Goal: Task Accomplishment & Management: Manage account settings

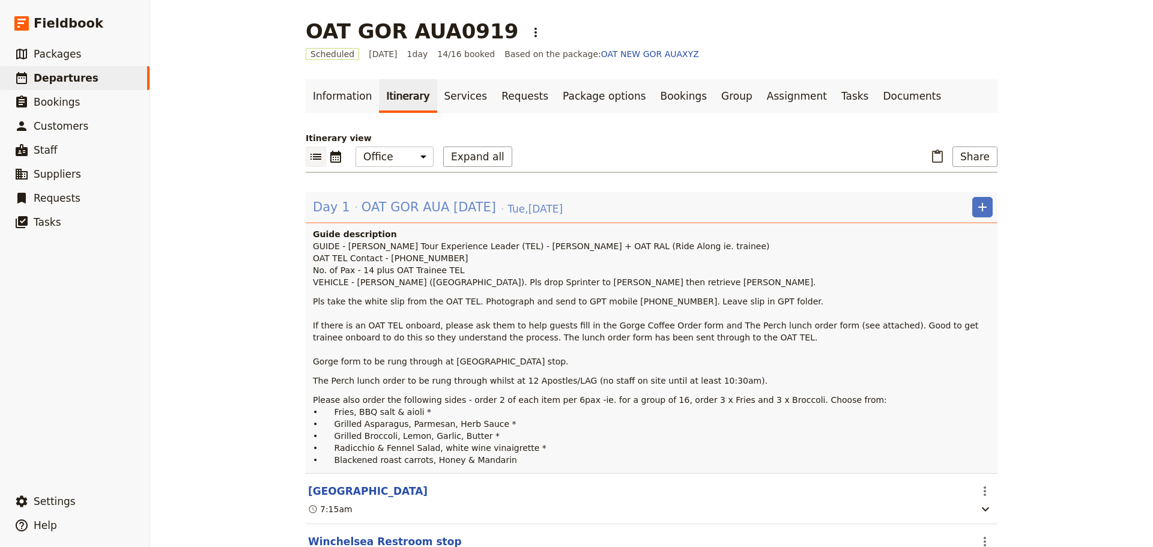
click at [373, 203] on span "OAT GOR AUA [DATE]" at bounding box center [429, 207] width 135 height 18
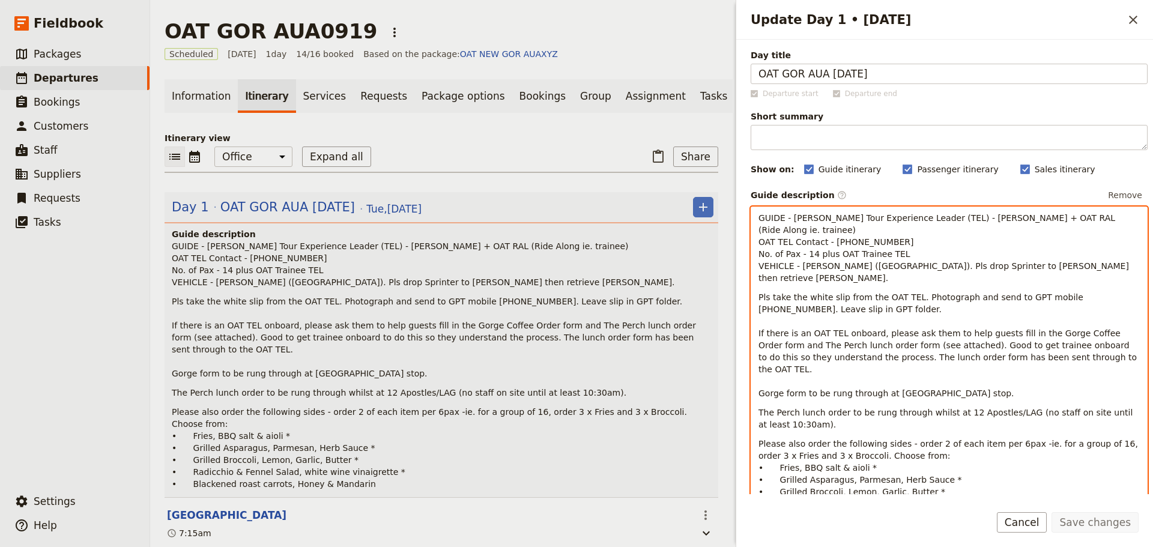
click at [838, 218] on p "GUIDE - [PERSON_NAME] Tour Experience Leader (TEL) - [PERSON_NAME] + OAT RAL (R…" at bounding box center [948, 248] width 381 height 72
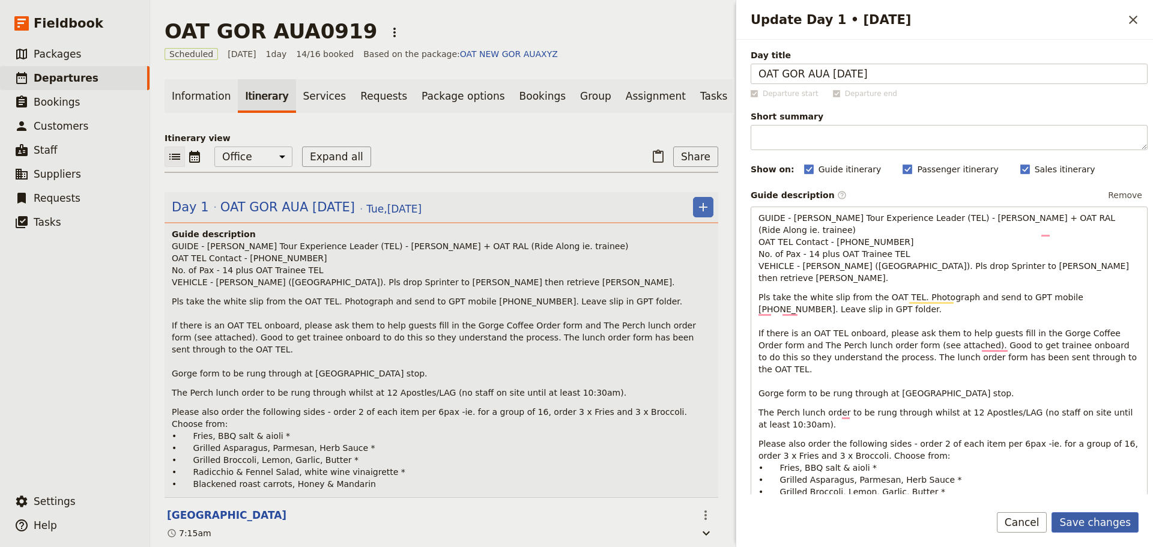
click at [1119, 522] on button "Save changes" at bounding box center [1095, 522] width 87 height 20
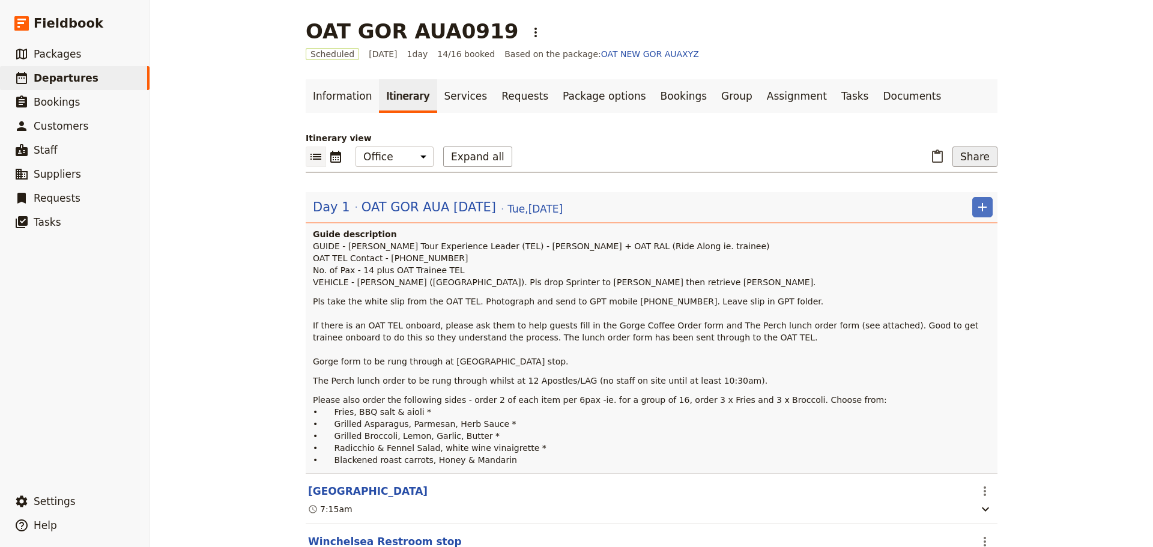
click at [966, 150] on button "Share" at bounding box center [974, 157] width 45 height 20
click at [942, 180] on span "Guide itinerary" at bounding box center [935, 183] width 63 height 12
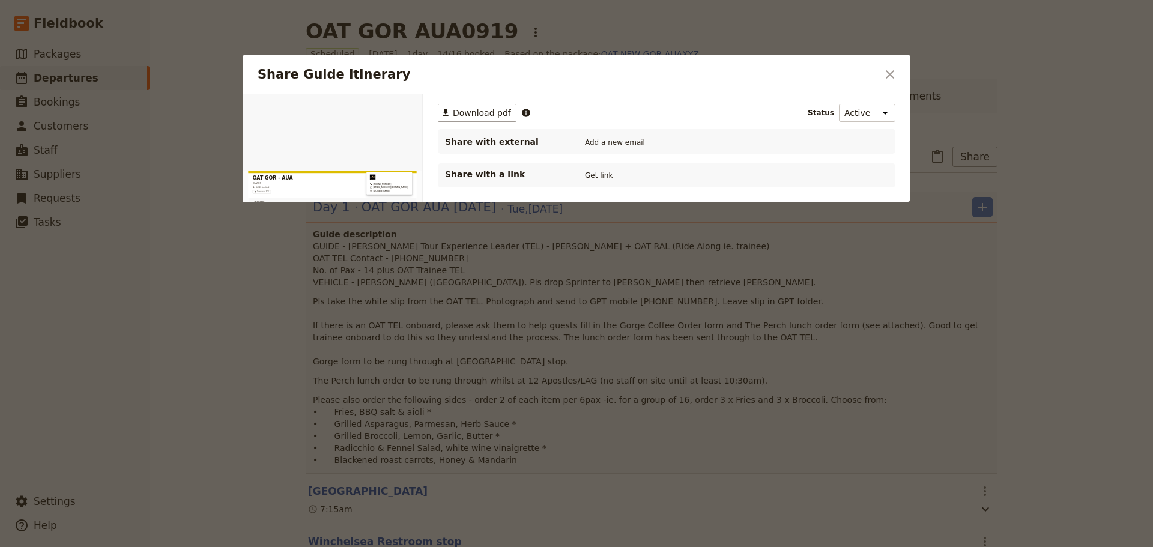
drag, startPoint x: 900, startPoint y: 73, endPoint x: 893, endPoint y: 74, distance: 7.4
click at [900, 73] on div "Share Guide itinerary ​" at bounding box center [576, 75] width 667 height 40
click at [889, 74] on icon "Close dialog" at bounding box center [890, 74] width 8 height 8
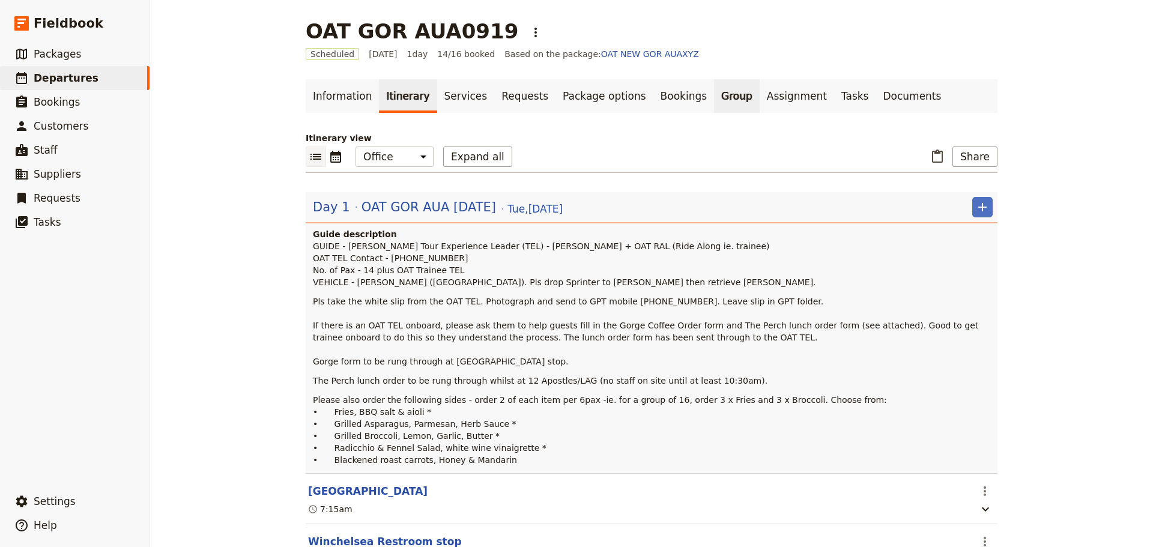
click at [714, 92] on link "Group" at bounding box center [737, 96] width 46 height 34
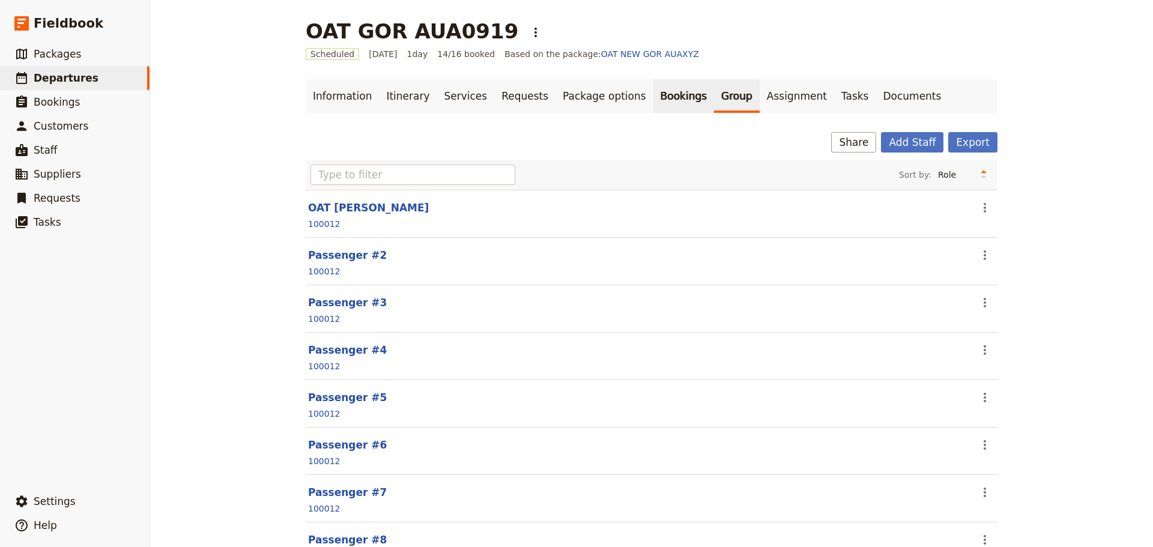
click at [653, 89] on link "Bookings" at bounding box center [683, 96] width 61 height 34
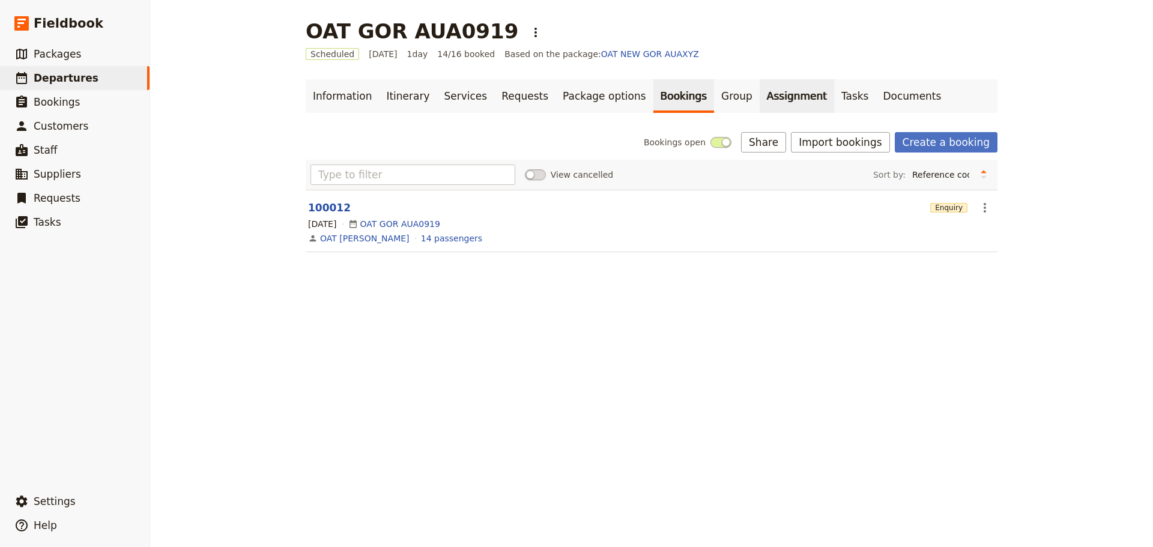
click at [761, 91] on link "Assignment" at bounding box center [797, 96] width 74 height 34
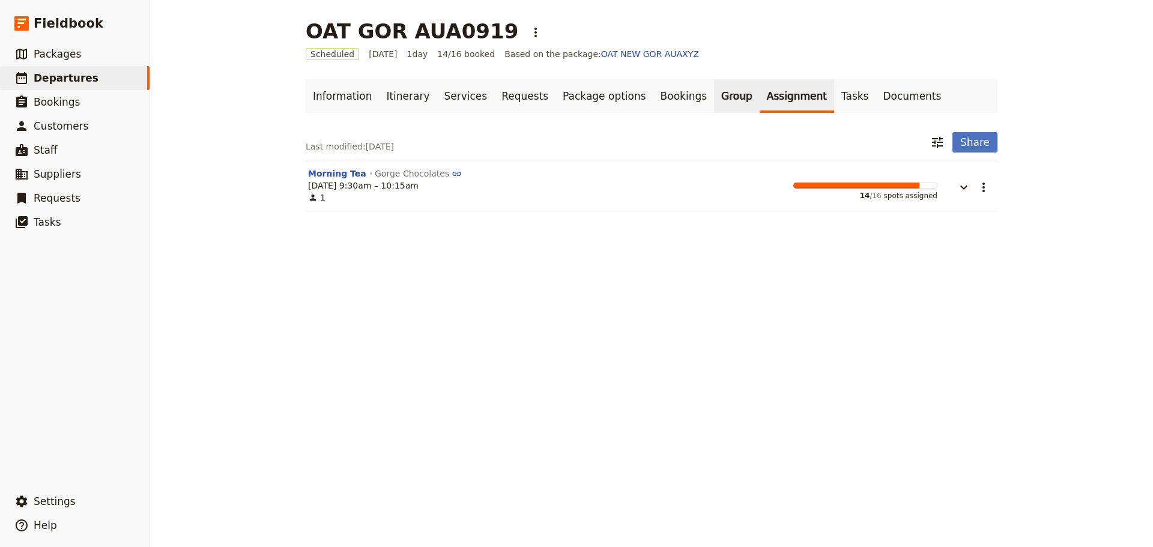
click at [714, 86] on link "Group" at bounding box center [737, 96] width 46 height 34
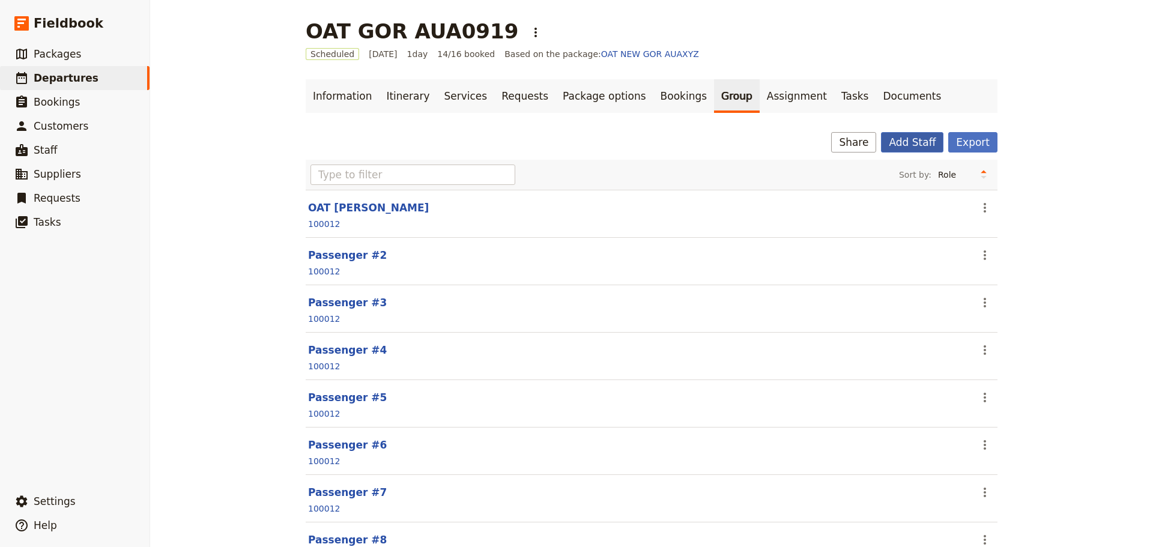
click at [913, 143] on button "Add Staff" at bounding box center [912, 142] width 62 height 20
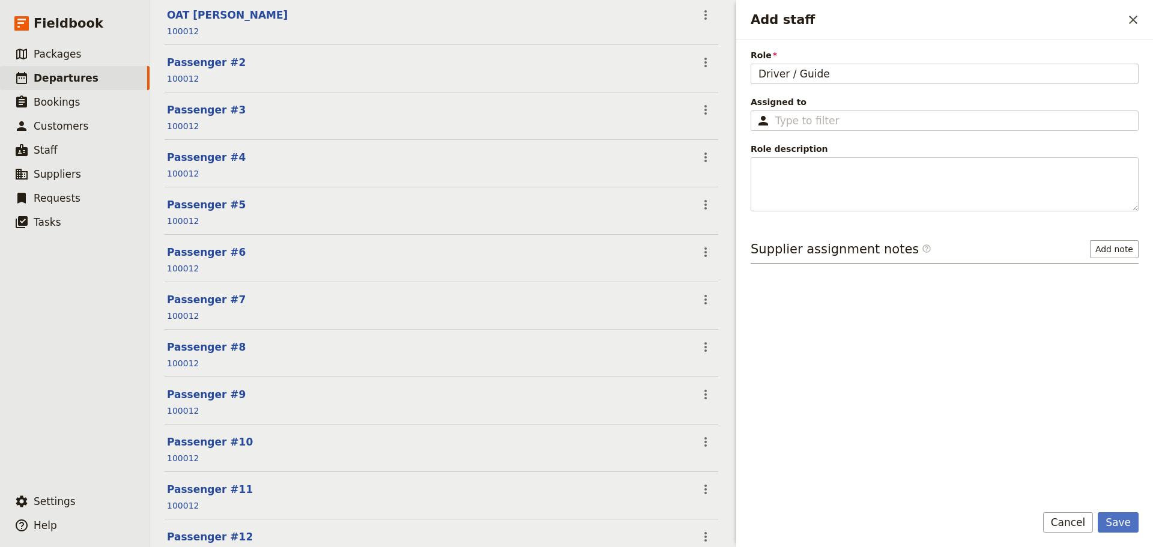
scroll to position [347, 0]
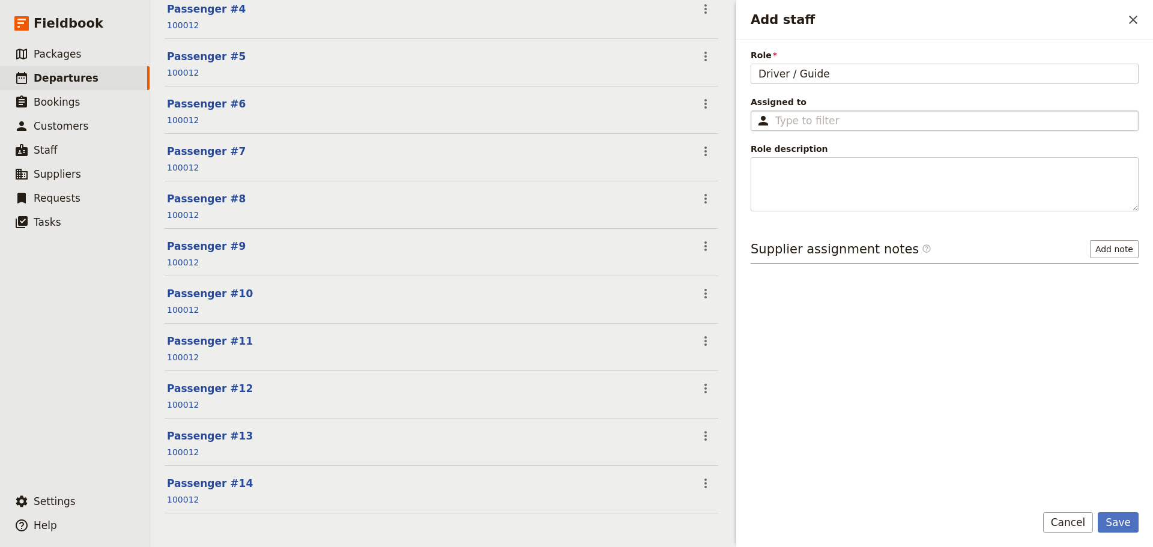
type input "Driver / Guide"
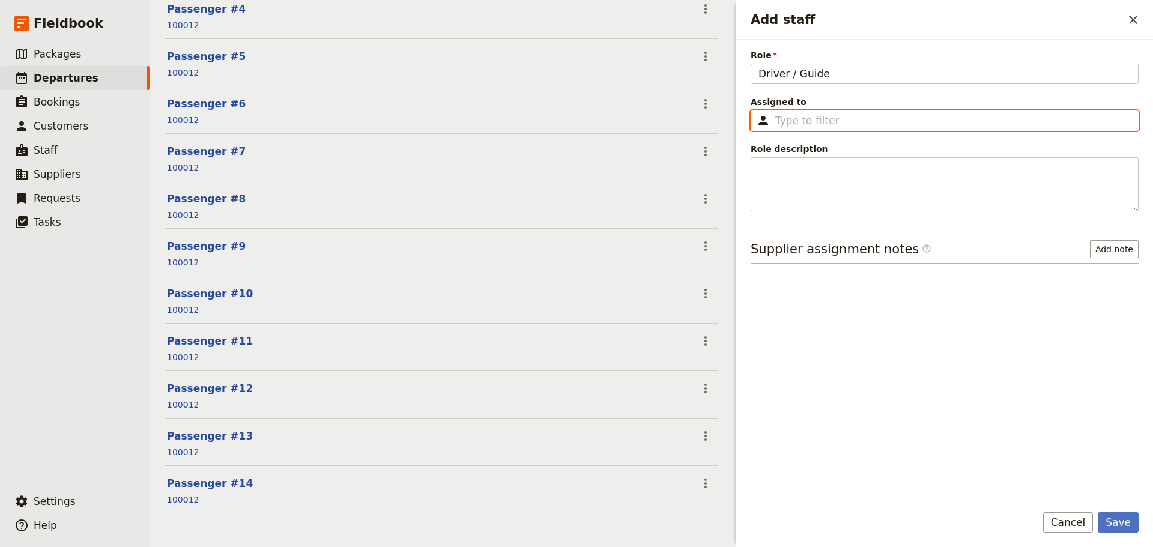
click at [887, 123] on input "Assigned to ​" at bounding box center [953, 120] width 356 height 14
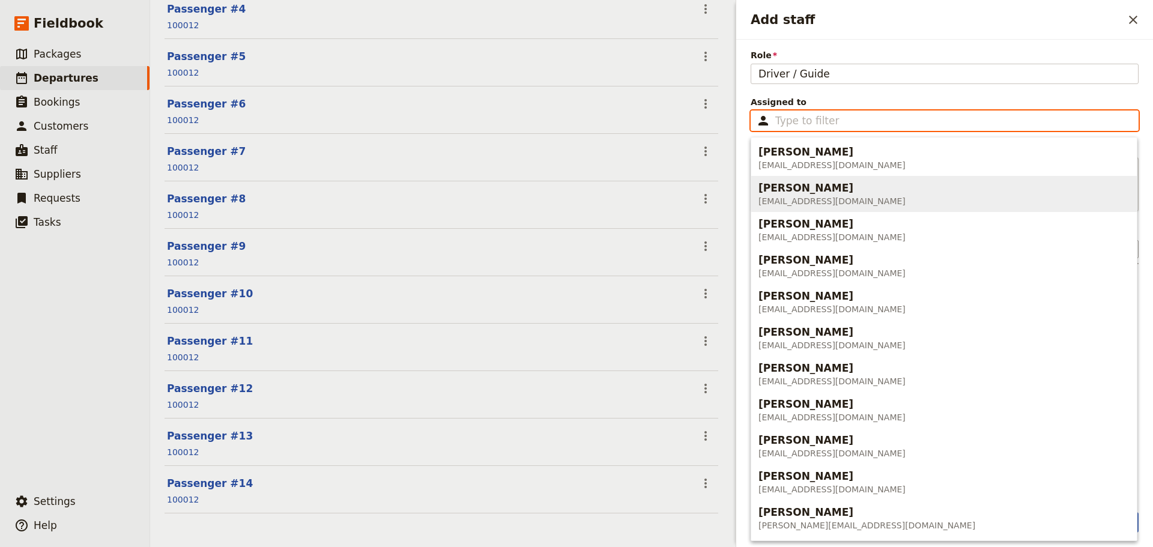
click at [843, 189] on div "Allan Larsen" at bounding box center [831, 188] width 147 height 14
type input "Allan Larsen"
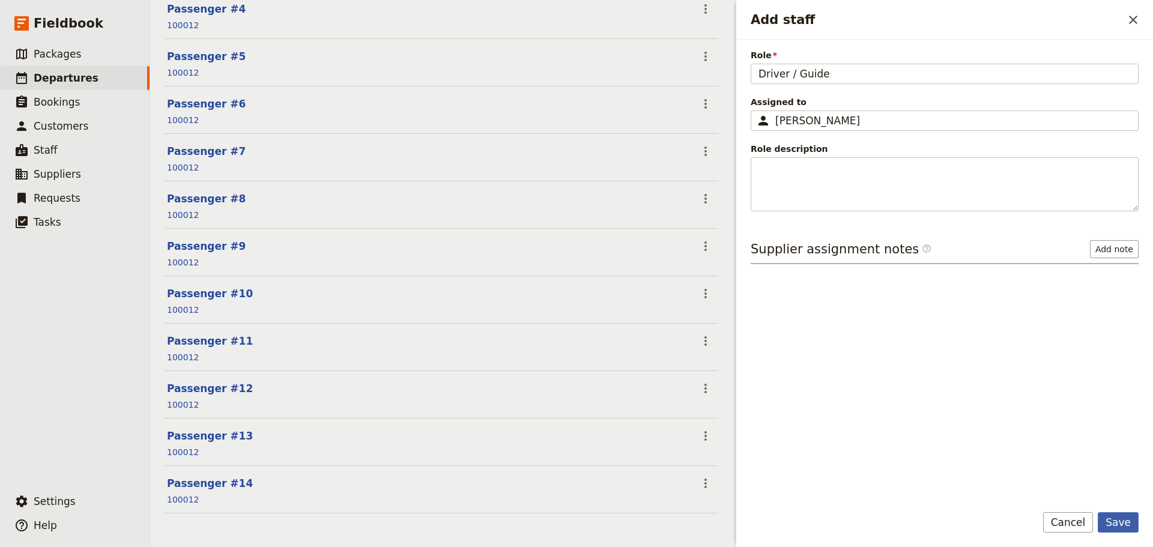
click at [1125, 518] on button "Save" at bounding box center [1118, 522] width 41 height 20
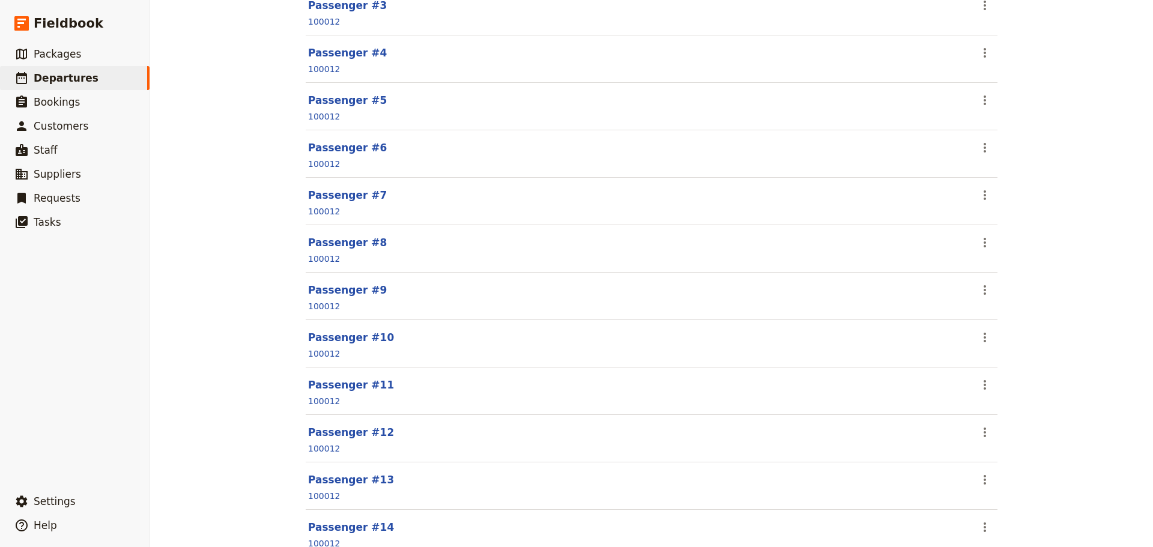
scroll to position [0, 0]
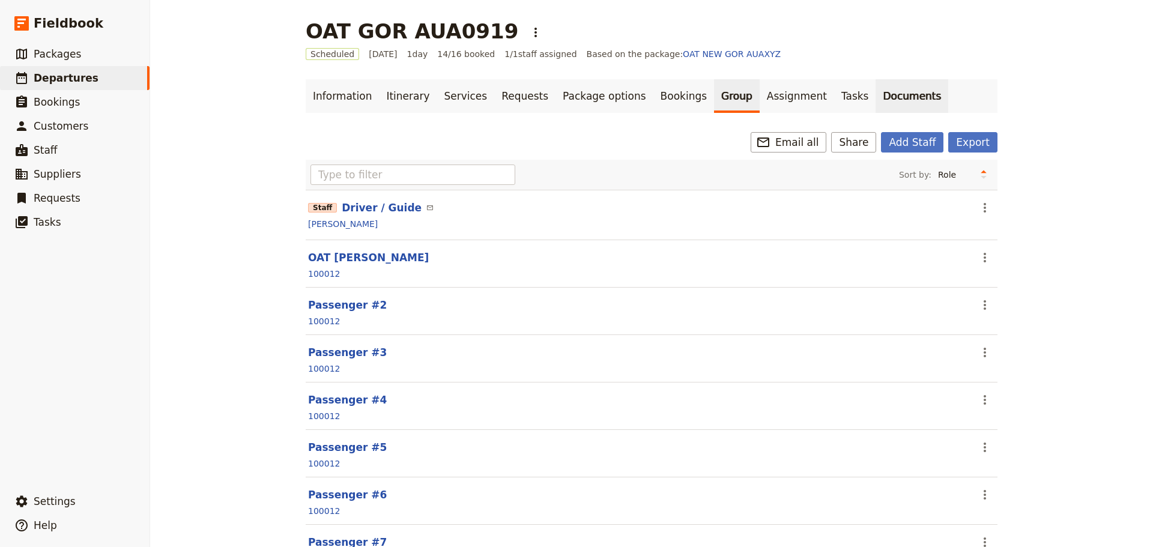
click at [876, 98] on link "Documents" at bounding box center [912, 96] width 73 height 34
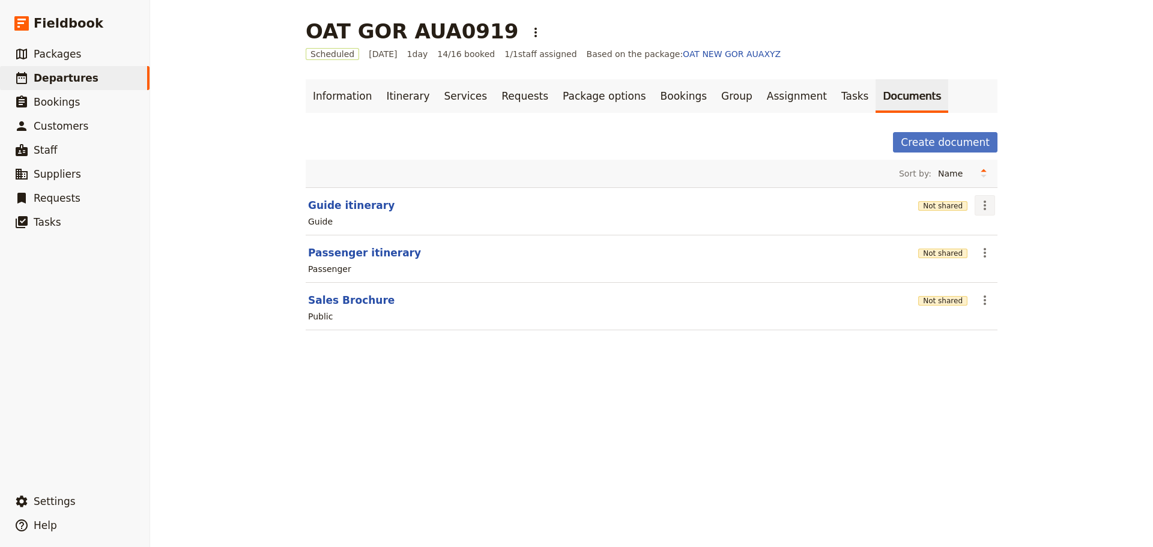
click at [982, 207] on icon "Actions" at bounding box center [985, 205] width 14 height 14
click at [988, 229] on span "Share" at bounding box center [990, 232] width 24 height 12
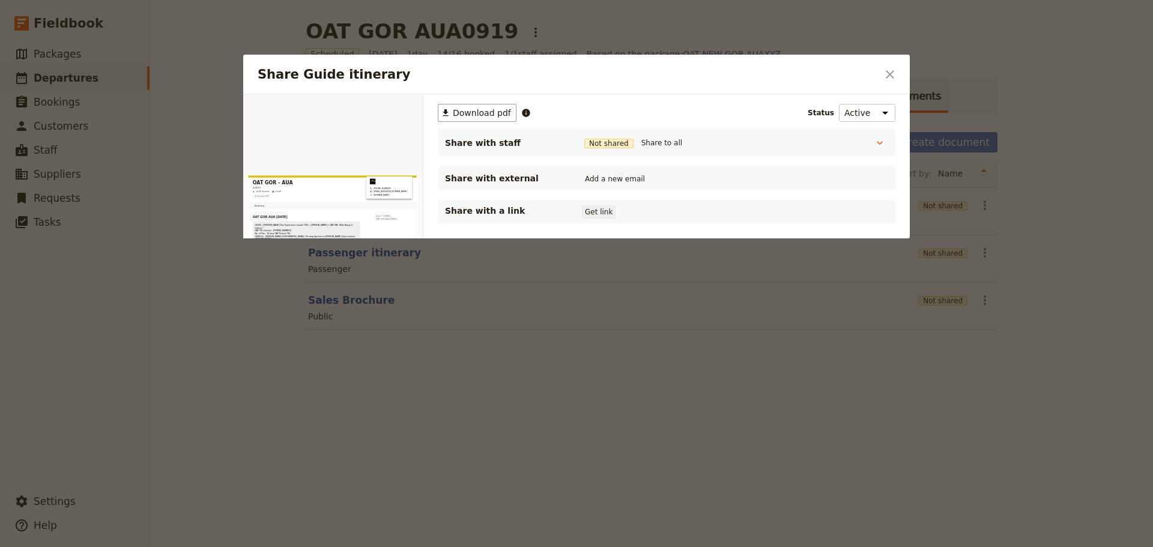
click at [602, 218] on button "Get link" at bounding box center [599, 211] width 34 height 13
click at [649, 142] on button "Share to all" at bounding box center [661, 142] width 47 height 13
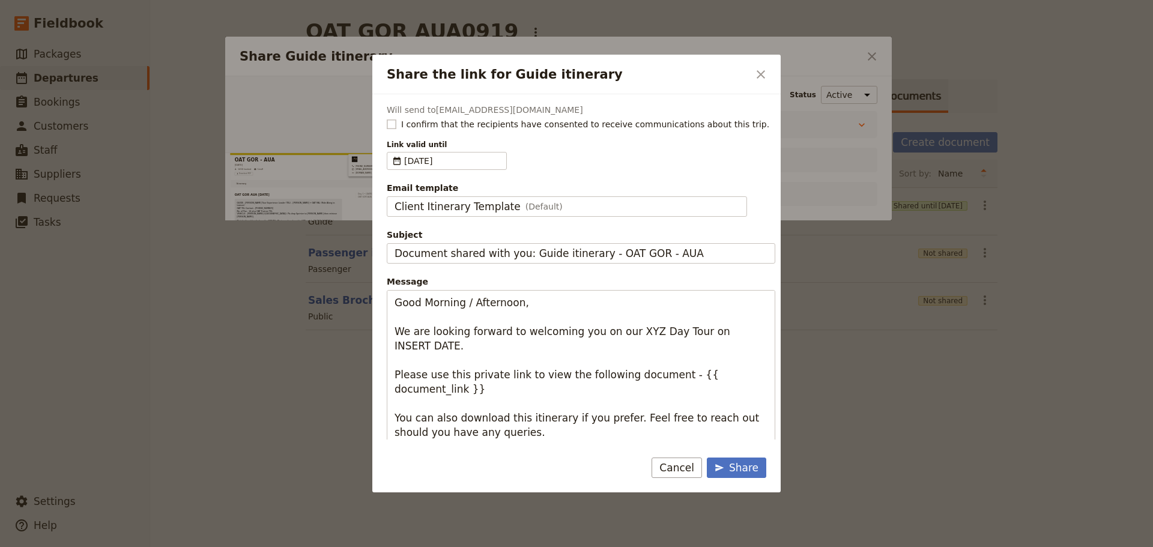
click at [394, 124] on rect "Share the link for Guide itinerary" at bounding box center [391, 124] width 9 height 9
click at [387, 118] on input "I confirm that the recipients have consented to receive communications about th…" at bounding box center [386, 118] width 1 height 1
checkbox input "true"
click at [555, 208] on div "Client Itinerary Template (Default)" at bounding box center [567, 206] width 345 height 14
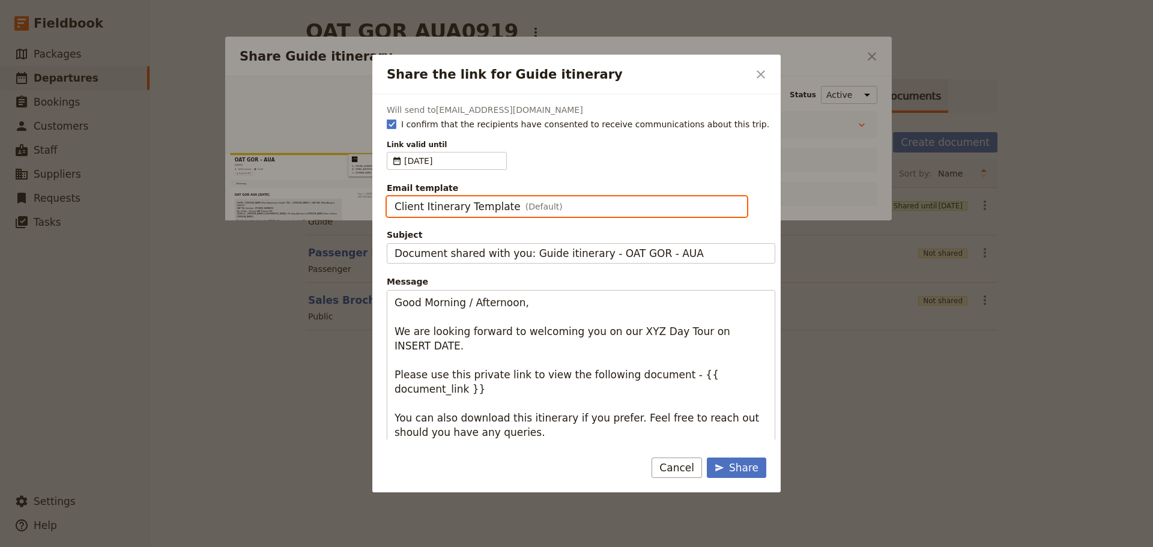
click at [395, 197] on input "Client Itinerary Template" at bounding box center [394, 196] width 1 height 1
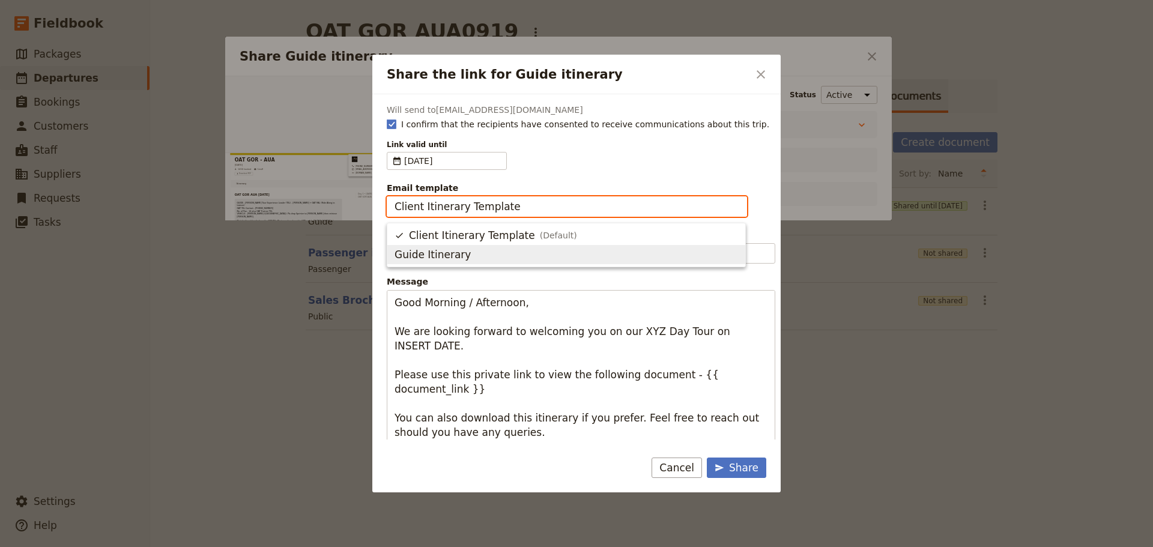
click at [525, 252] on span "Guide Itinerary" at bounding box center [567, 254] width 344 height 14
type input "Guide Itinerary"
type input "TOUR NAME & Date"
type textarea "Hi {{ contact_name }} Please find a link to your upcoming tour of OAT GOR - AUA…"
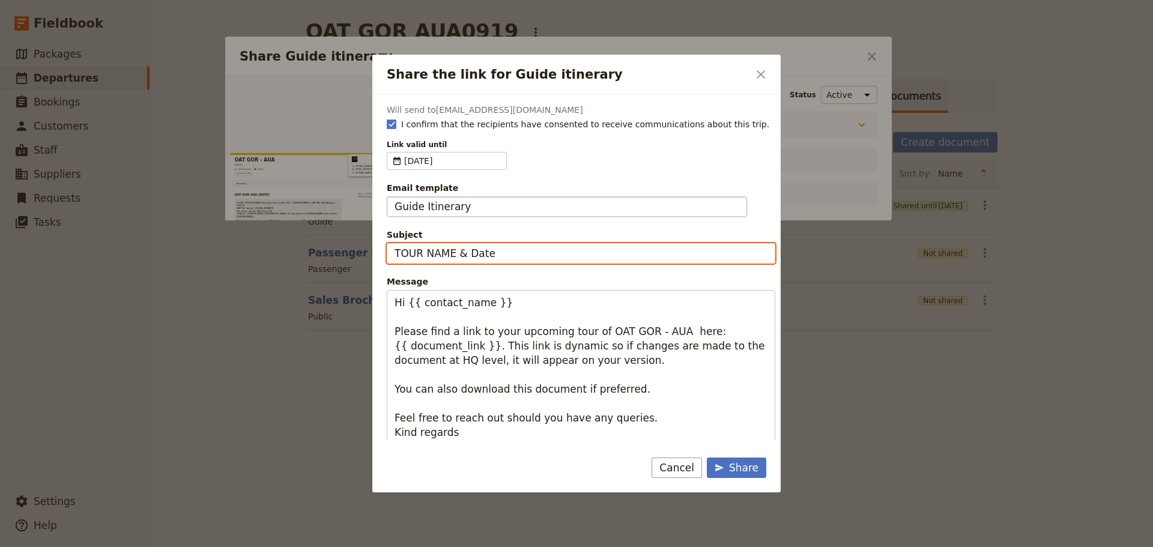
drag, startPoint x: 495, startPoint y: 252, endPoint x: 228, endPoint y: 252, distance: 267.2
click at [228, 546] on div "Share the link for Guide itinerary ​ Will send to allanlarsenwork65@gmail.com I…" at bounding box center [576, 547] width 1153 height 0
type input "OAT GOR - Tue 23 Sept"
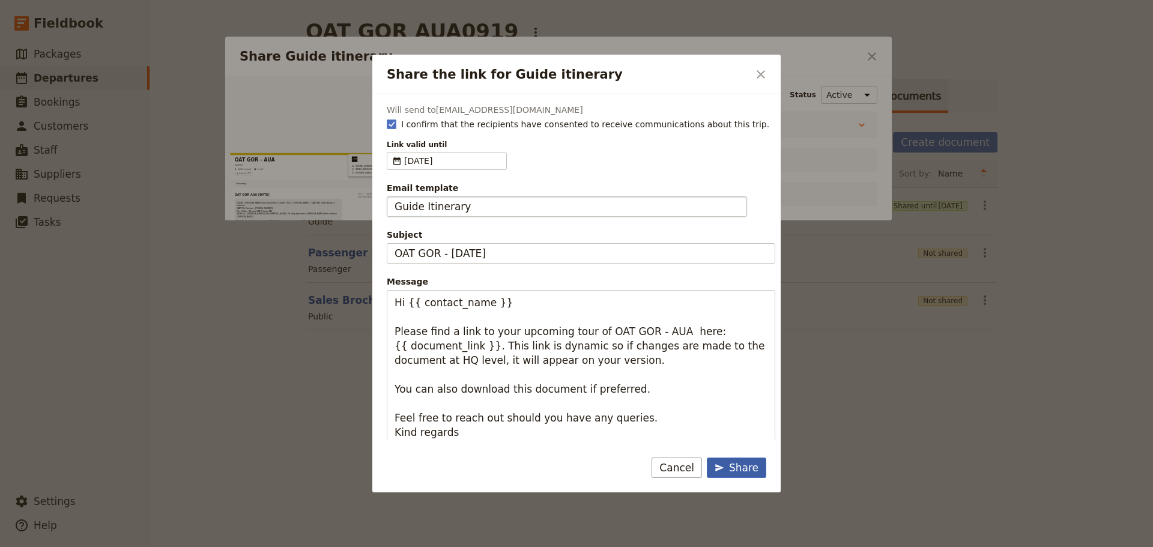
click at [730, 468] on div "Share" at bounding box center [737, 468] width 44 height 14
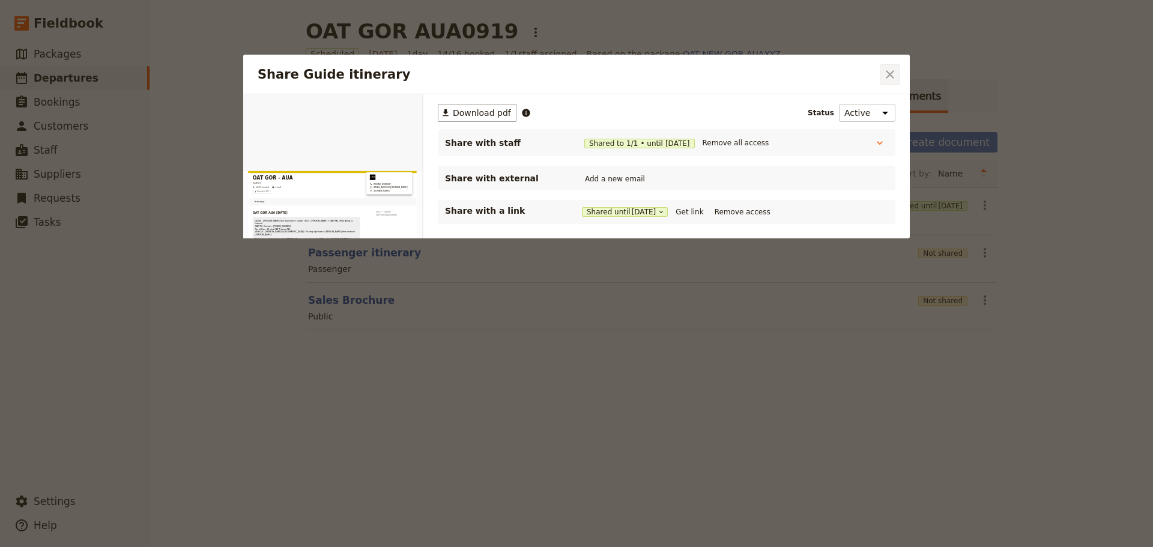
click at [892, 74] on icon "Close dialog" at bounding box center [890, 74] width 14 height 14
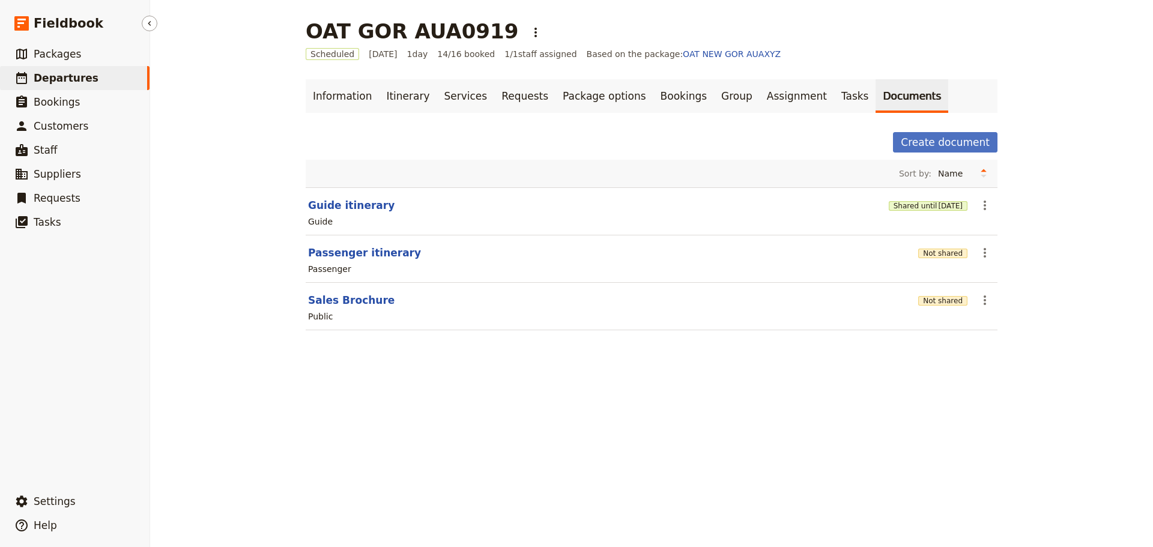
click at [65, 81] on span "Departures" at bounding box center [66, 78] width 65 height 12
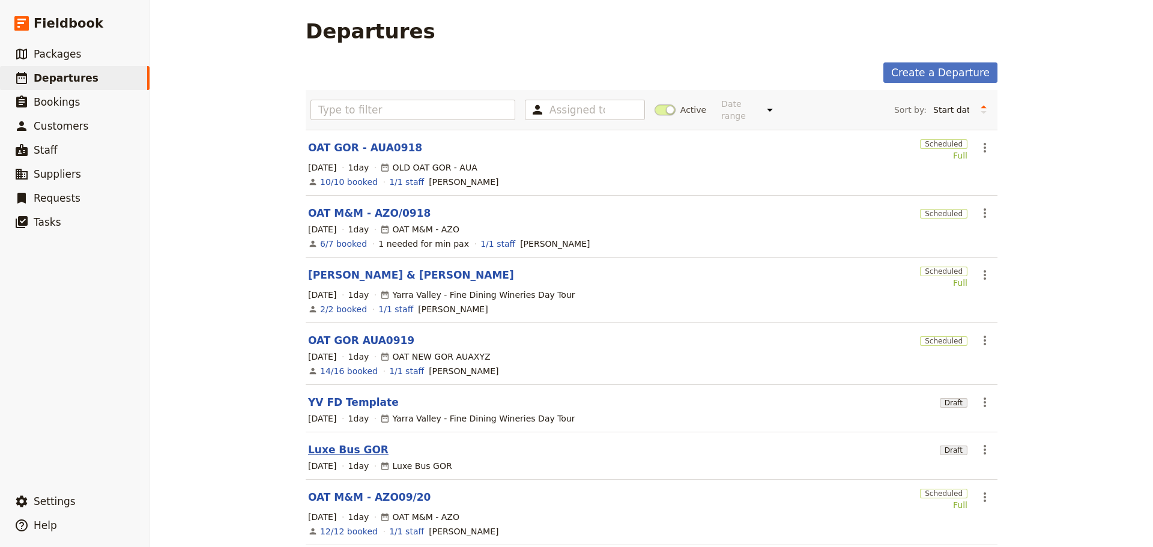
click at [320, 443] on link "Luxe Bus GOR" at bounding box center [348, 450] width 80 height 14
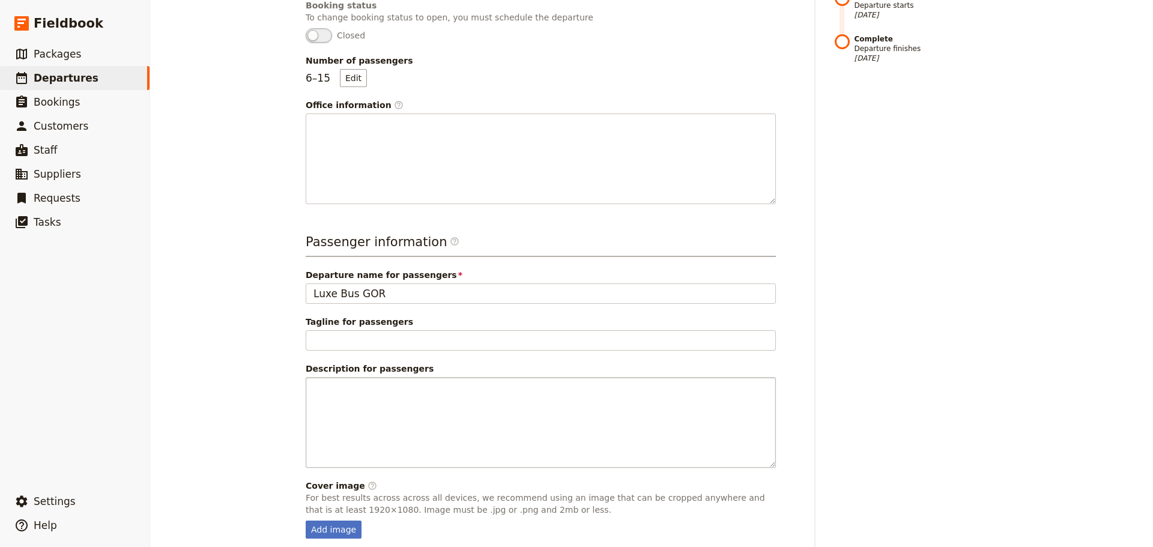
scroll to position [360, 0]
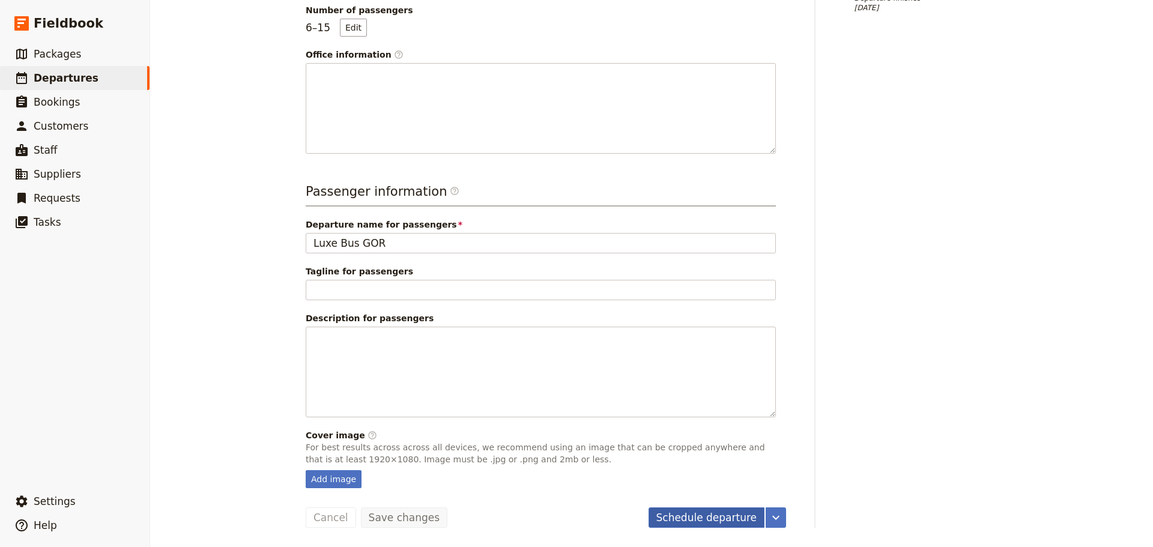
click at [726, 516] on button "Schedule departure" at bounding box center [707, 517] width 117 height 20
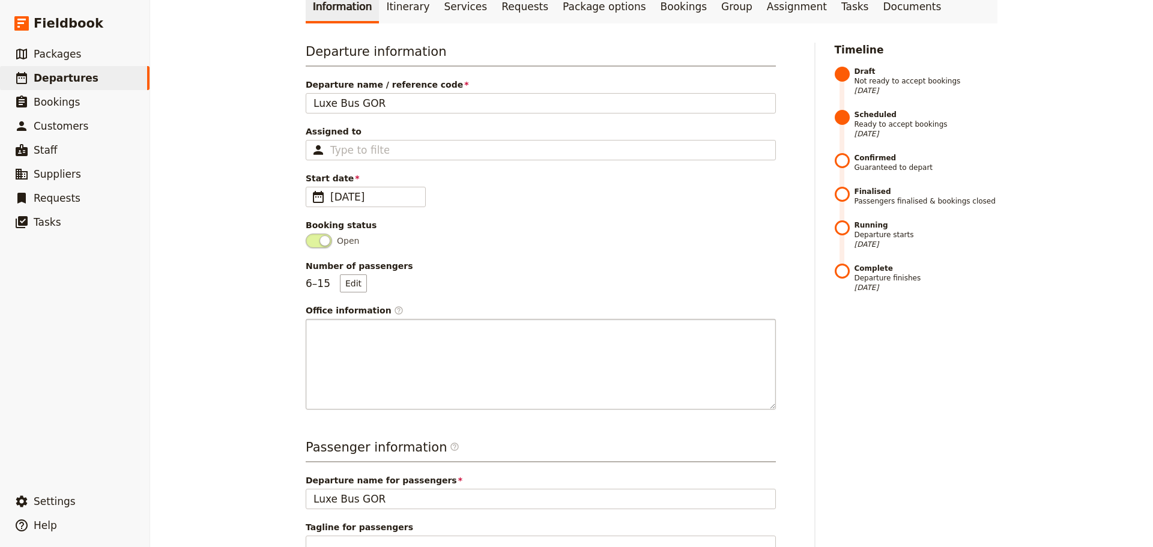
scroll to position [0, 0]
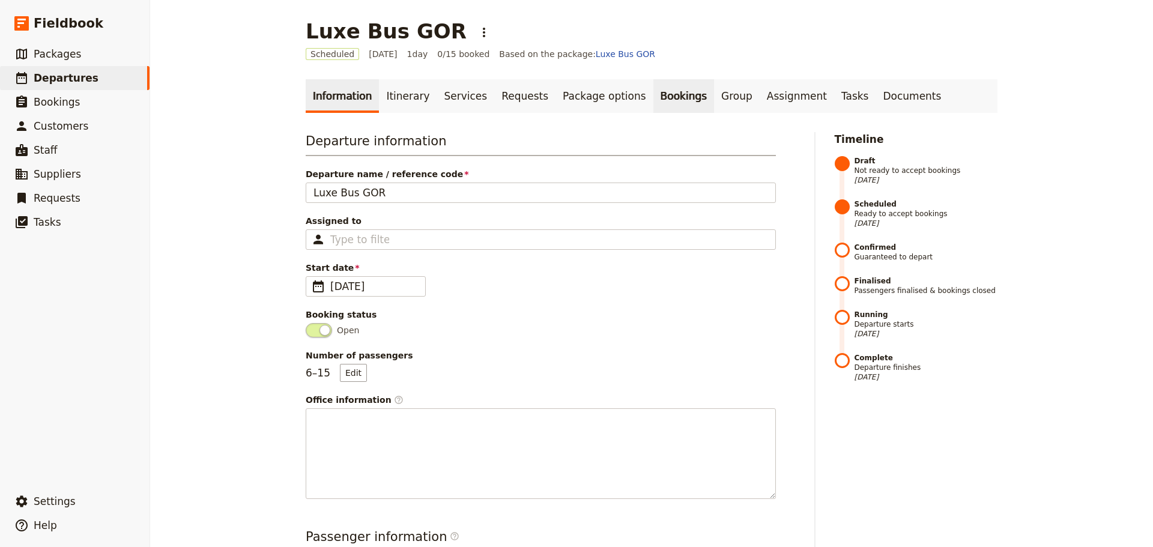
click at [653, 101] on link "Bookings" at bounding box center [683, 96] width 61 height 34
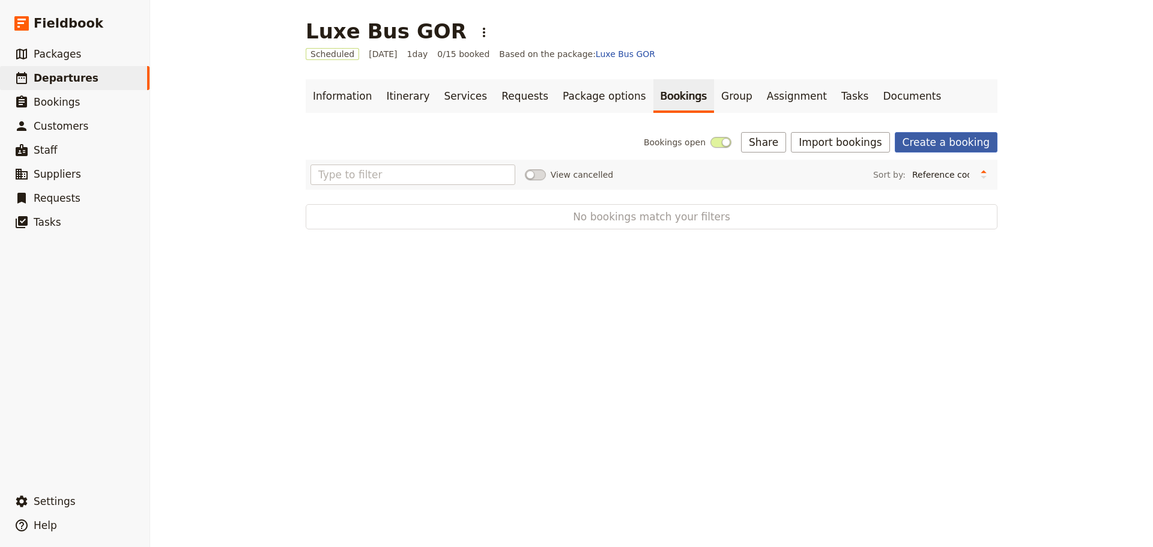
click at [978, 139] on link "Create a booking" at bounding box center [946, 142] width 103 height 20
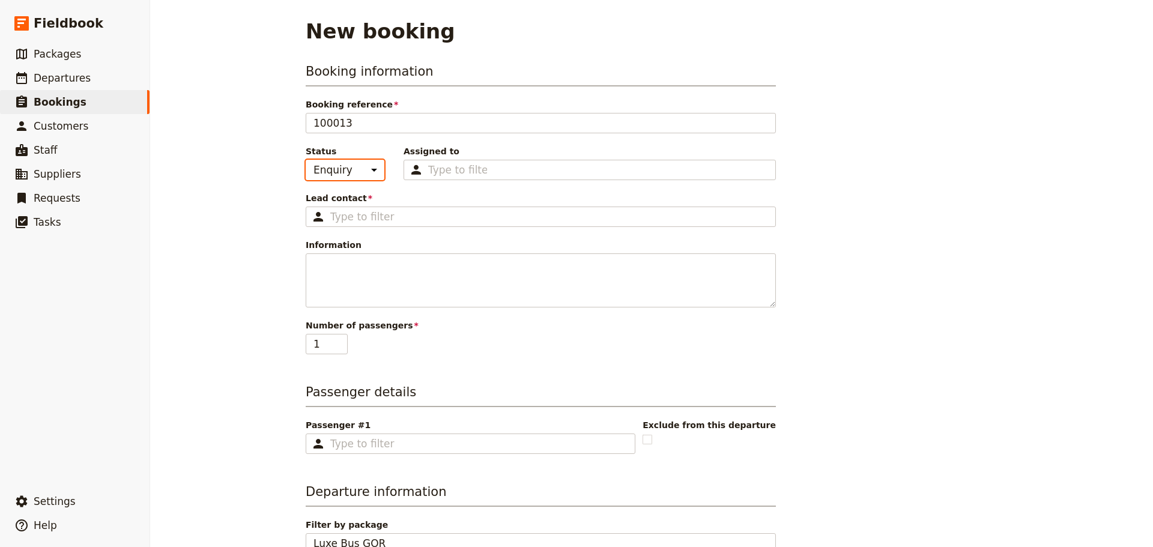
click at [361, 174] on select "Enquiry On hold Confirmed" at bounding box center [345, 170] width 79 height 20
select select "CONFIRMED"
click at [306, 160] on select "Enquiry On hold Confirmed" at bounding box center [345, 170] width 79 height 20
click at [491, 171] on div "Type to filter" at bounding box center [590, 170] width 372 height 20
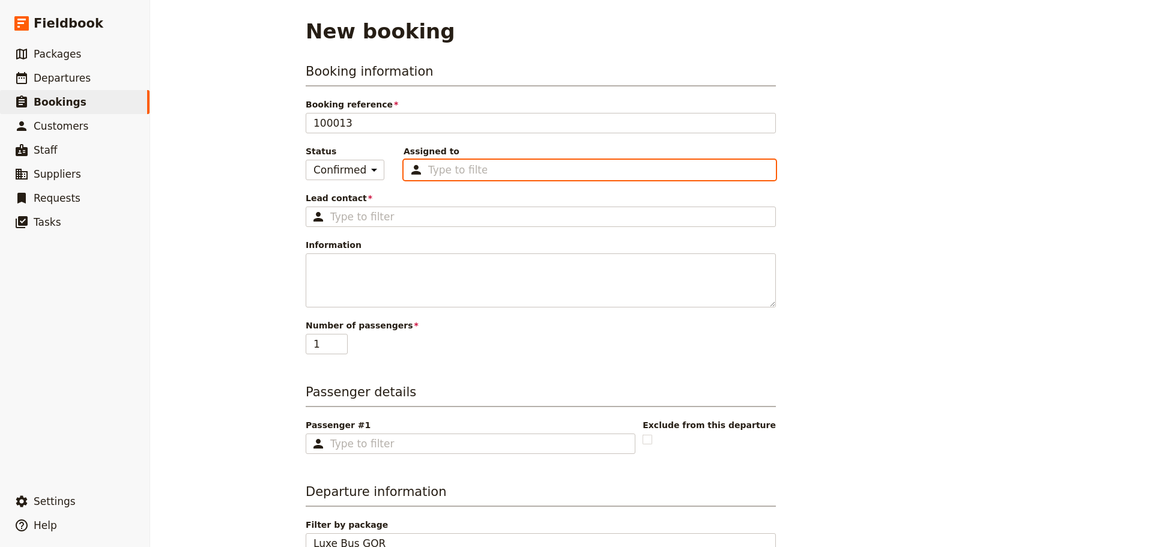
click at [487, 171] on input "Assigned to Type to filter" at bounding box center [457, 170] width 59 height 14
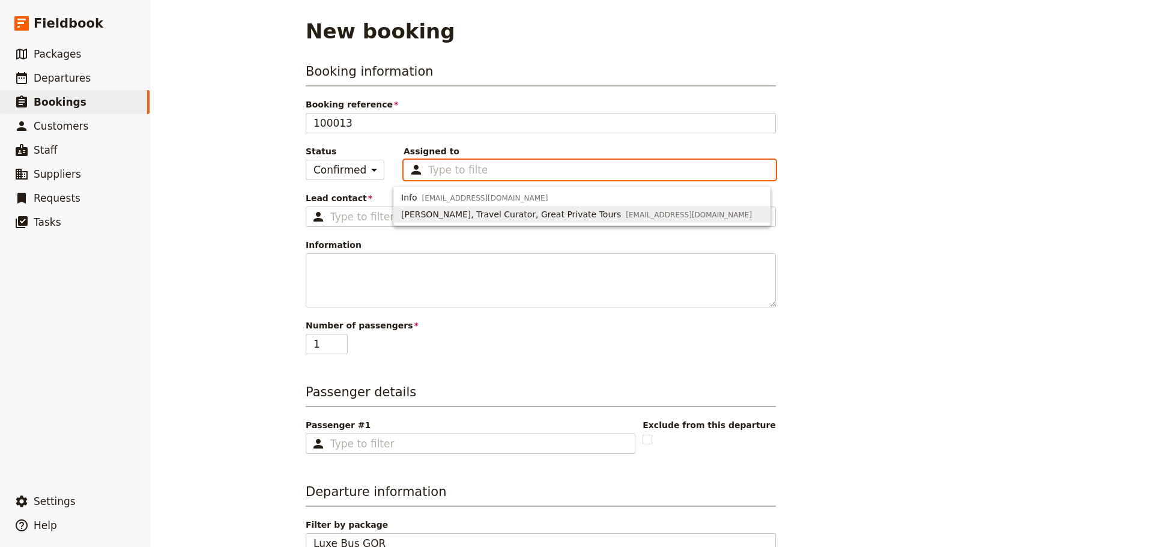
click at [476, 211] on span "Sharon Wilson, Travel Curator, Great Private Tours" at bounding box center [511, 214] width 220 height 12
type input "669a40043e8710c10ac6a571"
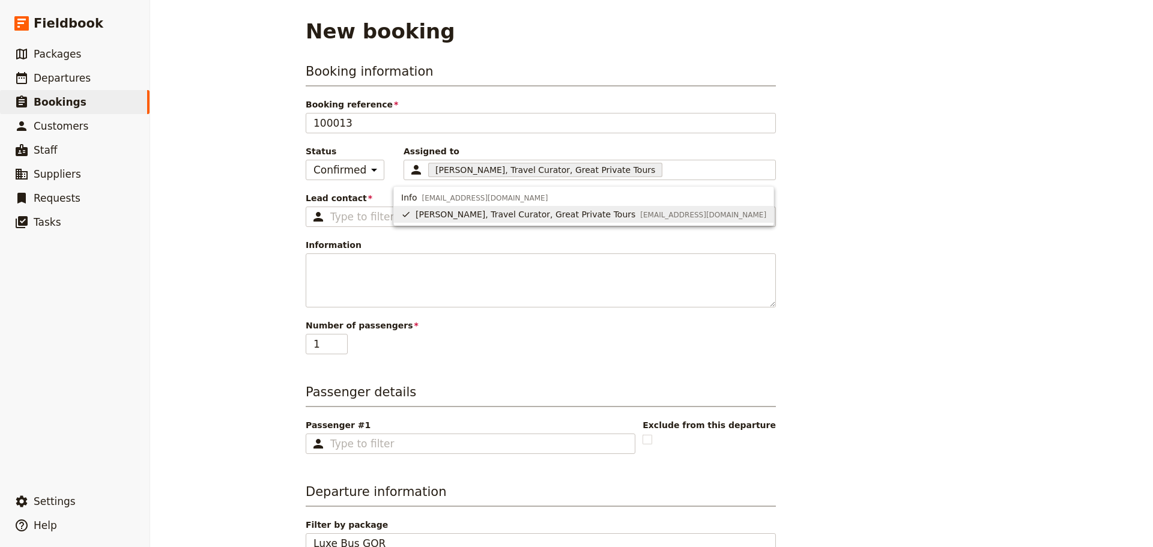
click at [360, 193] on span "Lead contact" at bounding box center [541, 198] width 470 height 12
click at [360, 210] on input "Lead contact ​" at bounding box center [549, 217] width 438 height 14
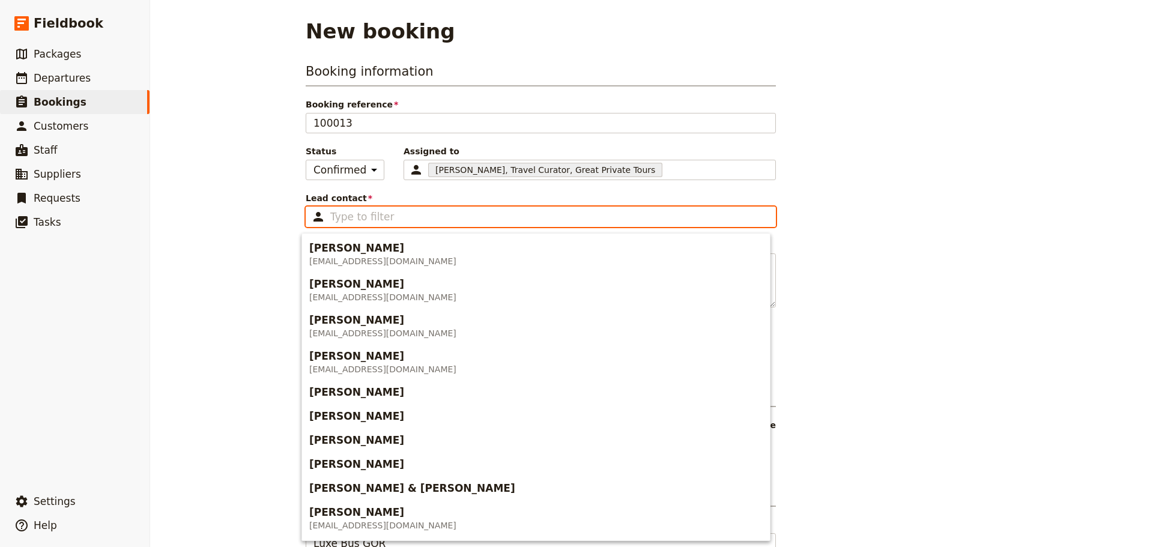
click at [362, 212] on input "Lead contact ​" at bounding box center [549, 217] width 438 height 14
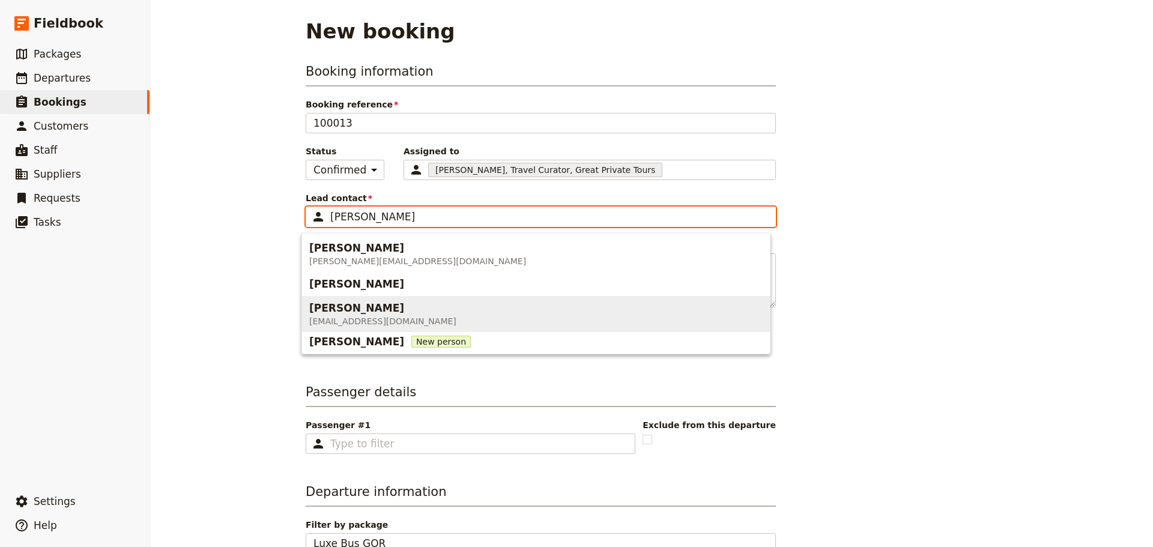
click at [405, 317] on span "info@greatprivatetours.com.au" at bounding box center [382, 321] width 147 height 12
type input "Steven Andrew"
type input "Steven Andrew]"
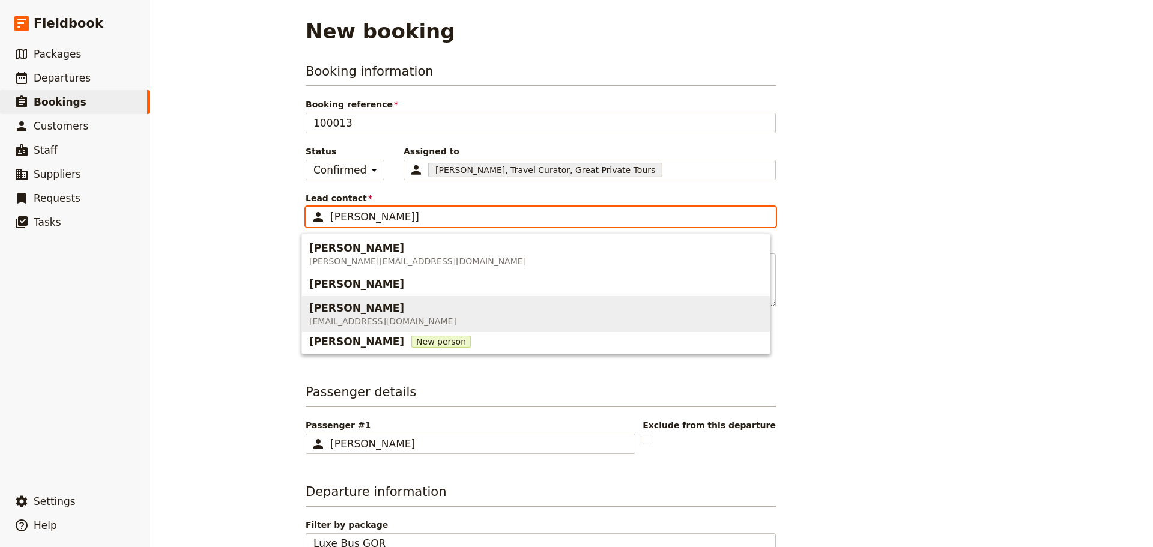
scroll to position [0, 70]
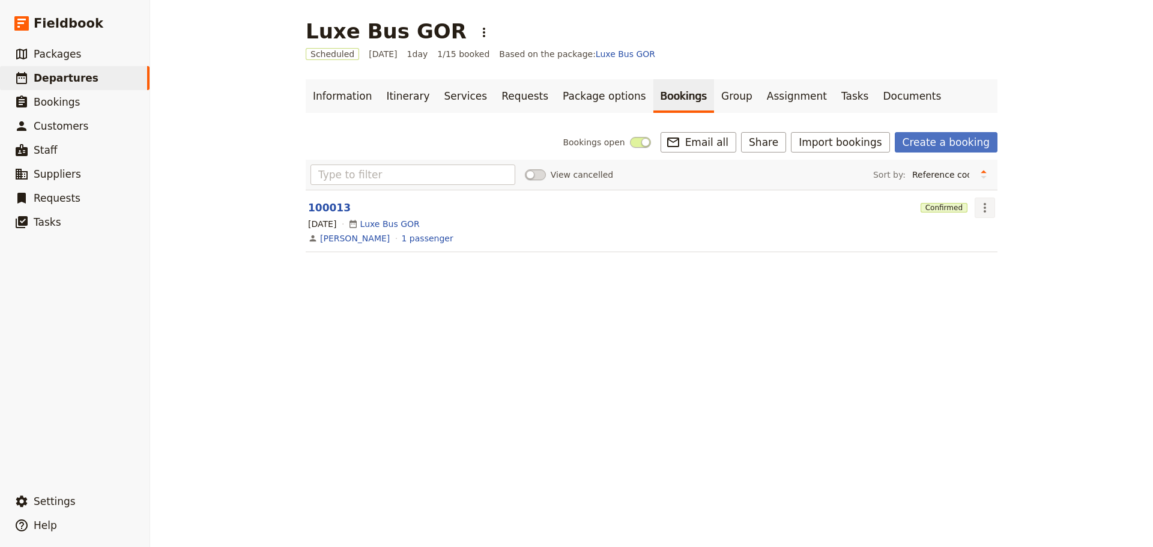
click at [978, 210] on icon "Actions" at bounding box center [985, 208] width 14 height 14
click at [318, 205] on button "100013" at bounding box center [329, 208] width 43 height 14
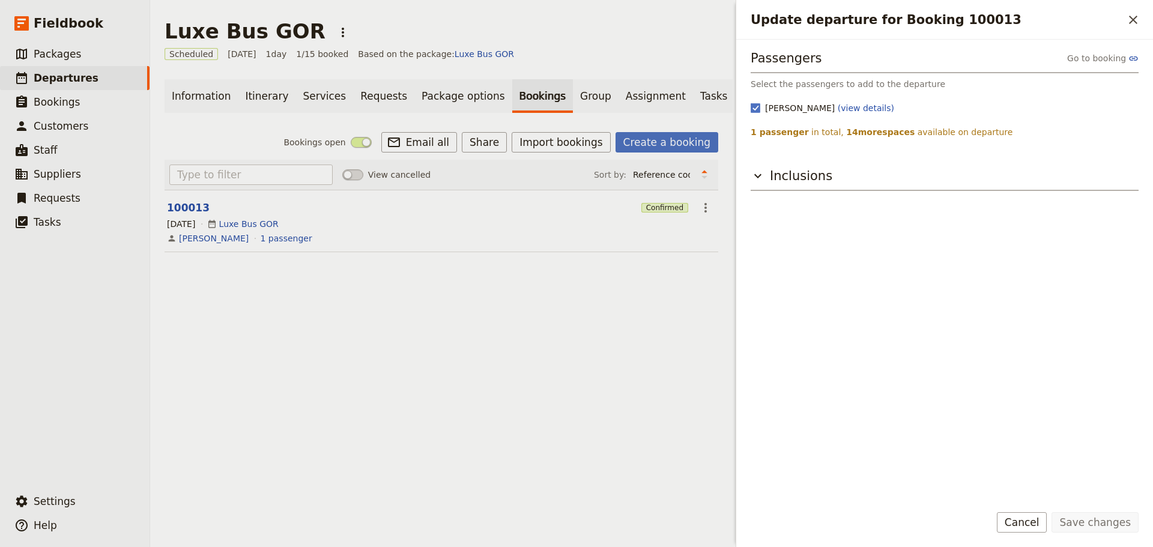
drag, startPoint x: 772, startPoint y: 156, endPoint x: 785, endPoint y: 154, distance: 12.7
click at [781, 160] on div "Passengers Go to booking Select the passengers to add to the departure Passenge…" at bounding box center [945, 271] width 388 height 444
click at [1136, 21] on icon "Close drawer" at bounding box center [1133, 20] width 14 height 14
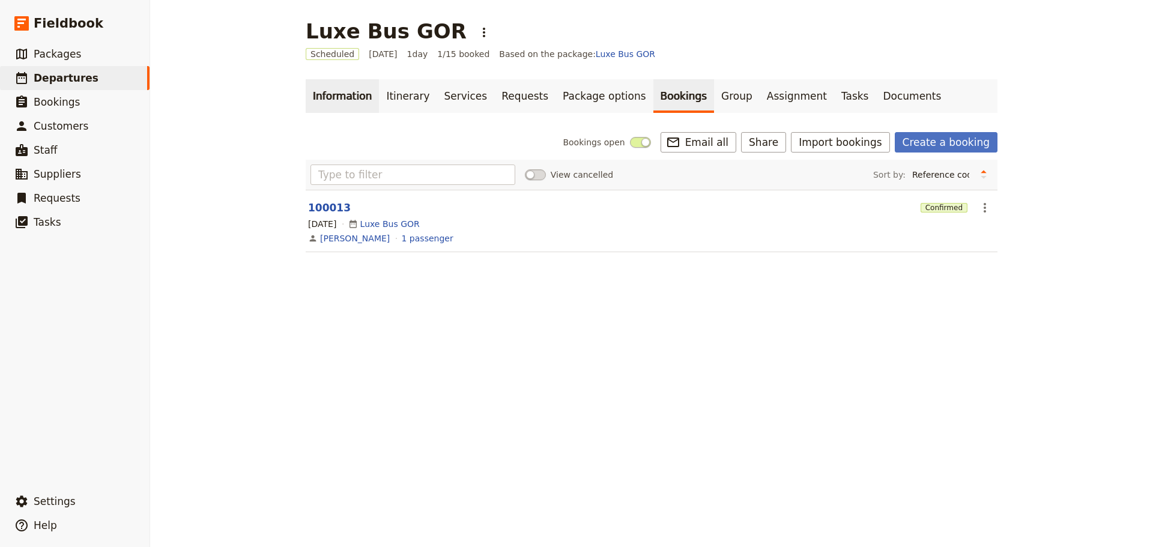
click at [358, 97] on link "Information" at bounding box center [342, 96] width 73 height 34
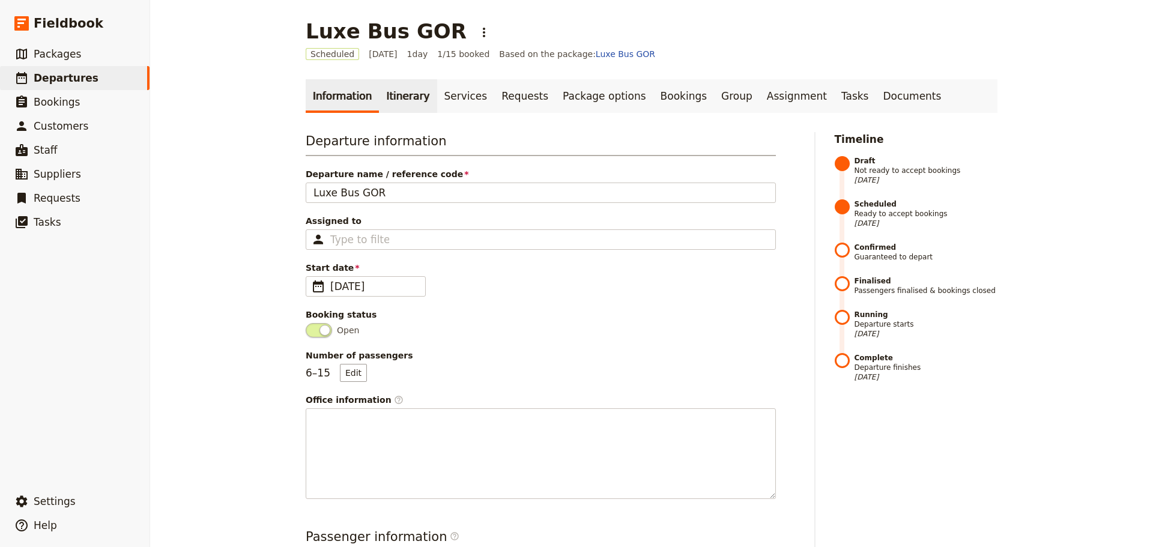
click at [382, 92] on link "Itinerary" at bounding box center [408, 96] width 58 height 34
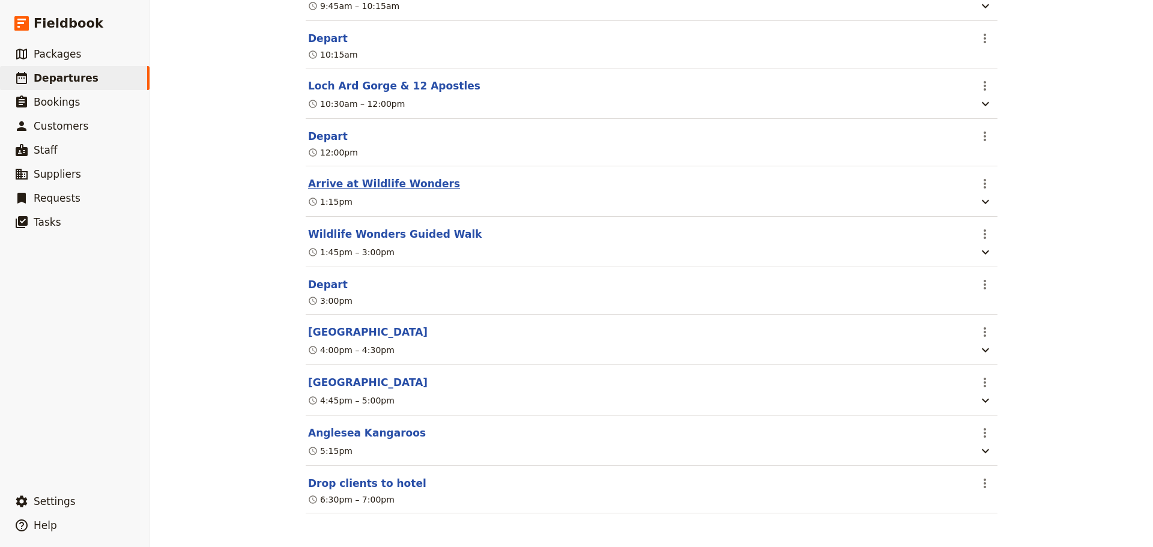
click at [403, 177] on button "Arrive at Wildlife Wonders" at bounding box center [384, 184] width 152 height 14
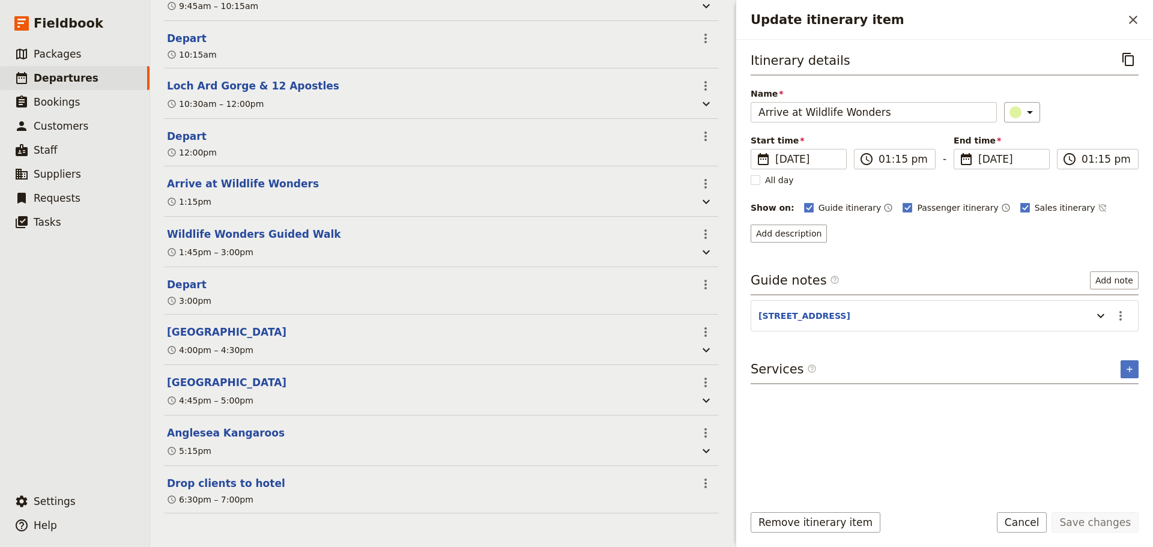
scroll to position [482, 0]
drag, startPoint x: 801, startPoint y: 112, endPoint x: 689, endPoint y: 115, distance: 112.3
click at [677, 117] on div "Luxe Bus GOR ​ Scheduled 24 Sep 2025 1 day 1/15 booked Based on the package: Lu…" at bounding box center [651, 273] width 1003 height 547
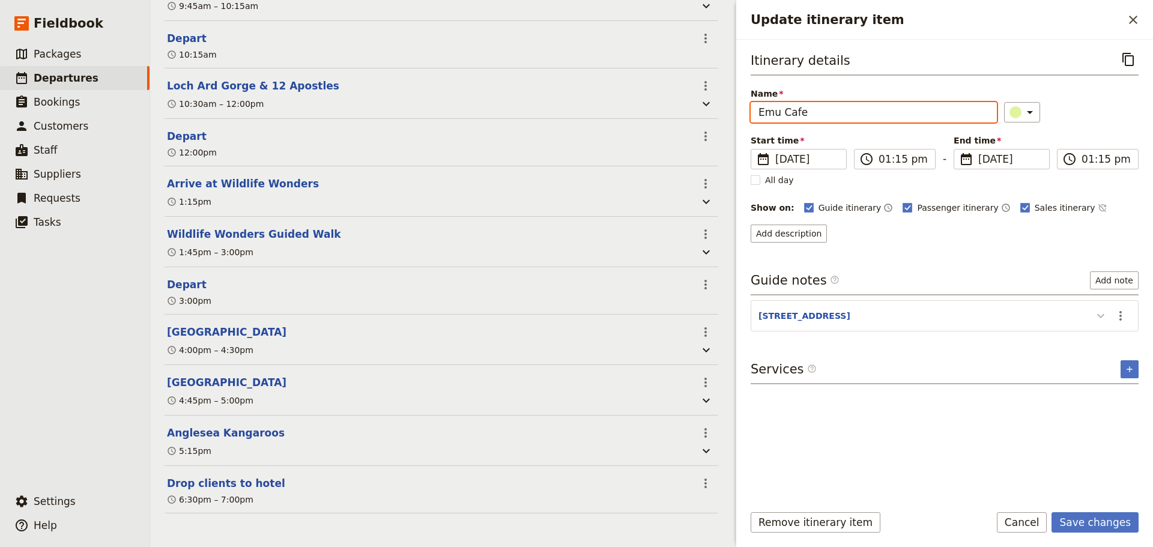
type input "Emu Cafe"
click at [1103, 315] on icon "Update itinerary item" at bounding box center [1100, 316] width 7 height 4
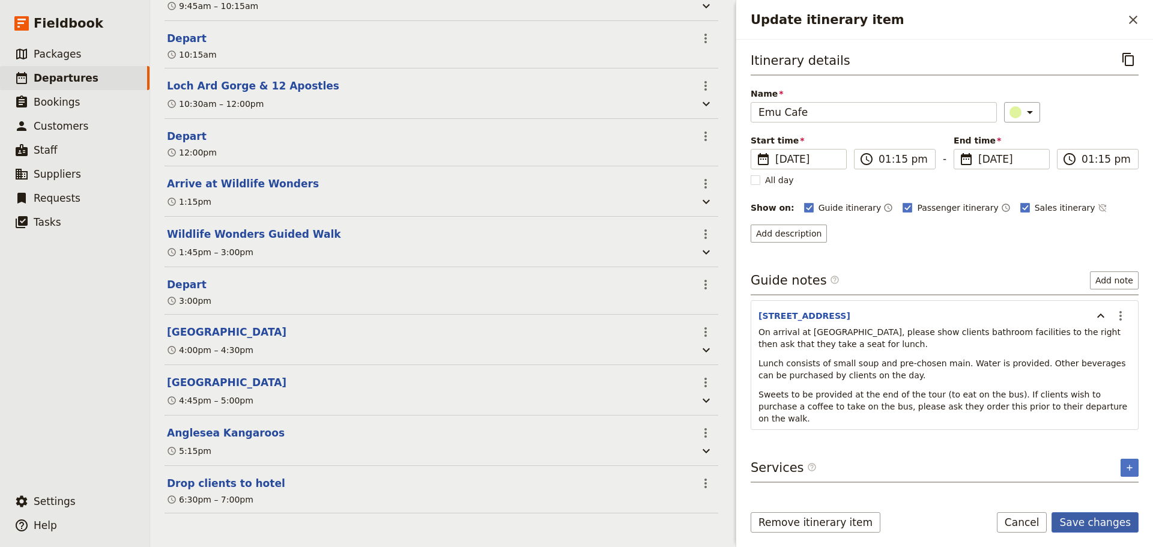
click at [1087, 522] on button "Save changes" at bounding box center [1095, 522] width 87 height 20
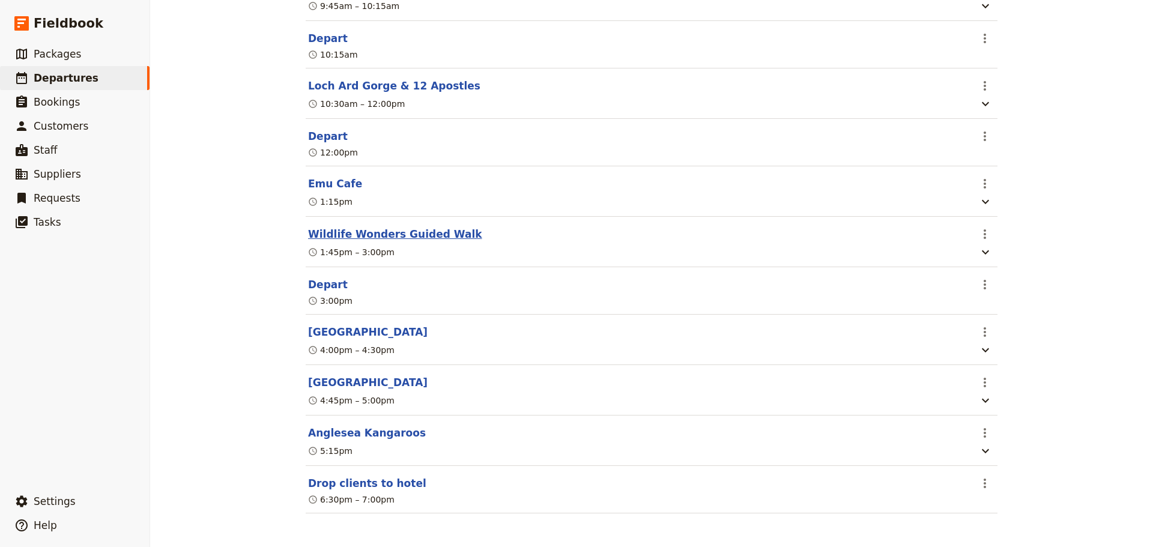
click at [348, 227] on button "Wildlife Wonders Guided Walk" at bounding box center [395, 234] width 174 height 14
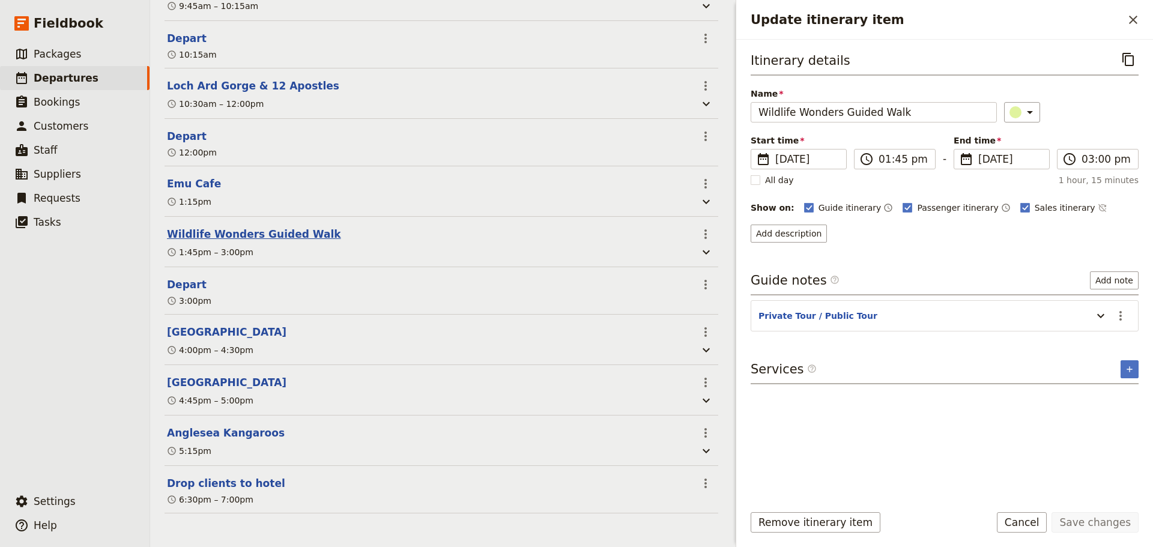
scroll to position [482, 0]
click at [1118, 316] on icon "Actions" at bounding box center [1120, 316] width 14 height 14
click at [1111, 344] on span "Edit note" at bounding box center [1095, 342] width 56 height 12
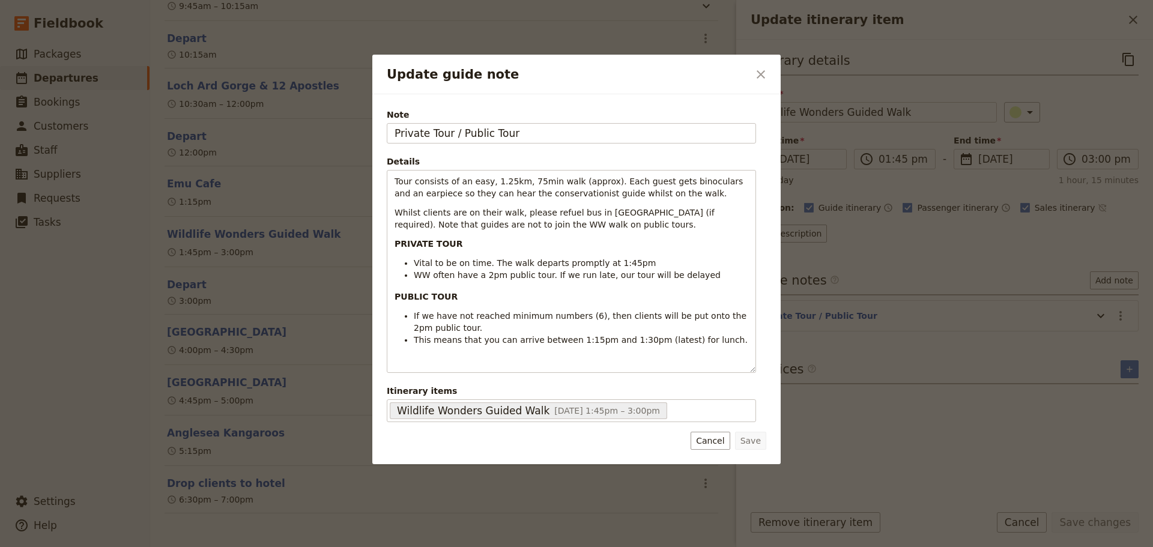
drag, startPoint x: 452, startPoint y: 131, endPoint x: 235, endPoint y: 133, distance: 217.4
click at [235, 546] on div "Update guide note ​ Note Private Tour / Public Tour Details Tour consists of an…" at bounding box center [576, 547] width 1153 height 0
type input "Public Tour"
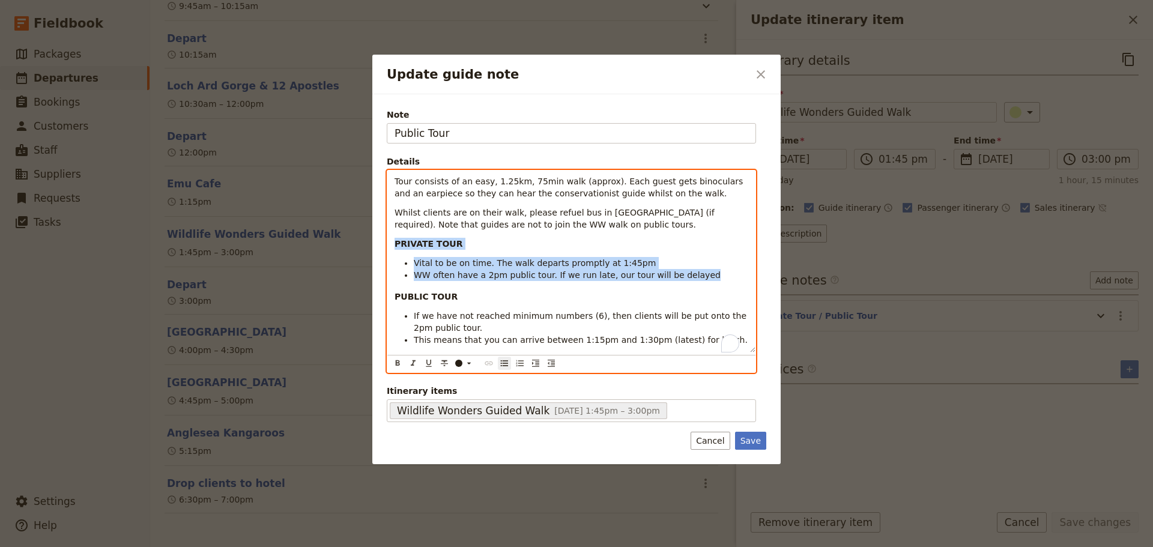
drag, startPoint x: 635, startPoint y: 271, endPoint x: 339, endPoint y: 236, distance: 297.6
click at [339, 546] on div "Update guide note ​ Note Public Tour Details Tour consists of an easy, 1.25km, …" at bounding box center [576, 547] width 1153 height 0
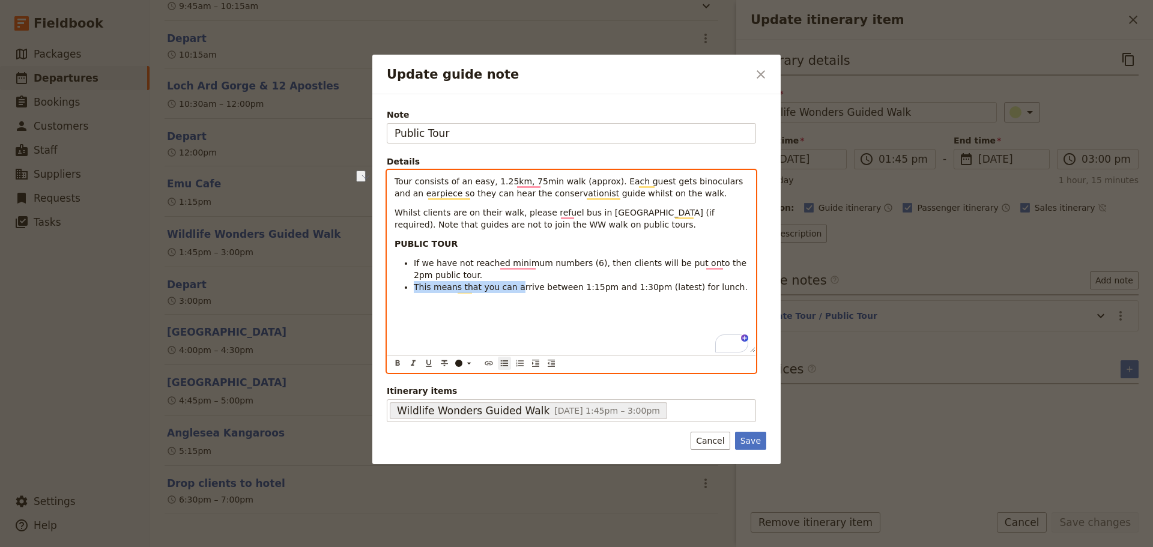
drag, startPoint x: 509, startPoint y: 285, endPoint x: 410, endPoint y: 287, distance: 99.7
click at [410, 287] on ul "If we have not reached minimum numbers (6), then clients will be put onto the 2…" at bounding box center [572, 275] width 354 height 36
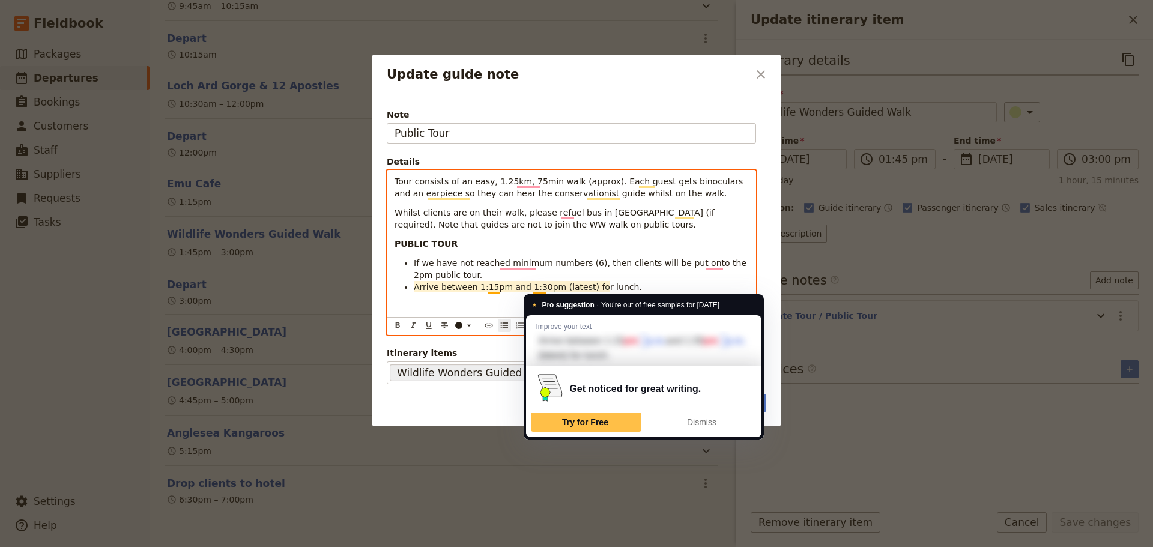
click at [676, 291] on li "Arrive between 1:15pm and 1:30pm (latest) for lunch." at bounding box center [581, 287] width 334 height 12
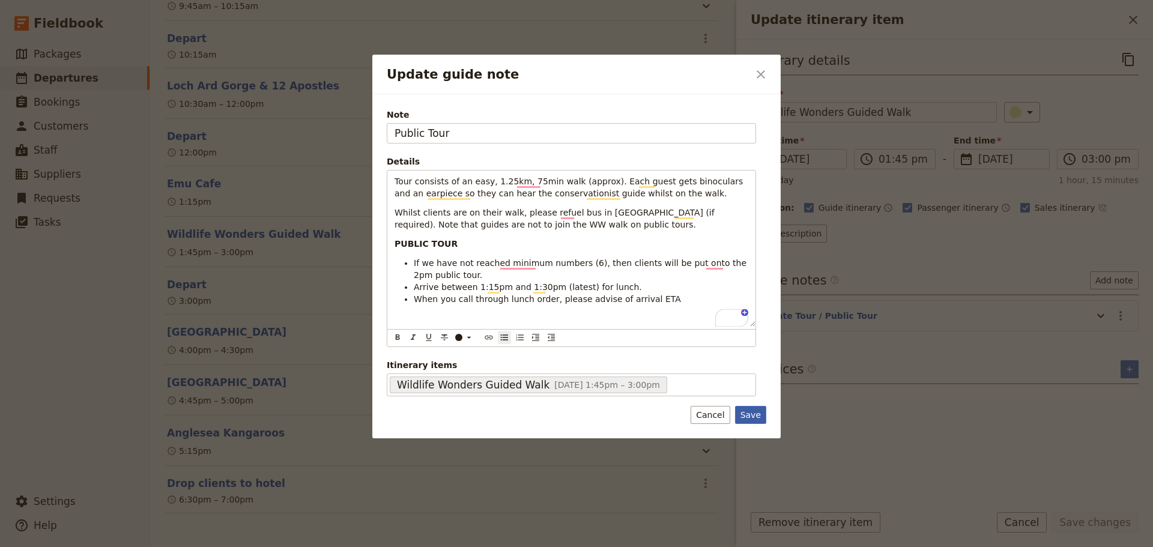
click at [748, 410] on button "Save" at bounding box center [750, 415] width 31 height 18
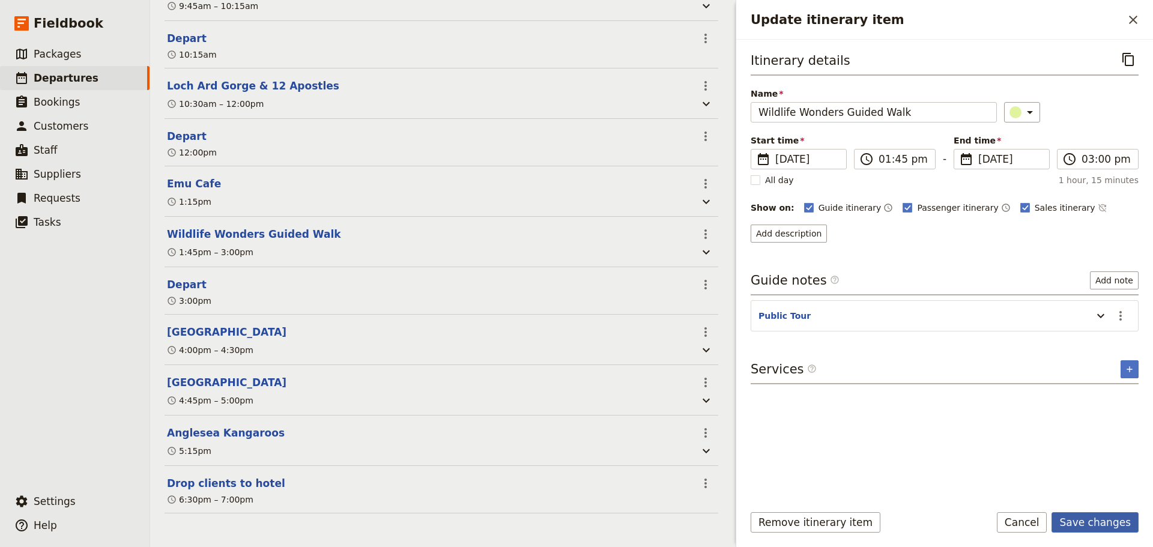
click at [1100, 519] on button "Save changes" at bounding box center [1095, 522] width 87 height 20
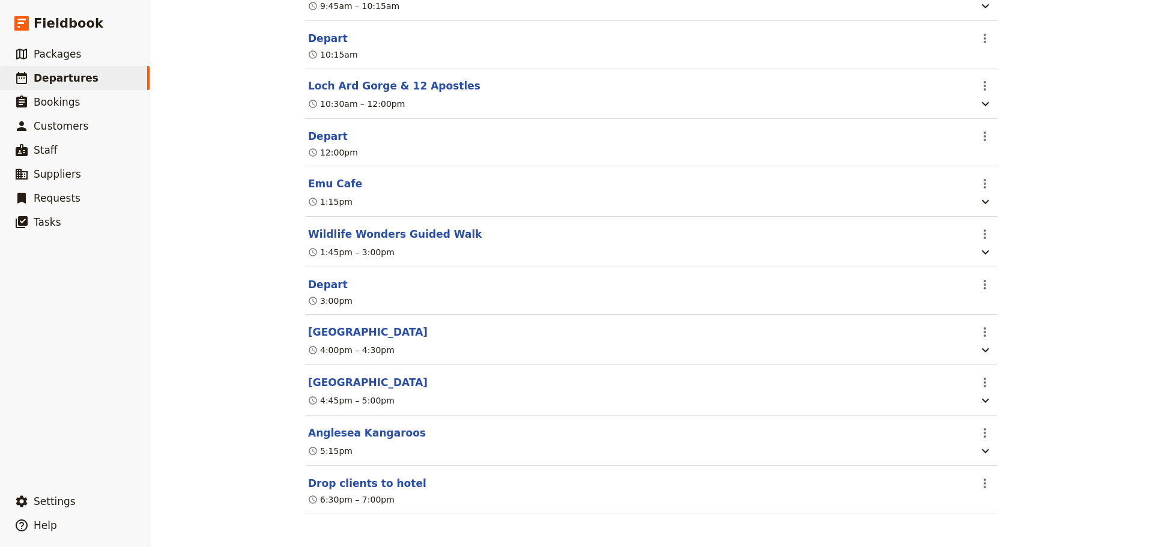
scroll to position [0, 0]
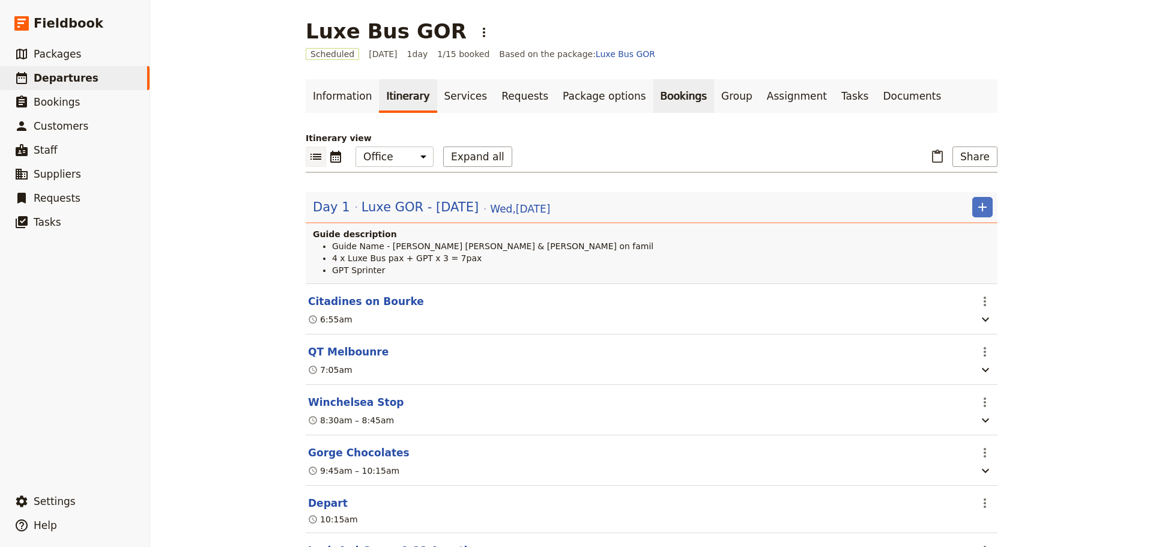
click at [655, 100] on link "Bookings" at bounding box center [683, 96] width 61 height 34
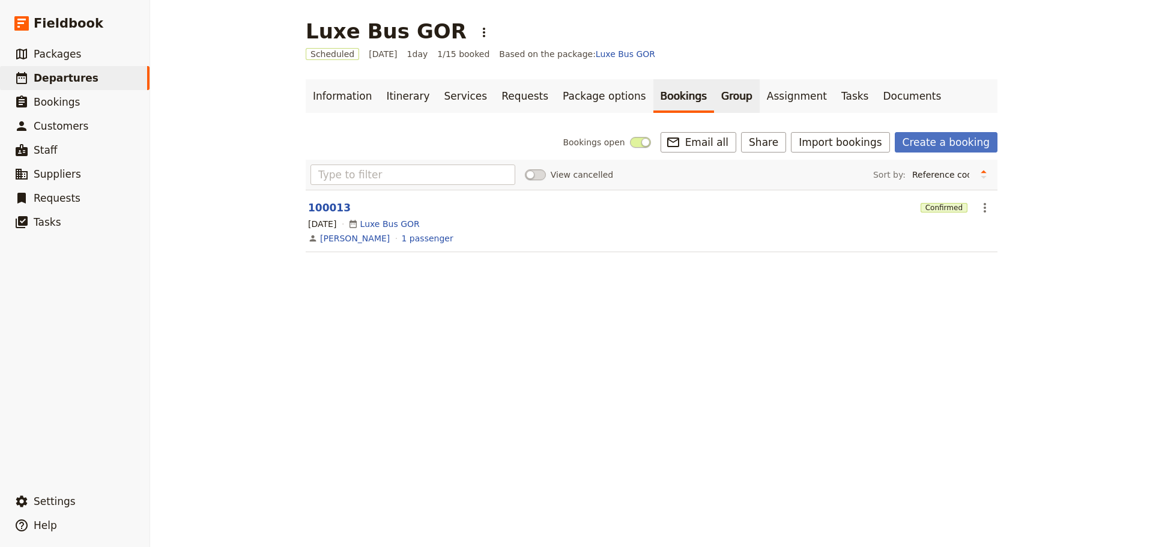
click at [714, 98] on link "Group" at bounding box center [737, 96] width 46 height 34
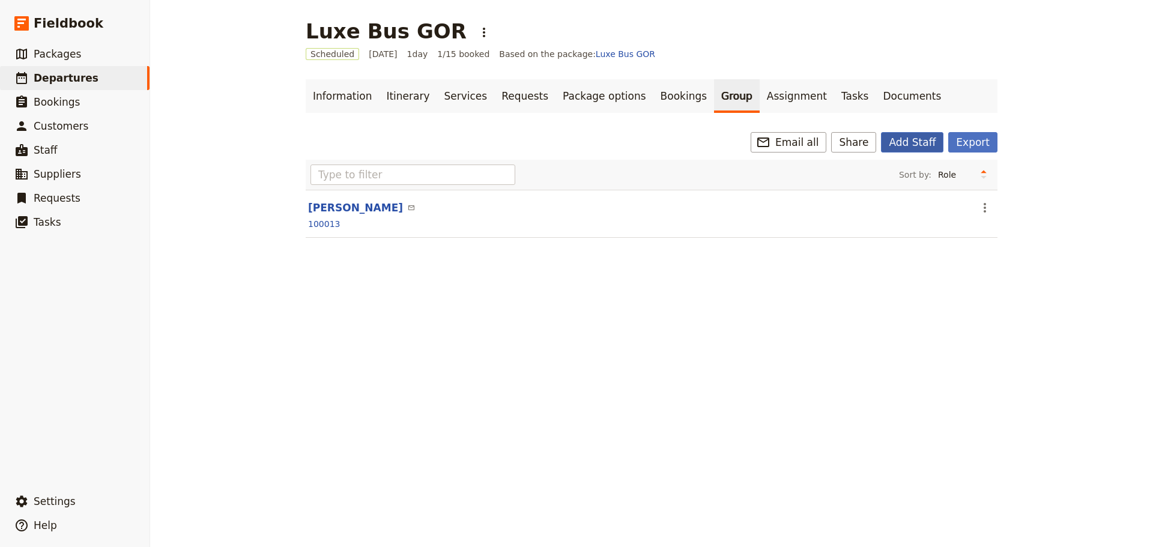
click at [916, 142] on button "Add Staff" at bounding box center [912, 142] width 62 height 20
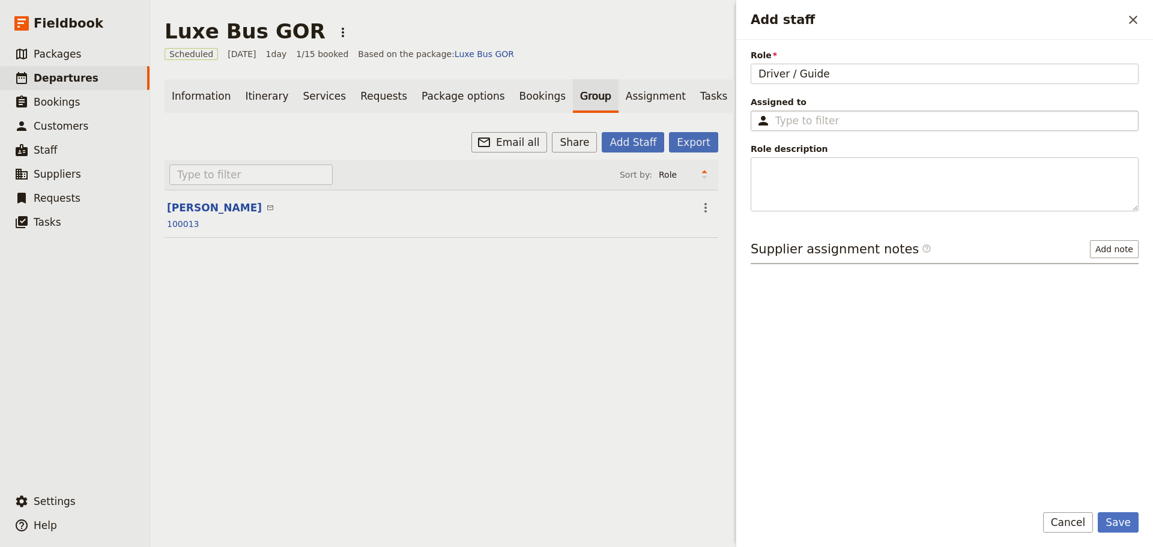
type input "Driver / Guide"
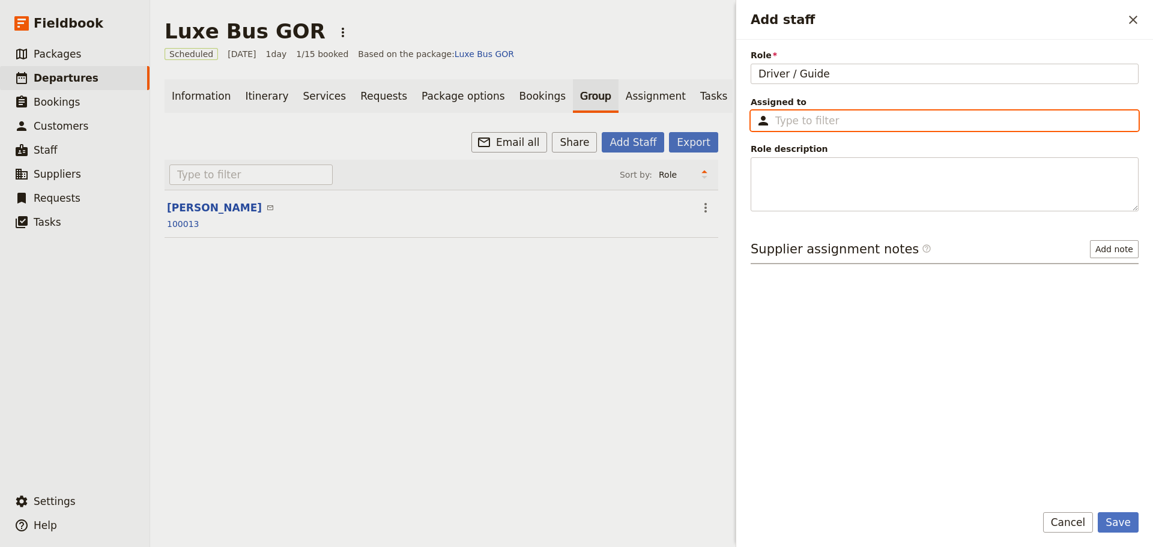
click at [906, 123] on input "Assigned to ​" at bounding box center [953, 120] width 356 height 14
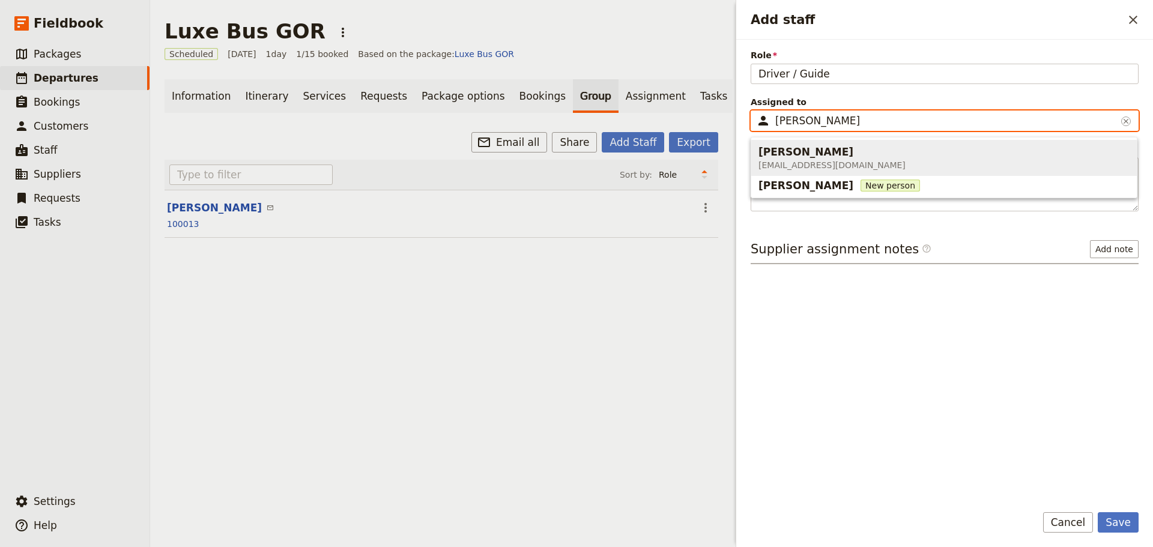
click at [858, 154] on span "Cory Corbett CoryCorbett@gmail.com" at bounding box center [943, 157] width 371 height 31
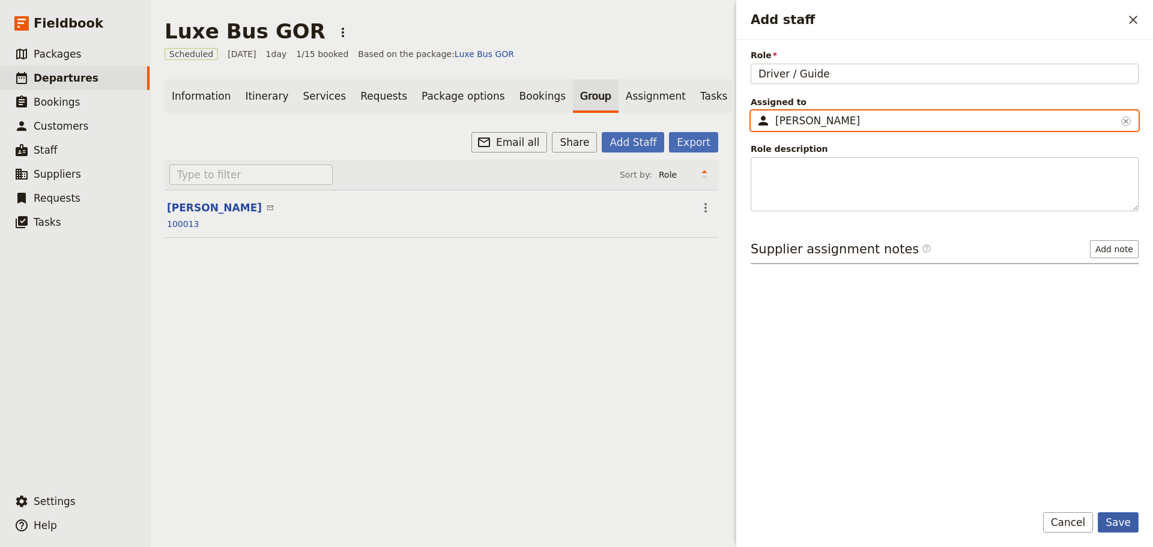
type input "[PERSON_NAME]"
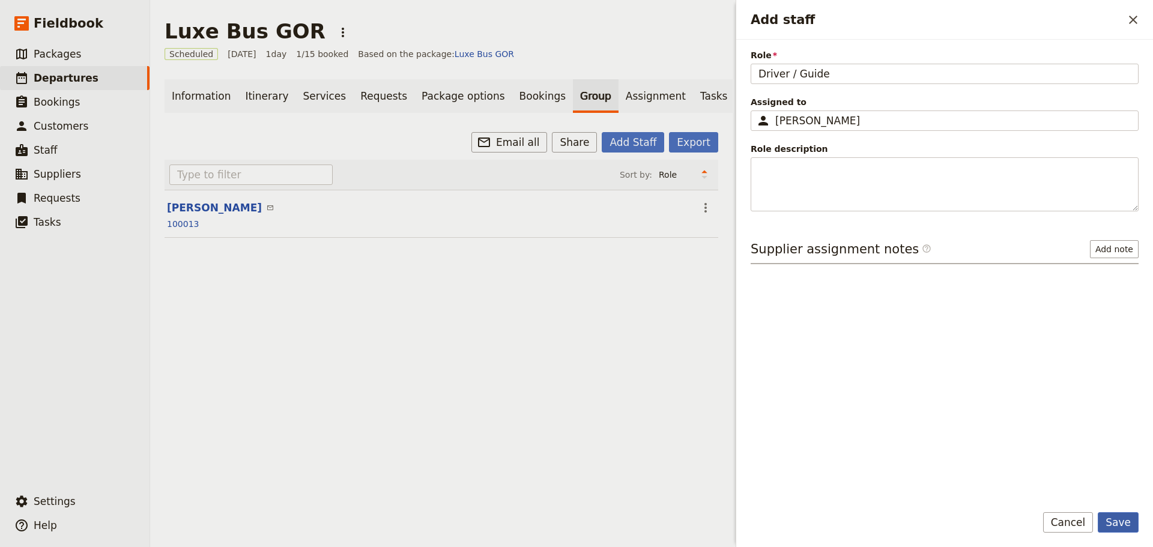
click at [1116, 519] on button "Save" at bounding box center [1118, 522] width 41 height 20
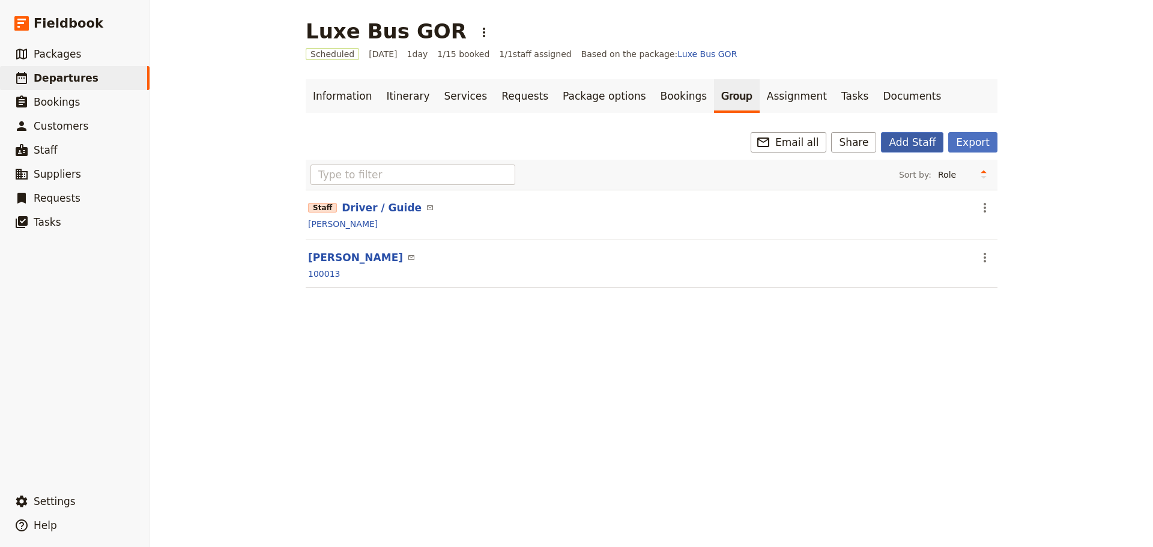
click at [936, 144] on button "Add Staff" at bounding box center [912, 142] width 62 height 20
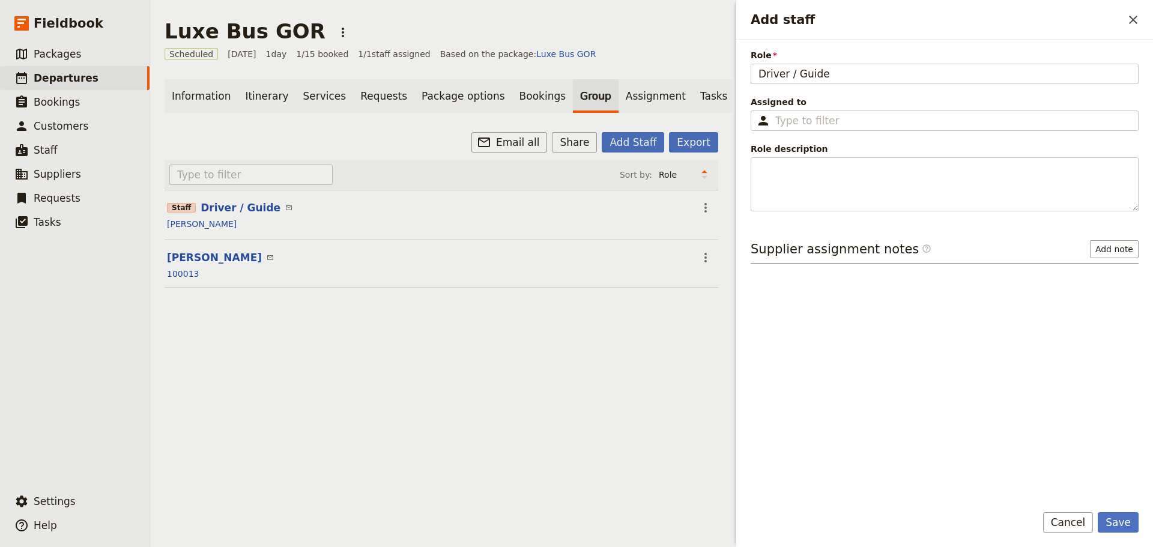
type input "Driver / Guide"
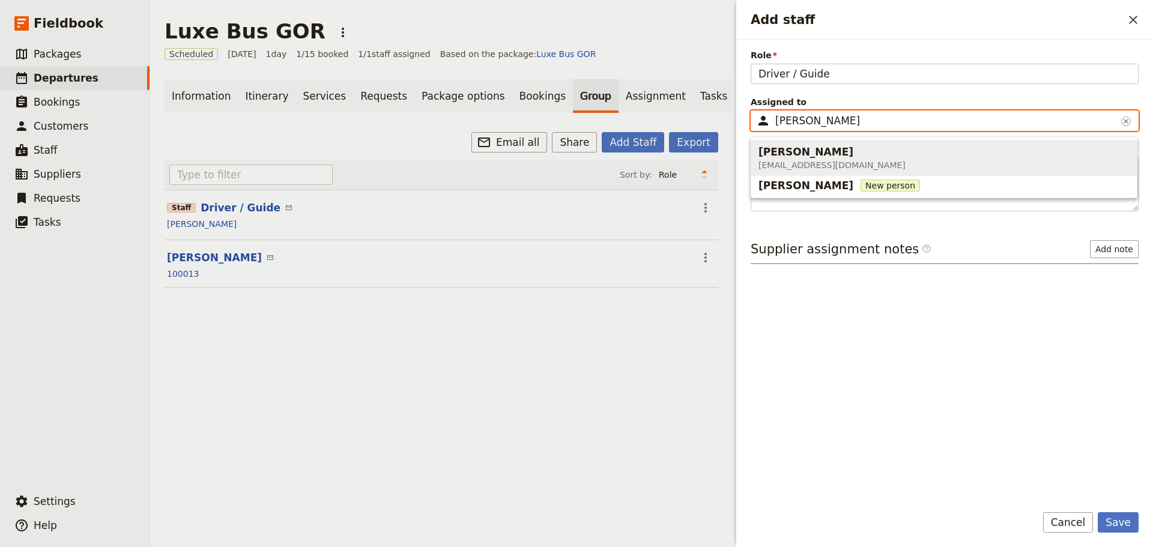
click at [873, 160] on span "Marlene Walter mallyconsulting@gmail.com" at bounding box center [943, 157] width 371 height 31
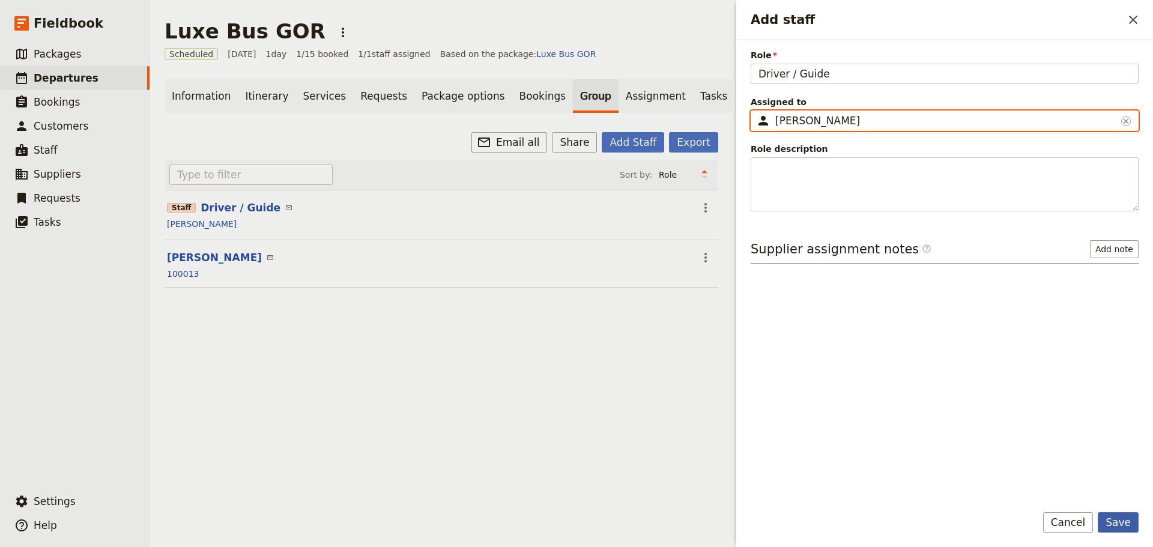
type input "Marlene Walter"
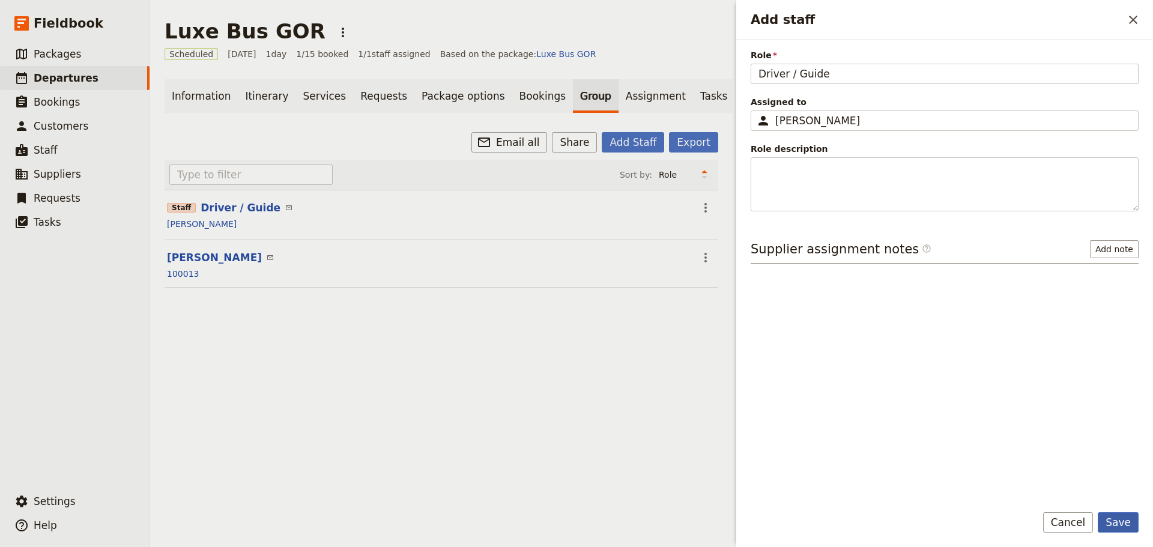
click at [1122, 529] on button "Save" at bounding box center [1118, 522] width 41 height 20
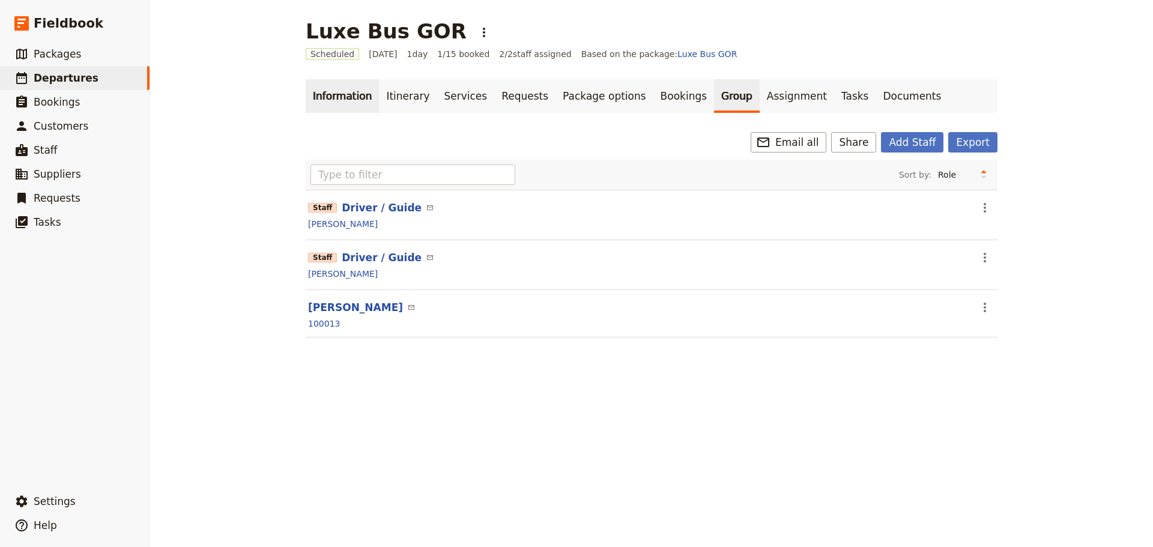
click at [339, 91] on link "Information" at bounding box center [342, 96] width 73 height 34
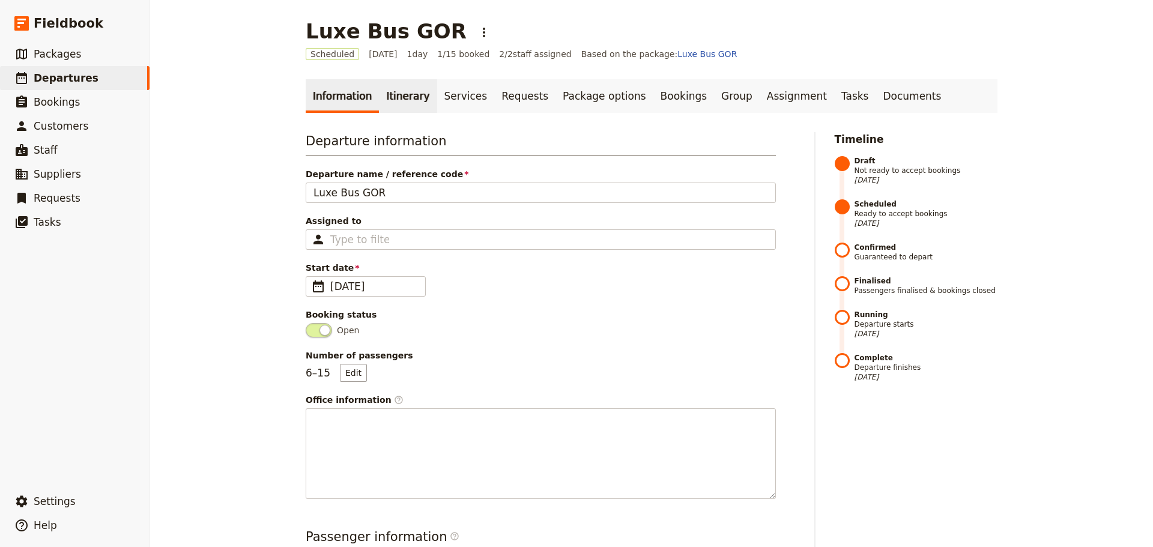
click at [401, 94] on link "Itinerary" at bounding box center [408, 96] width 58 height 34
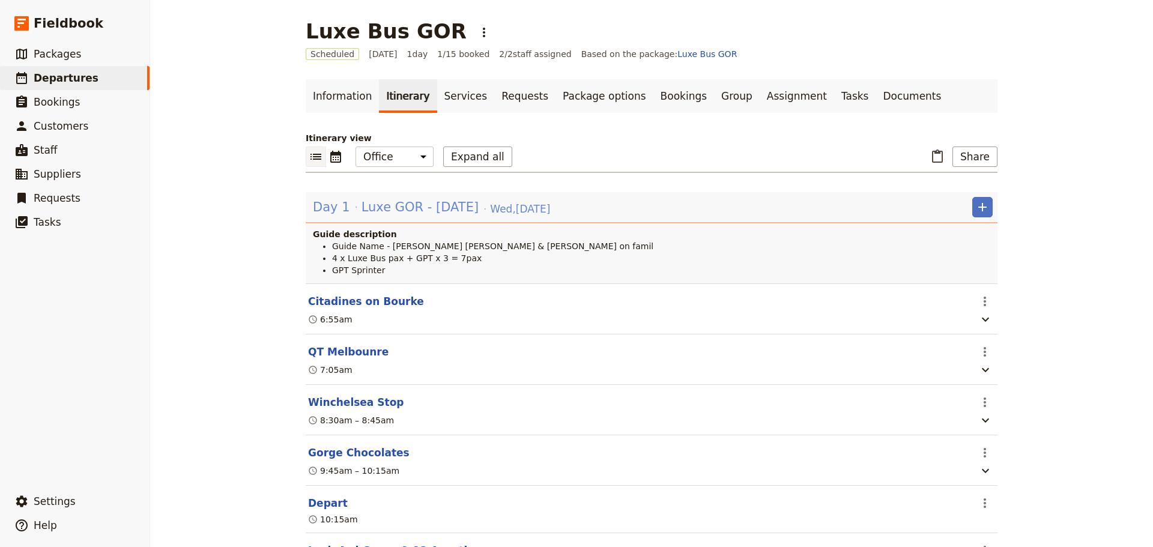
click at [330, 207] on span "Day 1" at bounding box center [331, 207] width 37 height 18
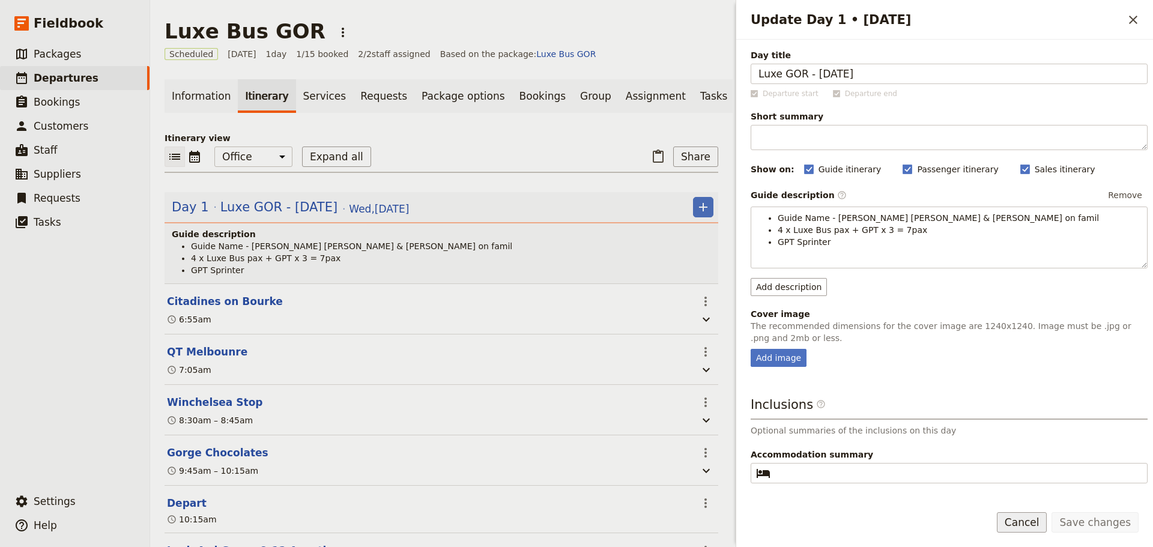
click at [1031, 528] on button "Cancel" at bounding box center [1022, 522] width 50 height 20
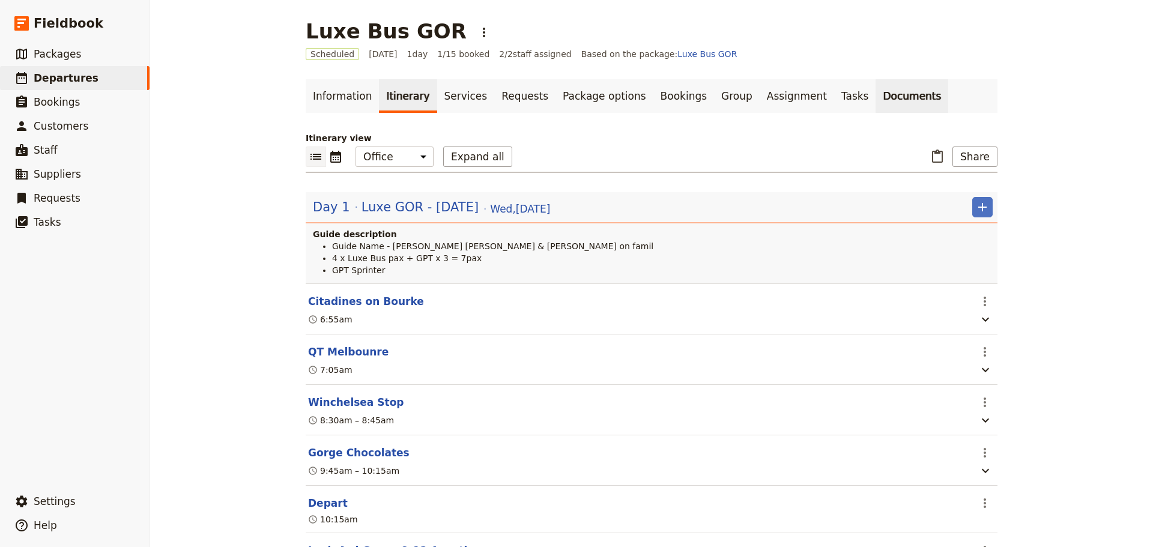
click at [876, 95] on link "Documents" at bounding box center [912, 96] width 73 height 34
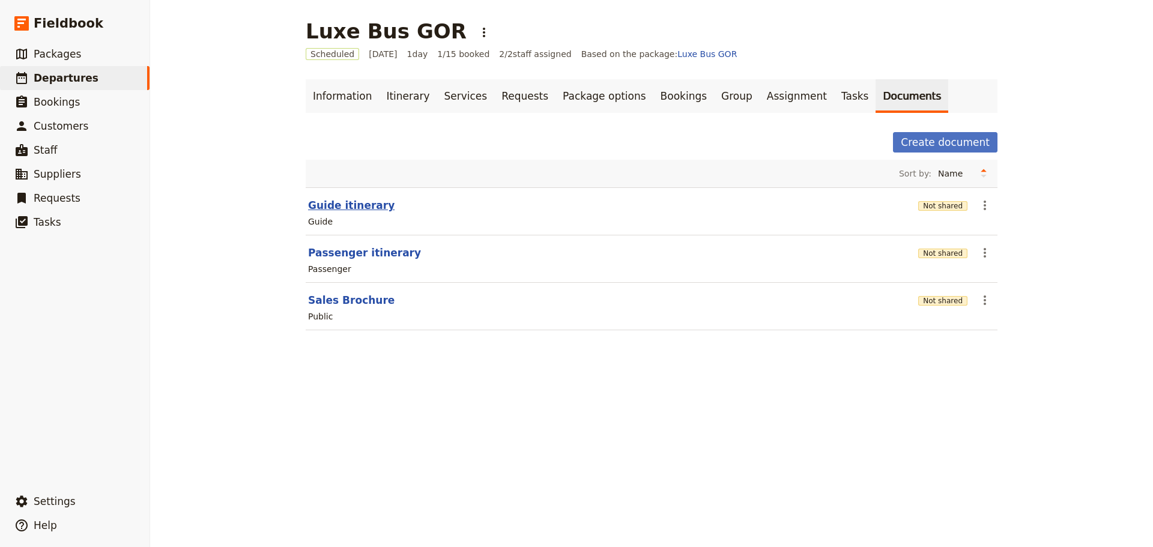
click at [326, 204] on button "Guide itinerary" at bounding box center [351, 205] width 86 height 14
select select "STAFF"
select select "RUN_SHEET"
select select "DEFAULT"
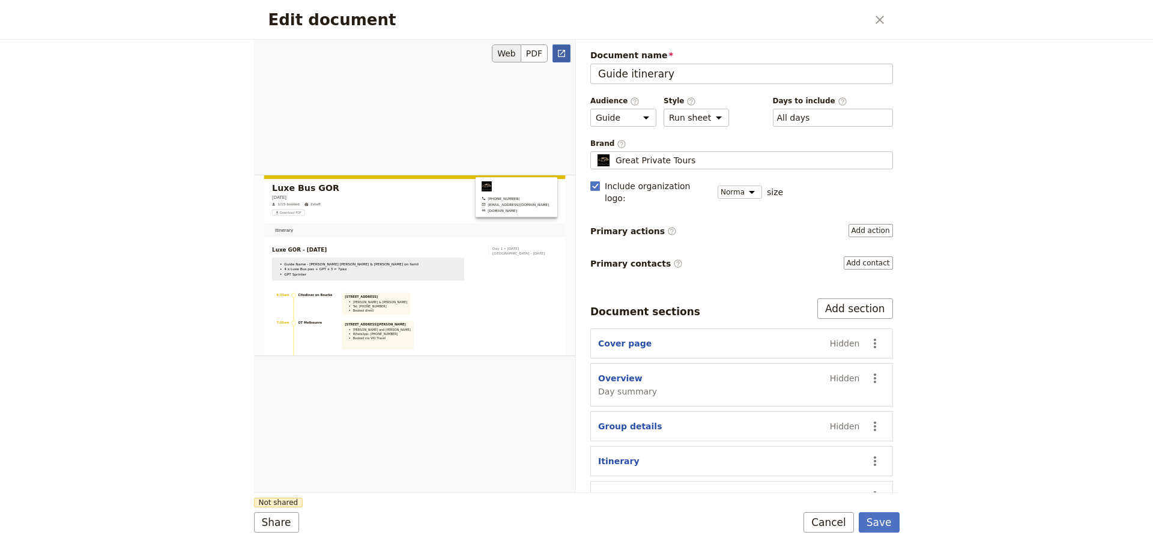
click at [557, 52] on icon "Open full preview" at bounding box center [562, 54] width 10 height 10
click at [827, 525] on button "Cancel" at bounding box center [829, 522] width 50 height 20
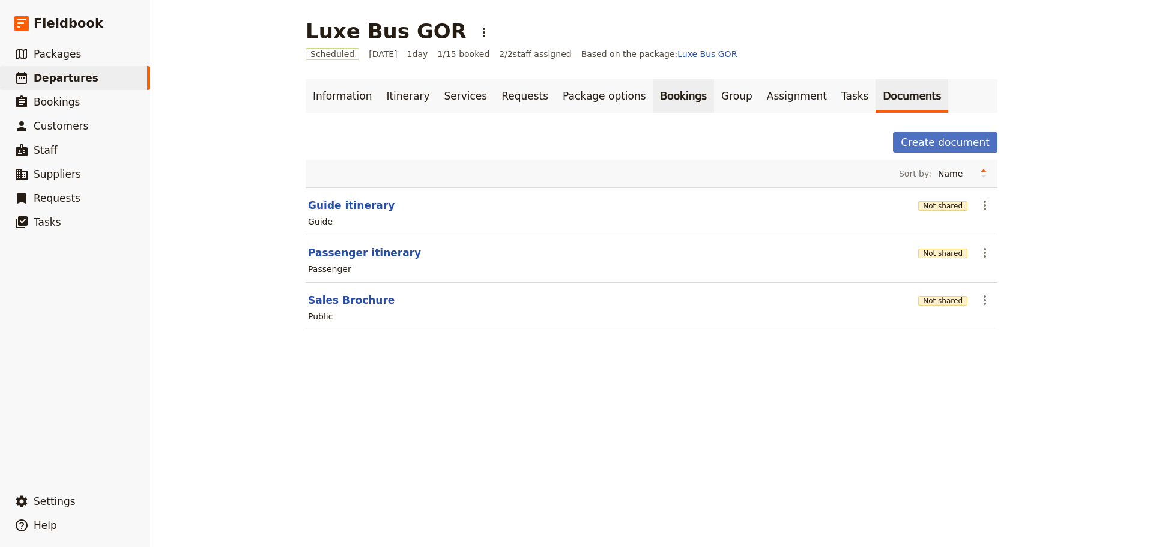
click at [653, 98] on link "Bookings" at bounding box center [683, 96] width 61 height 34
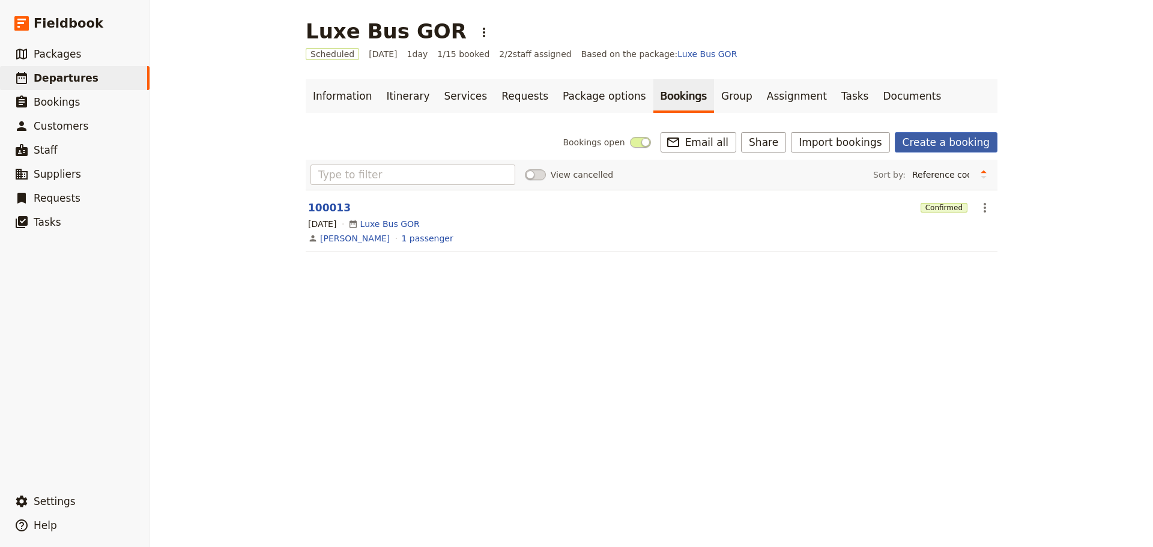
click at [955, 142] on link "Create a booking" at bounding box center [946, 142] width 103 height 20
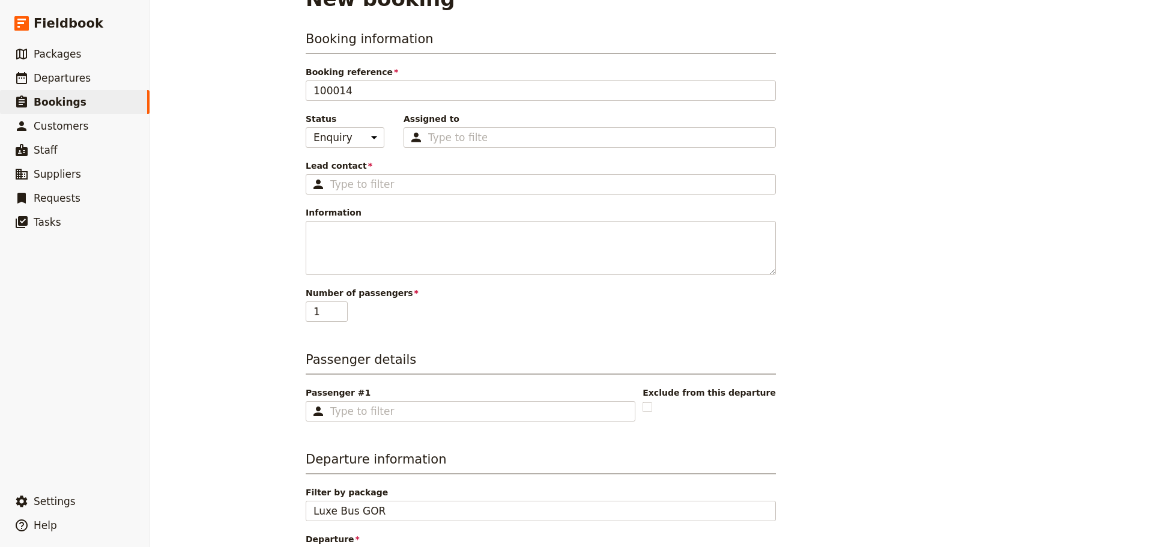
scroll to position [17, 0]
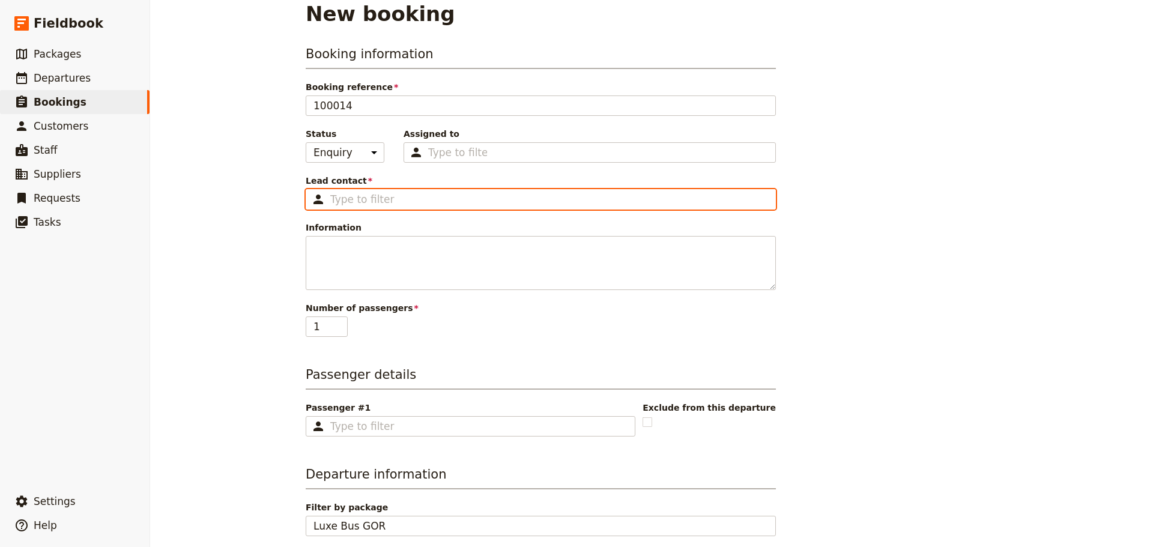
click at [359, 201] on input "Lead contact ​" at bounding box center [549, 199] width 438 height 14
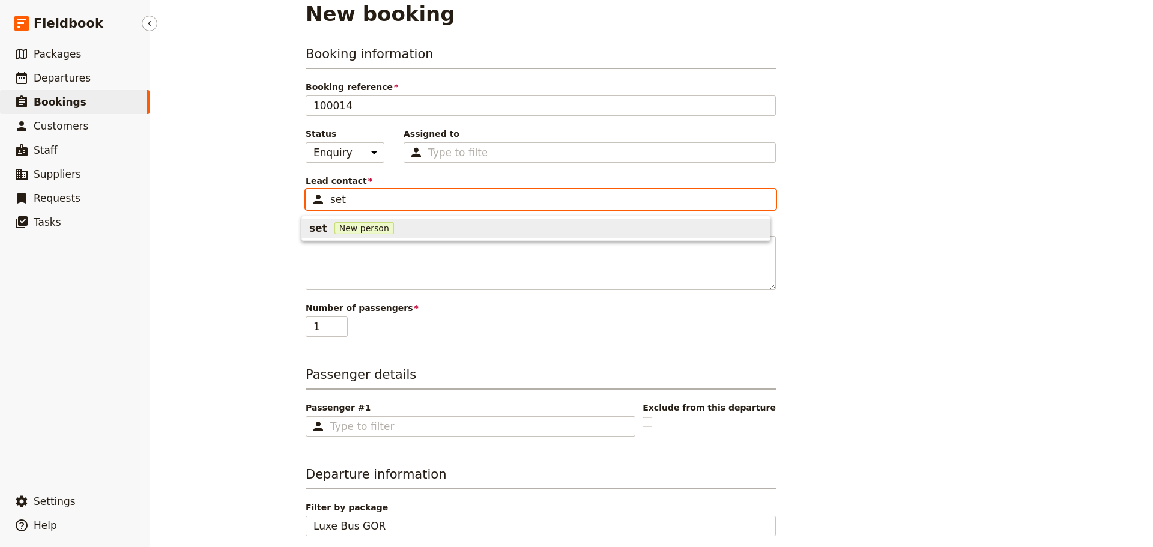
type input "set"
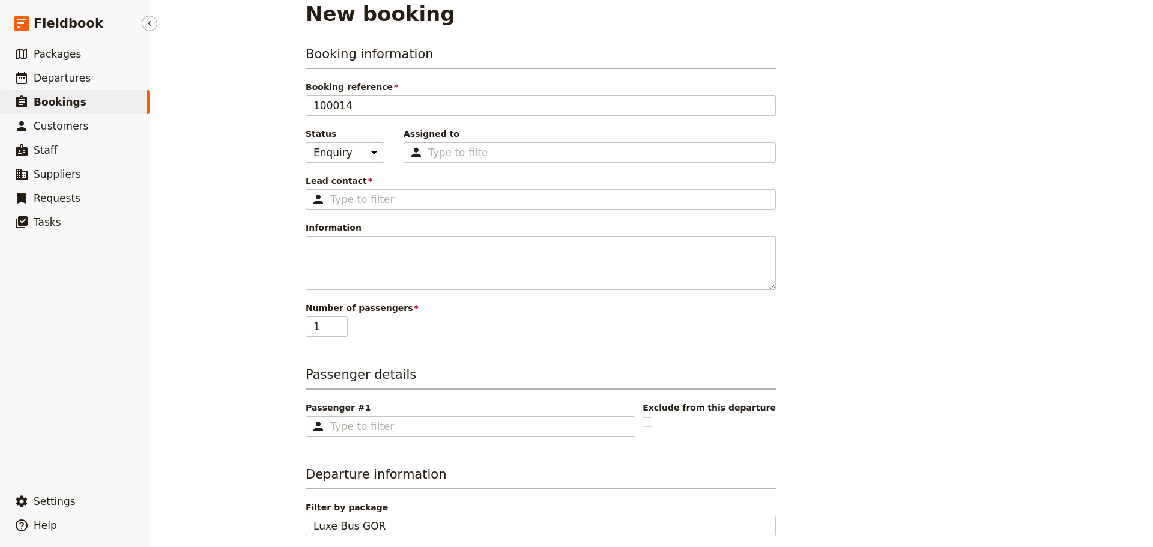
click at [74, 103] on span "Bookings" at bounding box center [60, 102] width 53 height 12
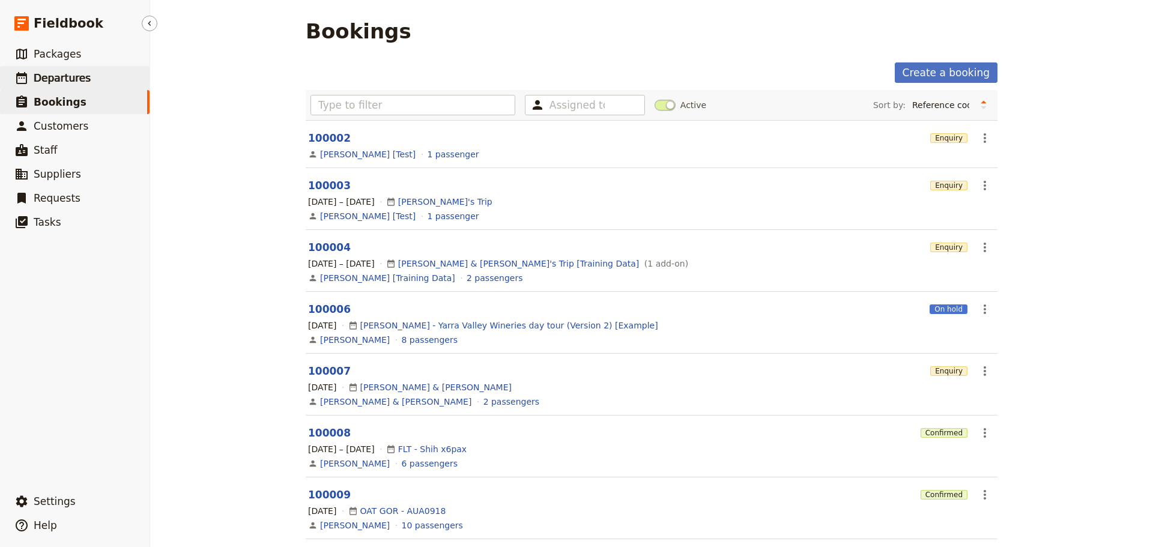
click at [42, 77] on span "Departures" at bounding box center [62, 78] width 57 height 12
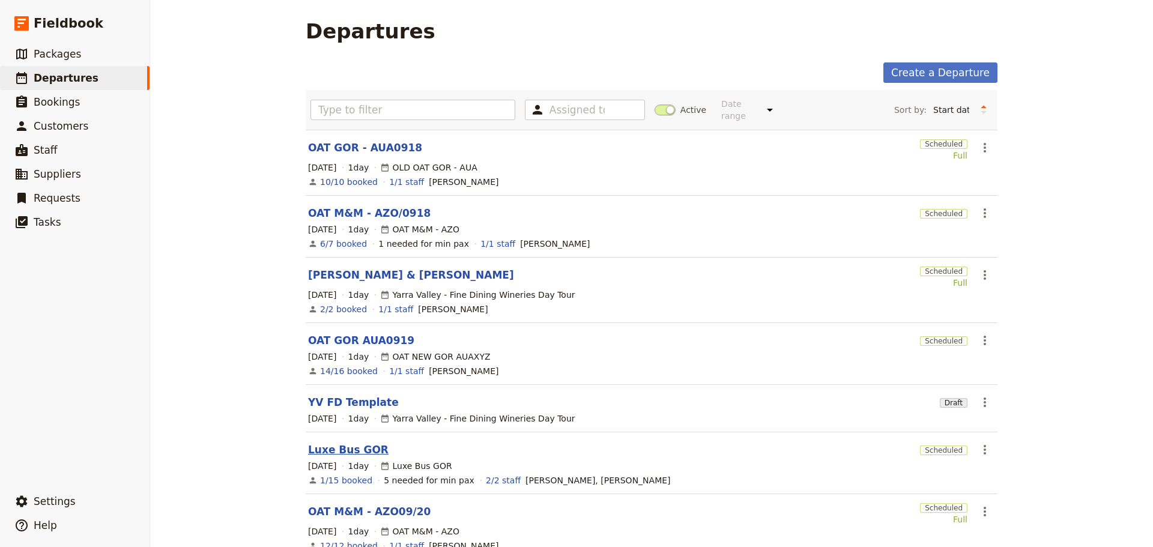
click at [336, 445] on link "Luxe Bus GOR" at bounding box center [348, 450] width 80 height 14
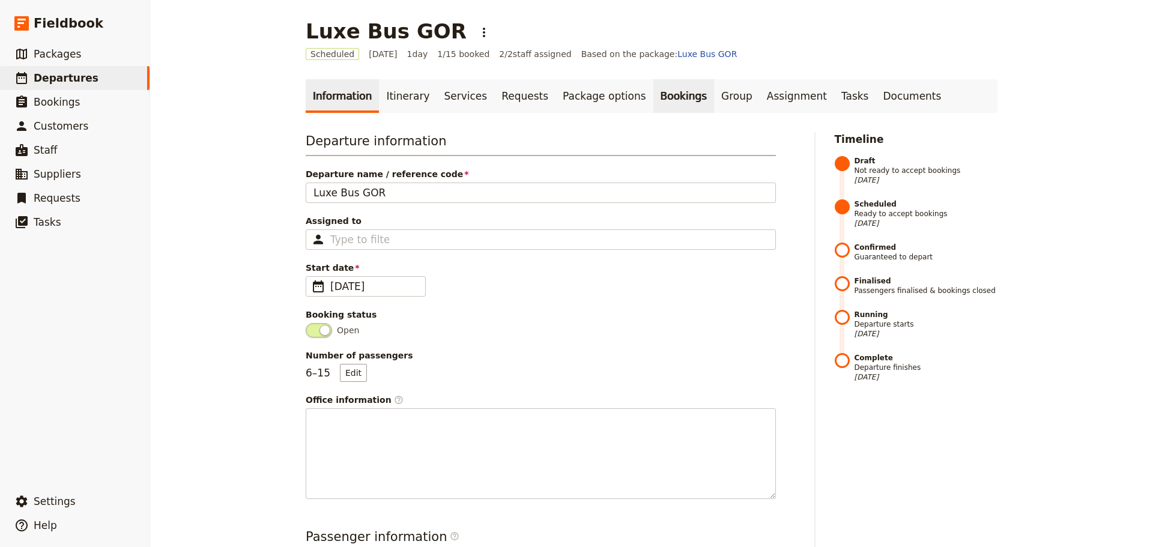
click at [653, 93] on link "Bookings" at bounding box center [683, 96] width 61 height 34
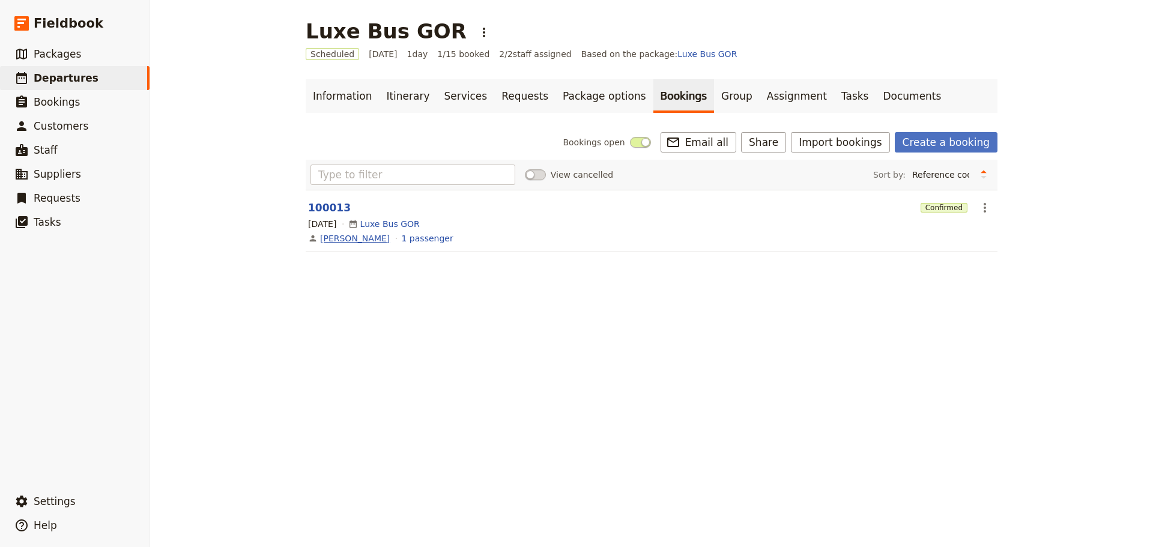
click at [336, 235] on link "[PERSON_NAME]" at bounding box center [355, 238] width 70 height 12
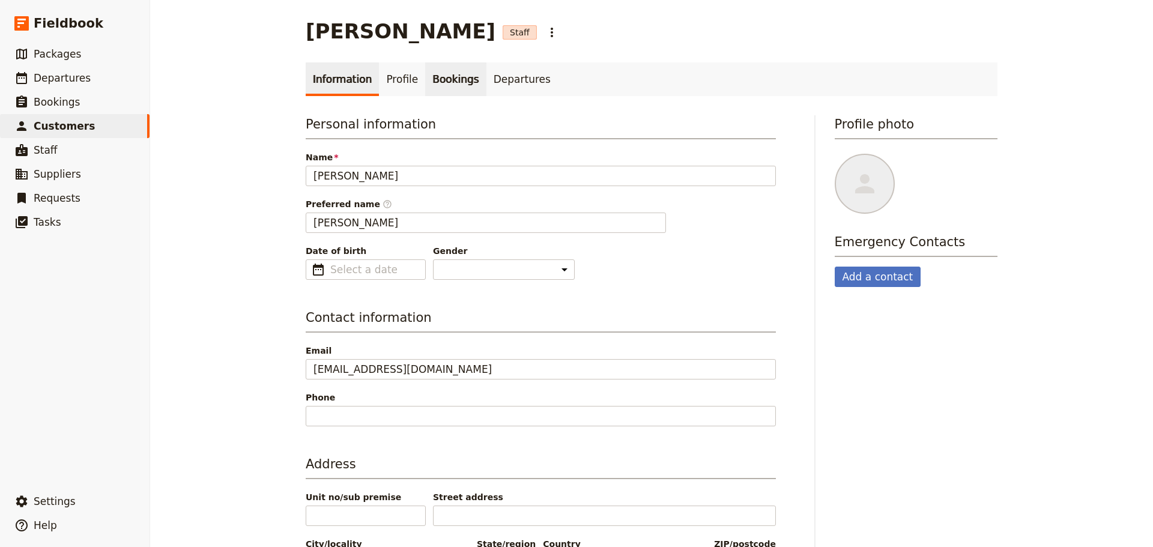
drag, startPoint x: 429, startPoint y: 71, endPoint x: 435, endPoint y: 73, distance: 6.3
click at [430, 71] on link "Bookings" at bounding box center [455, 79] width 61 height 34
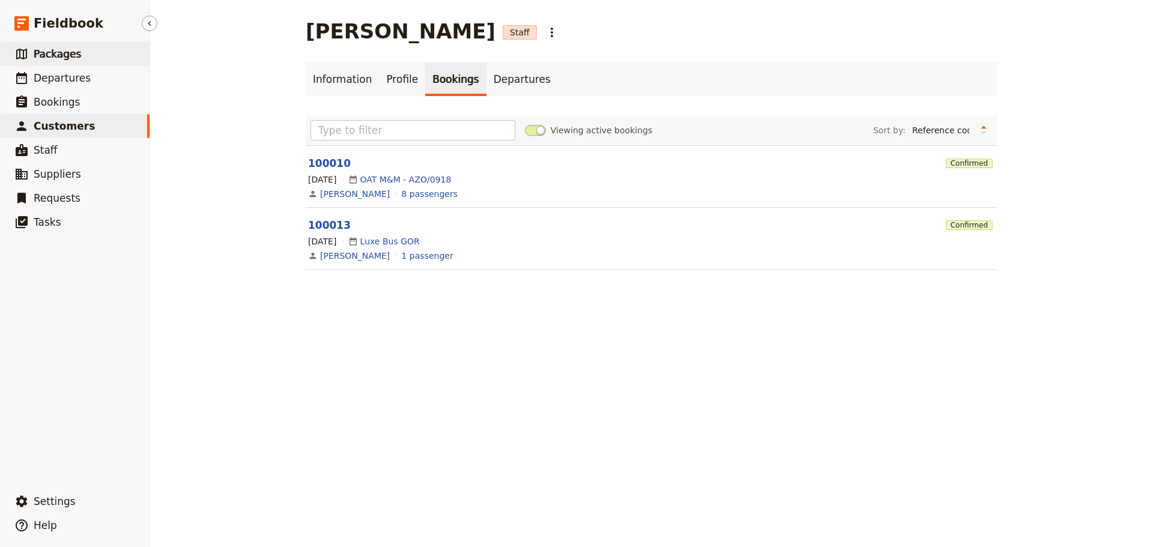
click at [63, 55] on span "Packages" at bounding box center [57, 54] width 47 height 12
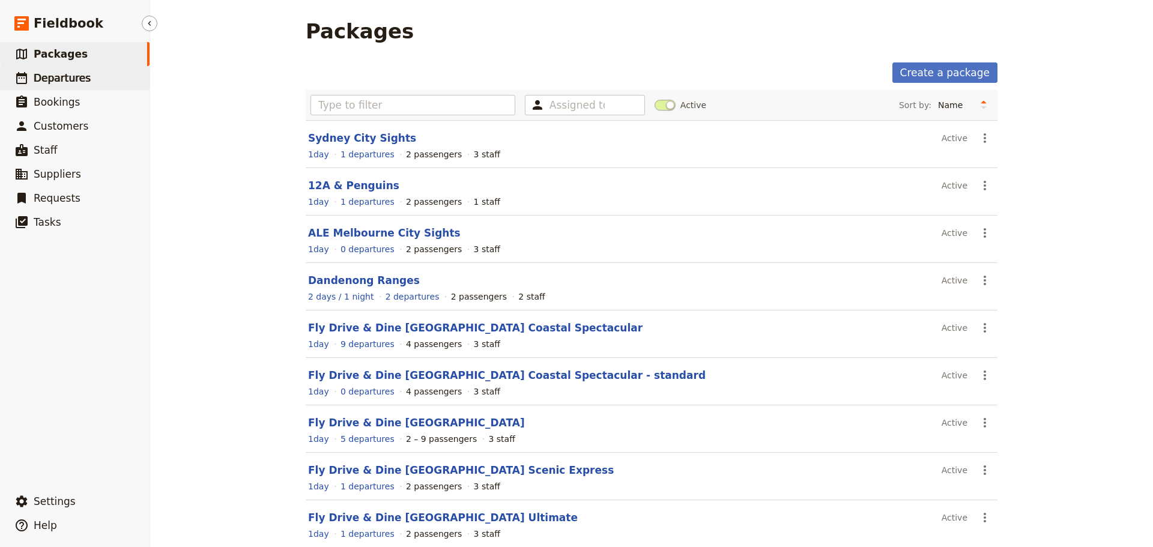
click at [52, 77] on span "Departures" at bounding box center [62, 78] width 57 height 12
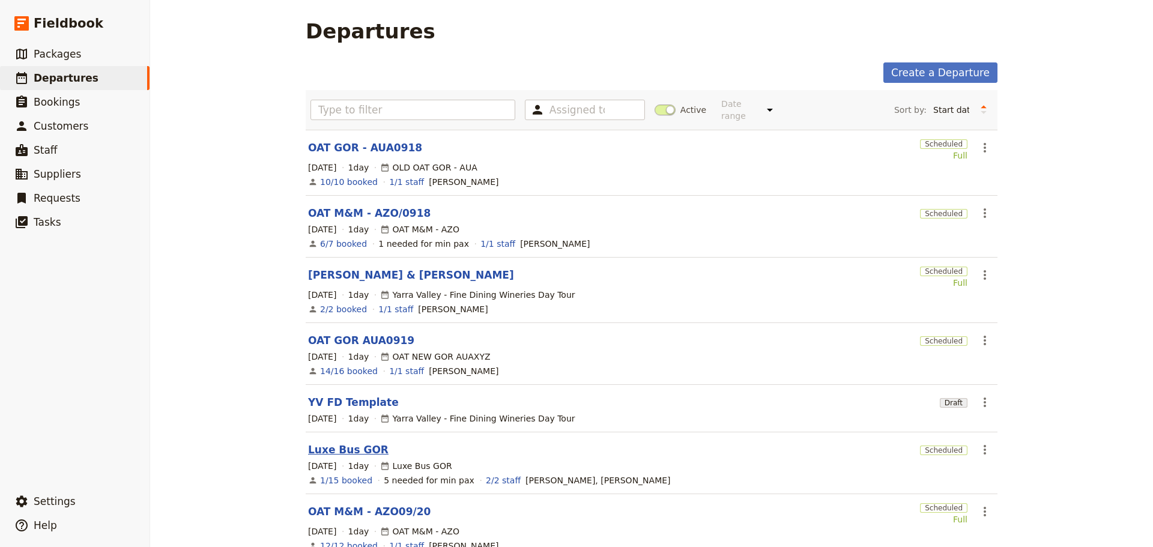
click at [325, 443] on link "Luxe Bus GOR" at bounding box center [348, 450] width 80 height 14
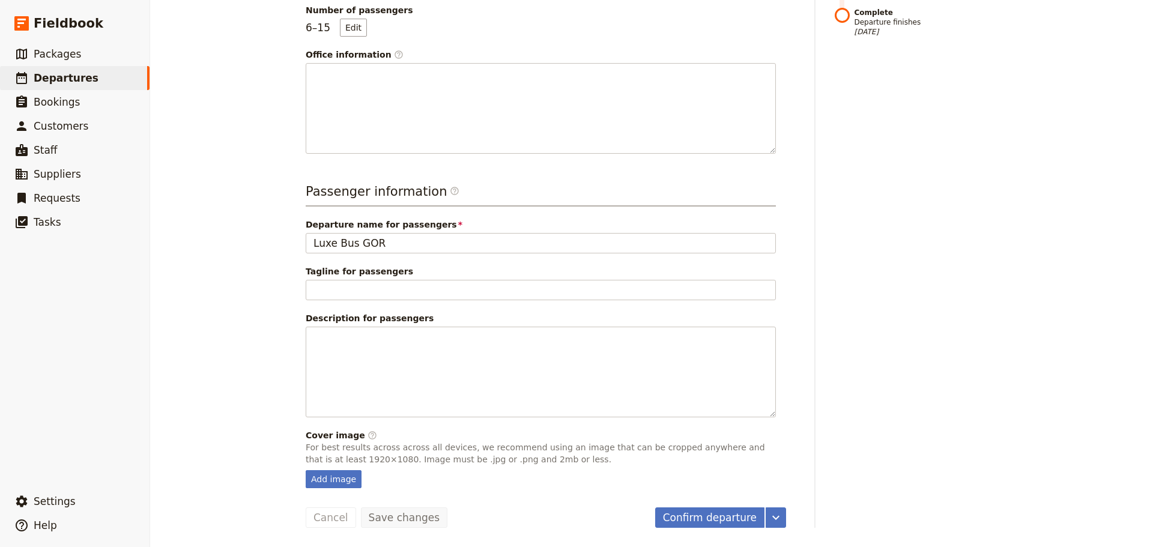
scroll to position [105, 0]
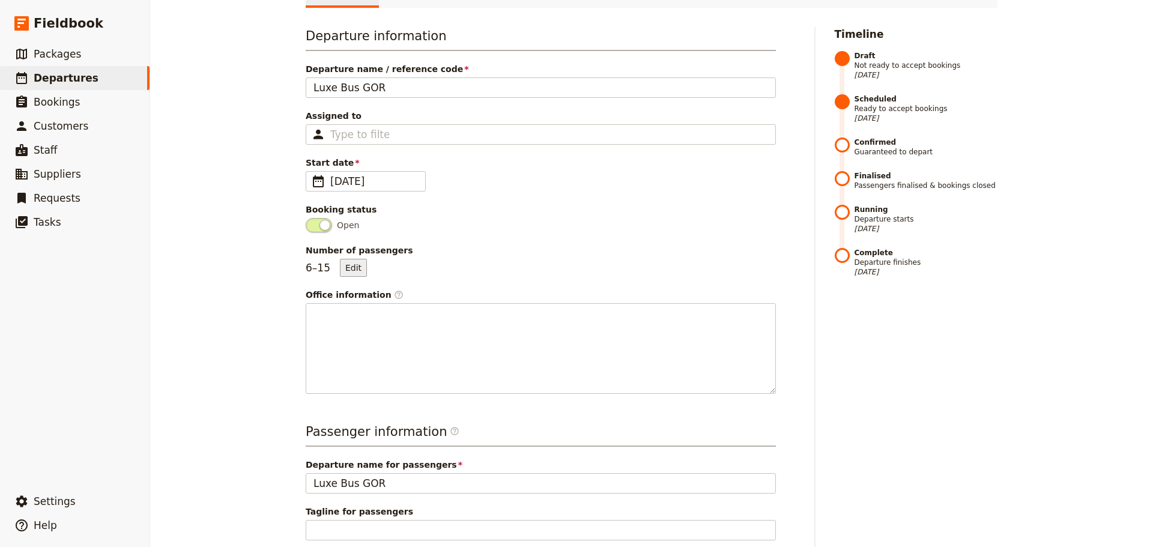
click at [350, 267] on button "Edit" at bounding box center [353, 268] width 27 height 18
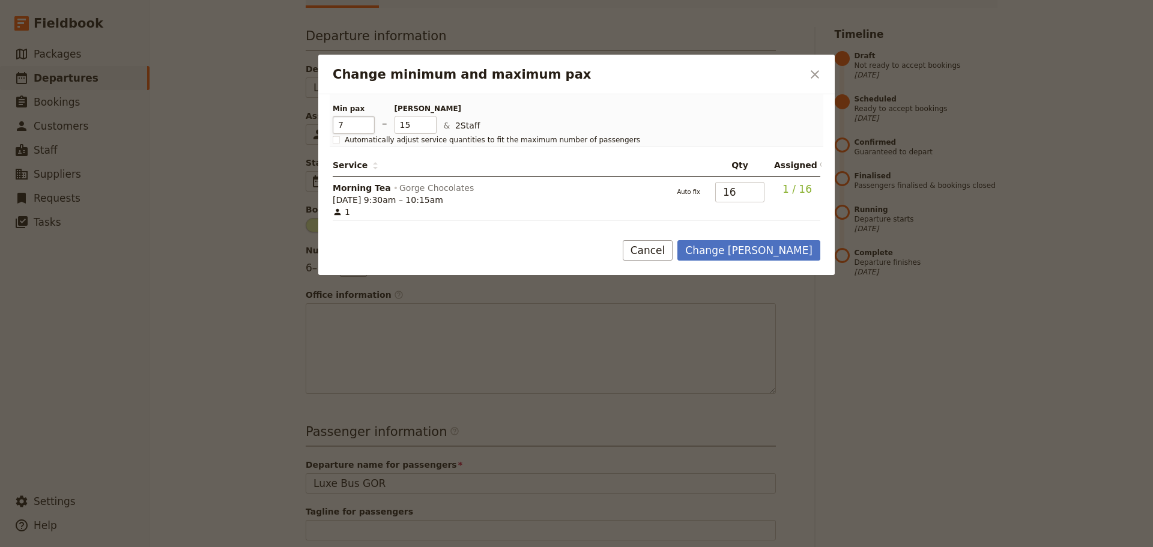
click at [368, 124] on input "7" at bounding box center [354, 125] width 42 height 18
click at [366, 128] on input "6" at bounding box center [354, 125] width 42 height 18
click at [366, 128] on input "5" at bounding box center [354, 125] width 42 height 18
type input "4"
click at [366, 128] on input "4" at bounding box center [354, 125] width 42 height 18
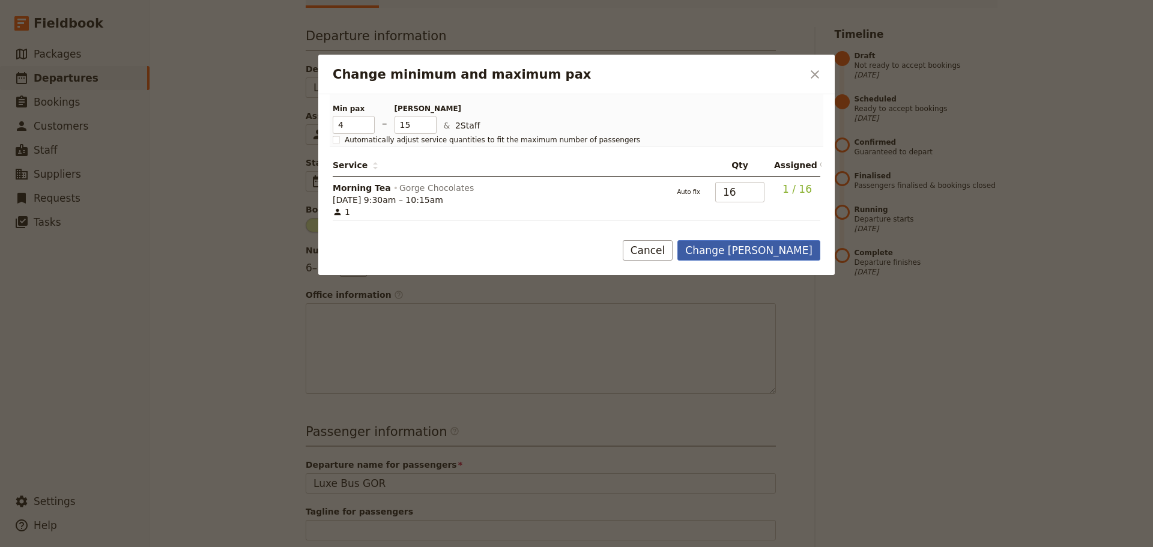
click at [783, 247] on button "Change max pax" at bounding box center [748, 250] width 143 height 20
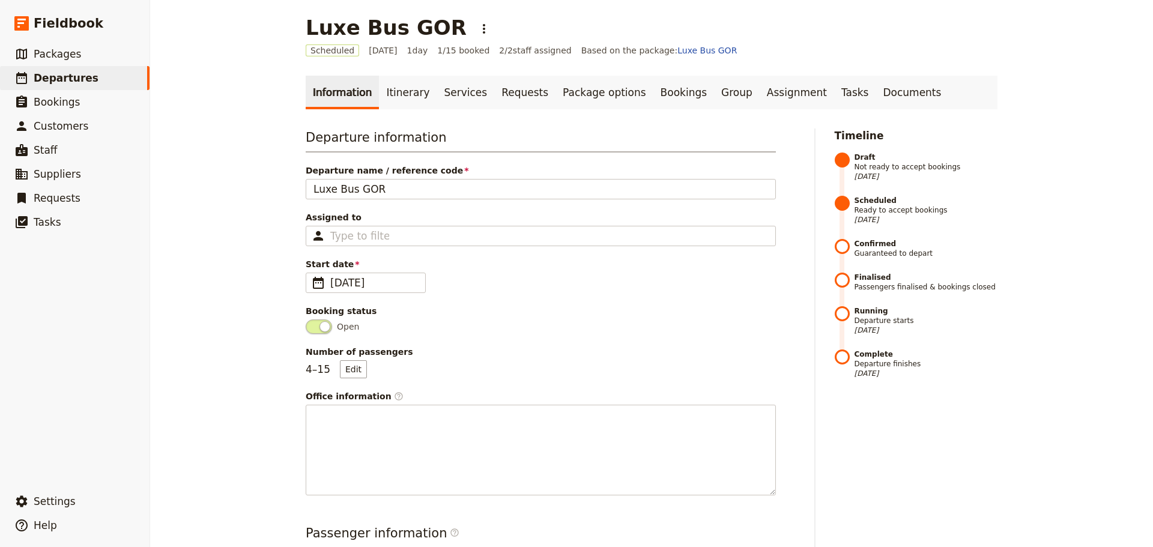
scroll to position [0, 0]
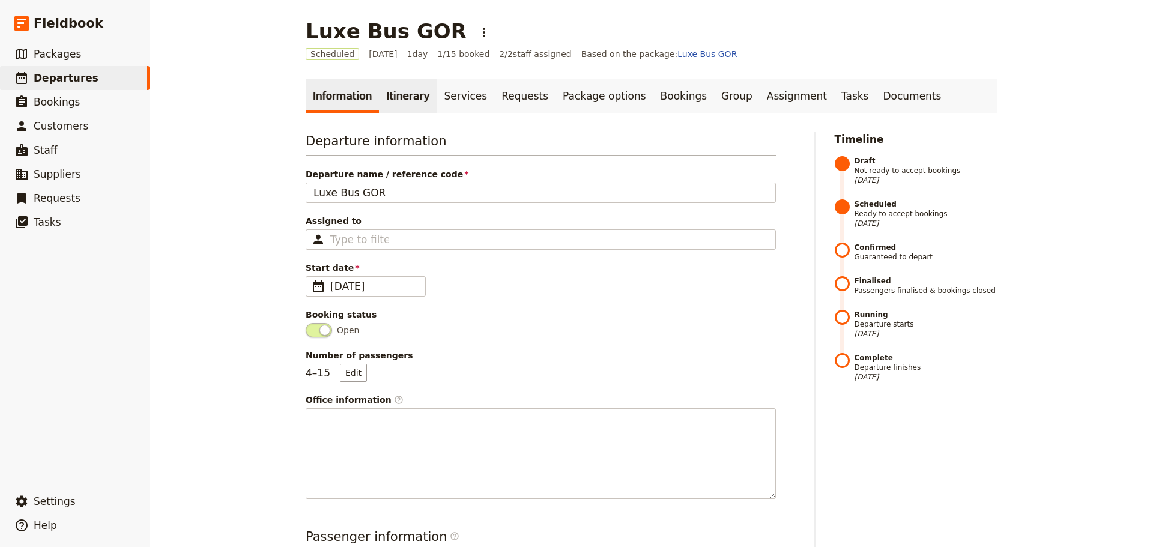
click at [379, 92] on link "Itinerary" at bounding box center [408, 96] width 58 height 34
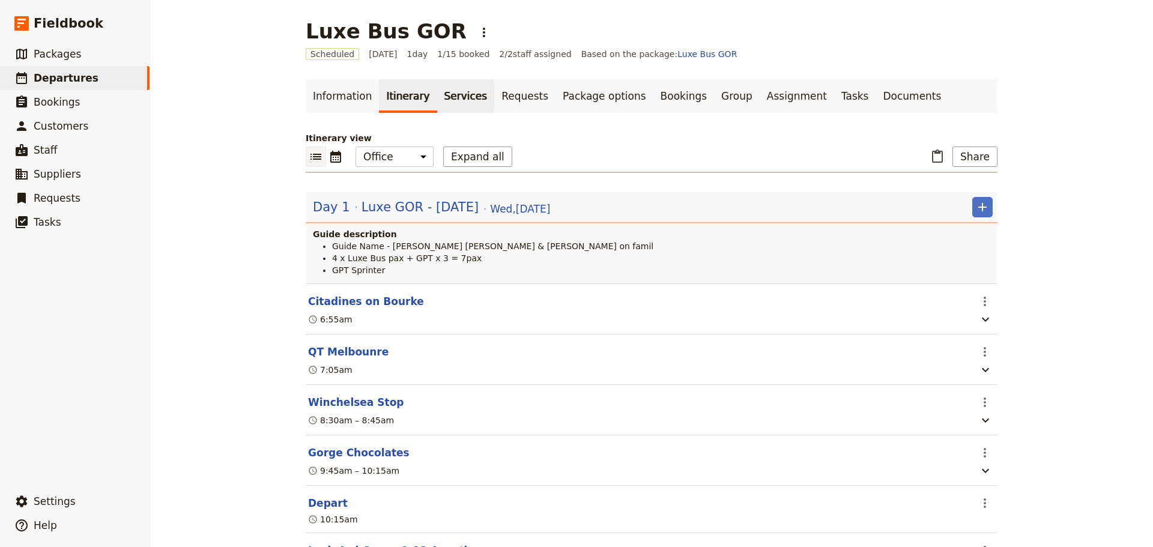
click at [438, 97] on link "Services" at bounding box center [466, 96] width 58 height 34
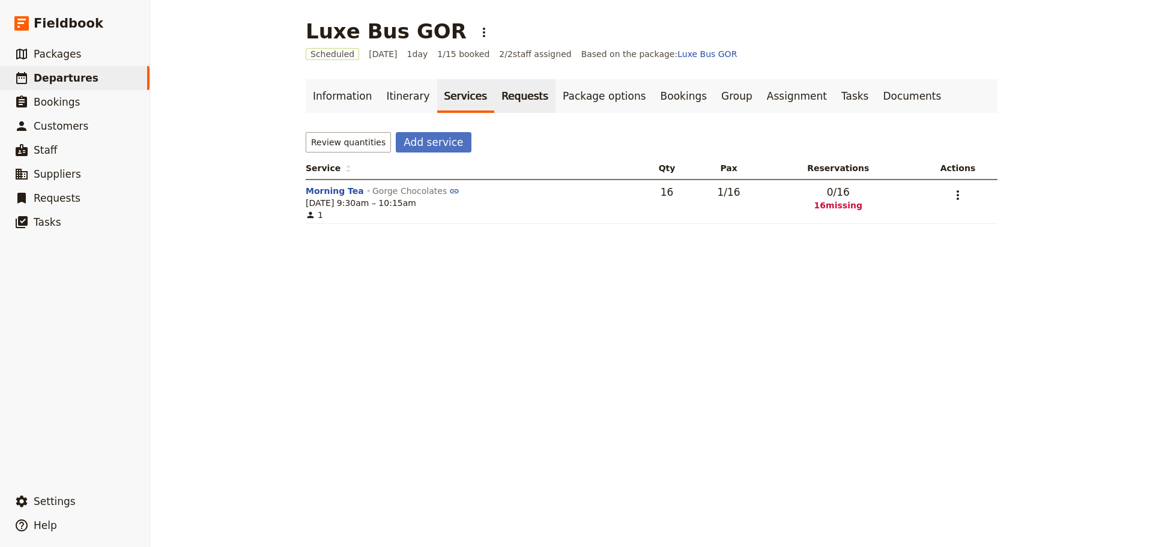
click at [494, 94] on link "Requests" at bounding box center [524, 96] width 61 height 34
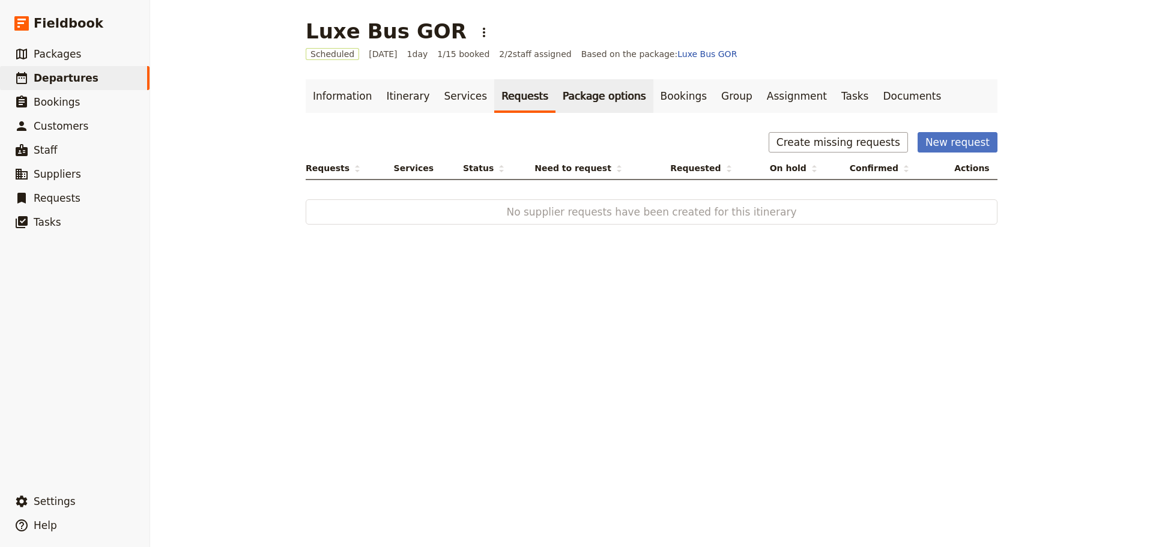
click at [584, 86] on link "Package options" at bounding box center [603, 96] width 97 height 34
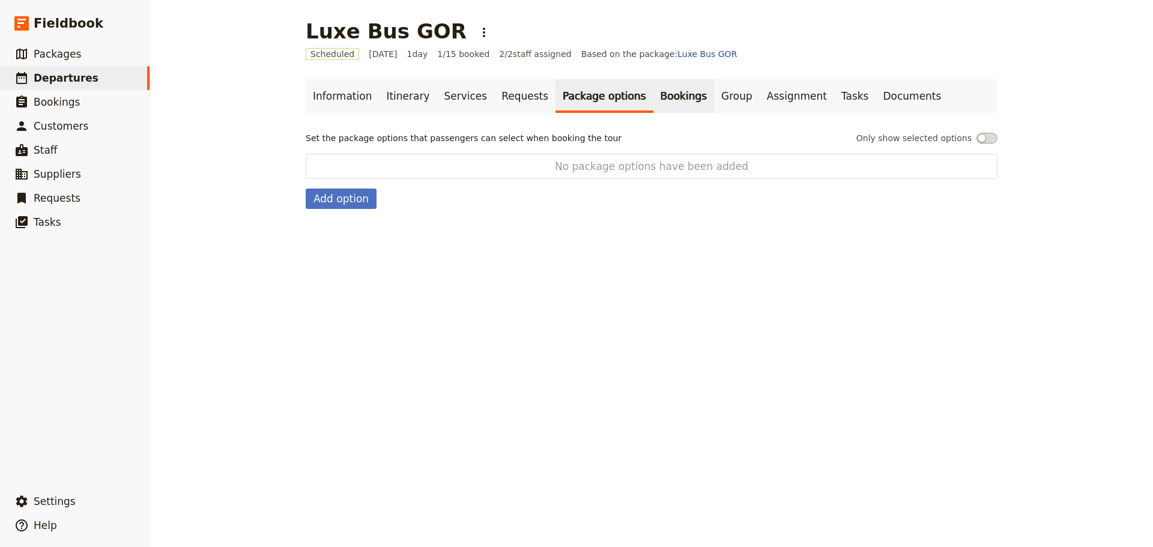
click at [653, 95] on link "Bookings" at bounding box center [683, 96] width 61 height 34
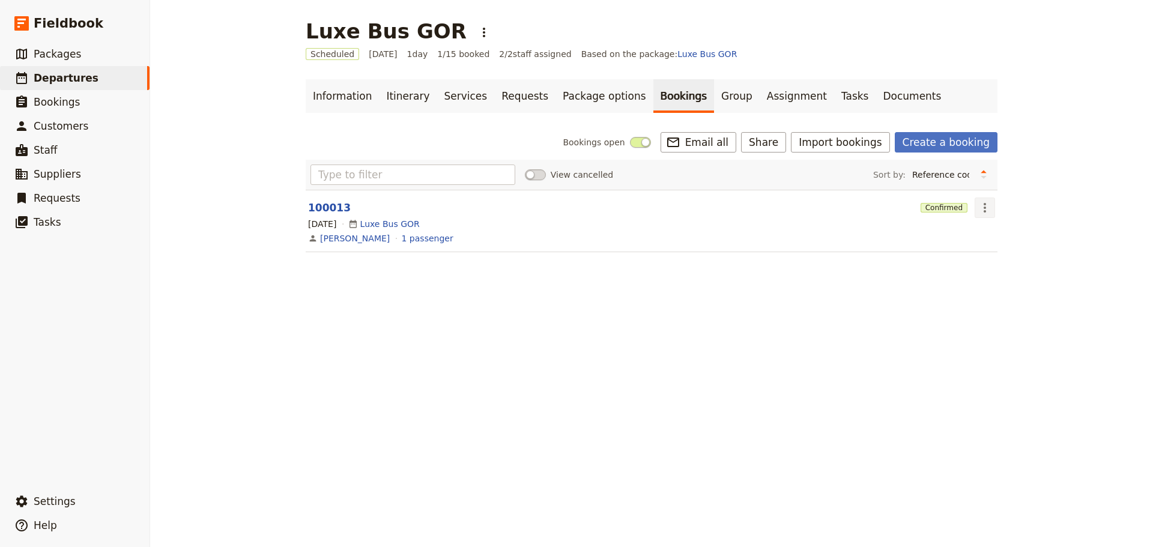
click at [985, 204] on icon "Actions" at bounding box center [985, 208] width 14 height 14
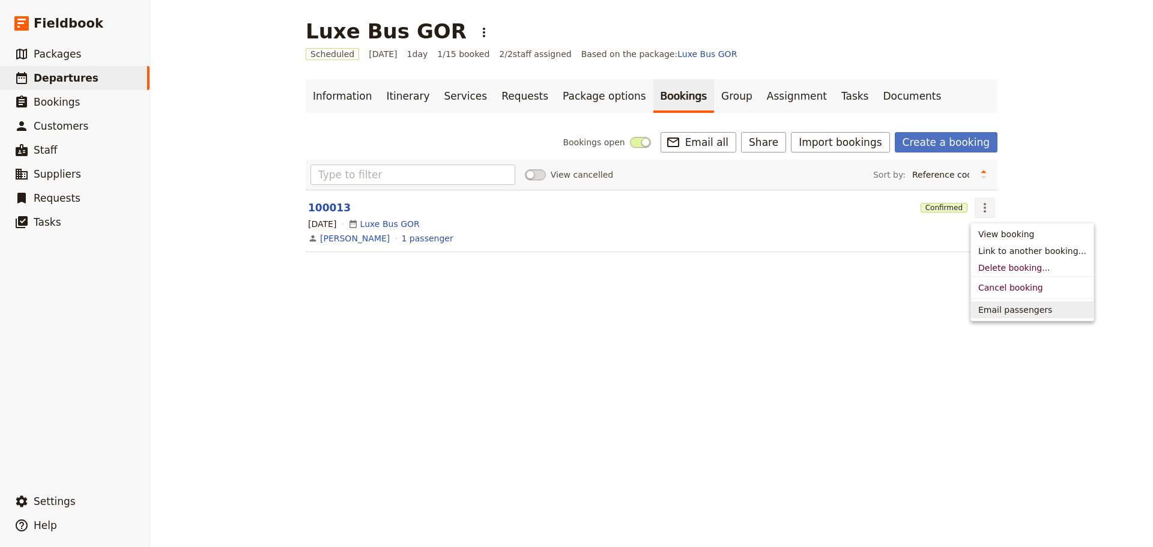
click at [776, 271] on main "Luxe Bus GOR ​ Scheduled 24 Sep 2025 1 day 1/15 booked 2 / 2 staff assigned Bas…" at bounding box center [651, 143] width 721 height 286
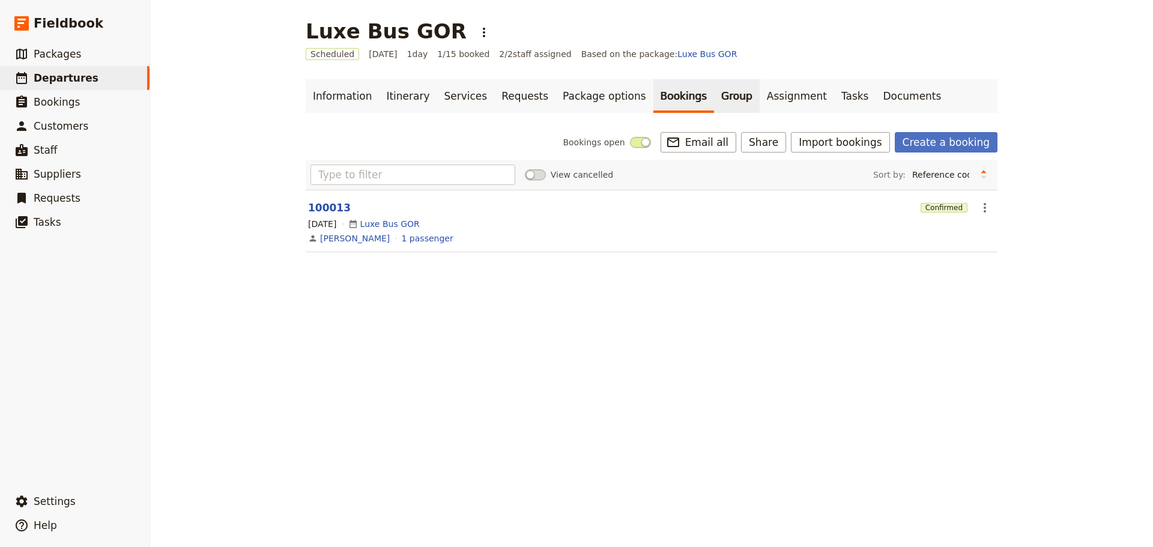
click at [714, 95] on link "Group" at bounding box center [737, 96] width 46 height 34
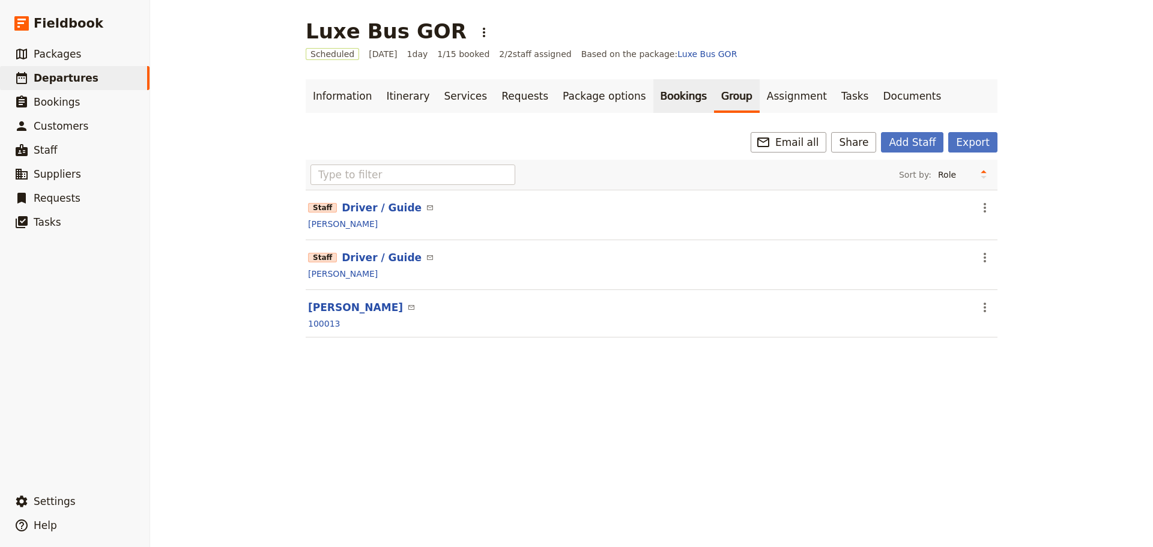
click at [653, 92] on link "Bookings" at bounding box center [683, 96] width 61 height 34
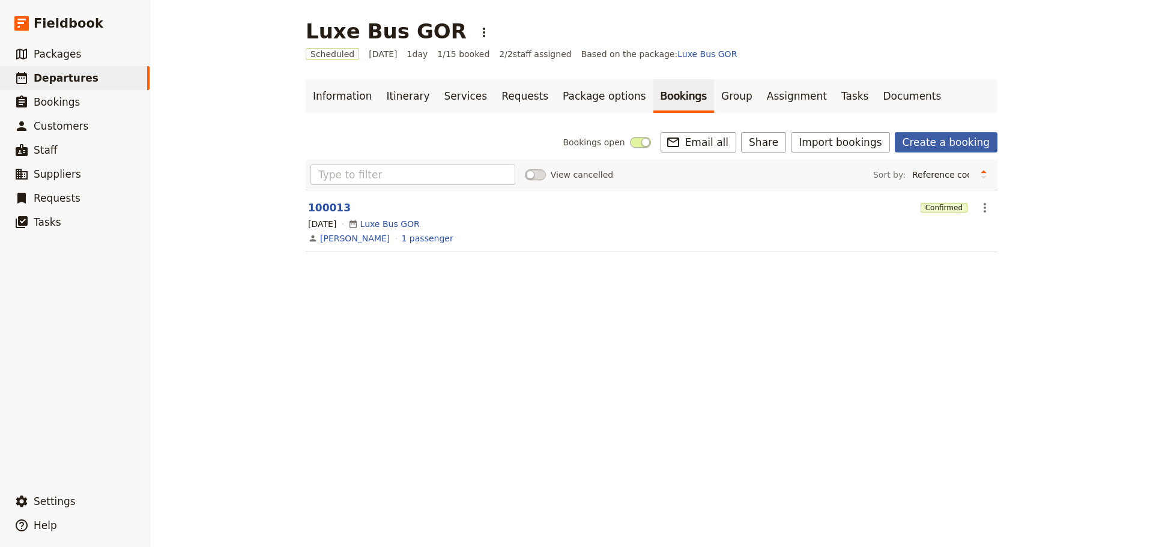
click at [933, 146] on link "Create a booking" at bounding box center [946, 142] width 103 height 20
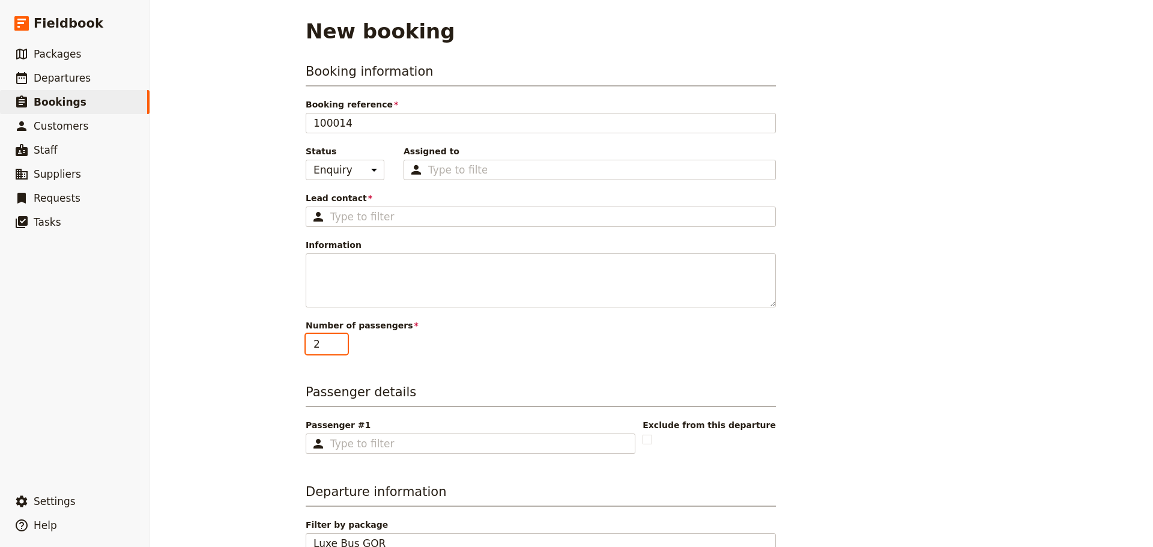
type input "2"
click at [335, 342] on input "2" at bounding box center [327, 344] width 42 height 20
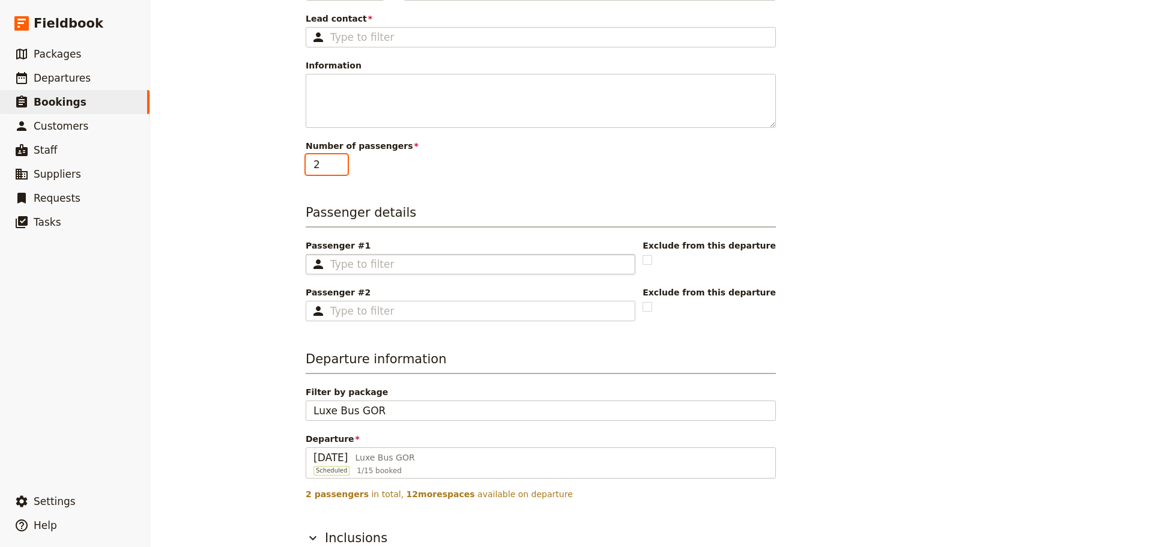
scroll to position [180, 0]
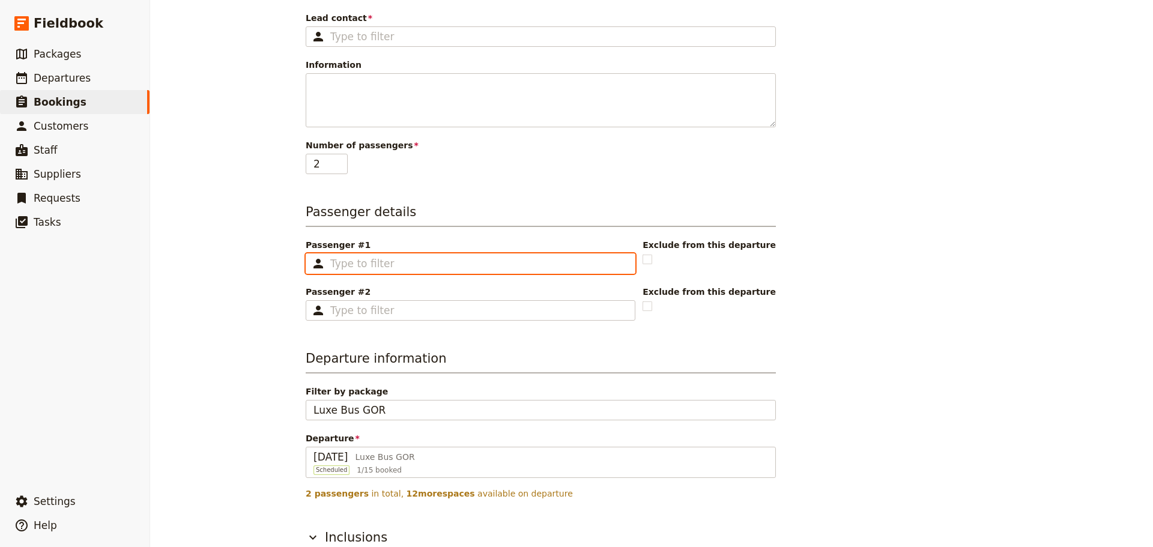
click at [364, 268] on input "Passenger #1 ​" at bounding box center [478, 263] width 297 height 14
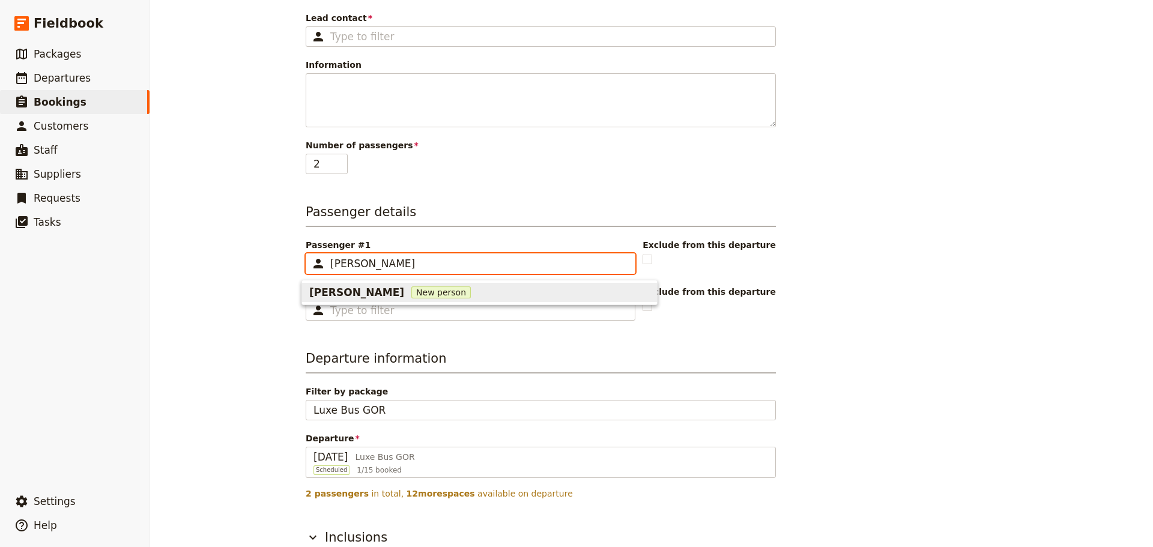
click at [411, 295] on span "New person" at bounding box center [440, 292] width 59 height 12
type input "Benita Keiss"
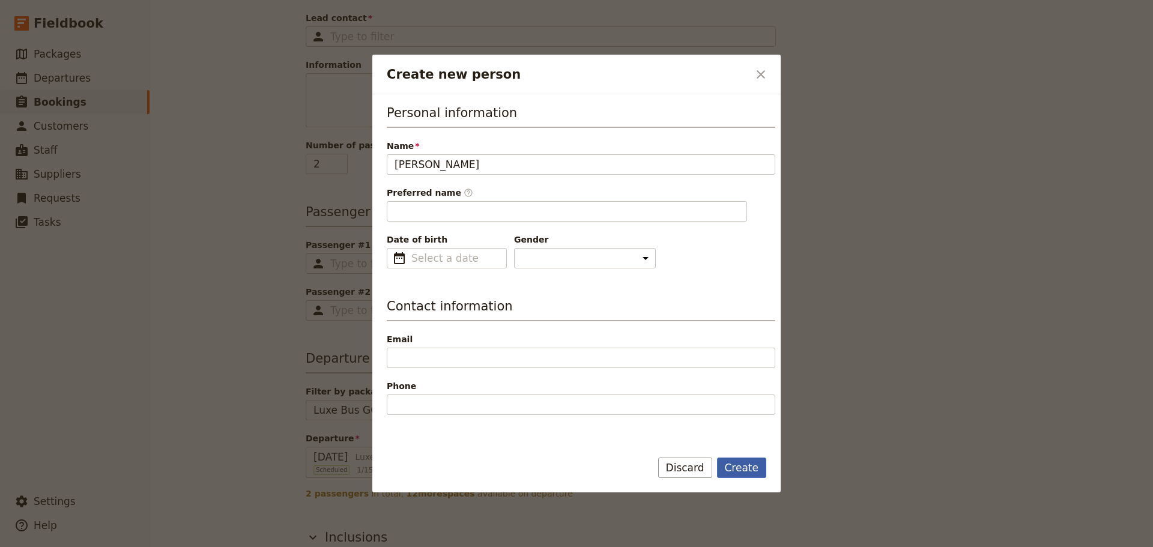
type input "Benita"
click at [735, 462] on button "Create" at bounding box center [742, 468] width 50 height 20
type input "Benita Keiss"
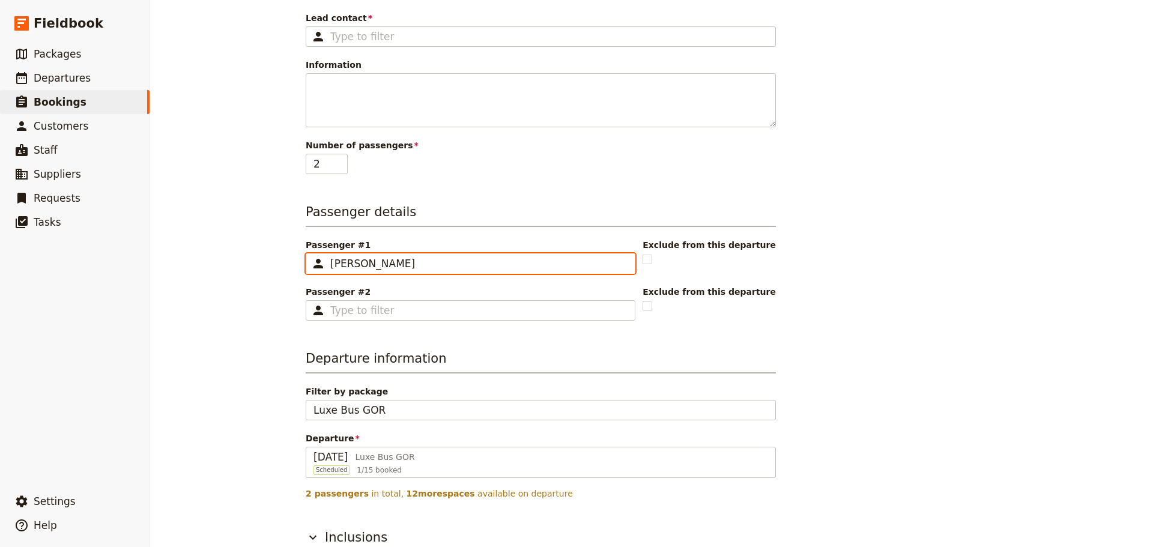
scroll to position [0, 0]
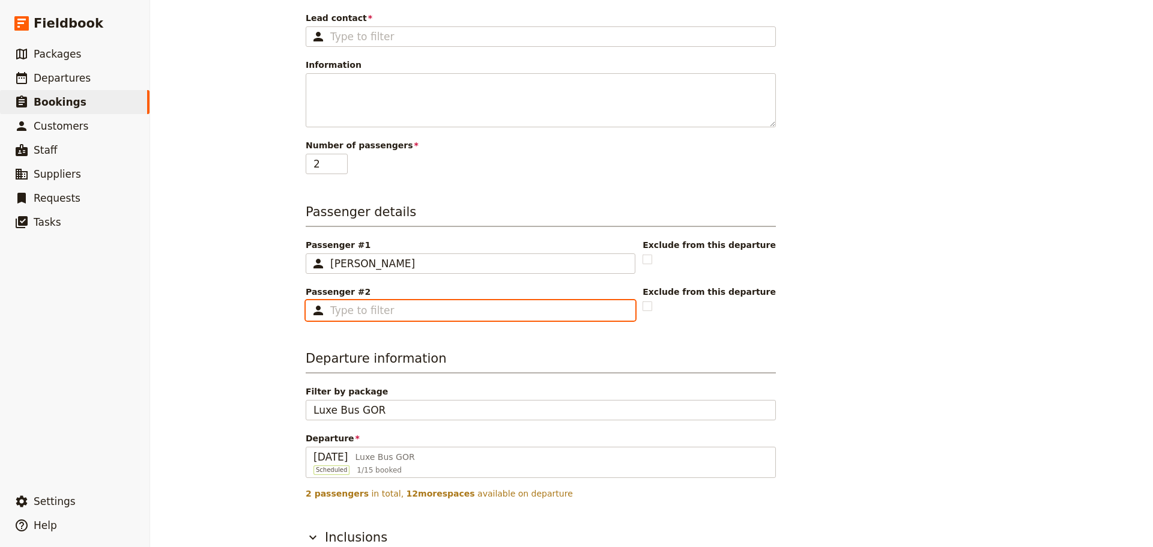
click at [411, 305] on input "Passenger #2 ​" at bounding box center [478, 310] width 297 height 14
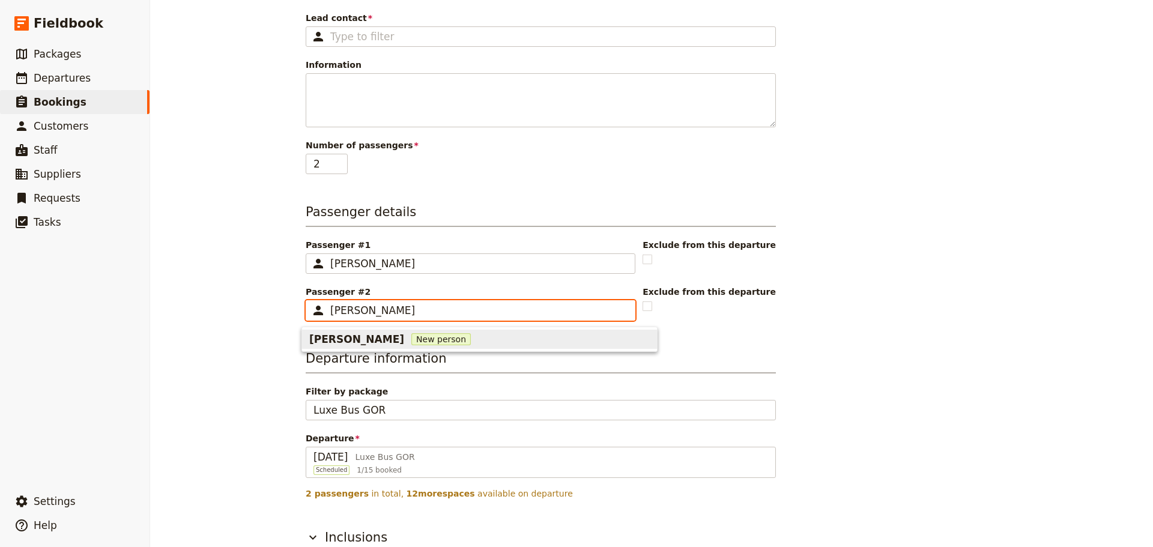
click at [411, 339] on span "New person" at bounding box center [440, 339] width 59 height 12
type input "Leslie Epps"
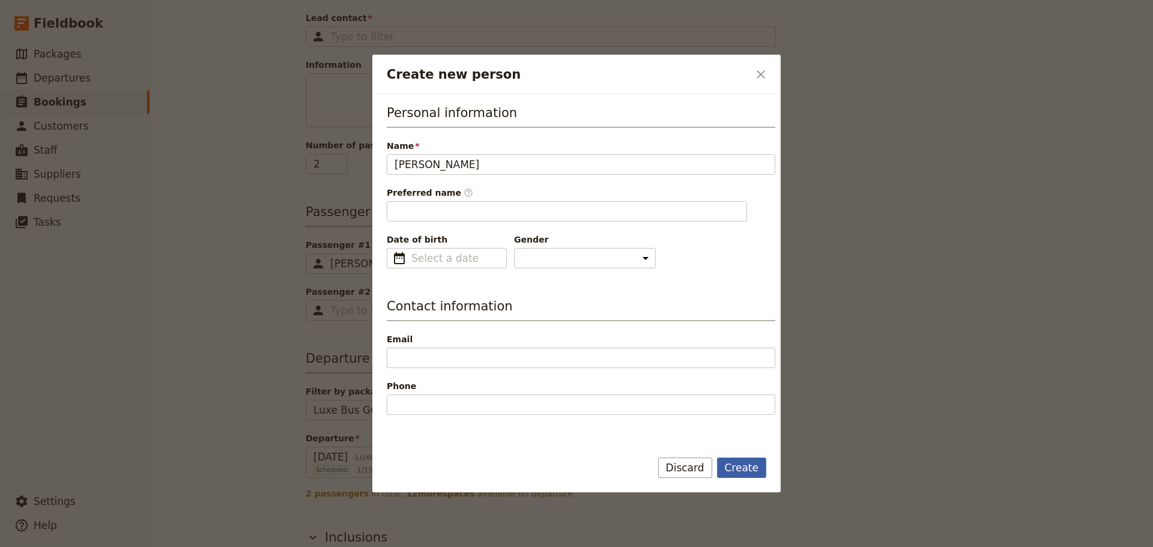
type input "Leslie"
click at [733, 465] on button "Create" at bounding box center [742, 468] width 50 height 20
type input "Leslie Epps"
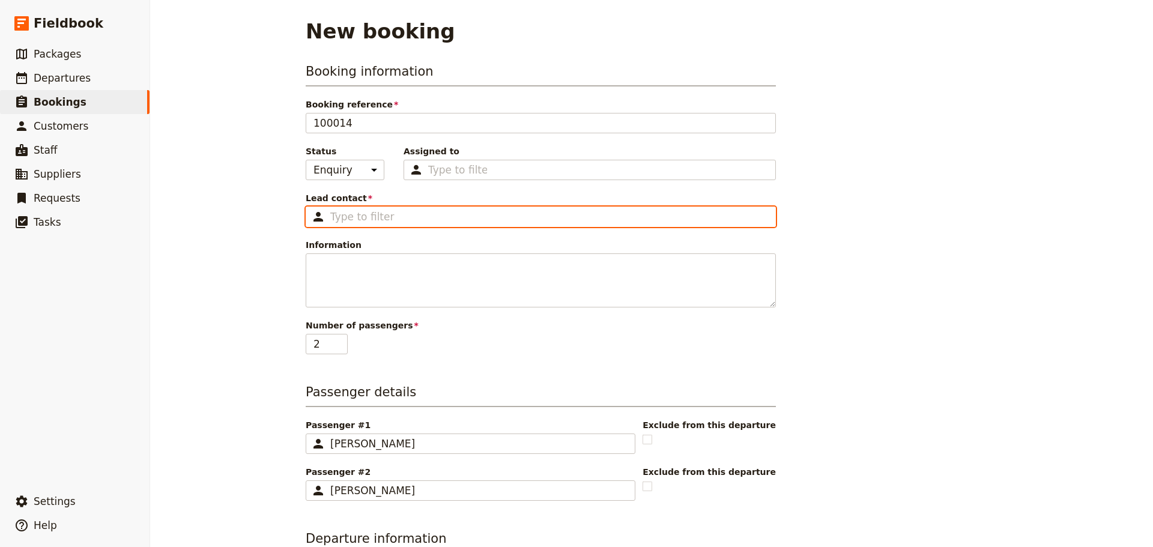
click at [383, 219] on input "Lead contact ​" at bounding box center [549, 217] width 438 height 14
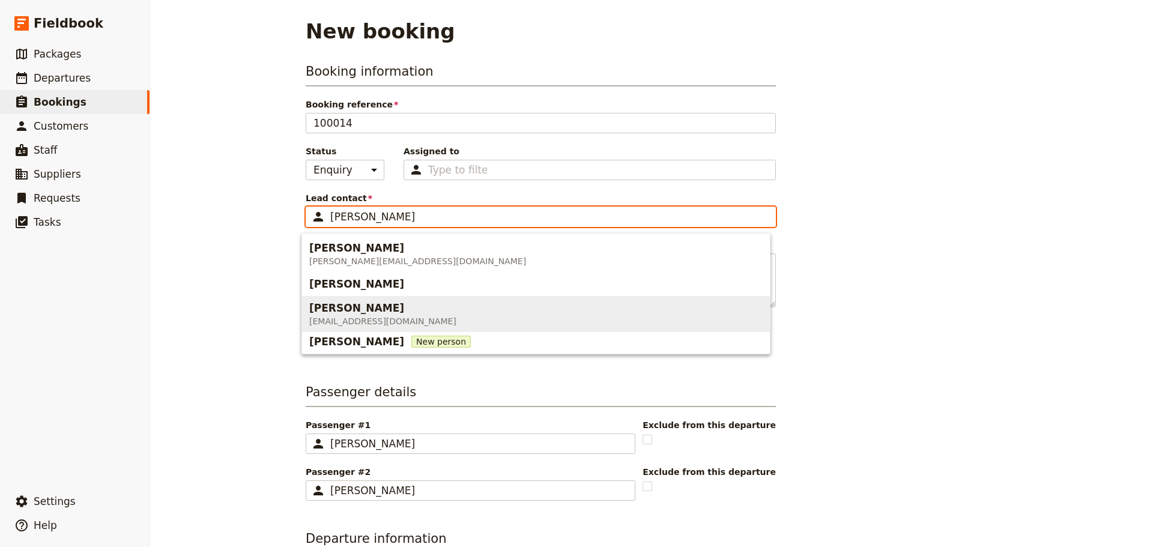
click at [342, 319] on span "info@greatprivatetours.com.au" at bounding box center [382, 321] width 147 height 12
type input "[PERSON_NAME]"
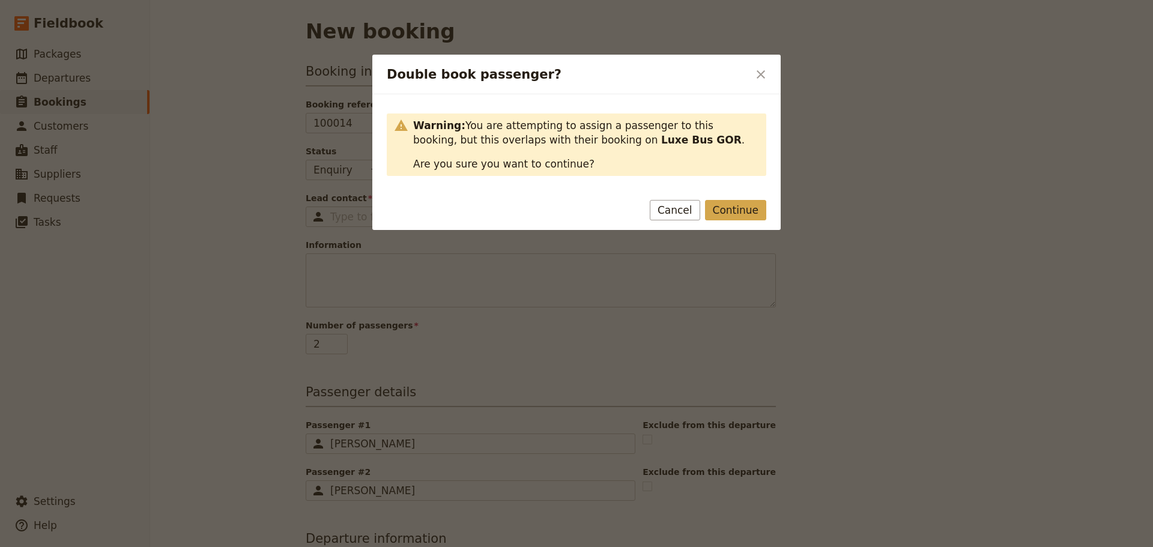
click at [749, 207] on button "Continue" at bounding box center [735, 210] width 61 height 20
type input "[PERSON_NAME]"
checkbox input "true"
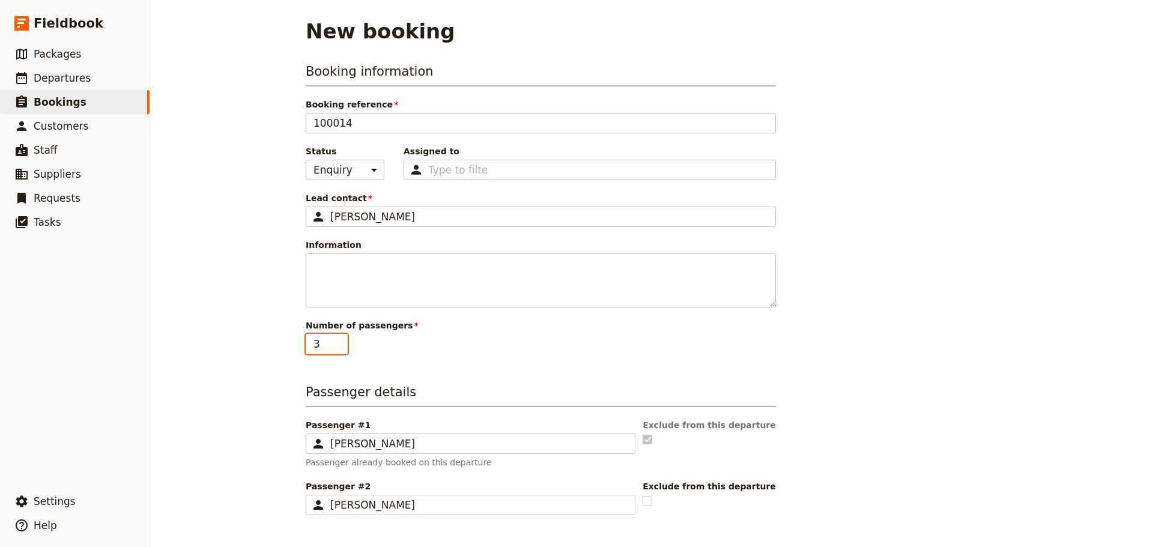
click at [337, 339] on input "3" at bounding box center [327, 344] width 42 height 20
type input "4"
click at [337, 339] on input "4" at bounding box center [327, 344] width 42 height 20
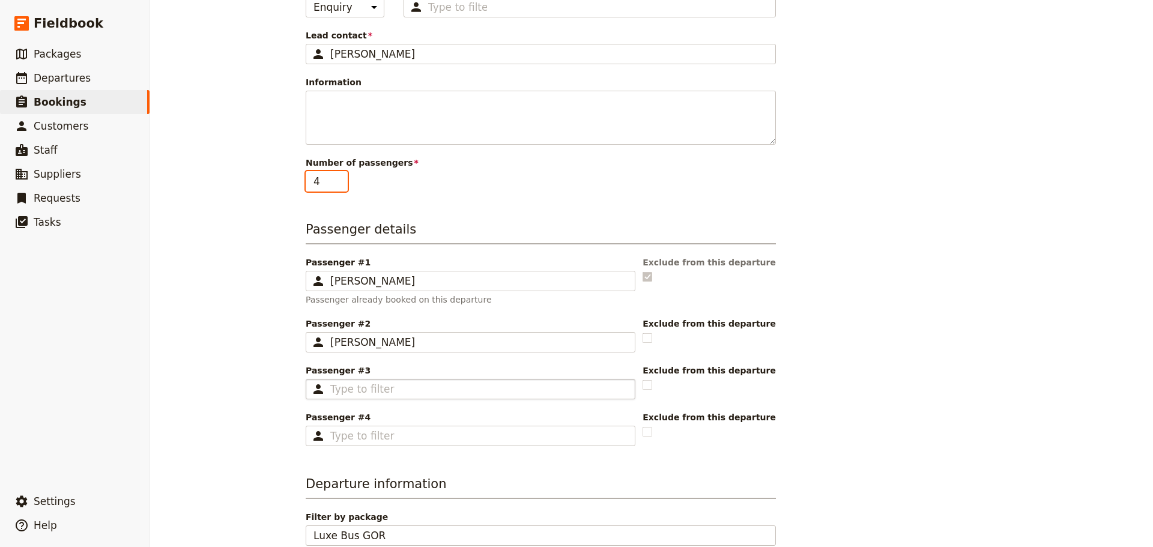
scroll to position [180, 0]
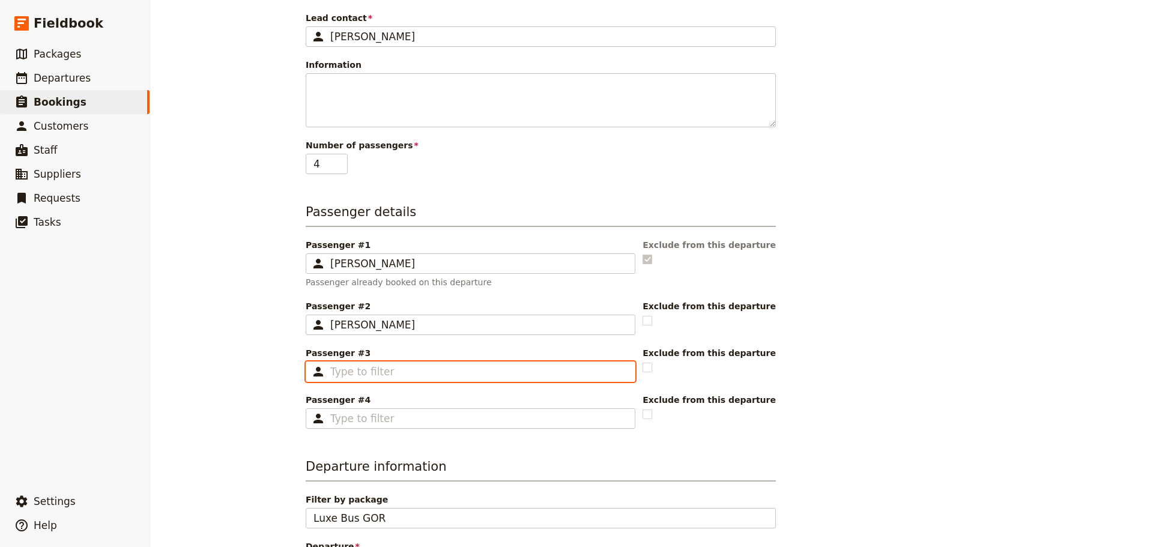
click at [365, 368] on input "Passenger #3 ​" at bounding box center [478, 372] width 297 height 14
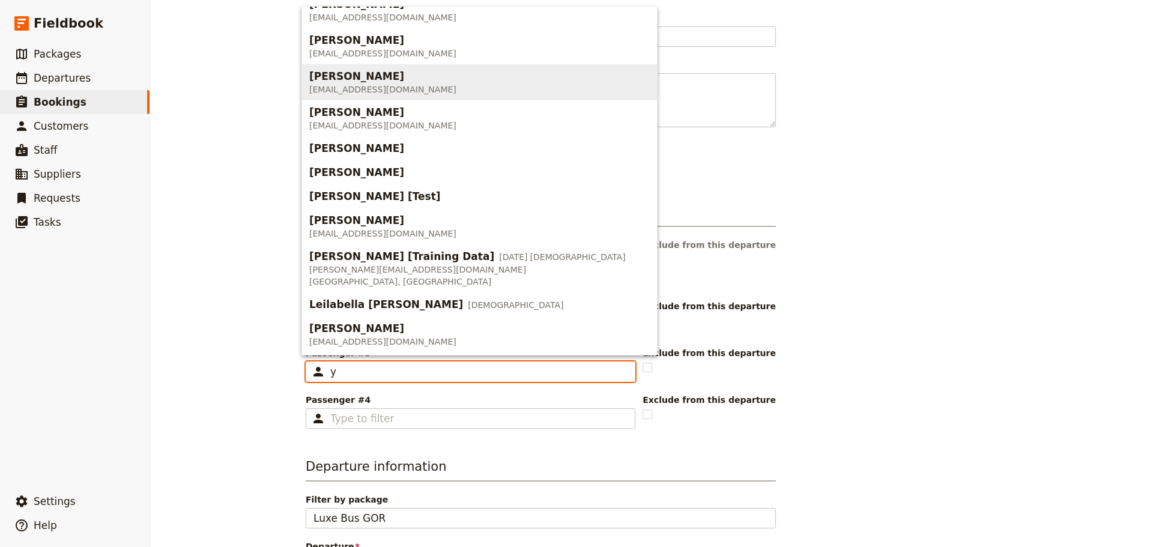
scroll to position [0, 0]
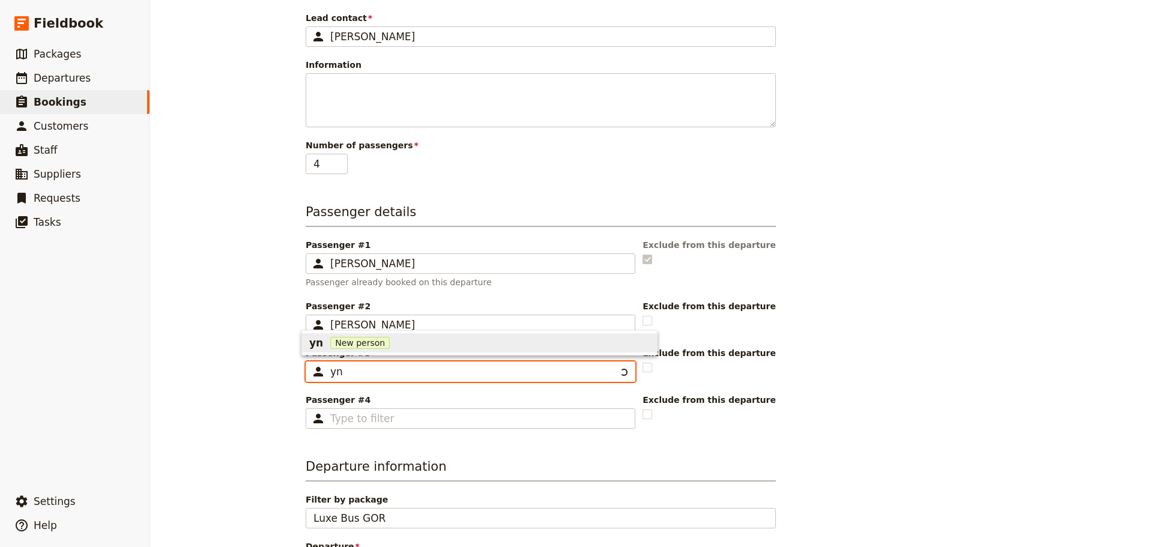
type input "y"
click at [434, 347] on span "New person" at bounding box center [440, 343] width 59 height 12
type input "Lynda Scott-Araya"
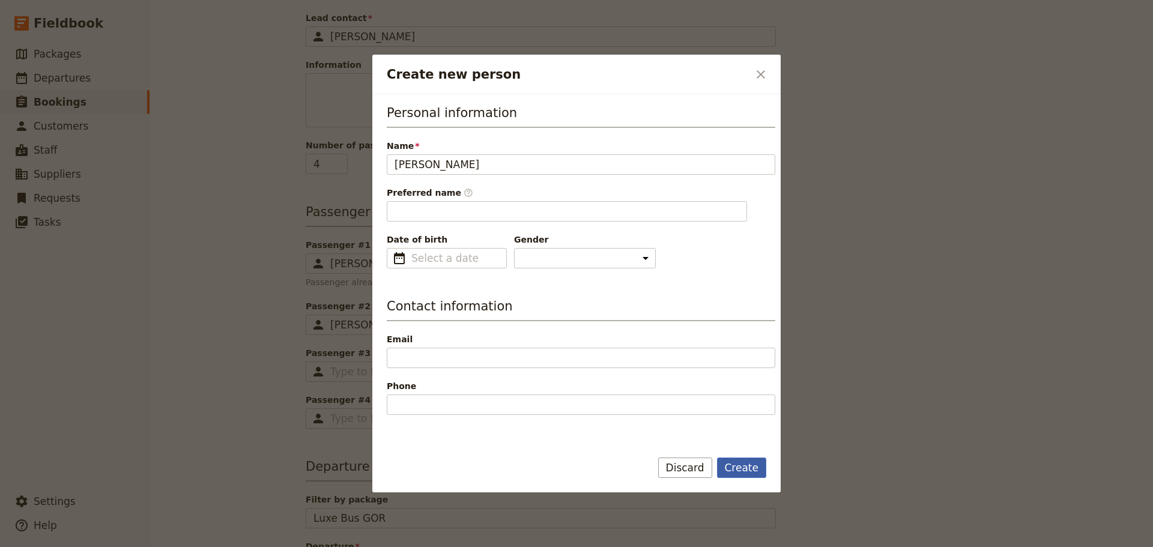
type input "Lynda"
drag, startPoint x: 748, startPoint y: 466, endPoint x: 478, endPoint y: 391, distance: 280.5
click at [748, 466] on button "Create" at bounding box center [742, 468] width 50 height 20
type input "Lynda Scott-Araya"
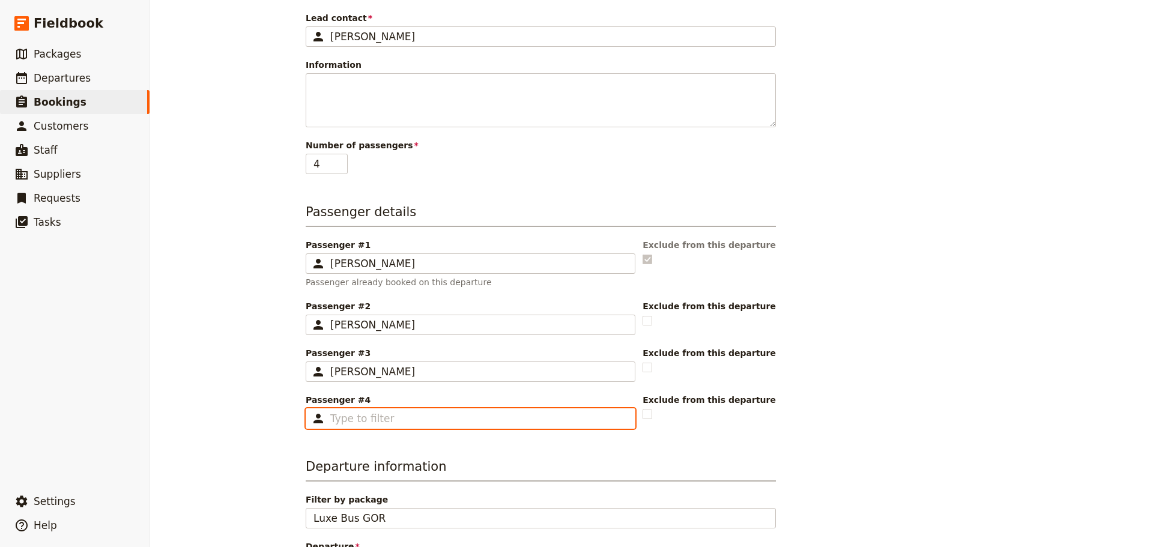
click at [360, 416] on input "Passenger #4 ​" at bounding box center [478, 418] width 297 height 14
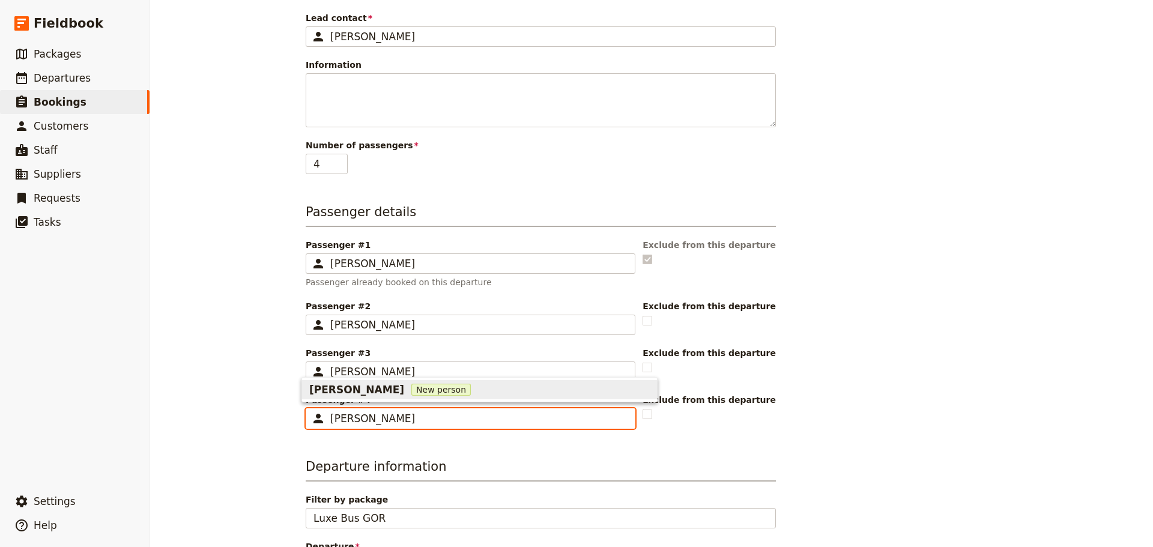
click at [411, 386] on span "New person" at bounding box center [440, 390] width 59 height 12
type input "John Robinson"
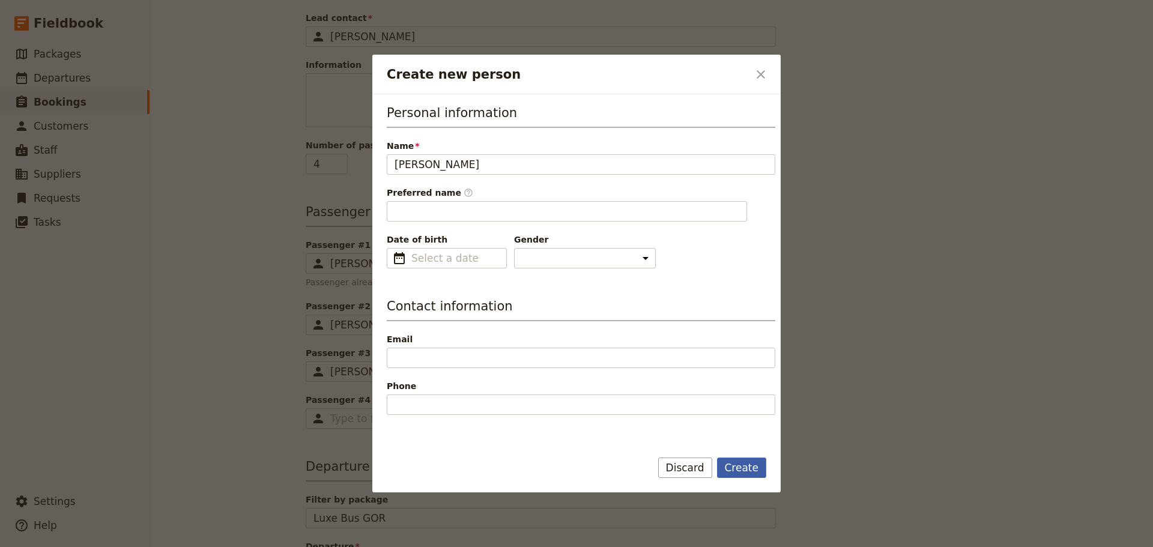
type input "John"
click at [746, 464] on button "Create" at bounding box center [742, 468] width 50 height 20
type input "John Robinson"
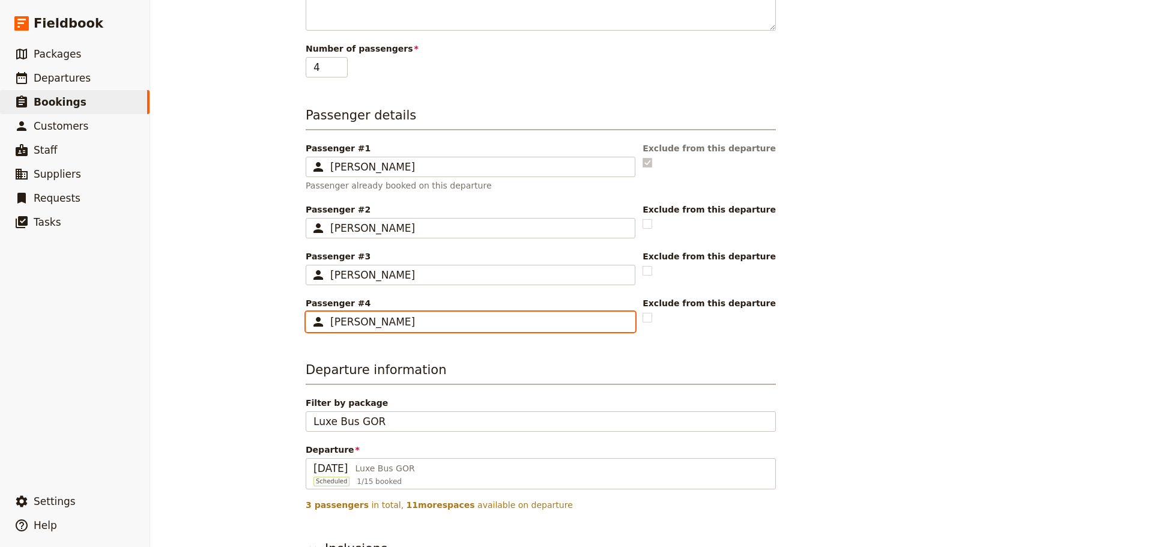
scroll to position [112, 0]
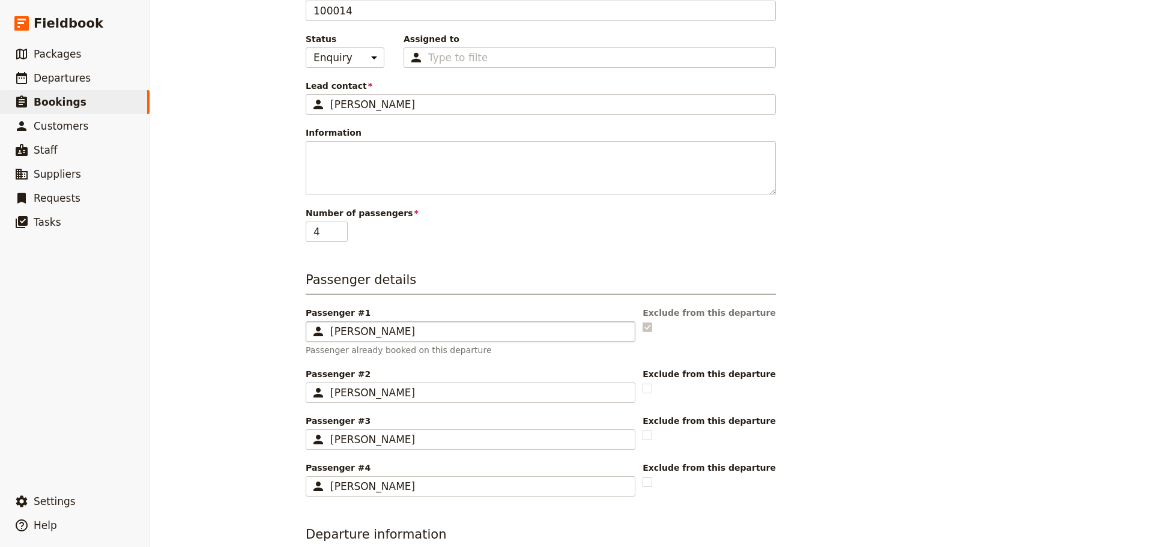
click at [428, 327] on div "[PERSON_NAME]" at bounding box center [478, 331] width 297 height 14
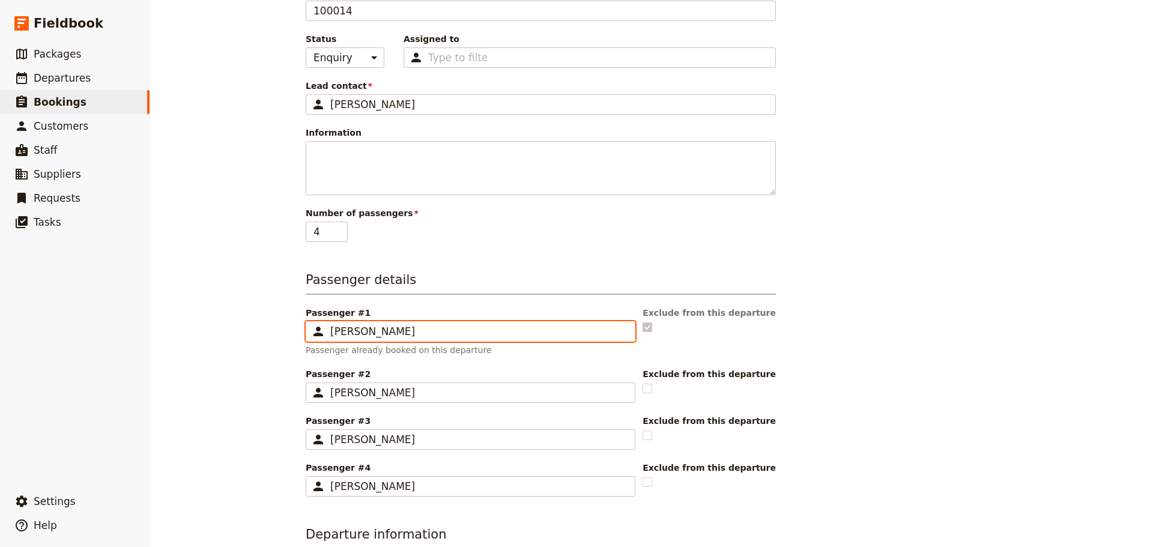
click at [311, 322] on input "[PERSON_NAME]" at bounding box center [310, 321] width 1 height 1
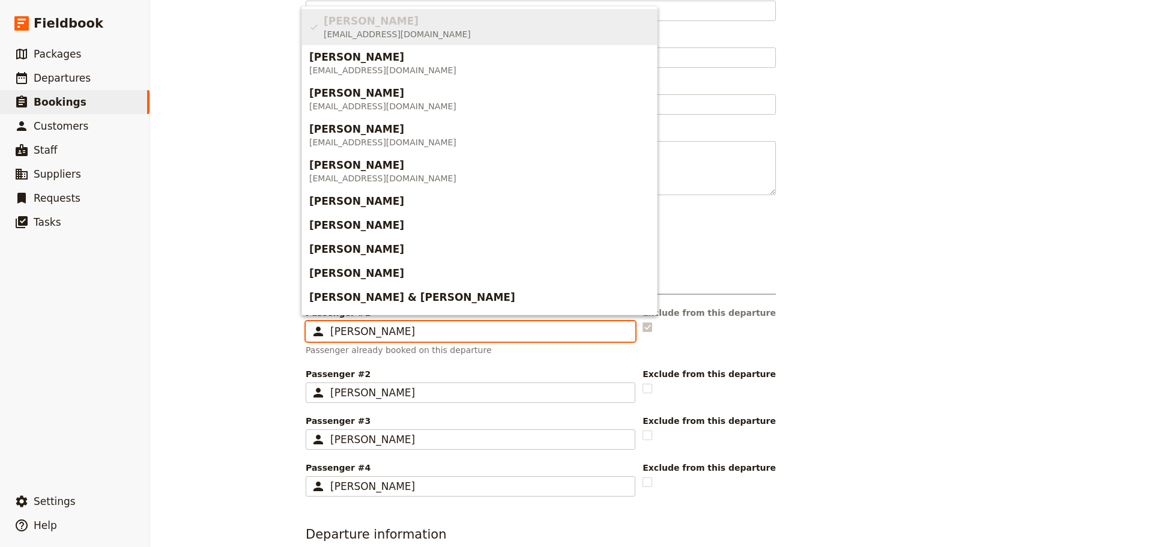
drag, startPoint x: 429, startPoint y: 335, endPoint x: 291, endPoint y: 333, distance: 138.7
click at [291, 333] on main "New booking Booking information Booking reference 100014 Status Enquiry On hold…" at bounding box center [651, 338] width 721 height 900
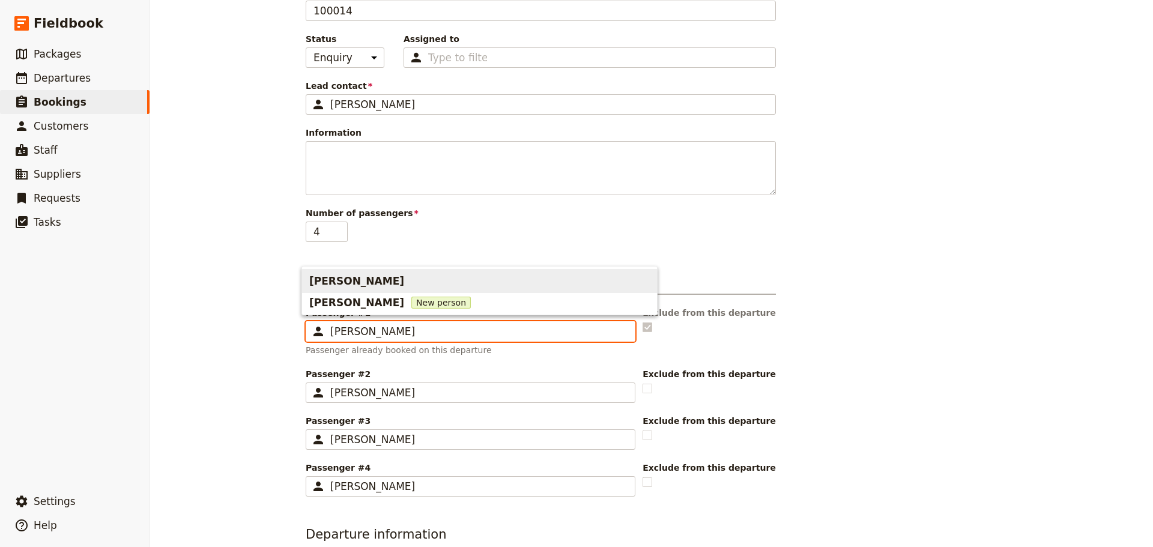
click at [321, 286] on span "Benita Keiss" at bounding box center [356, 281] width 95 height 14
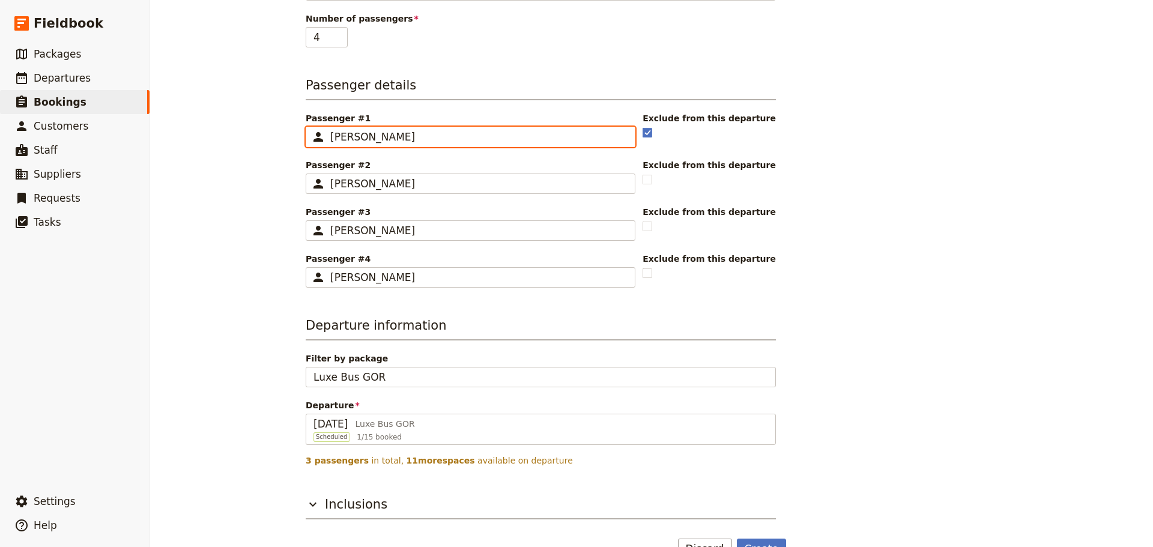
scroll to position [278, 0]
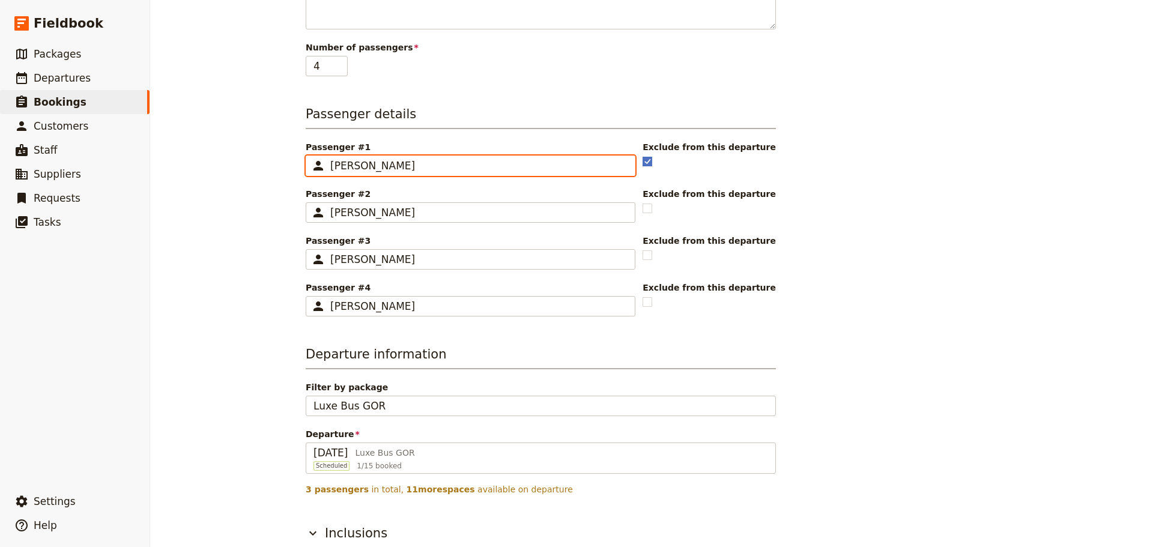
type input "Benita Keiss"
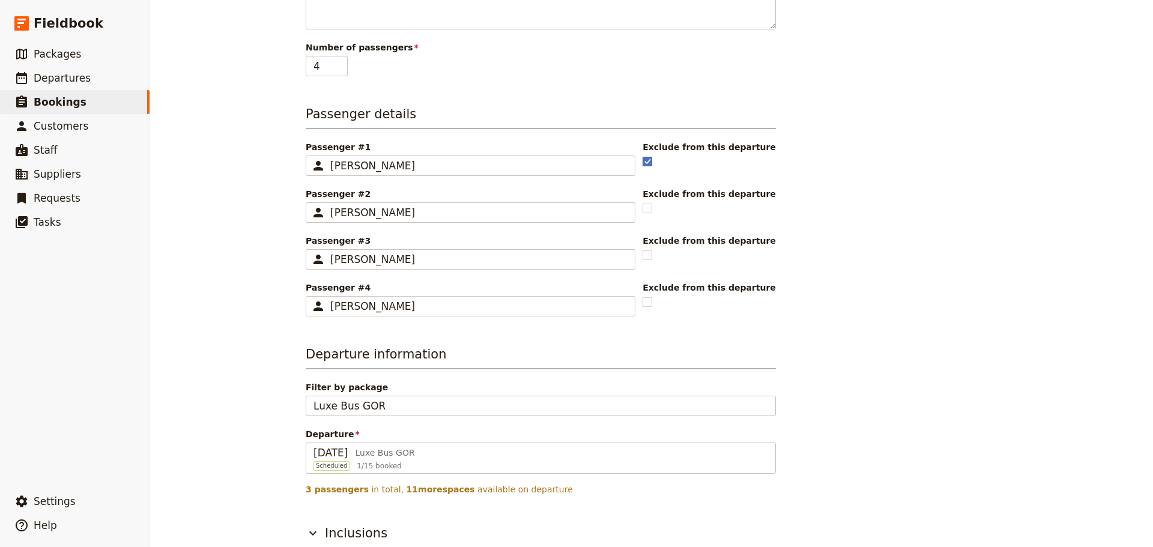
click at [652, 160] on rect at bounding box center [647, 161] width 9 height 9
click at [643, 156] on input "checkbox" at bounding box center [642, 155] width 1 height 1
checkbox input "false"
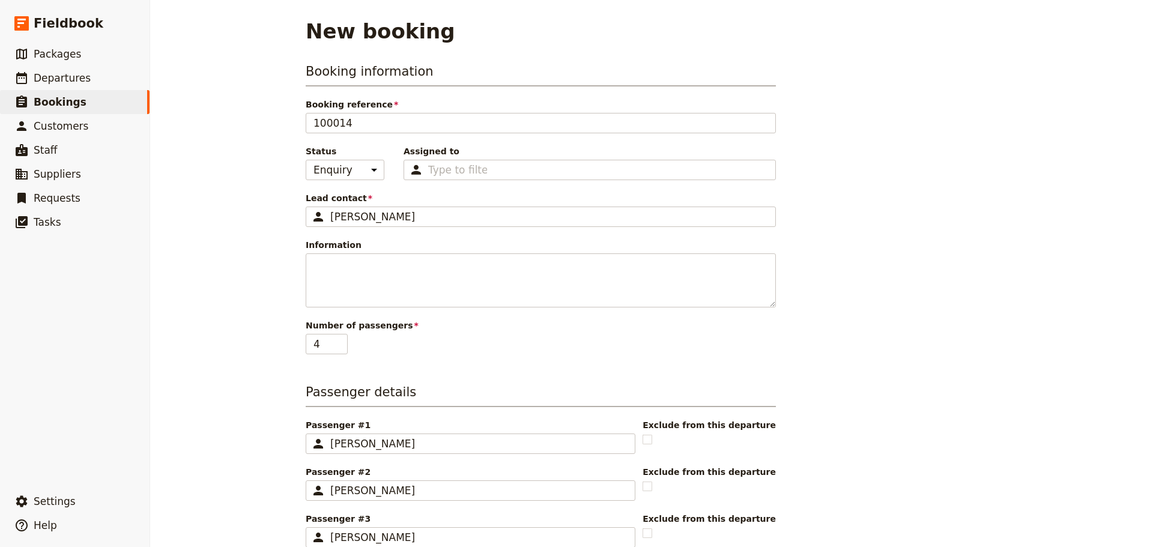
scroll to position [338, 0]
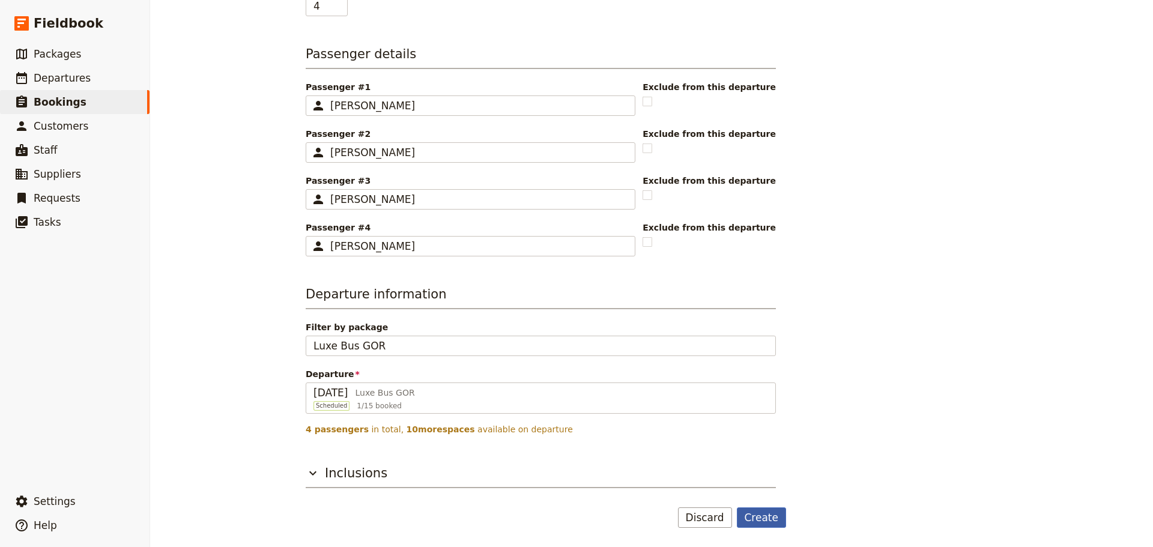
click at [760, 517] on button "Create" at bounding box center [762, 517] width 50 height 20
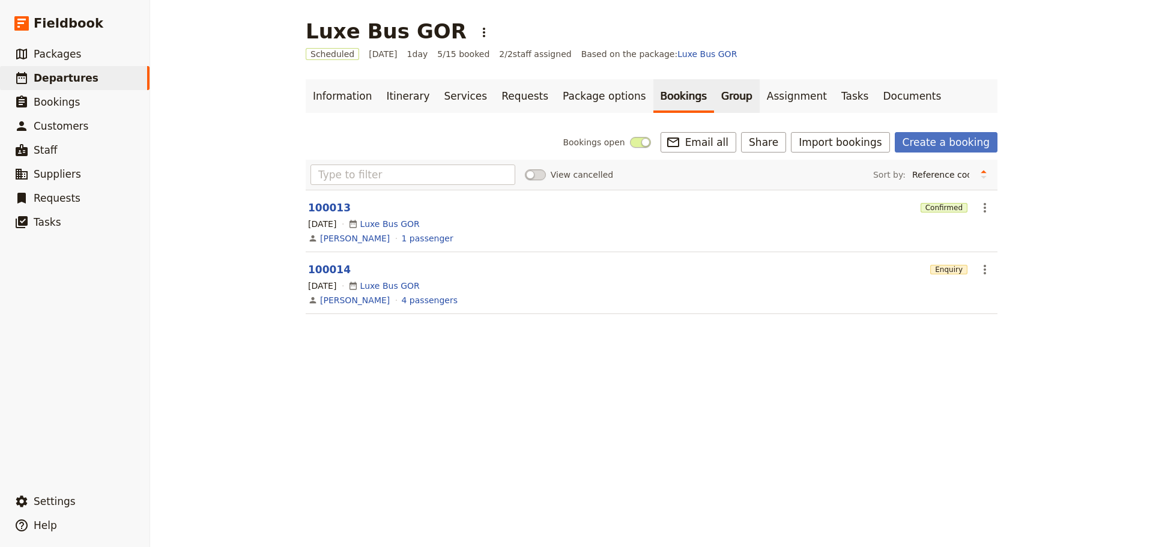
click at [714, 92] on link "Group" at bounding box center [737, 96] width 46 height 34
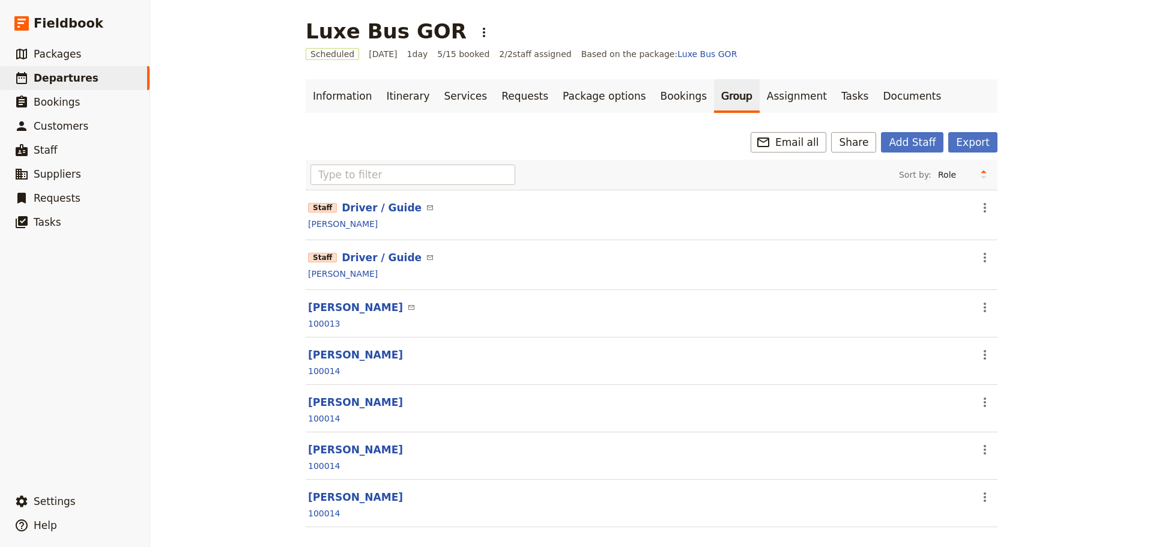
drag, startPoint x: 982, startPoint y: 301, endPoint x: 1003, endPoint y: 301, distance: 21.0
click at [987, 301] on section "Steven Andrew ​ ​ 100013" at bounding box center [652, 313] width 692 height 47
click at [981, 306] on icon "Actions" at bounding box center [985, 307] width 14 height 14
click at [333, 306] on button "[PERSON_NAME]" at bounding box center [355, 307] width 95 height 14
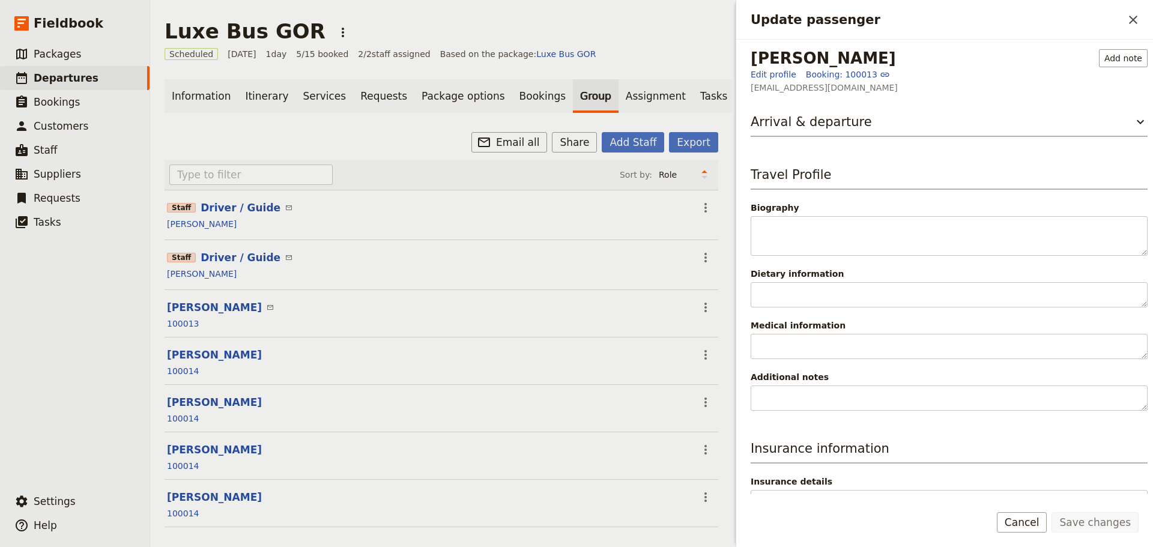
click at [1038, 533] on div "Save changes Cancel" at bounding box center [944, 529] width 417 height 35
click at [1026, 524] on button "Cancel" at bounding box center [1022, 522] width 50 height 20
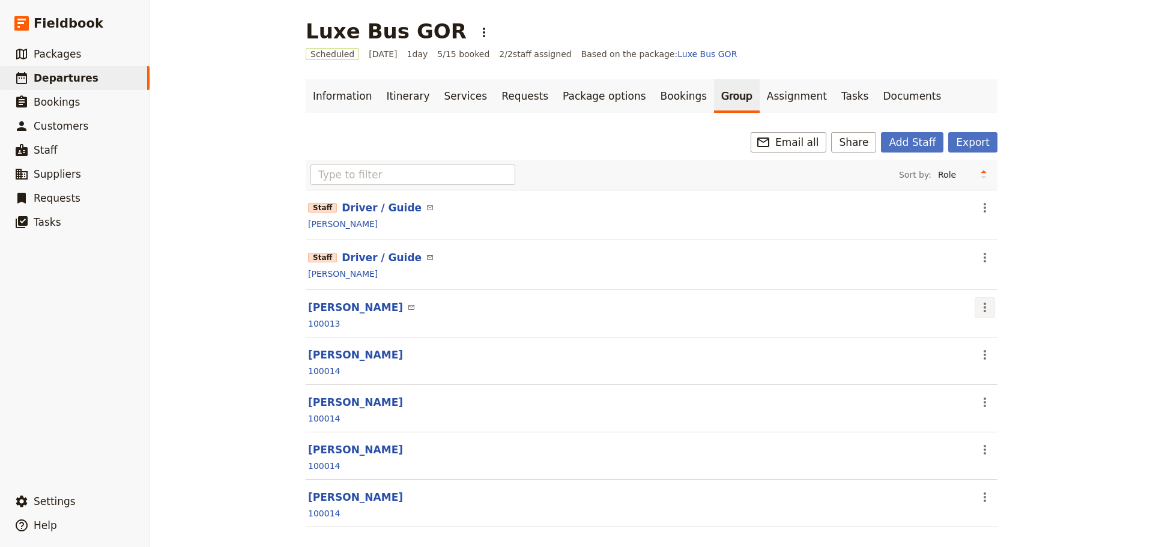
click at [983, 303] on icon "Actions" at bounding box center [985, 307] width 14 height 14
click at [1005, 348] on span "Edit passenger" at bounding box center [1009, 351] width 62 height 12
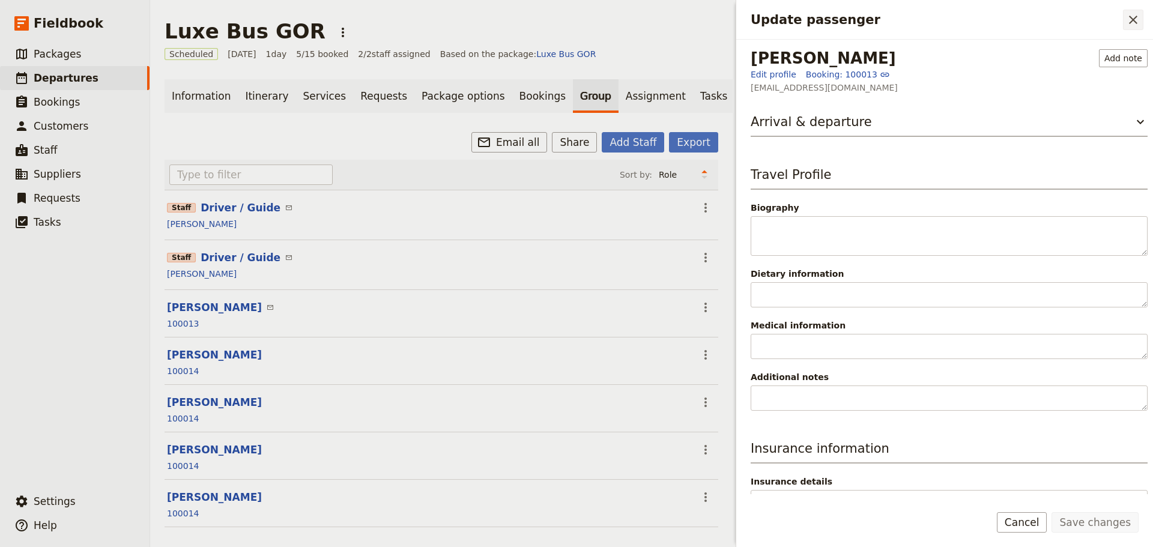
click at [1134, 22] on icon "Close drawer" at bounding box center [1133, 20] width 14 height 14
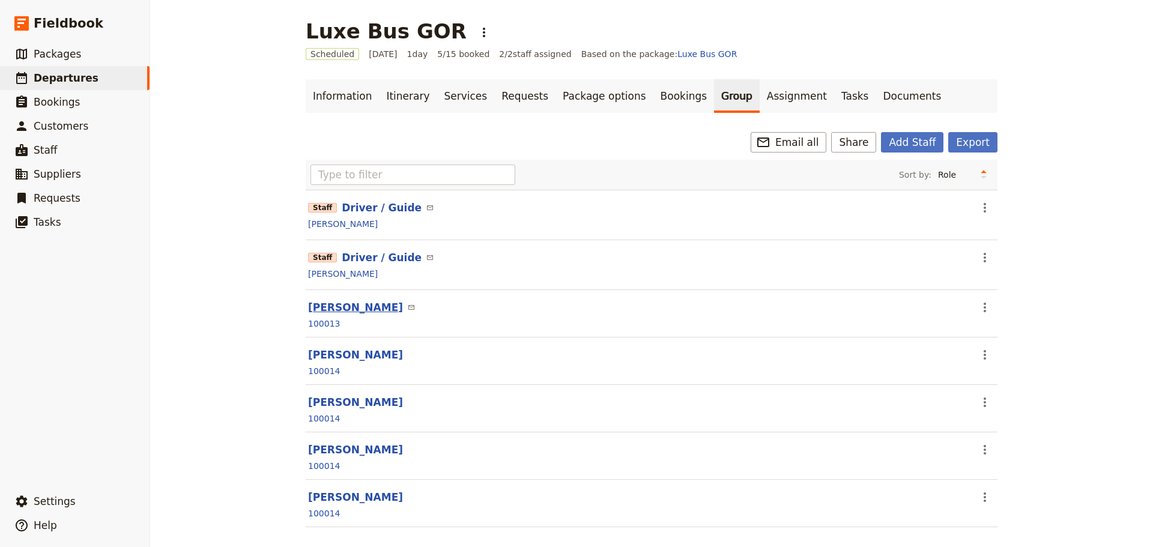
click at [333, 306] on button "[PERSON_NAME]" at bounding box center [355, 307] width 95 height 14
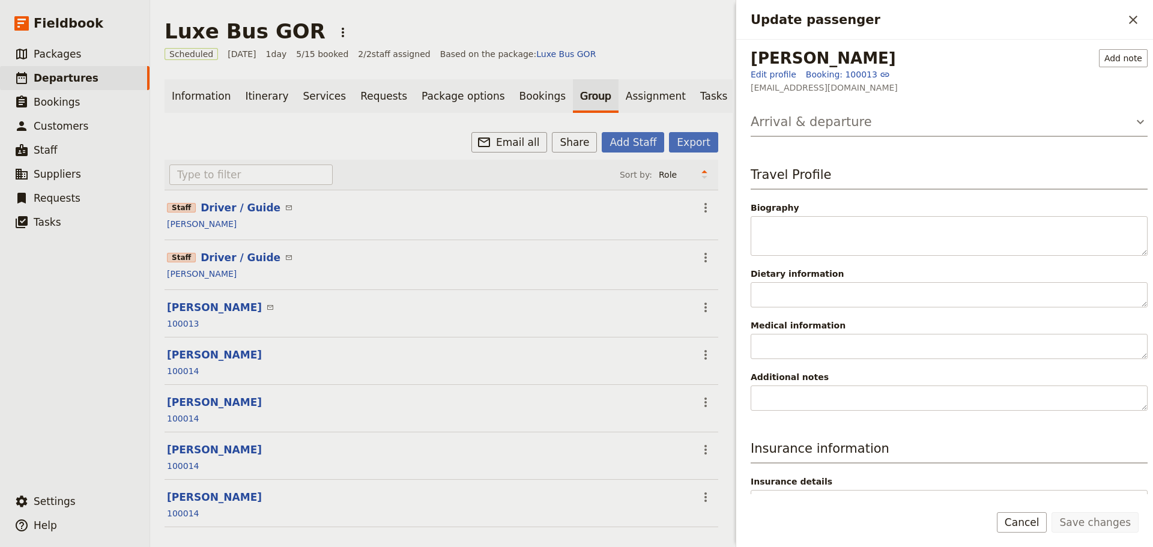
click at [1133, 126] on icon "Update passenger" at bounding box center [1140, 122] width 14 height 14
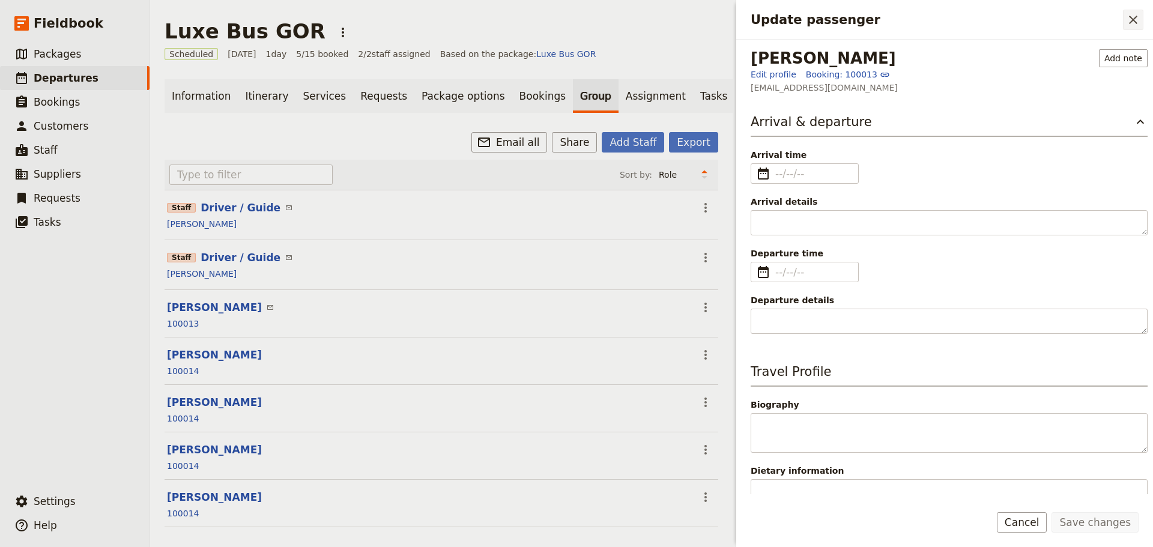
click at [1128, 23] on icon "Close drawer" at bounding box center [1133, 20] width 14 height 14
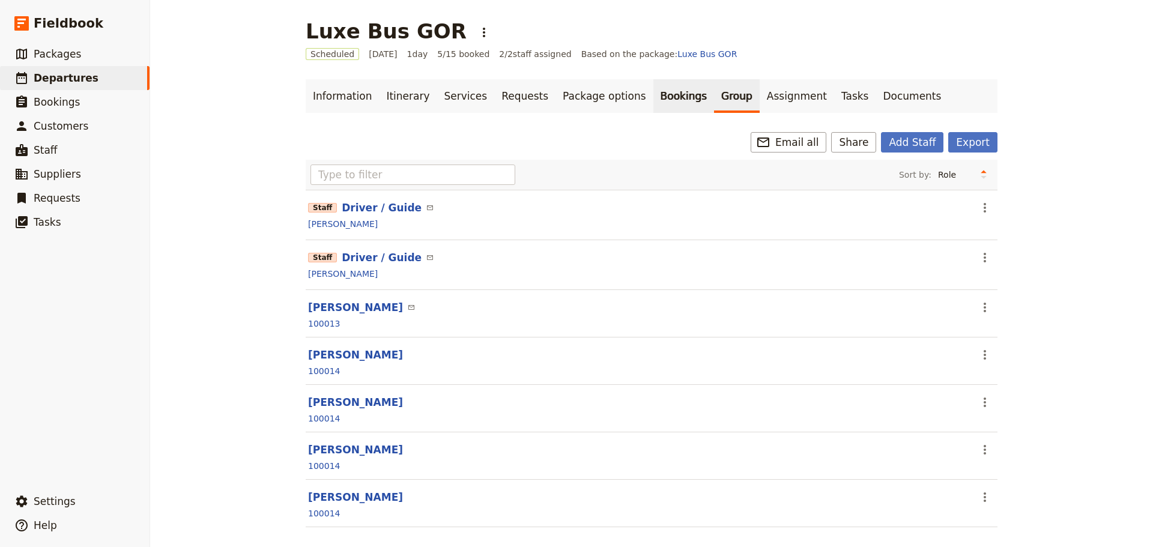
click at [653, 94] on link "Bookings" at bounding box center [683, 96] width 61 height 34
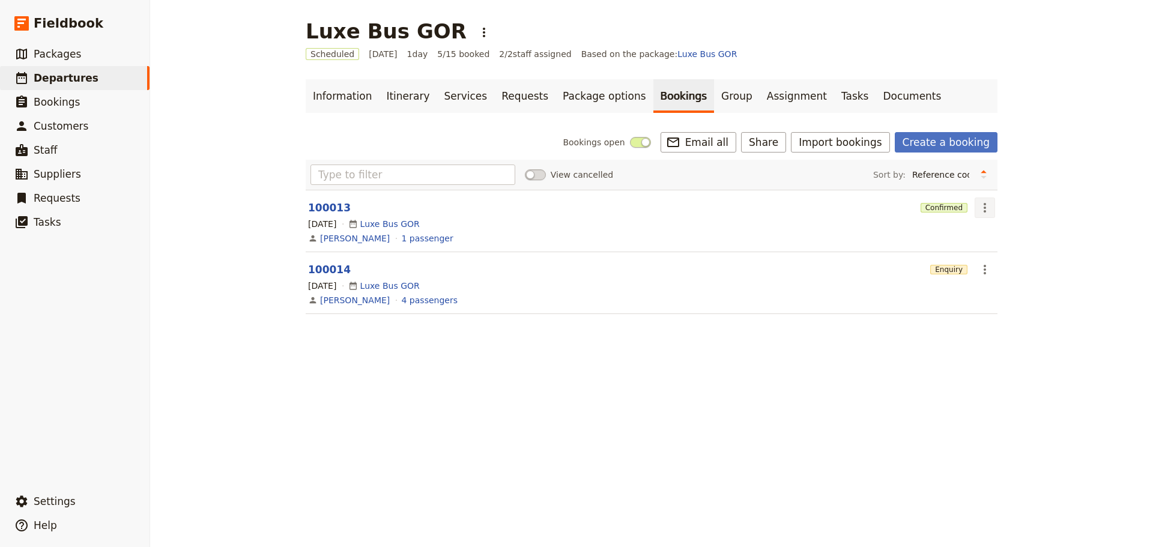
click at [982, 210] on icon "Actions" at bounding box center [985, 208] width 14 height 14
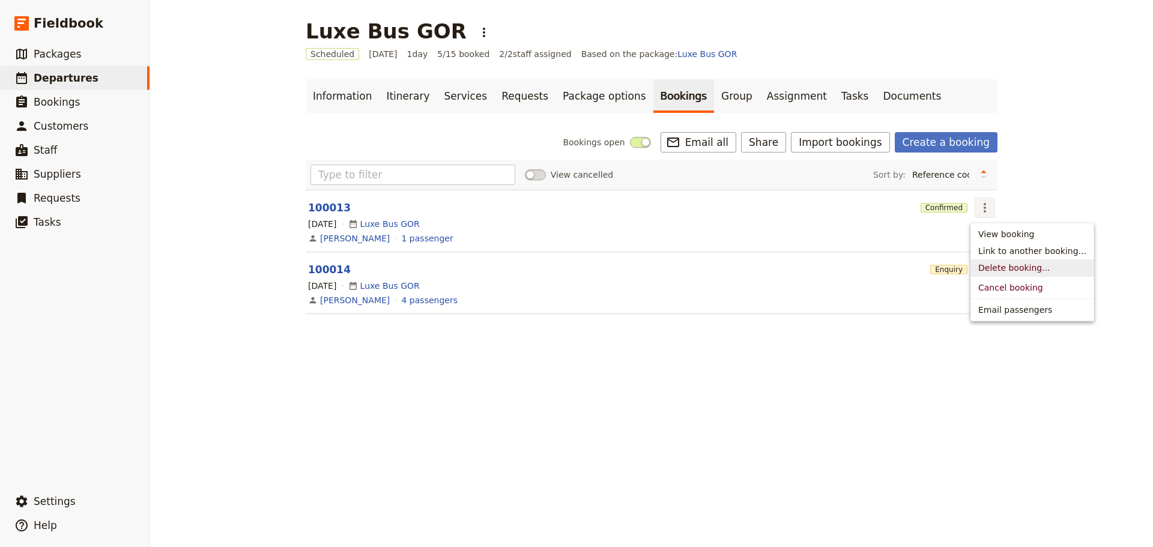
click at [1014, 270] on span "Delete booking..." at bounding box center [1014, 268] width 72 height 12
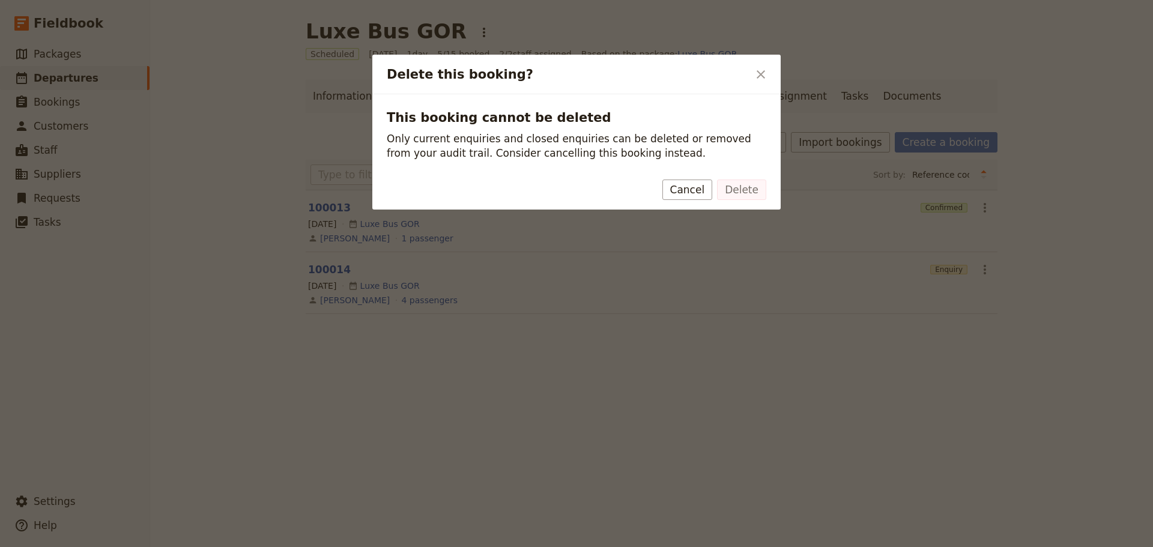
drag, startPoint x: 707, startPoint y: 189, endPoint x: 782, endPoint y: 191, distance: 75.1
click at [707, 190] on button "Cancel" at bounding box center [687, 190] width 50 height 20
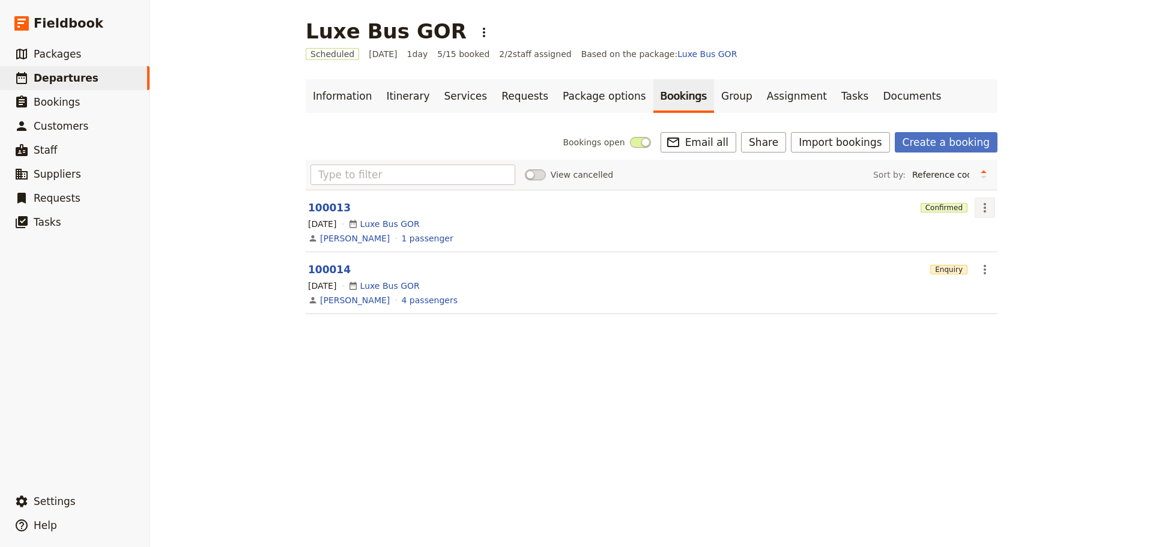
click at [978, 207] on icon "Actions" at bounding box center [985, 208] width 14 height 14
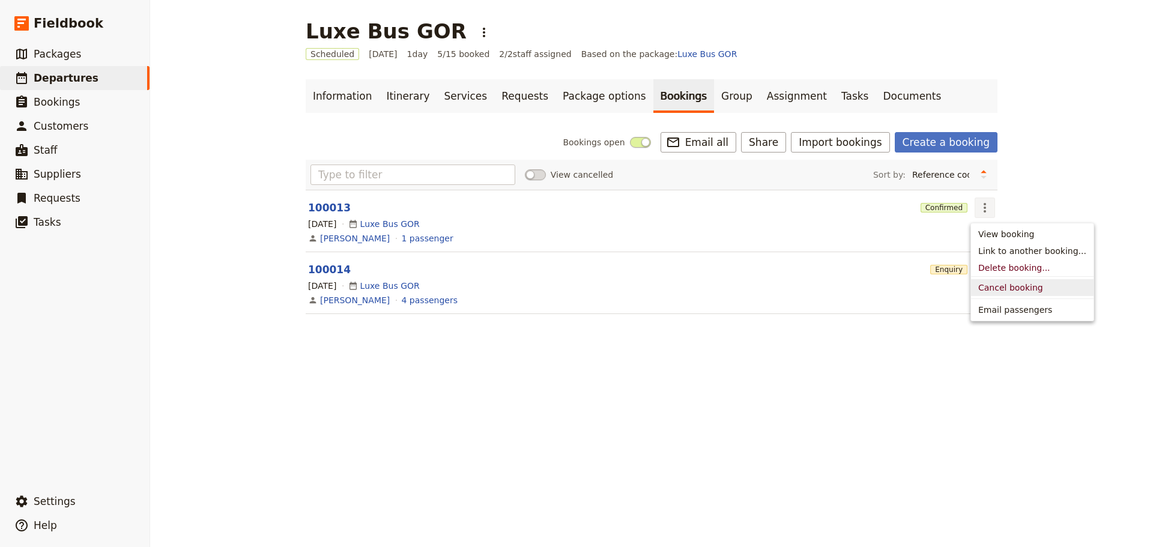
click at [985, 285] on span "Cancel booking" at bounding box center [1010, 288] width 65 height 12
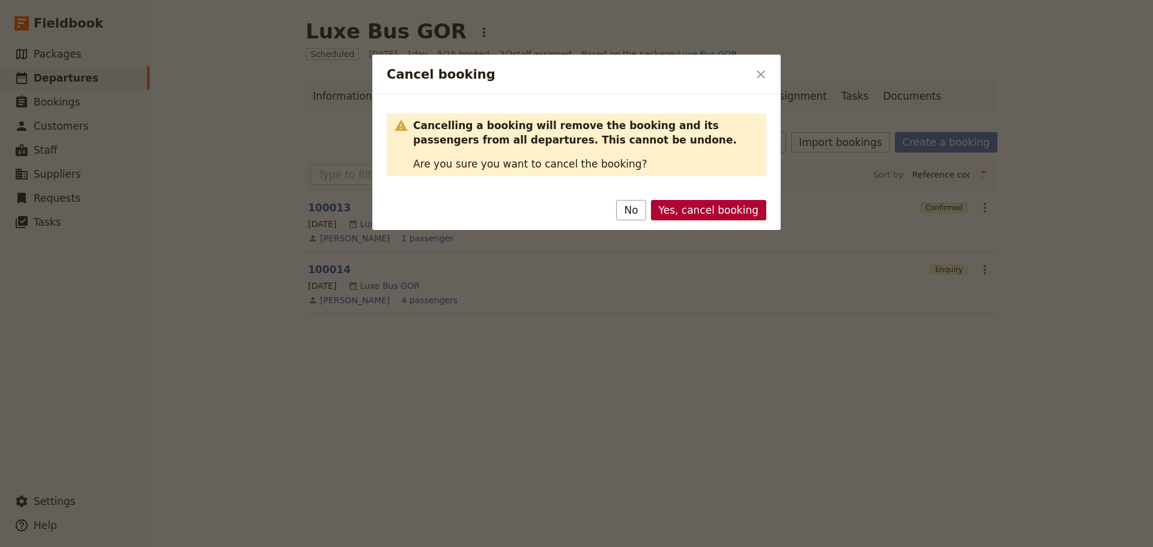
click at [697, 220] on button "Yes, cancel booking" at bounding box center [708, 210] width 115 height 20
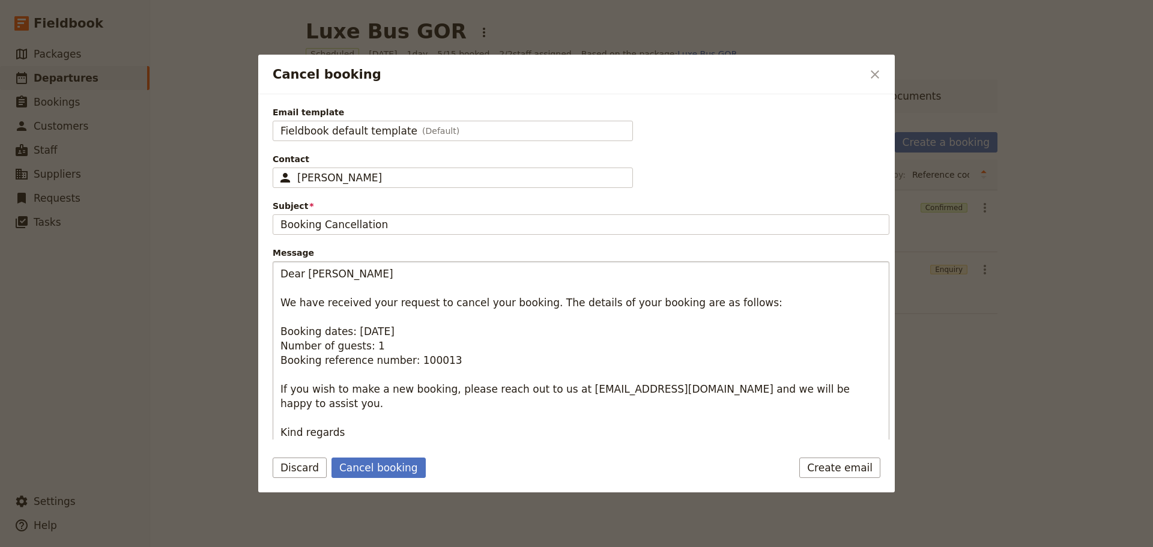
scroll to position [65, 0]
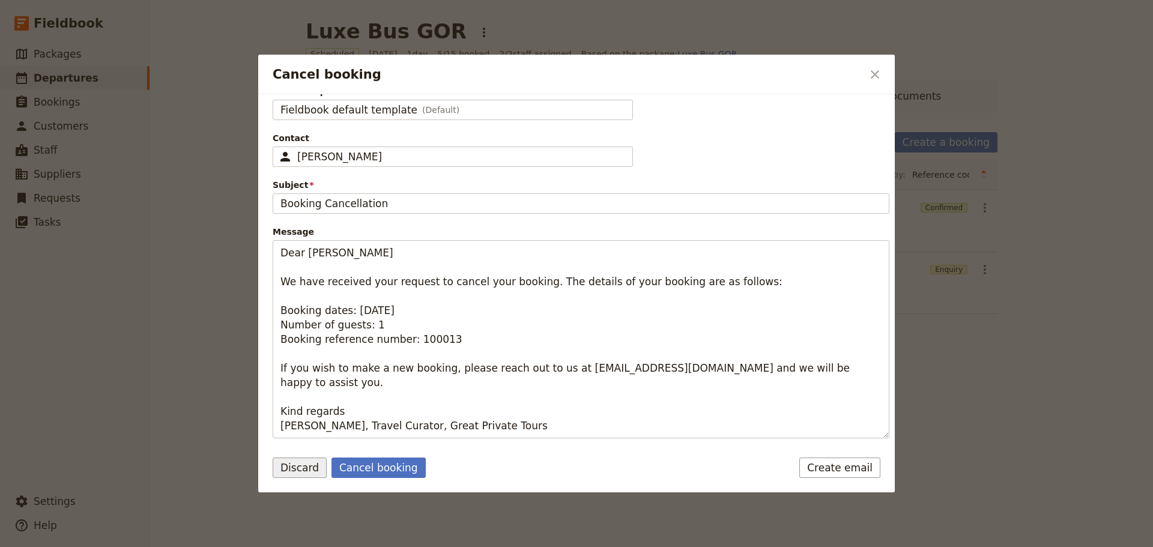
click at [291, 470] on button "Discard" at bounding box center [300, 468] width 54 height 20
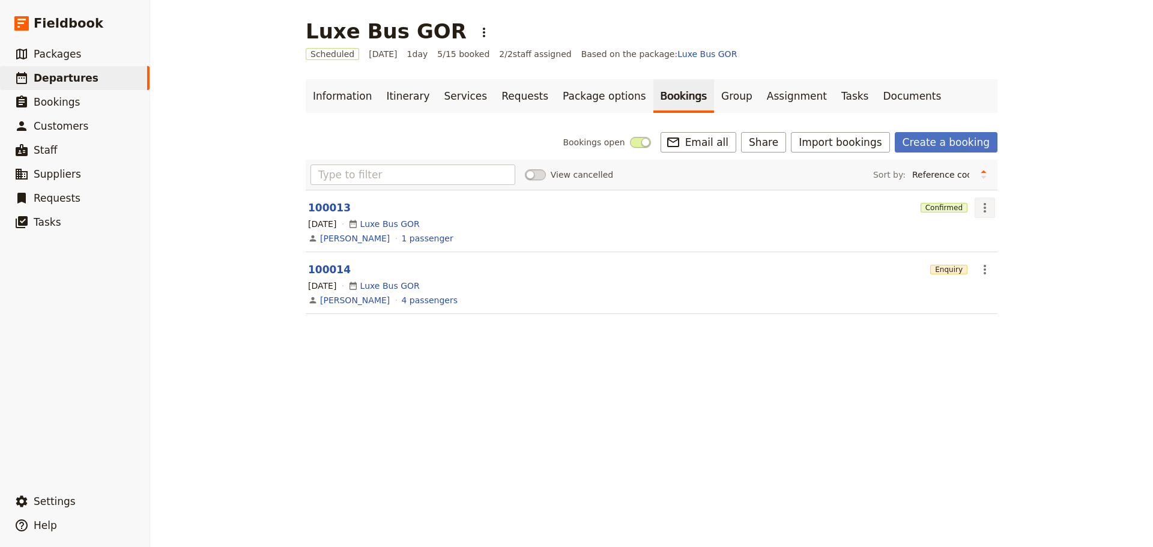
click at [985, 208] on icon "Actions" at bounding box center [985, 208] width 14 height 14
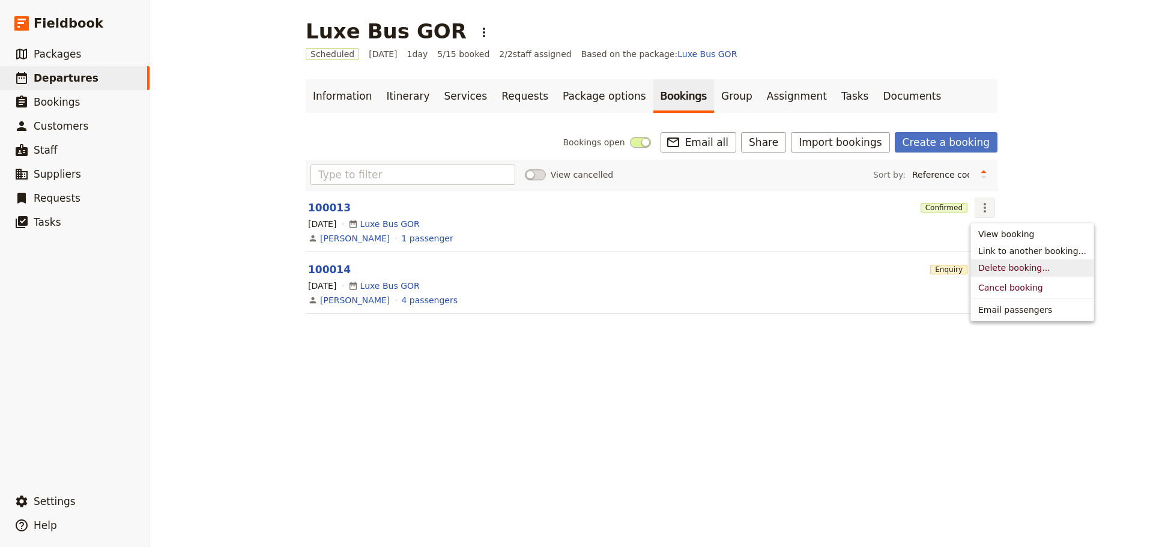
click at [1000, 267] on span "Delete booking..." at bounding box center [1014, 268] width 72 height 12
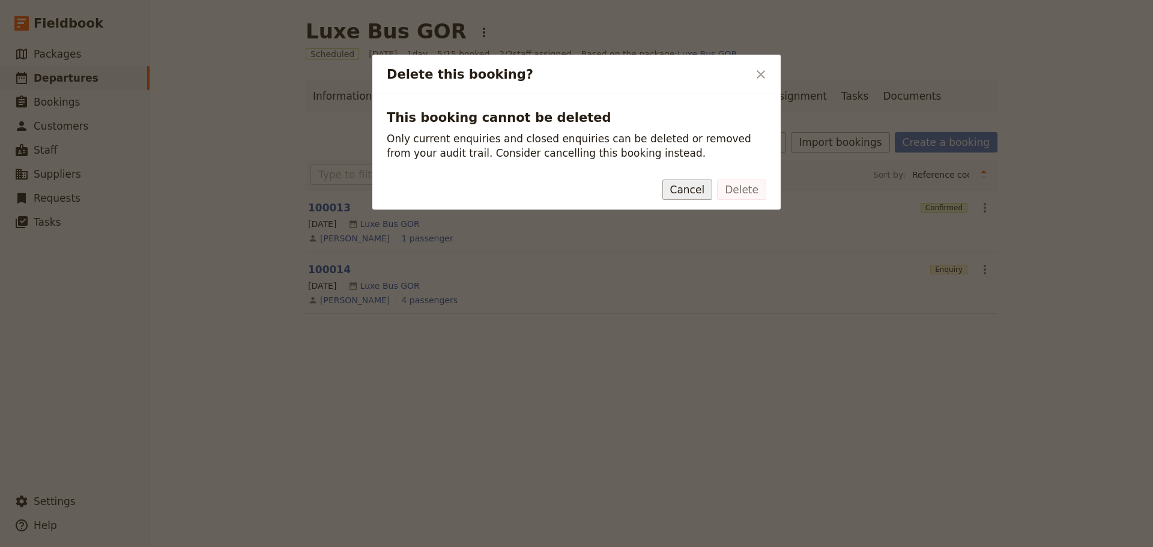
click at [695, 192] on button "Cancel" at bounding box center [687, 190] width 50 height 20
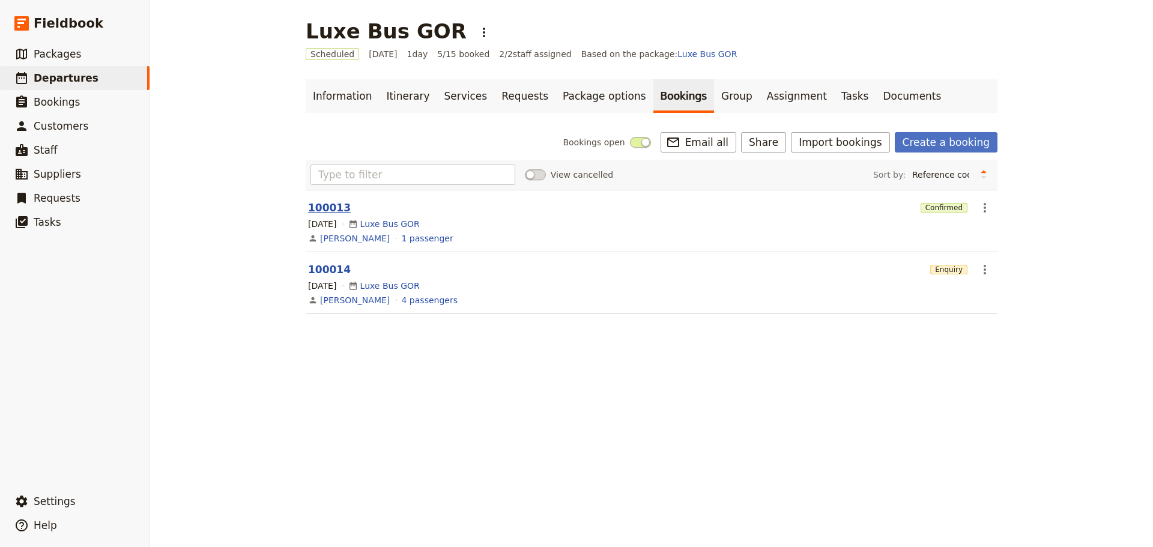
click at [321, 206] on button "100013" at bounding box center [329, 208] width 43 height 14
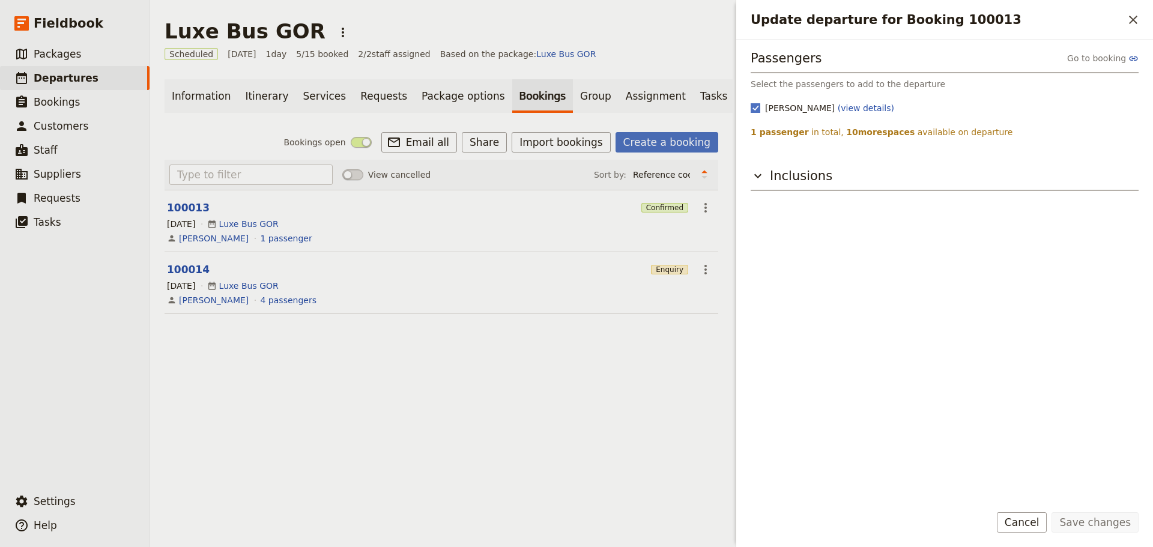
click at [760, 110] on rect "Update departure for Booking 100013" at bounding box center [755, 107] width 9 height 9
click at [751, 102] on input "Steven Andrew (view details)" at bounding box center [750, 101] width 1 height 1
checkbox input "false"
click at [1099, 525] on button "Save changes" at bounding box center [1095, 522] width 87 height 20
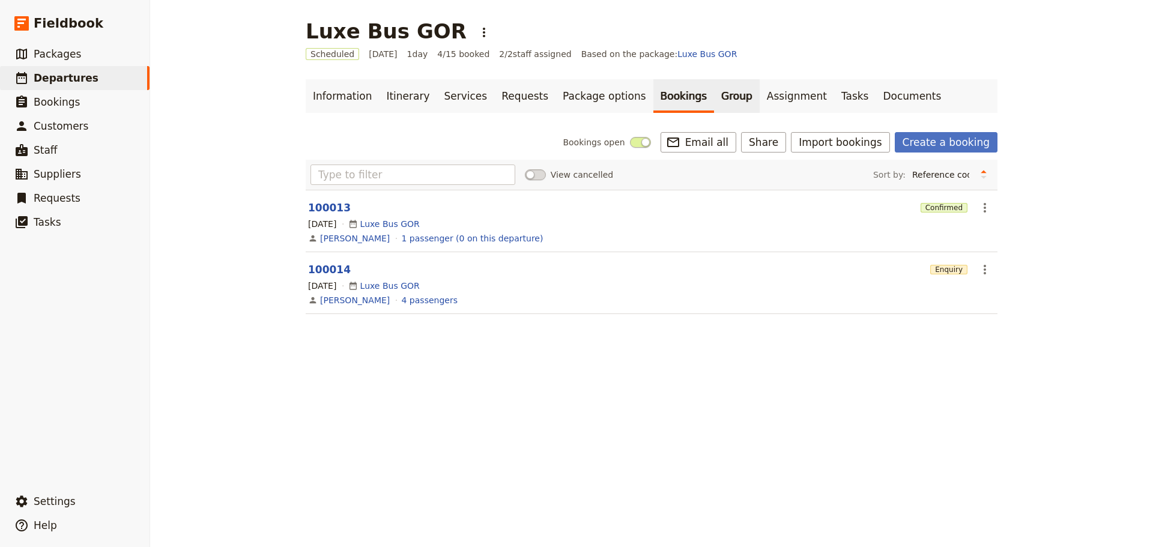
click at [714, 94] on link "Group" at bounding box center [737, 96] width 46 height 34
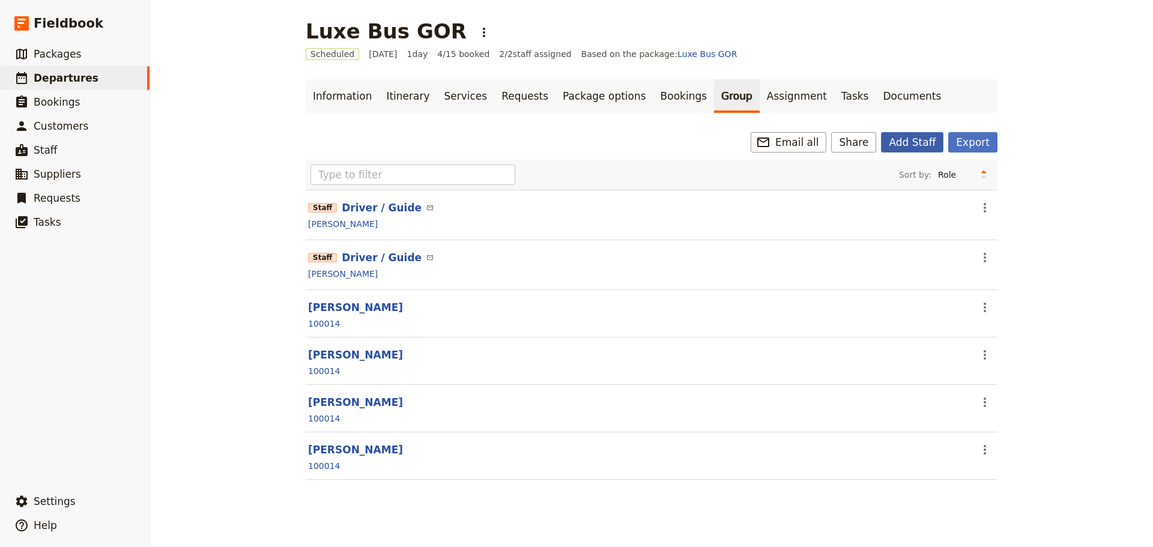
click at [917, 134] on button "Add Staff" at bounding box center [912, 142] width 62 height 20
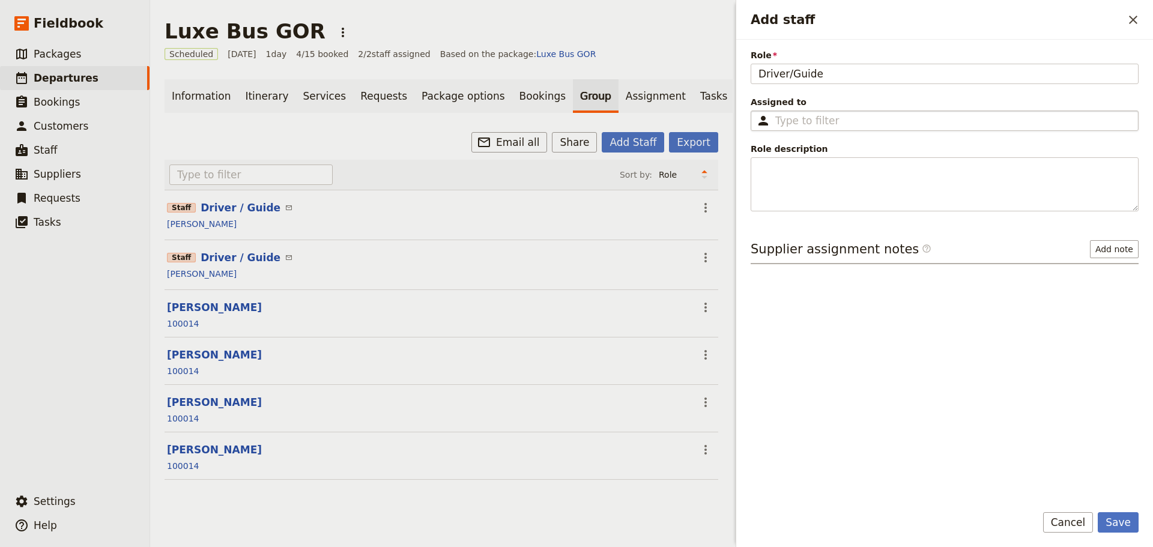
type input "Driver/Guide"
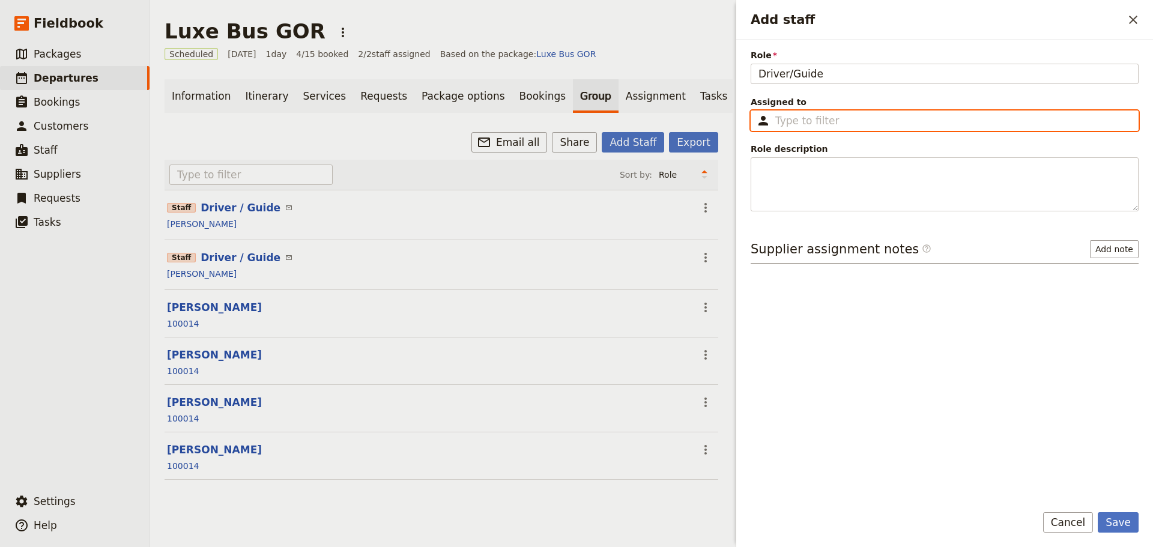
click at [888, 123] on input "Assigned to ​" at bounding box center [953, 120] width 356 height 14
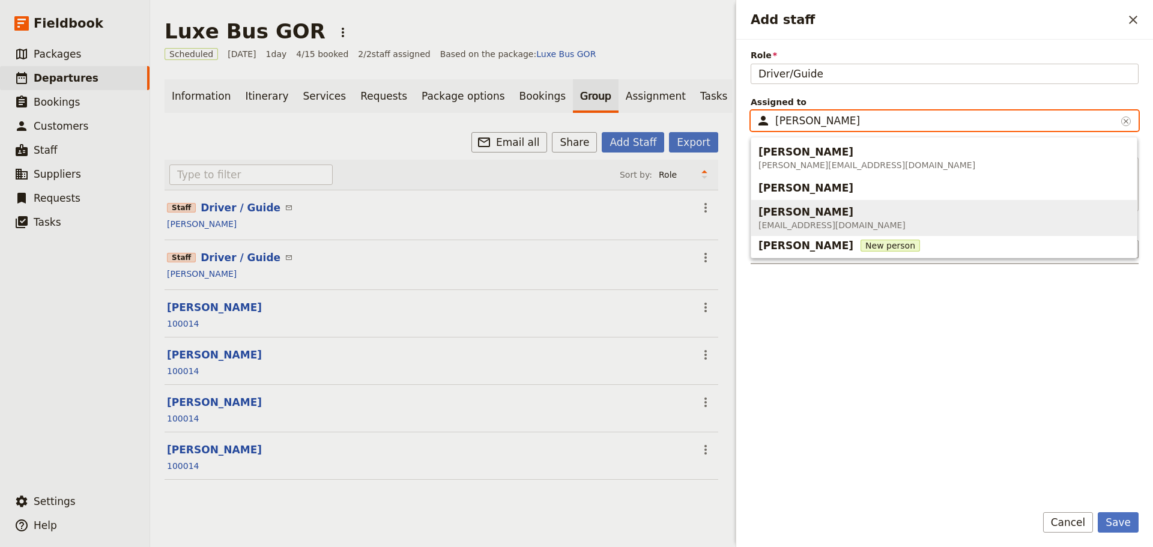
click at [822, 216] on span "[PERSON_NAME]" at bounding box center [805, 212] width 95 height 14
type input "[PERSON_NAME]"
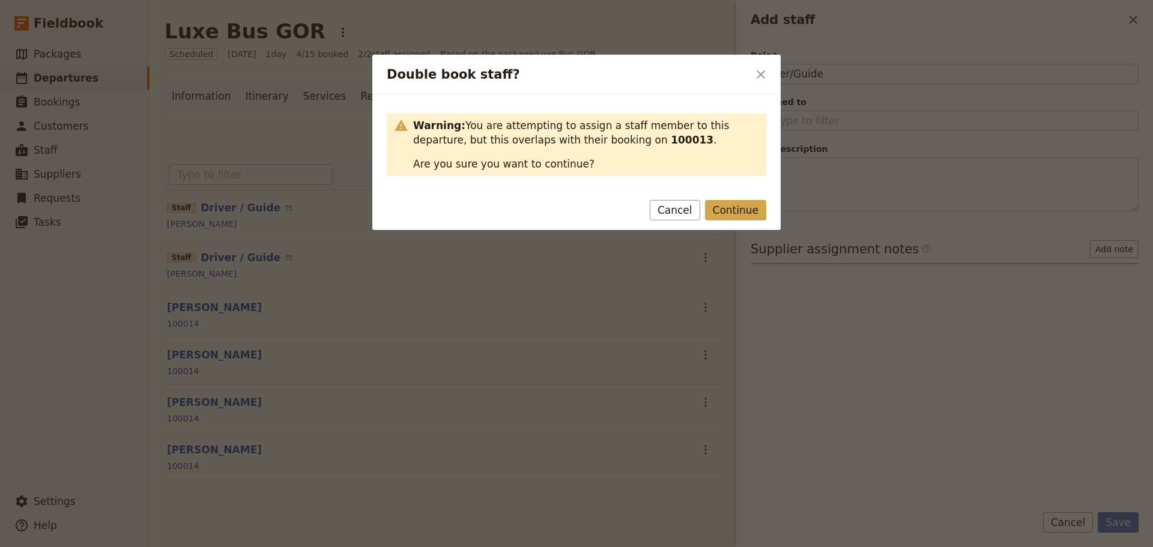
click at [727, 210] on button "Continue" at bounding box center [735, 210] width 61 height 20
type input "[PERSON_NAME]"
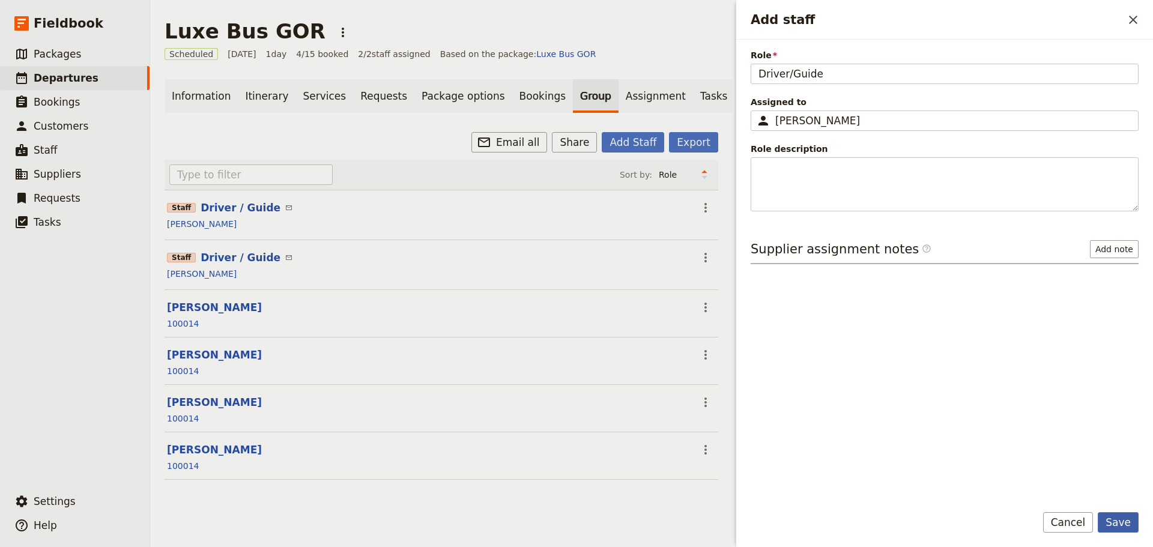
click at [1107, 525] on button "Save" at bounding box center [1118, 522] width 41 height 20
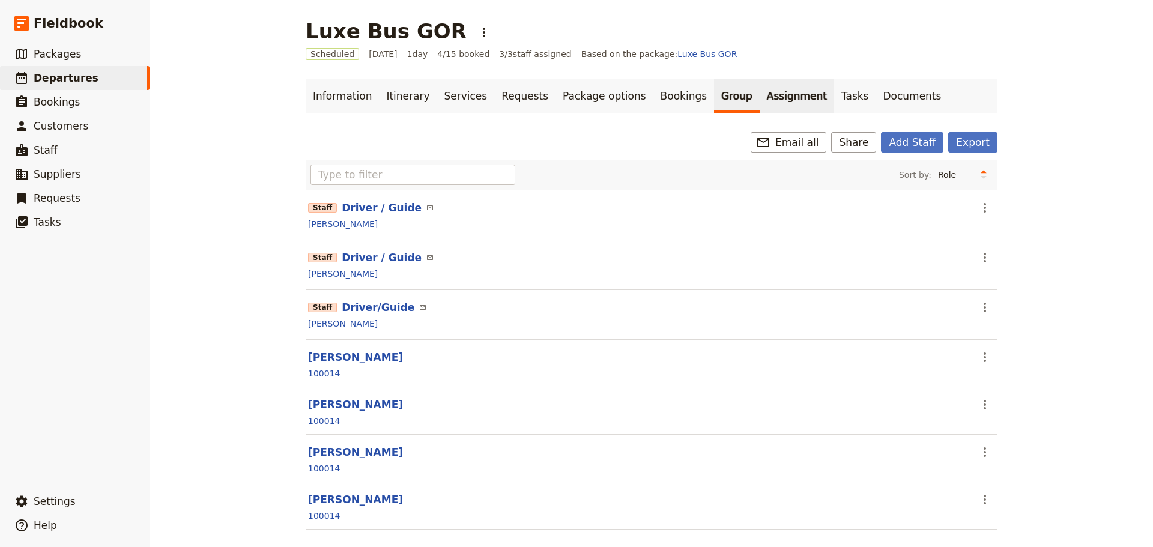
click at [760, 95] on link "Assignment" at bounding box center [797, 96] width 74 height 34
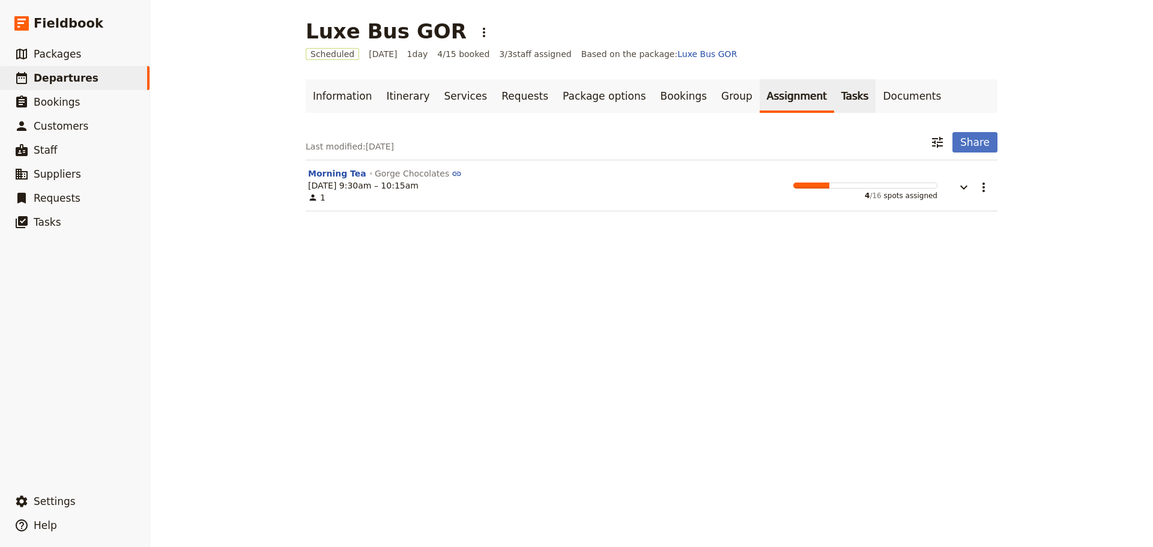
click at [834, 95] on link "Tasks" at bounding box center [855, 96] width 42 height 34
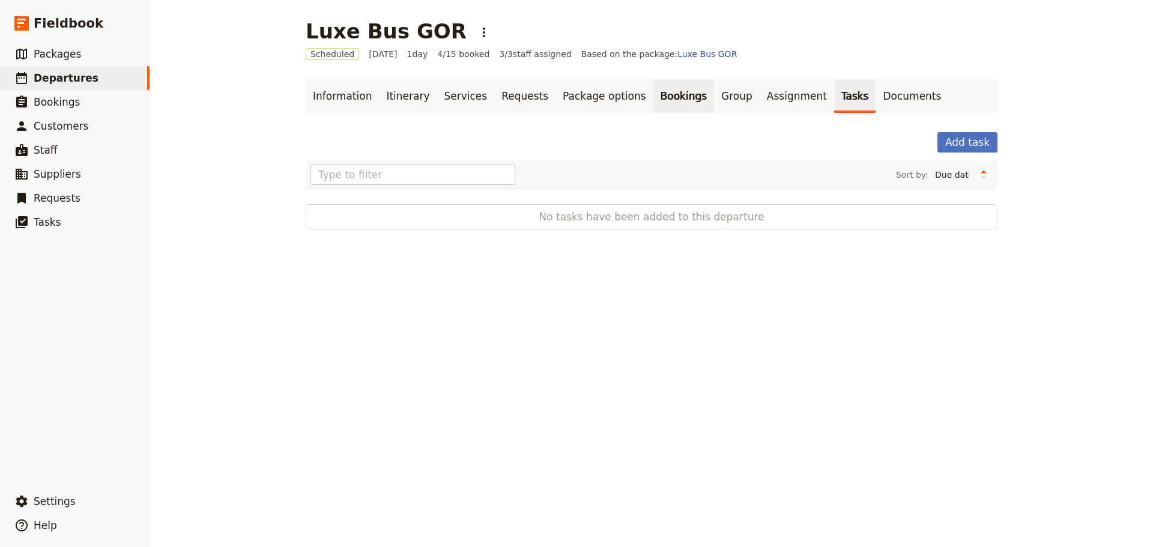
click at [665, 93] on link "Bookings" at bounding box center [683, 96] width 61 height 34
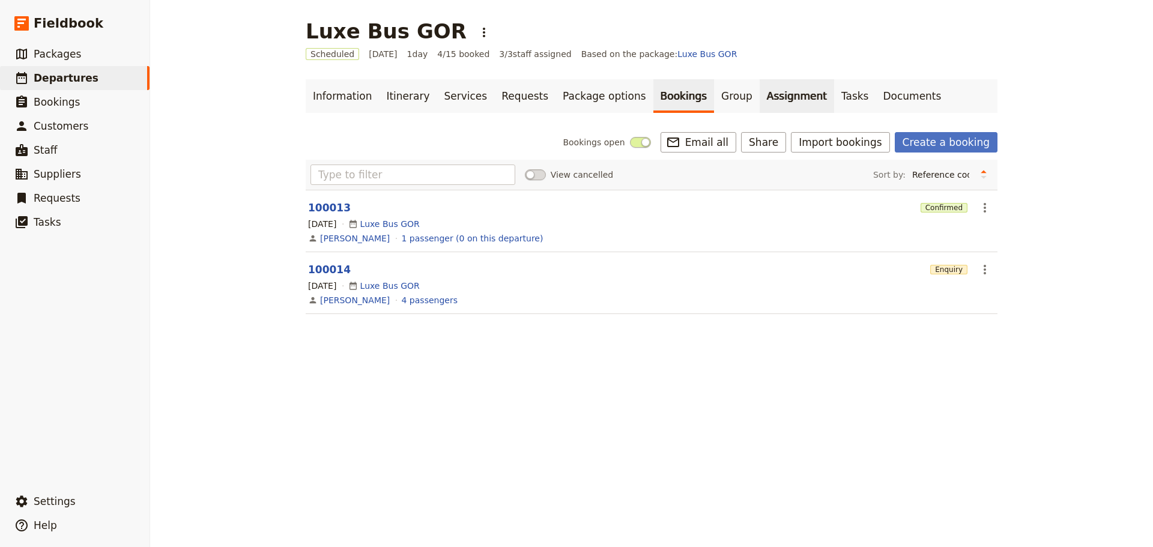
click at [763, 88] on link "Assignment" at bounding box center [797, 96] width 74 height 34
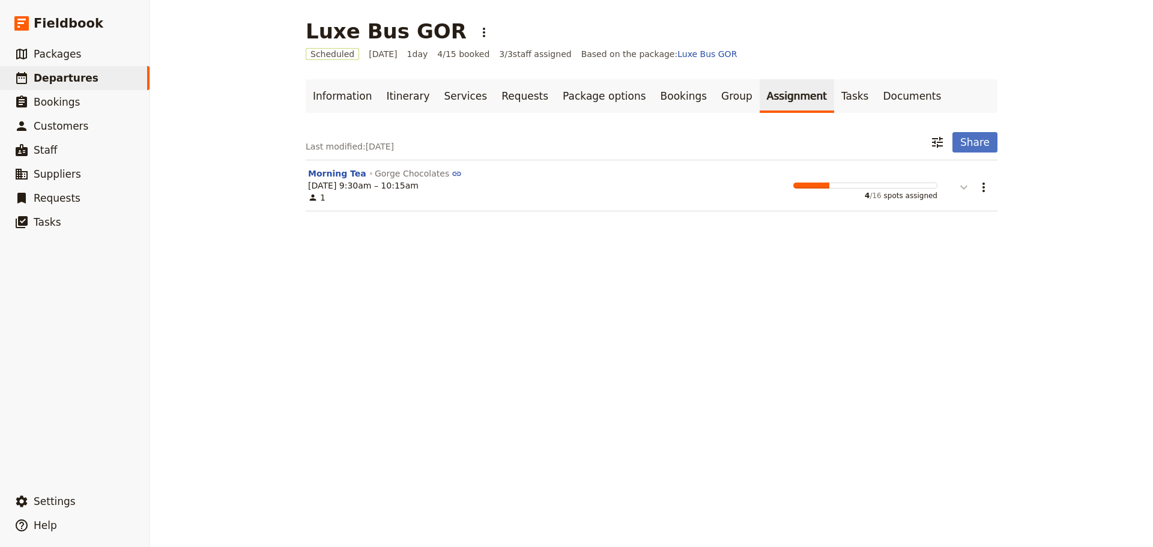
click at [960, 190] on icon "button" at bounding box center [963, 188] width 7 height 4
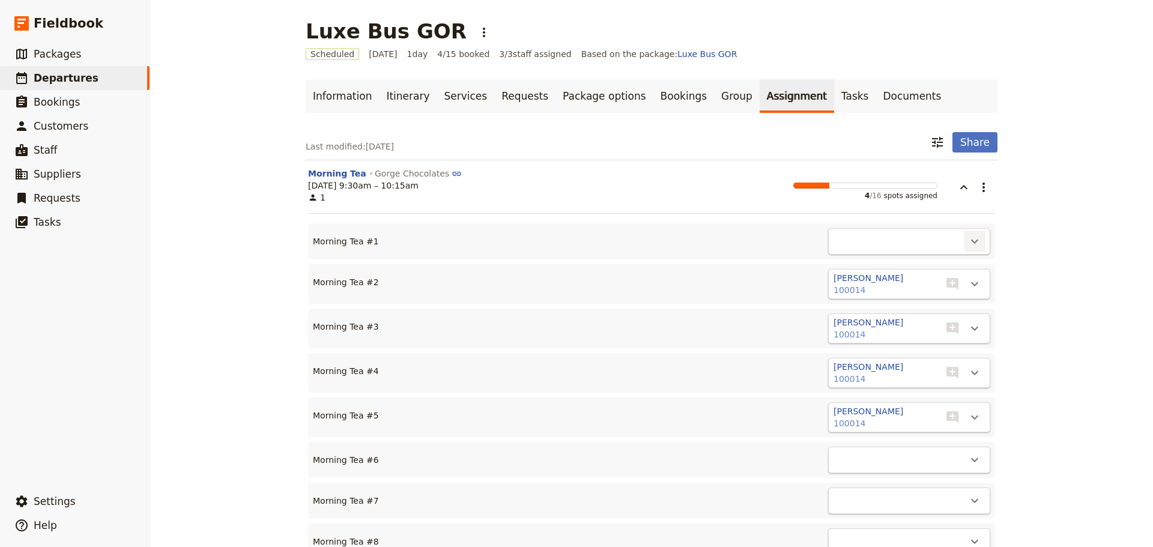
click at [975, 241] on icon "Actions" at bounding box center [974, 241] width 14 height 14
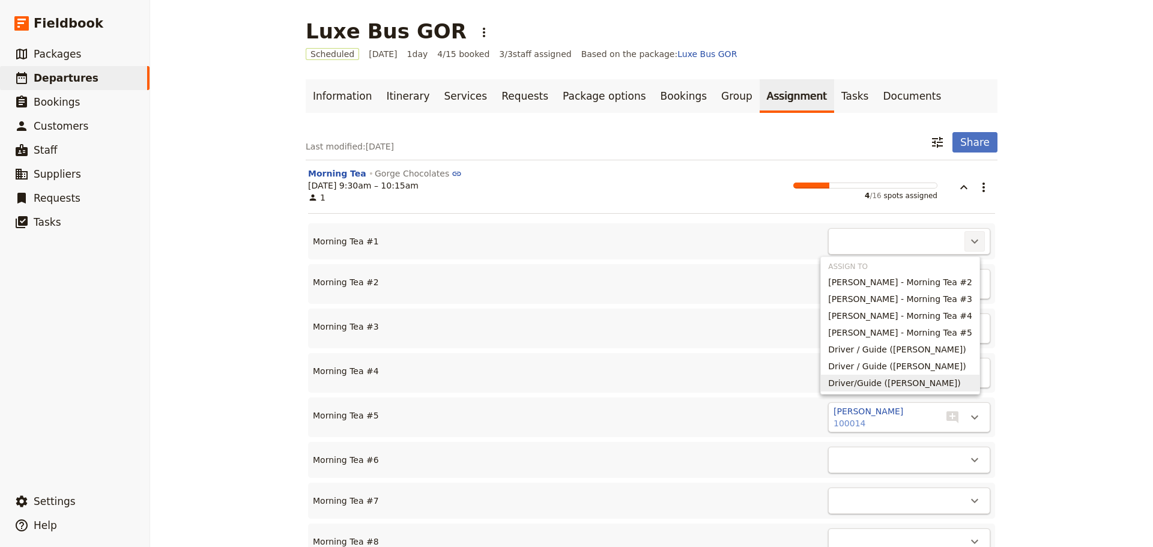
click at [906, 380] on span "Driver/Guide (Steven Andrew)" at bounding box center [894, 383] width 133 height 12
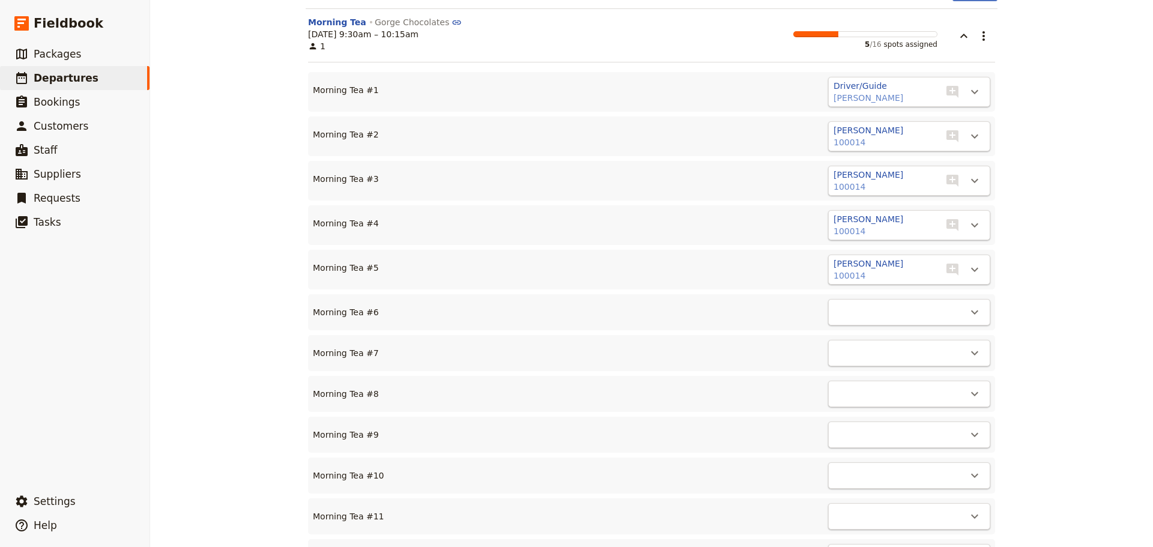
scroll to position [180, 0]
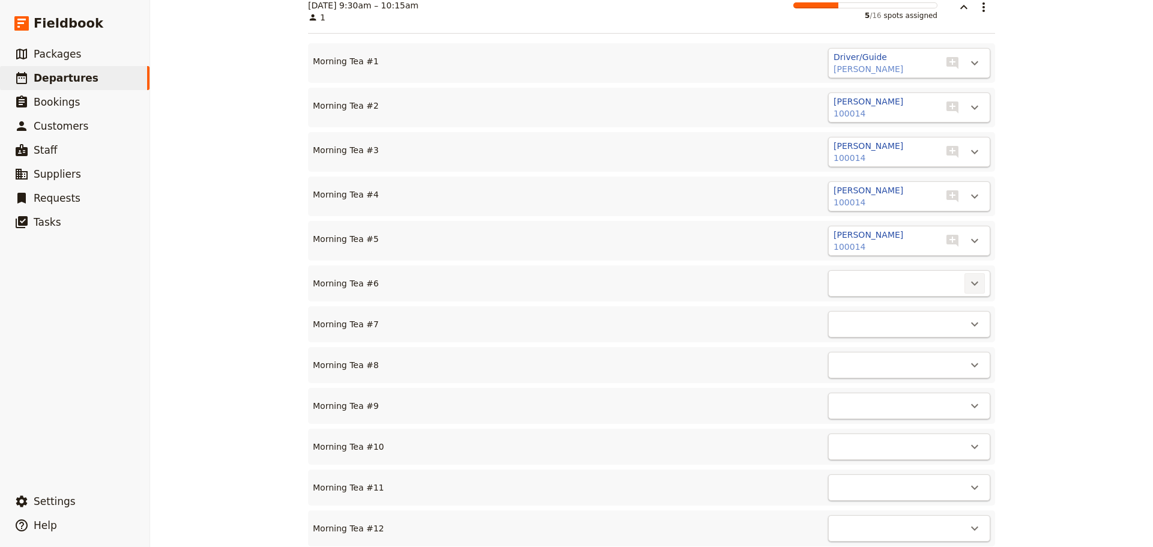
click at [975, 277] on icon "Actions" at bounding box center [974, 283] width 14 height 14
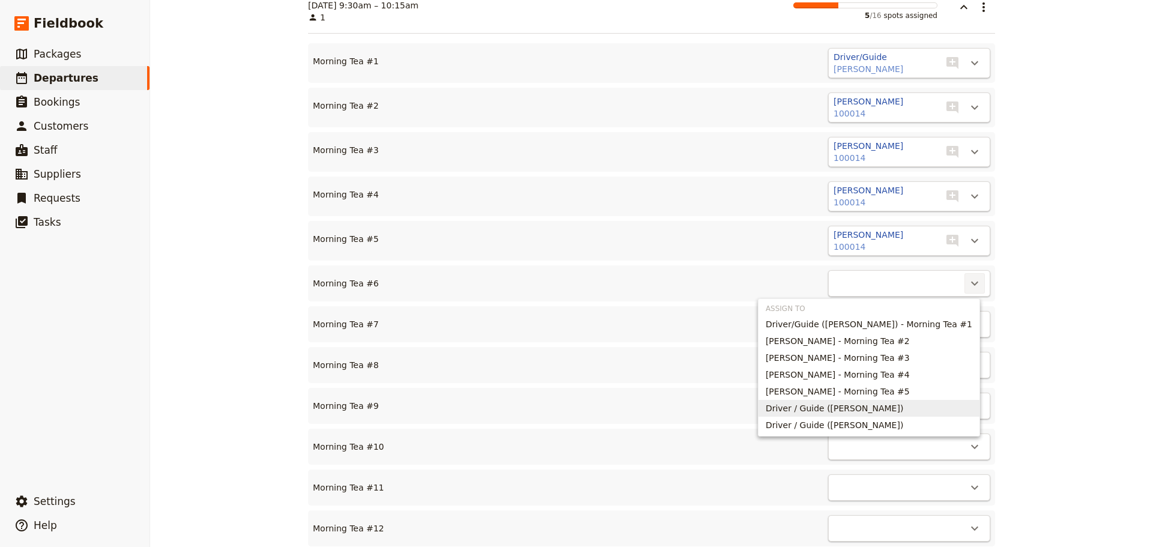
click at [876, 405] on span "Driver / Guide (Cory Corbett)" at bounding box center [835, 408] width 138 height 12
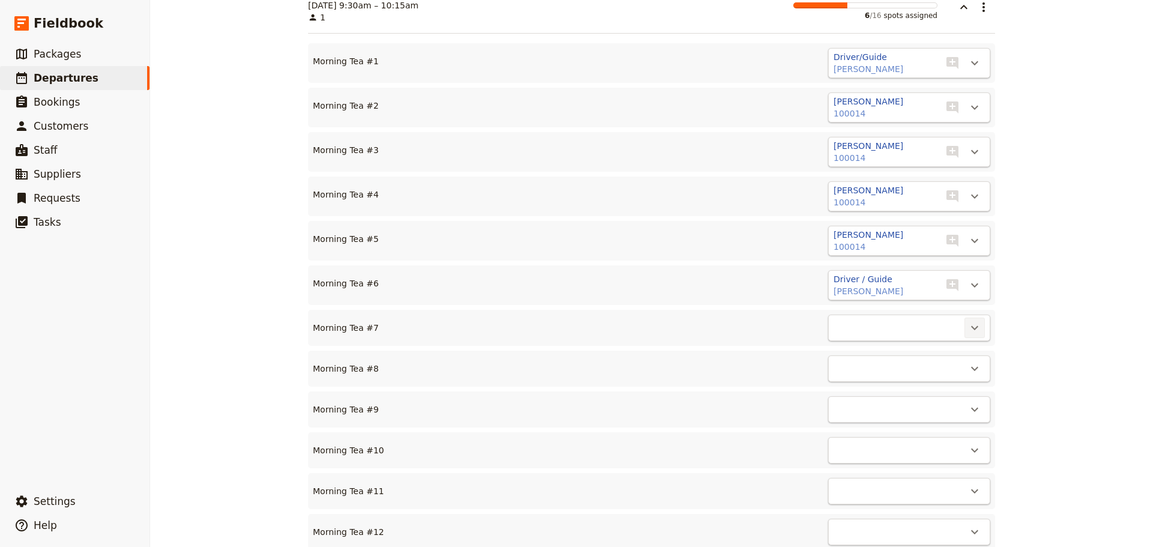
click at [974, 332] on icon "Actions" at bounding box center [974, 328] width 14 height 14
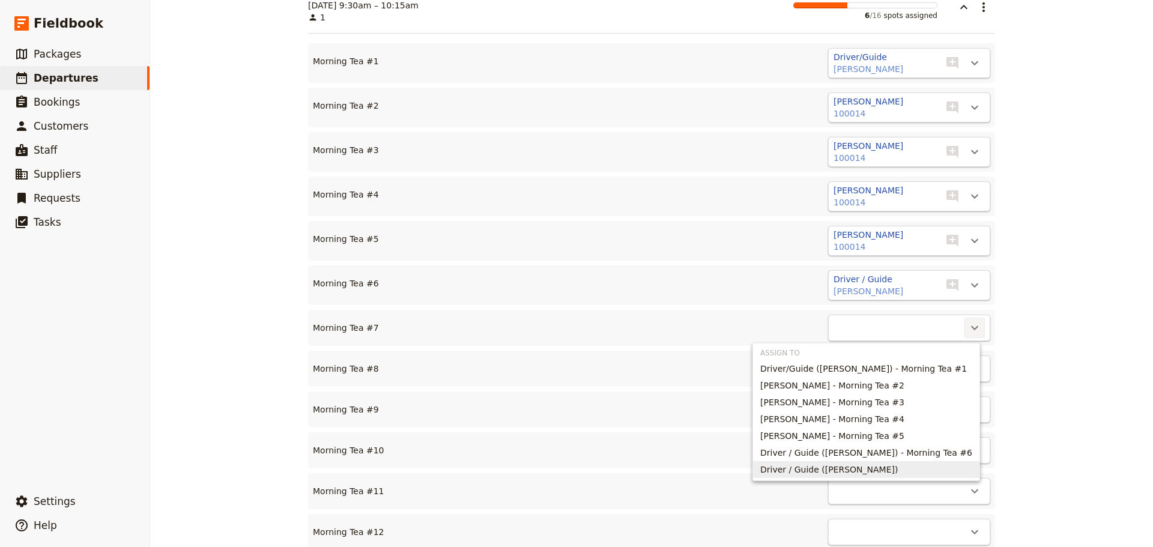
click at [858, 470] on span "Driver / Guide (Marlene Walter)" at bounding box center [829, 470] width 138 height 12
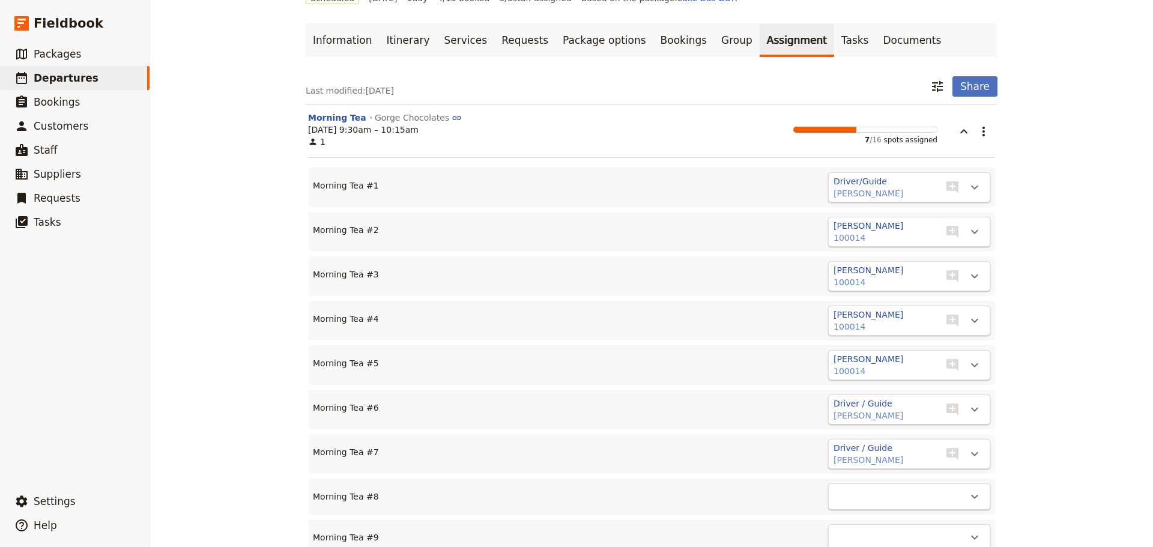
scroll to position [0, 0]
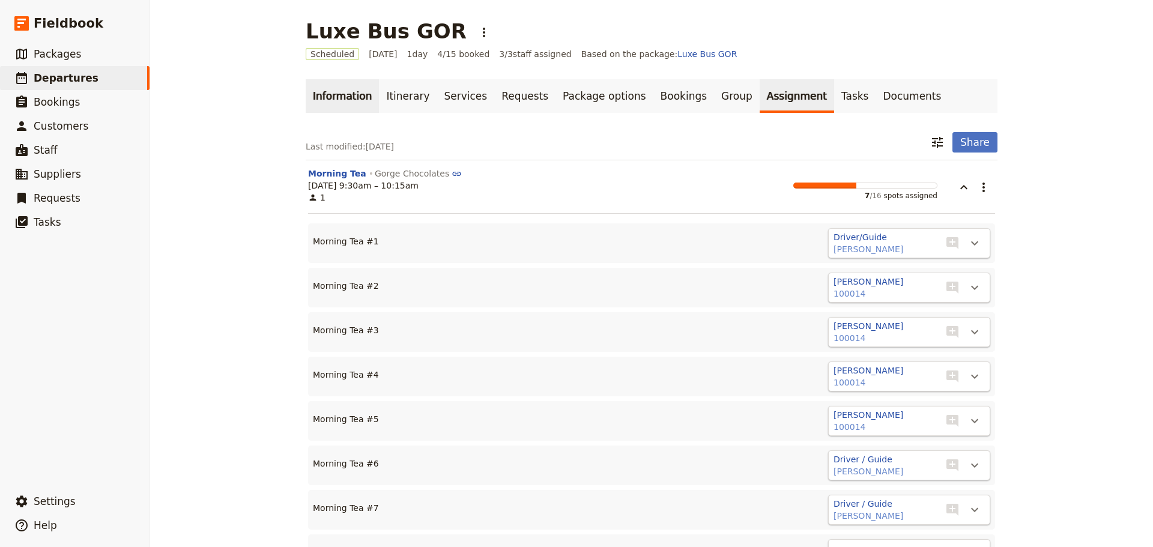
click at [336, 97] on link "Information" at bounding box center [342, 96] width 73 height 34
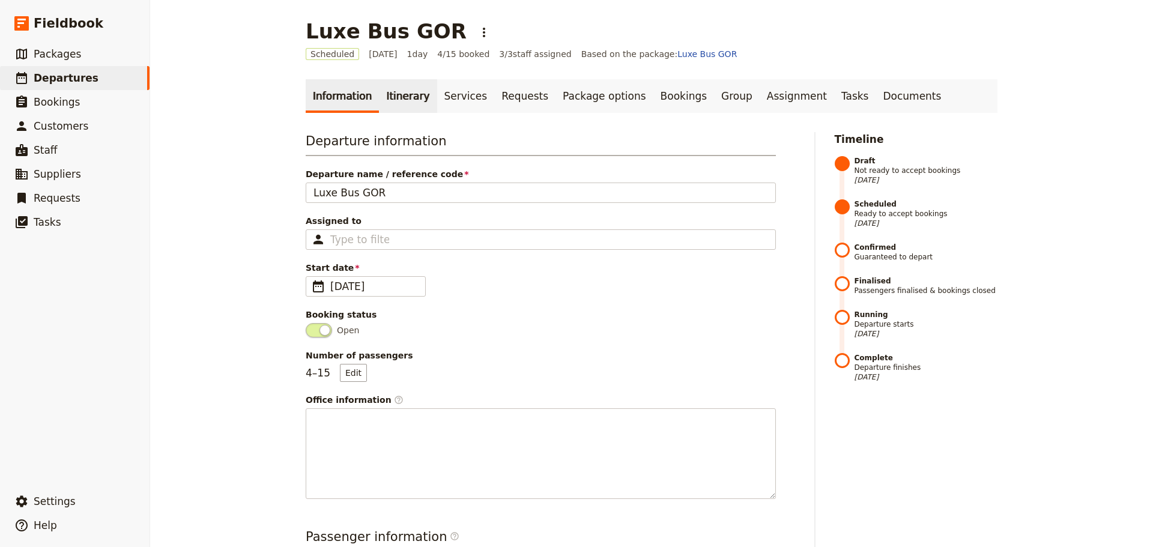
click at [405, 92] on link "Itinerary" at bounding box center [408, 96] width 58 height 34
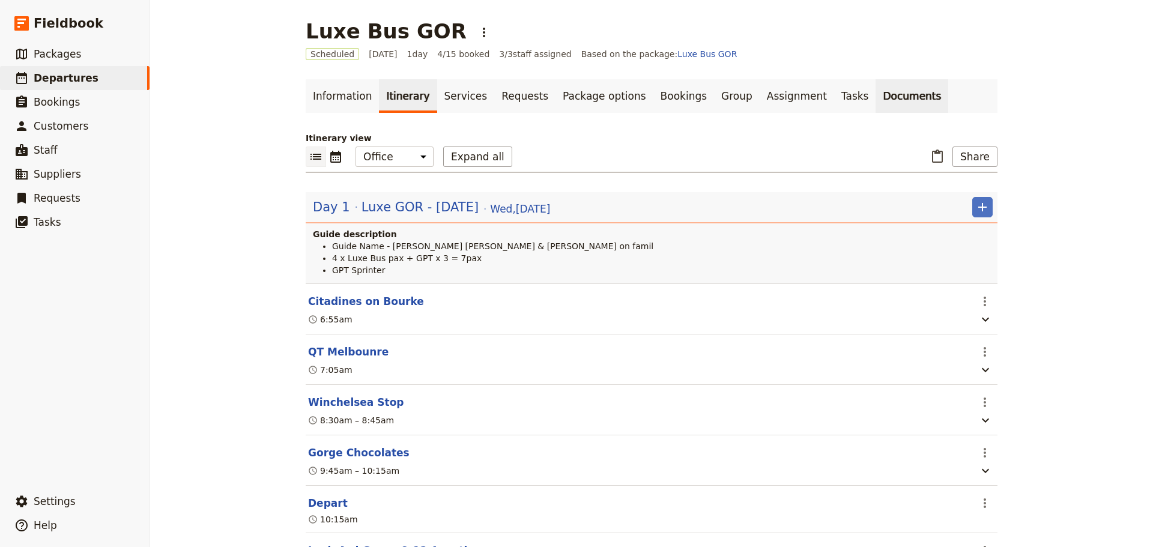
click at [876, 96] on link "Documents" at bounding box center [912, 96] width 73 height 34
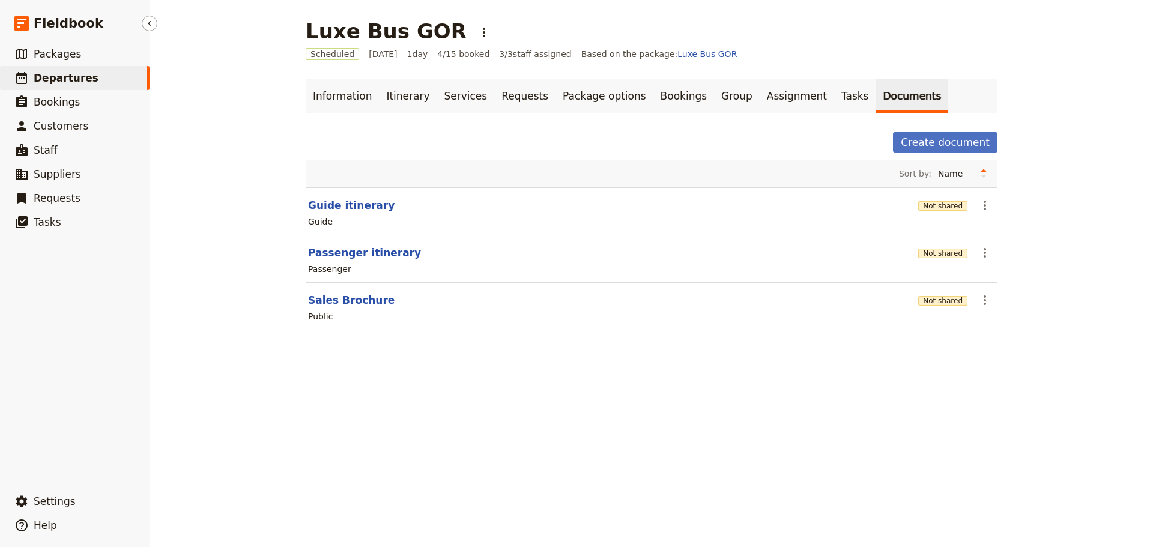
click at [67, 68] on link "​ Departures" at bounding box center [75, 78] width 150 height 24
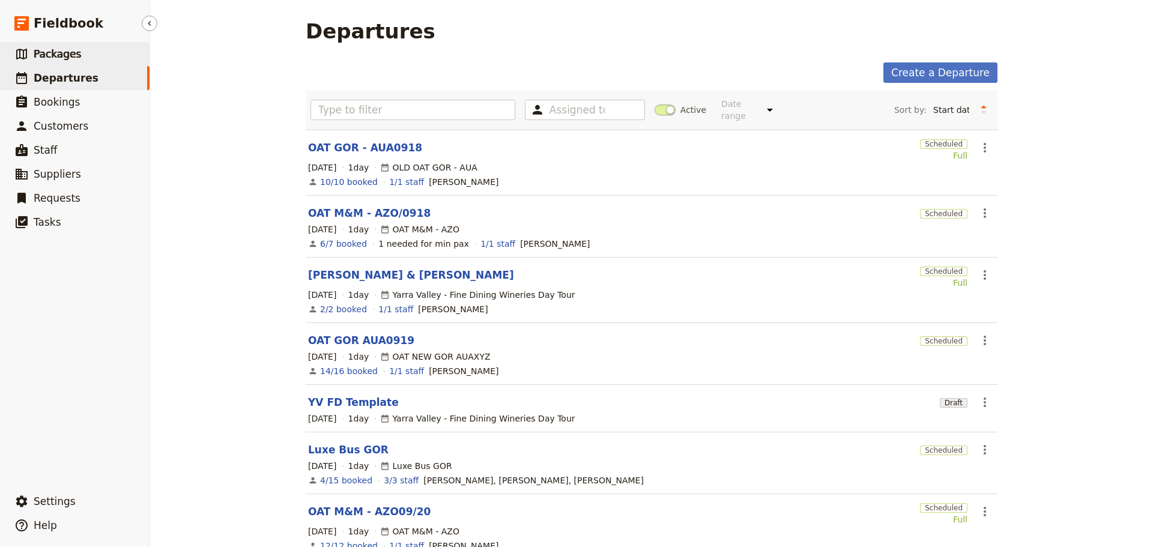
click at [59, 52] on span "Packages" at bounding box center [57, 54] width 47 height 12
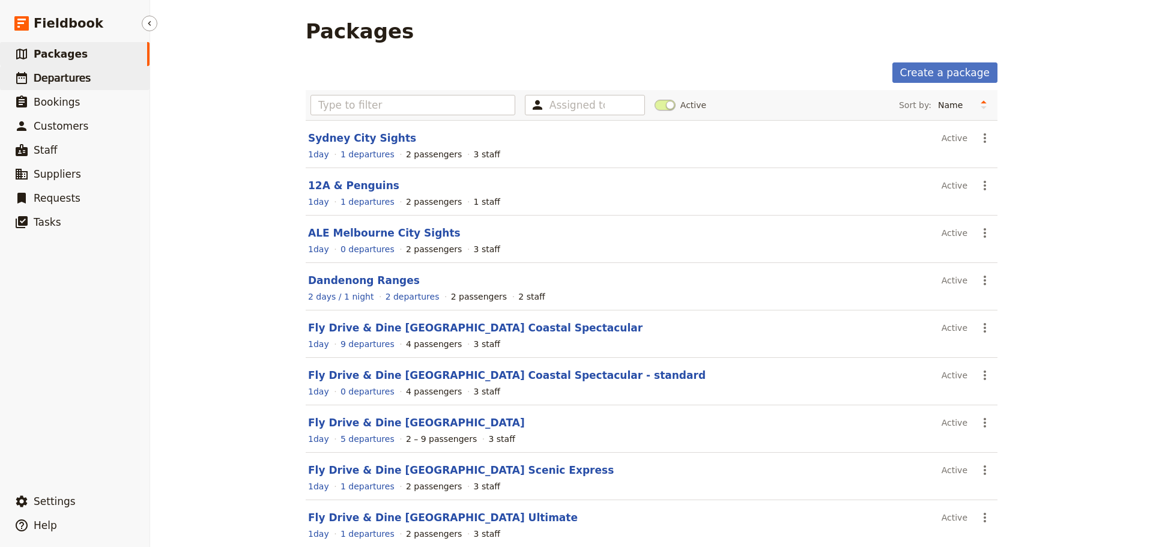
click at [92, 82] on link "​ Departures" at bounding box center [75, 78] width 150 height 24
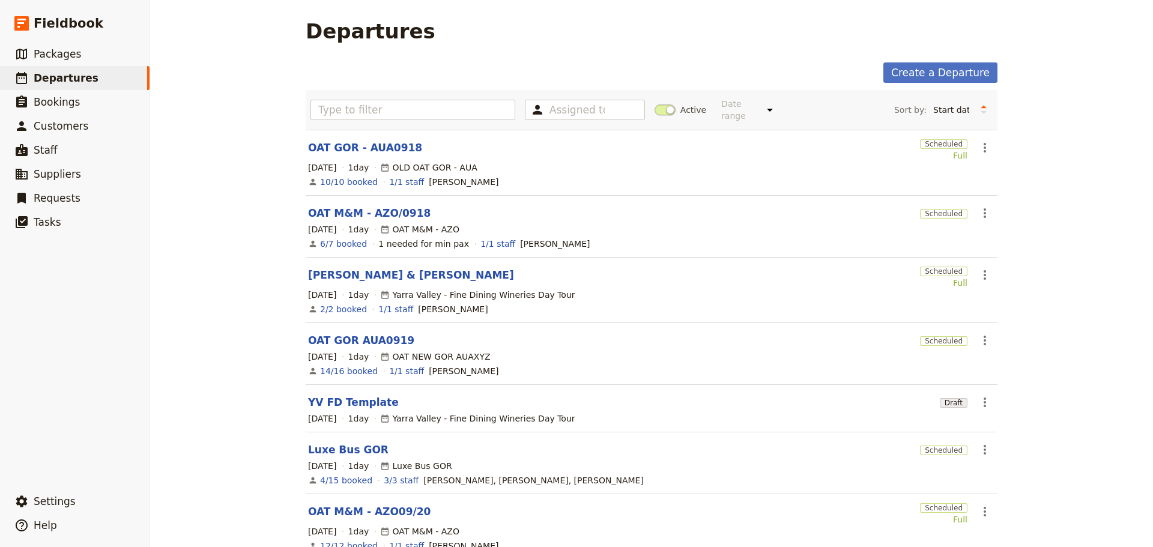
scroll to position [120, 0]
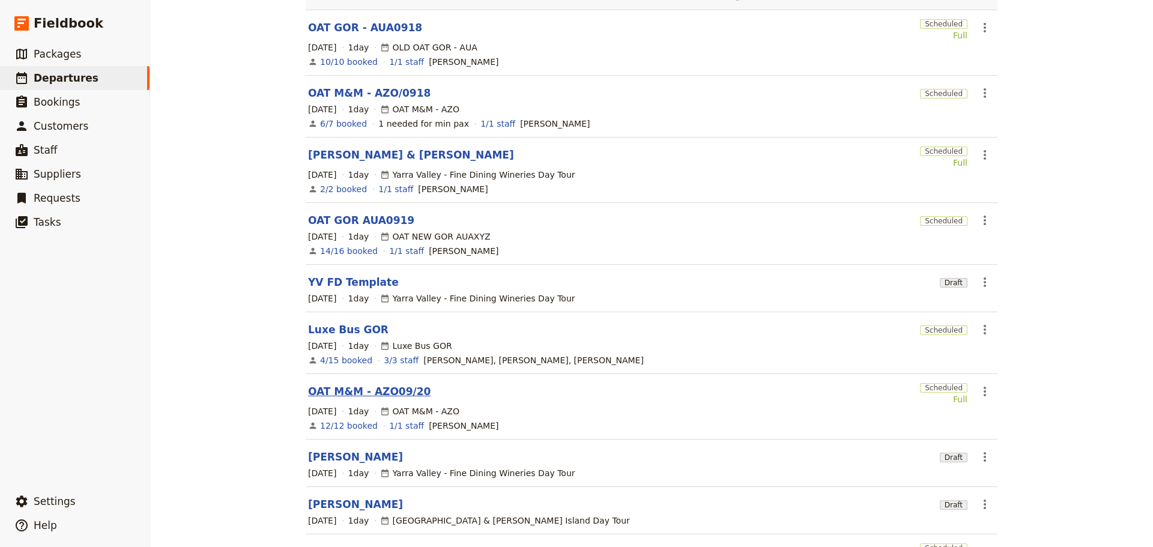
click at [338, 384] on link "OAT M&M - AZO09/20" at bounding box center [369, 391] width 123 height 14
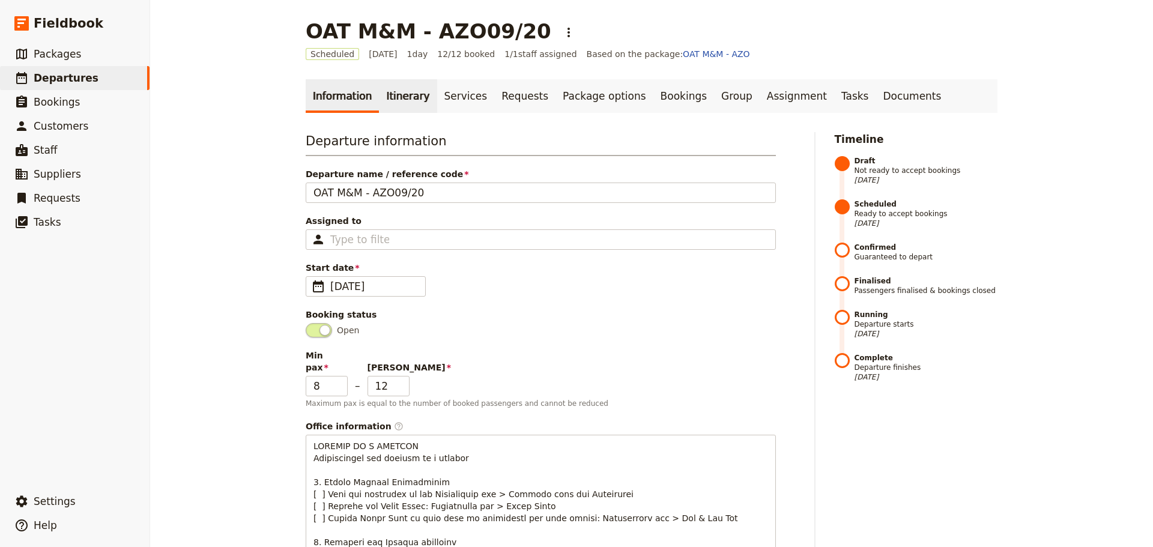
click at [385, 94] on link "Itinerary" at bounding box center [408, 96] width 58 height 34
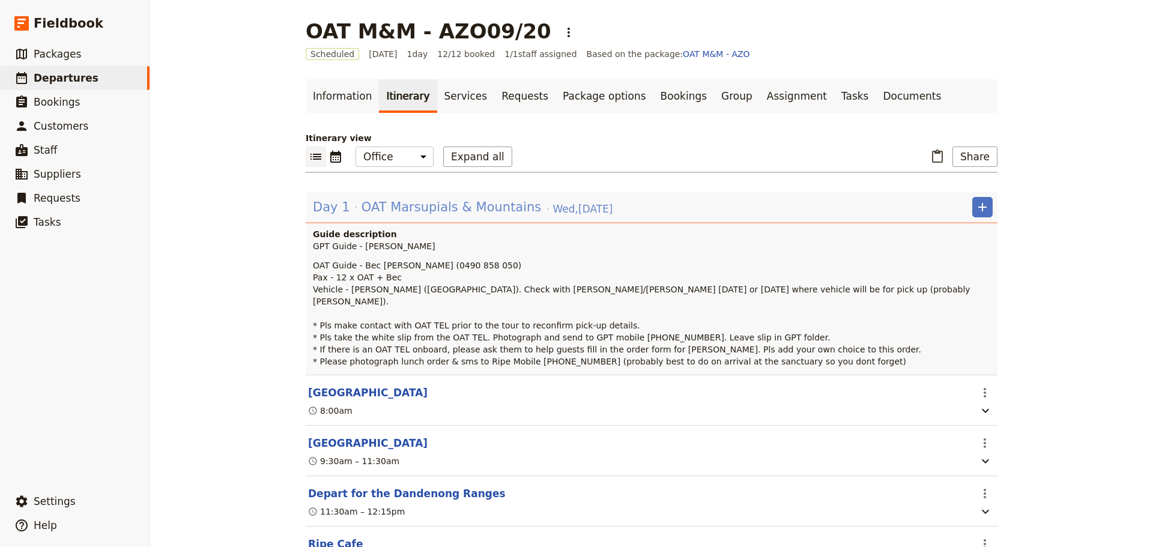
scroll to position [120, 0]
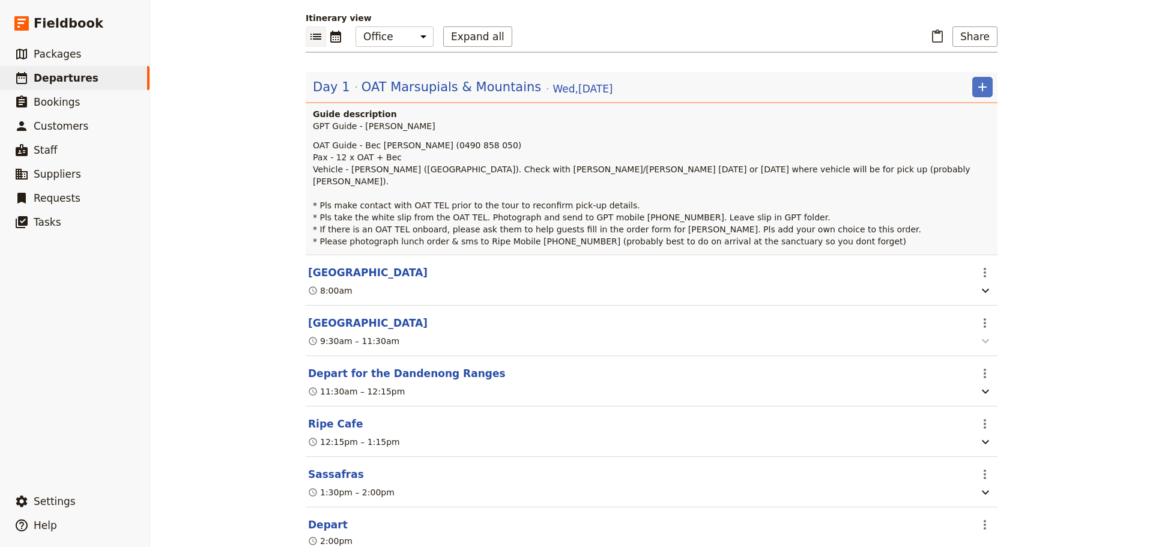
click at [989, 330] on section "Healesville Sanctuary ​ 9:30am – 11:30am" at bounding box center [652, 331] width 692 height 50
click at [986, 334] on icon "button" at bounding box center [985, 341] width 14 height 14
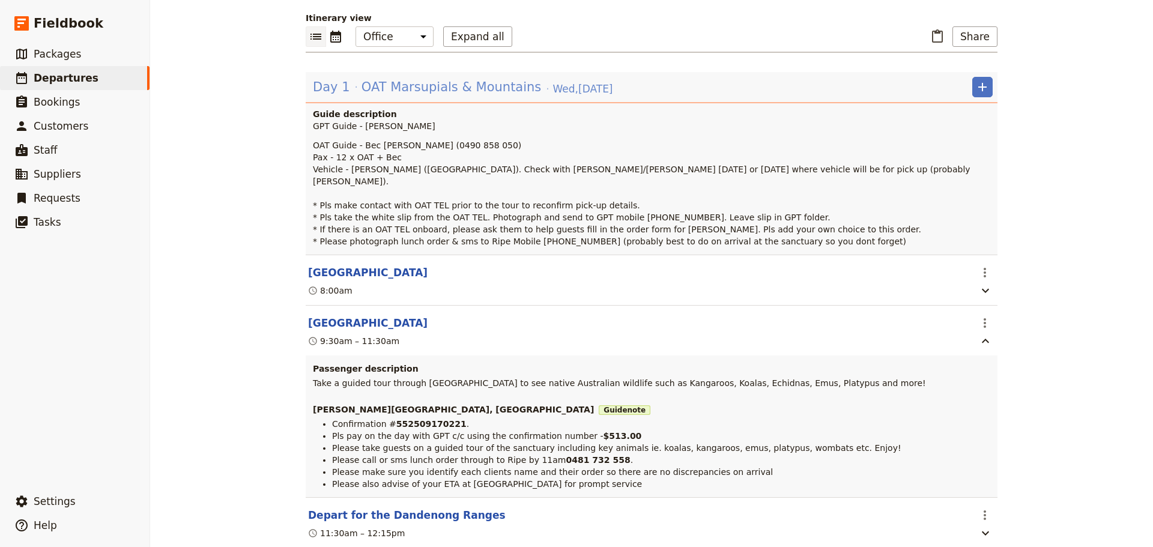
click at [395, 89] on span "OAT Marsupials & Mountains" at bounding box center [452, 87] width 180 height 18
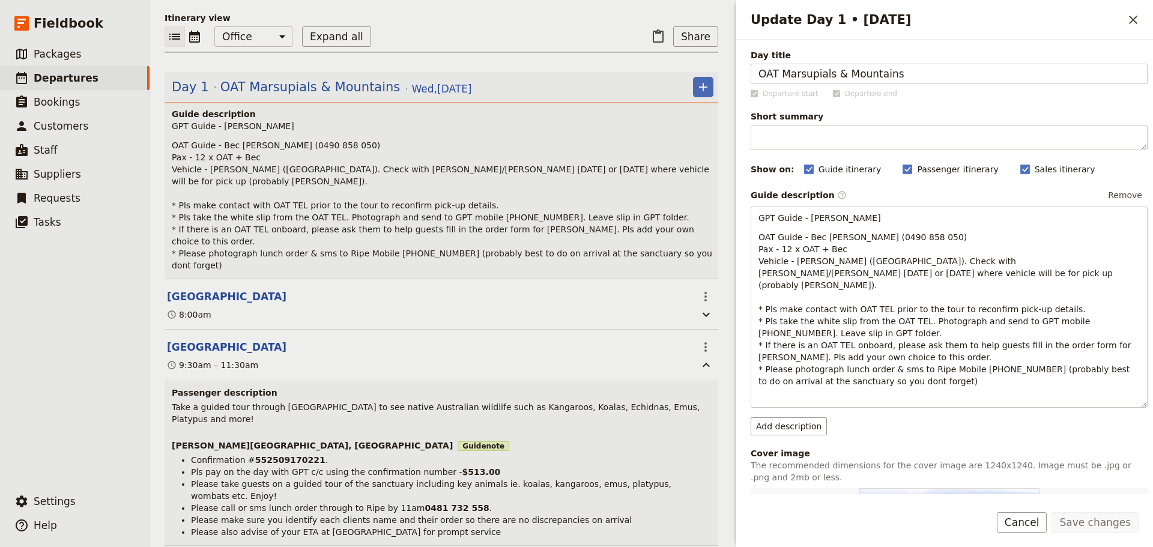
scroll to position [126, 0]
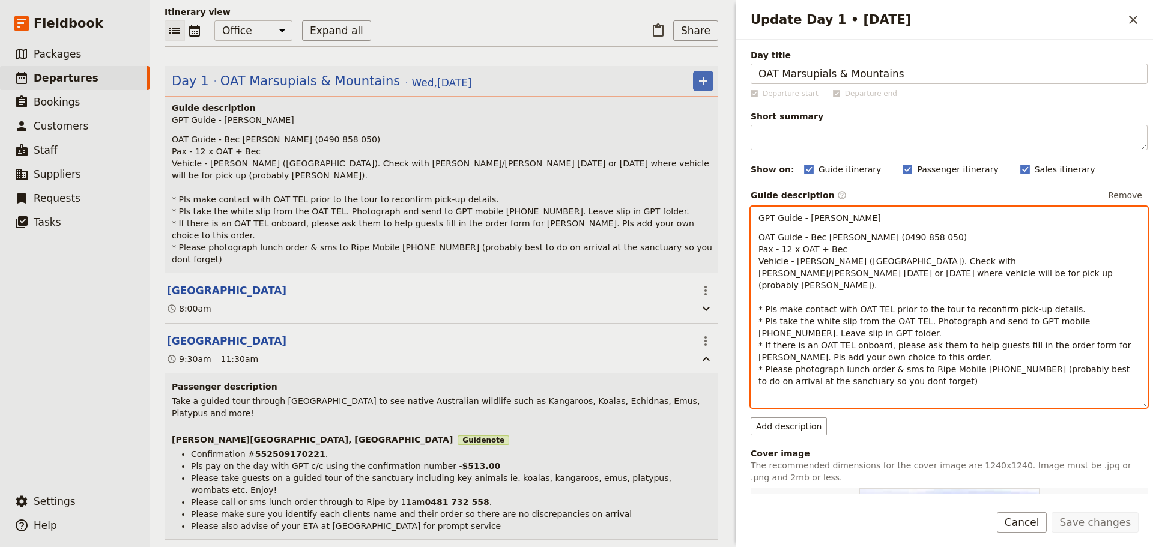
click at [901, 270] on p "OAT Guide - Bec Nowell (0490 858 050) Pax - 12 x OAT + Bec Vehicle - Sixt Rosa …" at bounding box center [948, 309] width 381 height 156
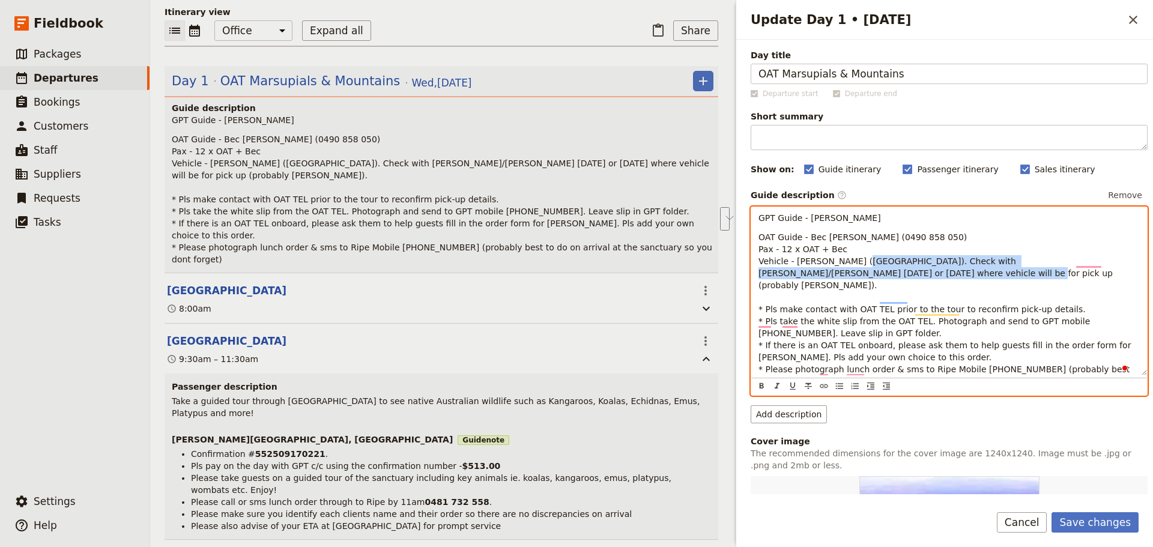
drag, startPoint x: 877, startPoint y: 270, endPoint x: 870, endPoint y: 257, distance: 14.5
click at [870, 257] on p "OAT Guide - Bec Nowell (0490 858 050) Pax - 12 x OAT + Bec Vehicle - Sixt Rosa …" at bounding box center [948, 309] width 381 height 156
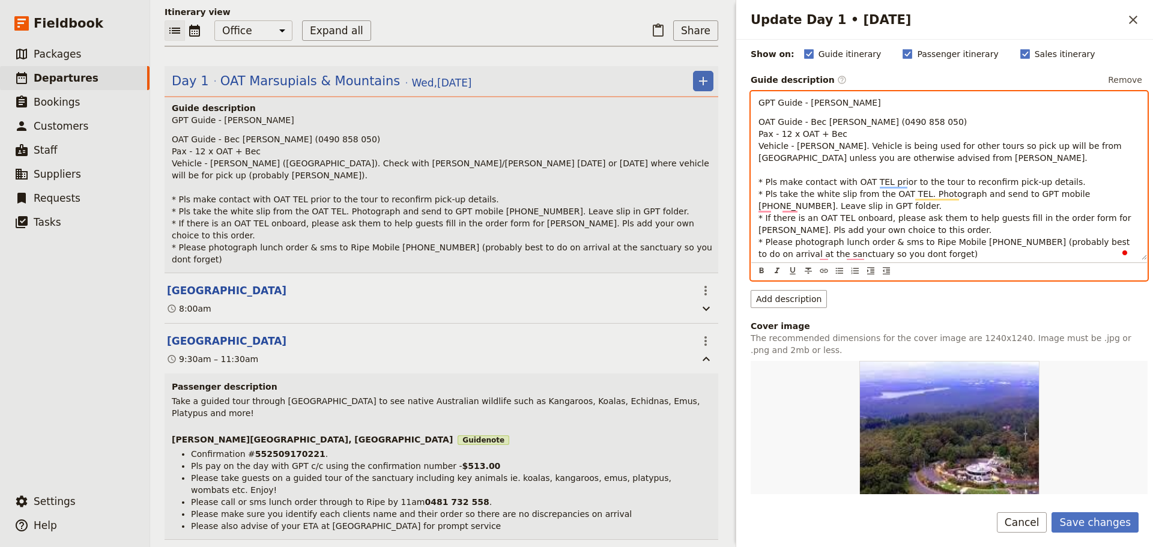
scroll to position [120, 0]
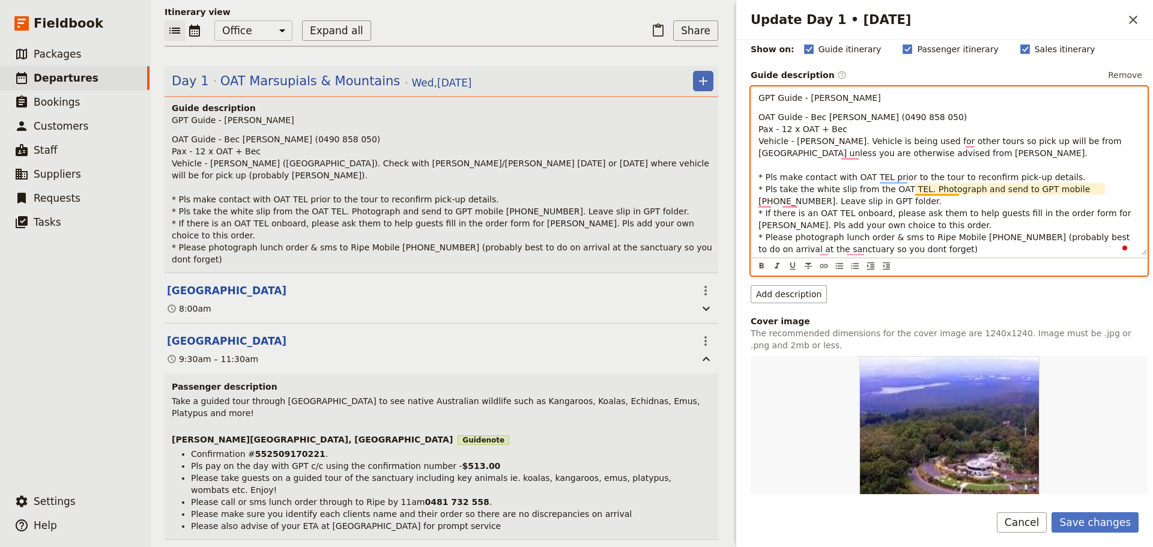
click at [916, 187] on span "OAT Guide - Bec Nowell (0490 858 050) Pax - 12 x OAT + Bec Vehicle - Sixt Rosa.…" at bounding box center [945, 183] width 375 height 142
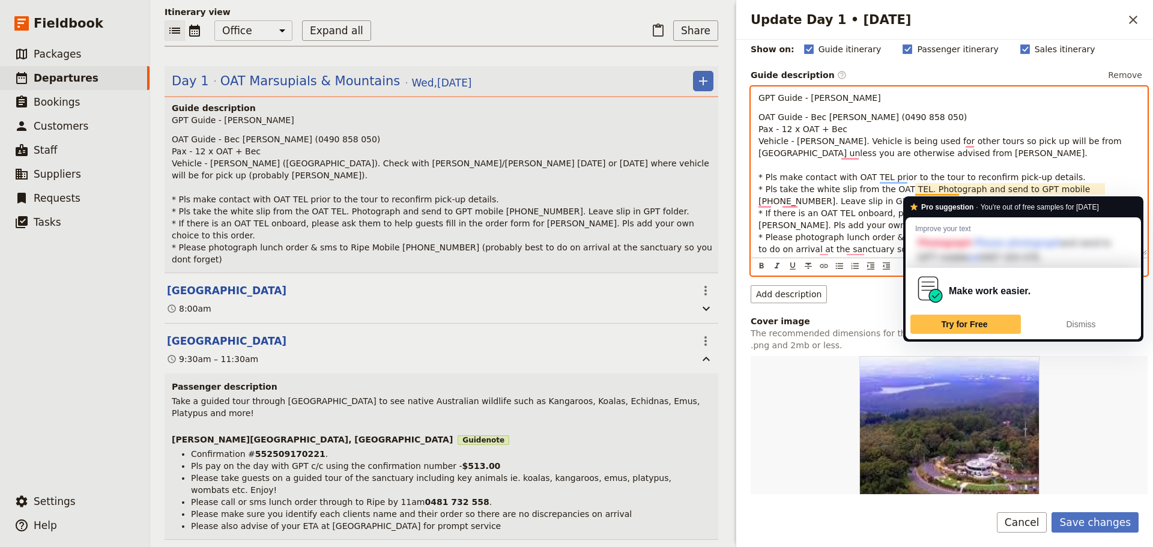
click at [885, 207] on p "OAT Guide - Bec Nowell (0490 858 050) Pax - 12 x OAT + Bec Vehicle - Sixt Rosa.…" at bounding box center [948, 183] width 381 height 144
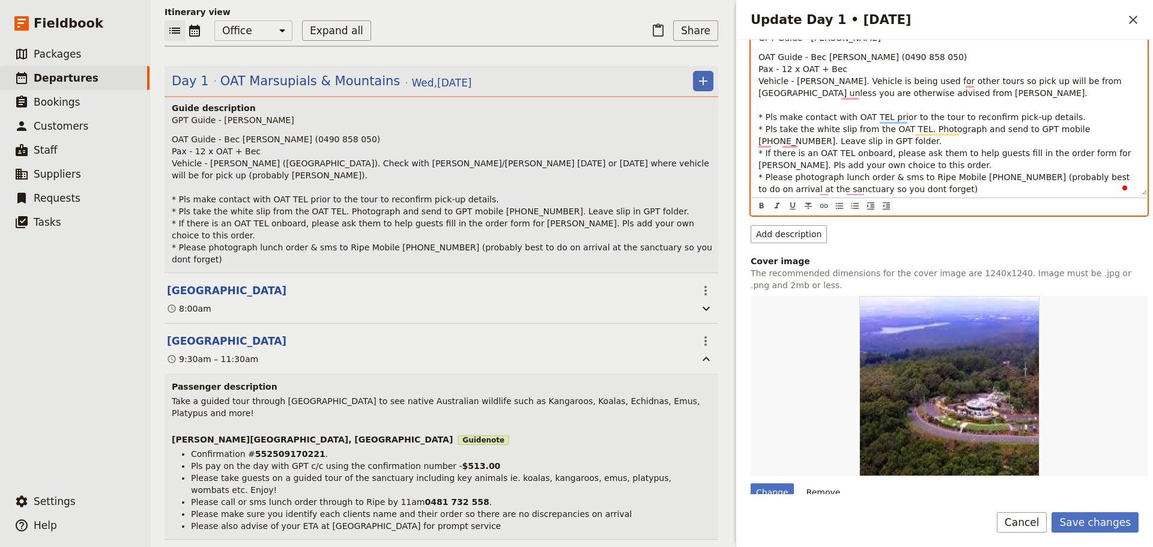
scroll to position [180, 0]
click at [914, 193] on p "OAT Guide - Bec Nowell (0490 858 050) Pax - 12 x OAT + Bec Vehicle - Sixt Rosa.…" at bounding box center [948, 123] width 381 height 144
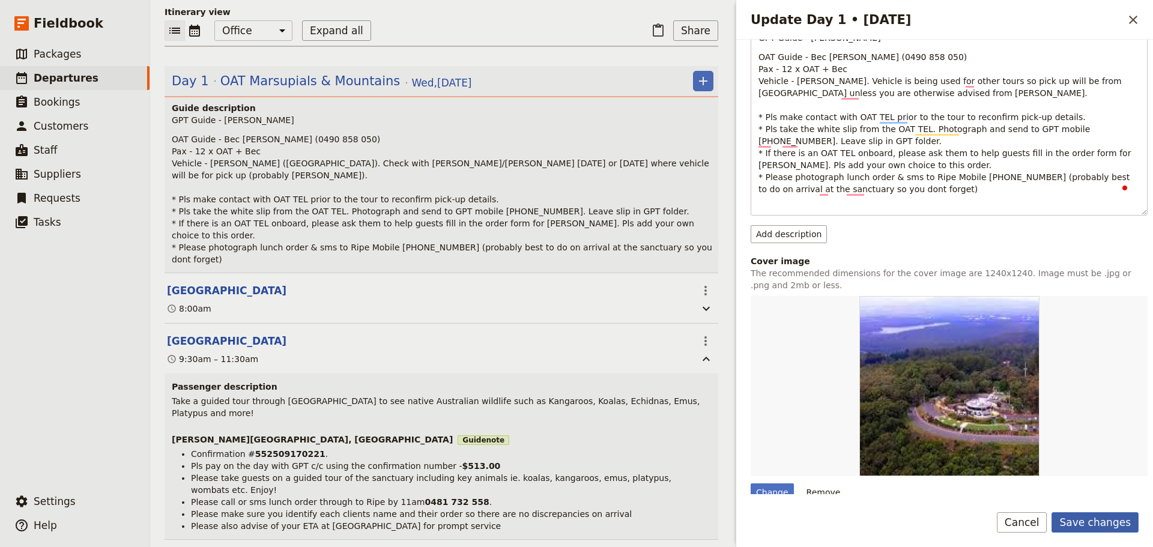
click at [1094, 512] on button "Save changes" at bounding box center [1095, 522] width 87 height 20
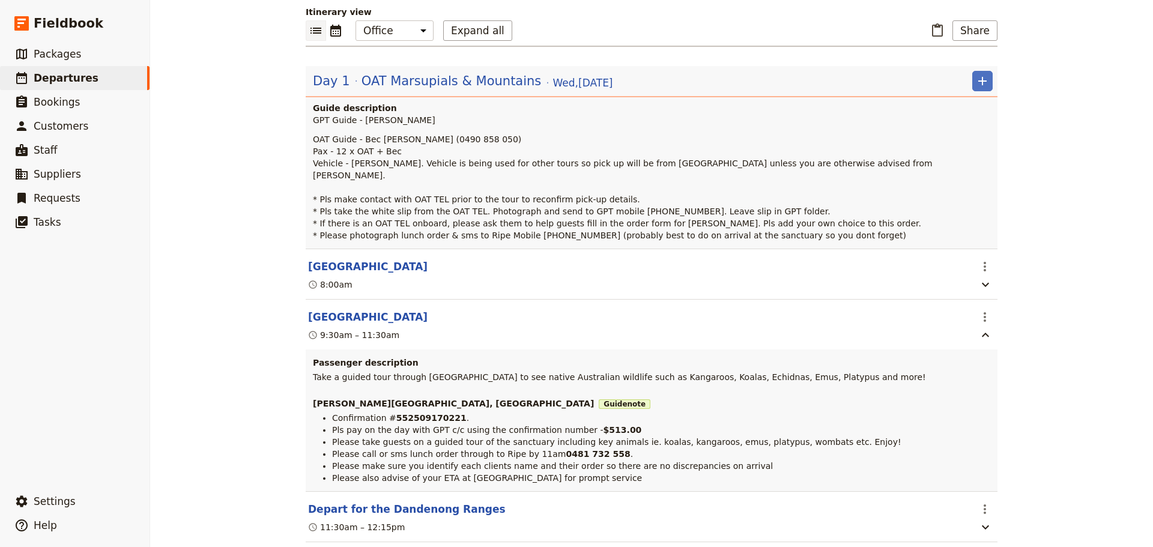
scroll to position [120, 0]
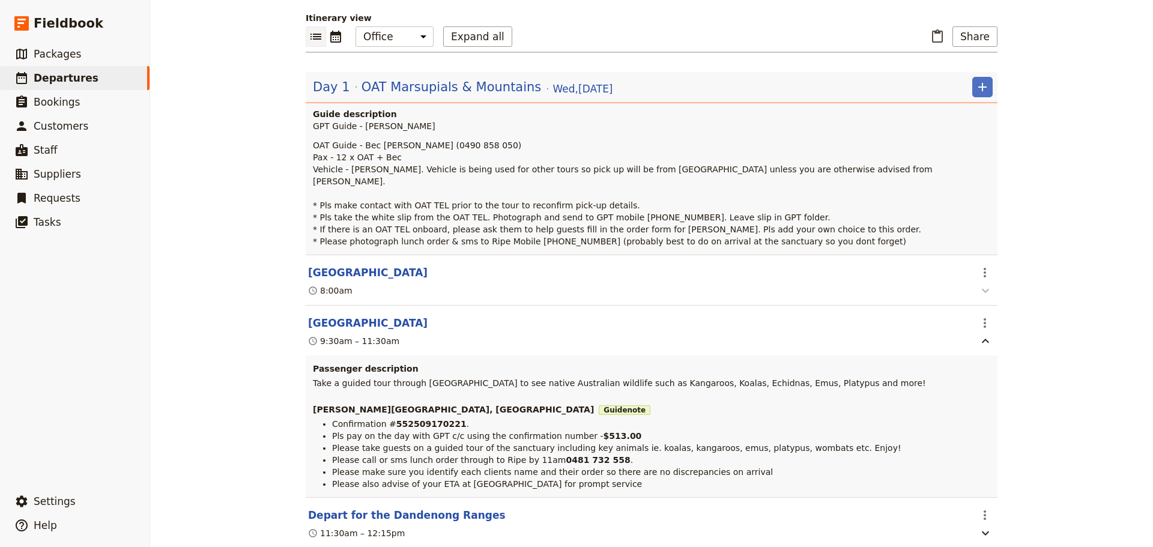
drag, startPoint x: 988, startPoint y: 277, endPoint x: 984, endPoint y: 282, distance: 6.4
click at [984, 283] on button "button" at bounding box center [985, 290] width 19 height 15
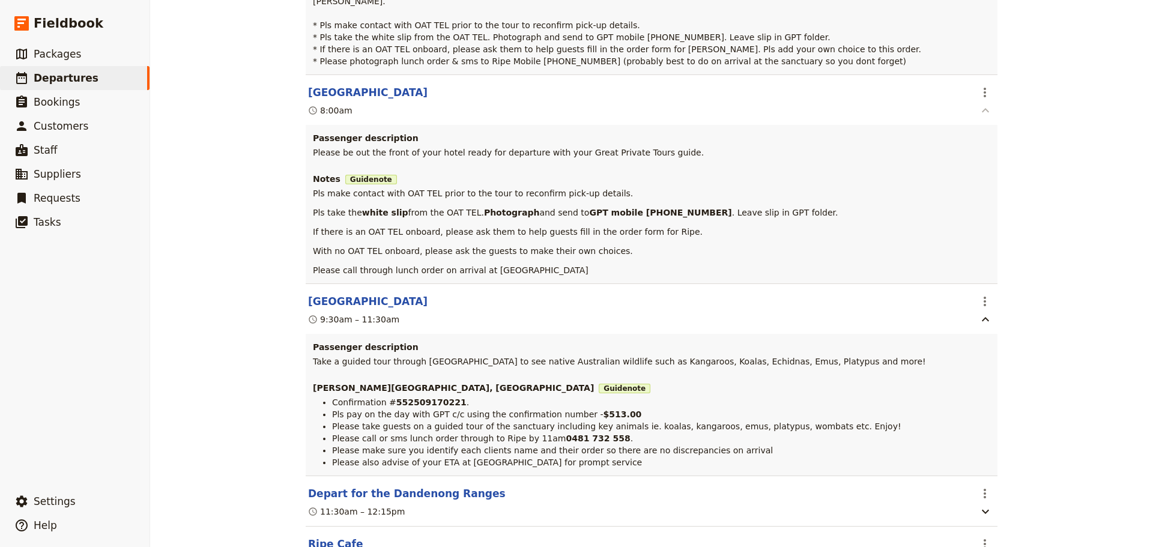
scroll to position [180, 0]
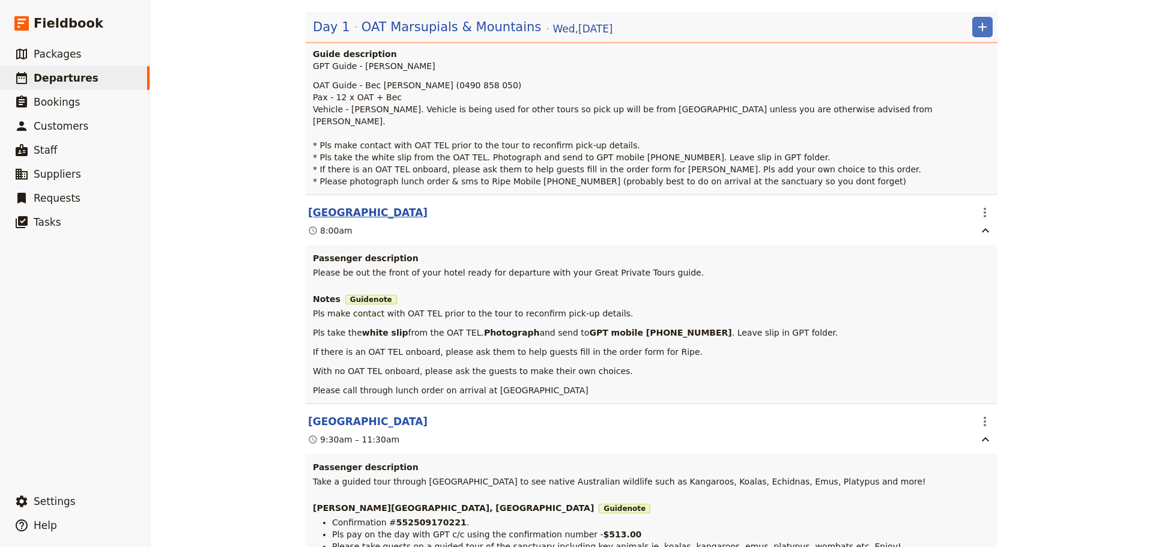
click at [336, 205] on button "Rendezvous Hotel Melbourne" at bounding box center [368, 212] width 120 height 14
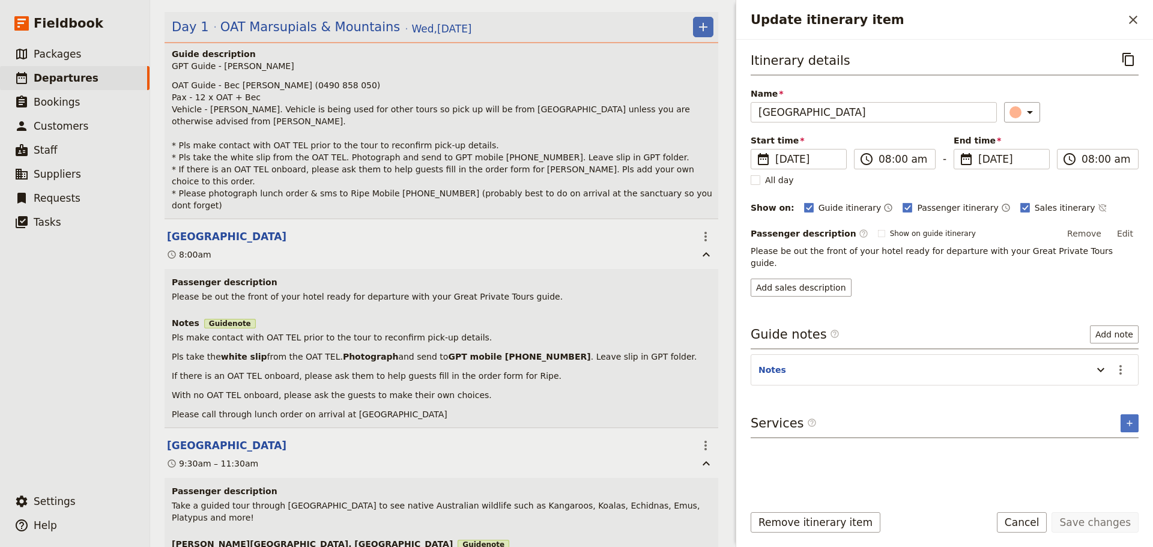
scroll to position [186, 0]
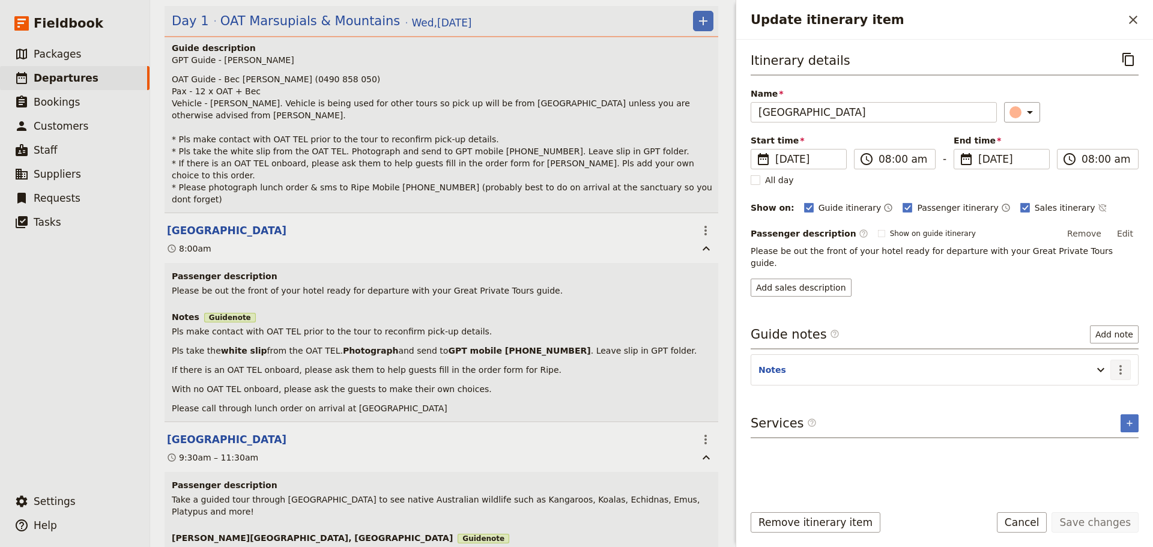
drag, startPoint x: 1122, startPoint y: 358, endPoint x: 1121, endPoint y: 366, distance: 8.4
click at [1121, 363] on icon "Actions" at bounding box center [1120, 370] width 14 height 14
click at [1113, 384] on span "Edit note" at bounding box center [1095, 384] width 56 height 12
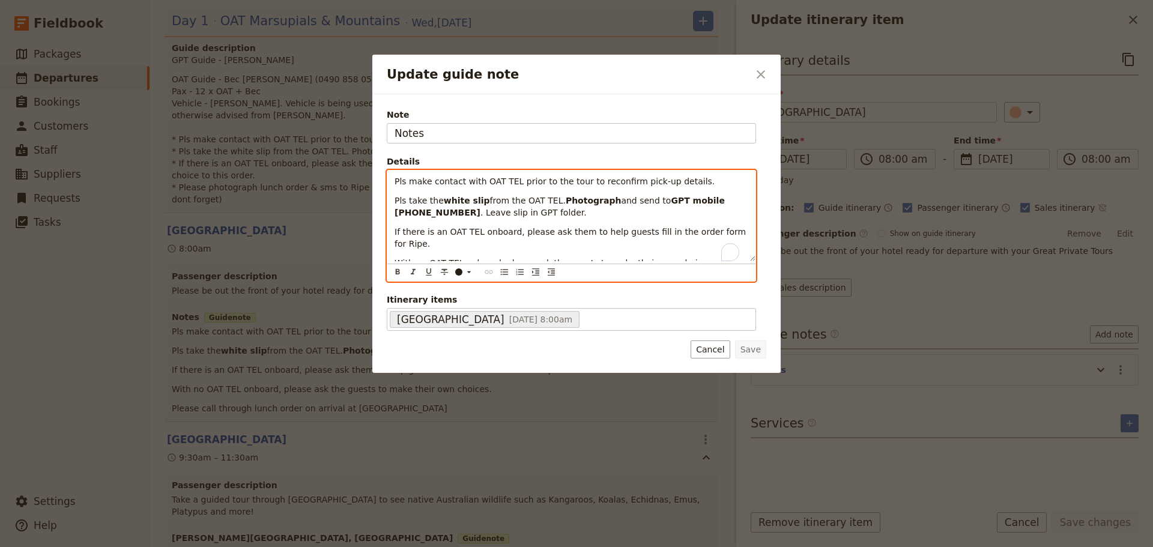
drag, startPoint x: 662, startPoint y: 276, endPoint x: 376, endPoint y: 251, distance: 287.5
click at [376, 251] on div "Note Notes Details Pls make contact with OAT TEL prior to the tour to reconfirm…" at bounding box center [576, 233] width 408 height 279
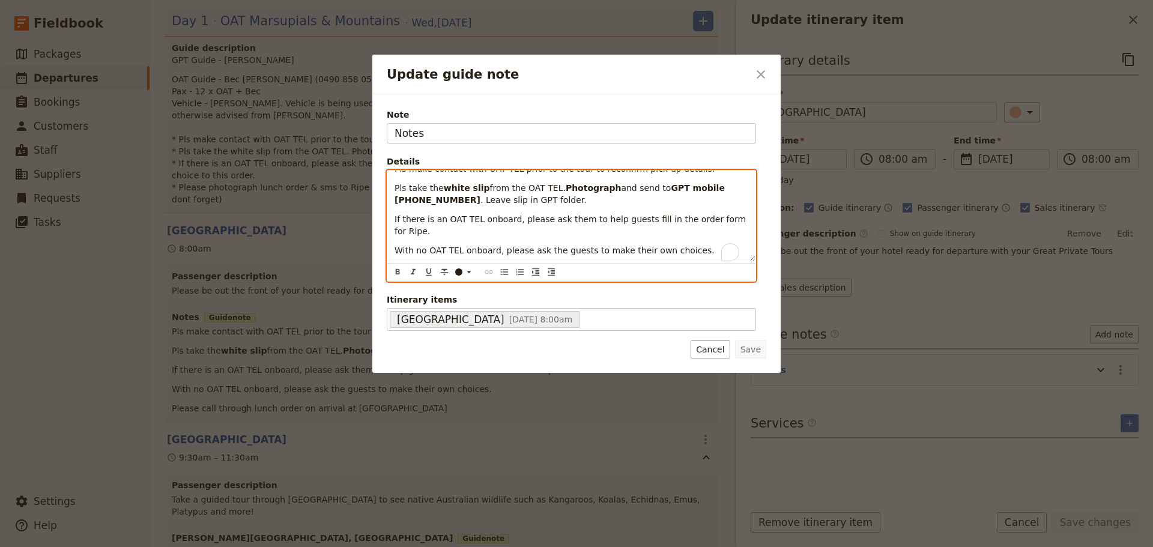
scroll to position [15, 0]
click at [611, 262] on span "Please call through lunch order on arrival at Healesville Sanctuary" at bounding box center [533, 267] width 276 height 10
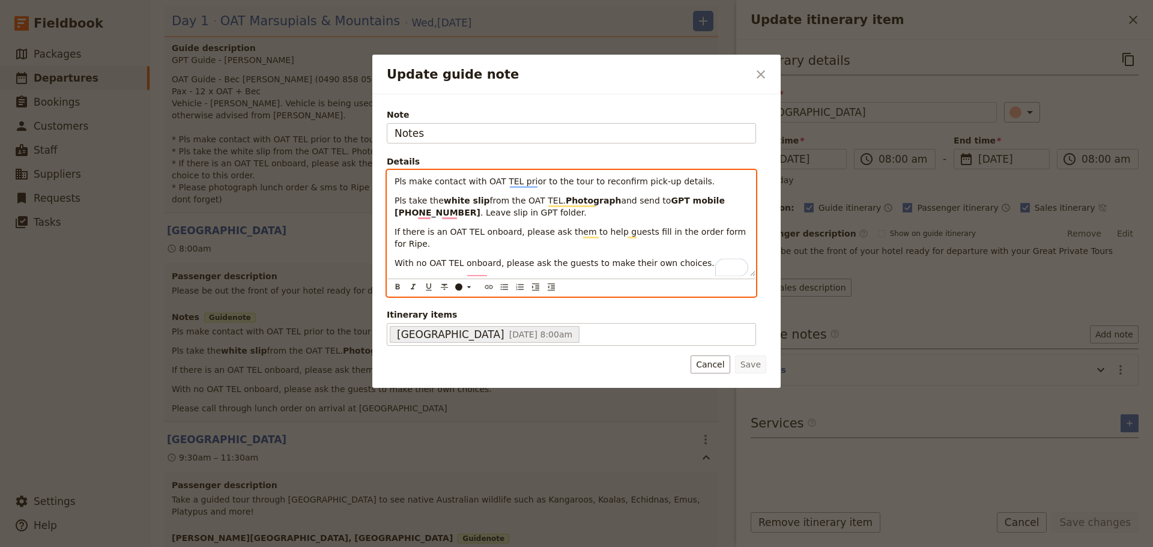
drag, startPoint x: 641, startPoint y: 274, endPoint x: 380, endPoint y: 270, distance: 260.7
click at [380, 270] on div "Note Notes Details Pls make contact with OAT TEL prior to the tour to reconfirm…" at bounding box center [576, 241] width 408 height 294
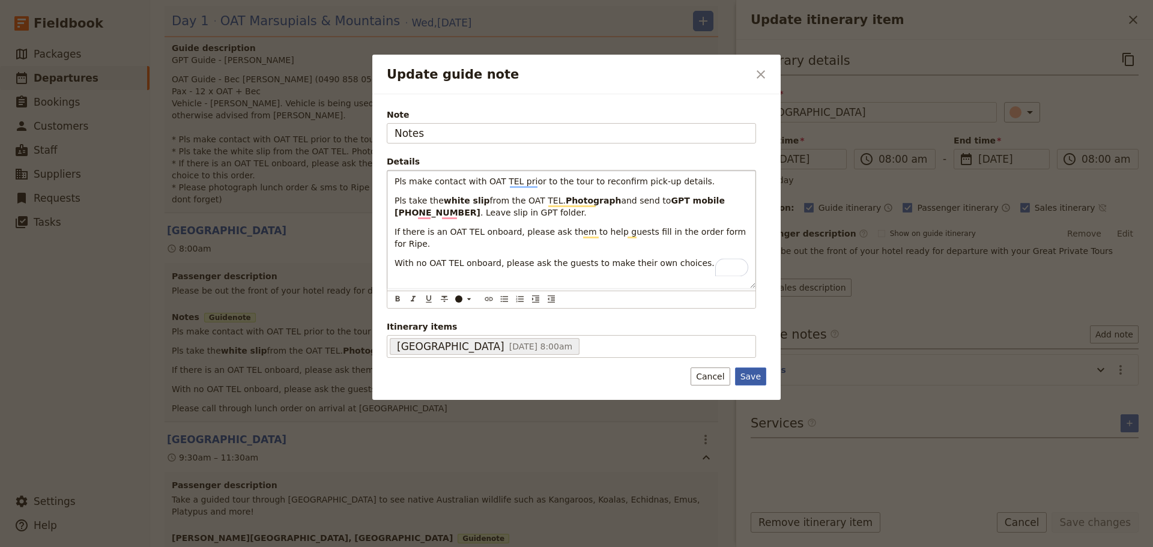
click at [757, 368] on button "Save" at bounding box center [750, 377] width 31 height 18
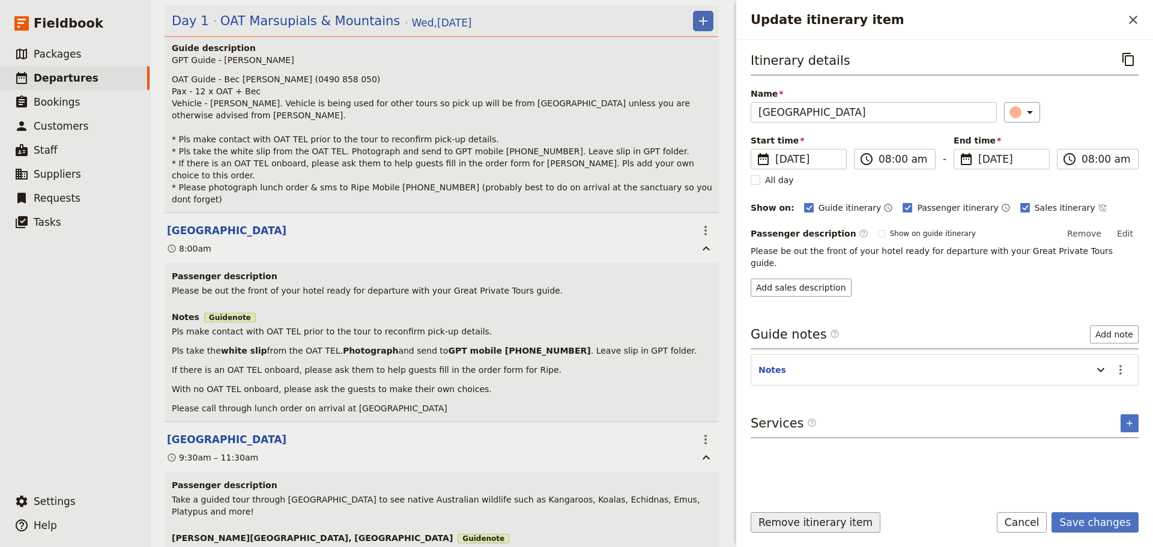
click at [816, 522] on button "Remove itinerary item" at bounding box center [816, 522] width 130 height 20
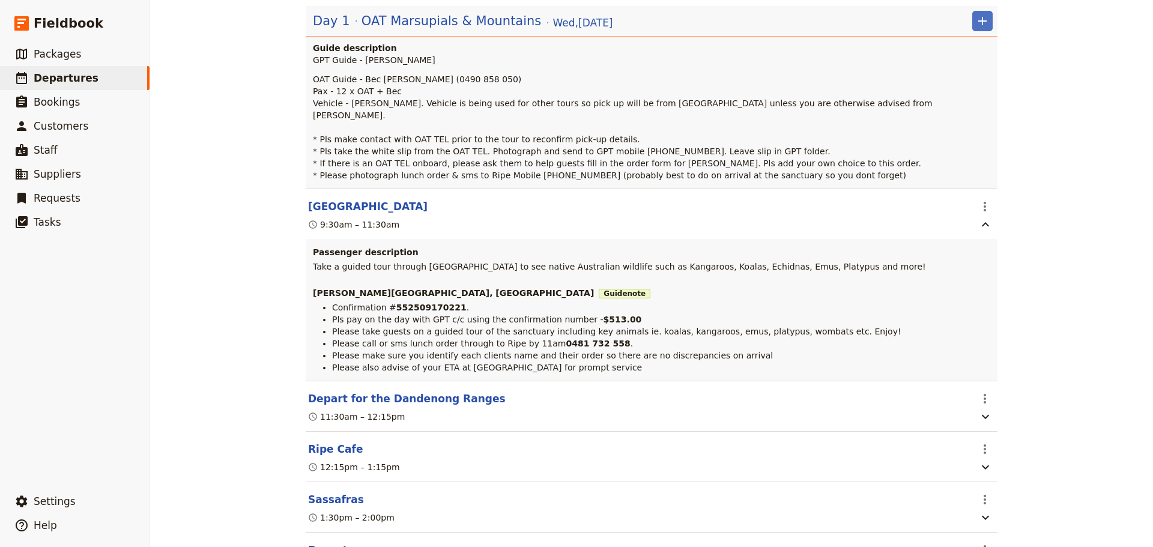
scroll to position [180, 0]
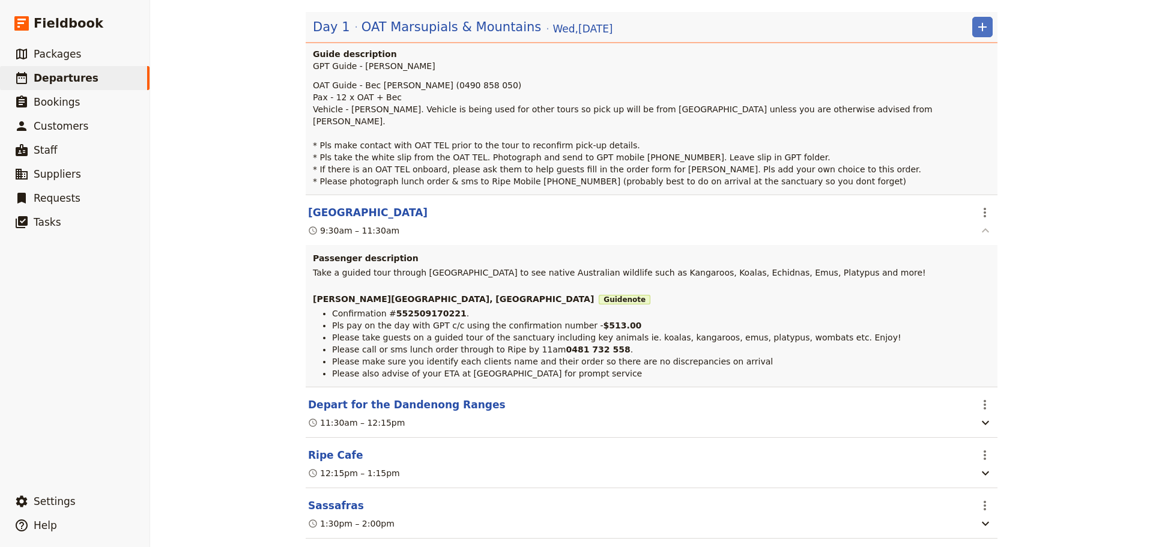
click at [984, 224] on icon "button" at bounding box center [985, 230] width 14 height 14
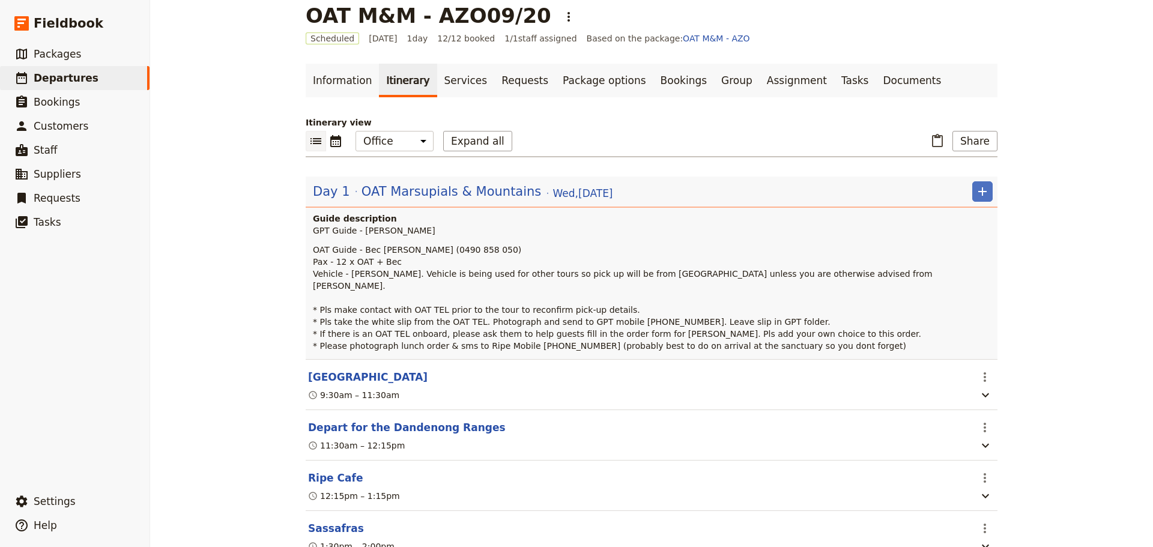
scroll to position [0, 0]
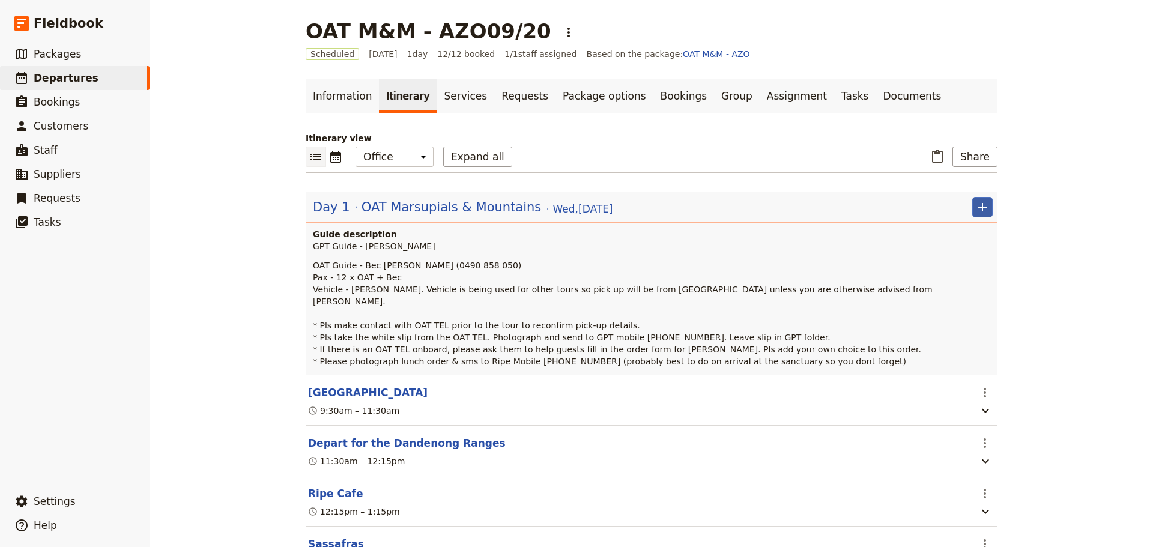
click at [981, 207] on icon "Add" at bounding box center [982, 207] width 8 height 8
click at [970, 229] on span "Add itinerary item" at bounding box center [942, 234] width 76 height 12
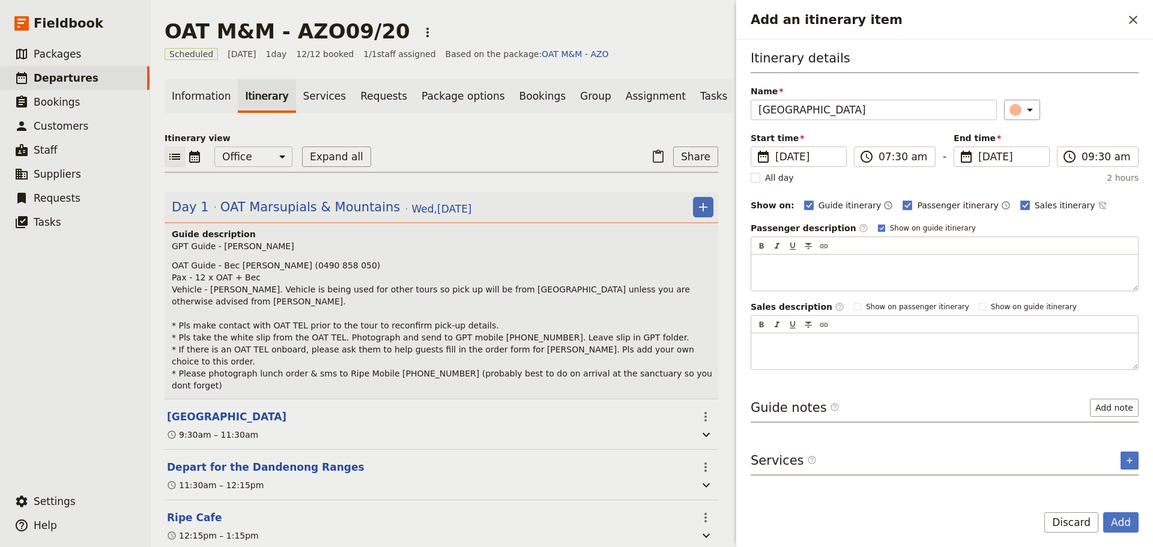
type input "Rendezvous Hotel Melbourne"
click at [878, 225] on icon "Add an itinerary item" at bounding box center [881, 228] width 7 height 7
click at [877, 223] on input "Show on guide itinerary" at bounding box center [877, 223] width 1 height 1
checkbox input "false"
click at [1106, 402] on button "Add note" at bounding box center [1114, 408] width 49 height 18
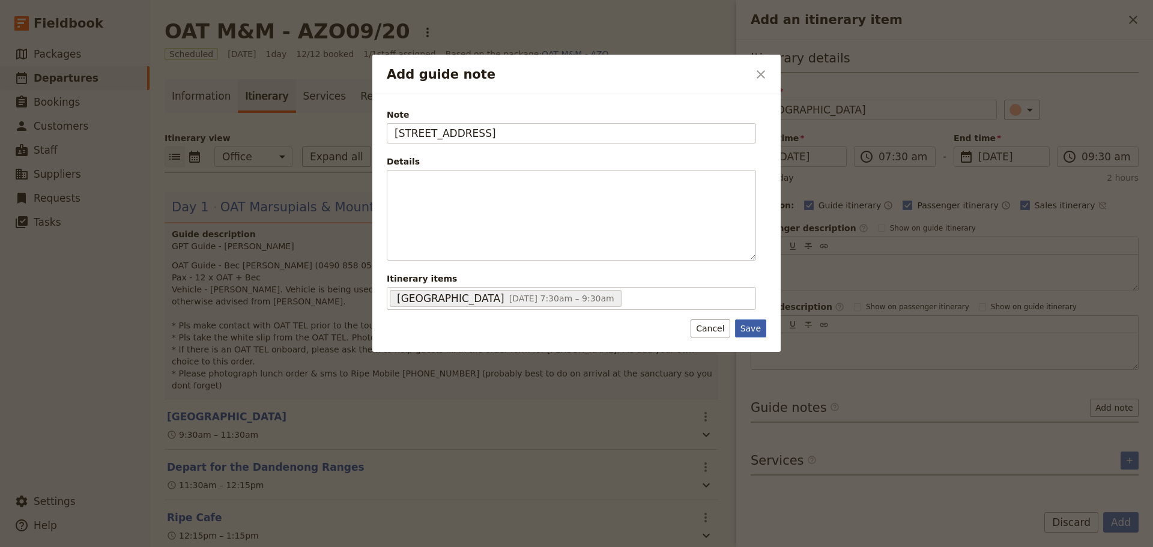
type input "328 Flinders St"
click at [746, 322] on button "Save" at bounding box center [750, 328] width 31 height 18
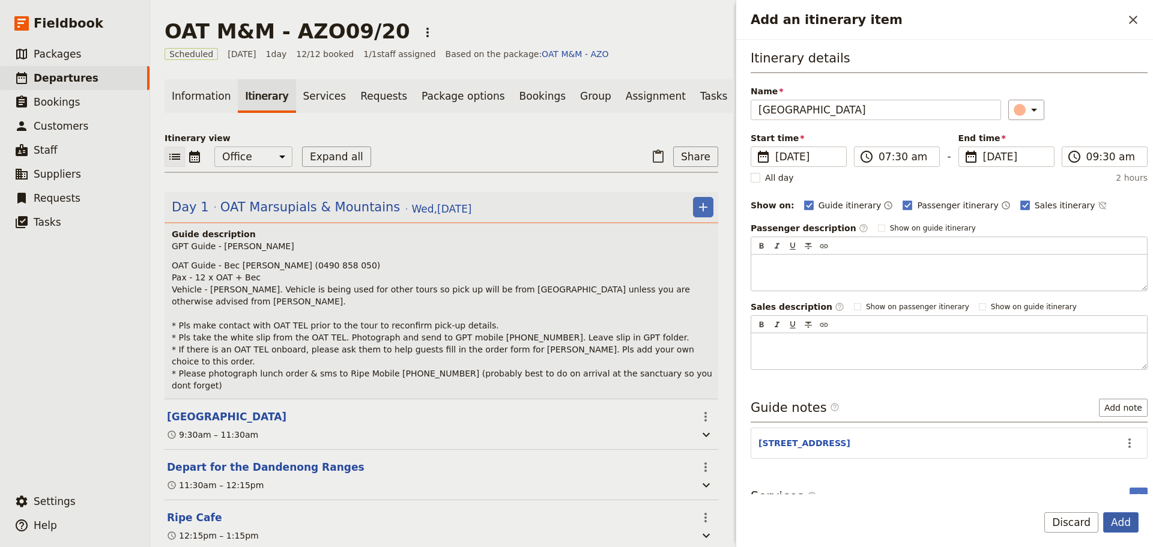
click at [1124, 525] on button "Add" at bounding box center [1120, 522] width 35 height 20
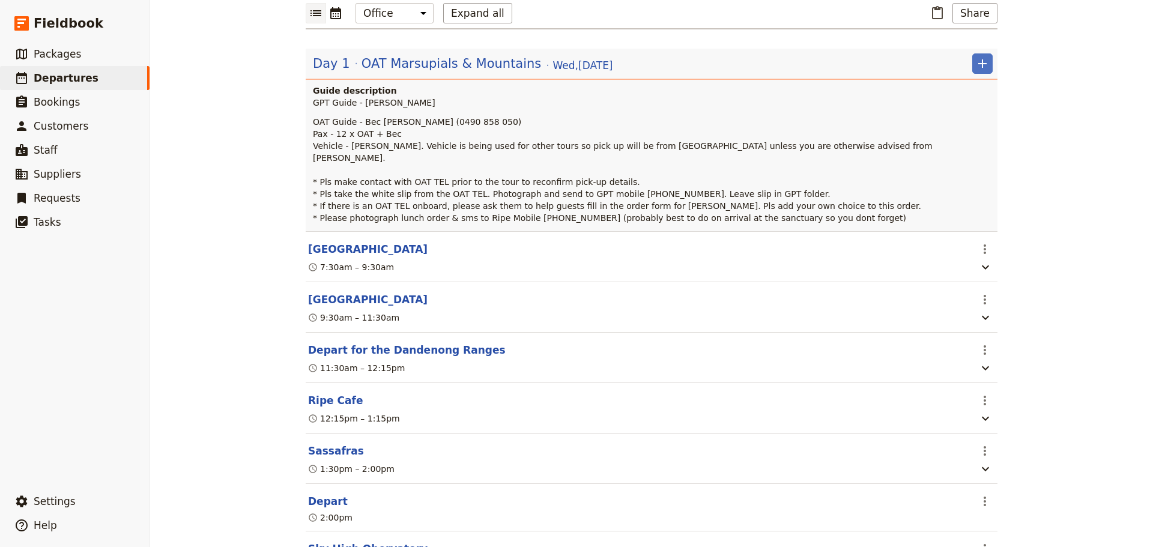
scroll to position [180, 0]
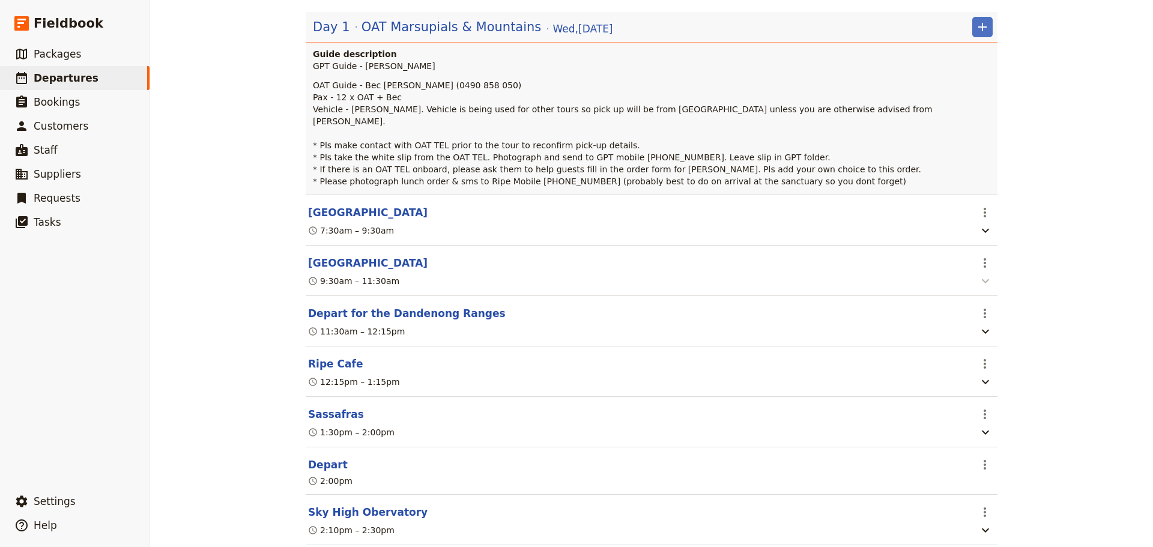
click at [982, 279] on icon "button" at bounding box center [985, 281] width 7 height 4
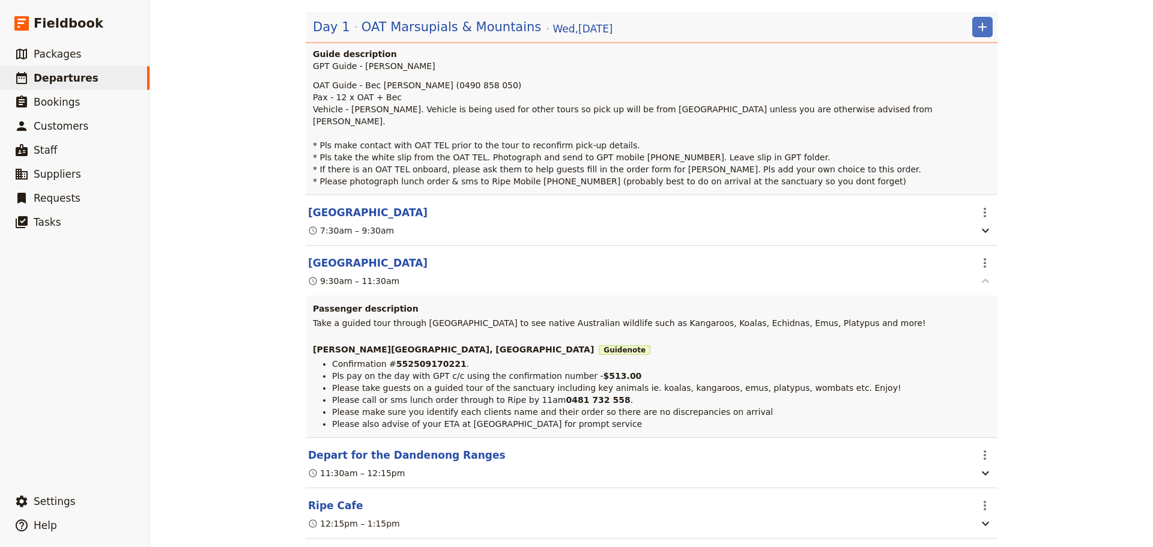
click at [978, 274] on icon "button" at bounding box center [985, 281] width 14 height 14
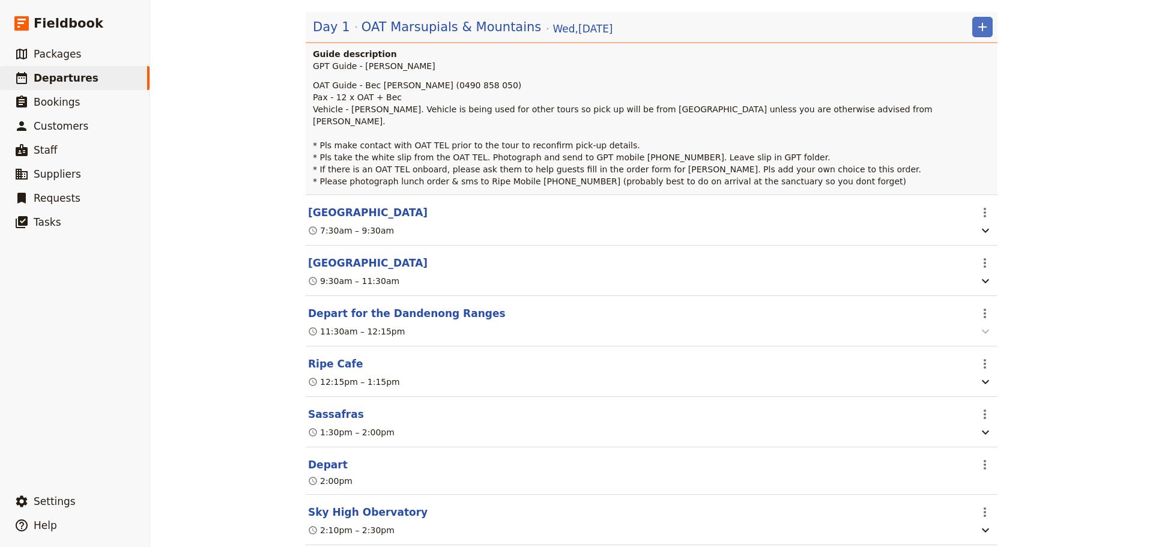
click at [978, 324] on icon "button" at bounding box center [985, 331] width 14 height 14
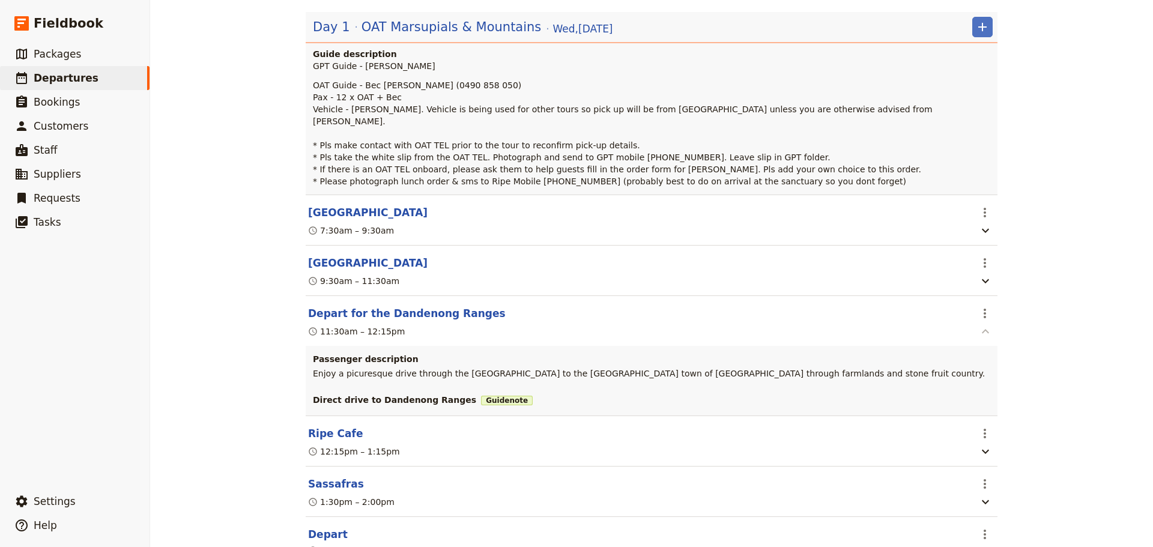
click at [976, 324] on button "button" at bounding box center [985, 331] width 19 height 15
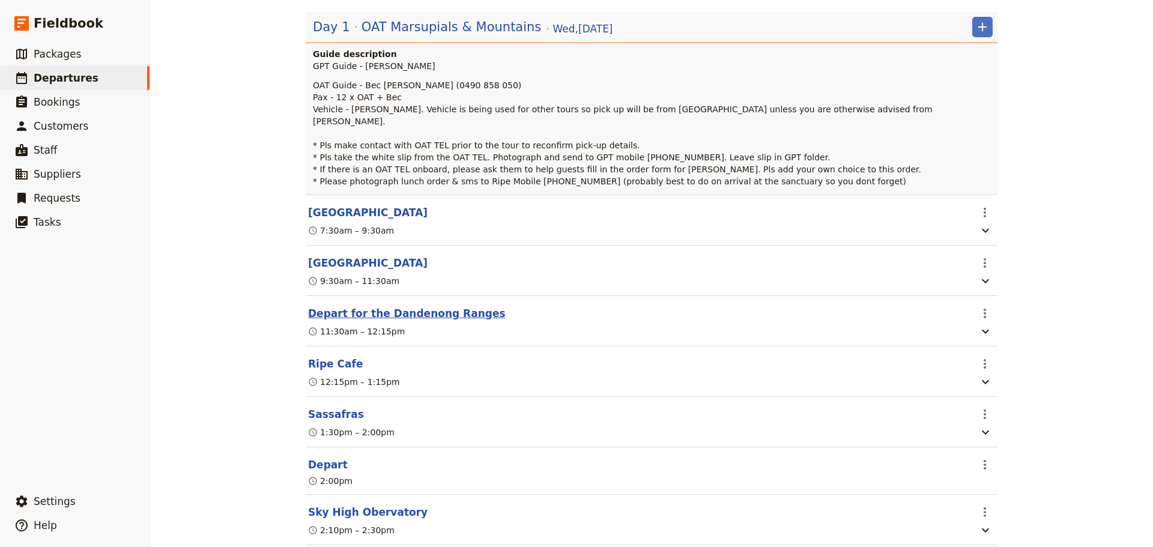
click at [400, 306] on button "Depart for the Dandenong Ranges" at bounding box center [407, 313] width 198 height 14
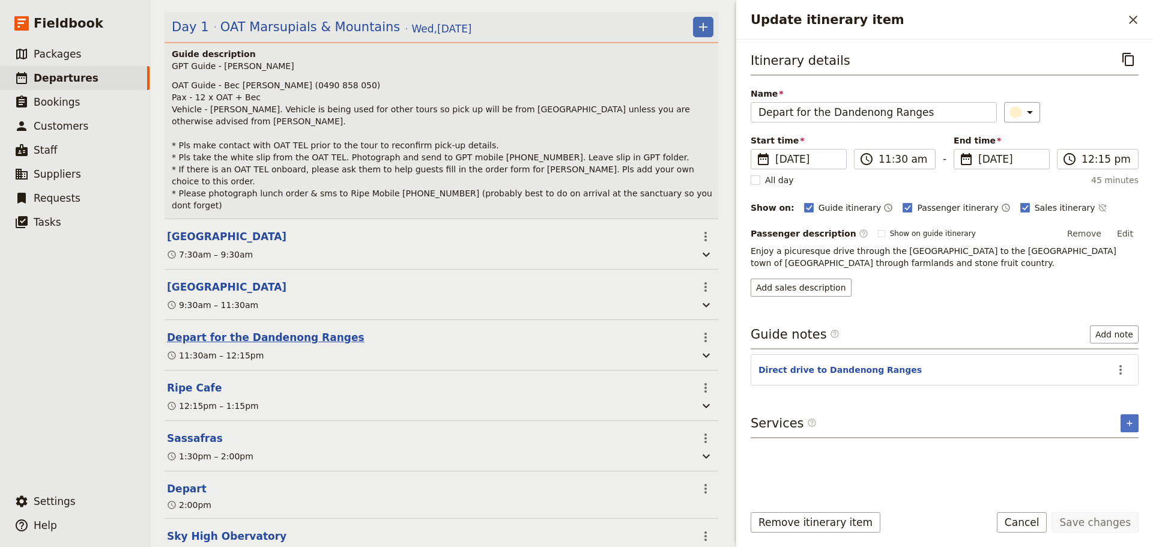
scroll to position [186, 0]
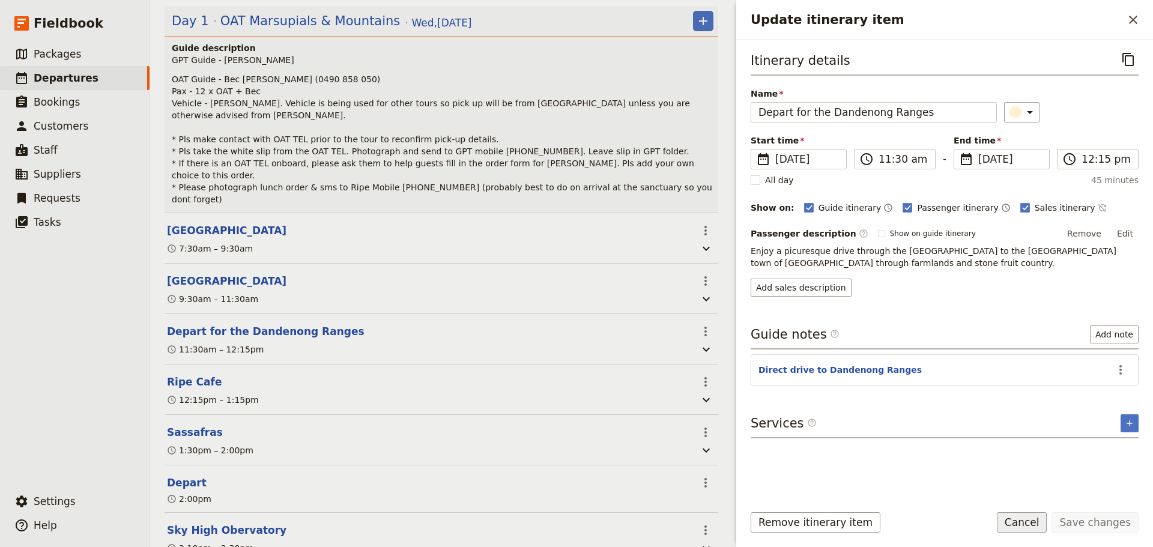
click at [1020, 523] on button "Cancel" at bounding box center [1022, 522] width 50 height 20
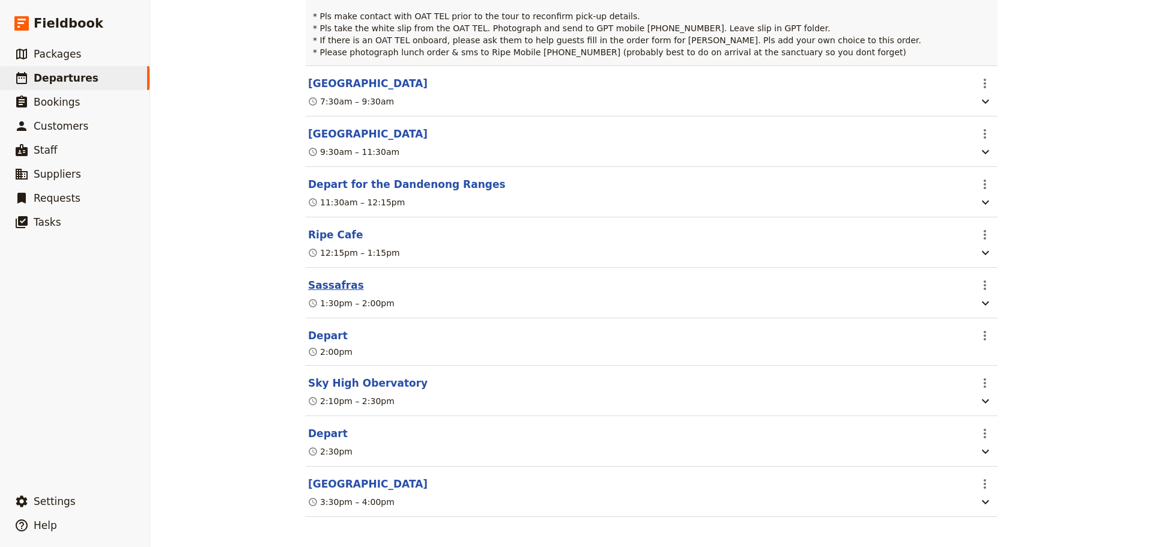
click at [315, 278] on button "Sassafras" at bounding box center [336, 285] width 56 height 14
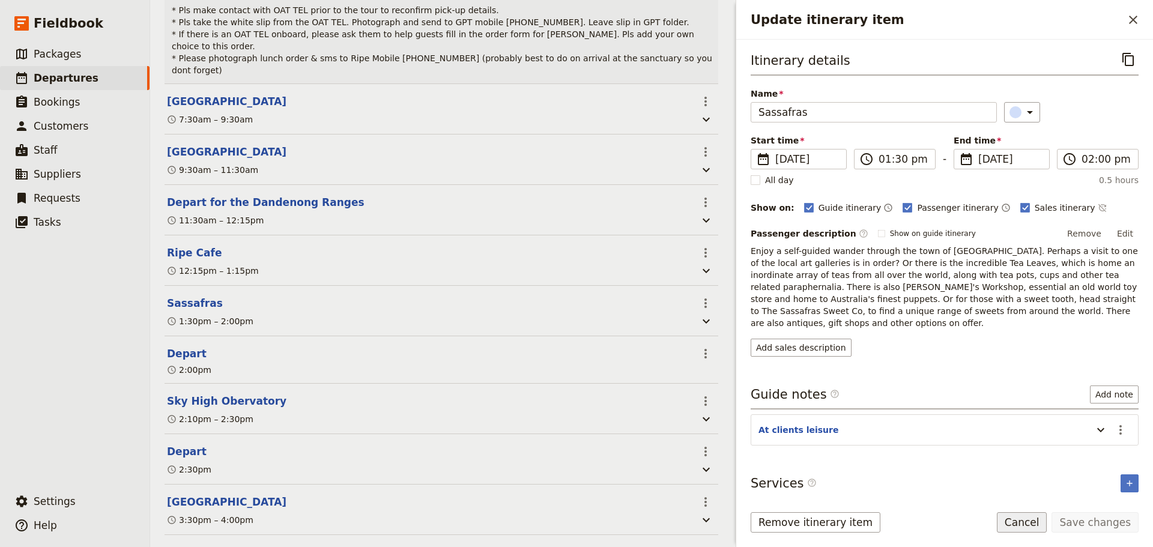
click at [1040, 526] on button "Cancel" at bounding box center [1022, 522] width 50 height 20
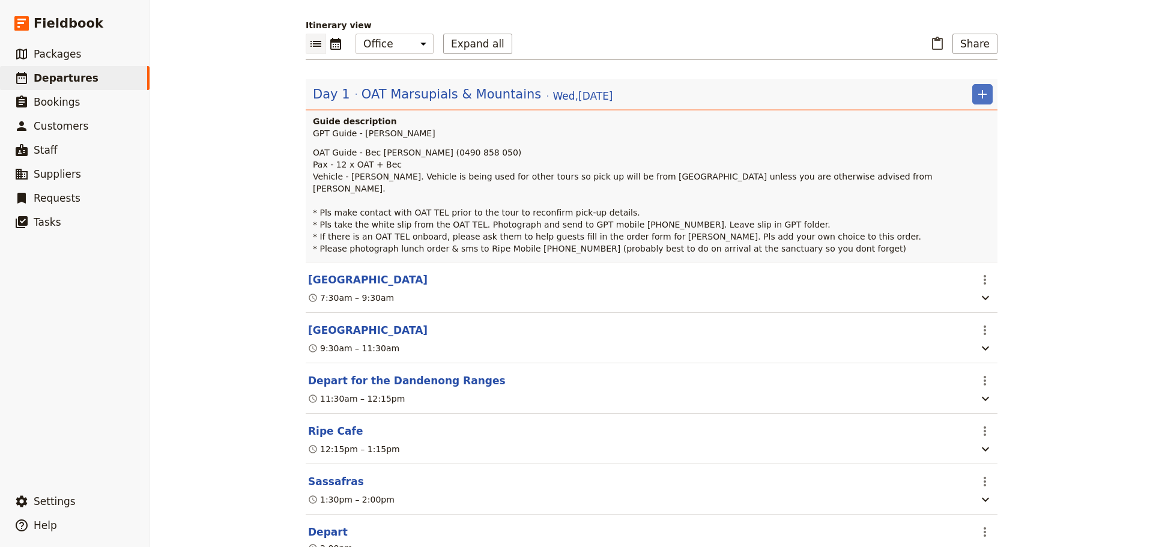
scroll to position [0, 0]
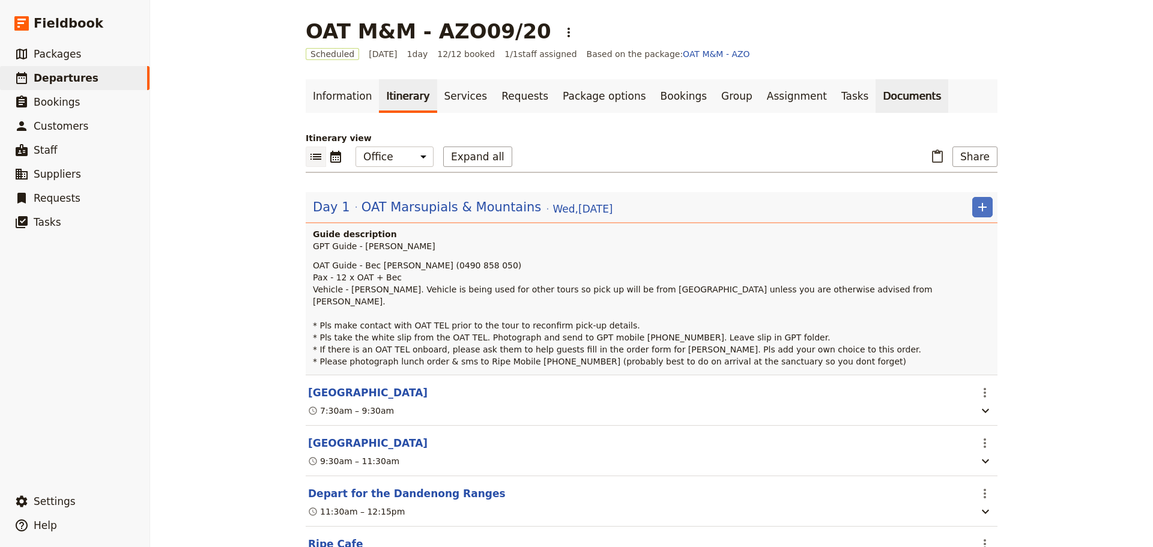
click at [876, 85] on link "Documents" at bounding box center [912, 96] width 73 height 34
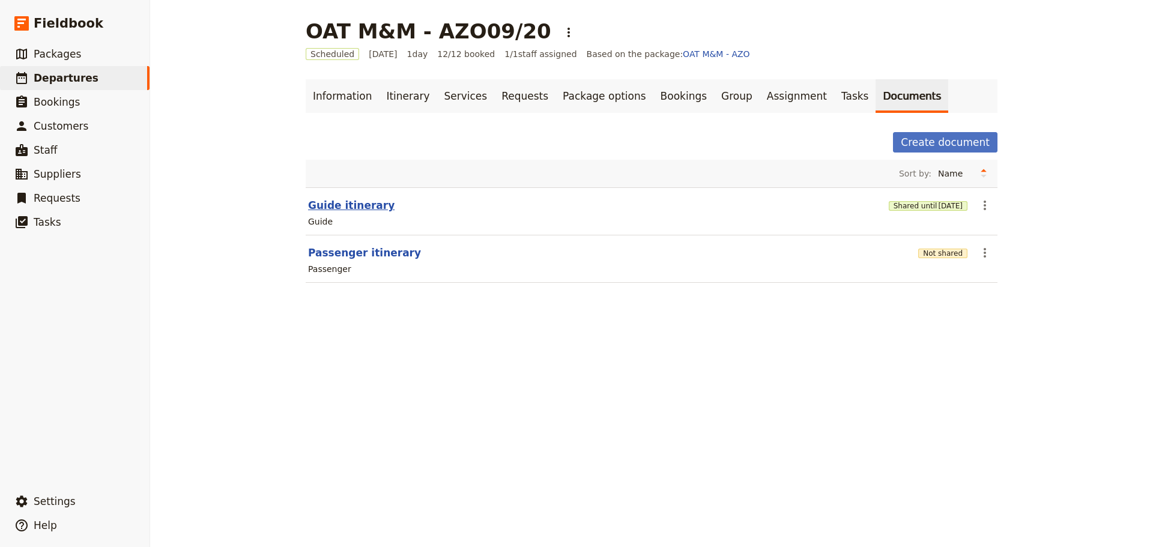
click at [356, 202] on button "Guide itinerary" at bounding box center [351, 205] width 86 height 14
select select "STAFF"
select select "RUN_SHEET"
select select "DEFAULT"
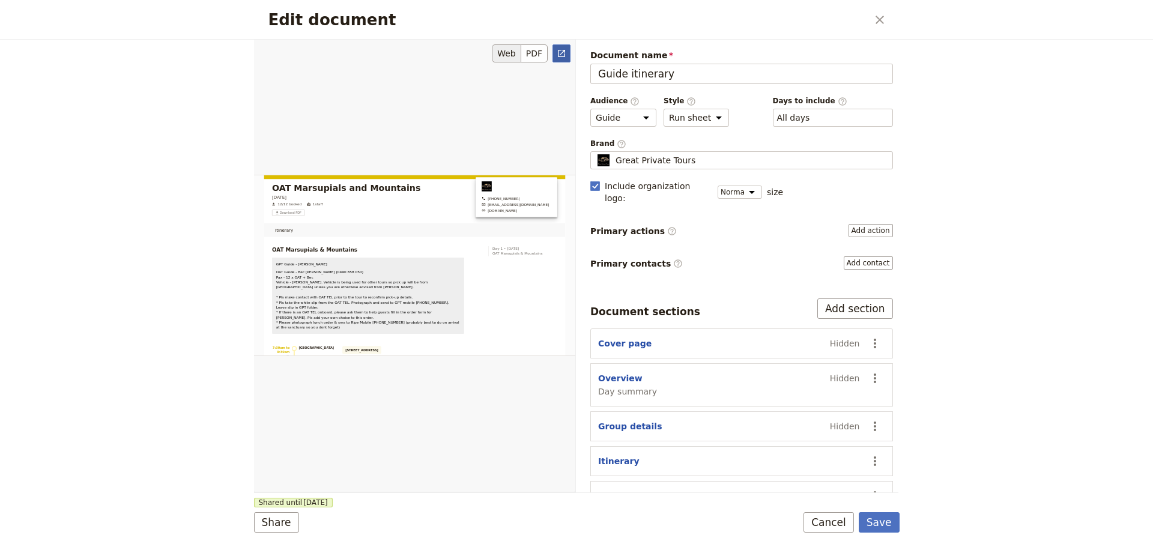
click at [560, 56] on icon "Open full preview" at bounding box center [562, 54] width 10 height 10
click at [881, 518] on button "Save" at bounding box center [879, 522] width 41 height 20
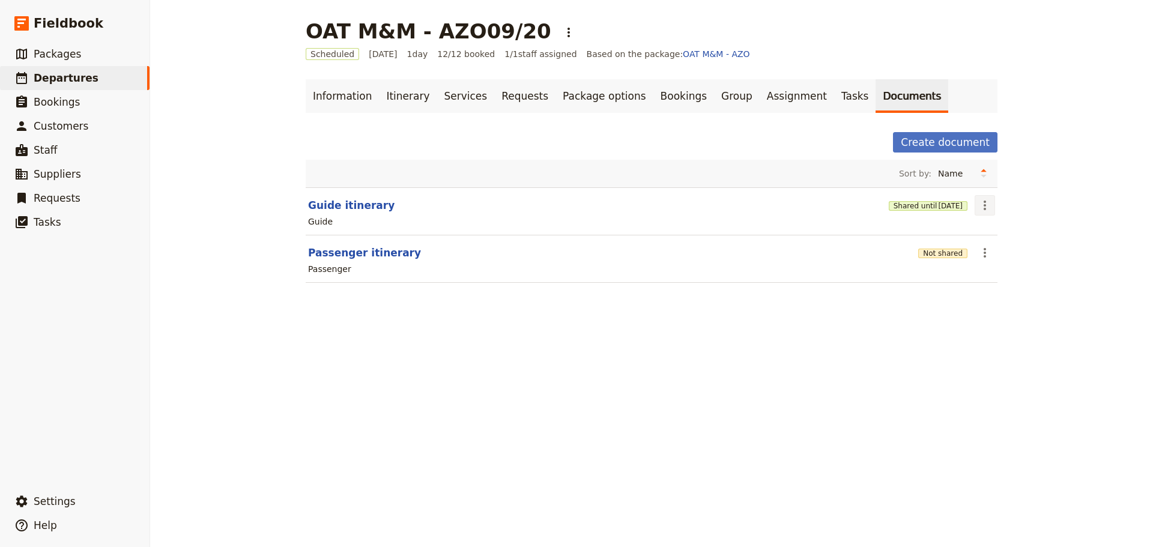
click at [982, 212] on icon "Actions" at bounding box center [985, 205] width 14 height 14
click at [988, 230] on span "Share" at bounding box center [990, 232] width 24 height 12
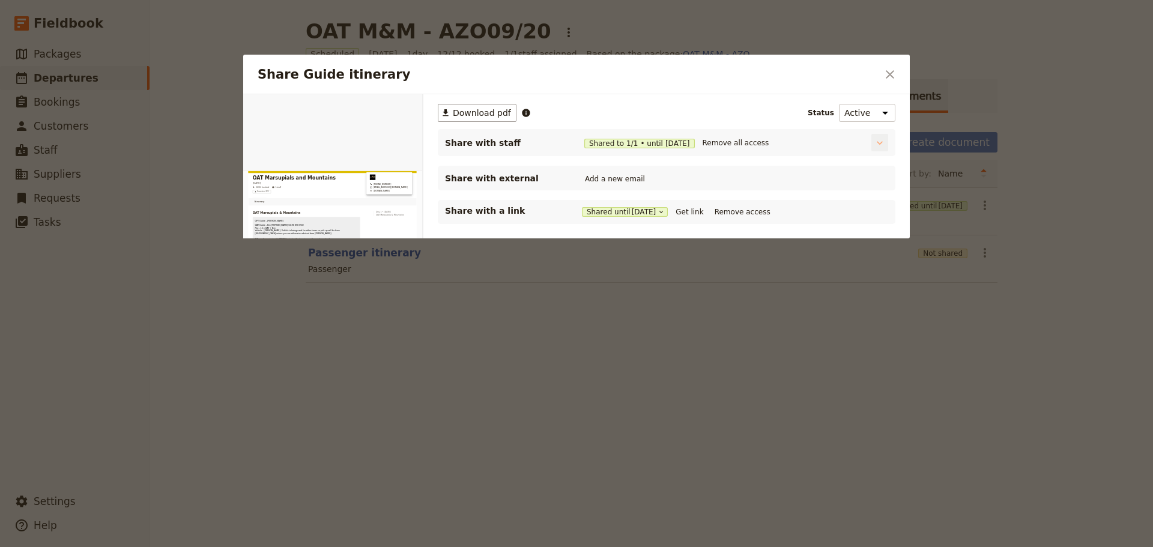
click at [877, 138] on icon "Share Guide itinerary" at bounding box center [880, 143] width 12 height 12
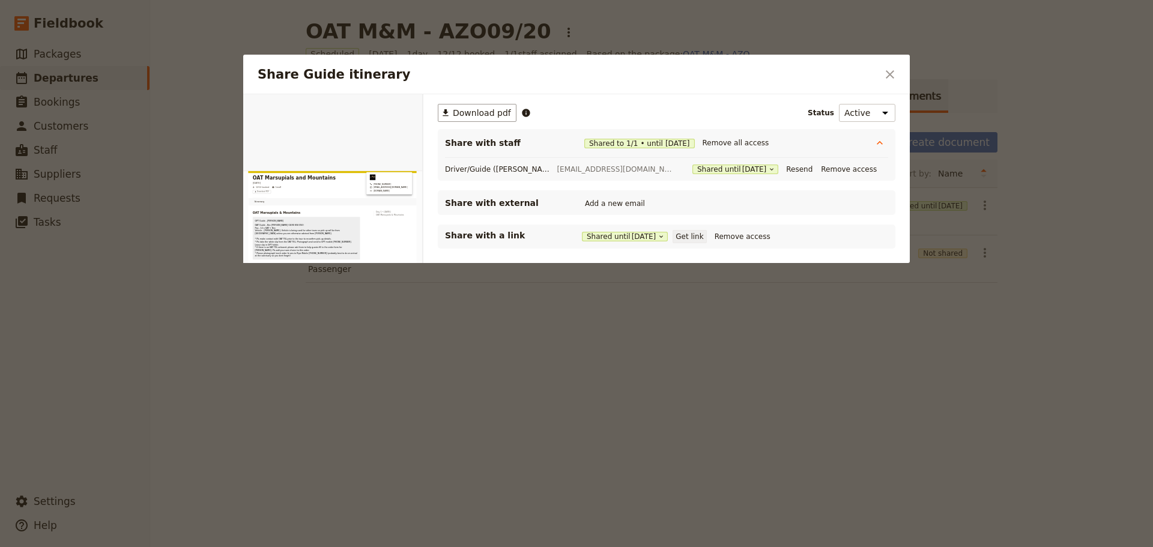
click at [694, 233] on button "Get link" at bounding box center [690, 236] width 34 height 13
click at [880, 75] on button "​" at bounding box center [890, 74] width 20 height 20
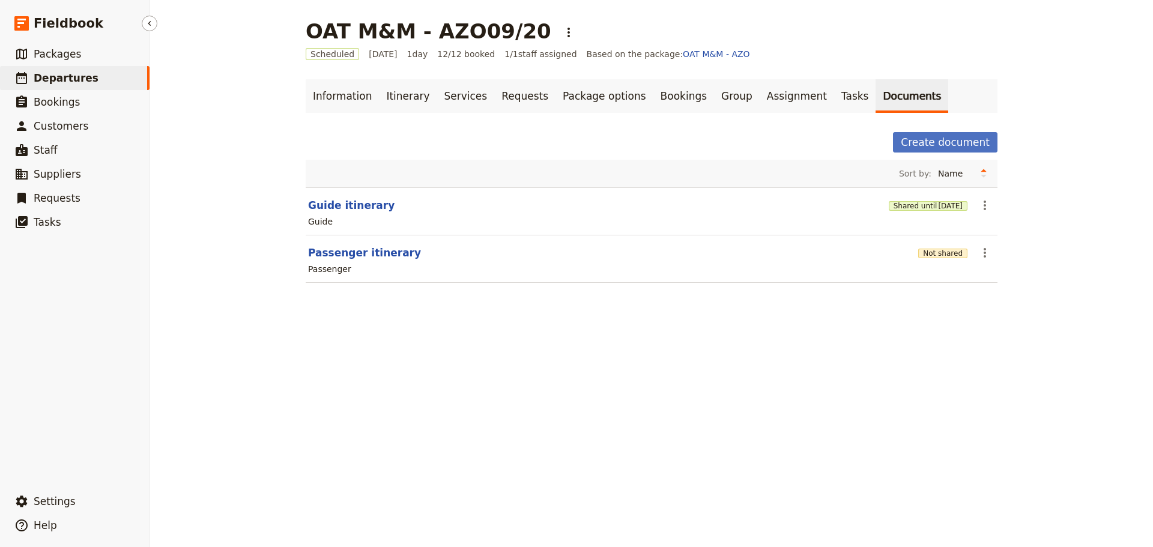
click at [93, 77] on link "​ Departures" at bounding box center [75, 78] width 150 height 24
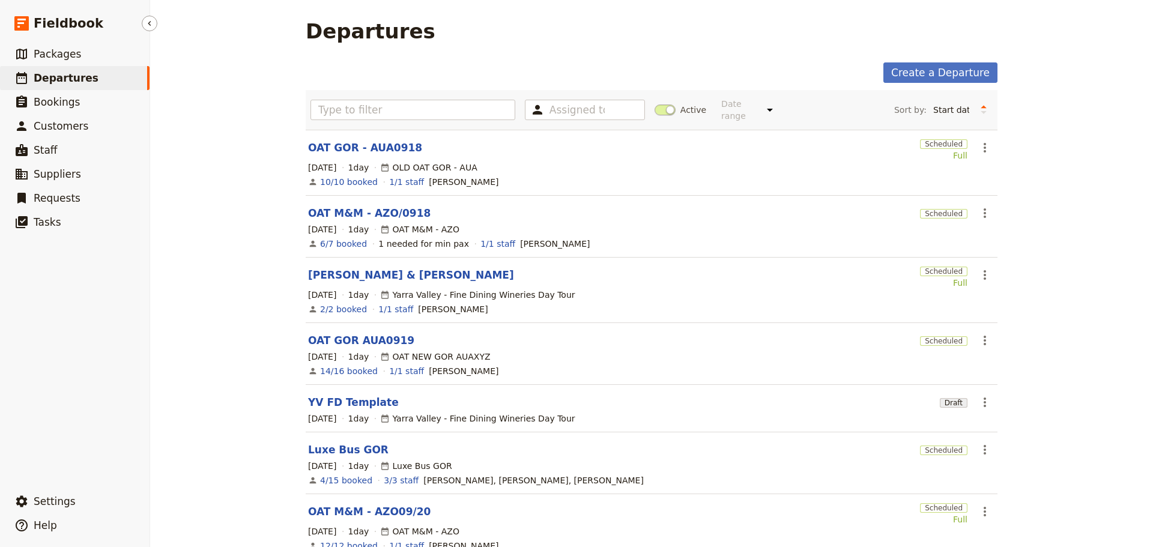
click at [55, 78] on span "Departures" at bounding box center [66, 78] width 65 height 12
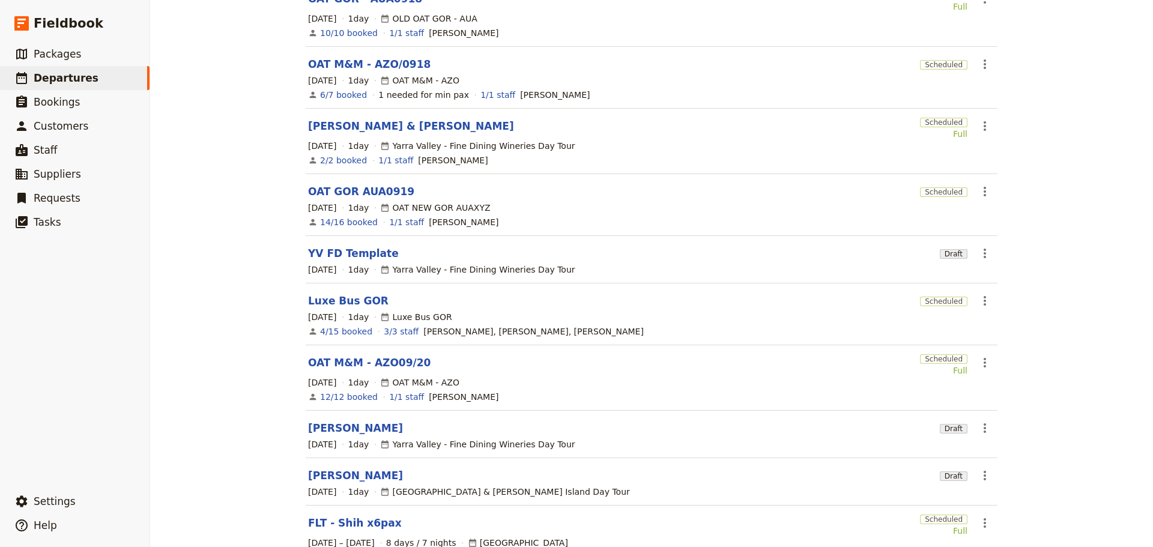
scroll to position [222, 0]
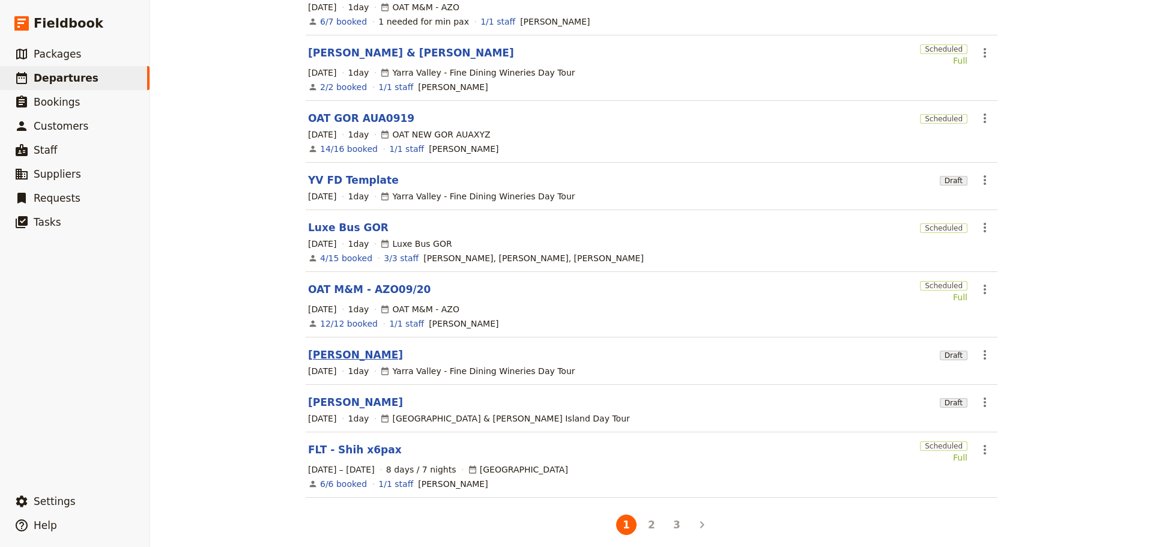
click at [345, 348] on link "[PERSON_NAME]" at bounding box center [355, 355] width 95 height 14
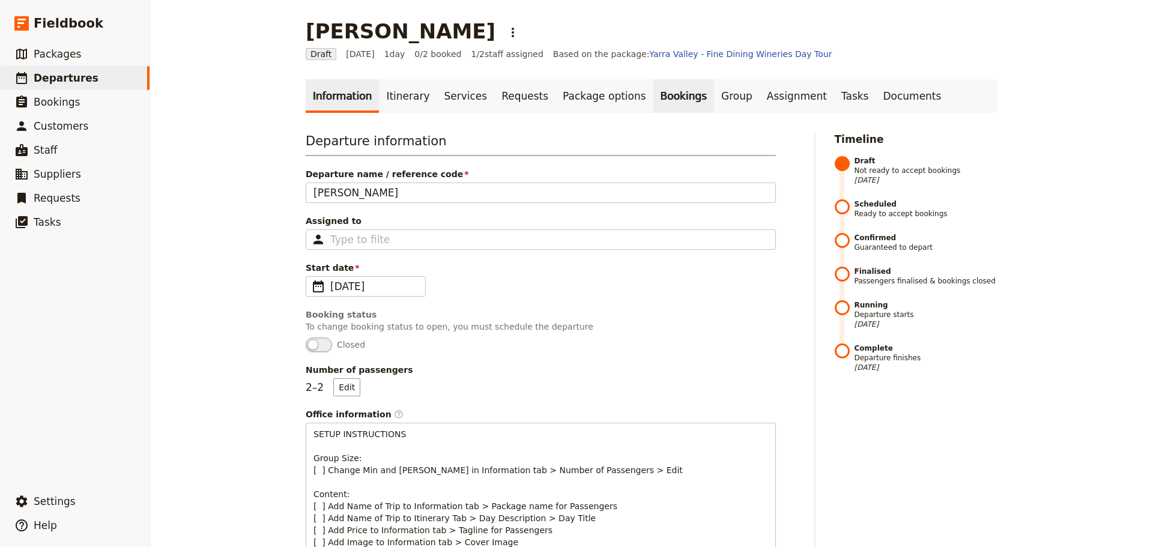
click at [658, 95] on link "Bookings" at bounding box center [683, 96] width 61 height 34
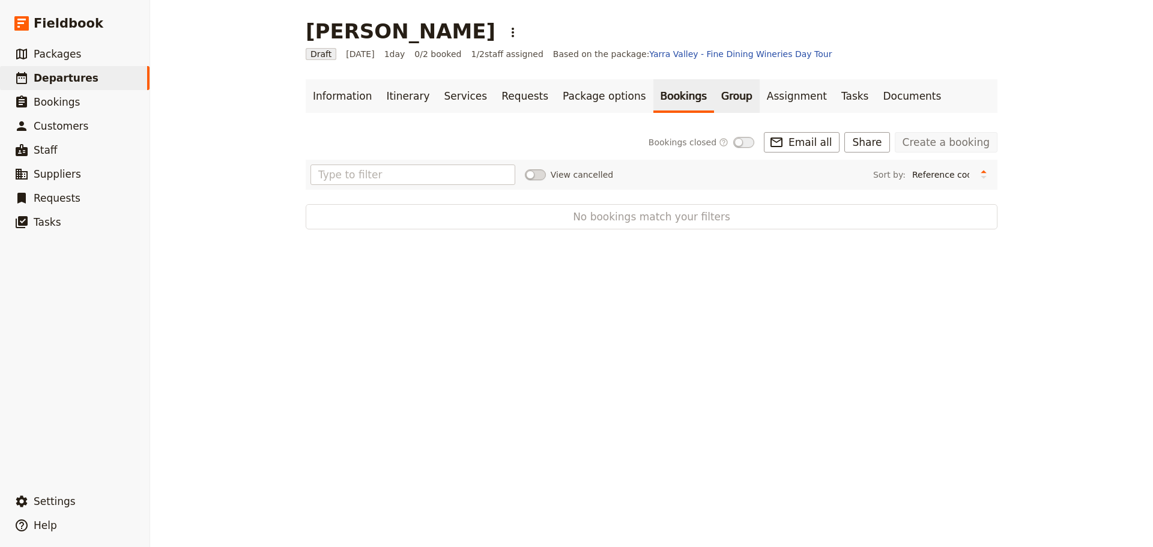
click at [714, 91] on link "Group" at bounding box center [737, 96] width 46 height 34
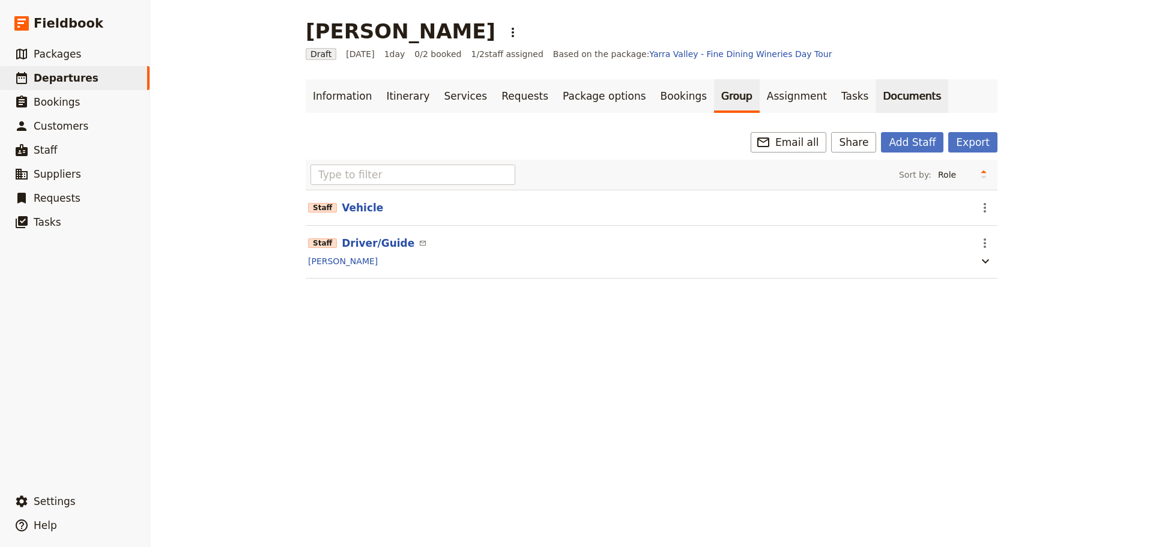
click at [876, 94] on link "Documents" at bounding box center [912, 96] width 73 height 34
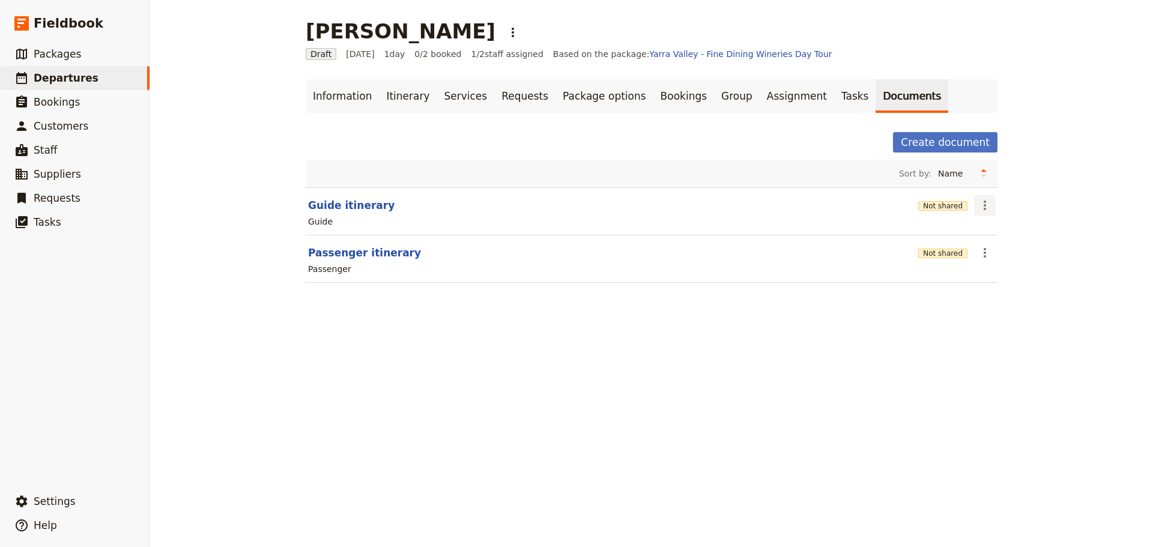
click at [985, 209] on icon "Actions" at bounding box center [985, 205] width 14 height 14
click at [345, 206] on button "Guide itinerary" at bounding box center [351, 205] width 86 height 14
select select "STAFF"
select select "RUN_SHEET"
select select "DEFAULT"
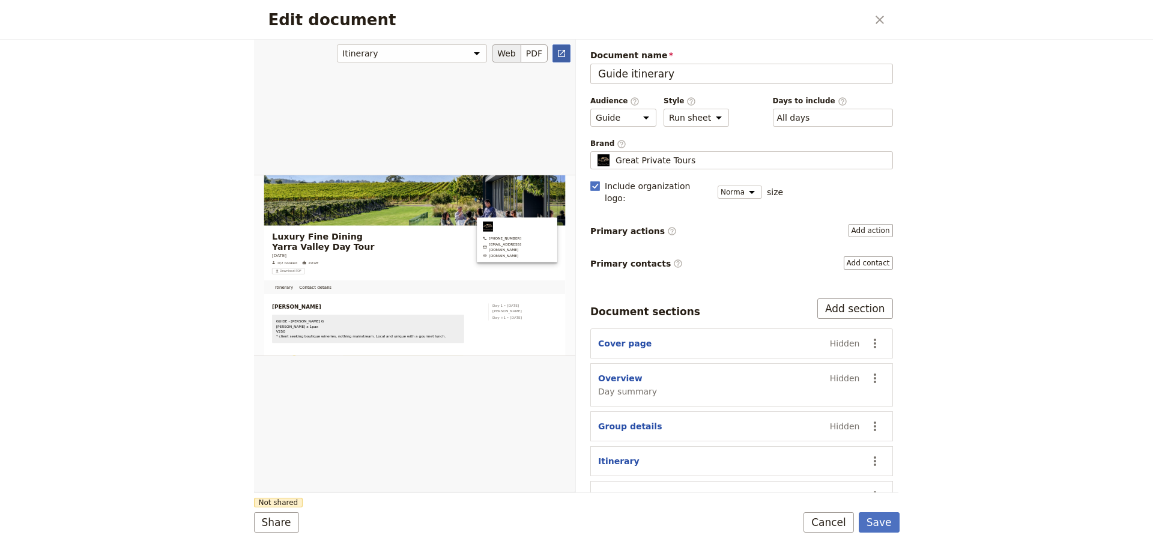
click at [556, 50] on link "​" at bounding box center [561, 53] width 18 height 18
click at [825, 521] on button "Cancel" at bounding box center [829, 522] width 50 height 20
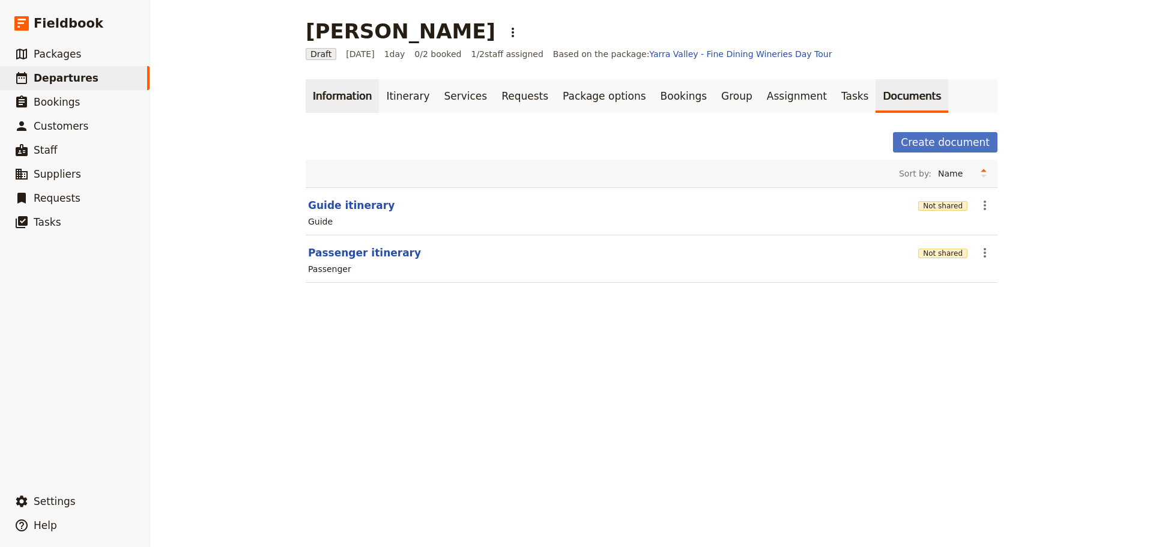
click at [347, 98] on link "Information" at bounding box center [342, 96] width 73 height 34
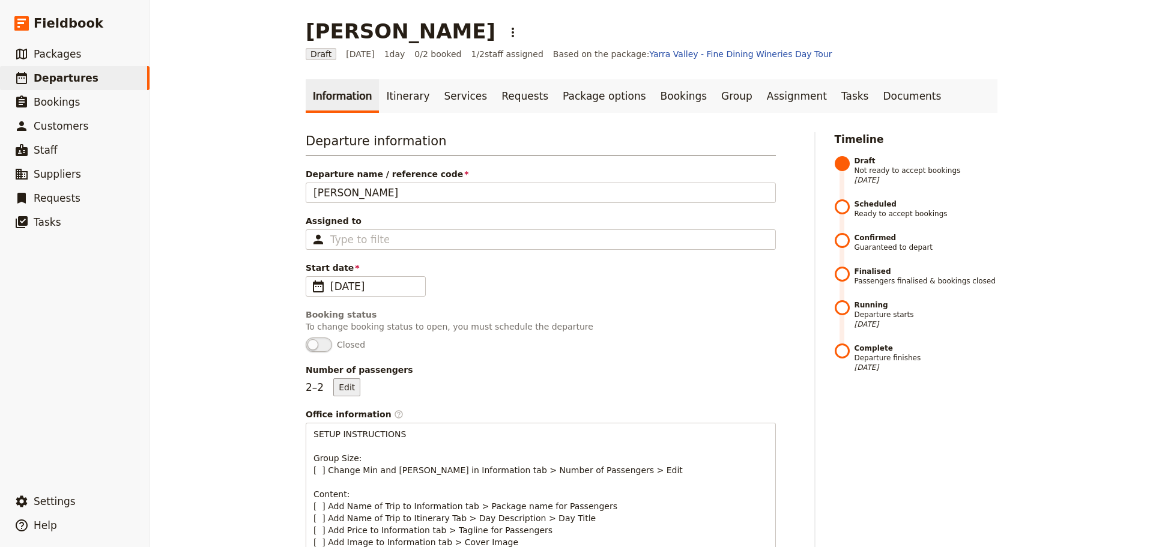
click at [338, 389] on button "Edit" at bounding box center [346, 387] width 27 height 18
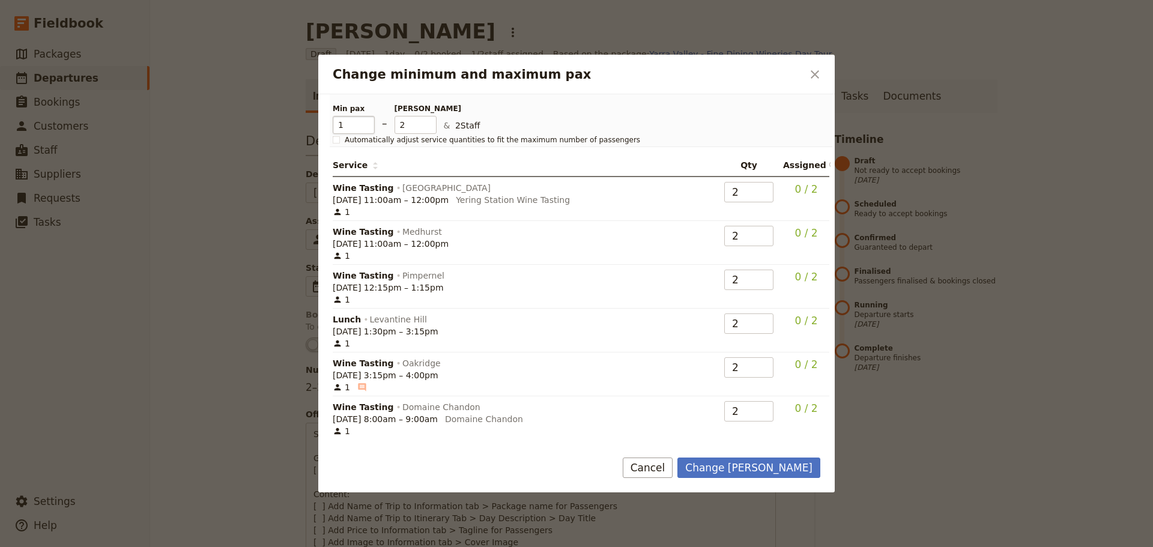
type input "1"
click at [366, 130] on input "1" at bounding box center [354, 125] width 42 height 18
type input "1"
click at [430, 127] on input "1" at bounding box center [416, 125] width 42 height 18
click at [770, 468] on button "Change max pax" at bounding box center [748, 468] width 143 height 20
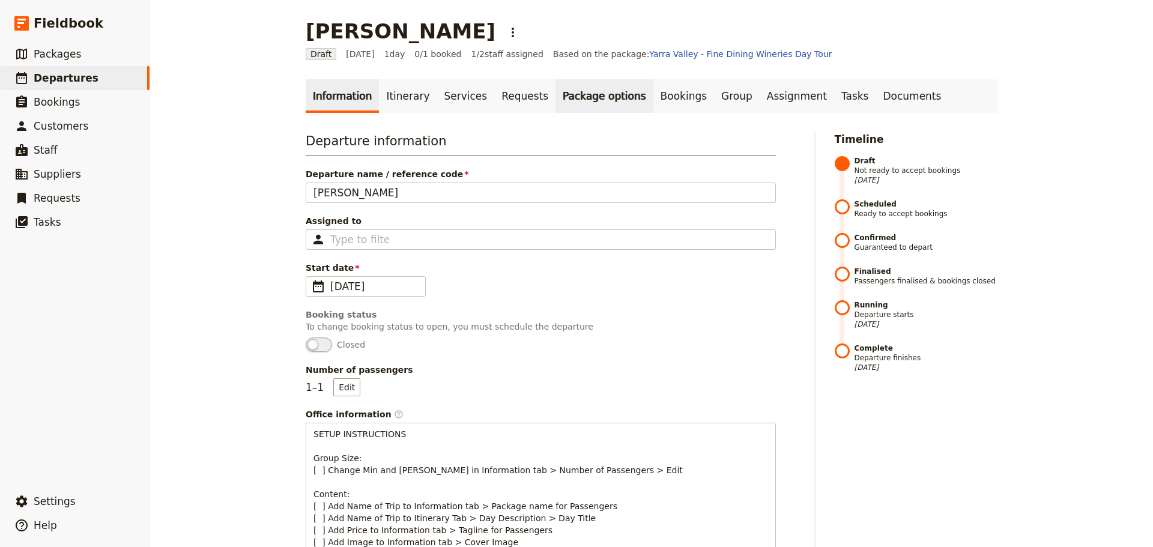
click at [613, 87] on link "Package options" at bounding box center [603, 96] width 97 height 34
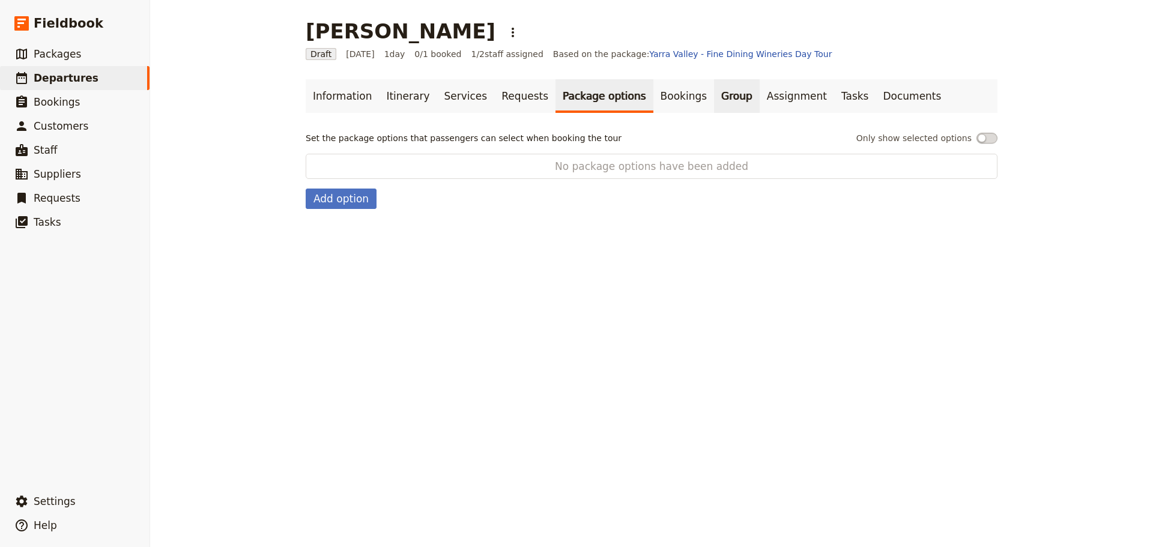
click at [714, 91] on link "Group" at bounding box center [737, 96] width 46 height 34
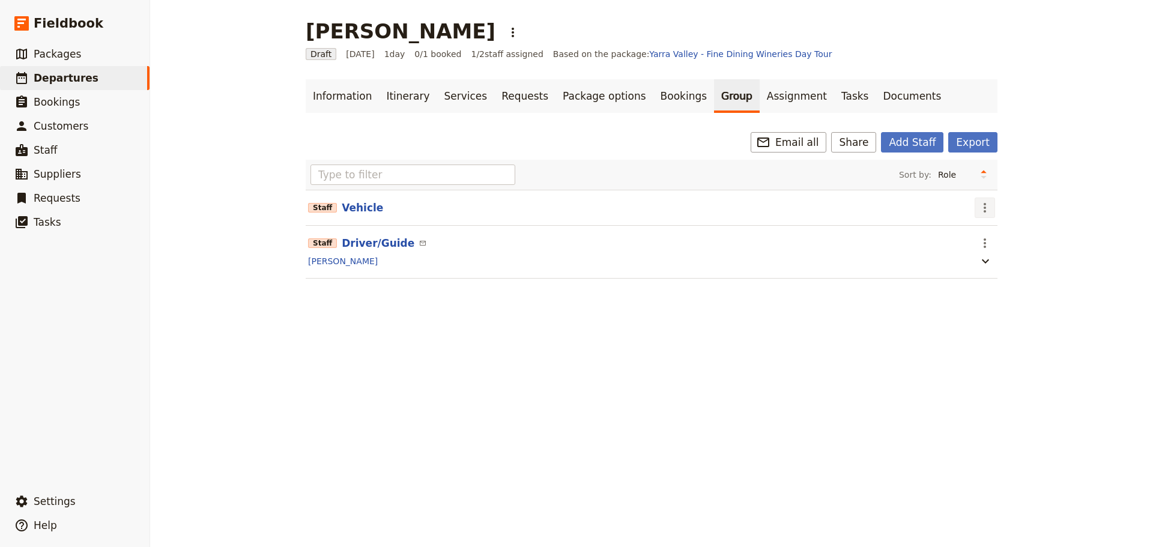
click at [975, 211] on button "​" at bounding box center [985, 208] width 20 height 20
click at [983, 232] on span "Edit staff" at bounding box center [997, 234] width 38 height 12
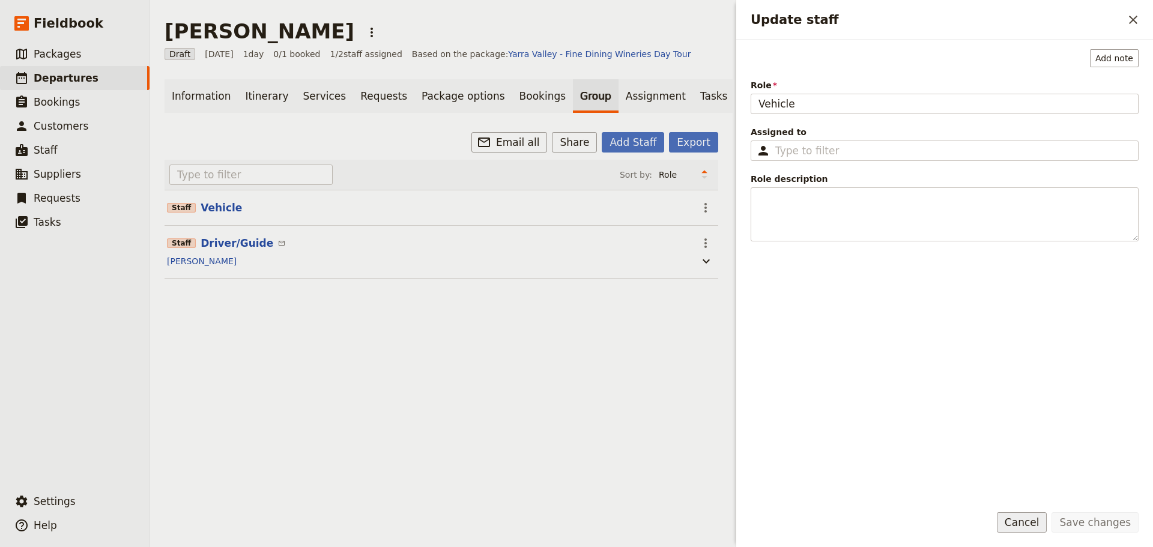
click at [1043, 523] on button "Cancel" at bounding box center [1022, 522] width 50 height 20
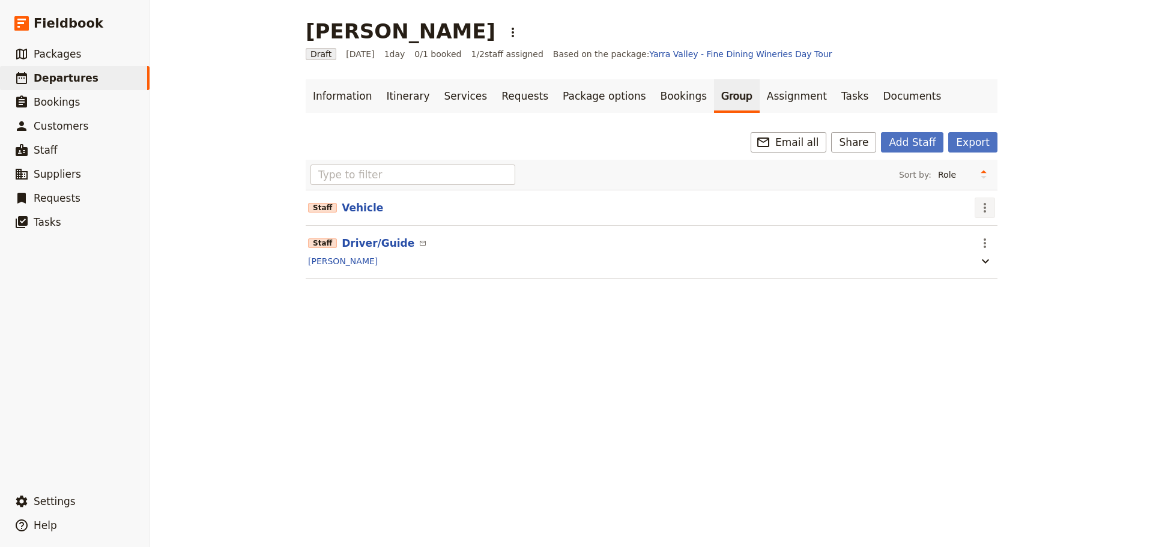
click at [984, 210] on icon "Actions" at bounding box center [985, 208] width 14 height 14
click at [990, 249] on span "Remove staff" at bounding box center [1005, 251] width 55 height 12
click at [332, 95] on link "Information" at bounding box center [342, 96] width 73 height 34
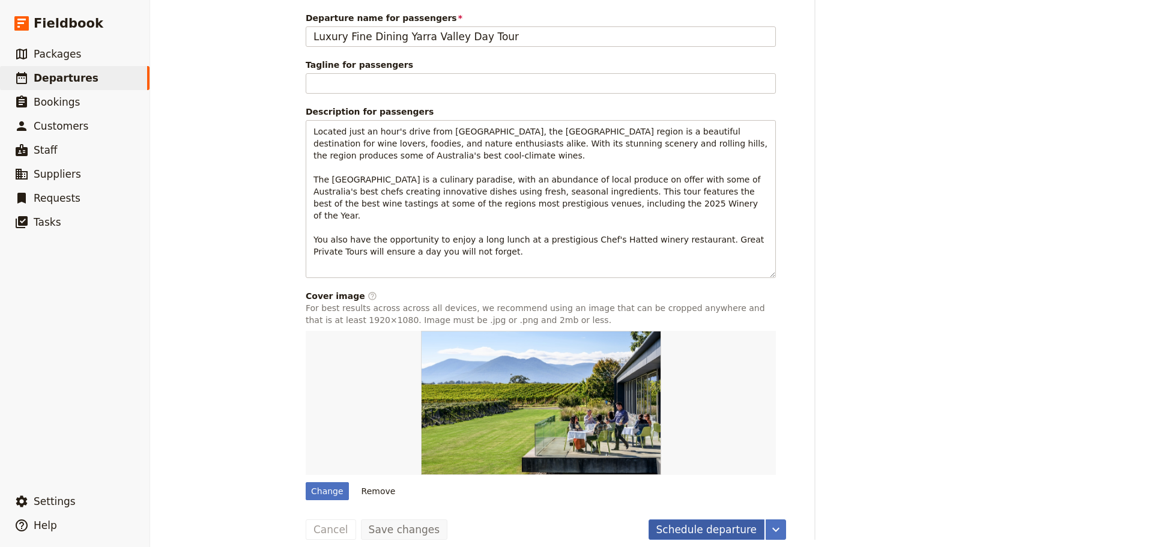
click at [702, 519] on button "Schedule departure" at bounding box center [707, 529] width 117 height 20
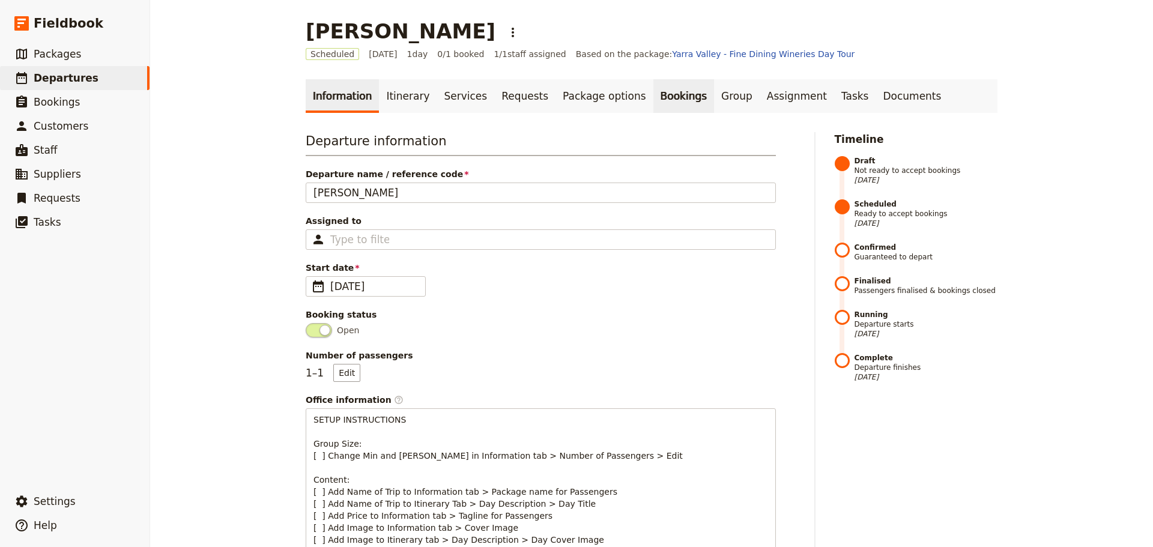
click at [653, 91] on link "Bookings" at bounding box center [683, 96] width 61 height 34
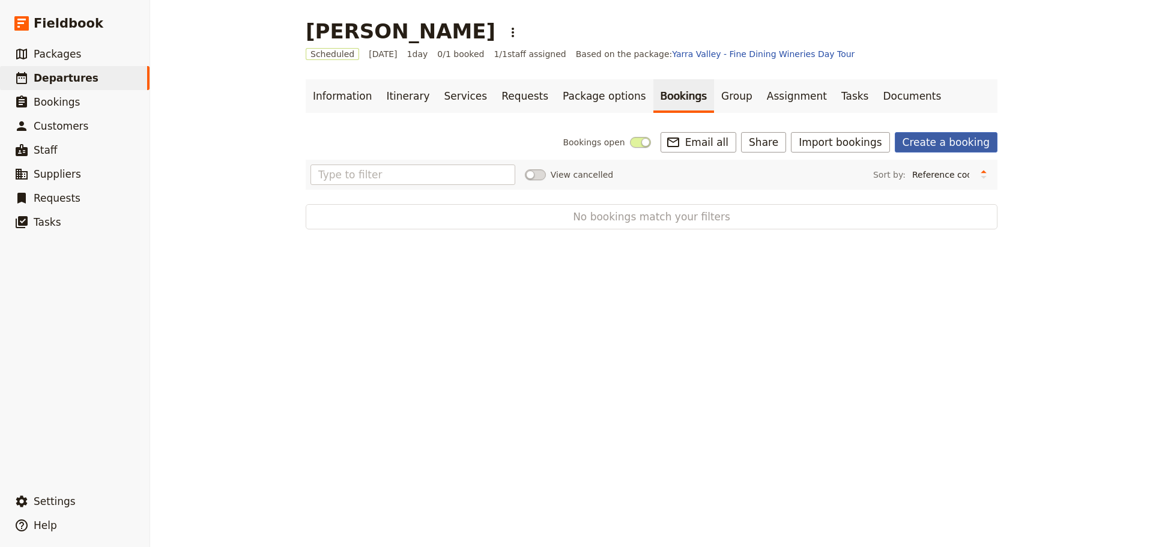
click at [931, 145] on link "Create a booking" at bounding box center [946, 142] width 103 height 20
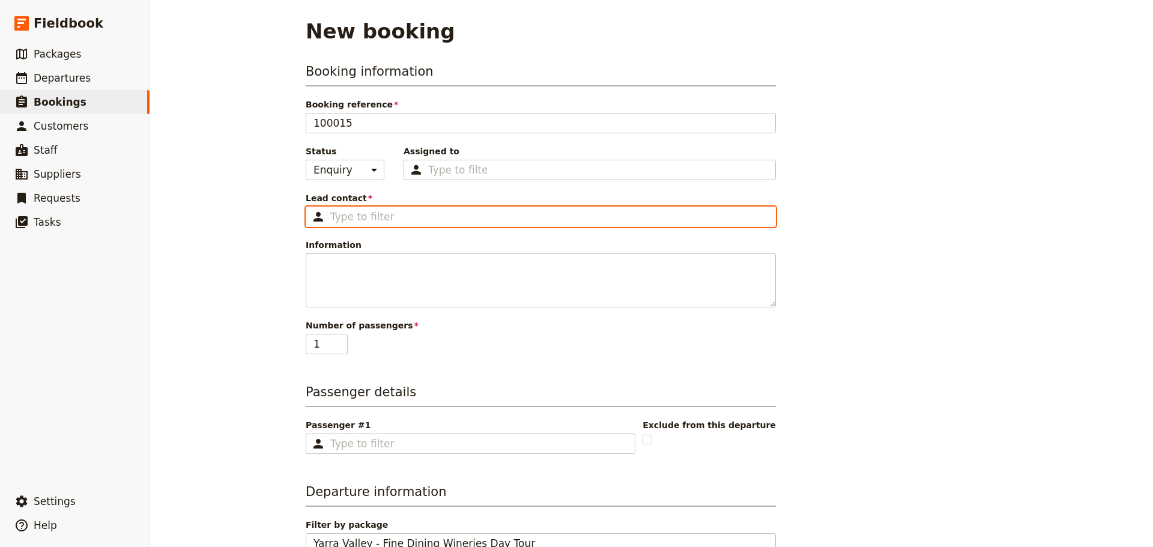
click at [362, 211] on input "Lead contact ​" at bounding box center [549, 217] width 438 height 14
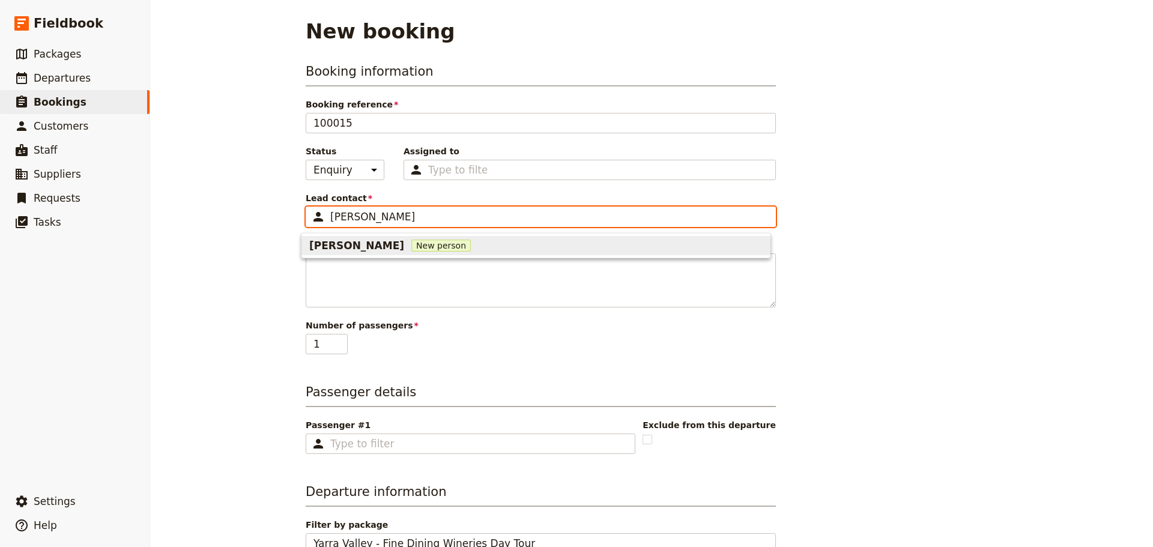
click at [423, 248] on span "New person" at bounding box center [440, 246] width 59 height 12
type input "[PERSON_NAME]"
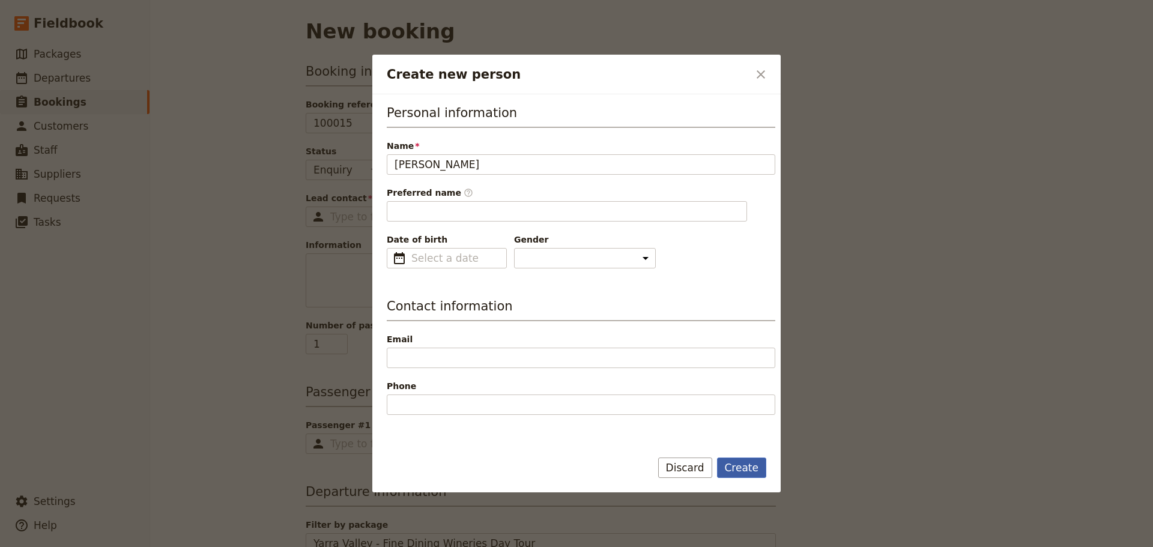
type input "Donald"
click at [747, 473] on button "Create" at bounding box center [742, 468] width 50 height 20
type input "[PERSON_NAME]"
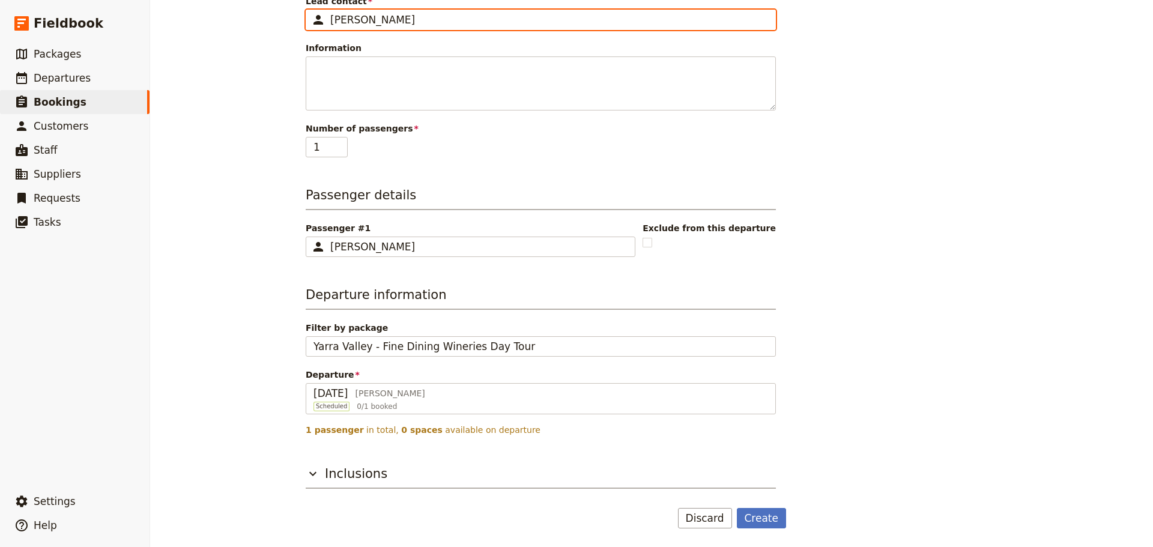
scroll to position [198, 0]
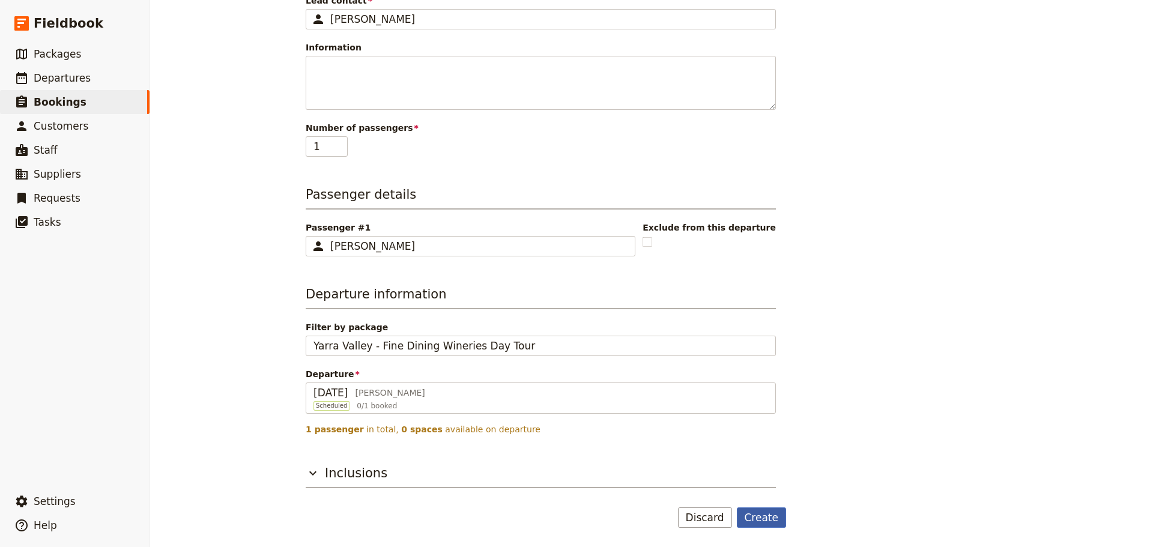
click at [758, 514] on button "Create" at bounding box center [762, 517] width 50 height 20
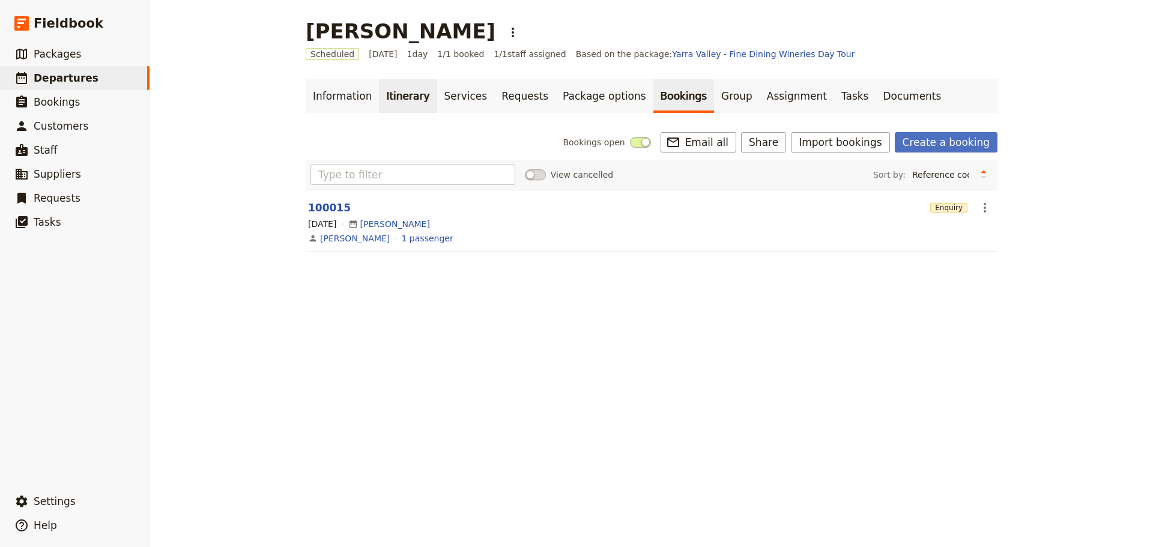
click at [399, 90] on link "Itinerary" at bounding box center [408, 96] width 58 height 34
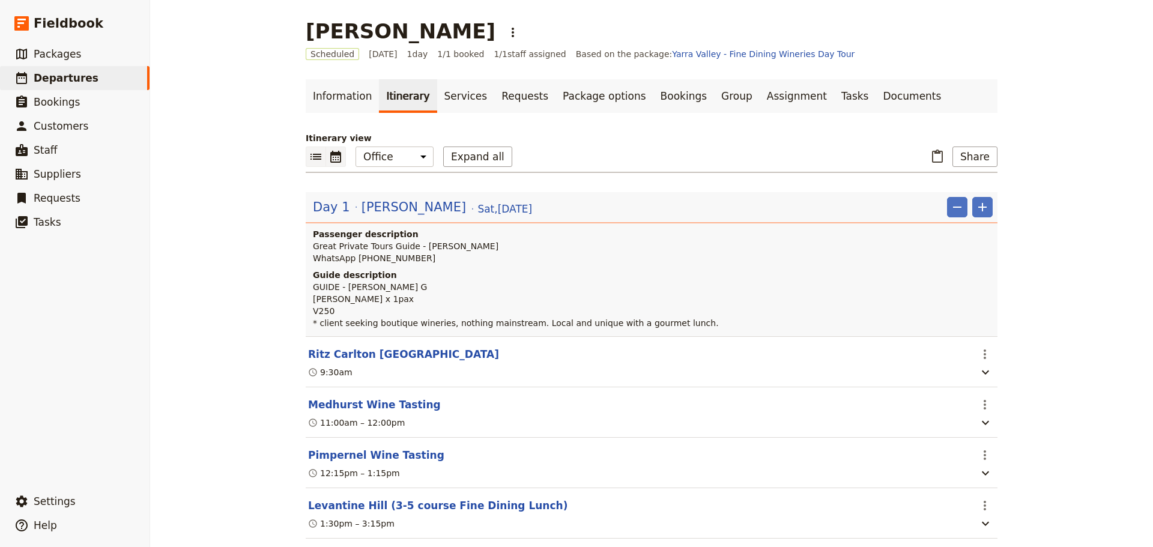
click at [330, 155] on icon "Calendar view" at bounding box center [335, 157] width 11 height 12
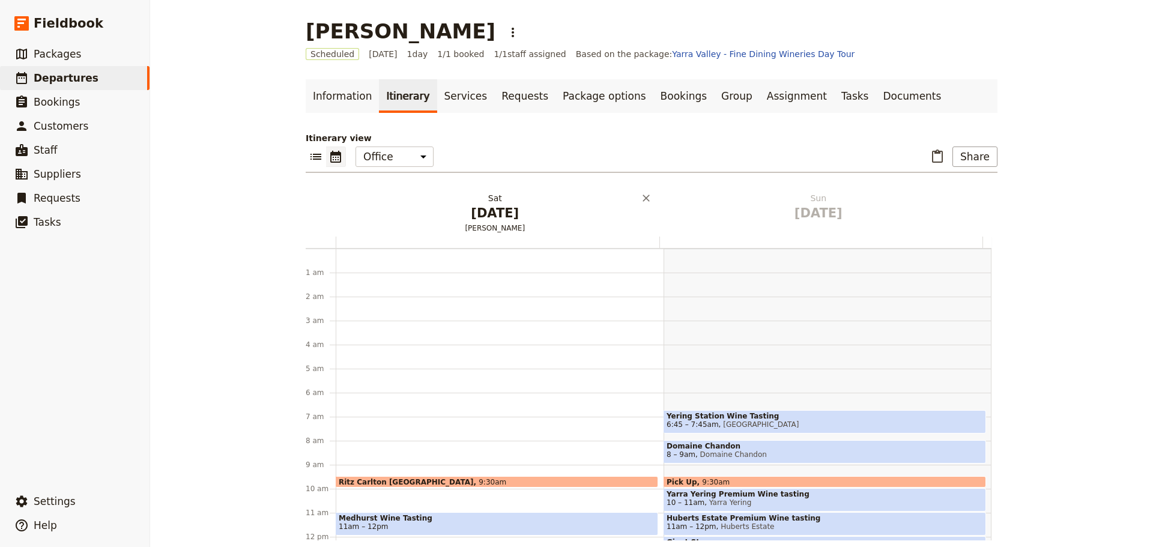
scroll to position [150, 0]
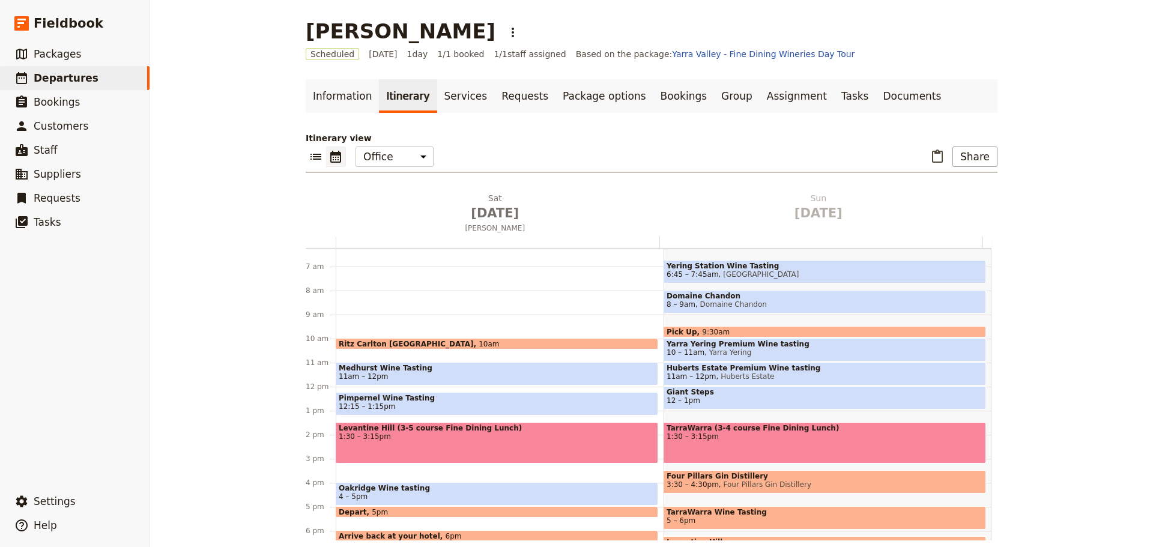
click at [407, 372] on span "Medhurst Wine Tasting" at bounding box center [497, 368] width 316 height 8
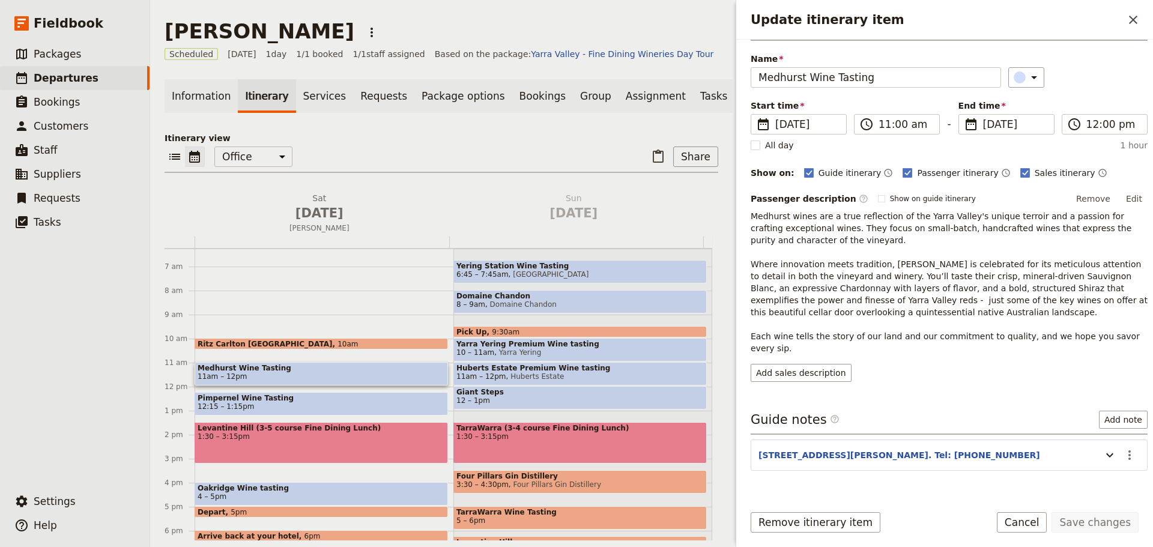
scroll to position [52, 0]
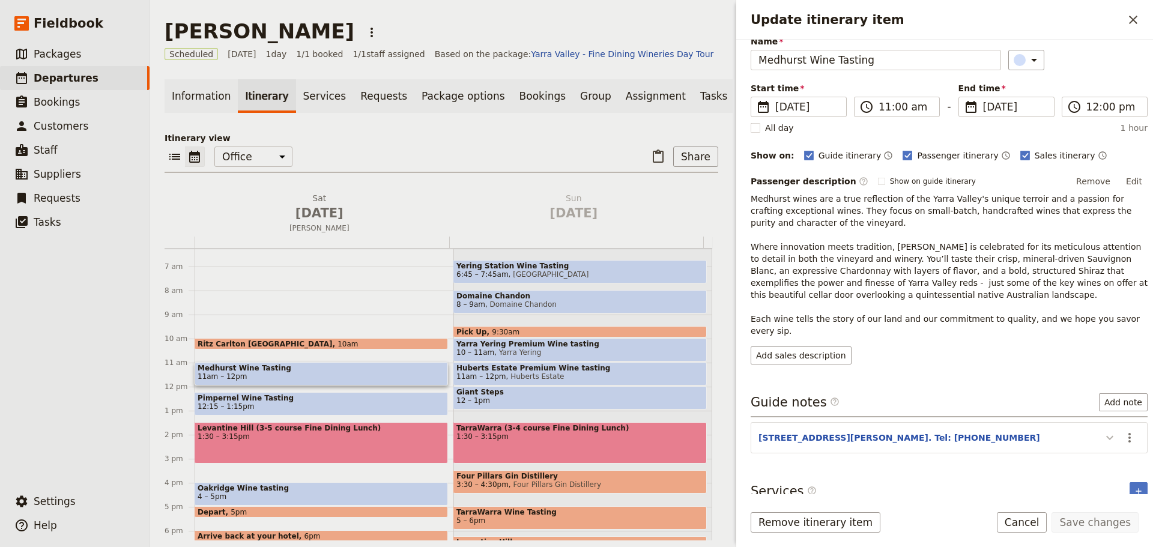
click at [1103, 431] on icon "Update itinerary item" at bounding box center [1110, 438] width 14 height 14
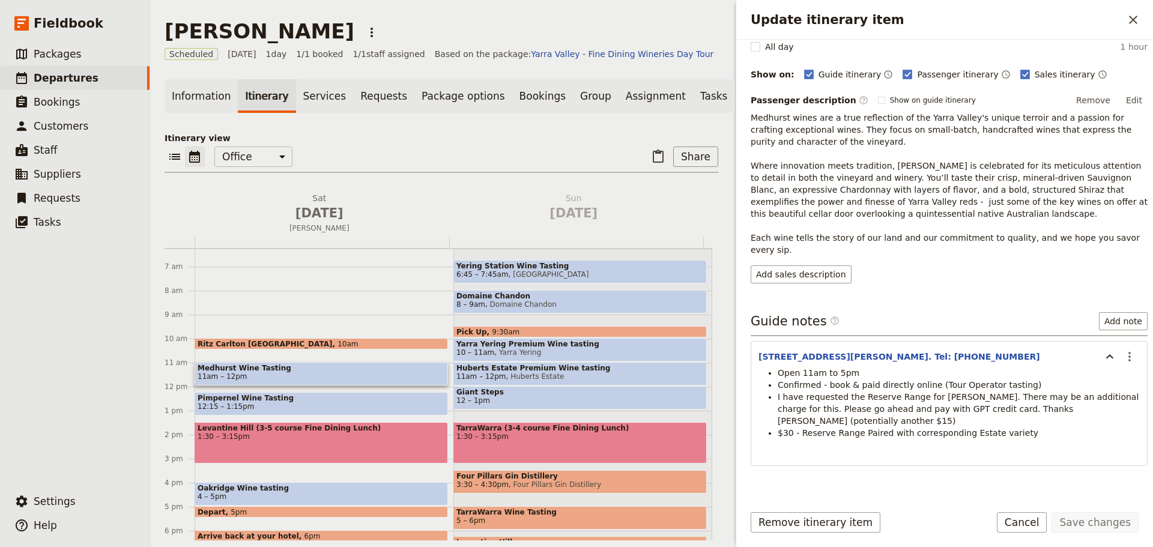
scroll to position [134, 0]
click at [1036, 527] on button "Cancel" at bounding box center [1022, 522] width 50 height 20
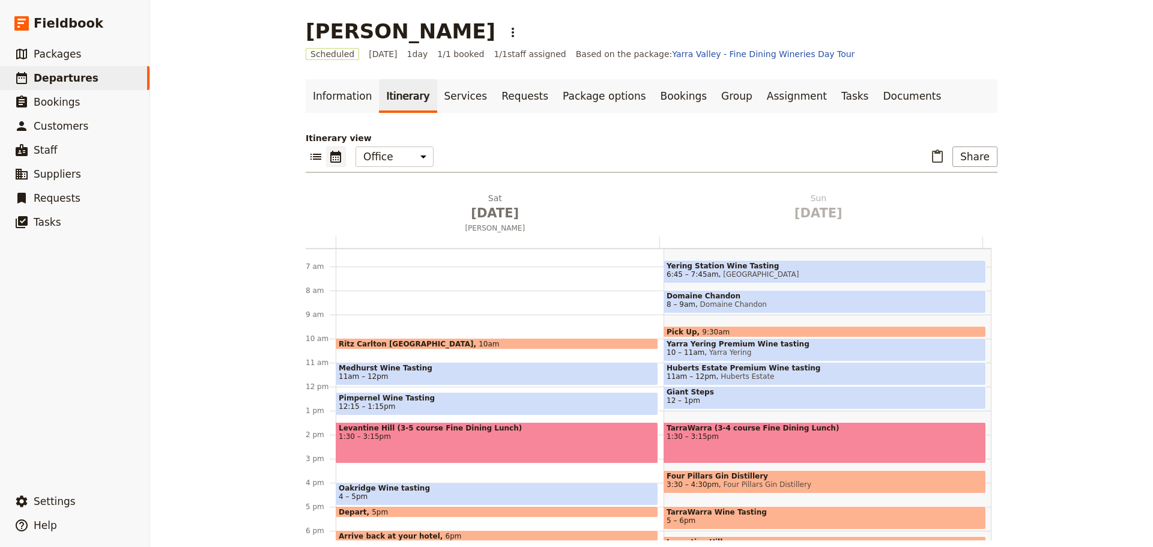
click at [363, 395] on span "Pimpernel Wine Tasting" at bounding box center [497, 398] width 316 height 8
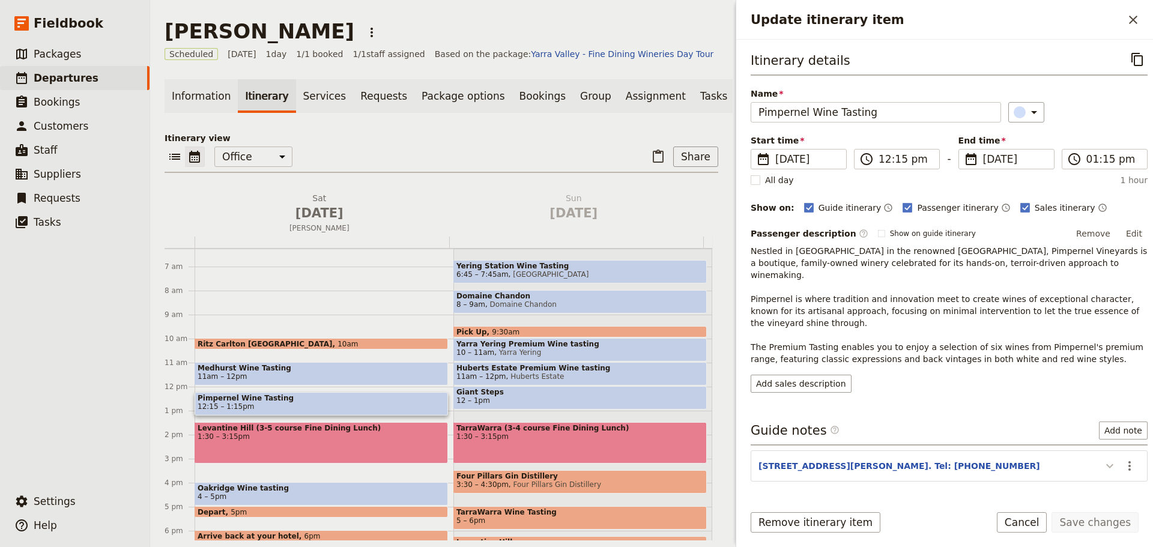
click at [1103, 461] on icon "Update itinerary item" at bounding box center [1110, 466] width 14 height 14
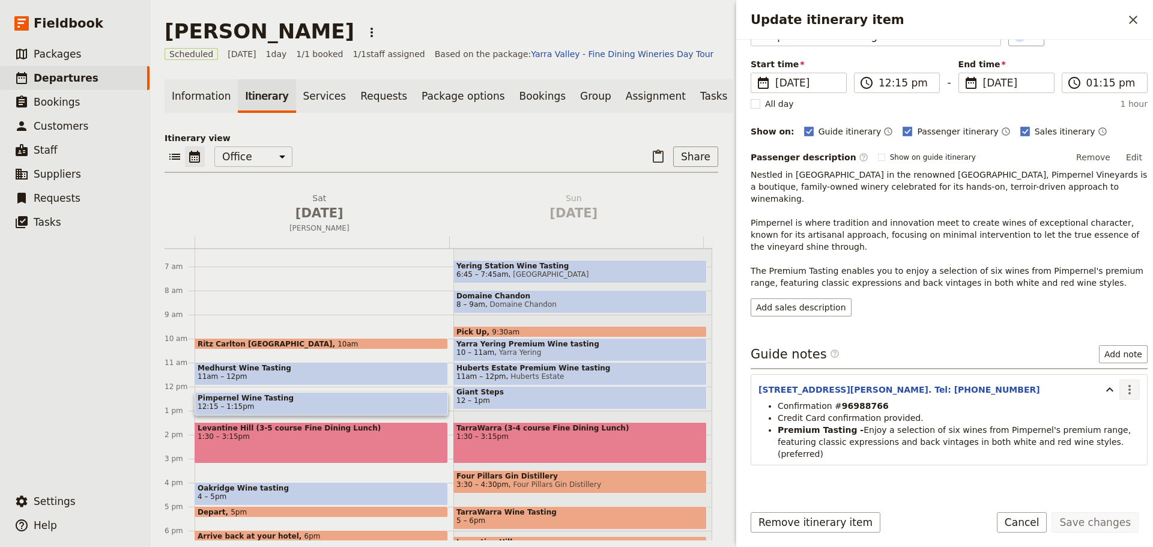
click at [1124, 383] on icon "Actions" at bounding box center [1129, 390] width 14 height 14
click at [1114, 402] on span "Edit note" at bounding box center [1095, 404] width 56 height 12
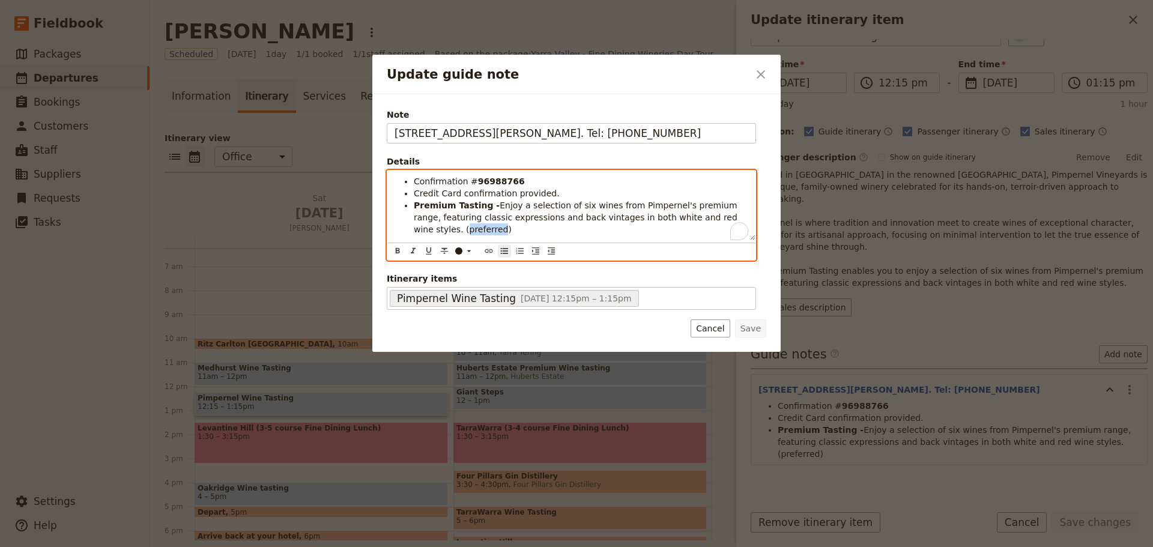
drag, startPoint x: 450, startPoint y: 232, endPoint x: 418, endPoint y: 236, distance: 32.7
click at [418, 236] on div "Confirmation # 96988766 Credit Card confirmation provided. Premium Tasting - En…" at bounding box center [571, 206] width 368 height 70
drag, startPoint x: 516, startPoint y: 208, endPoint x: 488, endPoint y: 208, distance: 28.2
click at [488, 208] on span "Enjoy a selection of six wines from Pimpernel's premium range, featuring classi…" at bounding box center [577, 218] width 326 height 34
click at [634, 201] on span "selection of six wines from Pimpernel's premium range, featuring classic expres…" at bounding box center [575, 218] width 322 height 34
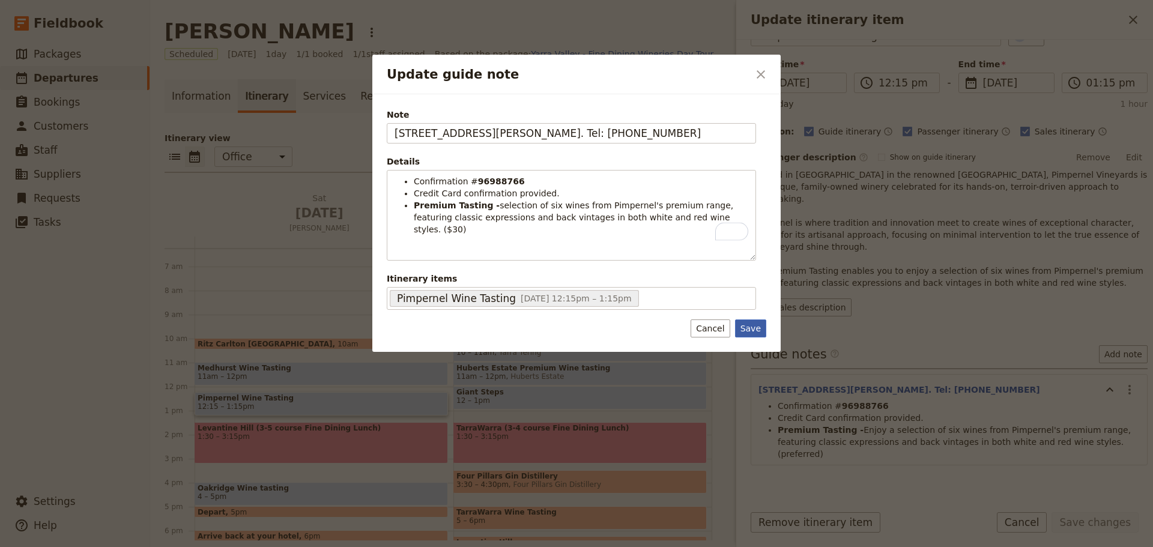
click at [749, 326] on button "Save" at bounding box center [750, 328] width 31 height 18
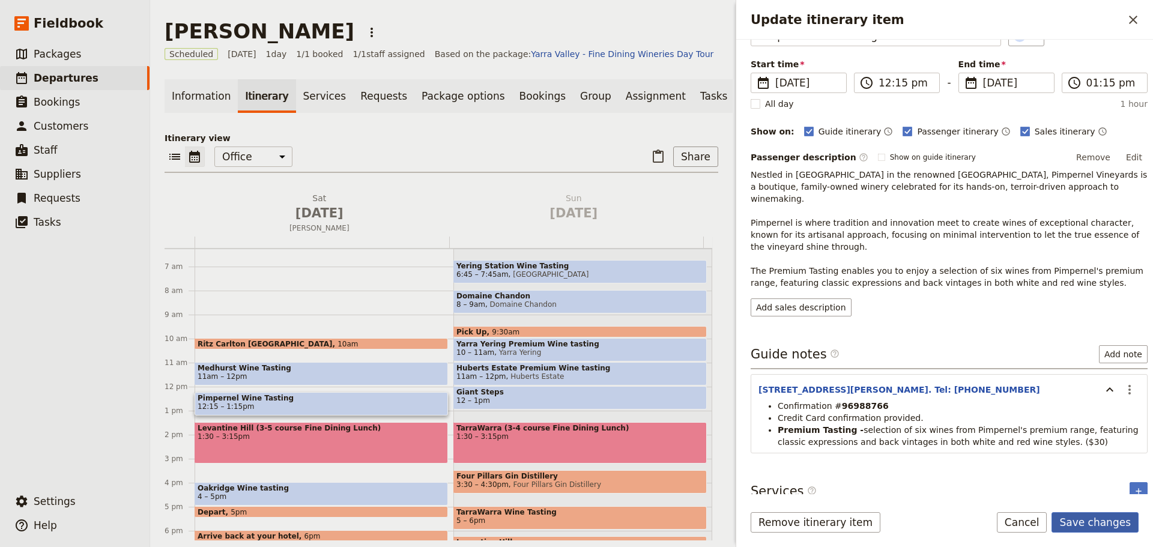
click at [1100, 522] on button "Save changes" at bounding box center [1095, 522] width 87 height 20
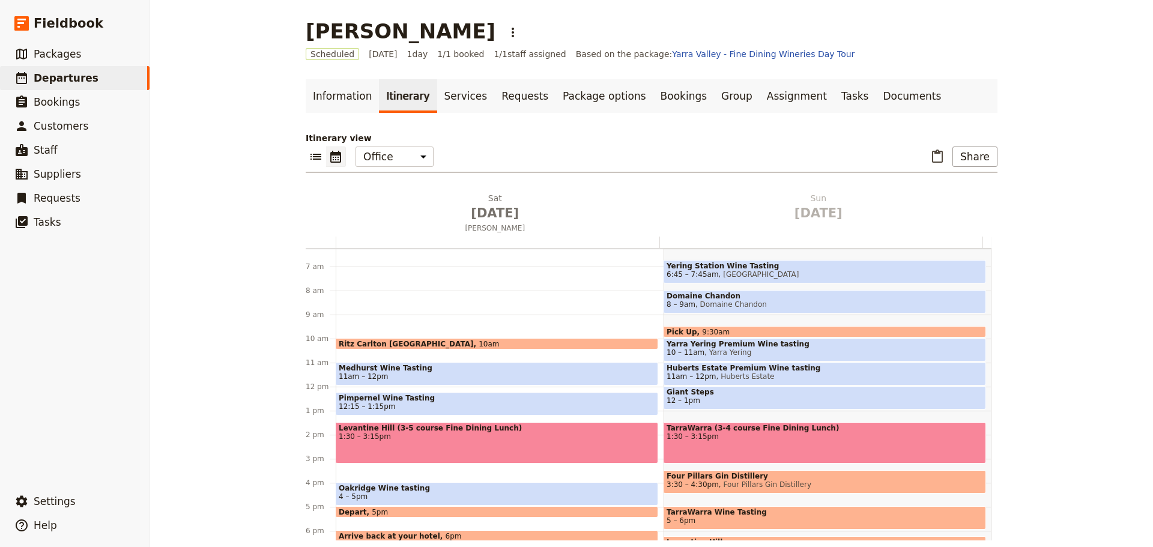
click at [425, 432] on span "Levantine Hill (3-5 course Fine Dining Lunch)" at bounding box center [497, 428] width 316 height 8
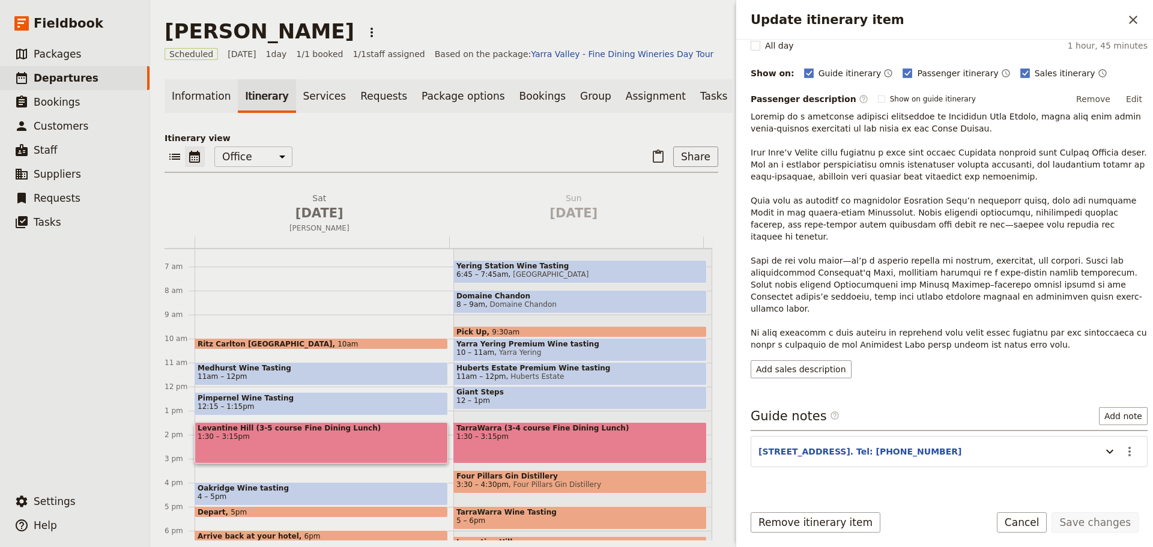
scroll to position [136, 0]
click at [1106, 448] on icon "Update itinerary item" at bounding box center [1109, 450] width 7 height 4
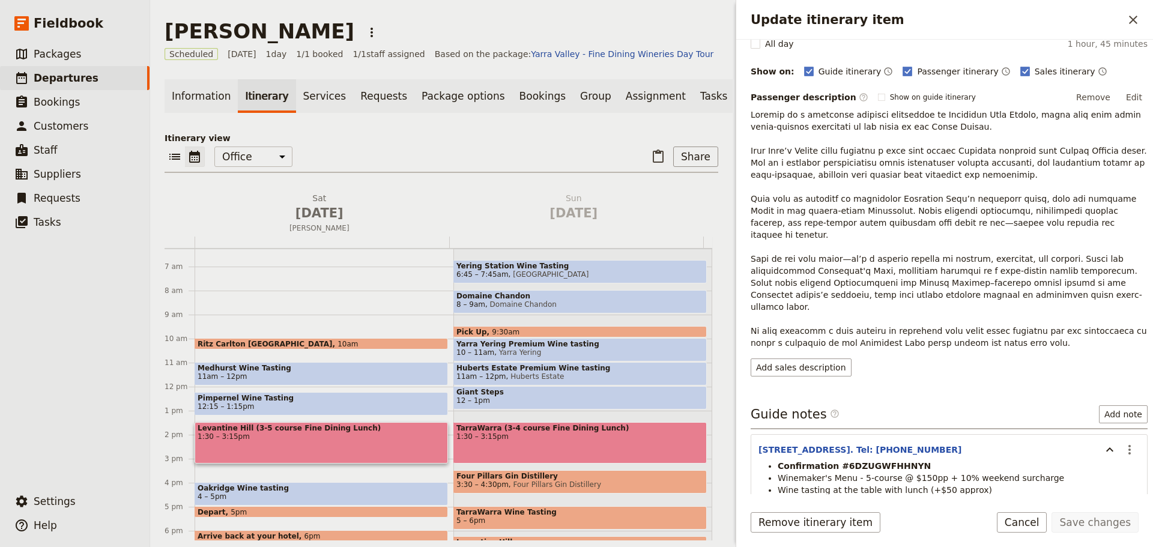
scroll to position [184, 0]
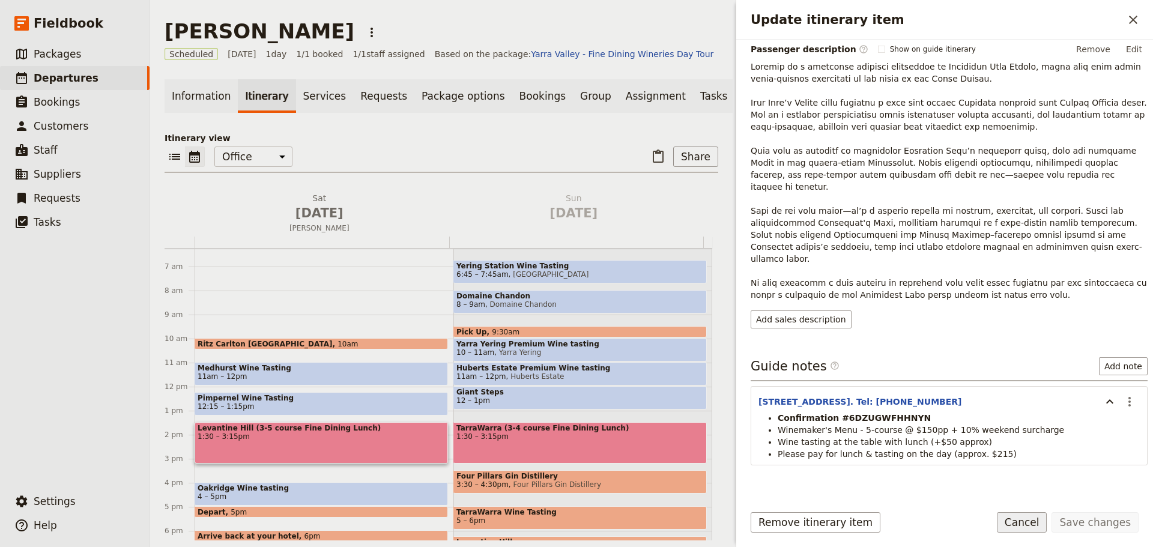
click at [1042, 524] on button "Cancel" at bounding box center [1022, 522] width 50 height 20
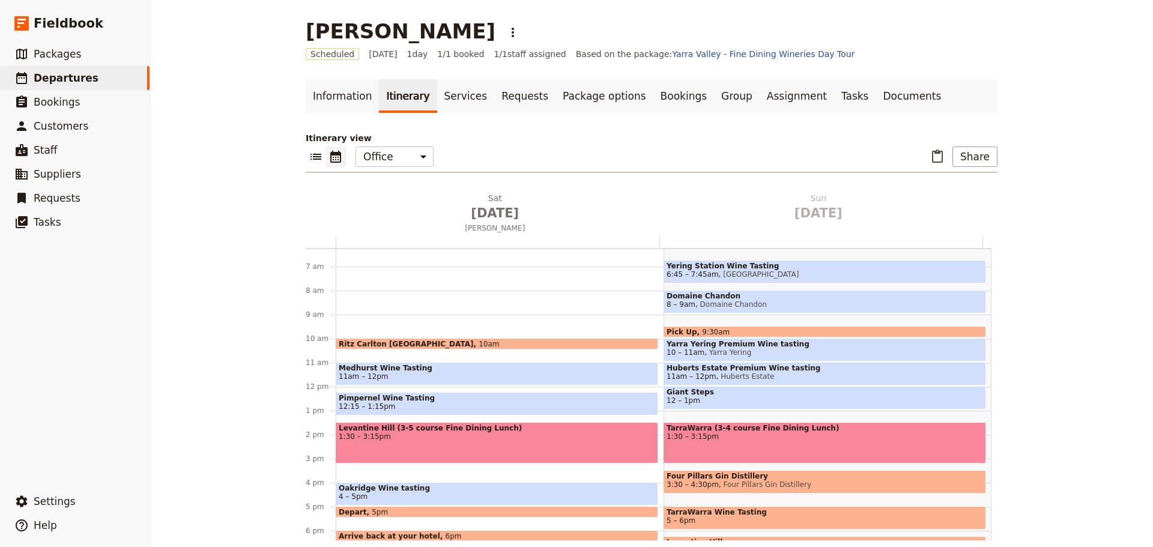
click at [442, 486] on span "Oakridge Wine tasting" at bounding box center [497, 488] width 316 height 8
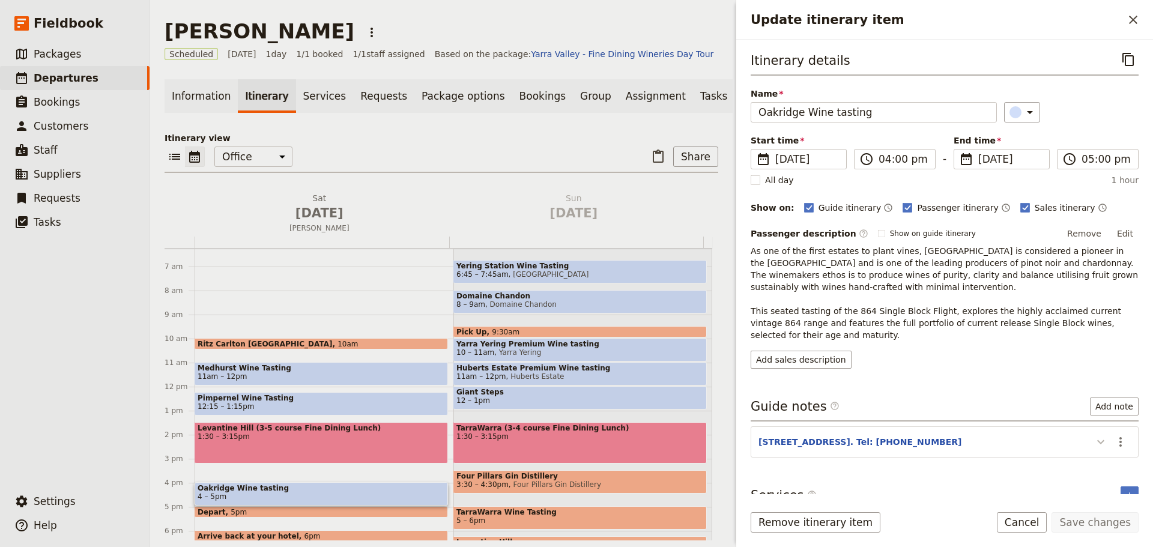
click at [1094, 439] on icon "Update itinerary item" at bounding box center [1101, 442] width 14 height 14
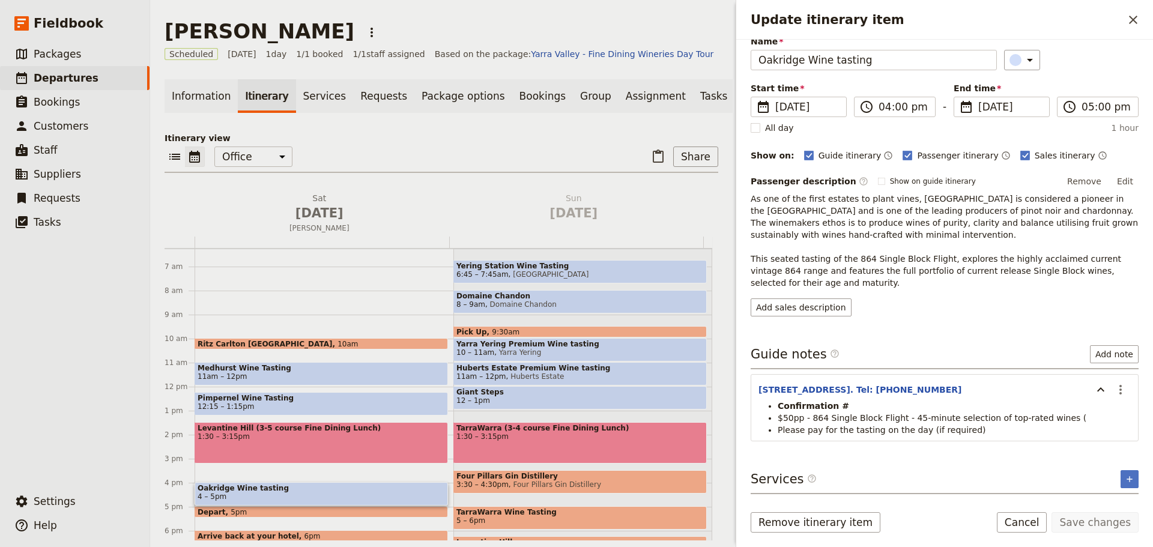
drag, startPoint x: 1055, startPoint y: 417, endPoint x: 1065, endPoint y: 419, distance: 10.3
click at [1056, 417] on li "$50pp - 864 Single Block Flight - 45-minute selection of top-rated wines (" at bounding box center [954, 418] width 353 height 12
click at [1067, 419] on li "$50pp - 864 Single Block Flight - 45-minute selection of top-rated wines (" at bounding box center [954, 418] width 353 height 12
click at [1113, 390] on icon "Actions" at bounding box center [1120, 390] width 14 height 14
click at [1094, 414] on span "Edit note" at bounding box center [1077, 416] width 38 height 12
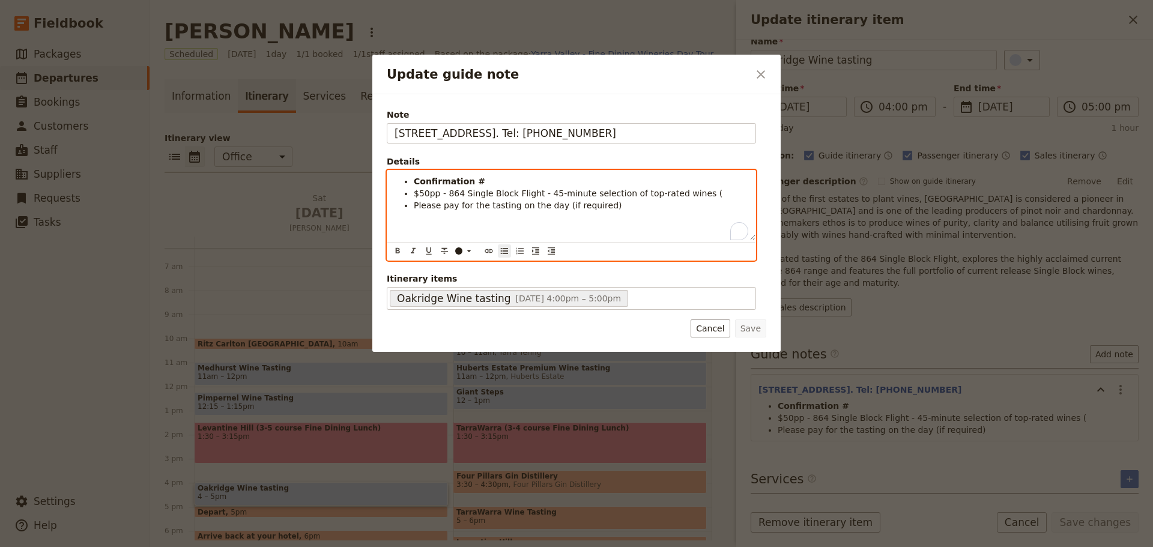
click at [716, 195] on li "$50pp - 864 Single Block Flight - 45-minute selection of top-rated wines (" at bounding box center [581, 193] width 334 height 12
drag, startPoint x: 617, startPoint y: 213, endPoint x: 418, endPoint y: 207, distance: 198.8
click at [418, 207] on div "Confirmation # $50pp - 864 Single Block Flight - 45-minute selection of top-rat…" at bounding box center [571, 206] width 368 height 70
drag, startPoint x: 447, startPoint y: 190, endPoint x: 413, endPoint y: 197, distance: 35.5
click at [414, 196] on span "$50pp - 864 Single Block Flight - 45-minute selection of top-rated wines" at bounding box center [565, 194] width 303 height 10
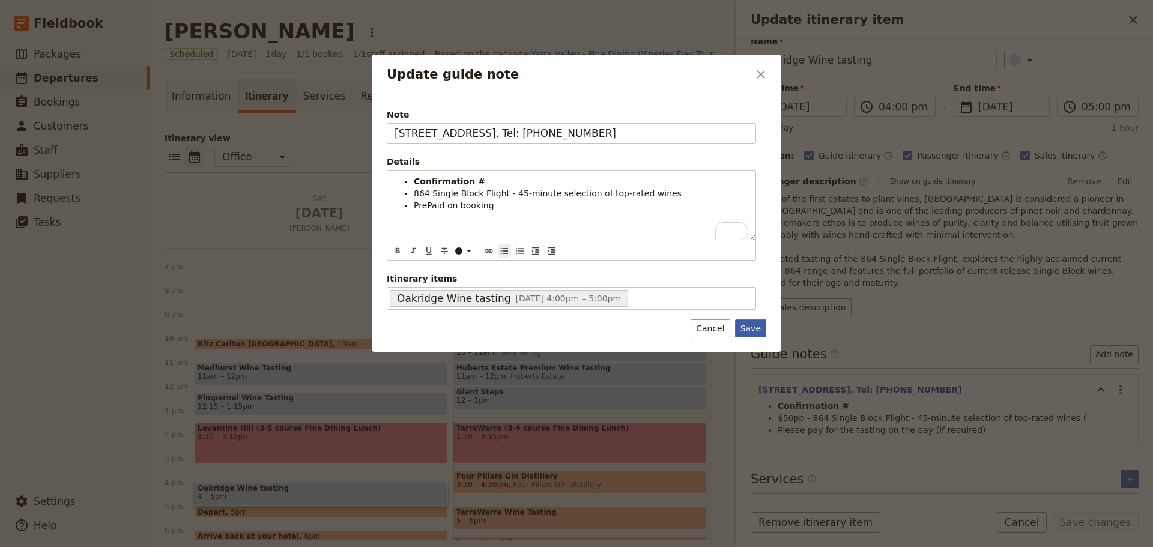
click at [756, 330] on button "Save" at bounding box center [750, 328] width 31 height 18
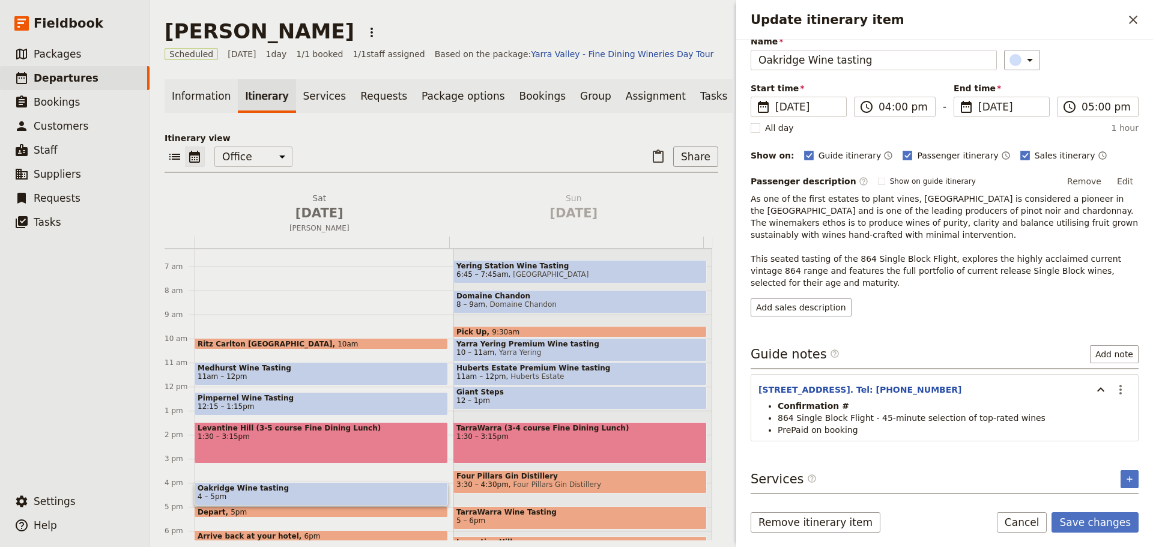
click at [309, 432] on span "Levantine Hill (3-5 course Fine Dining Lunch)" at bounding box center [321, 428] width 247 height 8
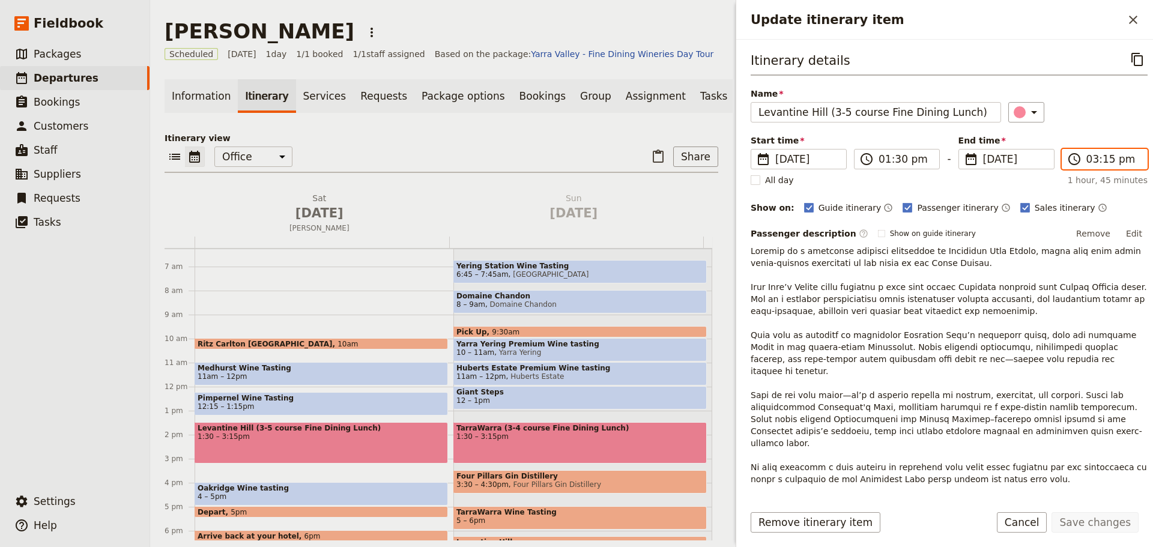
click at [1087, 157] on input "03:15 pm" at bounding box center [1112, 159] width 53 height 14
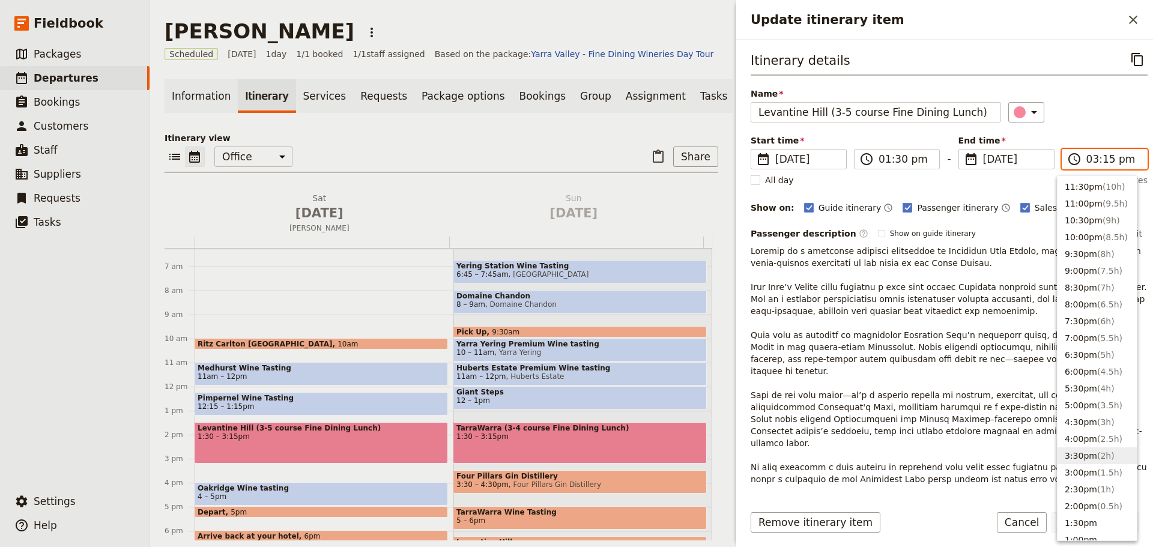
drag, startPoint x: 1103, startPoint y: 451, endPoint x: 1103, endPoint y: 434, distance: 16.8
click at [1103, 451] on span "( 2h )" at bounding box center [1105, 456] width 17 height 10
type input "03:30 pm"
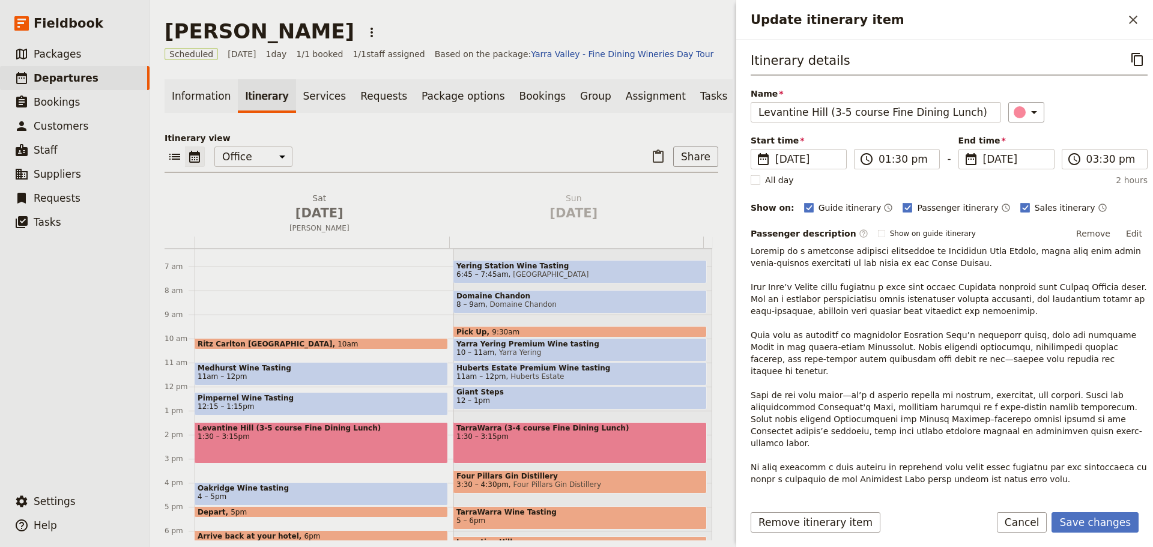
click at [1086, 105] on div "​" at bounding box center [1077, 112] width 139 height 20
click at [1103, 521] on button "Save changes" at bounding box center [1095, 522] width 87 height 20
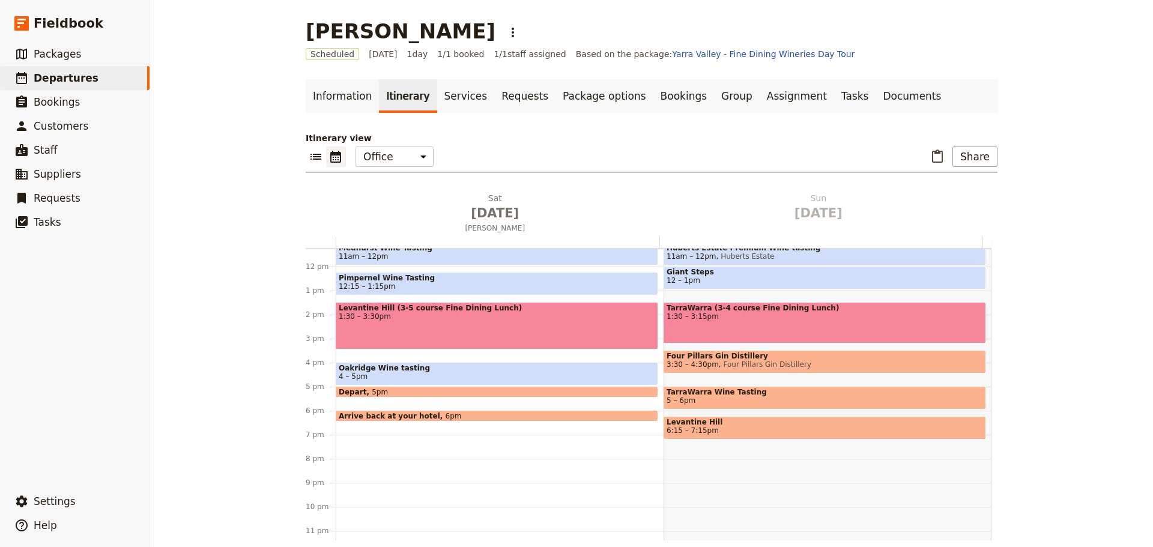
scroll to position [210, 0]
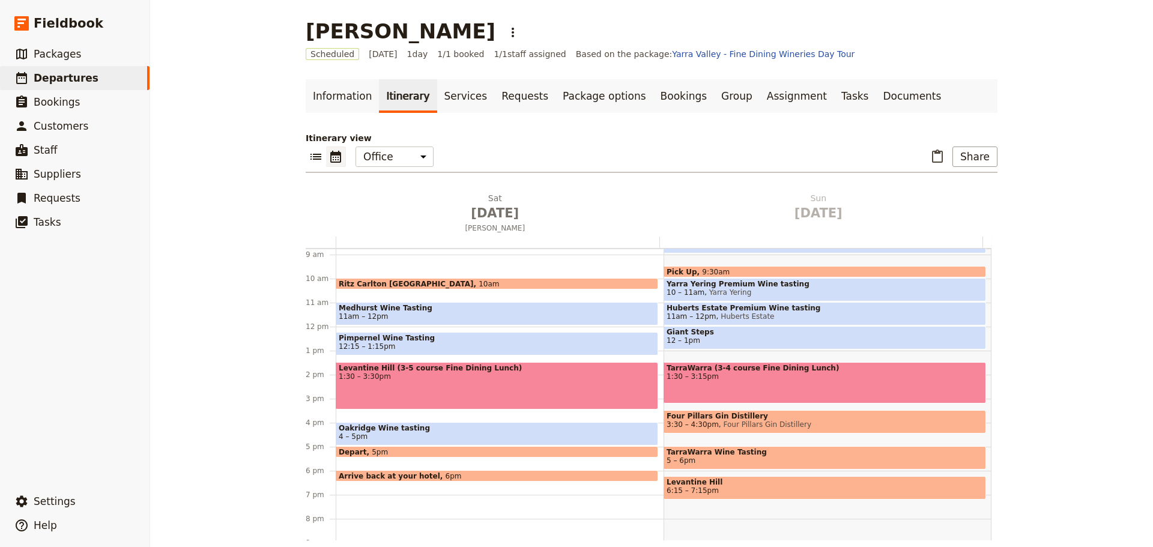
click at [374, 428] on span "Oakridge Wine tasting" at bounding box center [497, 428] width 316 height 8
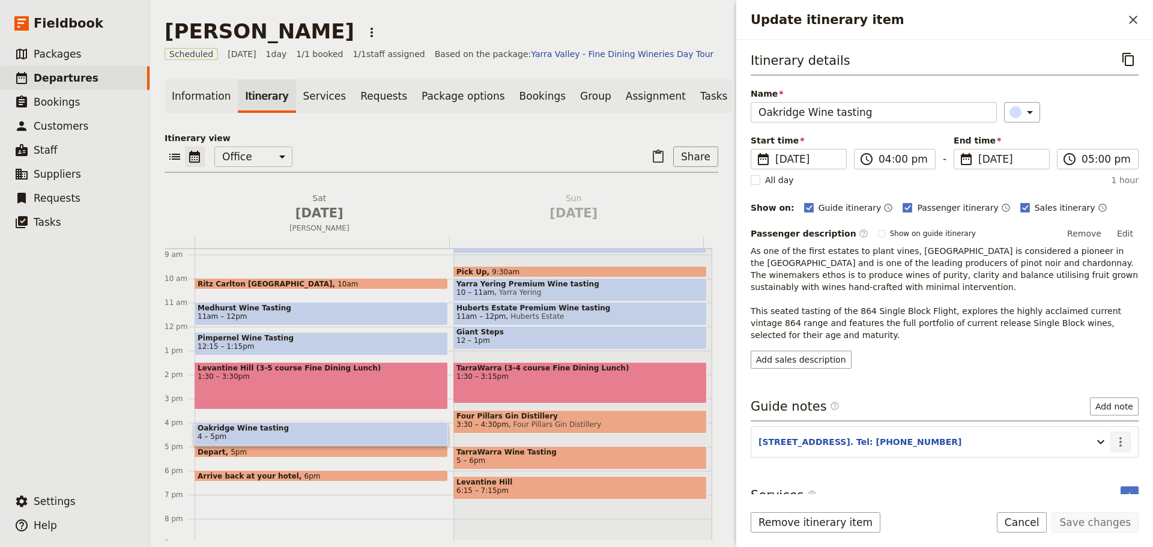
click at [1115, 443] on icon "Actions" at bounding box center [1120, 442] width 14 height 14
click at [1104, 468] on span "Edit note" at bounding box center [1086, 468] width 56 height 12
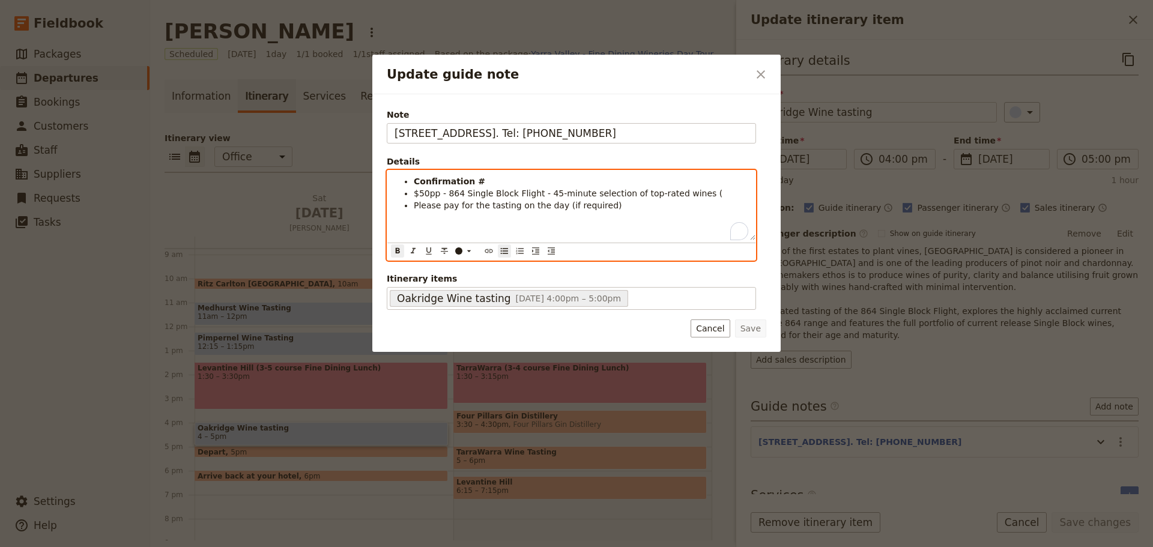
paste div "To enrich screen reader interactions, please activate Accessibility in Grammarl…"
click at [482, 210] on span "Please pay for the tasting on the day (if required)" at bounding box center [518, 206] width 208 height 10
drag, startPoint x: 581, startPoint y: 210, endPoint x: 417, endPoint y: 205, distance: 164.0
click at [417, 205] on li "Please pay for the tasting on the day (if required)" at bounding box center [581, 205] width 334 height 12
drag, startPoint x: 446, startPoint y: 192, endPoint x: 414, endPoint y: 195, distance: 32.5
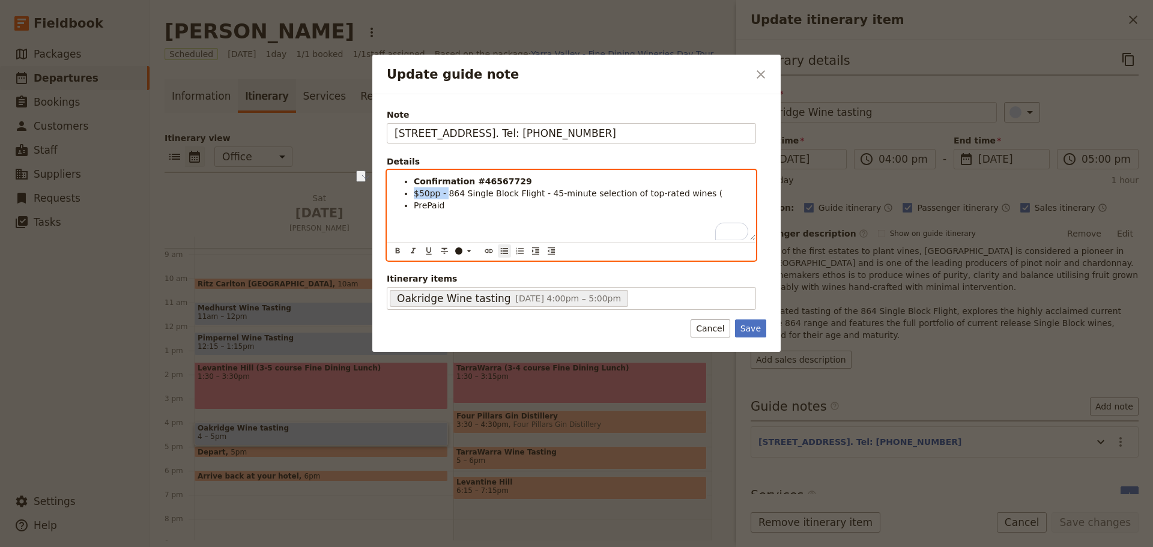
click at [414, 195] on span "$50pp - 864 Single Block Flight - 45-minute selection of top-rated wines (" at bounding box center [568, 194] width 309 height 10
click at [674, 174] on div "Confirmation #46567729 864 Single Block Flight - 45-minute selection of top-rat…" at bounding box center [571, 206] width 368 height 70
click at [666, 192] on li "864 Single Block Flight - 45-minute selection of top-rated wines (" at bounding box center [581, 193] width 334 height 12
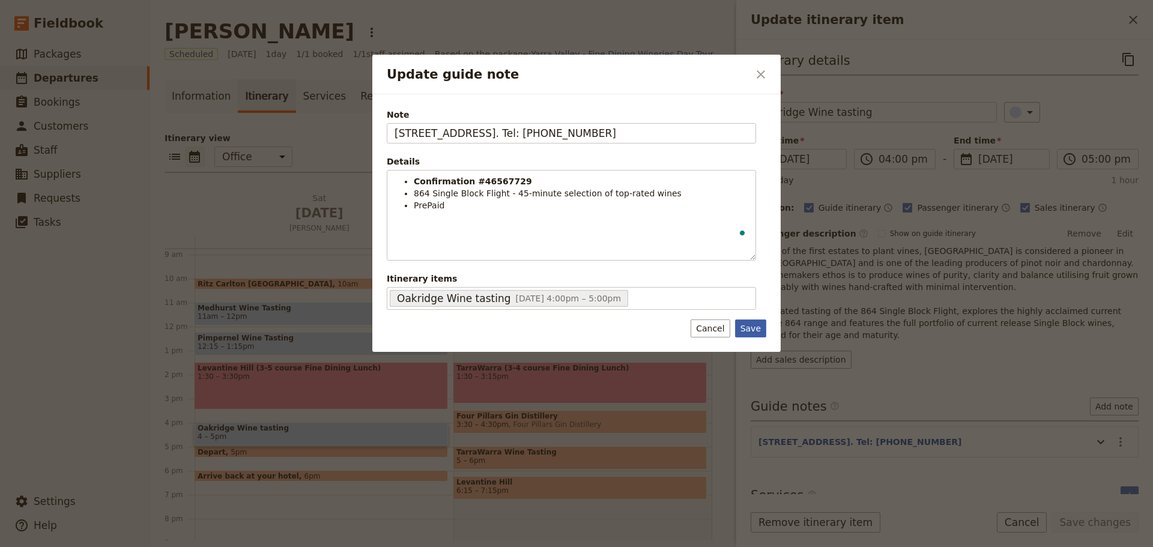
click at [755, 334] on button "Save" at bounding box center [750, 328] width 31 height 18
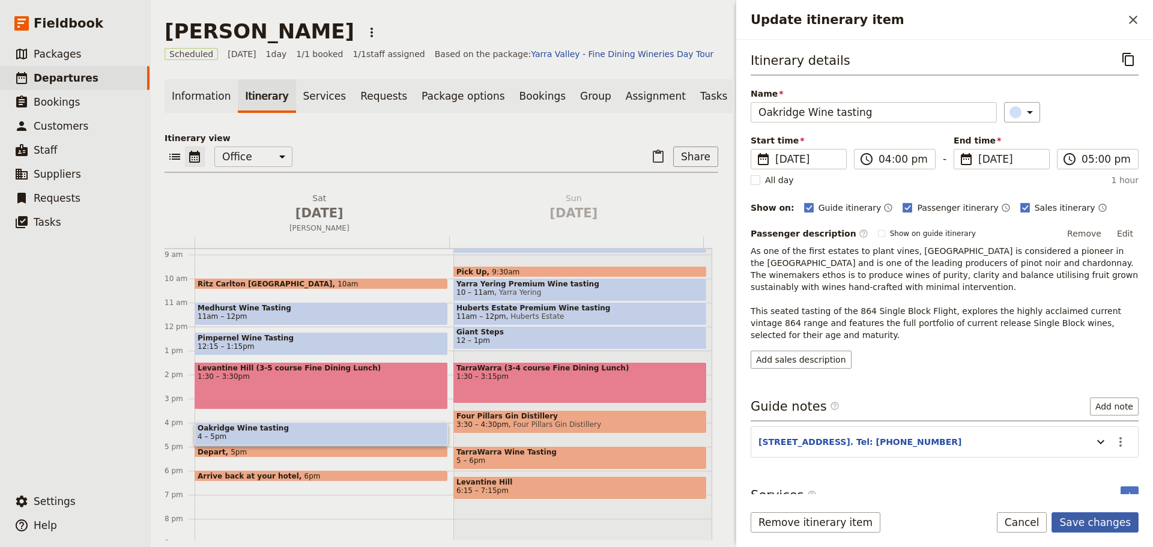
click at [1107, 524] on button "Save changes" at bounding box center [1095, 522] width 87 height 20
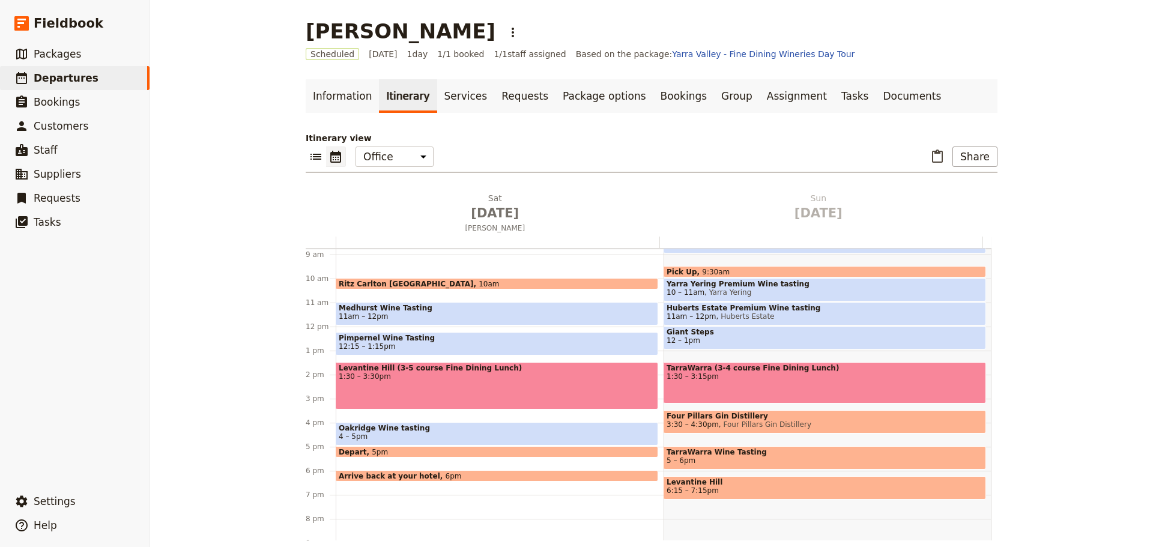
click at [391, 345] on span "12:15 – 1:15pm" at bounding box center [497, 346] width 316 height 8
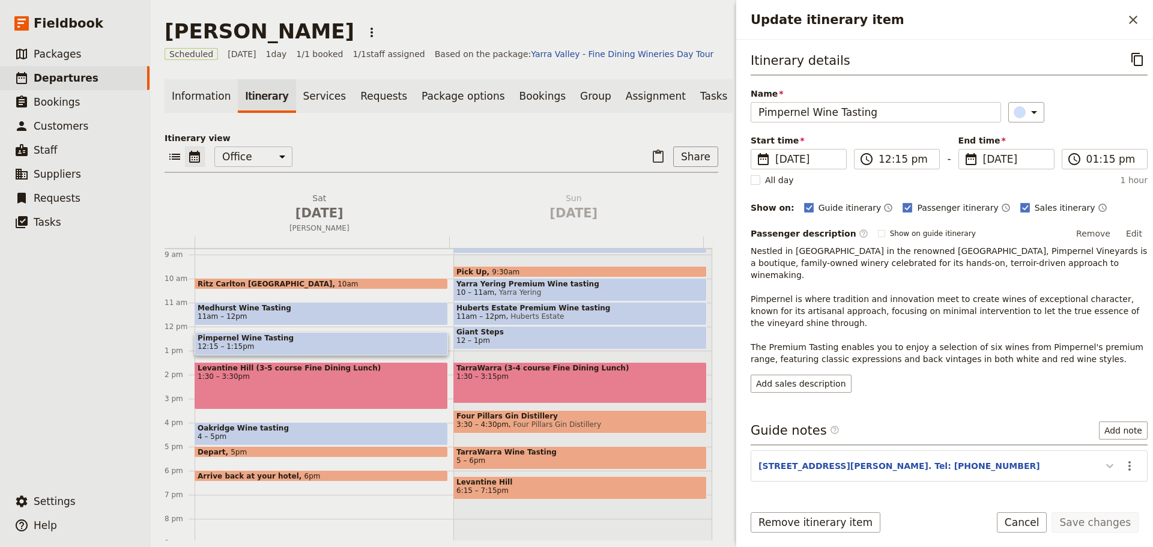
click at [1103, 459] on icon "Update itinerary item" at bounding box center [1110, 466] width 14 height 14
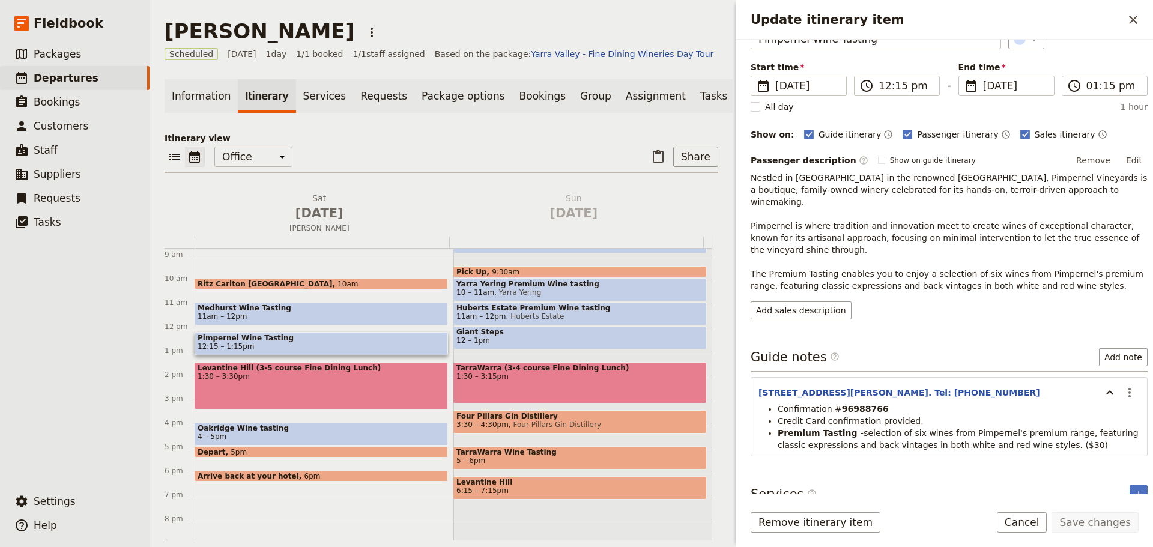
scroll to position [76, 0]
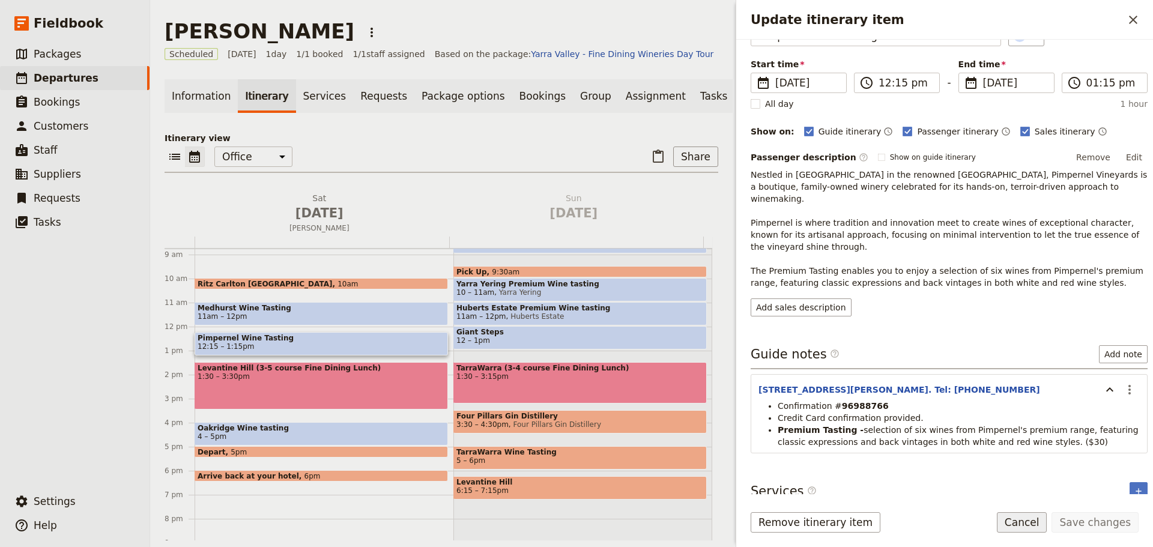
click at [1029, 524] on button "Cancel" at bounding box center [1022, 522] width 50 height 20
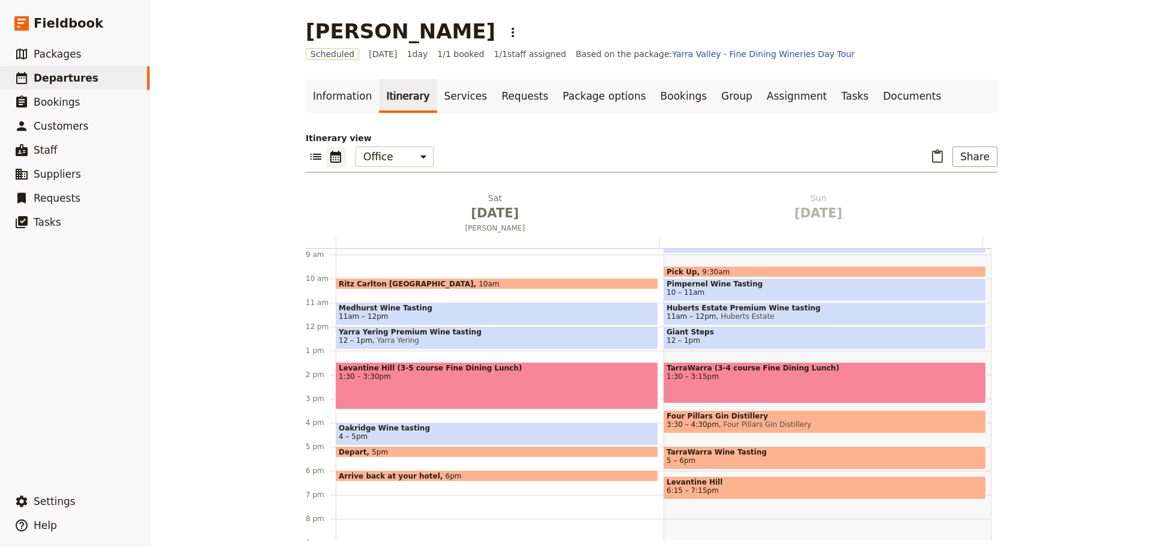
click at [486, 334] on span "Yarra Yering Premium Wine tasting" at bounding box center [497, 332] width 316 height 8
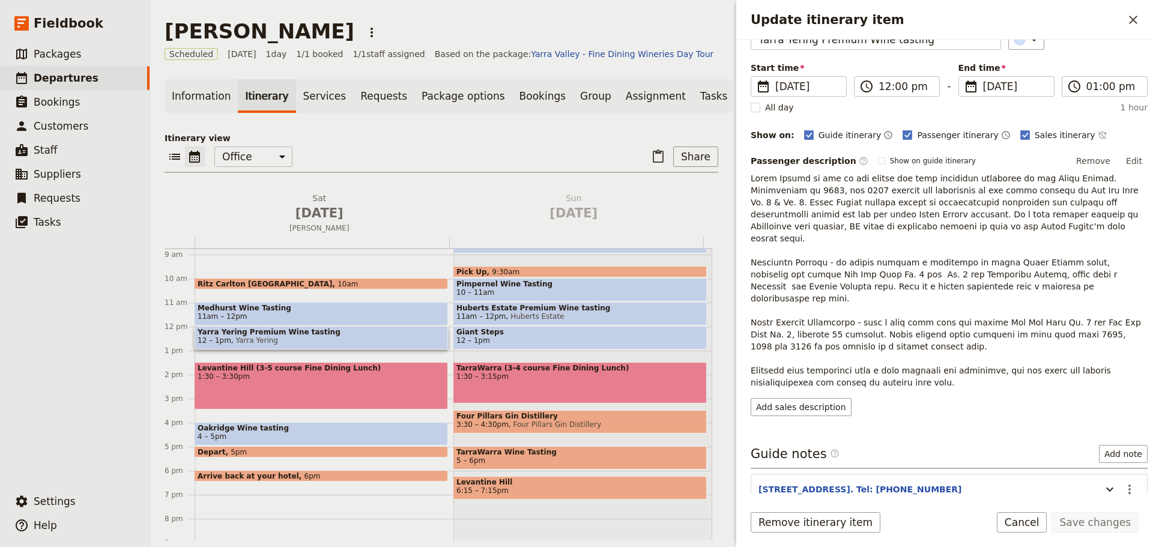
scroll to position [155, 0]
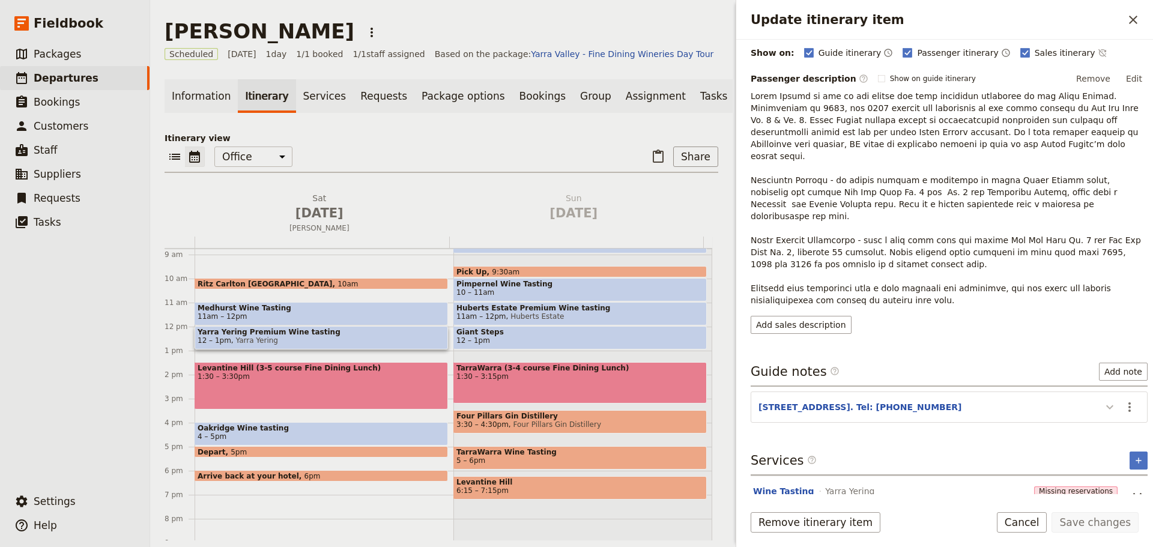
click at [1100, 397] on button "Update itinerary item" at bounding box center [1109, 407] width 19 height 20
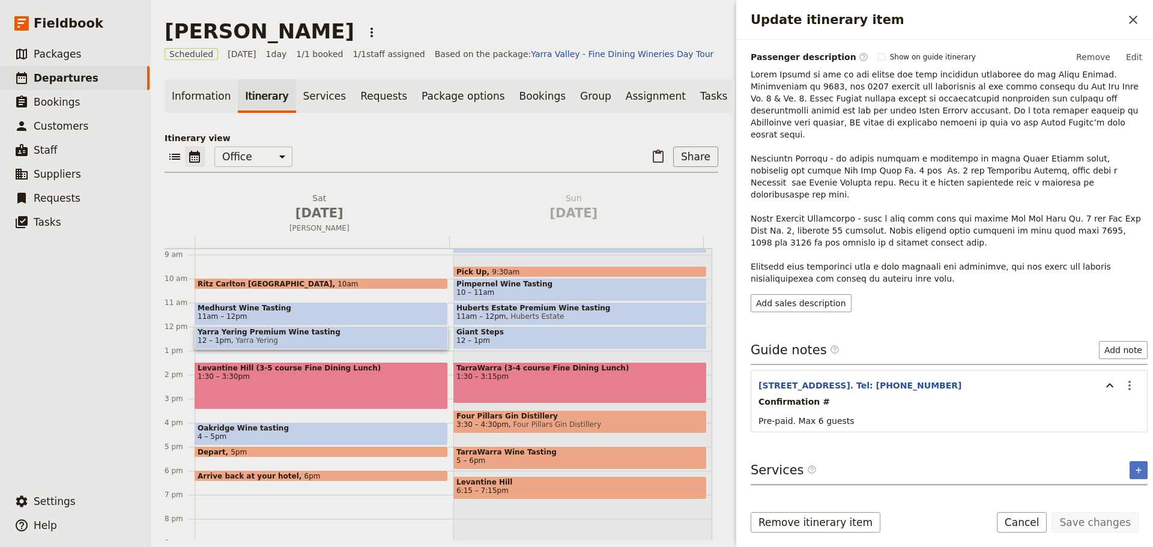
scroll to position [186, 0]
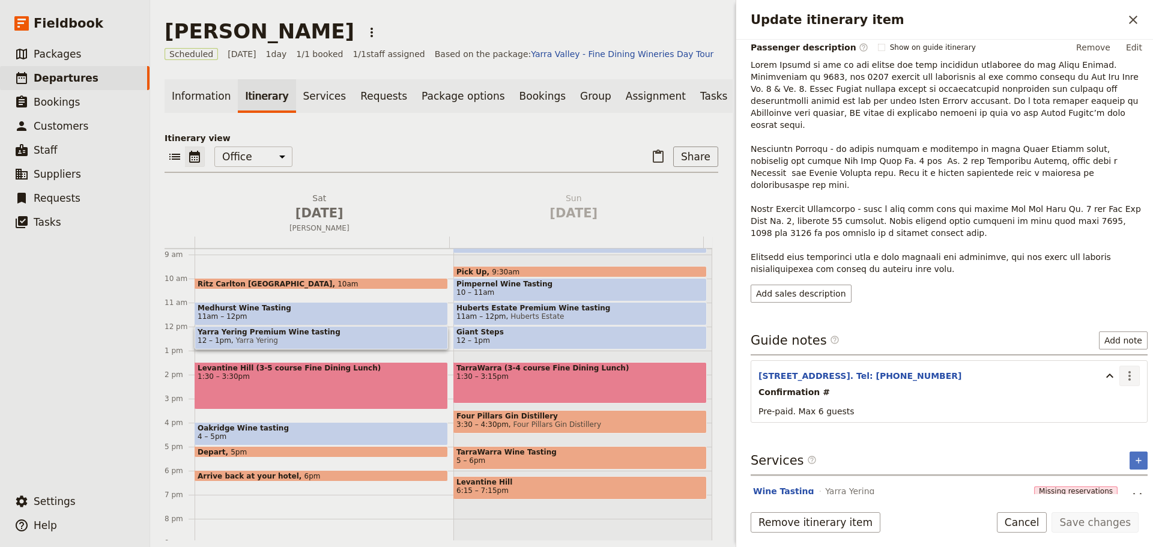
click at [1125, 369] on icon "Actions" at bounding box center [1129, 376] width 14 height 14
click at [1110, 373] on span "Edit note" at bounding box center [1095, 378] width 56 height 12
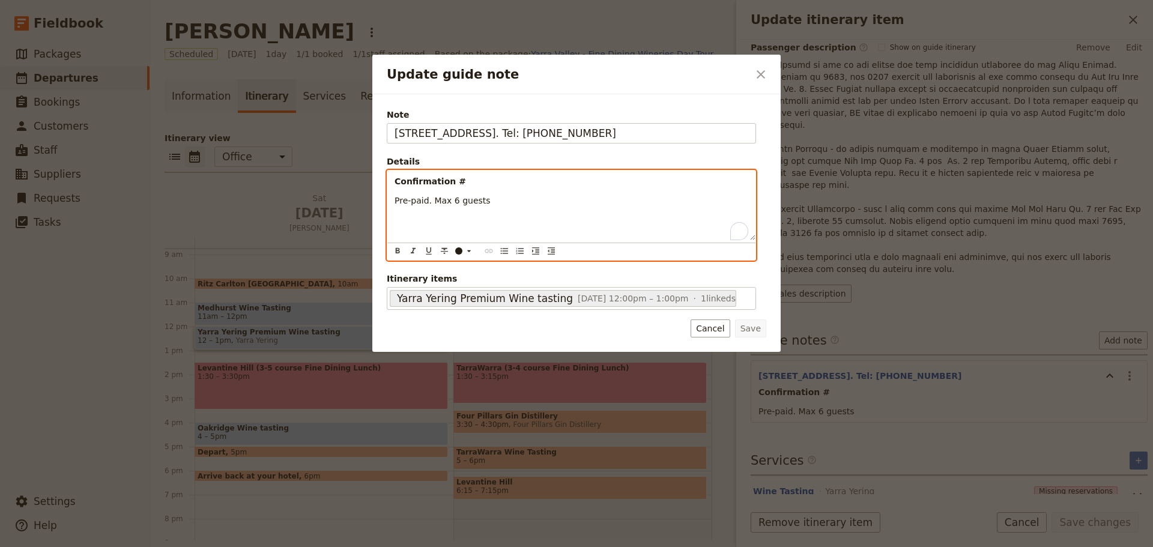
drag, startPoint x: 513, startPoint y: 204, endPoint x: 359, endPoint y: 175, distance: 156.4
click at [359, 546] on div "Update guide note ​ Note 4 Briarty Rd, Gruyere. Tel: 5964 9267 Details Confirma…" at bounding box center [576, 547] width 1153 height 0
click at [500, 251] on icon "Bulleted list" at bounding box center [505, 251] width 10 height 10
click at [507, 205] on div "Confirmation # Pre-paid. Max 6 guests" at bounding box center [571, 215] width 368 height 89
click at [450, 196] on span "Pre-paid. Max 6 guests" at bounding box center [462, 194] width 96 height 10
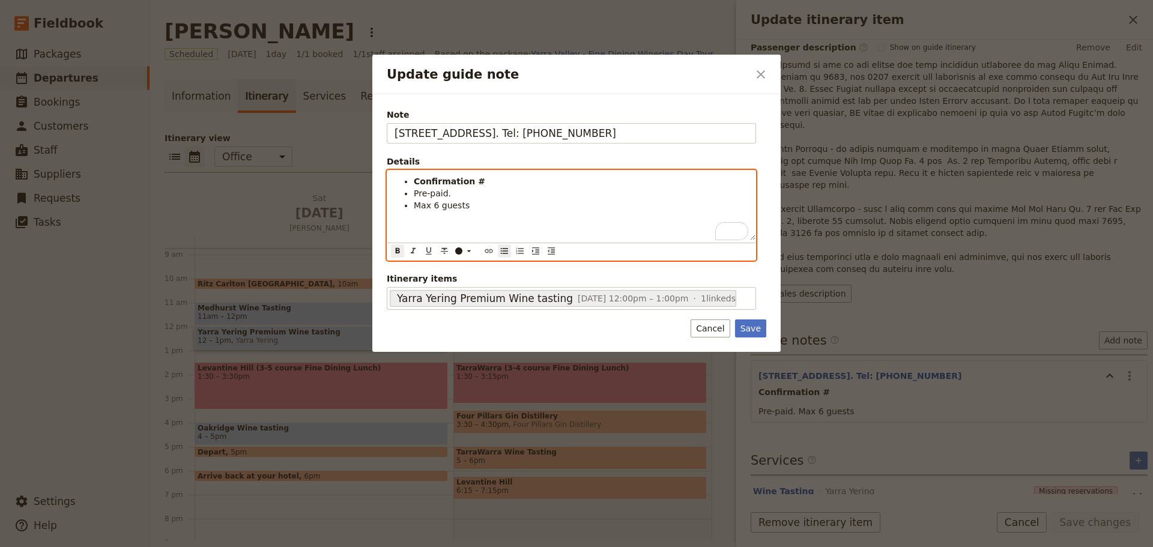
click at [510, 183] on li "Confirmation #" at bounding box center [581, 181] width 334 height 12
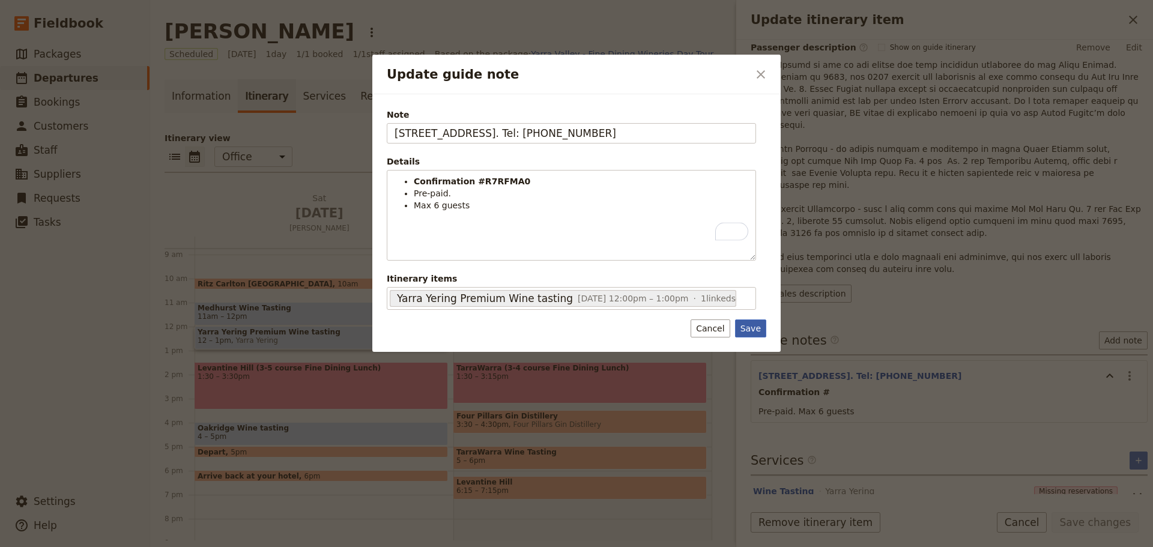
click at [749, 324] on button "Save" at bounding box center [750, 328] width 31 height 18
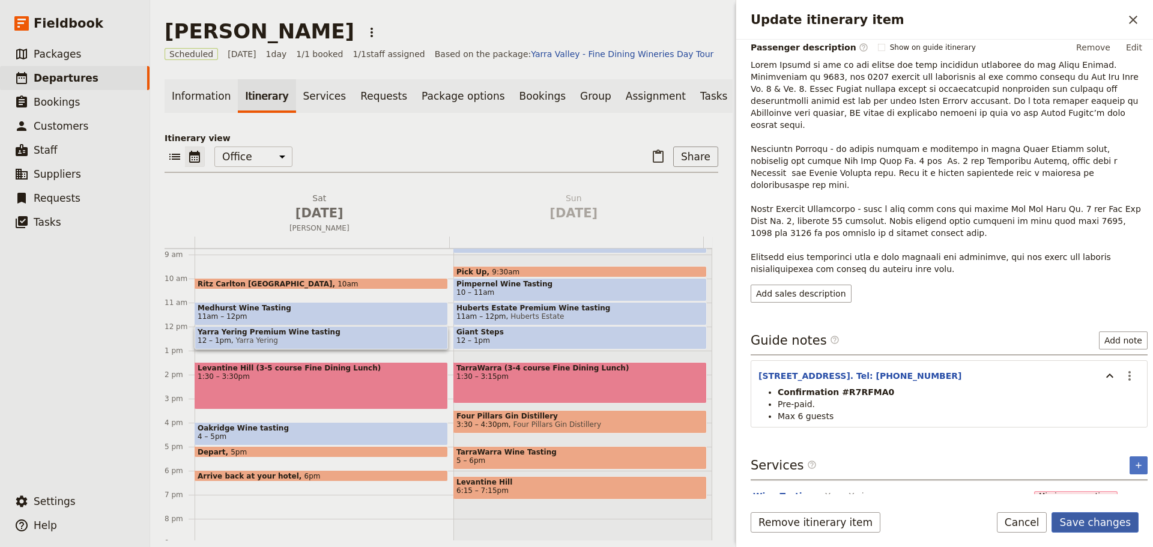
click at [1083, 521] on button "Save changes" at bounding box center [1095, 522] width 87 height 20
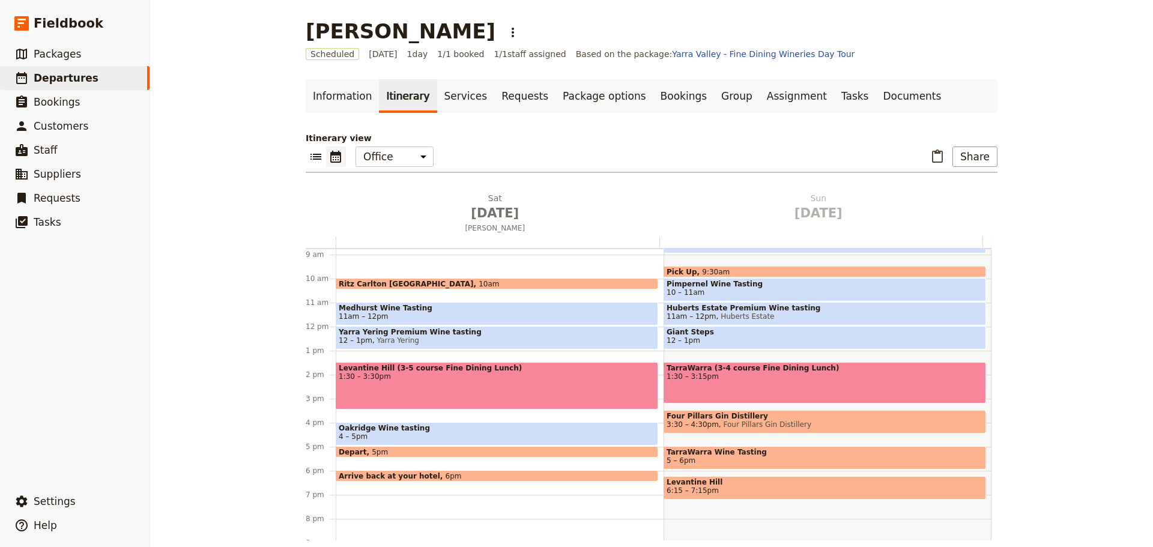
click at [496, 374] on span "1:30 – 3:30pm" at bounding box center [497, 376] width 316 height 8
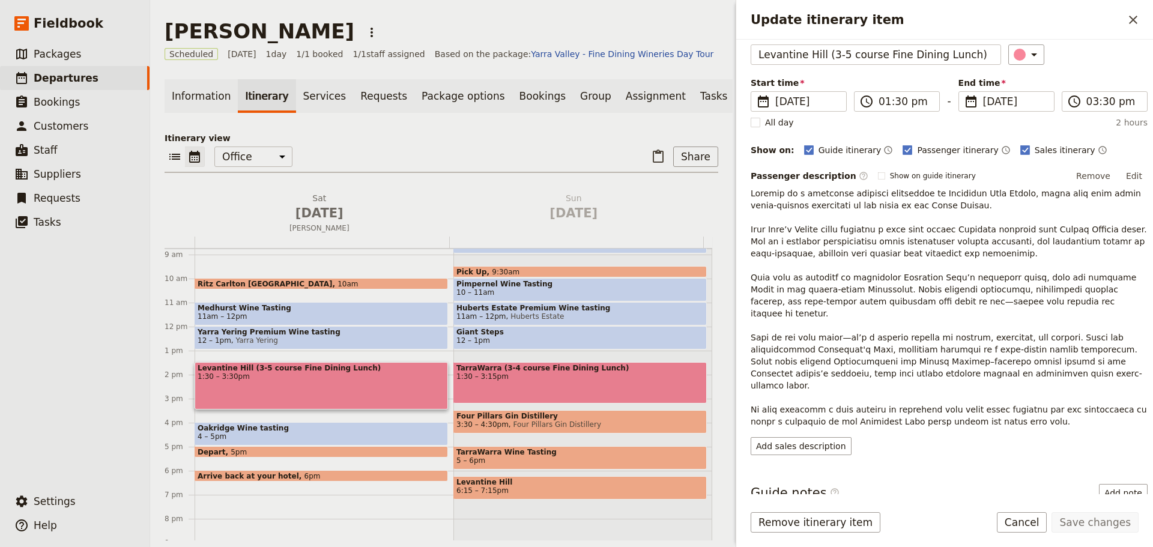
scroll to position [136, 0]
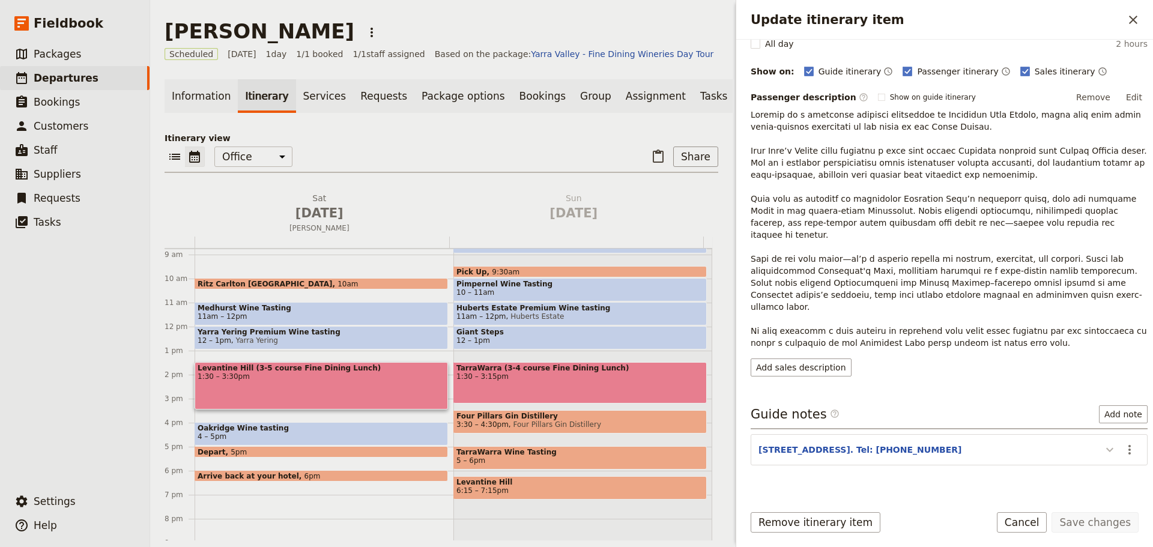
click at [1103, 443] on icon "Update itinerary item" at bounding box center [1110, 450] width 14 height 14
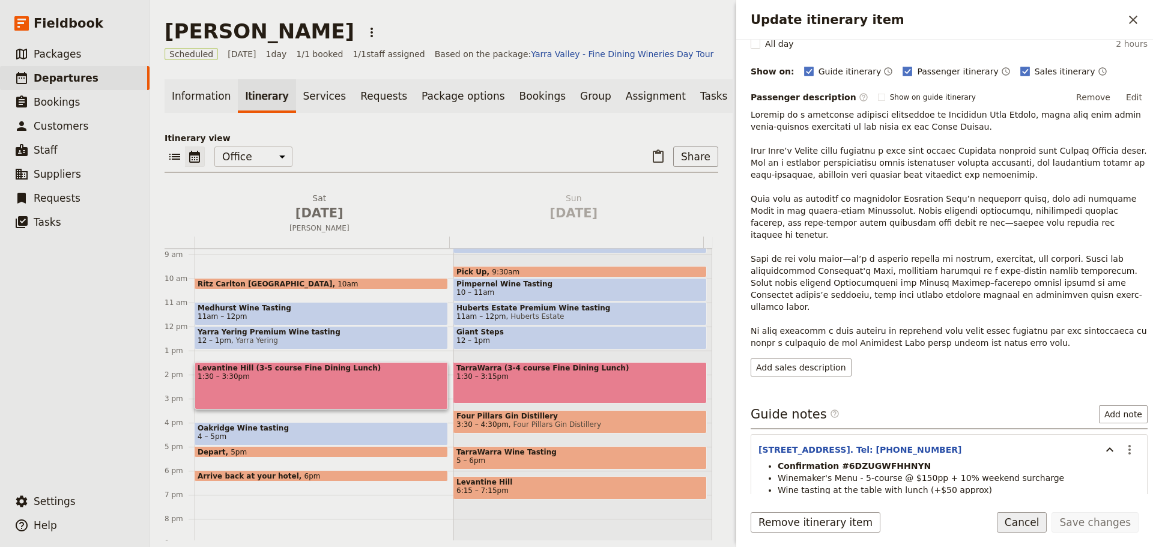
click at [1047, 522] on button "Cancel" at bounding box center [1022, 522] width 50 height 20
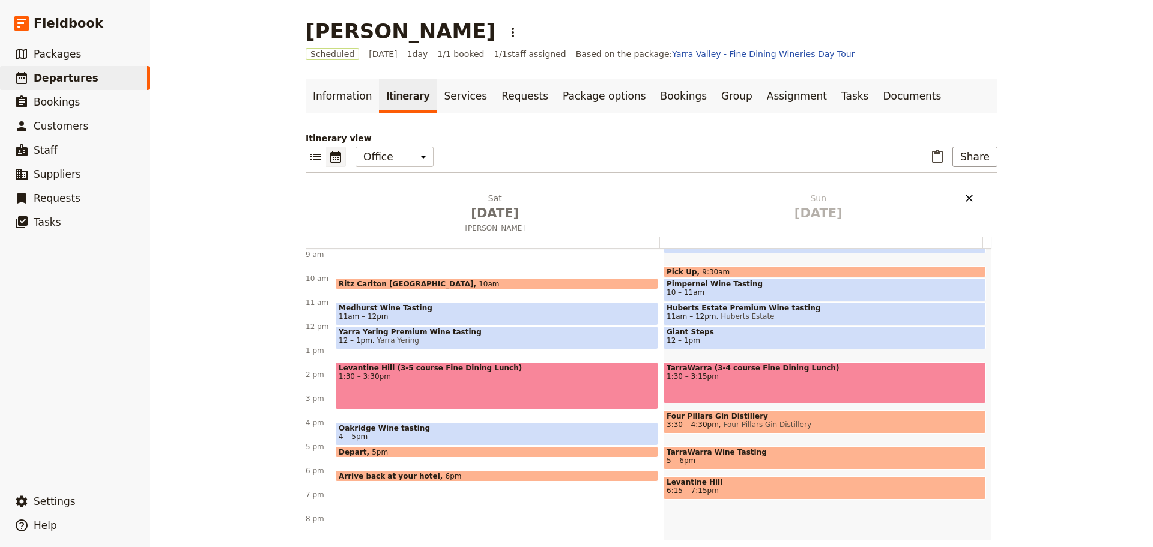
click at [966, 199] on icon "Delete Sun Sep 28" at bounding box center [969, 198] width 7 height 7
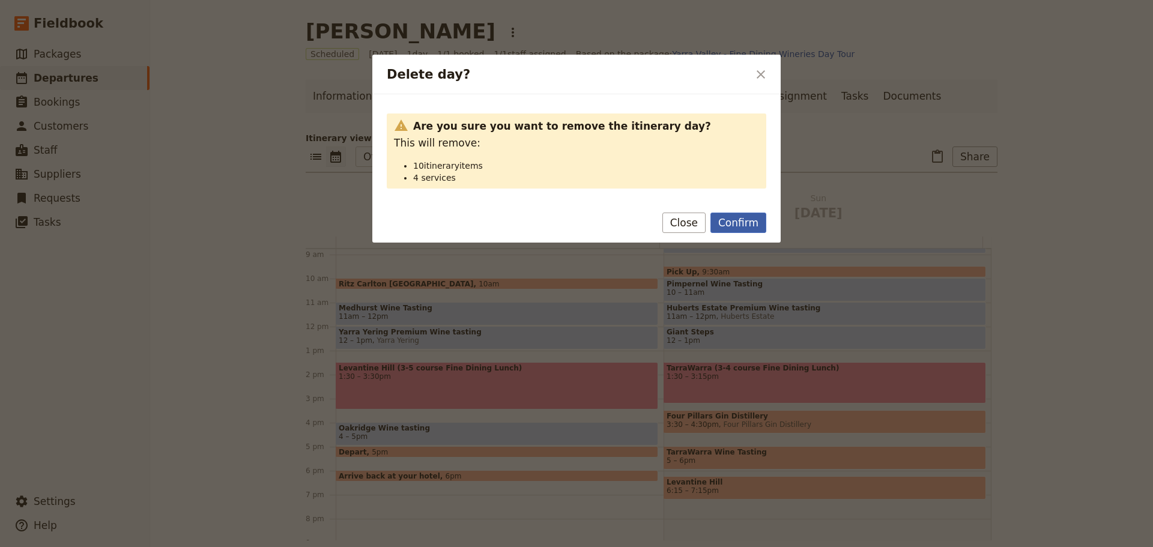
click at [738, 217] on button "Confirm" at bounding box center [738, 223] width 56 height 20
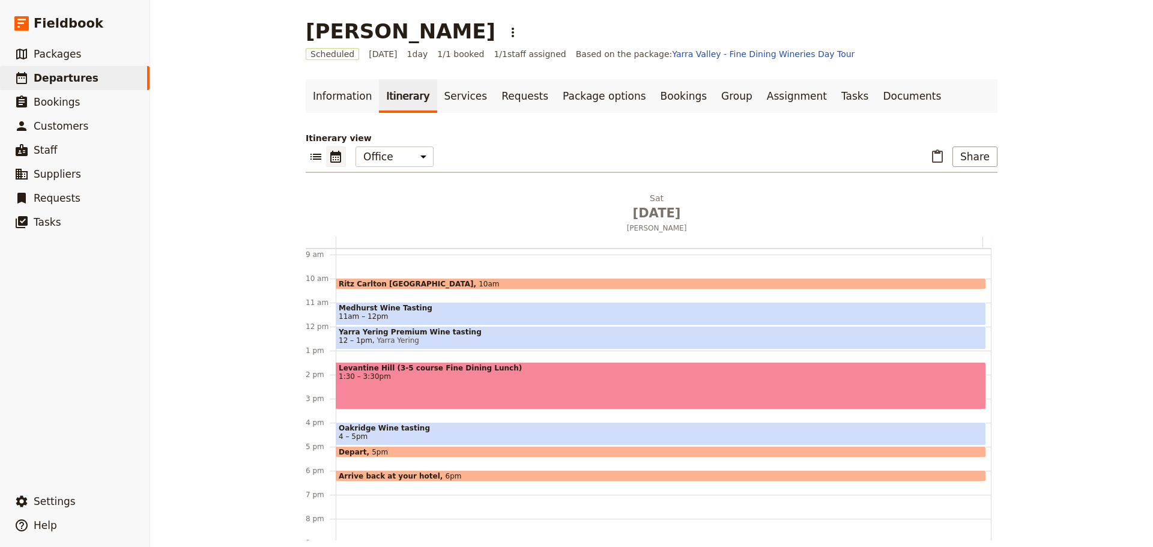
click at [404, 307] on span "Medhurst Wine Tasting" at bounding box center [661, 308] width 644 height 8
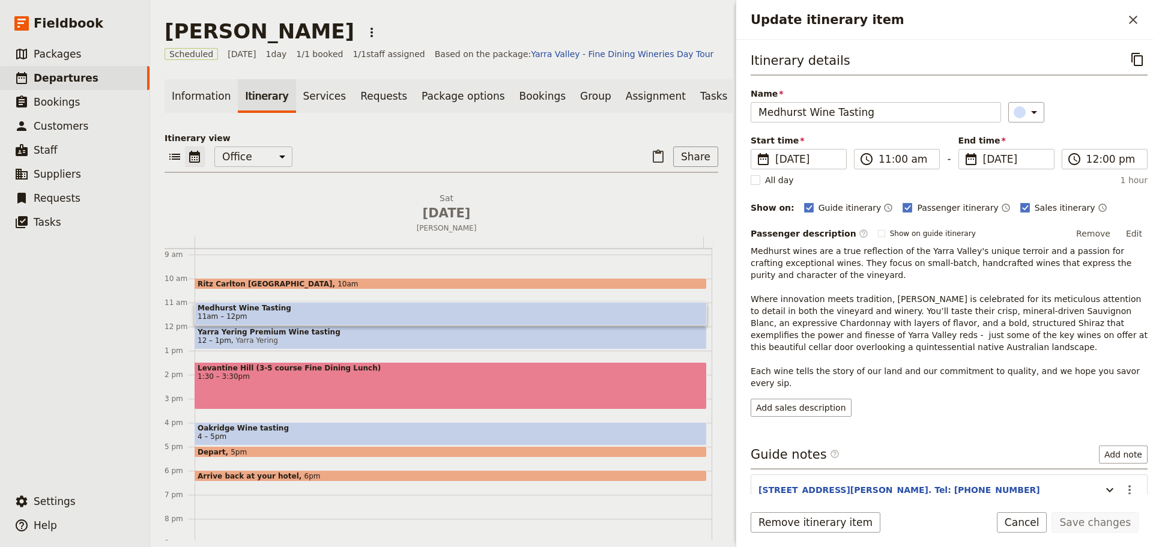
scroll to position [52, 0]
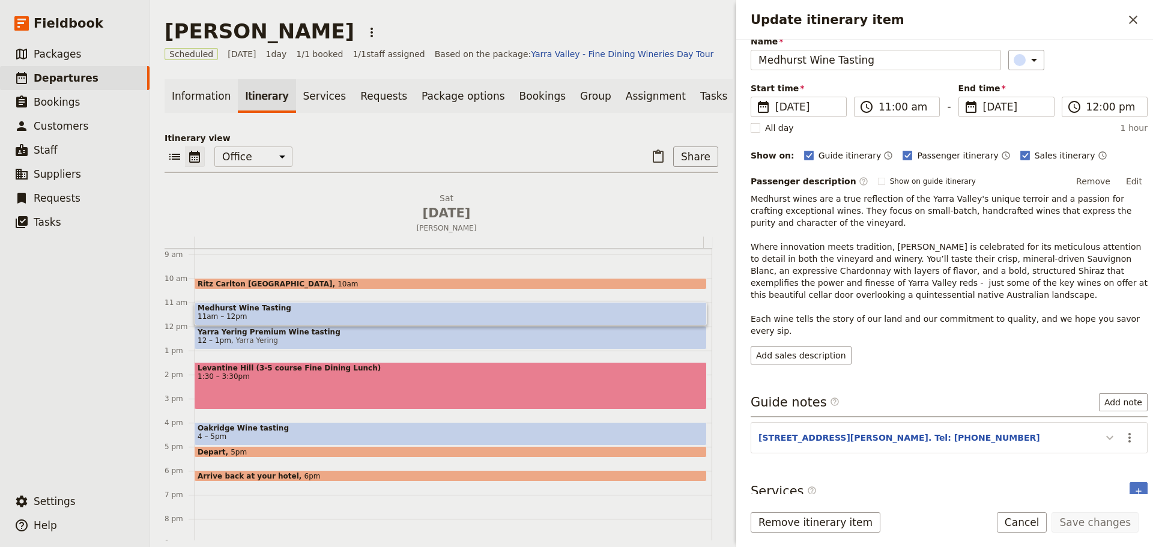
click at [1103, 431] on icon "Update itinerary item" at bounding box center [1110, 438] width 14 height 14
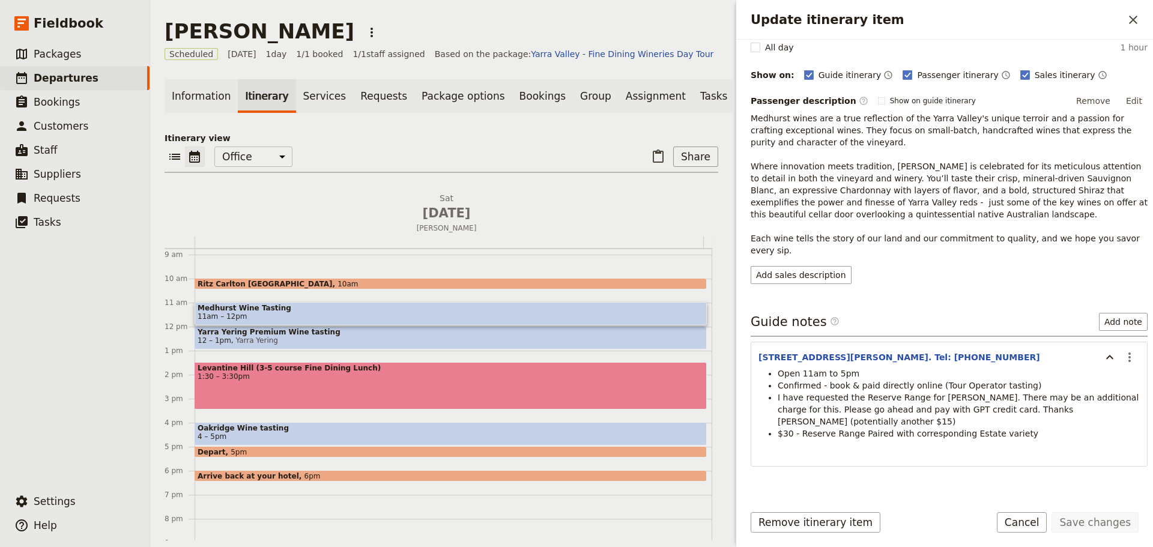
scroll to position [134, 0]
click at [1026, 521] on button "Cancel" at bounding box center [1022, 522] width 50 height 20
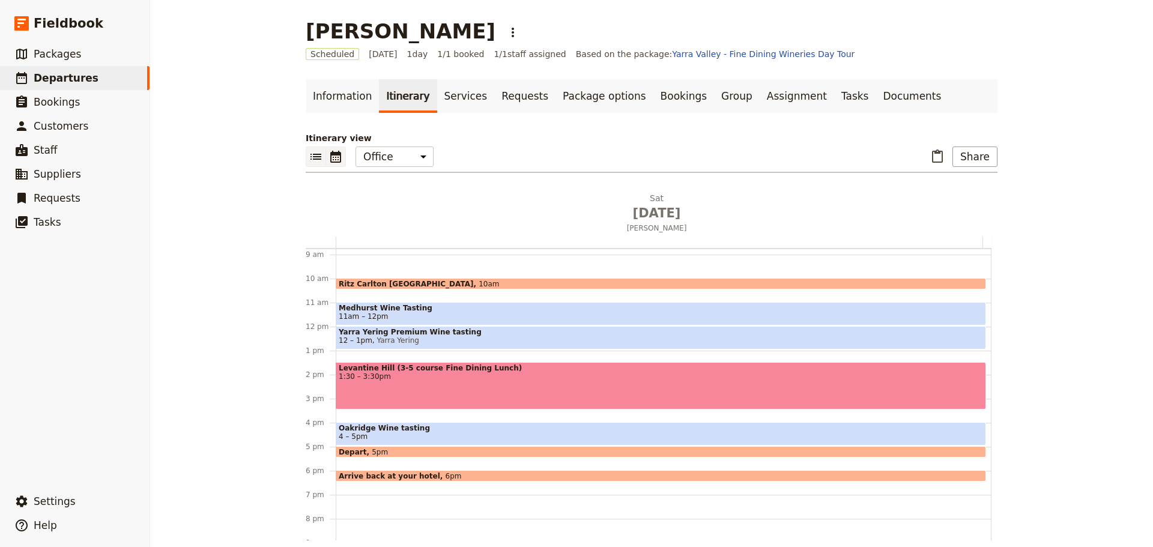
click at [310, 162] on icon "List view" at bounding box center [316, 157] width 14 height 14
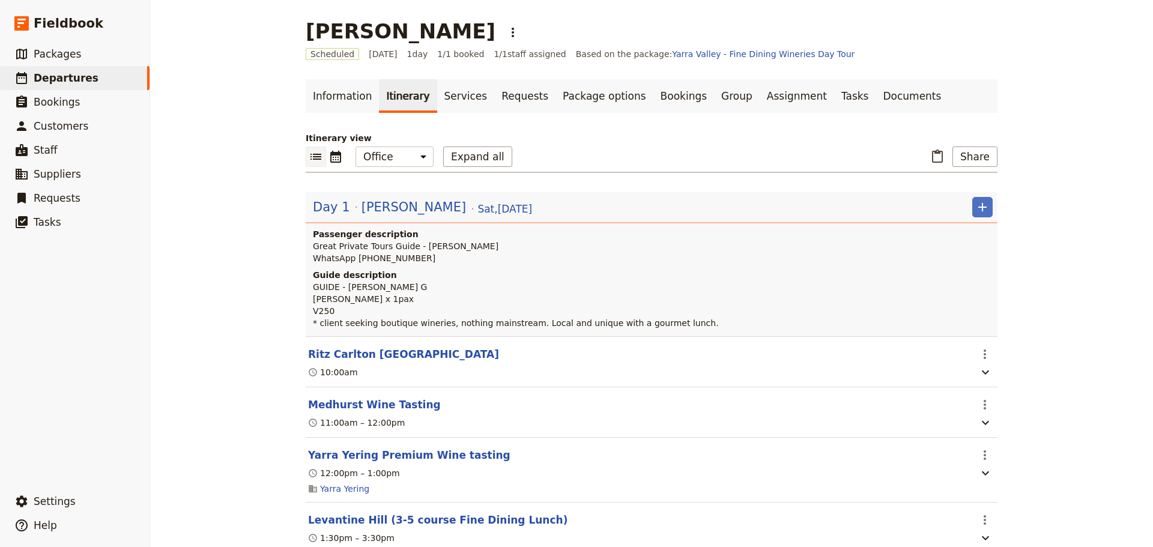
click at [381, 203] on span "[PERSON_NAME]" at bounding box center [414, 207] width 104 height 18
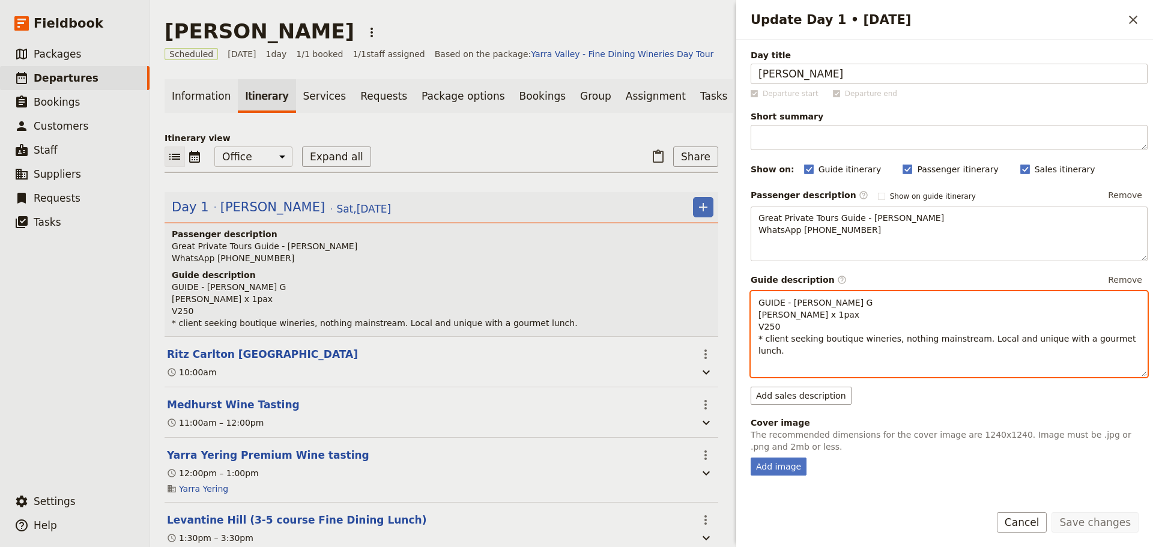
click at [822, 325] on p "GUIDE - Neil G Donald Dudrow Jr. x 1pax V250 * client seeking boutique wineries…" at bounding box center [948, 327] width 381 height 60
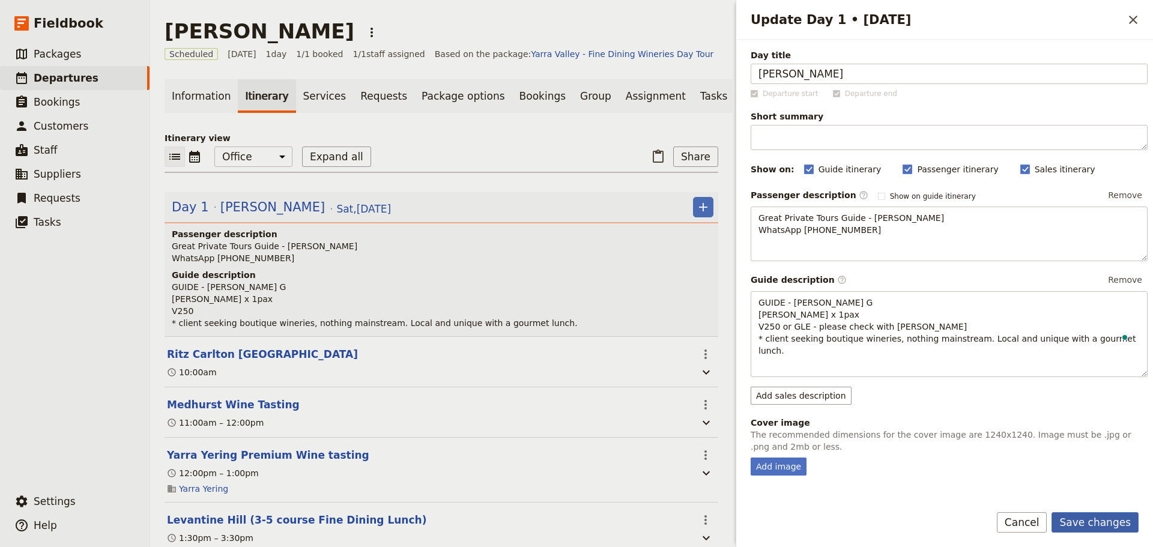
click at [1092, 514] on button "Save changes" at bounding box center [1095, 522] width 87 height 20
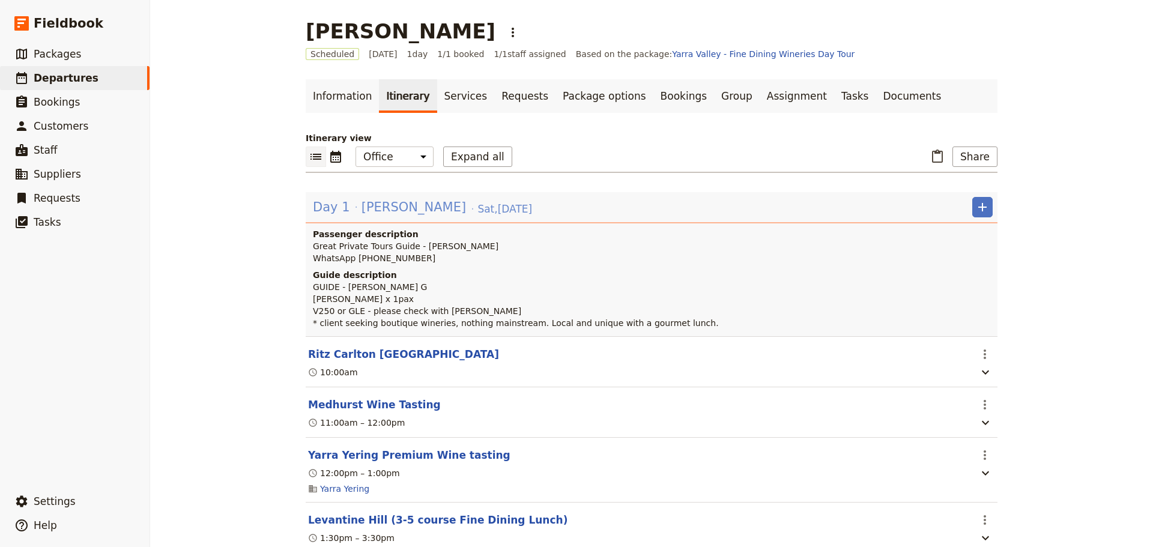
click at [477, 210] on span "Sat , 27 Sep 2025" at bounding box center [504, 209] width 55 height 14
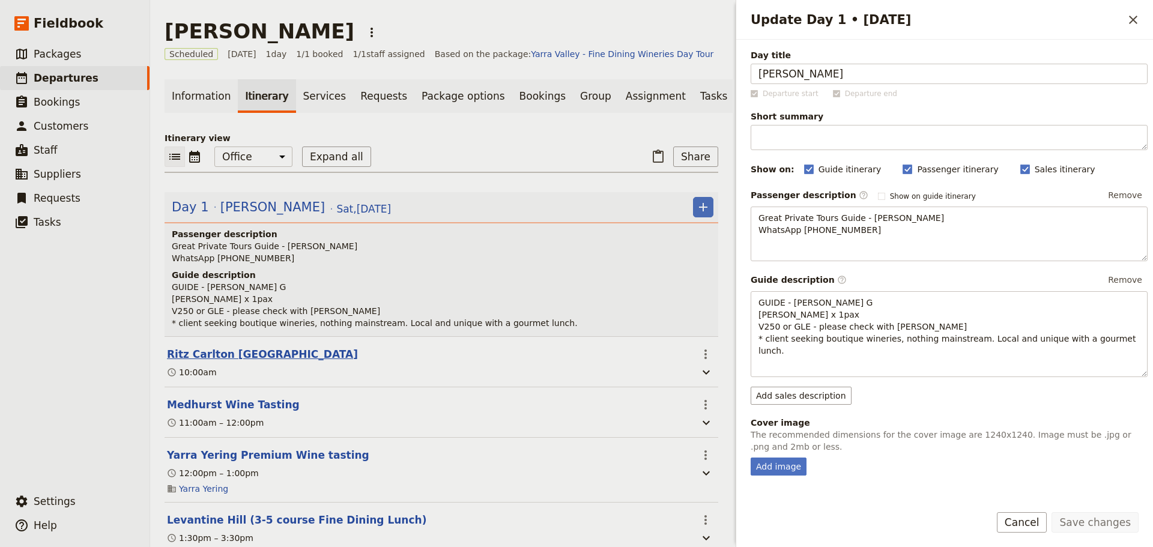
click at [209, 355] on button "Ritz Carlton [GEOGRAPHIC_DATA]" at bounding box center [262, 354] width 191 height 14
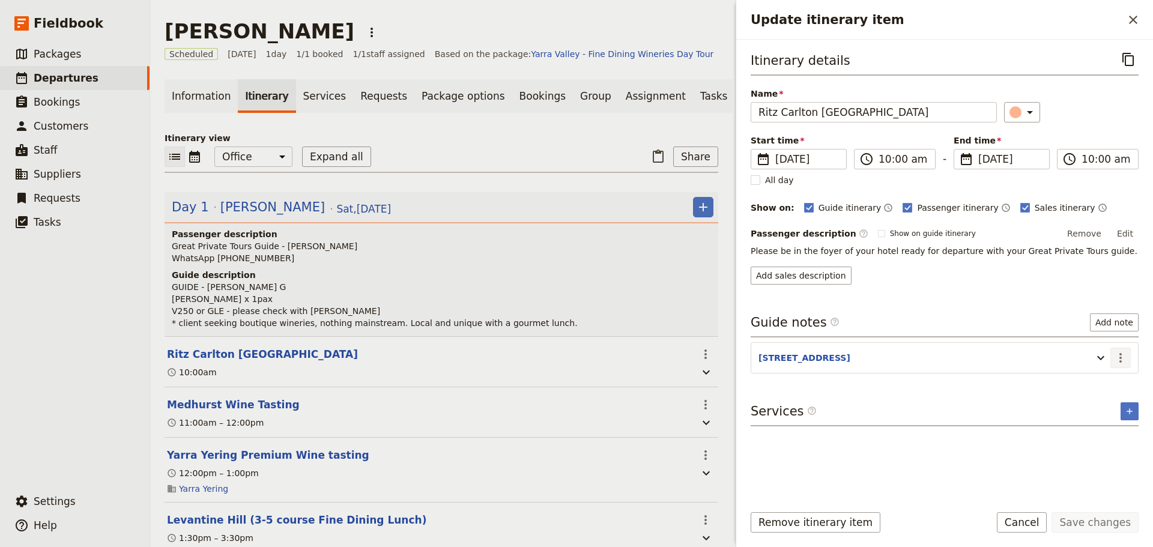
click at [1123, 357] on icon "Actions" at bounding box center [1120, 358] width 14 height 14
click at [886, 166] on input "10:00 am" at bounding box center [903, 159] width 49 height 14
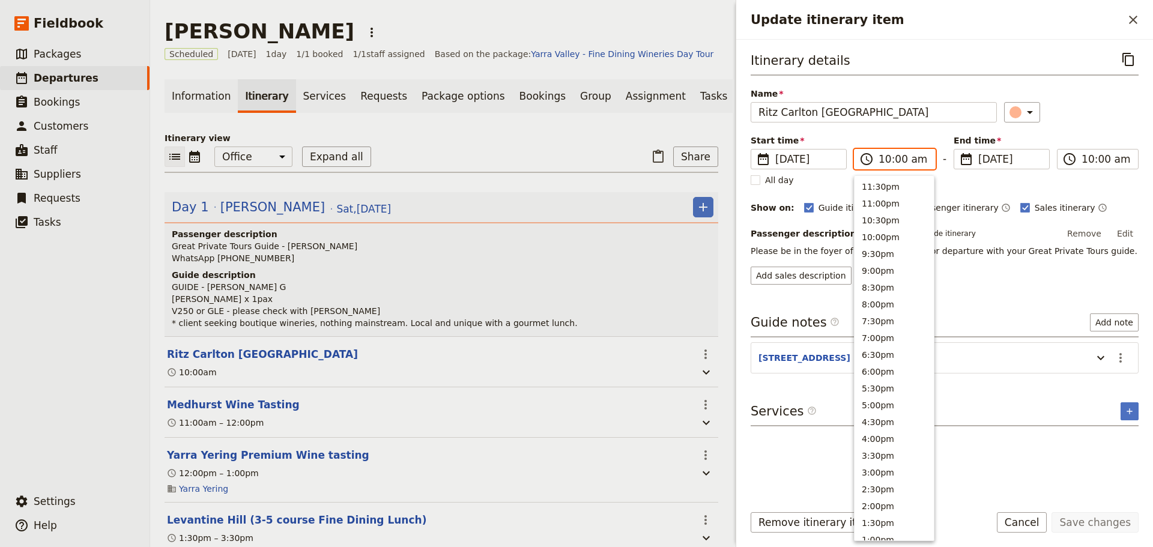
scroll to position [440, 0]
drag, startPoint x: 884, startPoint y: 216, endPoint x: 904, endPoint y: 168, distance: 51.6
click at [884, 215] on button "9:30am" at bounding box center [894, 218] width 79 height 17
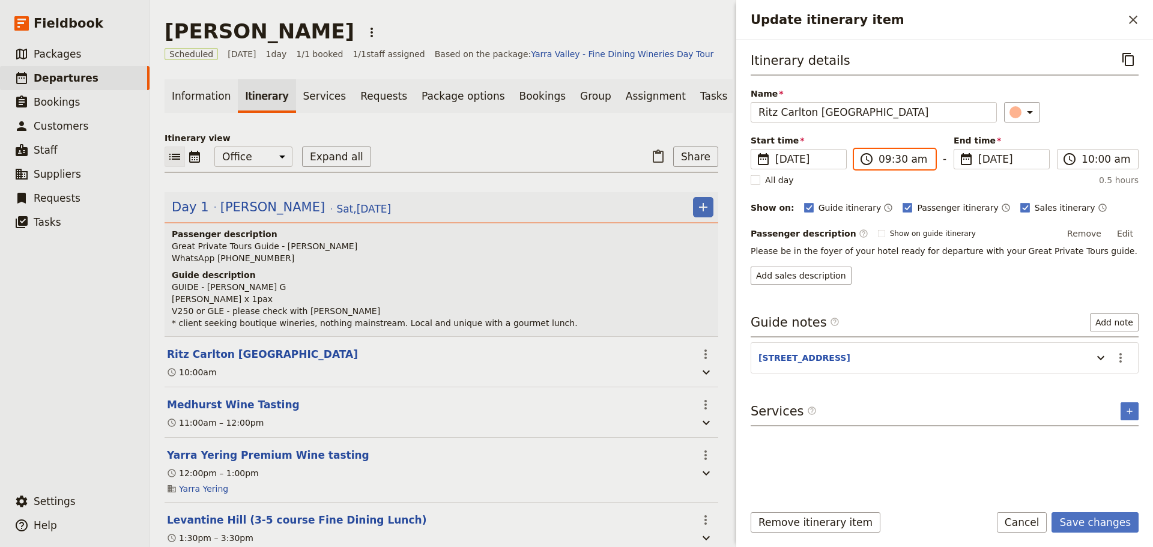
click at [896, 160] on input "09:30 am" at bounding box center [903, 159] width 49 height 14
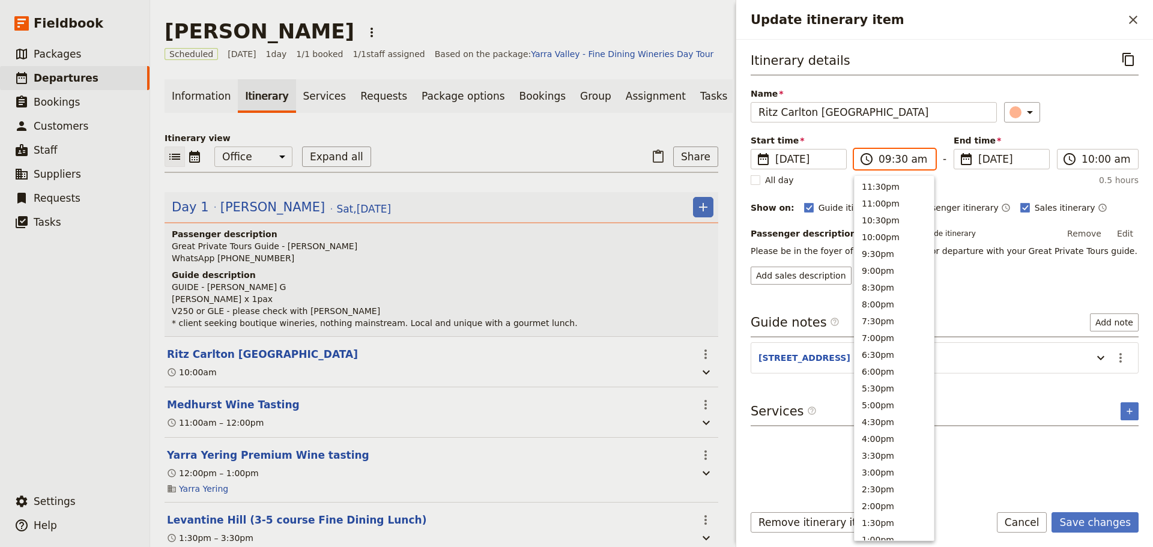
scroll to position [447, 0]
type input "09:45 am"
click at [1094, 159] on input "10:00 am" at bounding box center [1106, 159] width 49 height 14
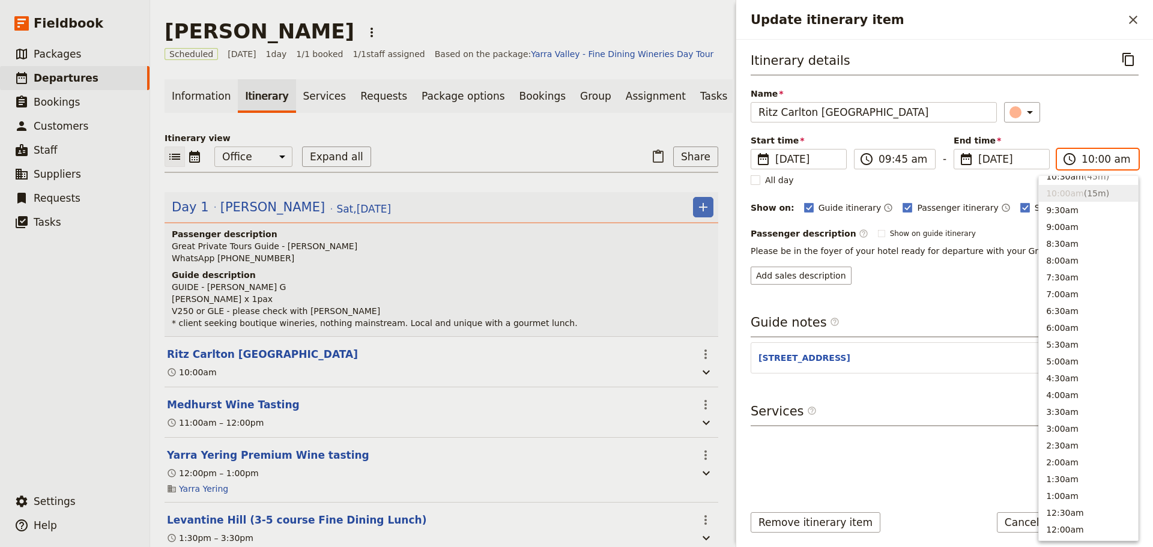
scroll to position [440, 0]
click at [1075, 211] on button "9:30am" at bounding box center [1088, 217] width 99 height 17
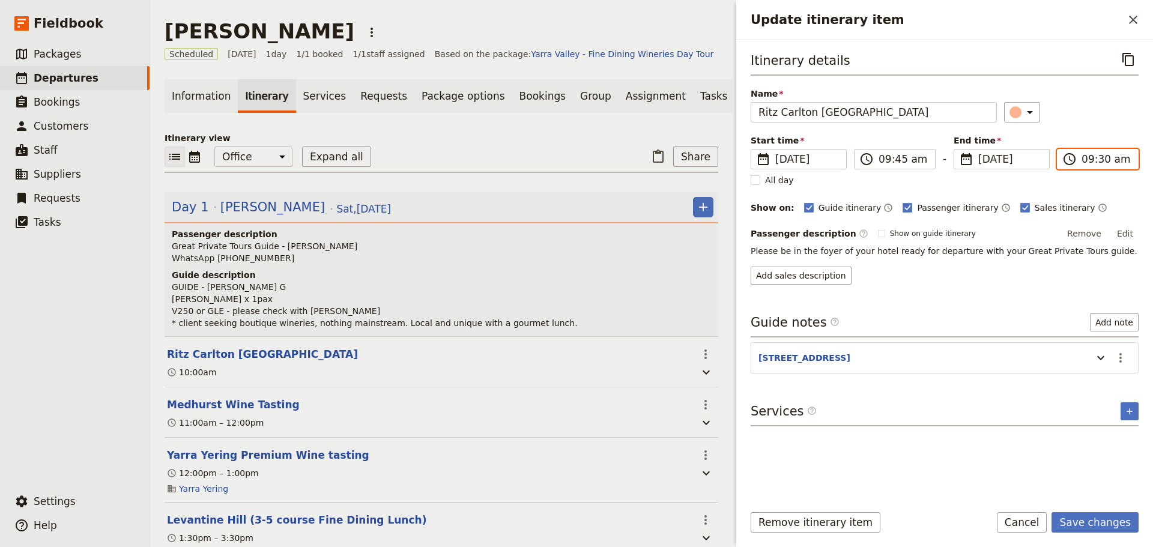
click at [1101, 157] on input "09:30 am" at bounding box center [1106, 159] width 49 height 14
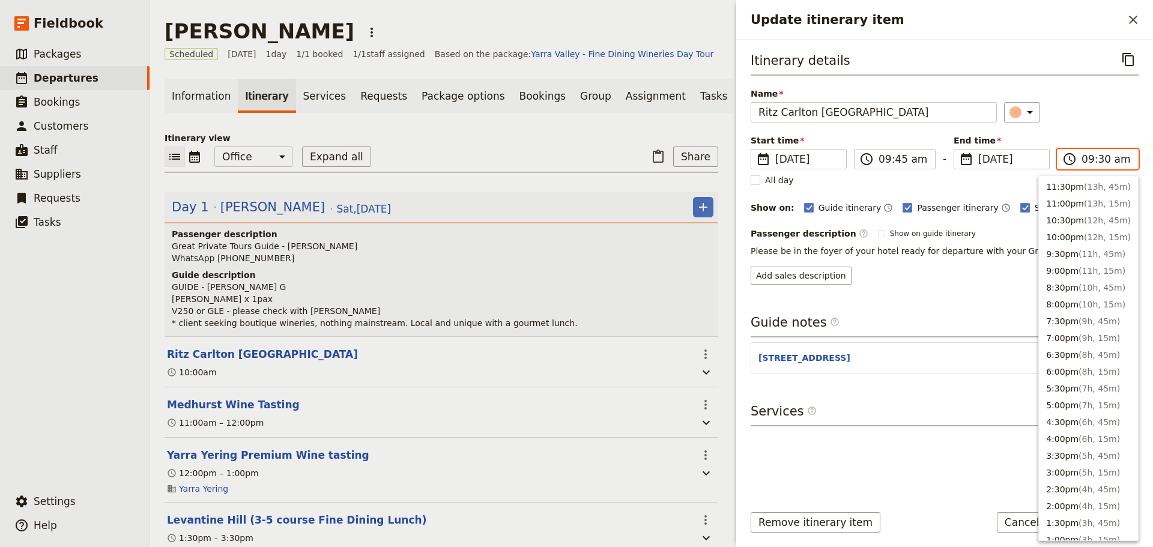
scroll to position [447, 0]
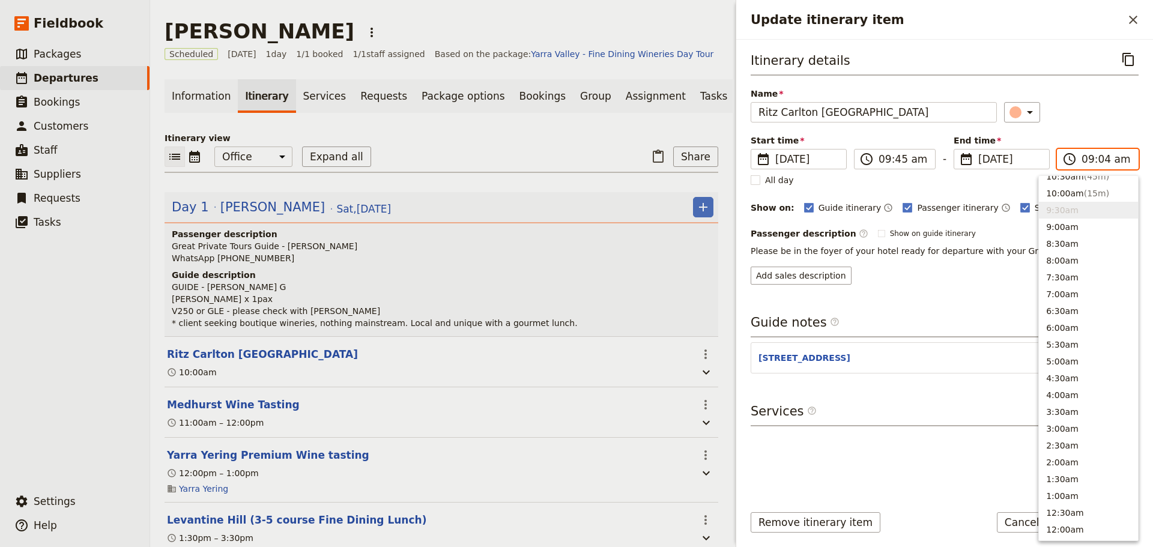
type input "09:45 am"
click at [1103, 110] on div "​" at bounding box center [1071, 112] width 135 height 20
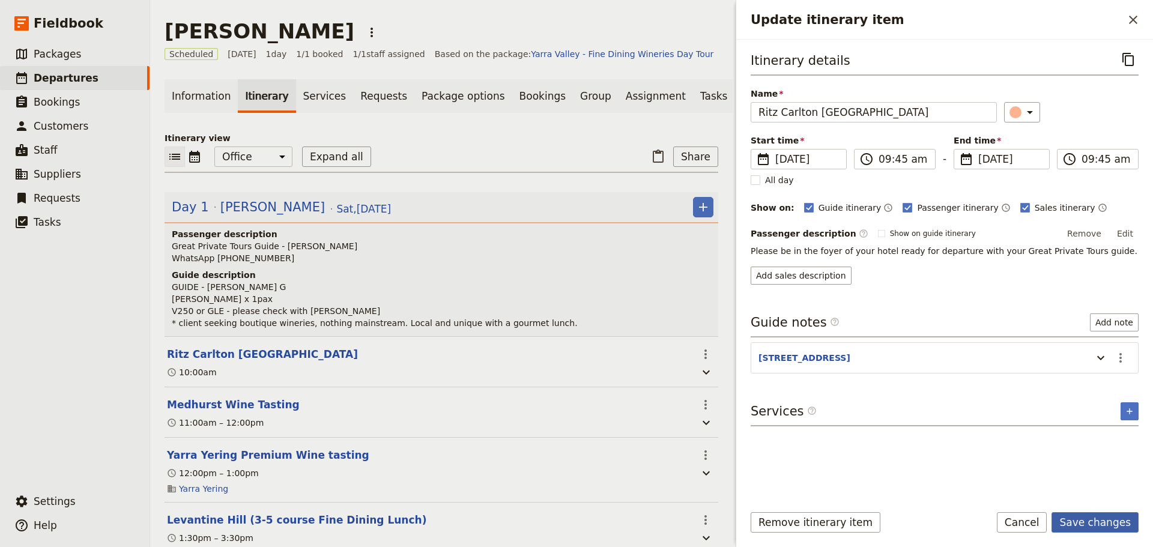
click at [1094, 525] on button "Save changes" at bounding box center [1095, 522] width 87 height 20
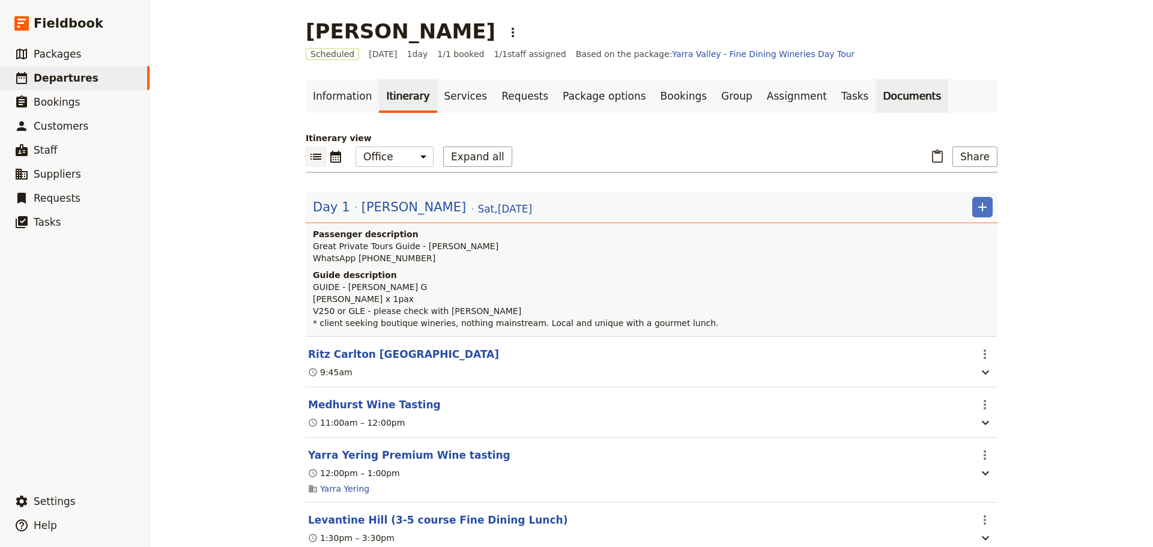
click at [876, 91] on link "Documents" at bounding box center [912, 96] width 73 height 34
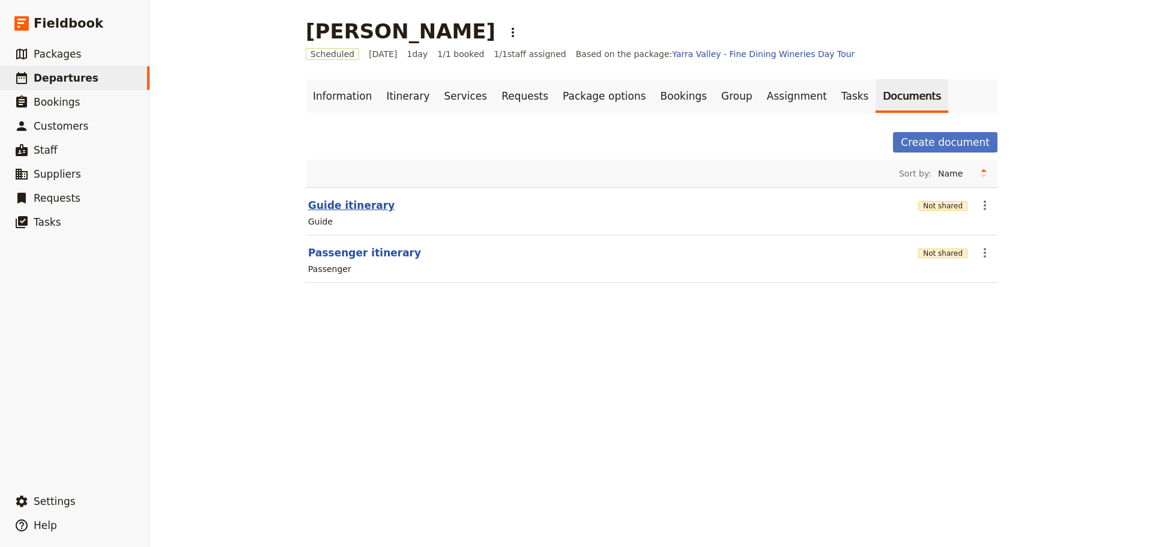
click at [355, 206] on button "Guide itinerary" at bounding box center [351, 205] width 86 height 14
select select "STAFF"
select select "RUN_SHEET"
select select "DEFAULT"
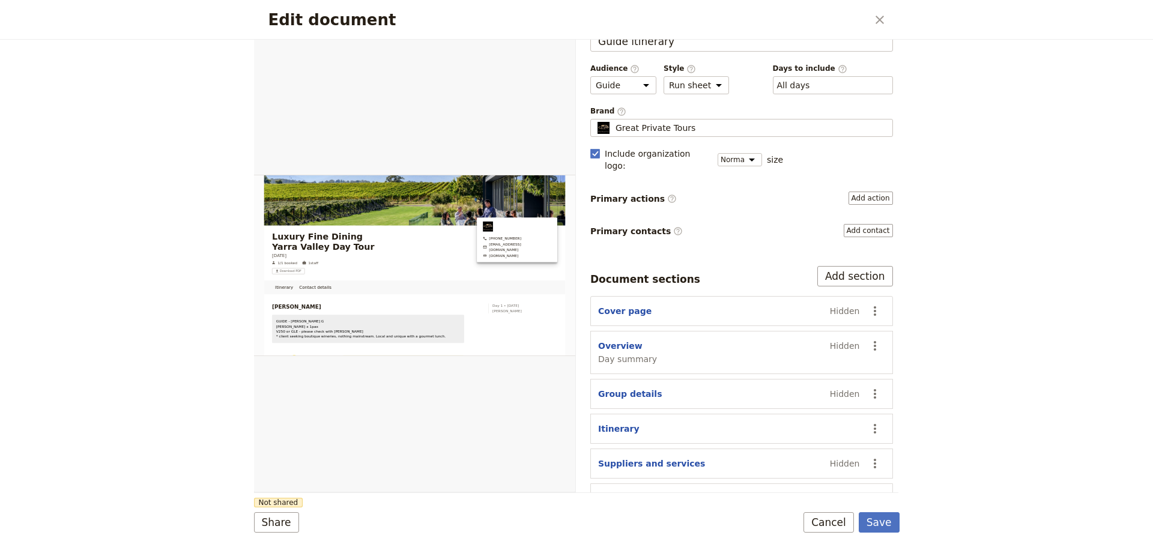
scroll to position [46, 0]
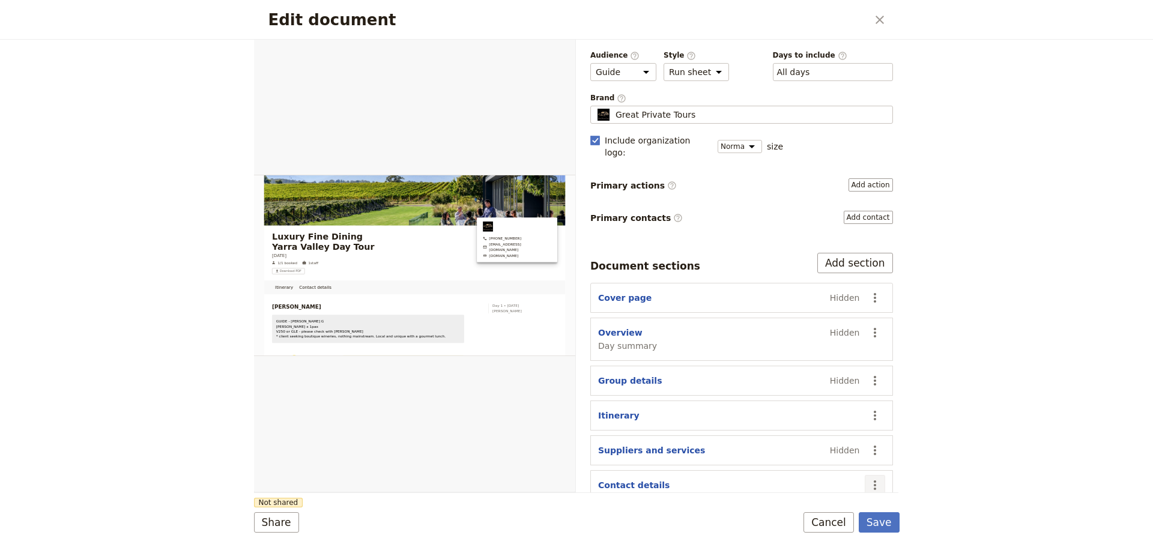
click at [868, 478] on icon "Actions" at bounding box center [875, 485] width 14 height 14
click at [821, 444] on span "Hide section" at bounding box center [818, 445] width 97 height 12
click at [896, 527] on button "Save" at bounding box center [879, 522] width 41 height 20
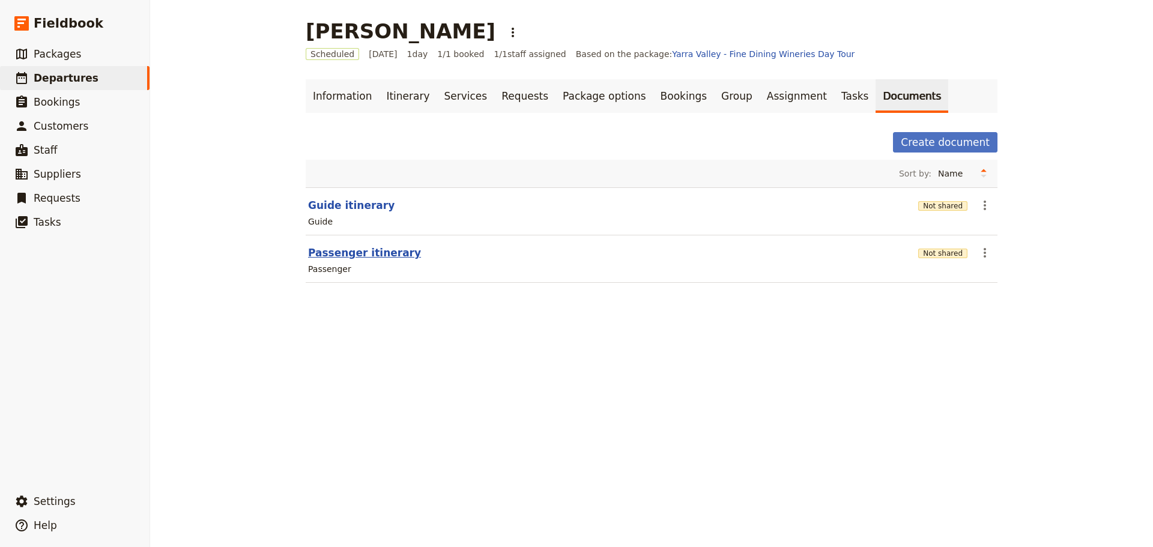
click at [362, 252] on button "Passenger itinerary" at bounding box center [364, 253] width 113 height 14
select select "PASSENGER"
select select "RUN_SHEET"
select select "DEFAULT"
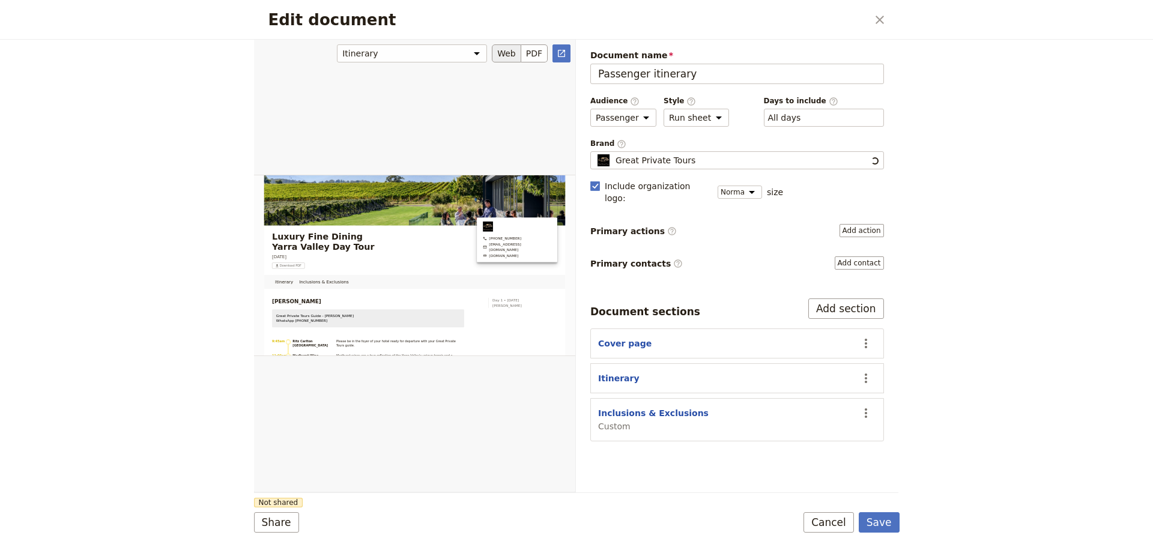
scroll to position [0, 0]
click at [704, 113] on select "Brochure Run sheet" at bounding box center [696, 118] width 65 height 18
select select "BROCHURE"
click at [664, 109] on select "Brochure Run sheet" at bounding box center [696, 118] width 65 height 18
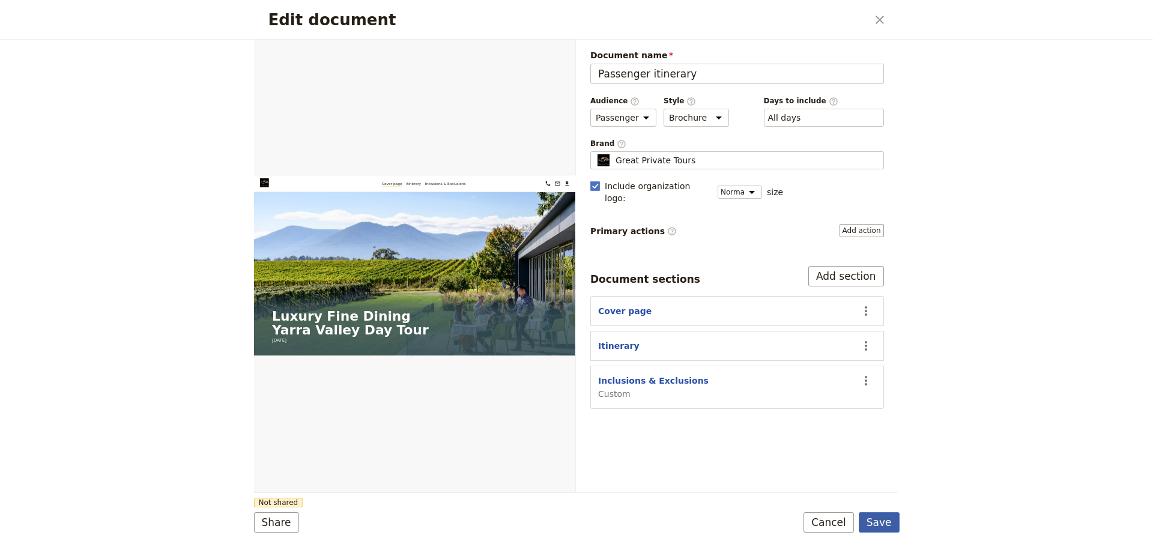
click at [888, 519] on button "Save" at bounding box center [879, 522] width 41 height 20
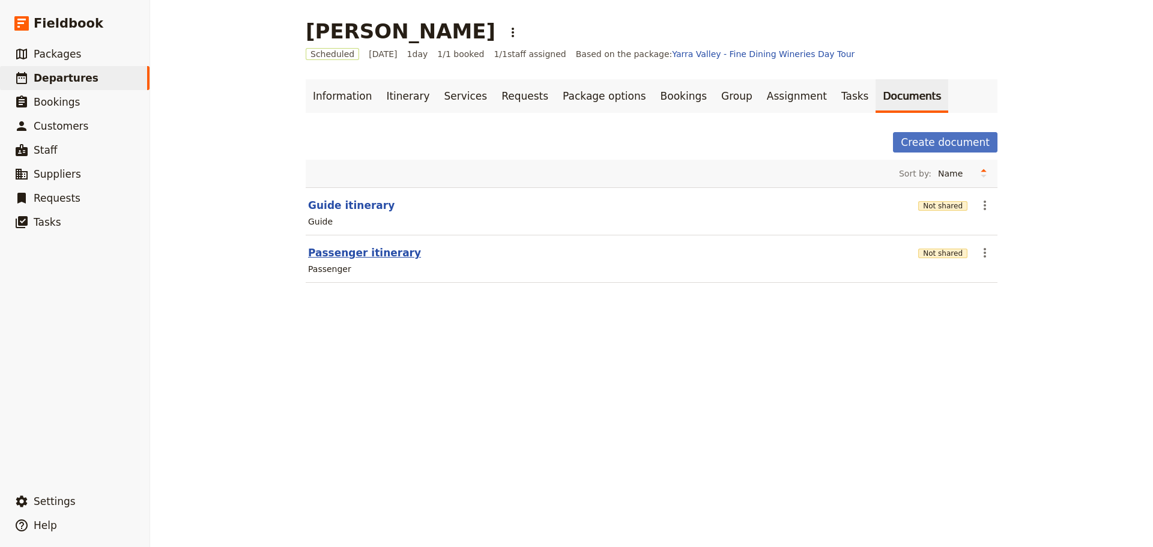
click at [366, 252] on button "Passenger itinerary" at bounding box center [364, 253] width 113 height 14
select select "PASSENGER"
select select "RUN_SHEET"
select select "DEFAULT"
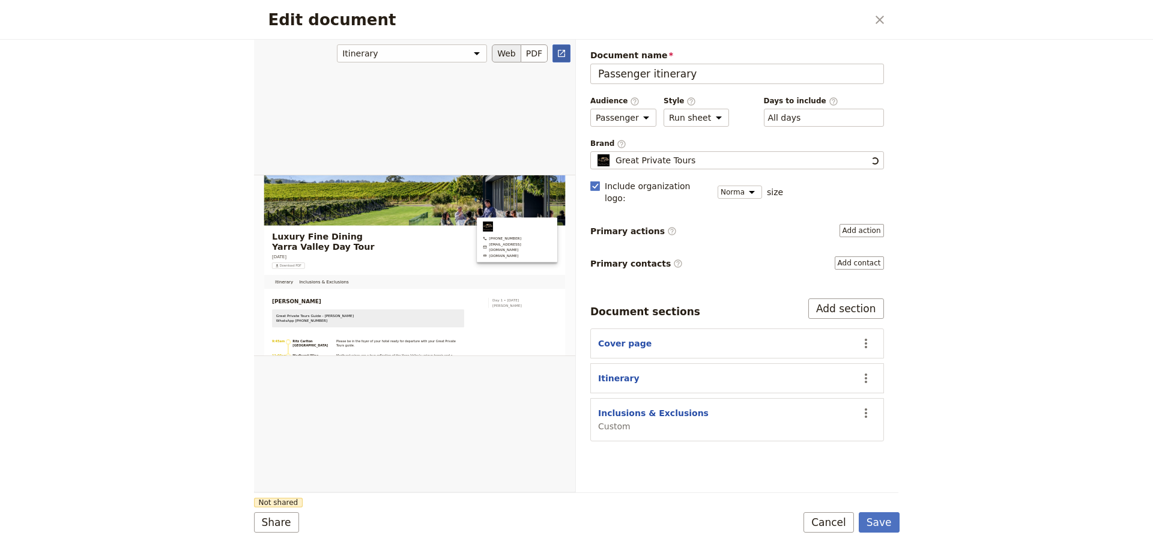
click at [561, 52] on icon "Open full preview" at bounding box center [562, 54] width 10 height 10
click at [715, 120] on select "Brochure Run sheet" at bounding box center [696, 118] width 65 height 18
select select "BROCHURE"
click at [664, 109] on select "Brochure Run sheet" at bounding box center [696, 118] width 65 height 18
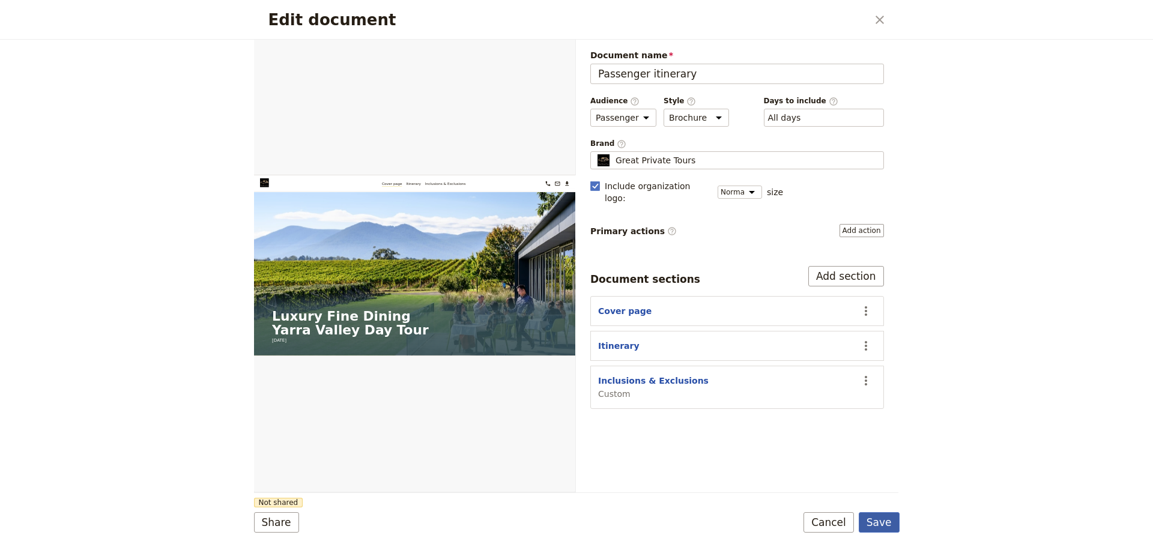
click at [881, 522] on button "Save" at bounding box center [879, 522] width 41 height 20
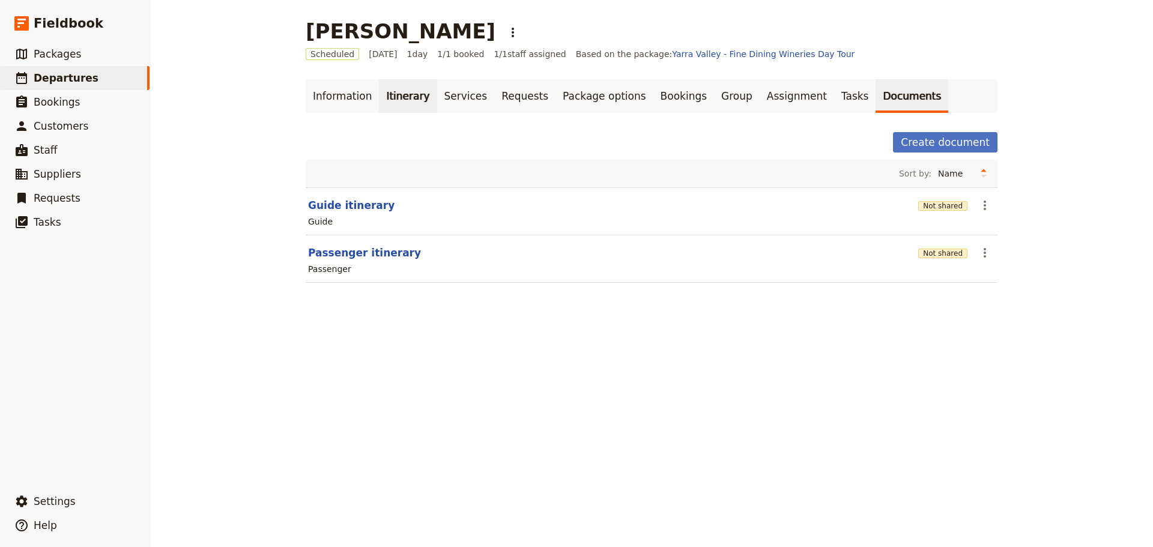
click at [413, 92] on link "Itinerary" at bounding box center [408, 96] width 58 height 34
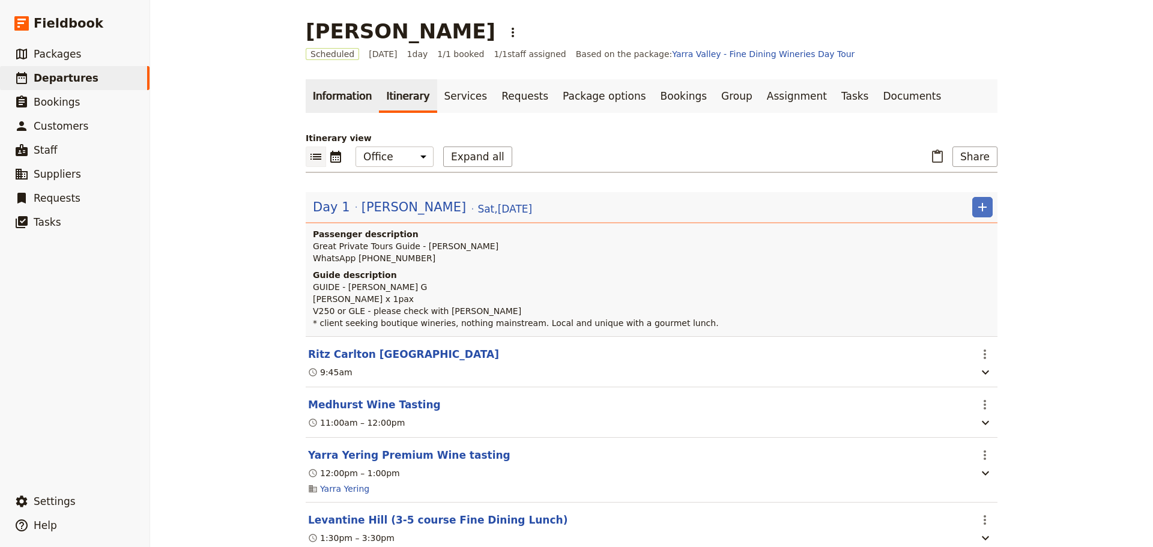
click at [336, 87] on link "Information" at bounding box center [342, 96] width 73 height 34
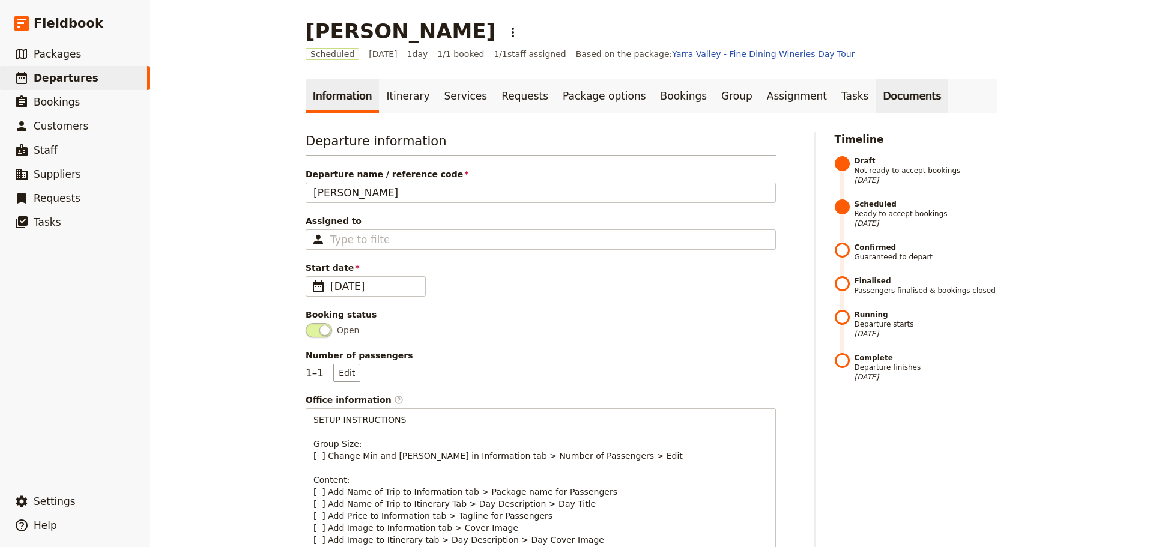
click at [879, 95] on link "Documents" at bounding box center [912, 96] width 73 height 34
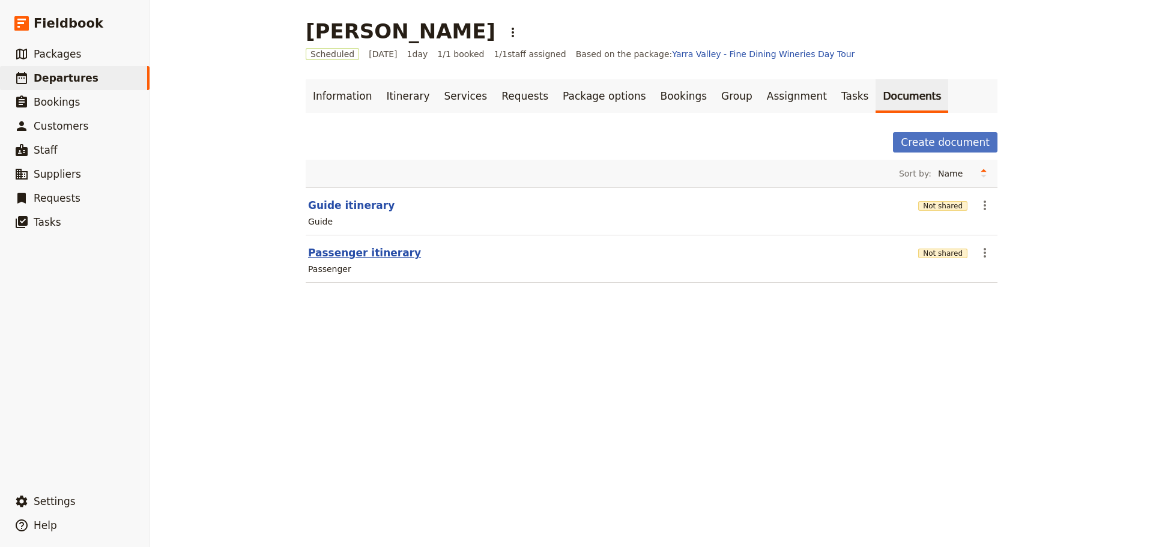
click at [351, 250] on button "Passenger itinerary" at bounding box center [364, 253] width 113 height 14
select select "PASSENGER"
select select "DEFAULT"
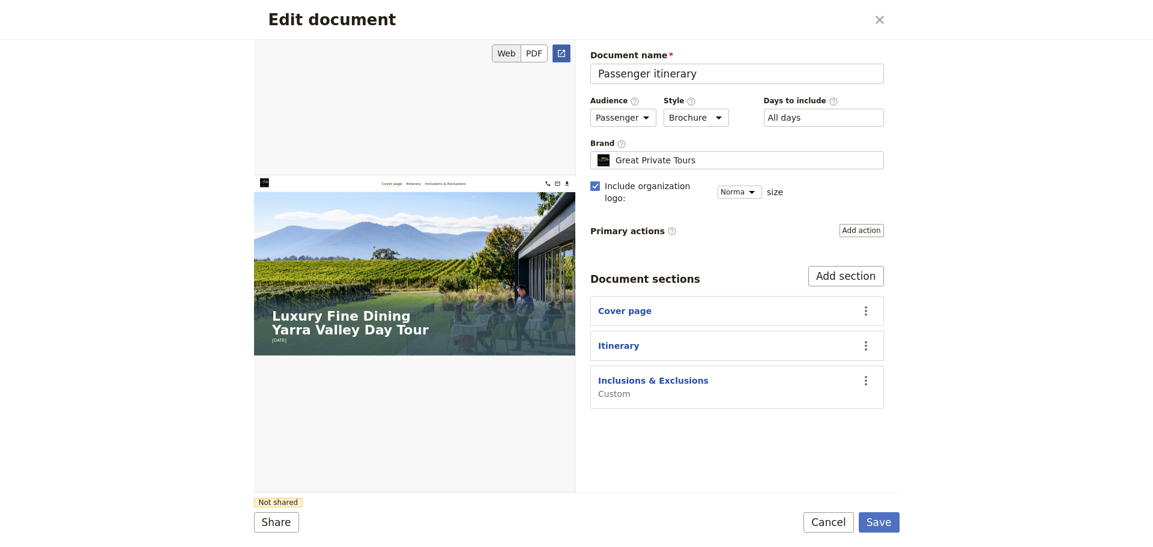
click at [557, 55] on icon "Open full preview" at bounding box center [562, 54] width 10 height 10
click at [861, 374] on icon "Actions" at bounding box center [866, 381] width 14 height 14
click at [829, 456] on span "Hide section" at bounding box center [818, 452] width 97 height 12
click at [880, 527] on button "Save" at bounding box center [879, 522] width 41 height 20
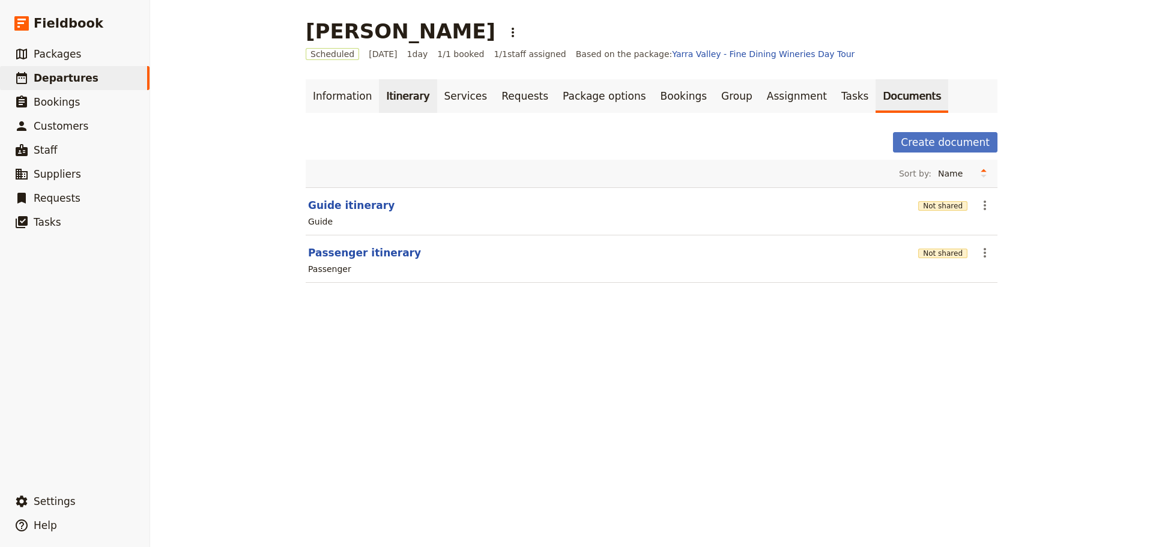
click at [401, 95] on link "Itinerary" at bounding box center [408, 96] width 58 height 34
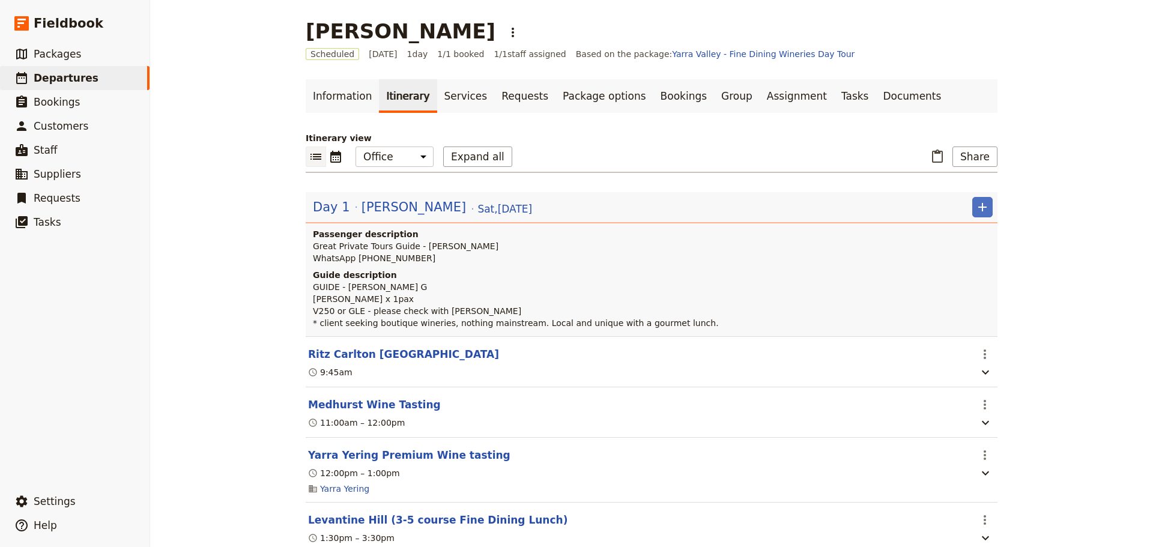
click at [380, 398] on section "Medhurst Wine Tasting ​ 11:00am – 12:00pm" at bounding box center [652, 412] width 692 height 50
click at [398, 405] on button "Medhurst Wine Tasting" at bounding box center [374, 405] width 133 height 14
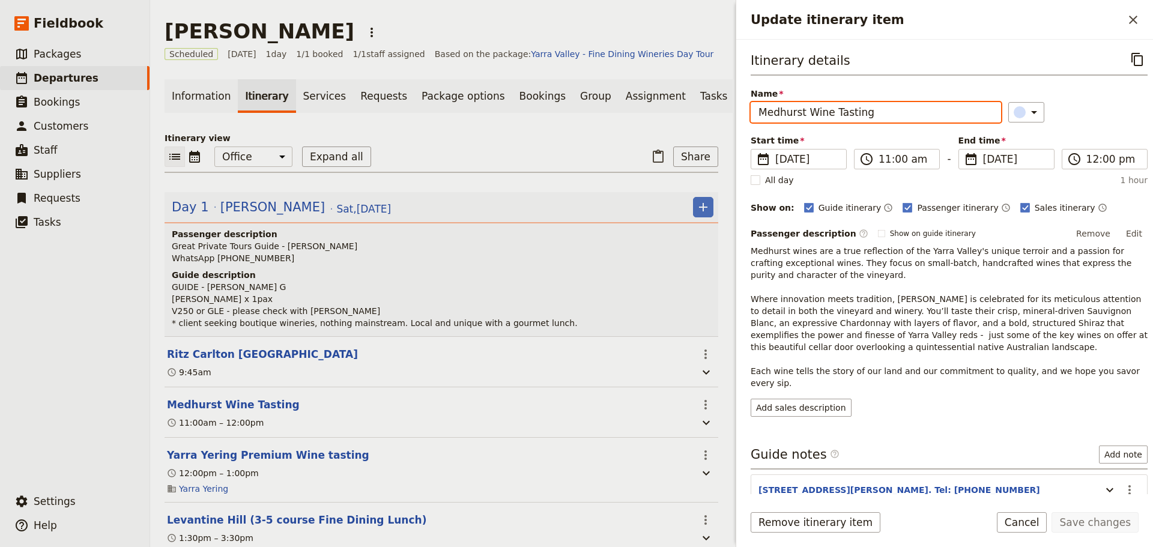
drag, startPoint x: 880, startPoint y: 110, endPoint x: 826, endPoint y: 108, distance: 54.1
click at [826, 108] on input "Medhurst Wine Tasting" at bounding box center [876, 112] width 250 height 20
type input "Medhurst Winery"
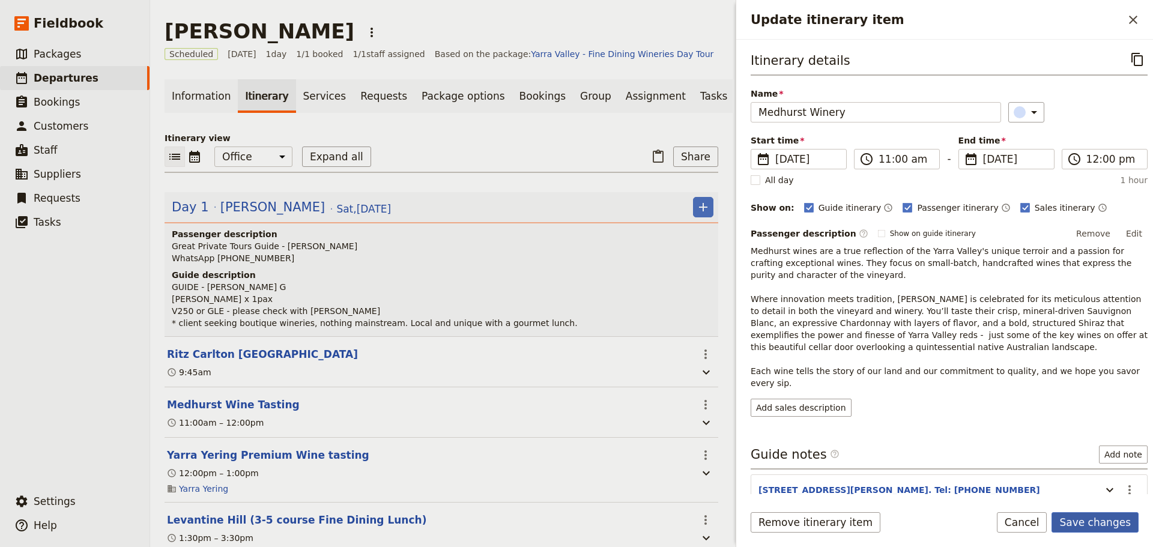
click at [1099, 519] on button "Save changes" at bounding box center [1095, 522] width 87 height 20
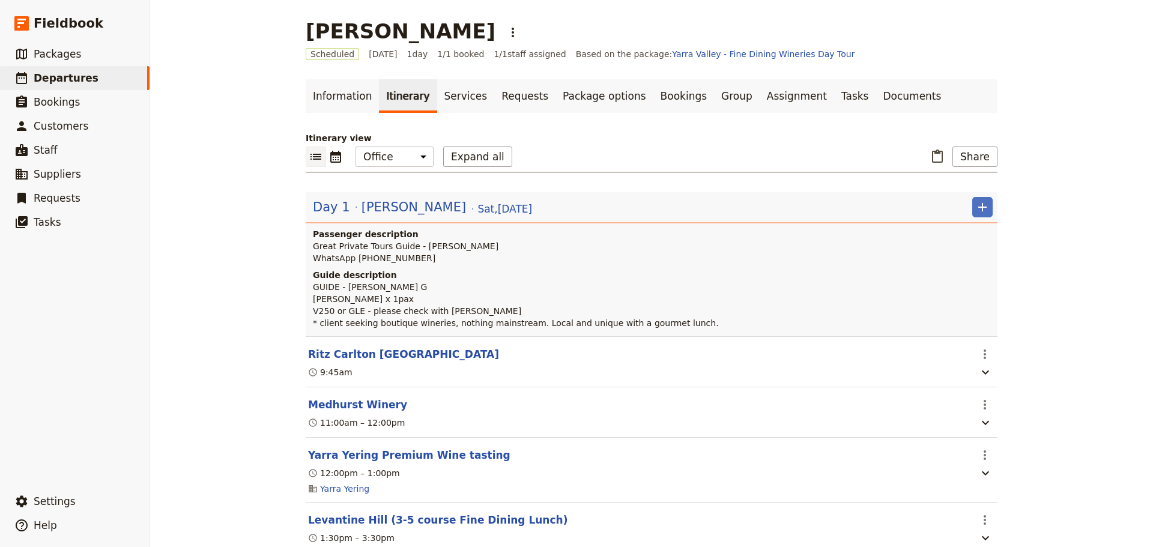
drag, startPoint x: 369, startPoint y: 458, endPoint x: 375, endPoint y: 452, distance: 8.5
click at [369, 458] on button "Yarra Yering Premium Wine tasting" at bounding box center [409, 455] width 202 height 14
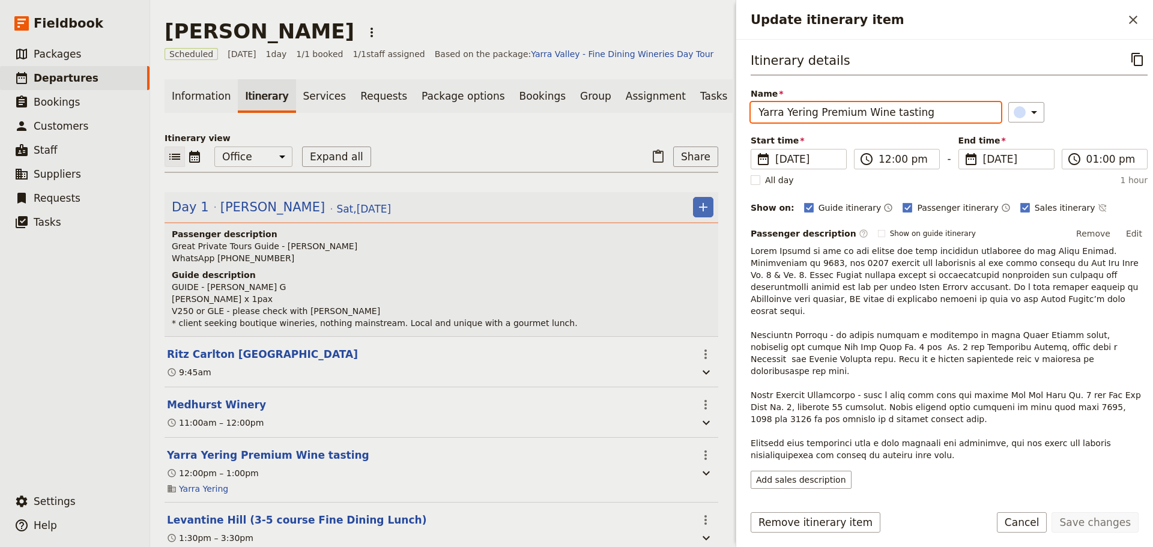
drag, startPoint x: 926, startPoint y: 106, endPoint x: 814, endPoint y: 102, distance: 111.8
click at [814, 102] on input "Yarra Yering Premium Wine tasting" at bounding box center [876, 112] width 250 height 20
type input "Yarra Yering"
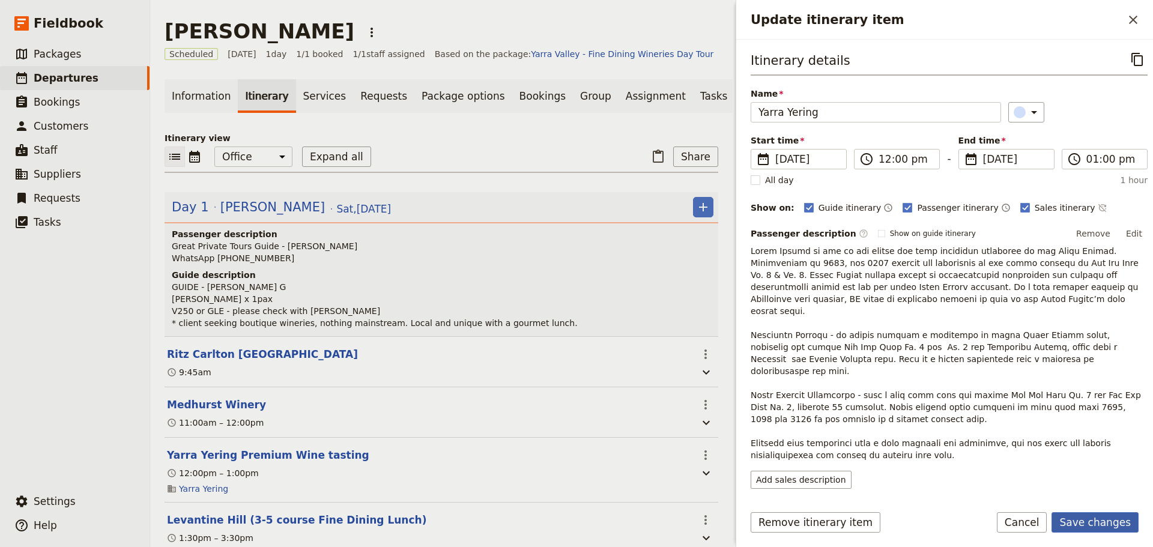
click at [1071, 518] on button "Save changes" at bounding box center [1095, 522] width 87 height 20
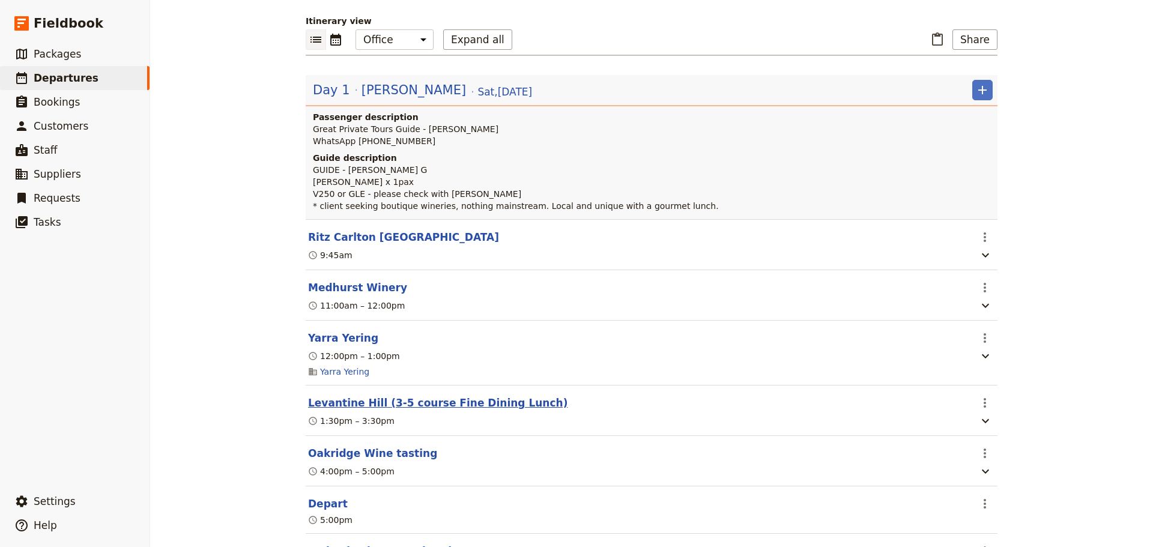
scroll to position [120, 0]
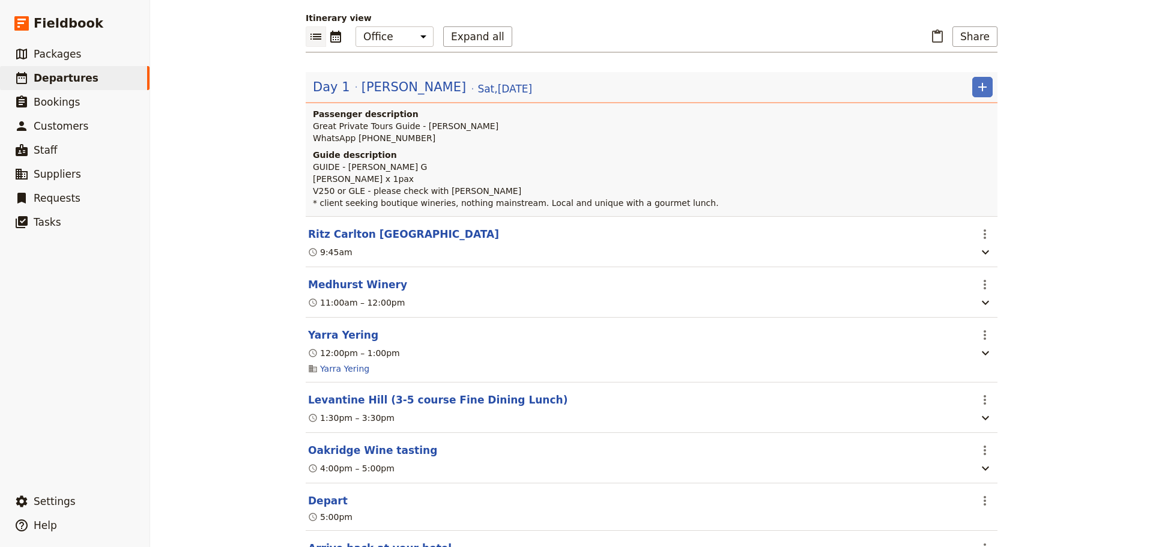
click at [366, 411] on section "Levantine Hill (3-5 course Fine Dining Lunch) ​ 1:30pm – 3:30pm" at bounding box center [652, 408] width 692 height 50
click at [368, 405] on button "Levantine Hill (3-5 course Fine Dining Lunch)" at bounding box center [437, 400] width 259 height 14
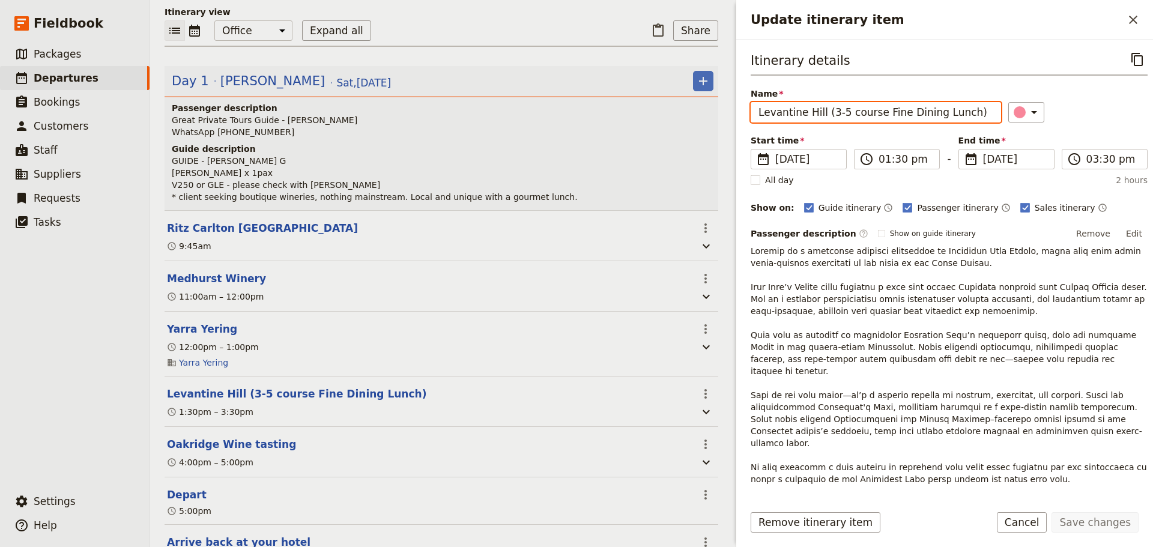
drag, startPoint x: 835, startPoint y: 113, endPoint x: 826, endPoint y: 118, distance: 10.5
click at [823, 118] on input "Levantine Hill (3-5 course Fine Dining Lunch)" at bounding box center [876, 112] width 250 height 20
click at [826, 118] on input "Levantine Hill (3-5 course Fine Dining Lunch)" at bounding box center [876, 112] width 250 height 20
drag, startPoint x: 953, startPoint y: 112, endPoint x: 822, endPoint y: 112, distance: 130.9
click at [822, 112] on input "Levantine Hill (5-course Fine Dining Lunch)" at bounding box center [876, 112] width 250 height 20
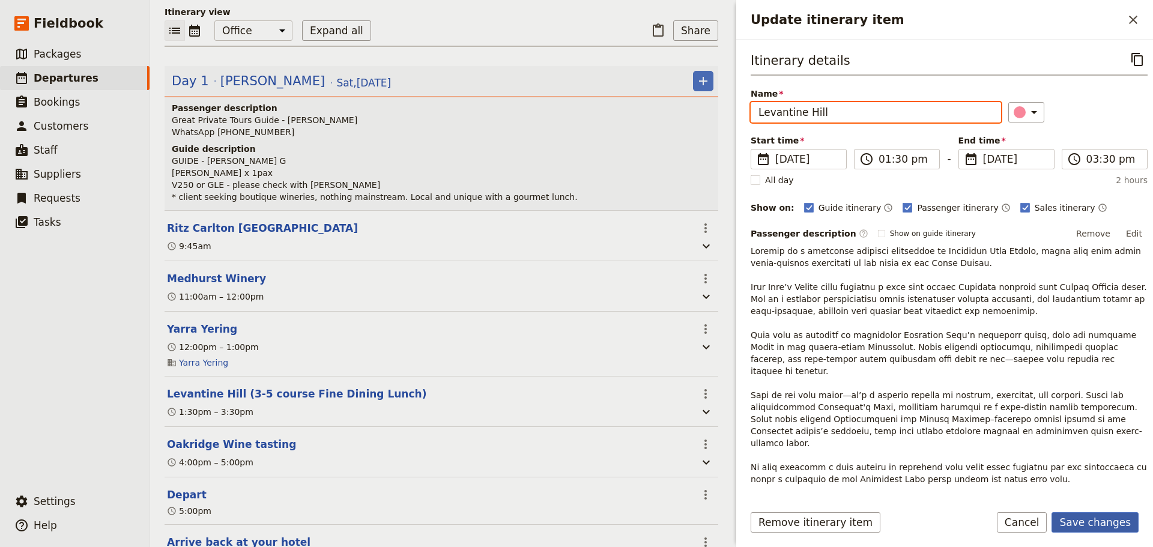
type input "Levantine Hill"
click at [1084, 525] on button "Save changes" at bounding box center [1095, 522] width 87 height 20
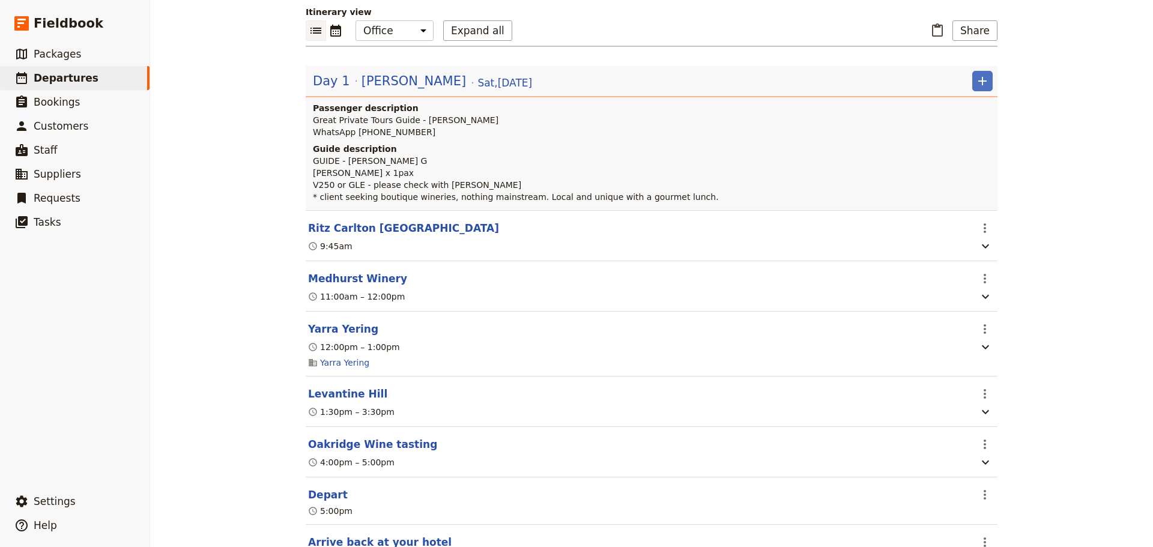
scroll to position [120, 0]
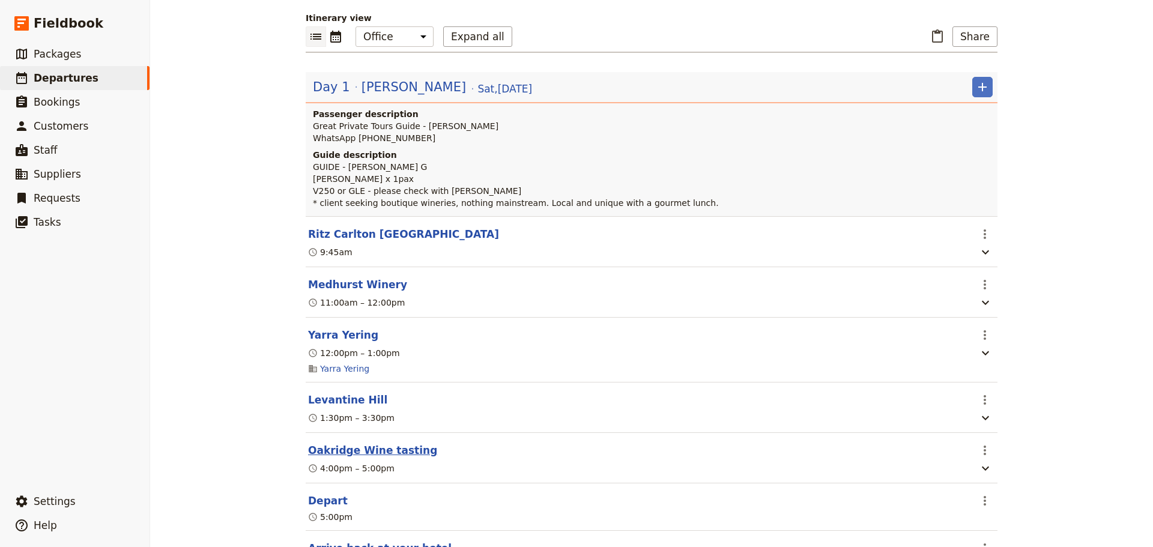
click at [370, 458] on button "Oakridge Wine tasting" at bounding box center [372, 450] width 129 height 14
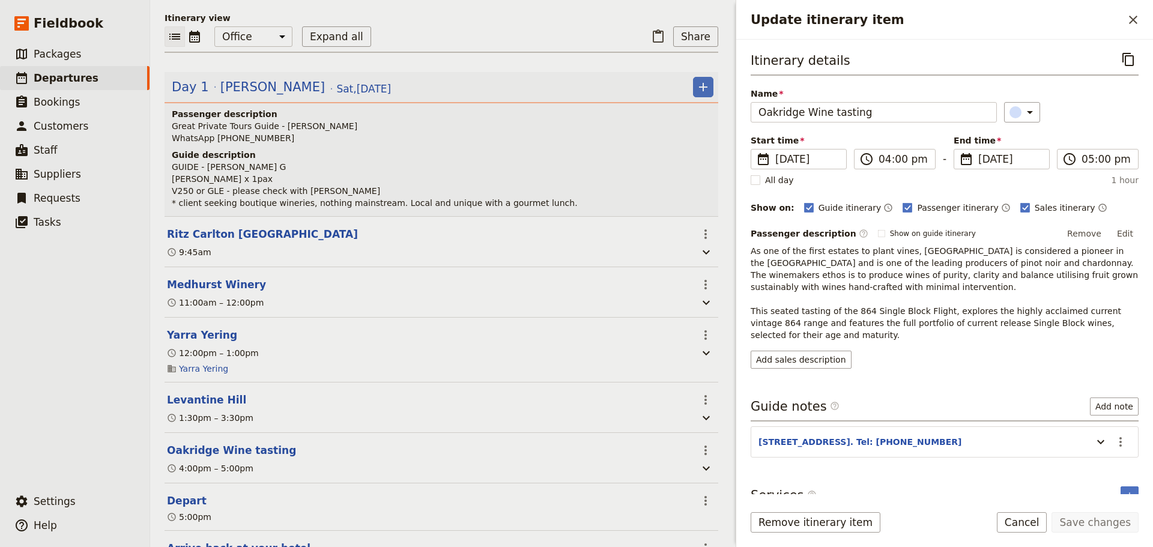
scroll to position [126, 0]
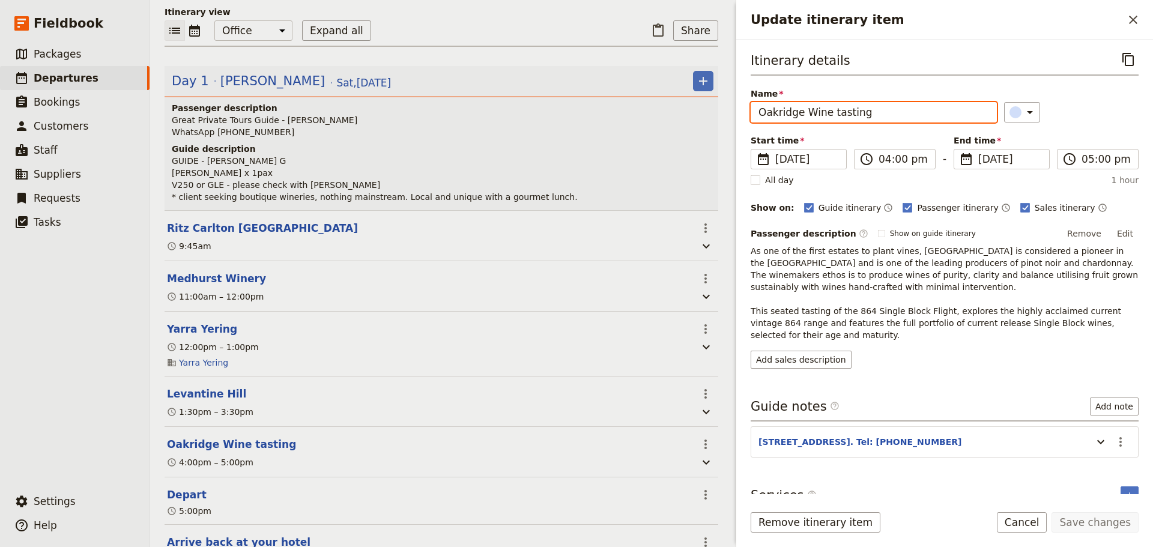
drag, startPoint x: 862, startPoint y: 110, endPoint x: 804, endPoint y: 112, distance: 57.7
click at [804, 112] on input "Oakridge Wine tasting" at bounding box center [874, 112] width 246 height 20
type input "Oakridge"
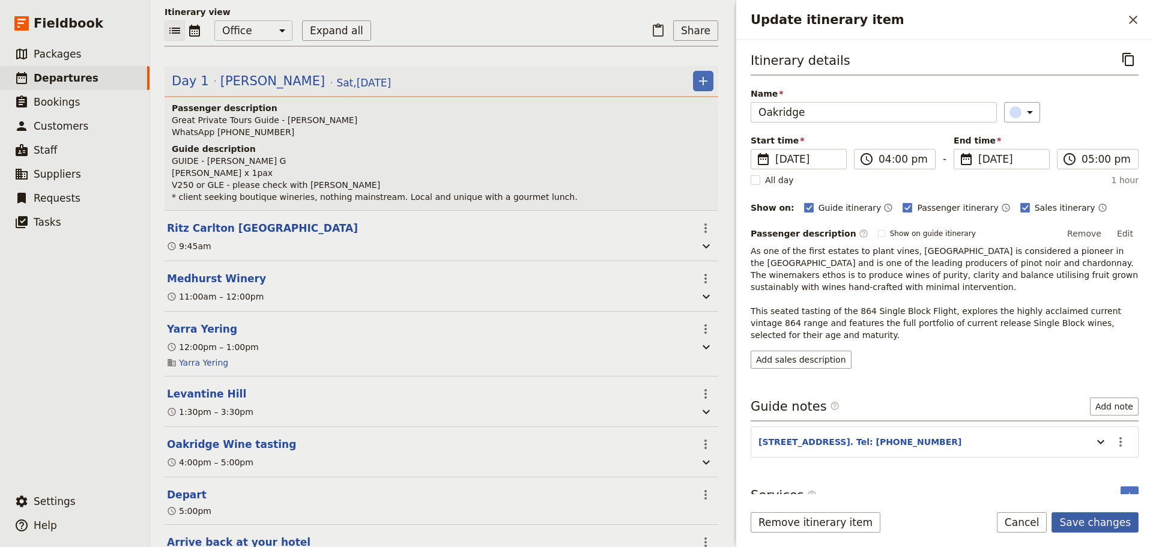
click at [1079, 515] on button "Save changes" at bounding box center [1095, 522] width 87 height 20
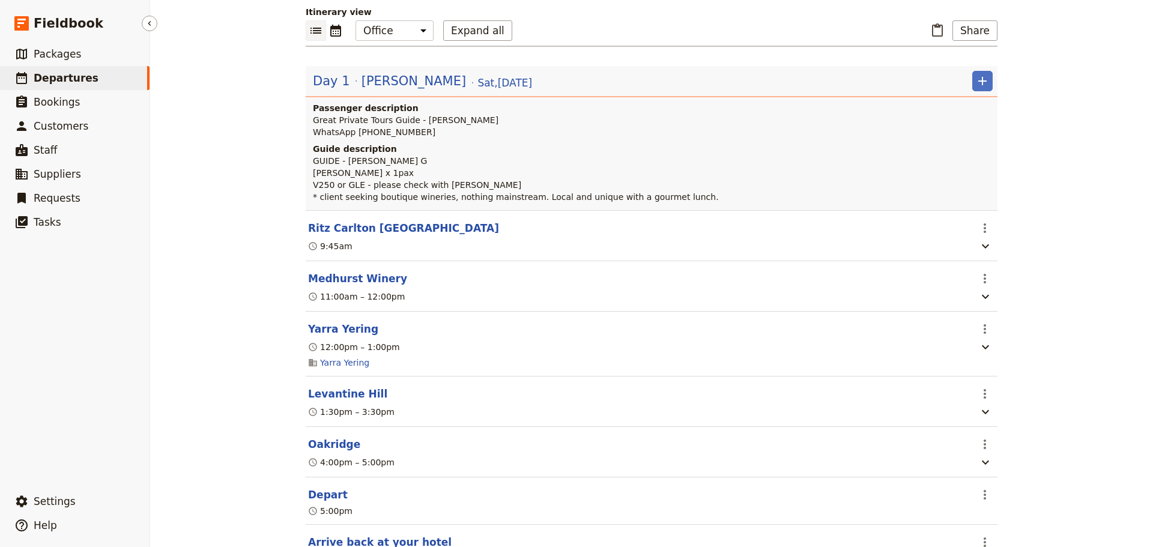
scroll to position [120, 0]
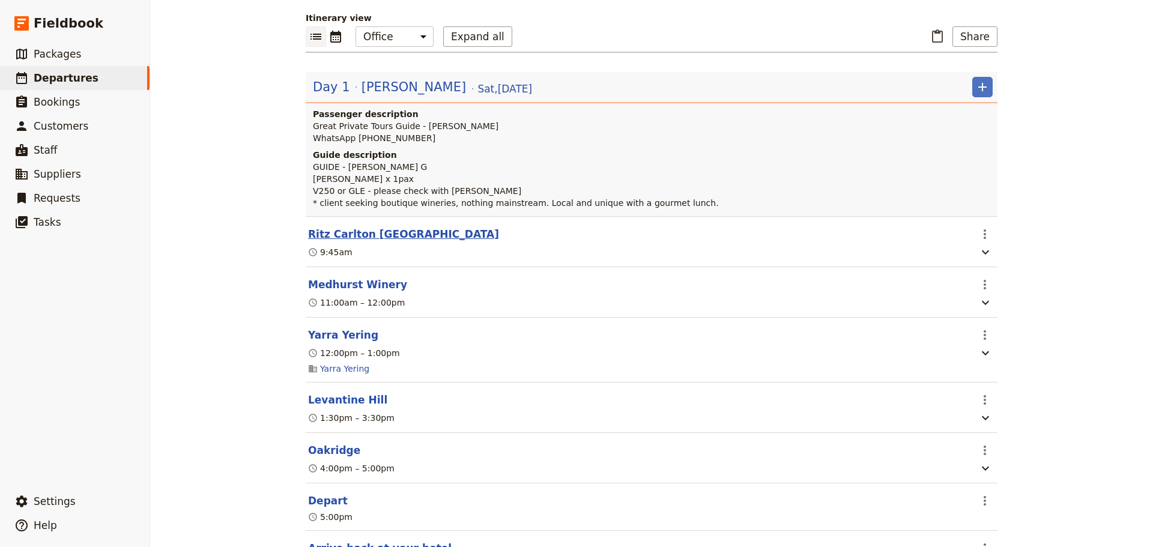
click at [331, 231] on button "Ritz Carlton [GEOGRAPHIC_DATA]" at bounding box center [403, 234] width 191 height 14
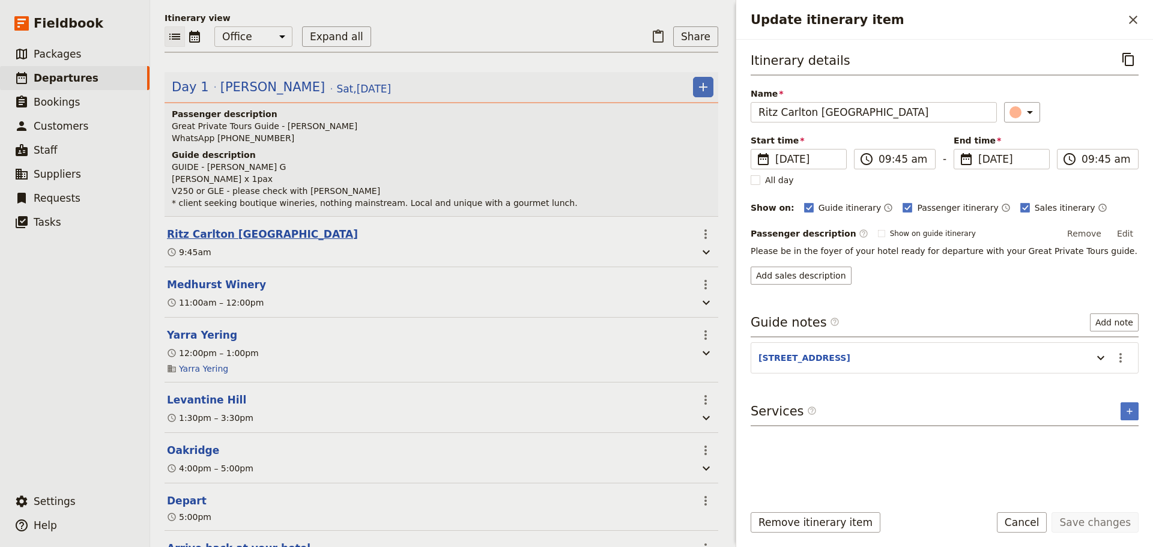
scroll to position [126, 0]
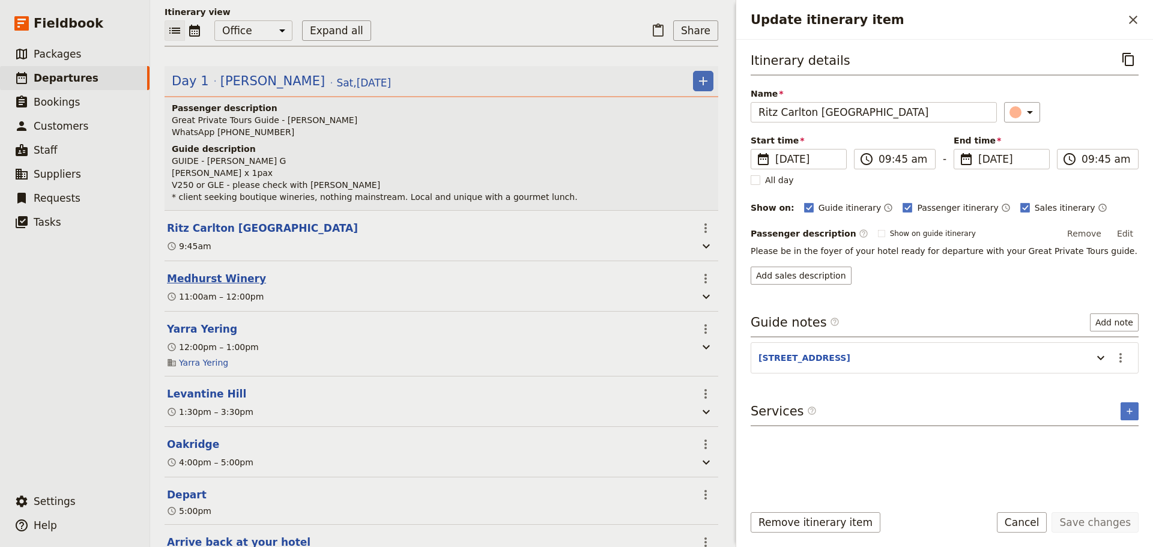
drag, startPoint x: 208, startPoint y: 289, endPoint x: 220, endPoint y: 286, distance: 11.8
click at [209, 286] on button "Medhurst Winery" at bounding box center [216, 278] width 99 height 14
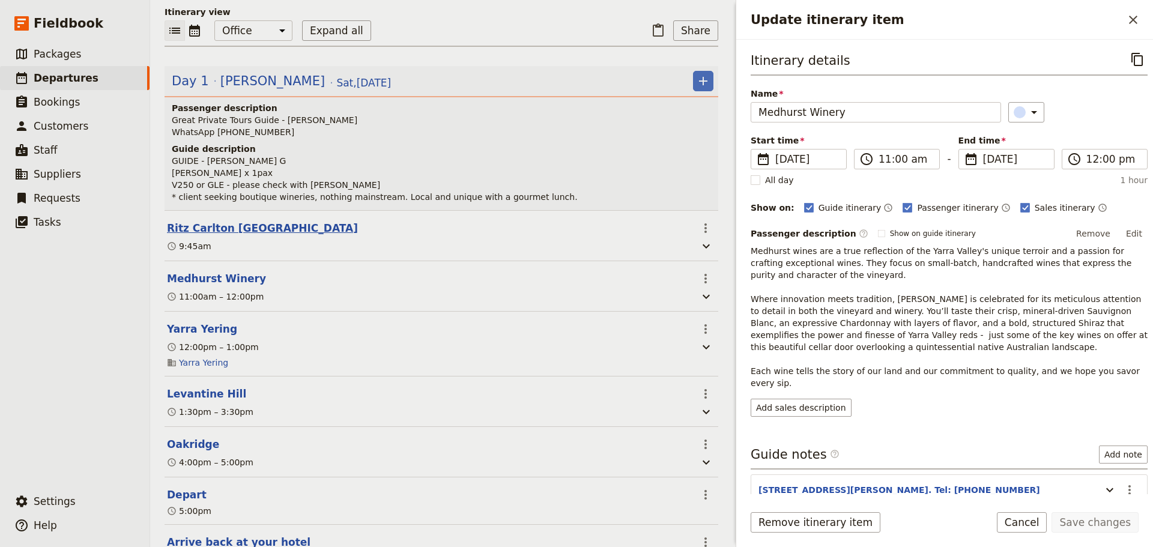
click at [228, 235] on button "Ritz Carlton [GEOGRAPHIC_DATA]" at bounding box center [262, 228] width 191 height 14
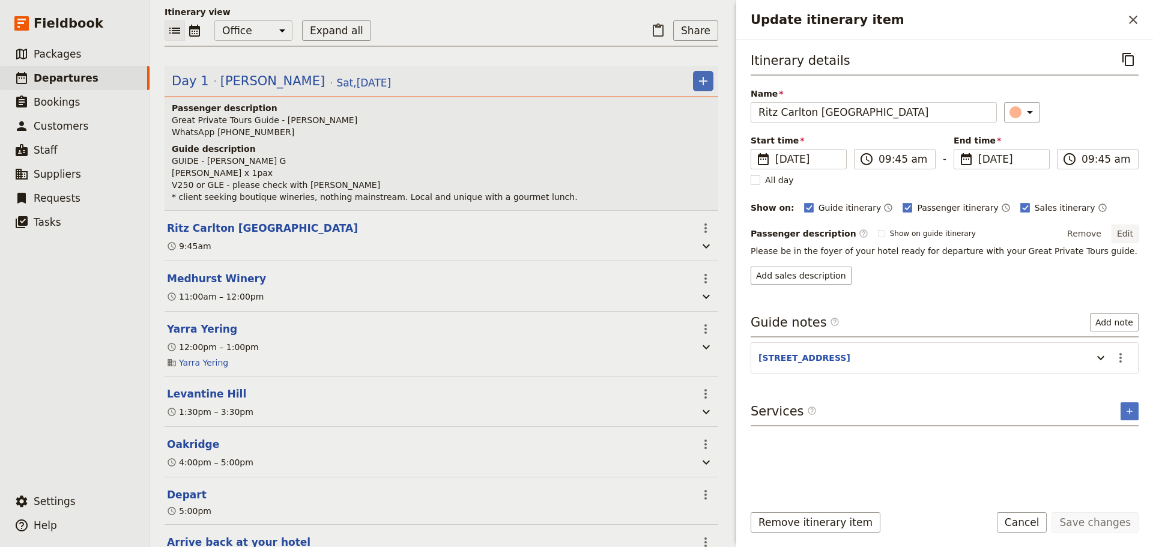
click at [1126, 235] on button "Edit" at bounding box center [1125, 234] width 27 height 18
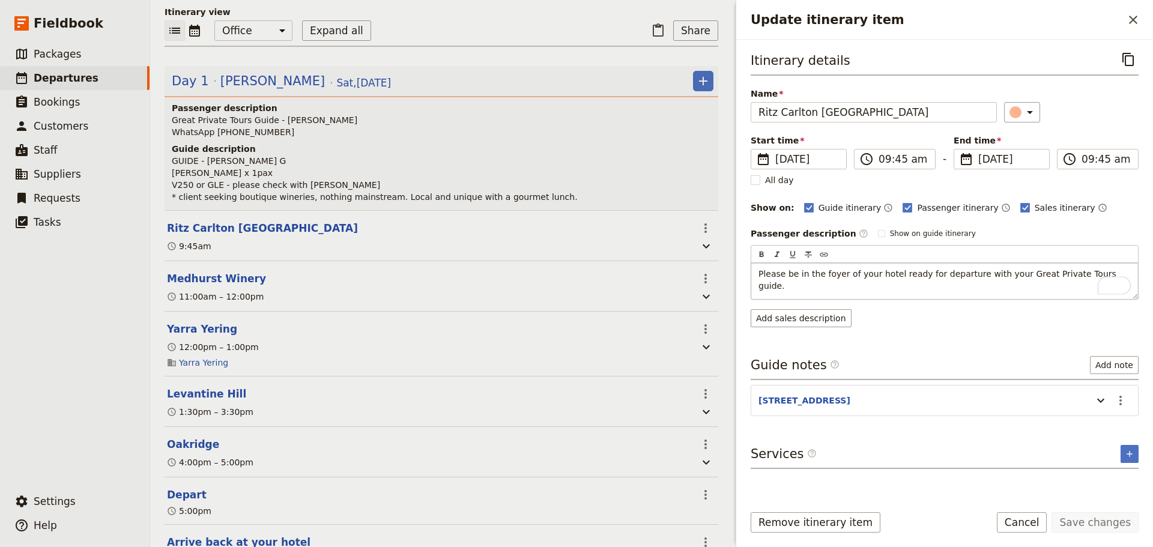
click at [1107, 271] on p "Please be in the foyer of your hotel ready for departure with your Great Privat…" at bounding box center [944, 280] width 372 height 24
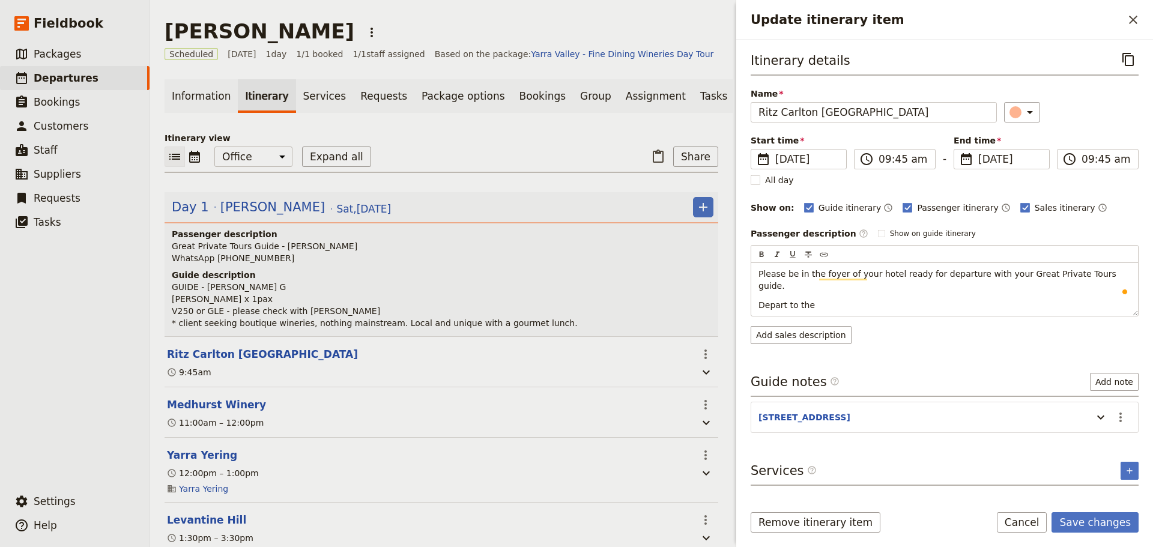
scroll to position [126, 0]
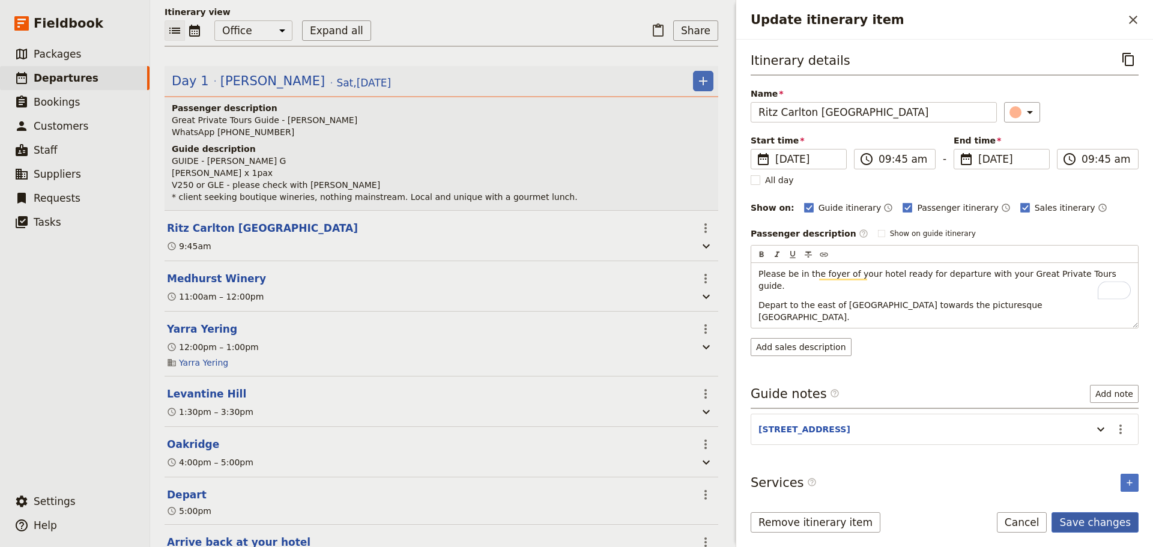
click at [1085, 514] on button "Save changes" at bounding box center [1095, 522] width 87 height 20
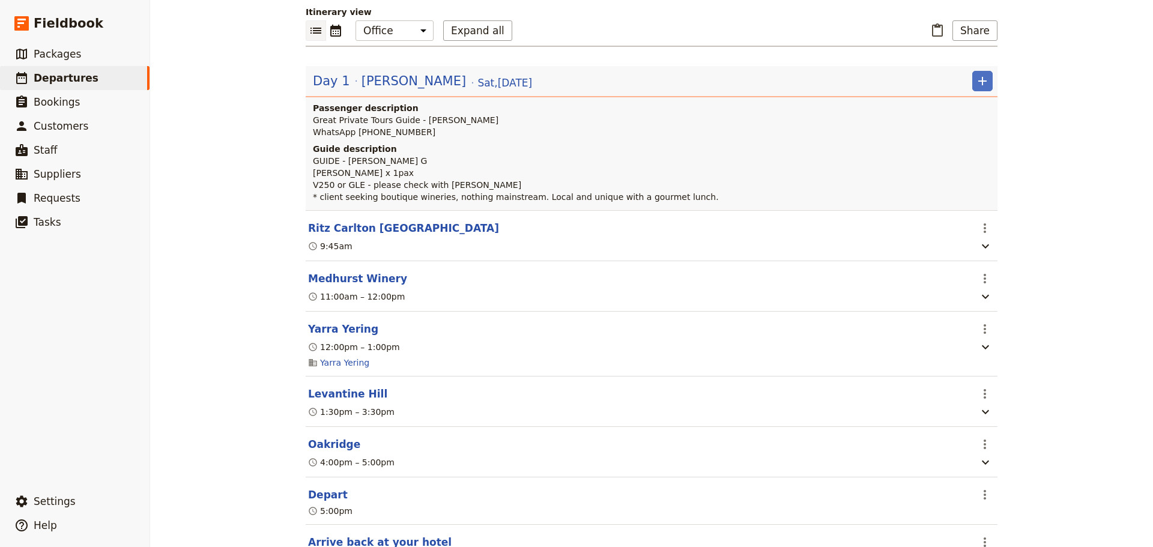
scroll to position [0, 0]
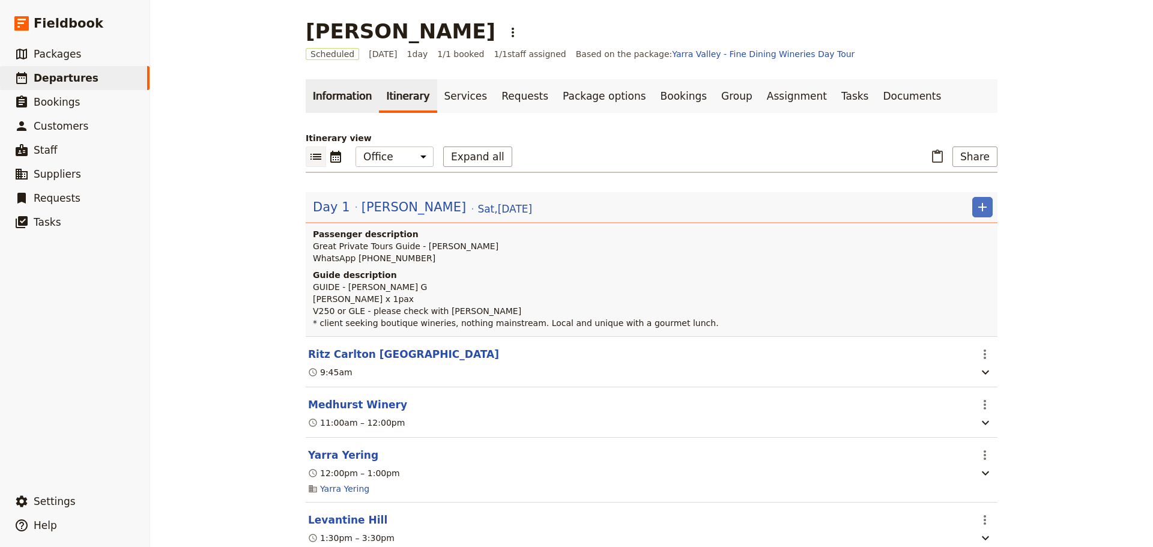
click at [331, 95] on link "Information" at bounding box center [342, 96] width 73 height 34
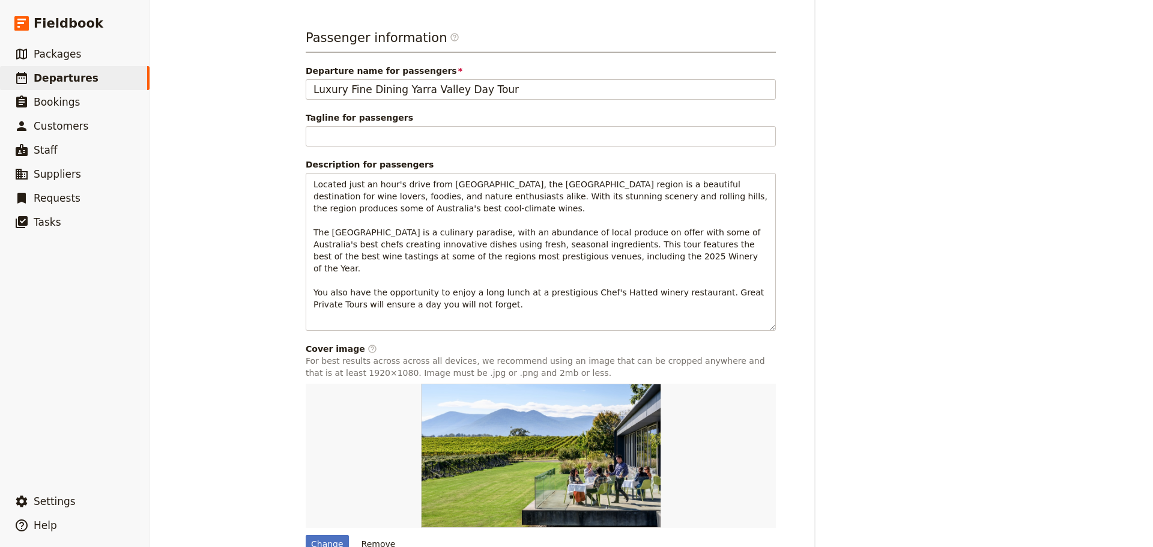
scroll to position [775, 0]
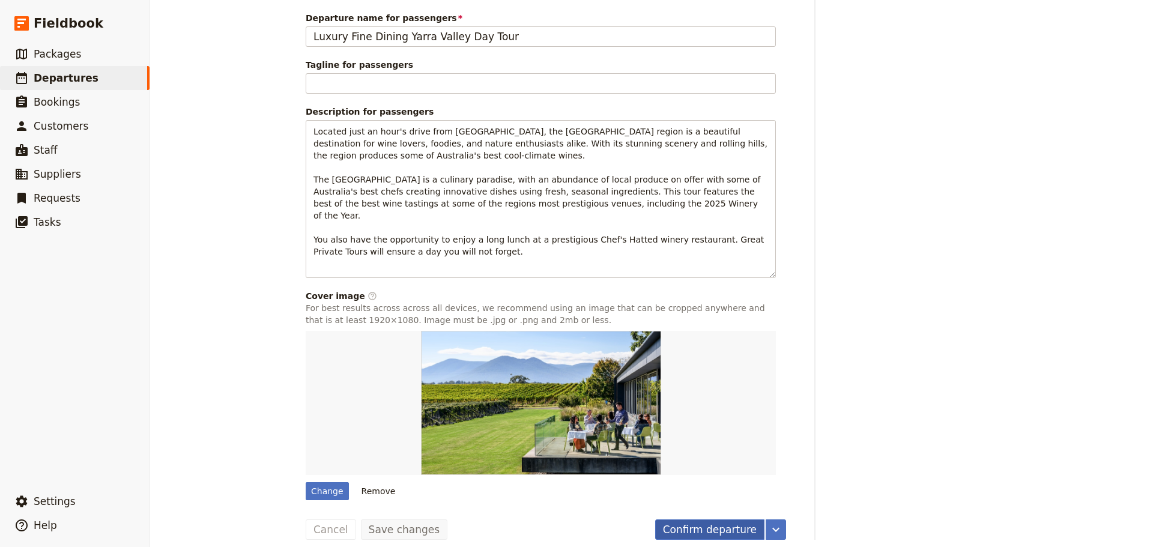
click at [719, 519] on button "Confirm departure" at bounding box center [709, 529] width 109 height 20
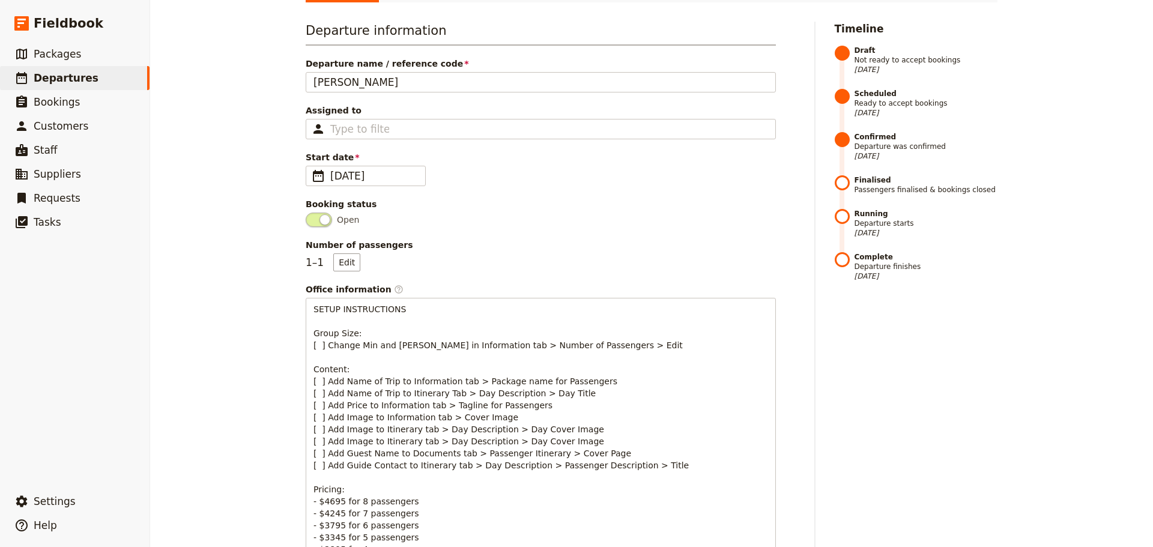
scroll to position [0, 0]
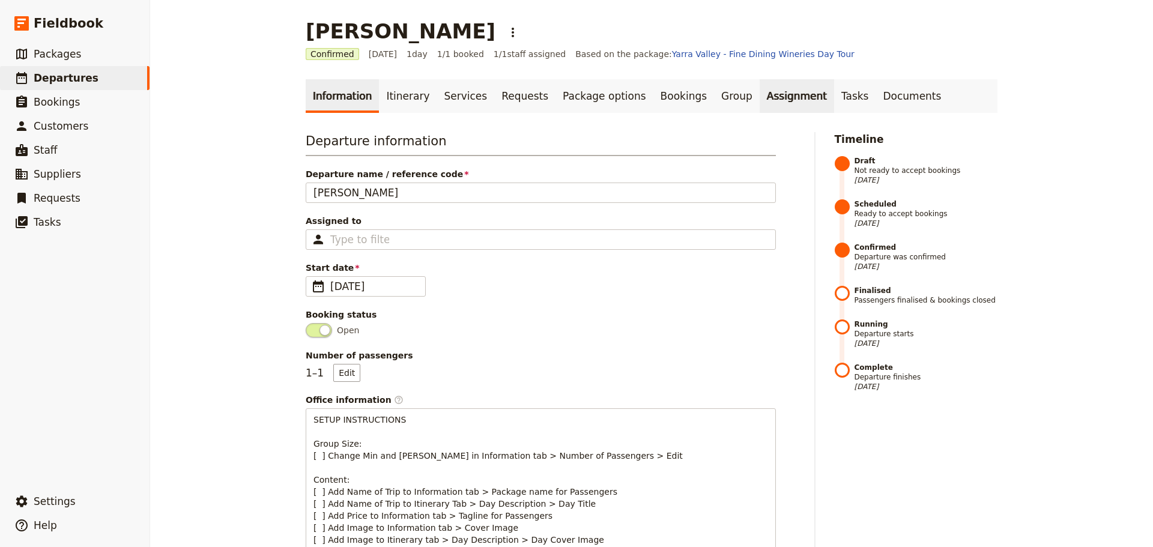
click at [764, 84] on link "Assignment" at bounding box center [797, 96] width 74 height 34
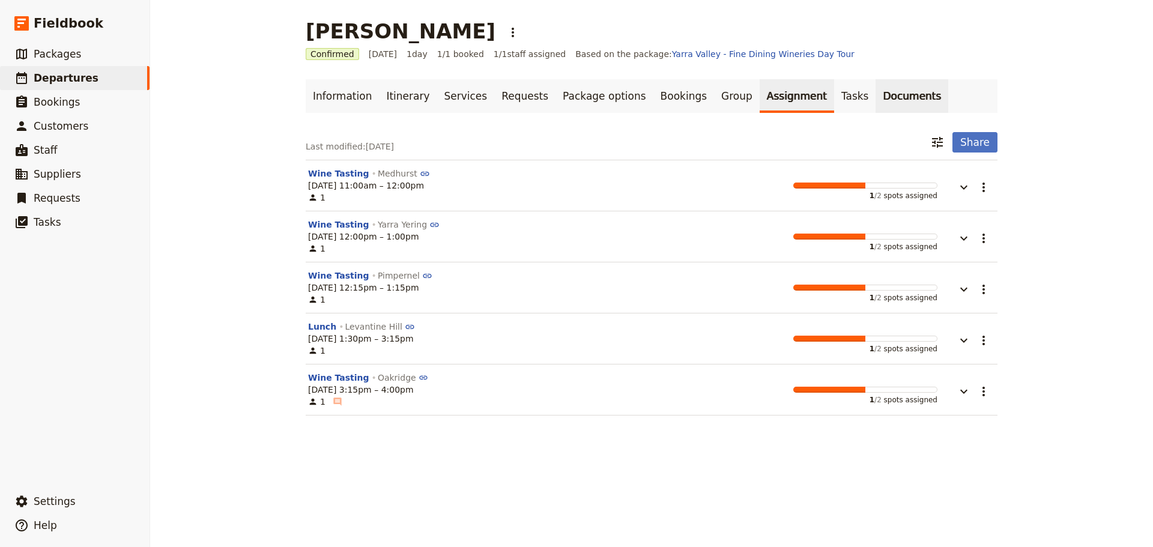
click at [876, 87] on link "Documents" at bounding box center [912, 96] width 73 height 34
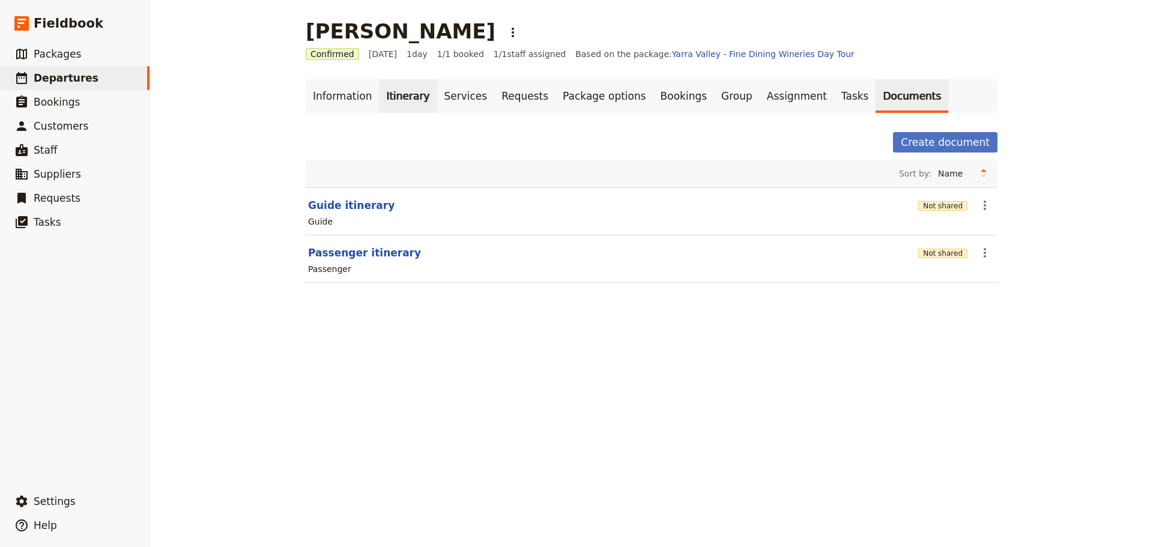
click at [383, 95] on link "Itinerary" at bounding box center [408, 96] width 58 height 34
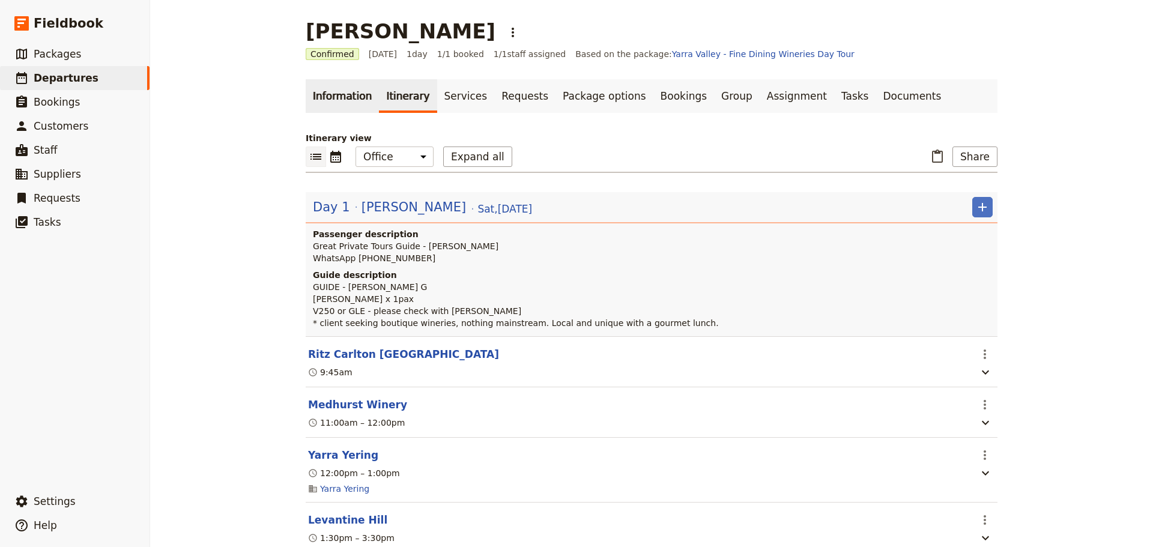
click at [312, 93] on link "Information" at bounding box center [342, 96] width 73 height 34
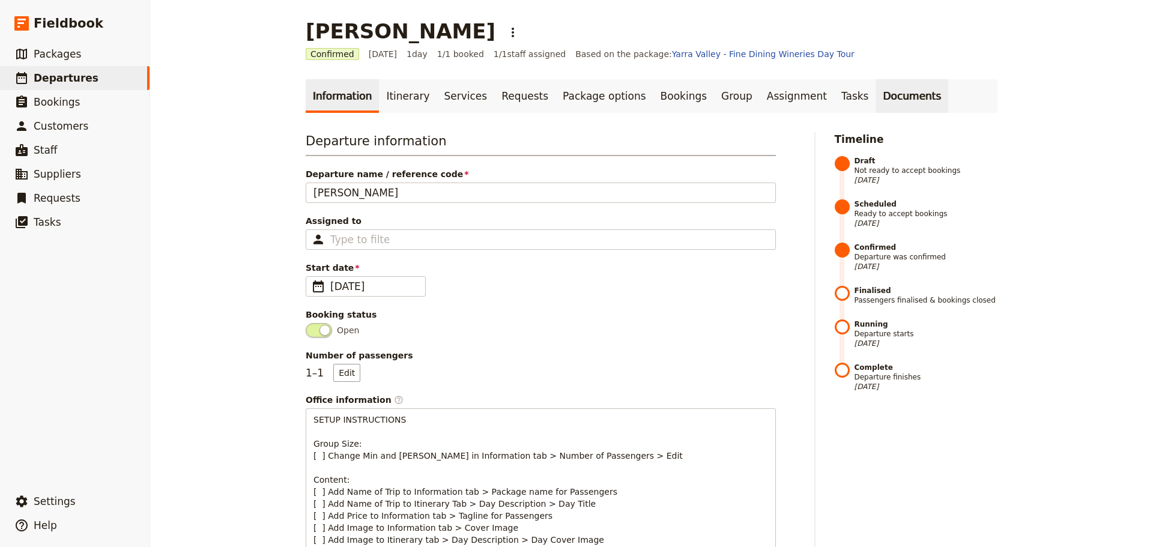
click at [876, 99] on link "Documents" at bounding box center [912, 96] width 73 height 34
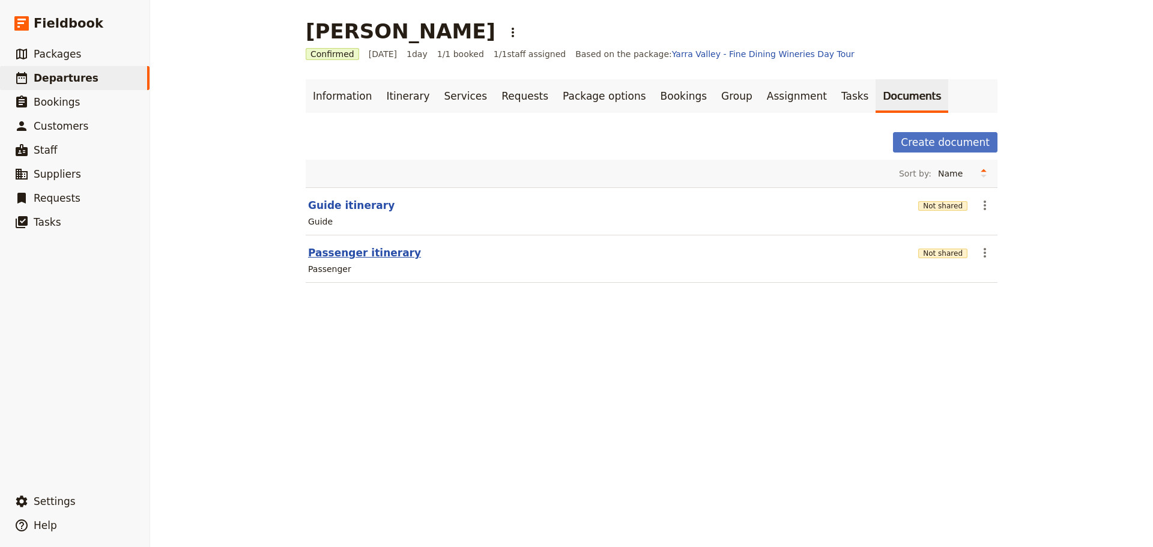
click at [325, 254] on button "Passenger itinerary" at bounding box center [364, 253] width 113 height 14
select select "PASSENGER"
select select "DEFAULT"
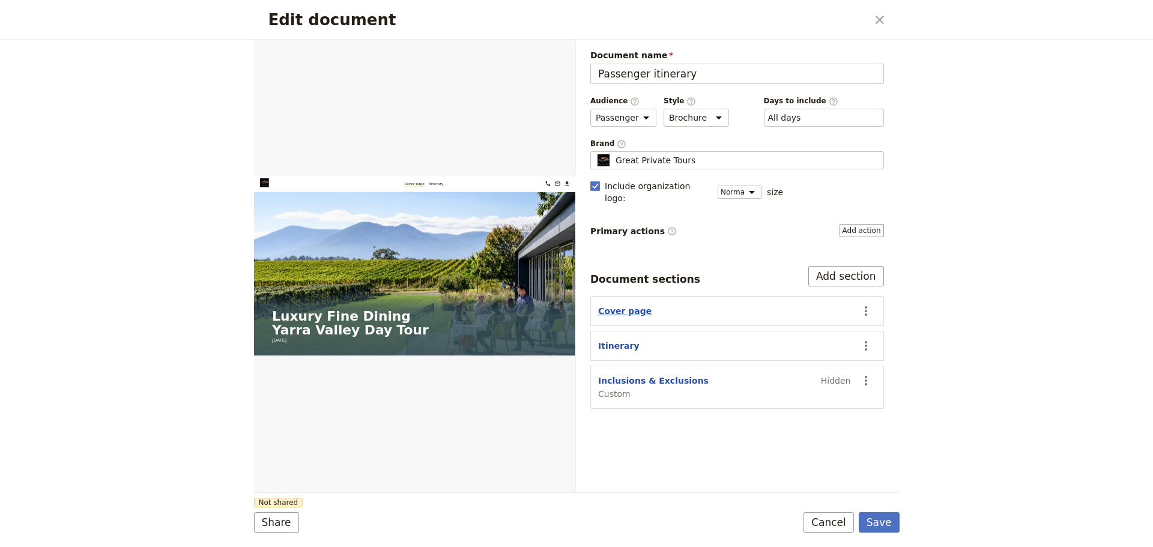
click at [620, 305] on button "Cover page" at bounding box center [624, 311] width 53 height 12
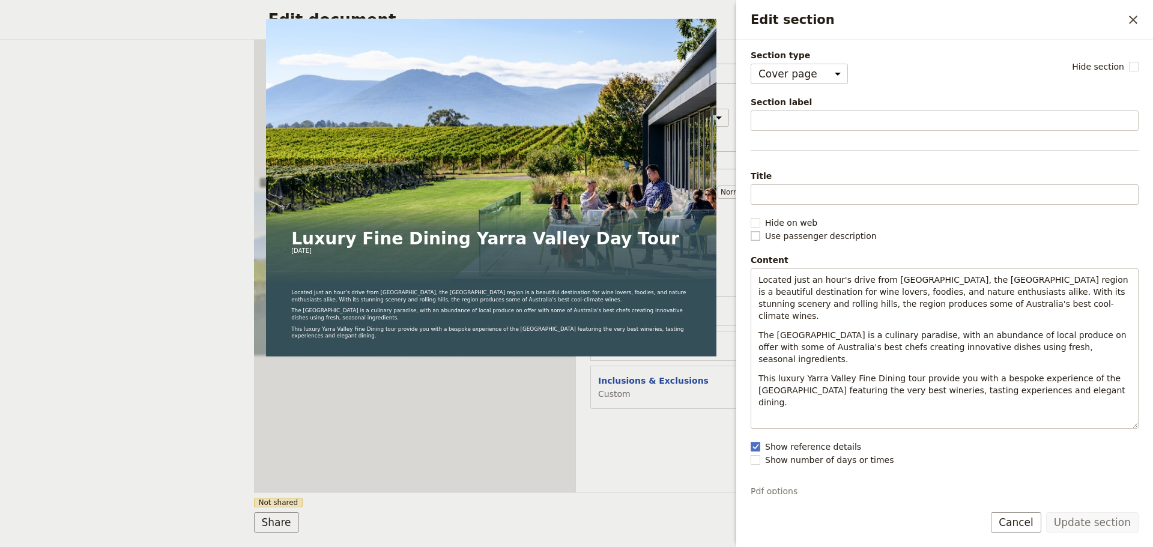
click at [755, 237] on rect "Edit section" at bounding box center [755, 235] width 9 height 9
click at [751, 230] on input "Use passenger description" at bounding box center [750, 229] width 1 height 1
checkbox input "true"
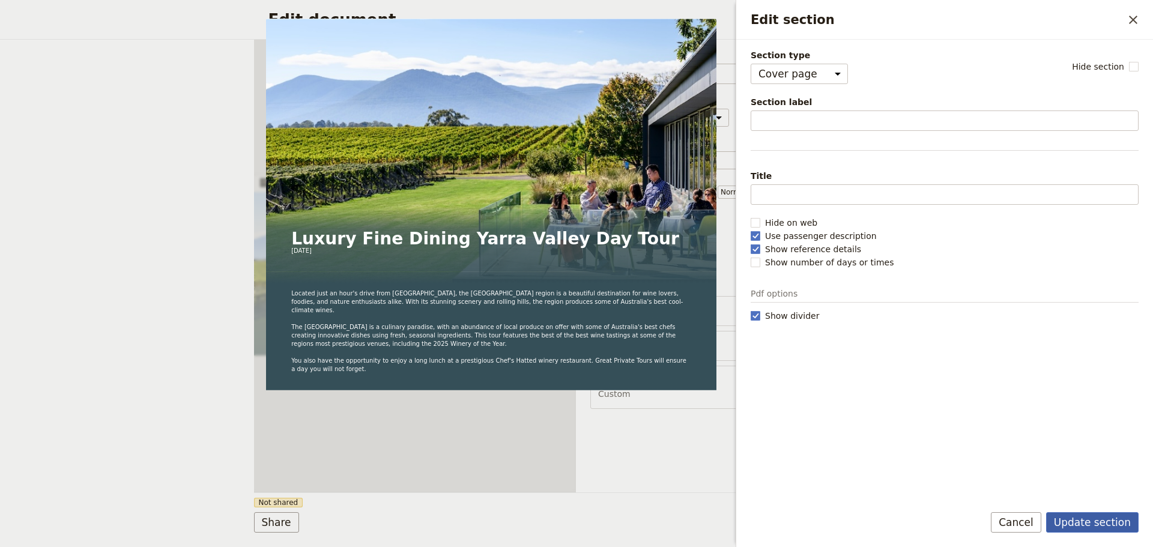
click at [1072, 524] on button "Update section" at bounding box center [1092, 522] width 92 height 20
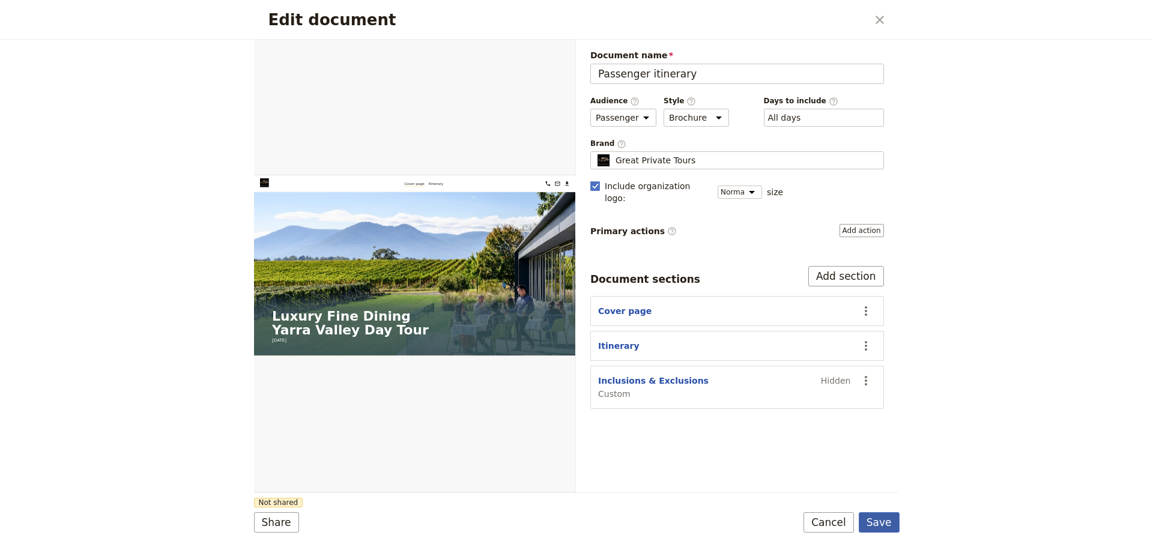
click at [883, 524] on button "Save" at bounding box center [879, 522] width 41 height 20
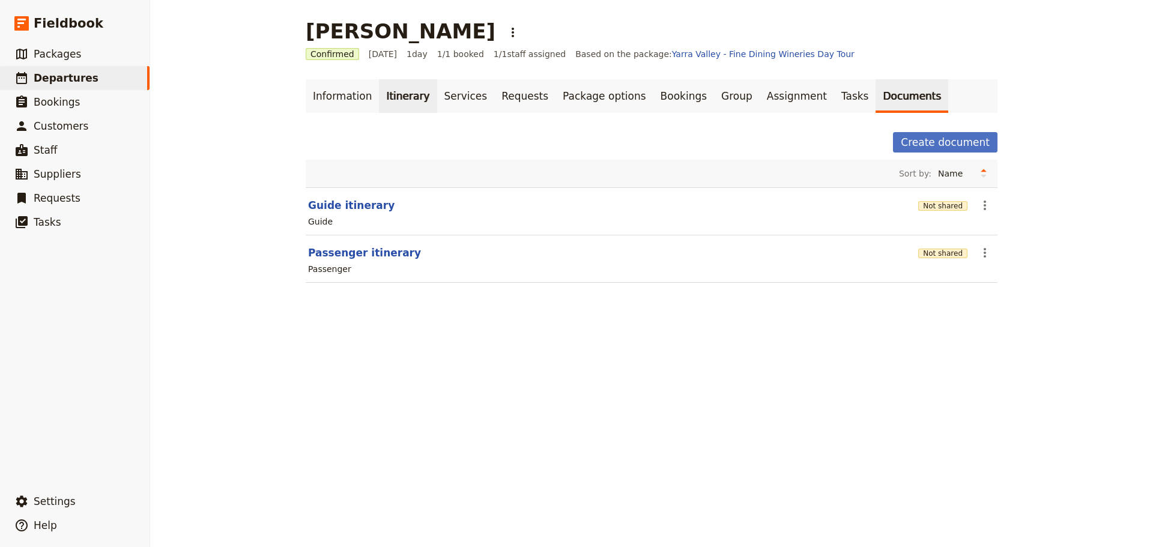
click at [404, 97] on link "Itinerary" at bounding box center [408, 96] width 58 height 34
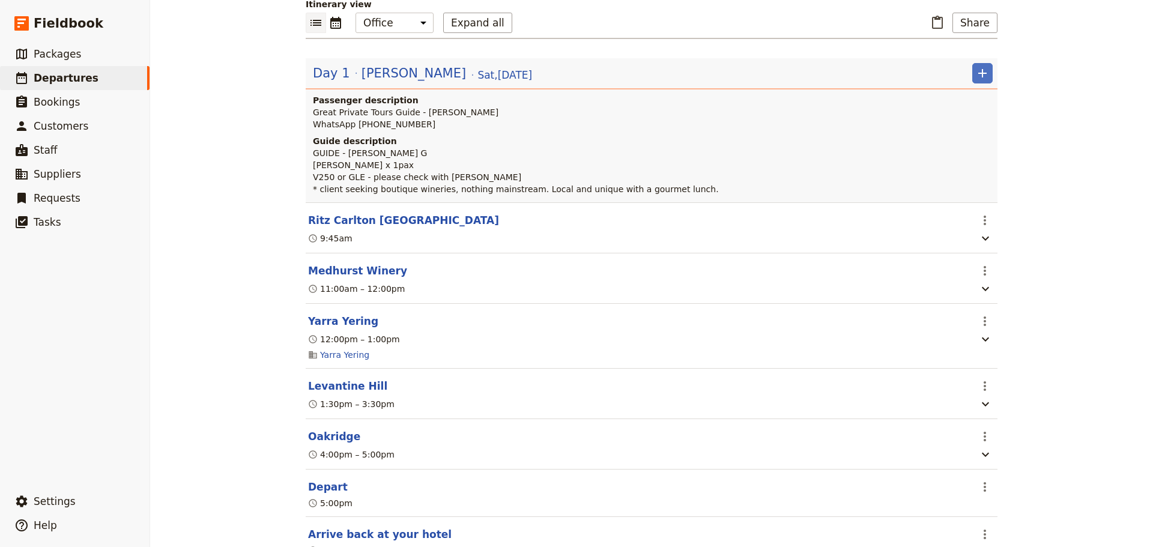
scroll to position [190, 0]
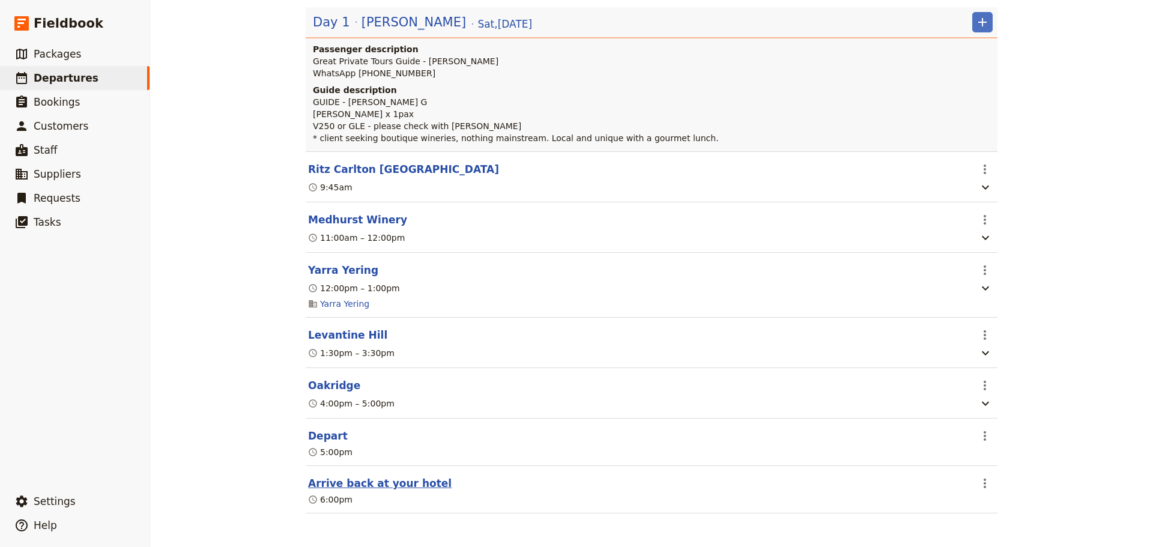
click at [389, 485] on button "Arrive back at your hotel" at bounding box center [380, 483] width 144 height 14
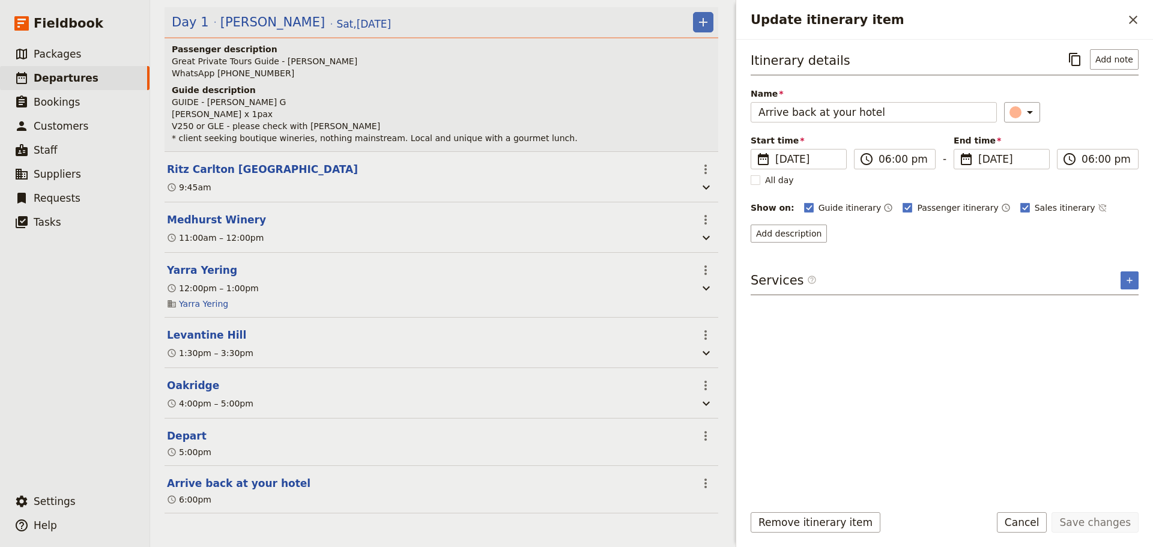
scroll to position [196, 0]
drag, startPoint x: 887, startPoint y: 114, endPoint x: 598, endPoint y: 123, distance: 289.0
click at [599, 122] on div "Donald Dudrow Jr. ​ Confirmed 27 Sep 2025 1 day 1/1 booked 1 / 1 staff assigned…" at bounding box center [651, 273] width 1003 height 547
type input "T"
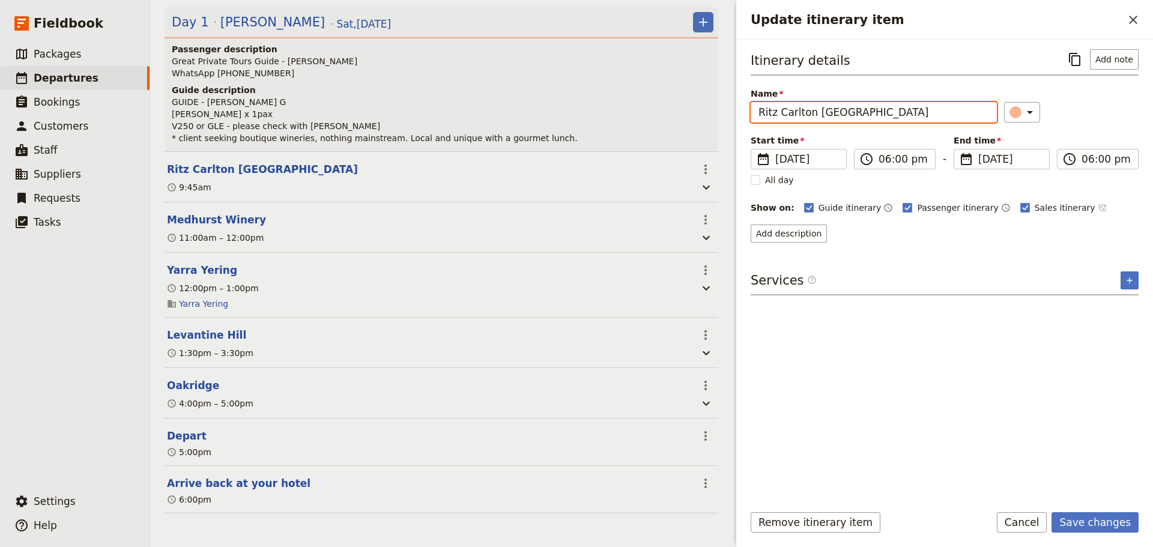
type input "Ritz Carlton [GEOGRAPHIC_DATA]"
click at [1098, 208] on icon "Time not shown on sales itinerary" at bounding box center [1102, 208] width 8 height 8
click at [808, 229] on button "Add description" at bounding box center [789, 234] width 76 height 18
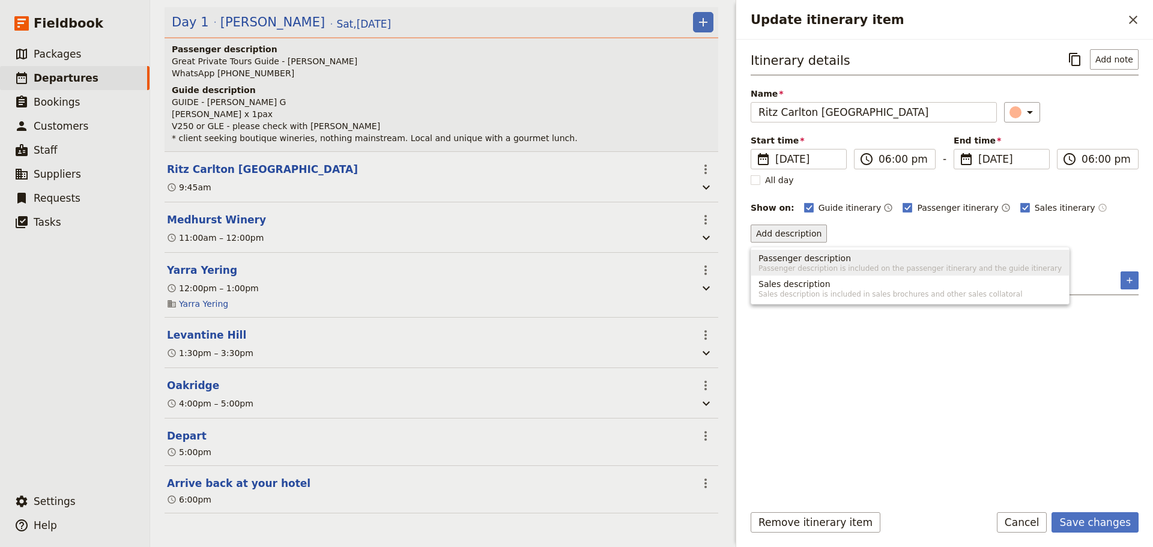
click at [873, 265] on span "Passenger description is included on the passenger itinerary and the guide itin…" at bounding box center [909, 269] width 303 height 10
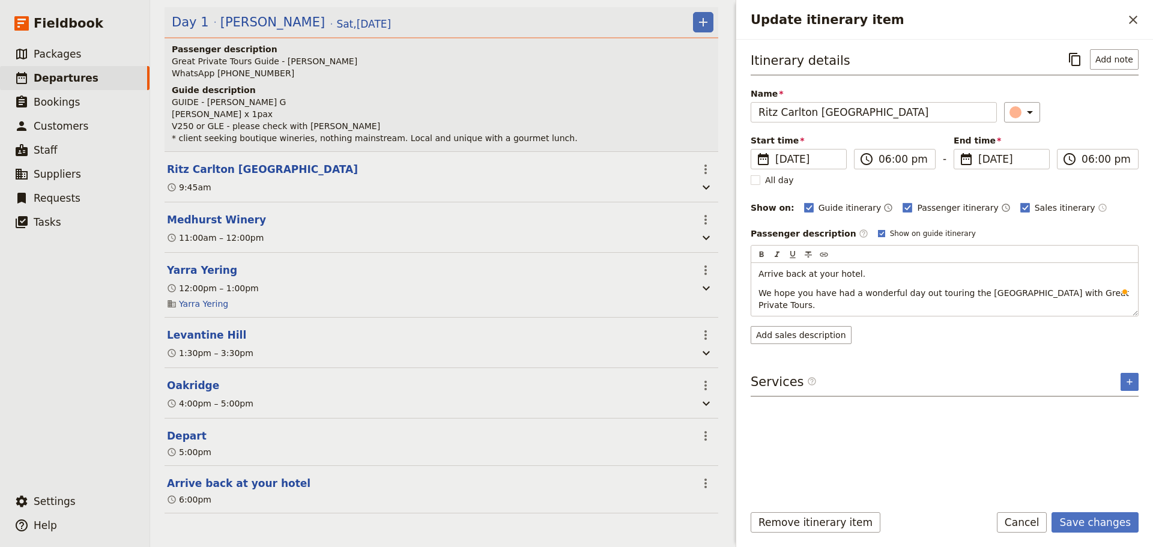
click at [878, 235] on rect "Update itinerary item" at bounding box center [881, 233] width 7 height 7
click at [877, 229] on input "Show on guide itinerary" at bounding box center [877, 228] width 1 height 1
checkbox input "false"
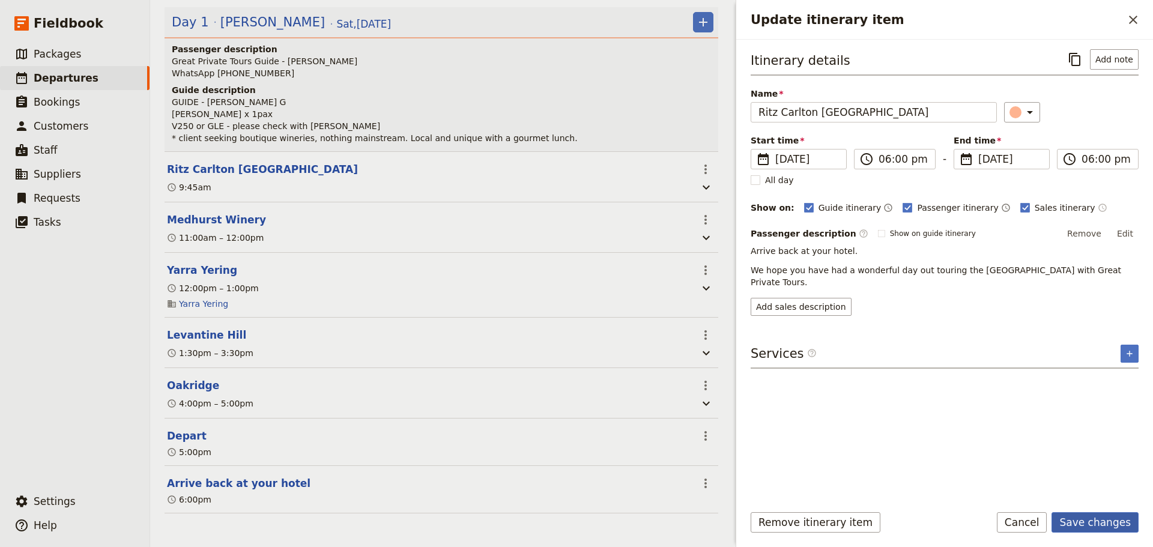
click at [1109, 521] on button "Save changes" at bounding box center [1095, 522] width 87 height 20
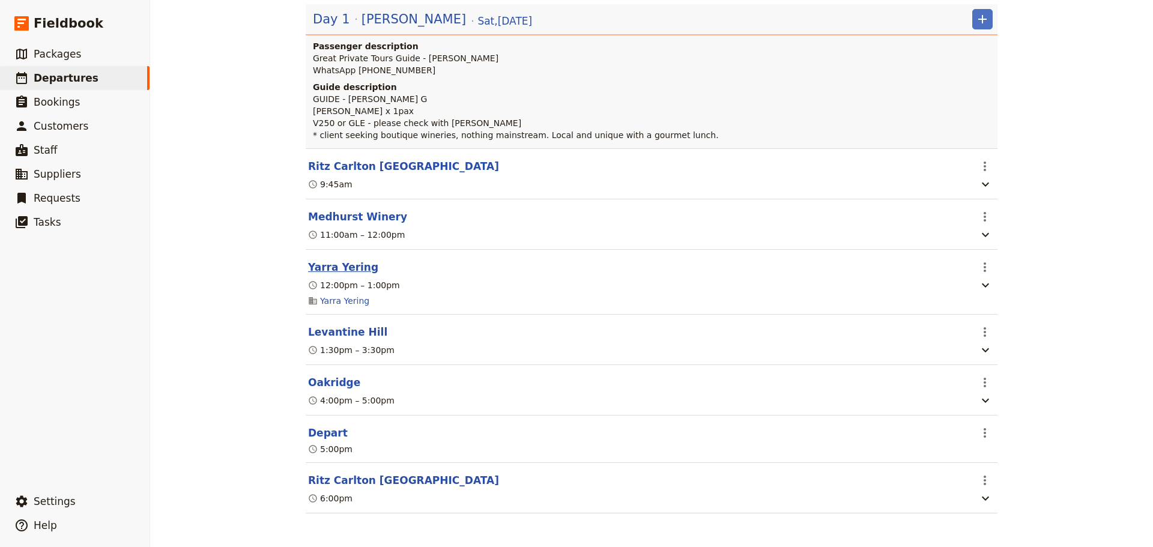
click at [329, 269] on button "Yarra Yering" at bounding box center [343, 267] width 70 height 14
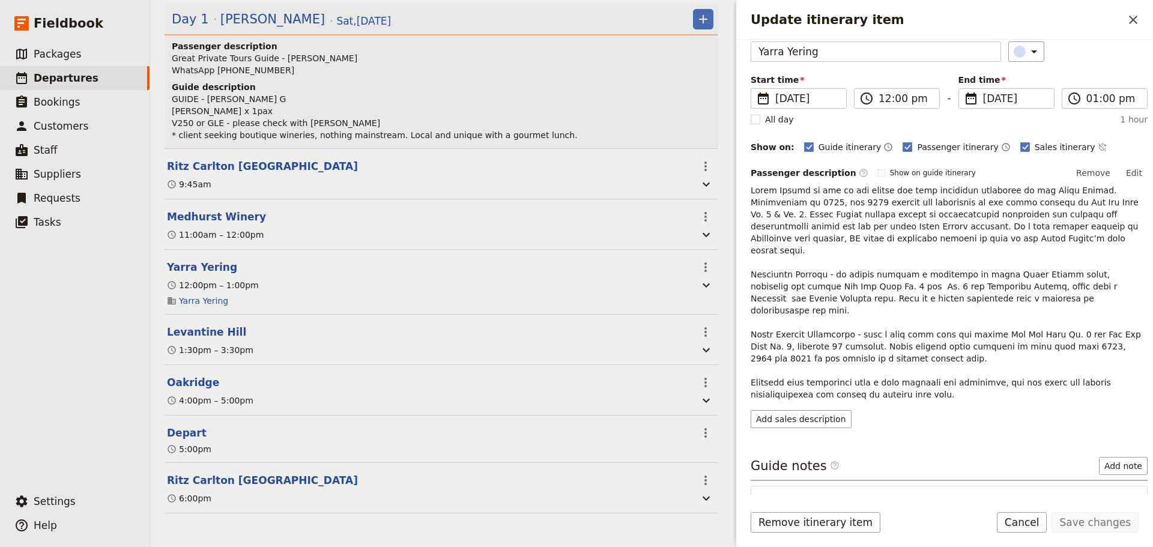
scroll to position [155, 0]
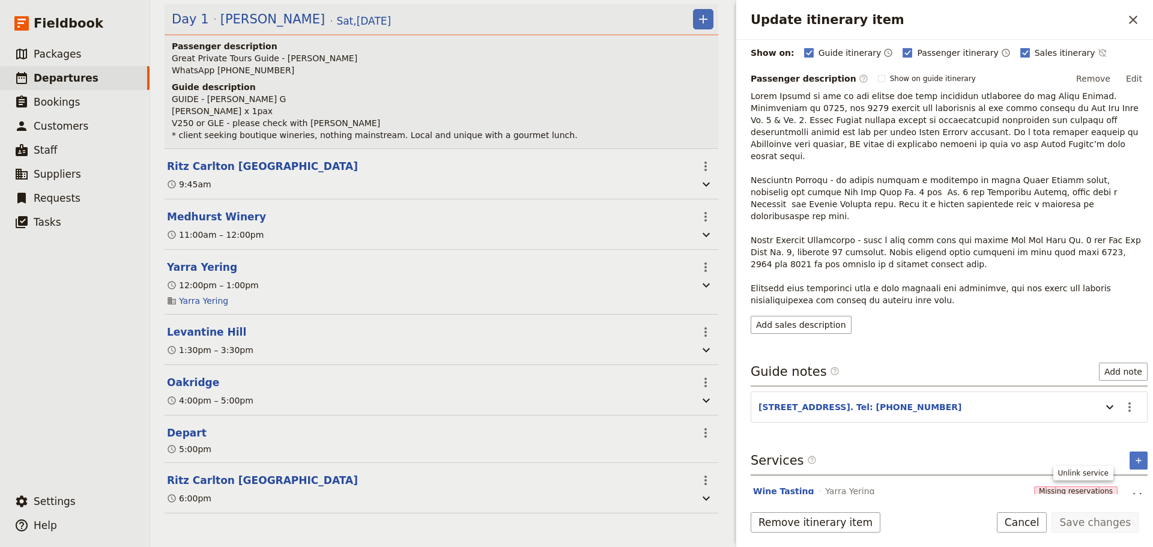
drag, startPoint x: 1130, startPoint y: 475, endPoint x: 1121, endPoint y: 500, distance: 26.4
click at [1133, 493] on icon "Unlink service" at bounding box center [1137, 497] width 8 height 8
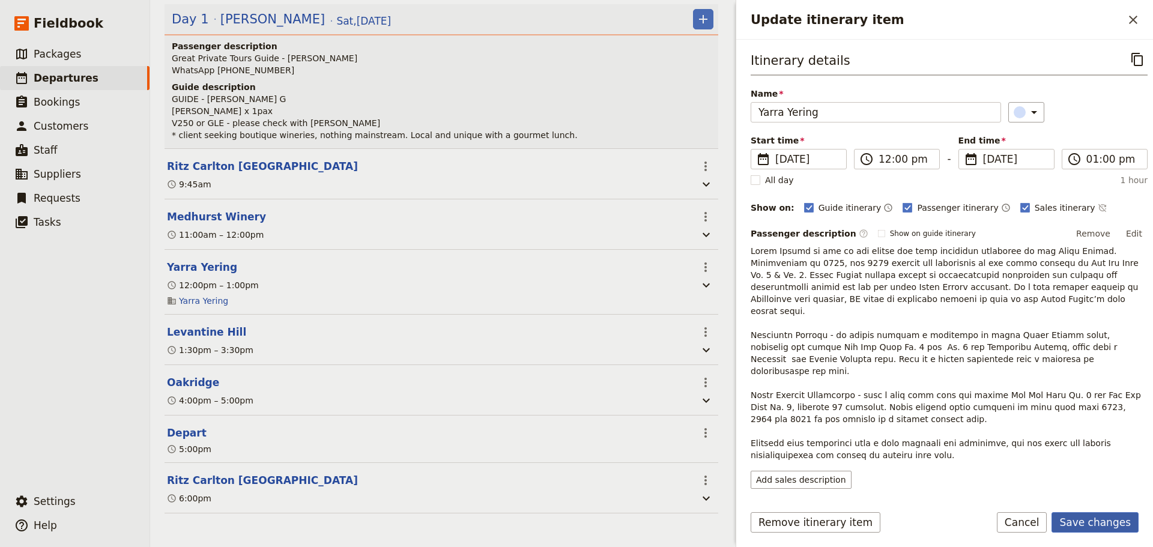
click at [1110, 524] on button "Save changes" at bounding box center [1095, 522] width 87 height 20
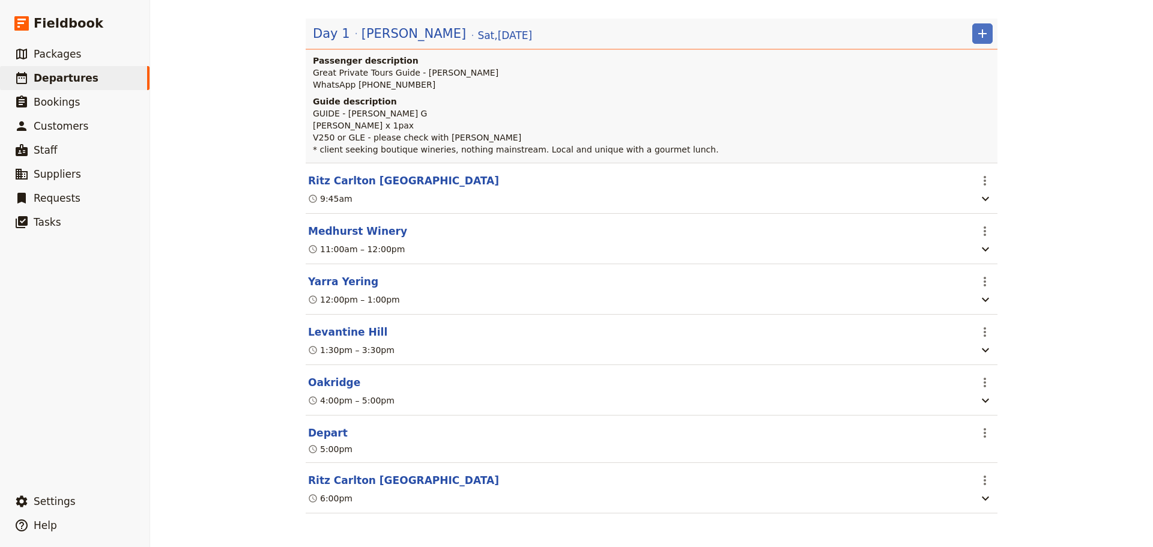
scroll to position [180, 0]
click at [398, 163] on section "Ritz Carlton Melbourne ​ 9:45am" at bounding box center [652, 188] width 692 height 51
click at [387, 174] on button "Ritz Carlton [GEOGRAPHIC_DATA]" at bounding box center [403, 181] width 191 height 14
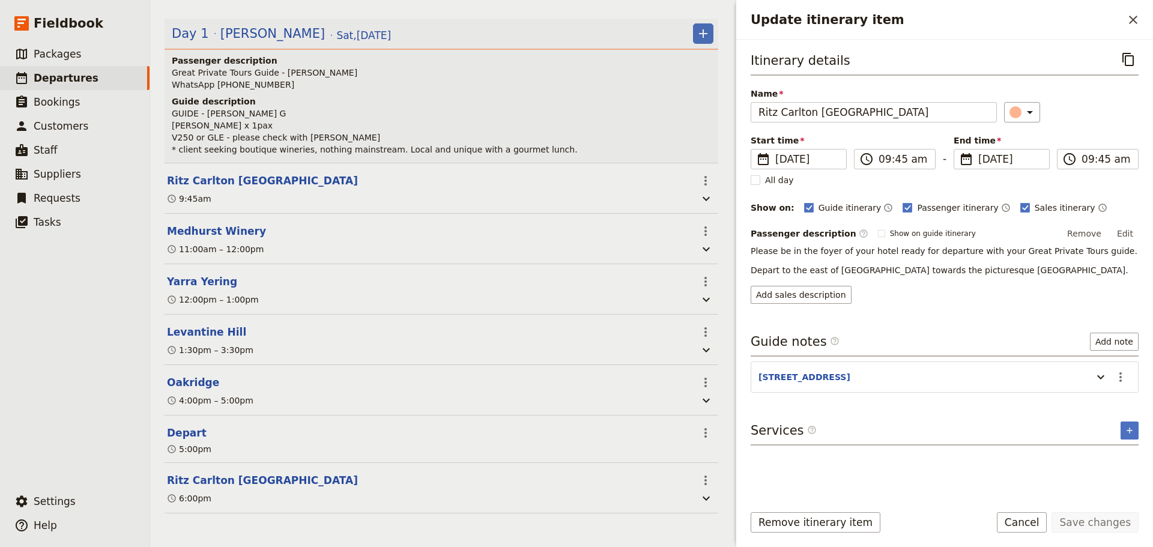
scroll to position [186, 0]
click at [1121, 233] on button "Edit" at bounding box center [1125, 234] width 27 height 18
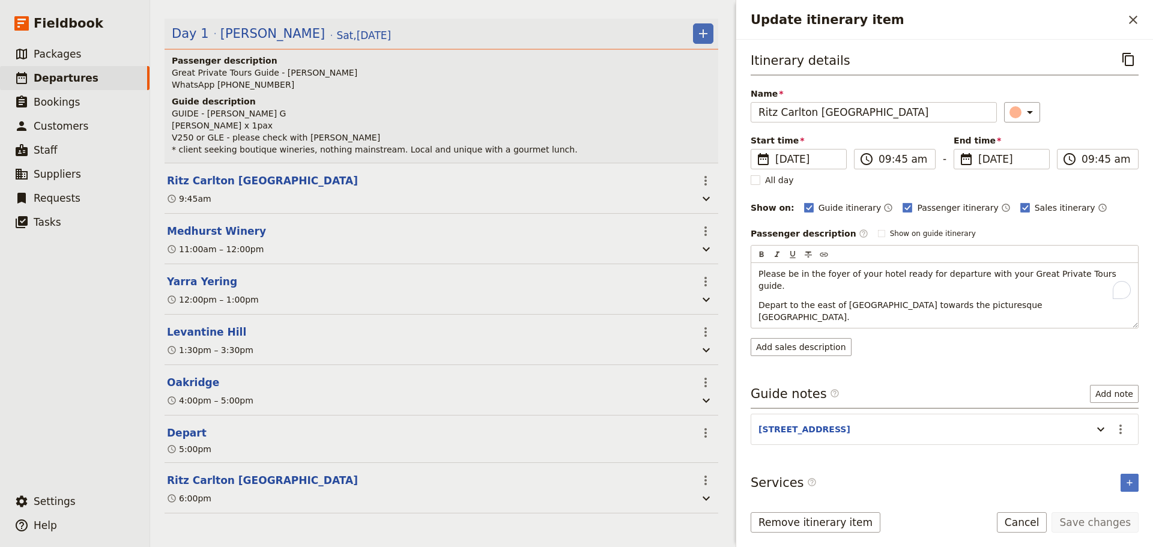
drag, startPoint x: 1117, startPoint y: 398, endPoint x: 1119, endPoint y: 407, distance: 9.3
click at [1117, 399] on div "Itinerary details ​ Name Ritz Carlton Melbourne ​ Start time ​ 27 Sep 2025 27/0…" at bounding box center [945, 271] width 388 height 444
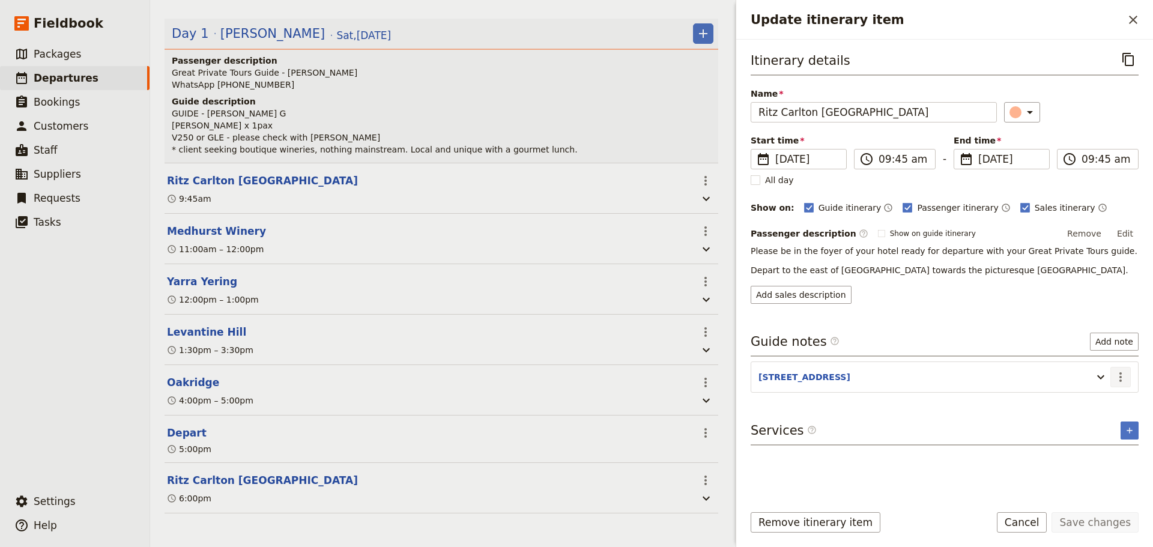
drag, startPoint x: 1115, startPoint y: 363, endPoint x: 1118, endPoint y: 375, distance: 12.4
click at [1115, 363] on section "650 Lonsdale St ​" at bounding box center [945, 377] width 388 height 31
click at [1118, 378] on icon "Actions" at bounding box center [1120, 377] width 14 height 14
click at [1104, 404] on span "Edit note" at bounding box center [1086, 403] width 38 height 12
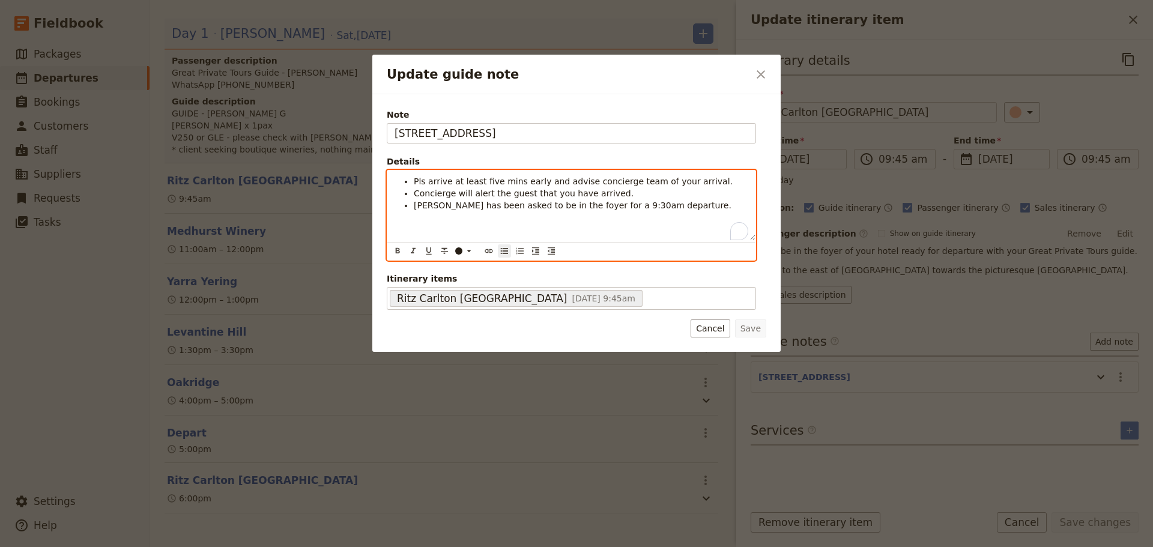
click at [599, 208] on span "[PERSON_NAME] has been asked to be in the foyer for a 9:30am departure." at bounding box center [573, 206] width 318 height 10
click at [599, 210] on span "[PERSON_NAME] has been asked to be in the foyer for a 9:30am departure." at bounding box center [573, 206] width 318 height 10
click at [595, 211] on ul "Pls arrive at least five mins early and advise concierge team of your arrival. …" at bounding box center [572, 193] width 354 height 36
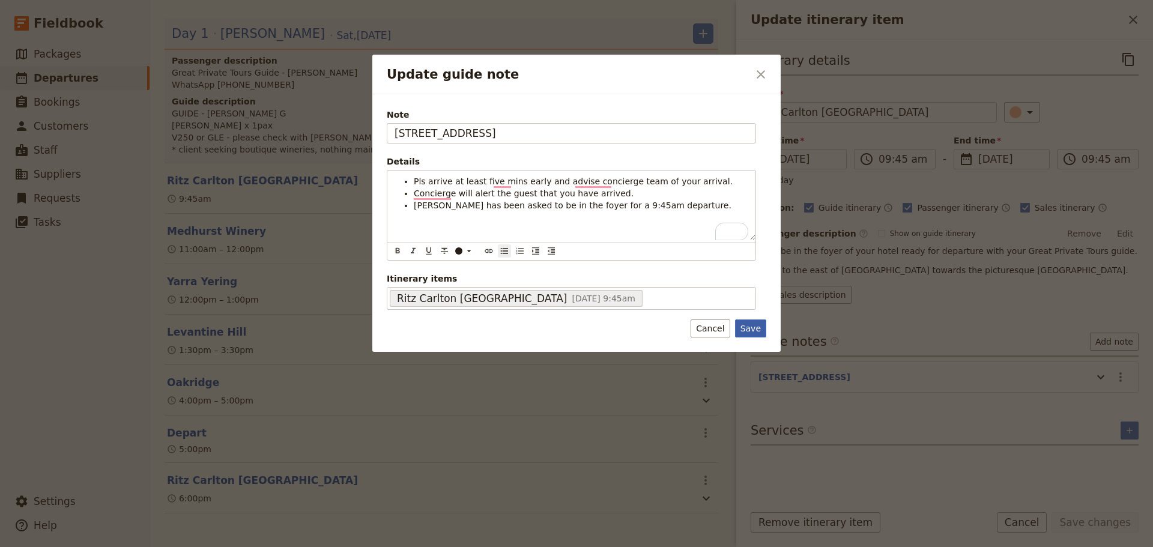
click at [760, 325] on button "Save" at bounding box center [750, 328] width 31 height 18
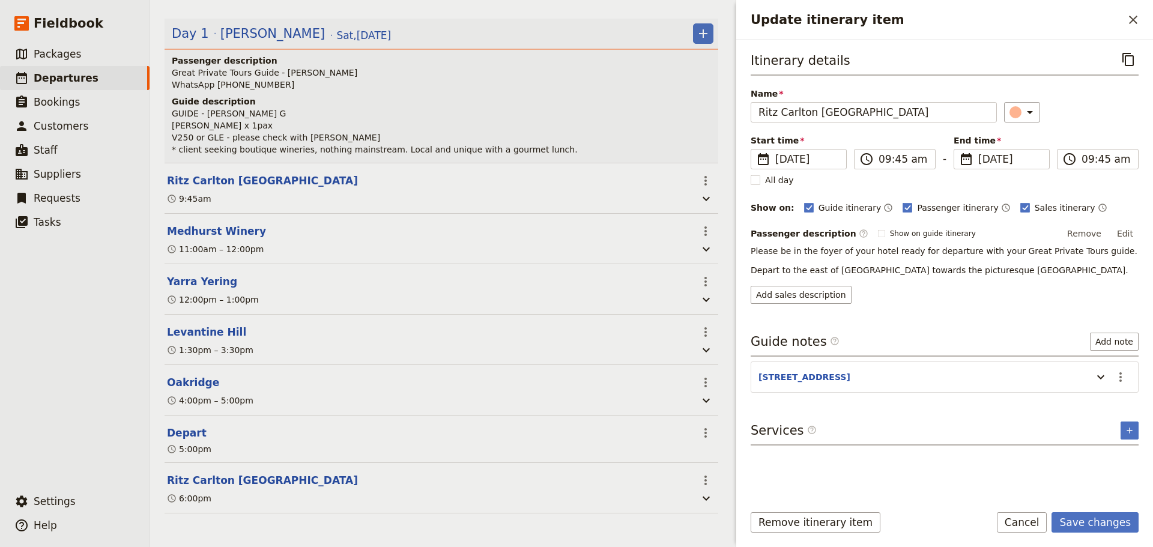
click at [1105, 520] on button "Save changes" at bounding box center [1095, 522] width 87 height 20
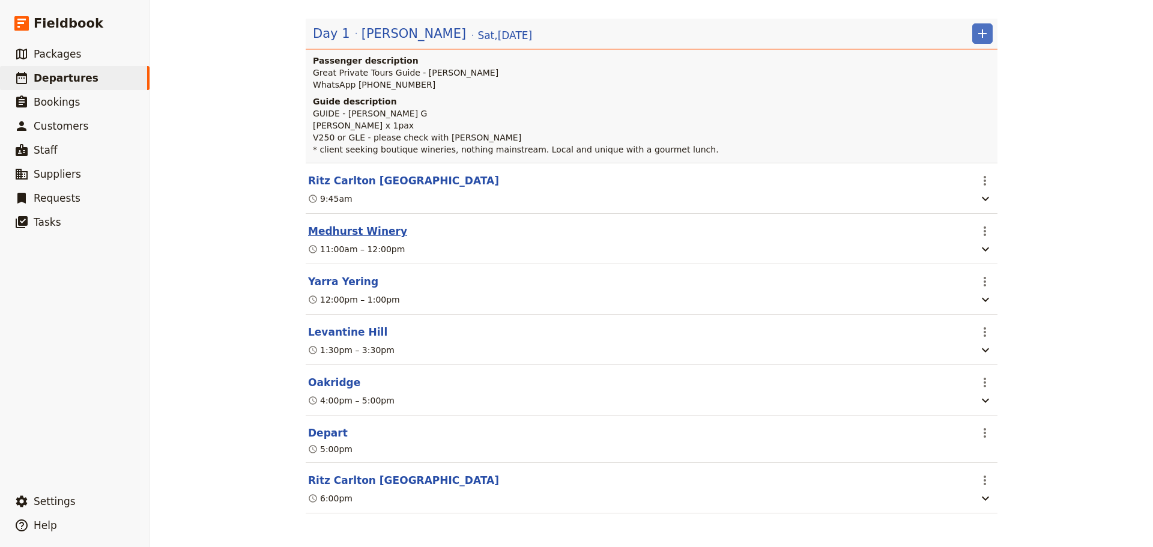
click at [340, 224] on button "Medhurst Winery" at bounding box center [357, 231] width 99 height 14
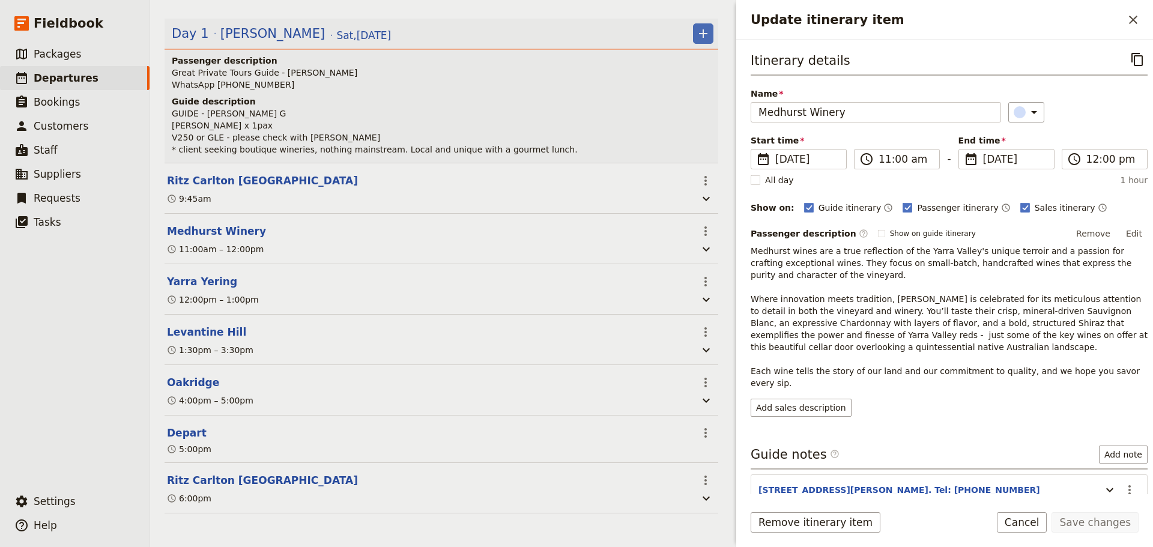
scroll to position [186, 0]
click at [1133, 235] on button "Edit" at bounding box center [1134, 234] width 27 height 18
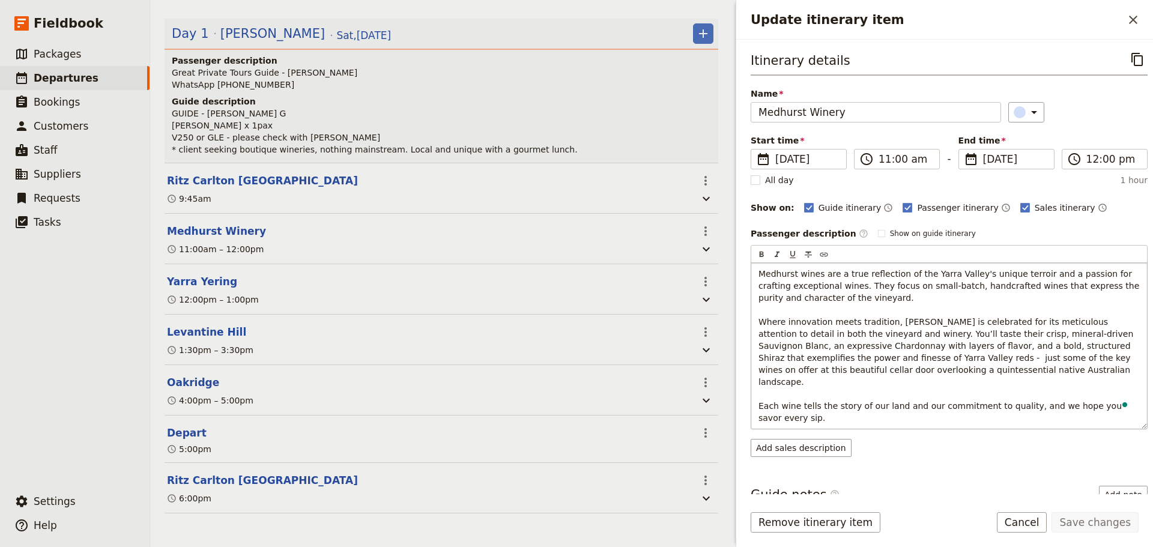
click at [897, 397] on span "Medhurst wines are a true reflection of the Yarra Valley's unique terroir and a…" at bounding box center [950, 346] width 384 height 154
drag, startPoint x: 922, startPoint y: 397, endPoint x: 911, endPoint y: 397, distance: 10.8
click at [911, 397] on span "Medhurst wines are a true reflection of the Yarra Valley's unique terroir and a…" at bounding box center [950, 346] width 384 height 154
click at [928, 390] on span "Medhurst wines are a true reflection of the Yarra Valley's unique terroir and a…" at bounding box center [950, 346] width 384 height 154
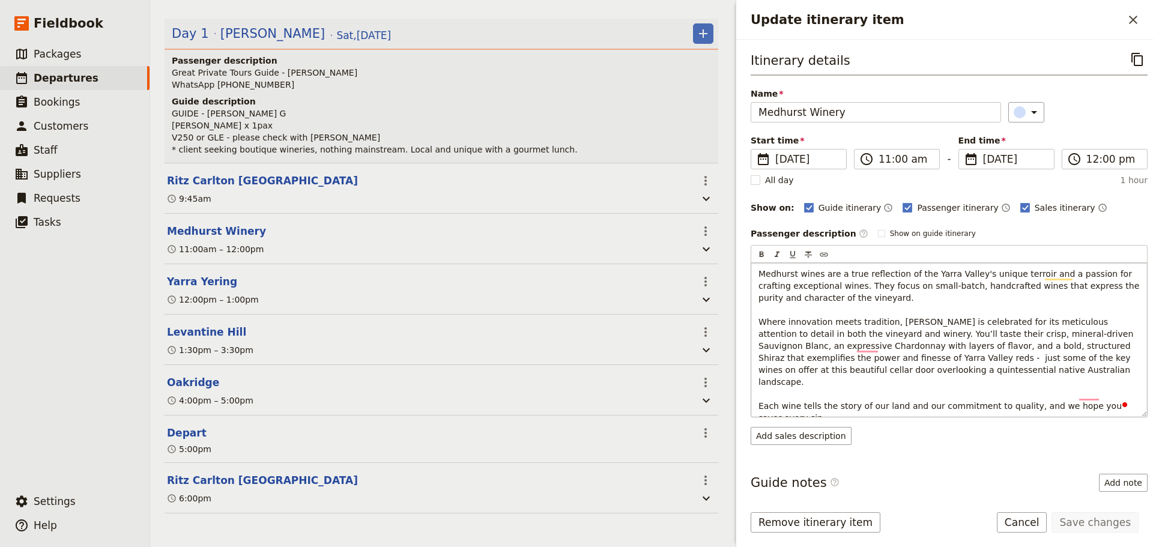
click at [901, 396] on span "Medhurst wines are a true reflection of the Yarra Valley's unique terroir and a…" at bounding box center [950, 346] width 384 height 154
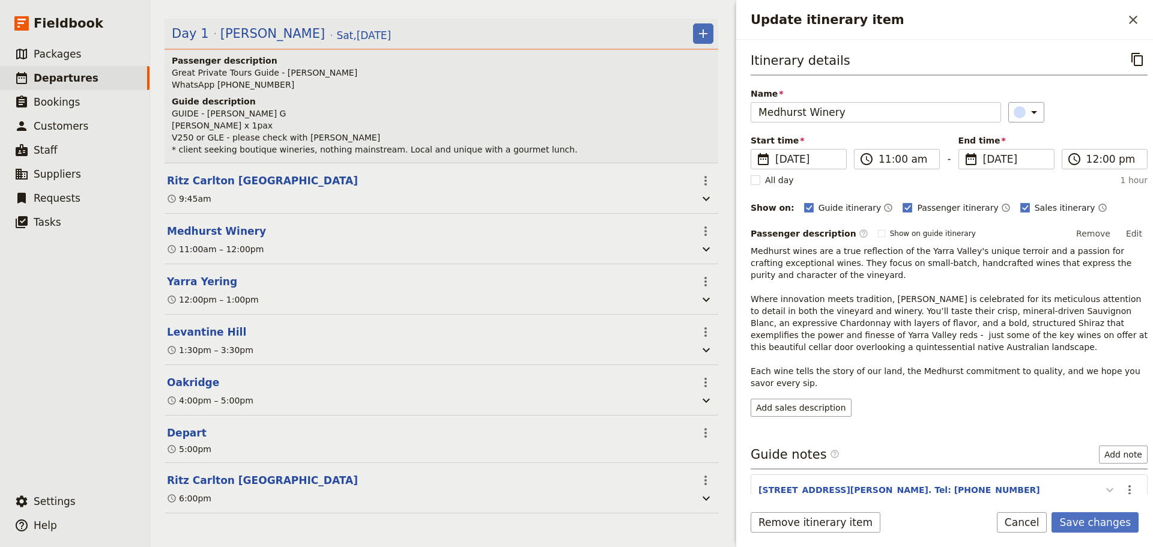
click at [1103, 489] on icon "Update itinerary item" at bounding box center [1110, 490] width 14 height 14
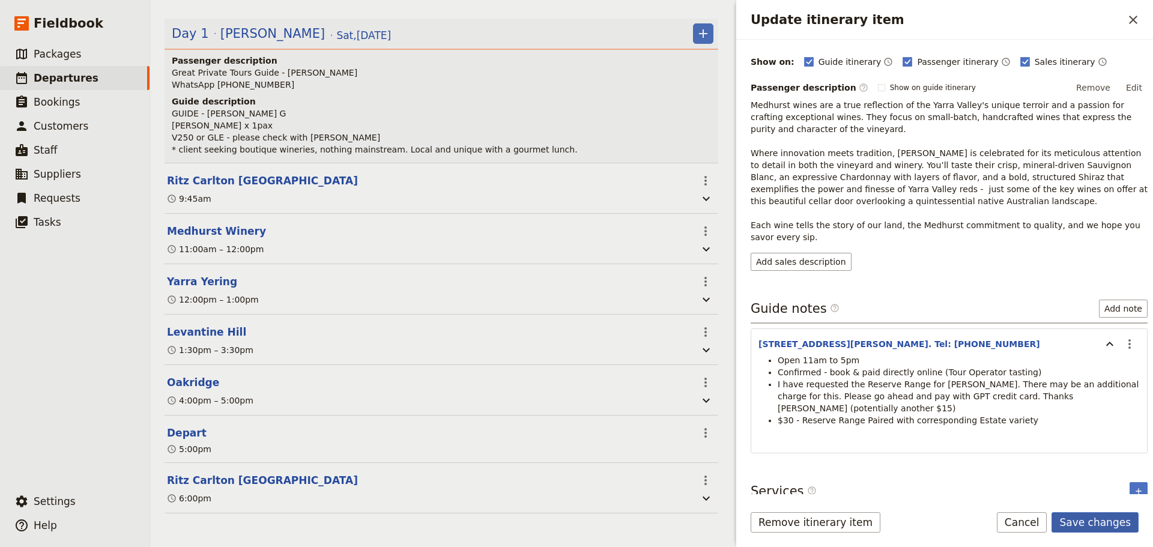
click at [1100, 520] on button "Save changes" at bounding box center [1095, 522] width 87 height 20
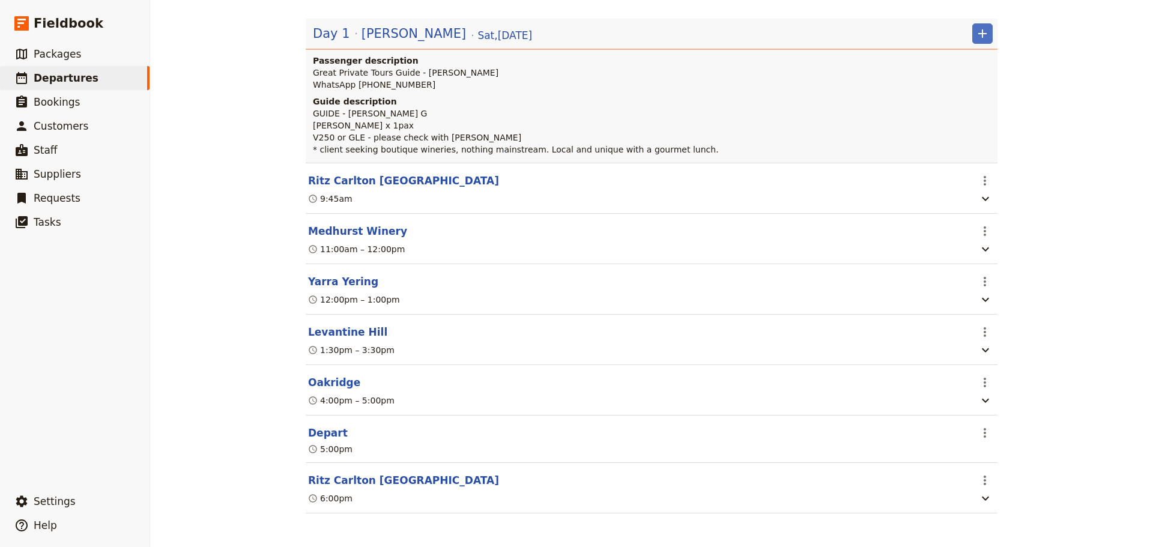
scroll to position [180, 0]
click at [314, 274] on button "Yarra Yering" at bounding box center [343, 281] width 70 height 14
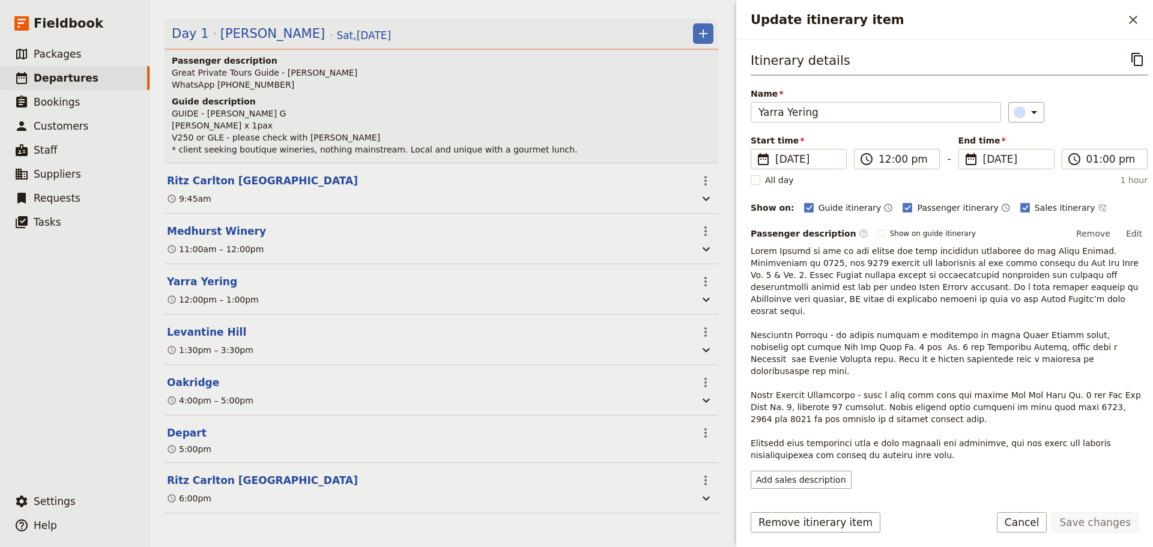
scroll to position [186, 0]
click at [1098, 207] on icon "Time not shown on sales itinerary" at bounding box center [1103, 208] width 10 height 10
click at [1130, 229] on button "Edit" at bounding box center [1134, 234] width 27 height 18
click at [1133, 232] on button "Edit" at bounding box center [1134, 234] width 27 height 18
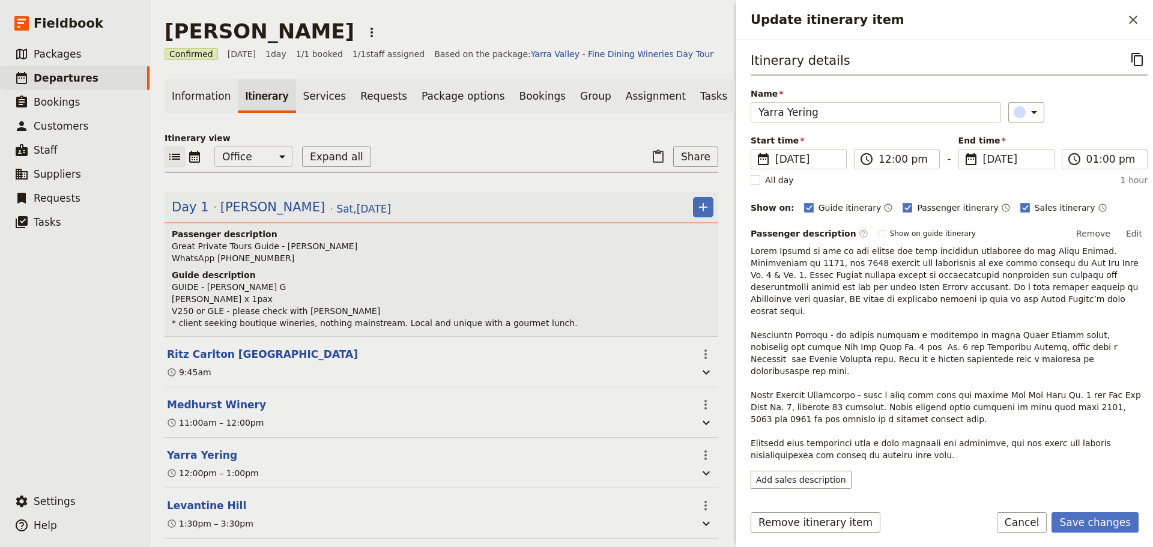
scroll to position [186, 0]
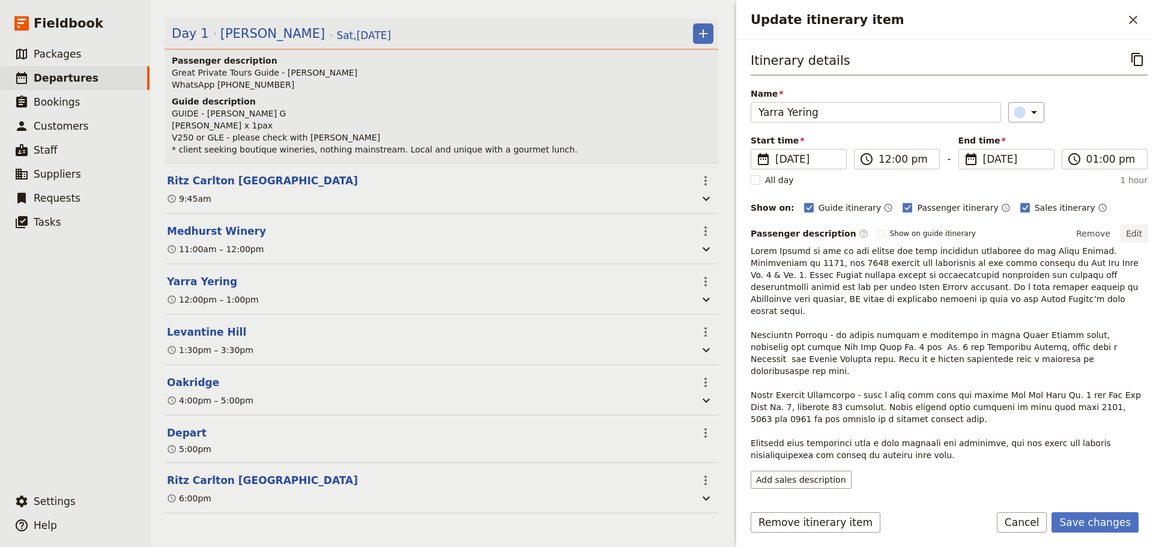
click at [1130, 232] on button "Edit" at bounding box center [1134, 234] width 27 height 18
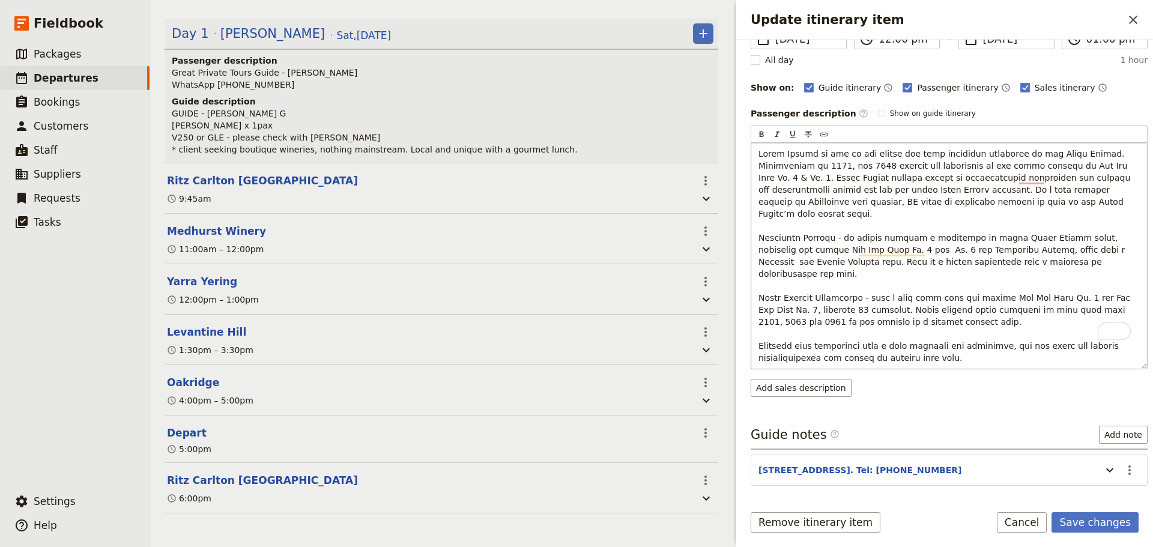
scroll to position [120, 0]
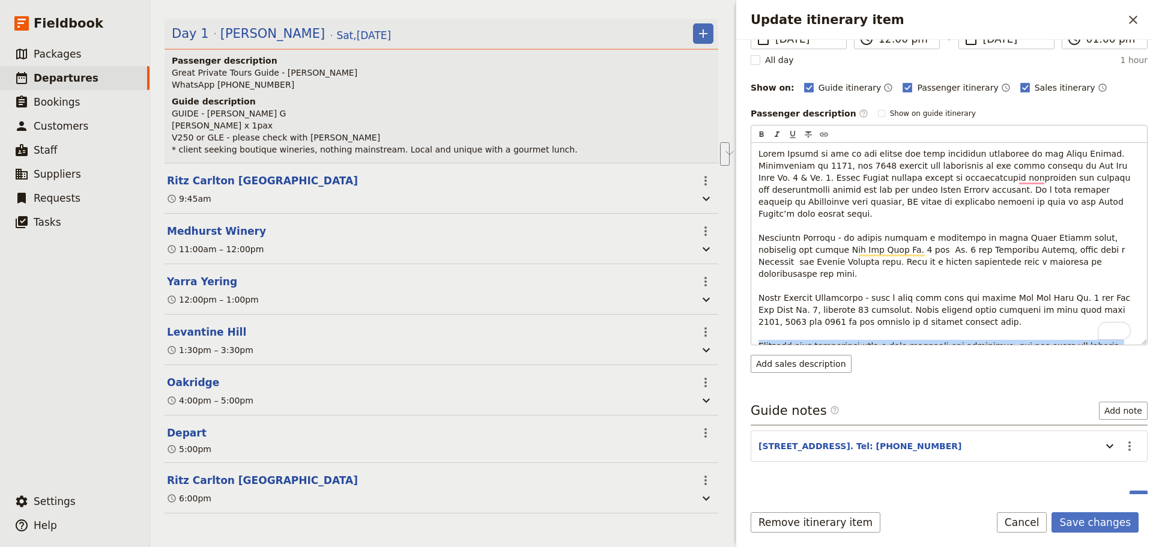
drag, startPoint x: 941, startPoint y: 336, endPoint x: 742, endPoint y: 324, distance: 199.1
click at [742, 324] on div "Itinerary details ​ Name Yarra Yering ​ Start time ​ 27 Sep 2025 27/09/2025 202…" at bounding box center [944, 267] width 417 height 455
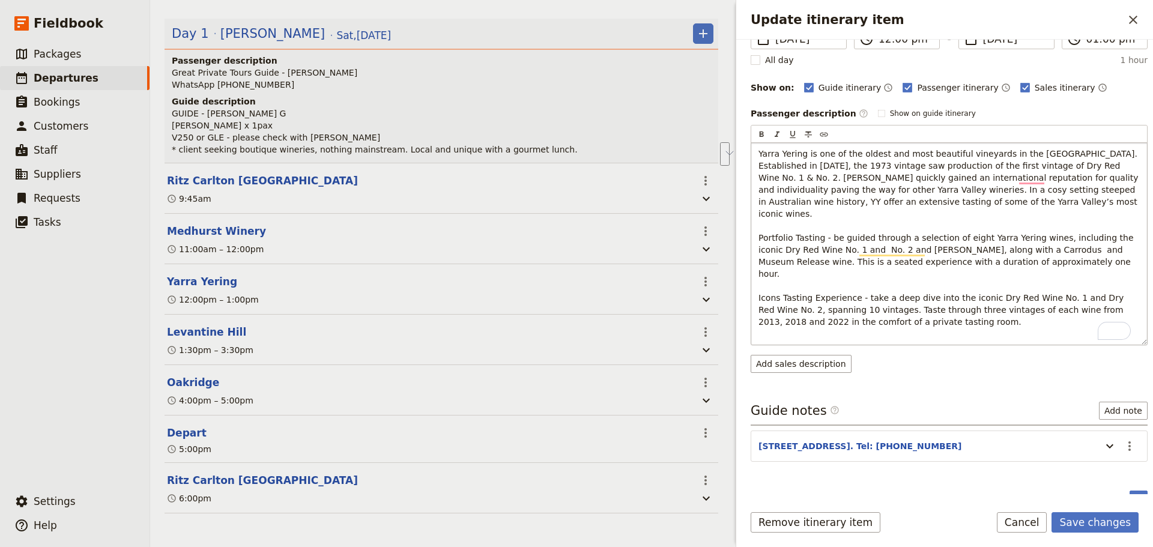
scroll to position [80, 0]
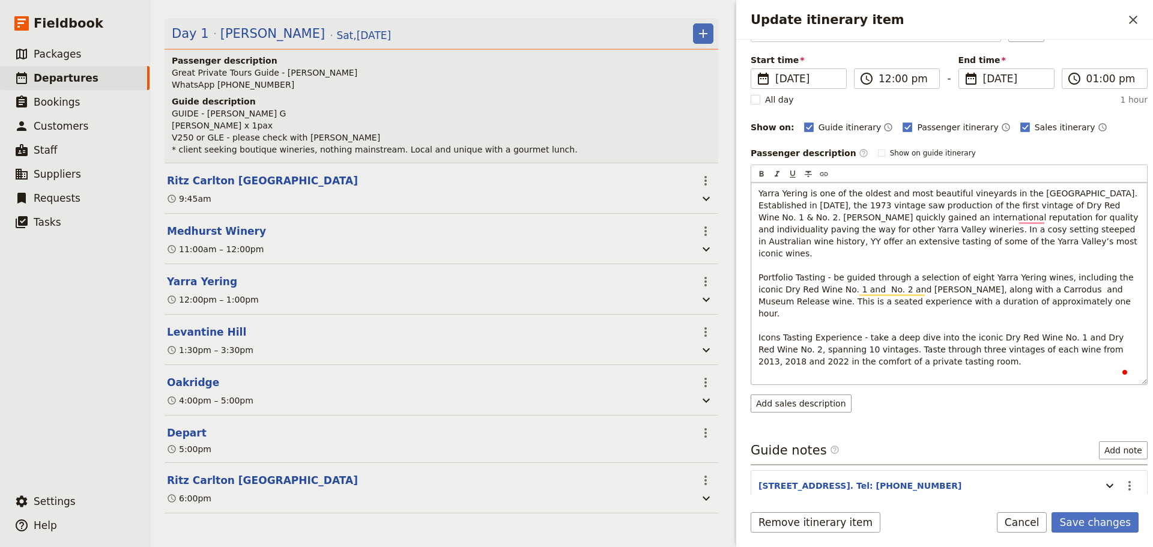
click at [851, 373] on div "Yarra Yering is one of the oldest and most beautiful vineyards in the Yarra Val…" at bounding box center [949, 284] width 396 height 202
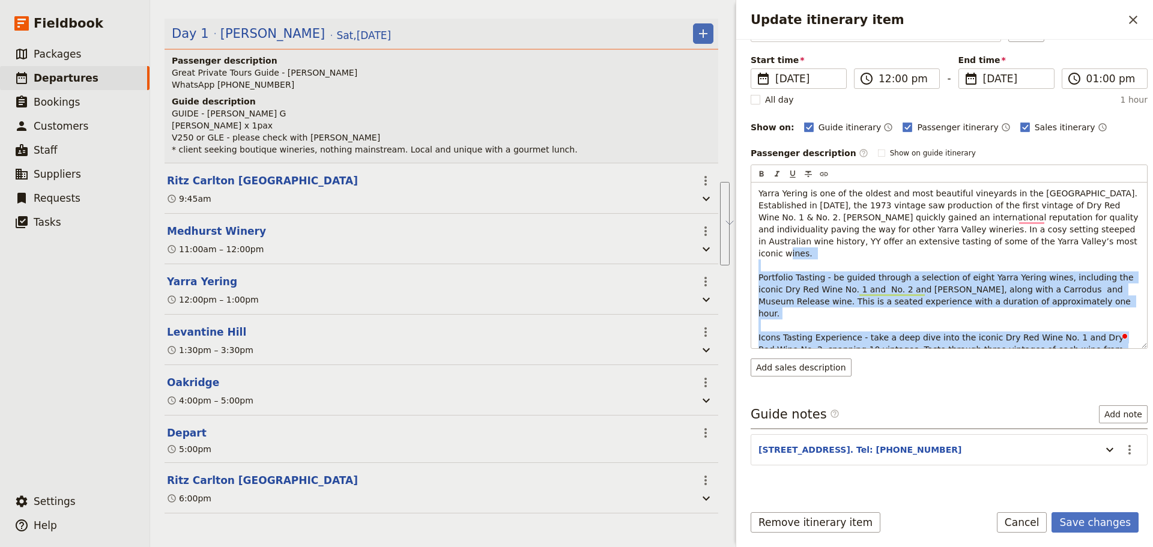
drag, startPoint x: 908, startPoint y: 332, endPoint x: 689, endPoint y: 259, distance: 230.5
click at [689, 259] on div "Donald Dudrow Jr. ​ Confirmed 27 Sep 2025 1 day 1/1 booked 1 / 1 staff assigned…" at bounding box center [651, 273] width 1003 height 547
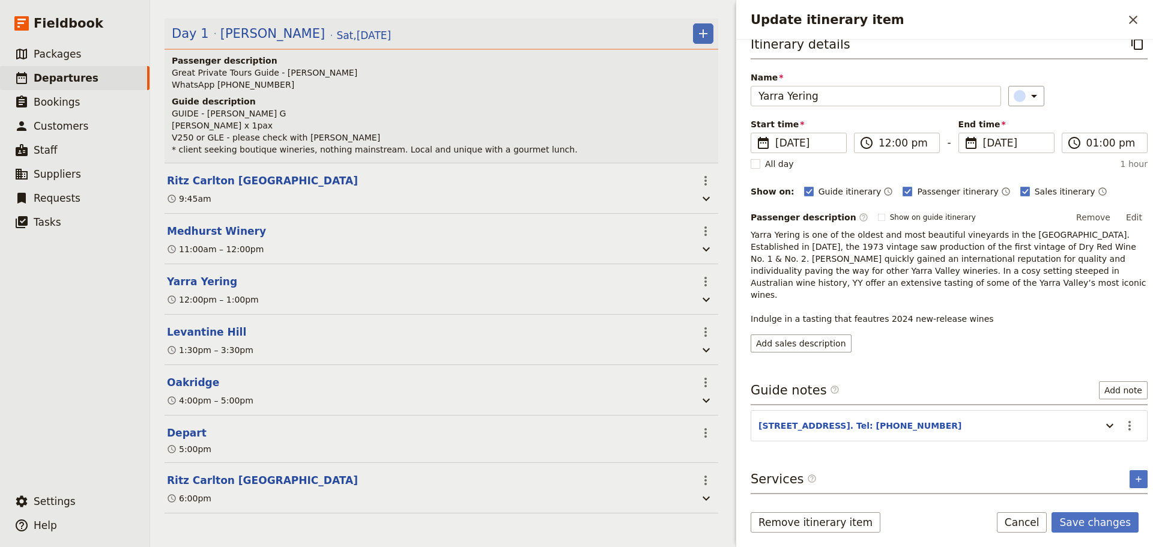
scroll to position [4, 0]
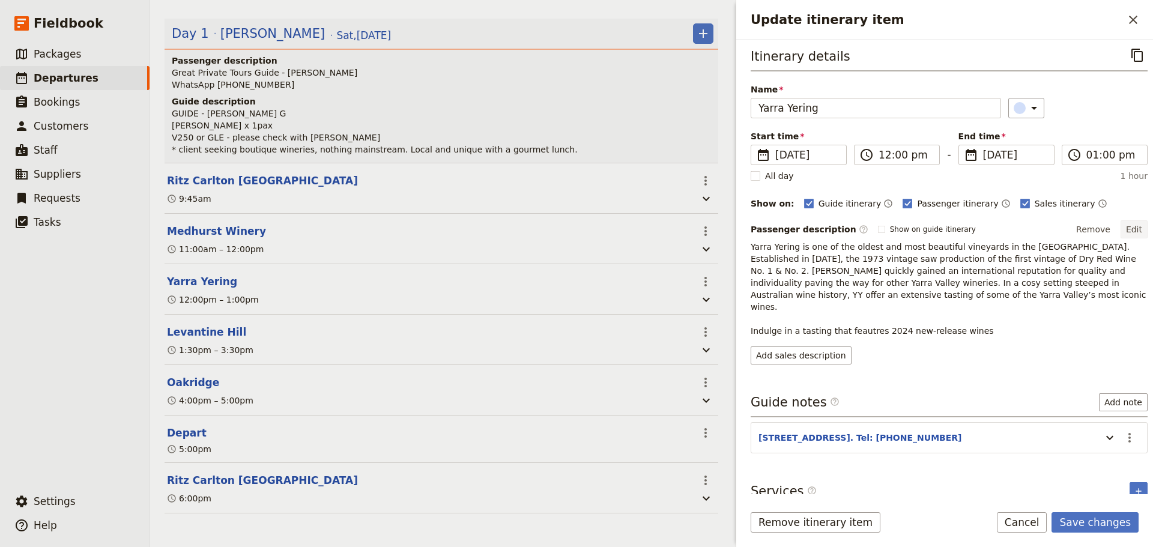
click at [1121, 228] on button "Edit" at bounding box center [1134, 229] width 27 height 18
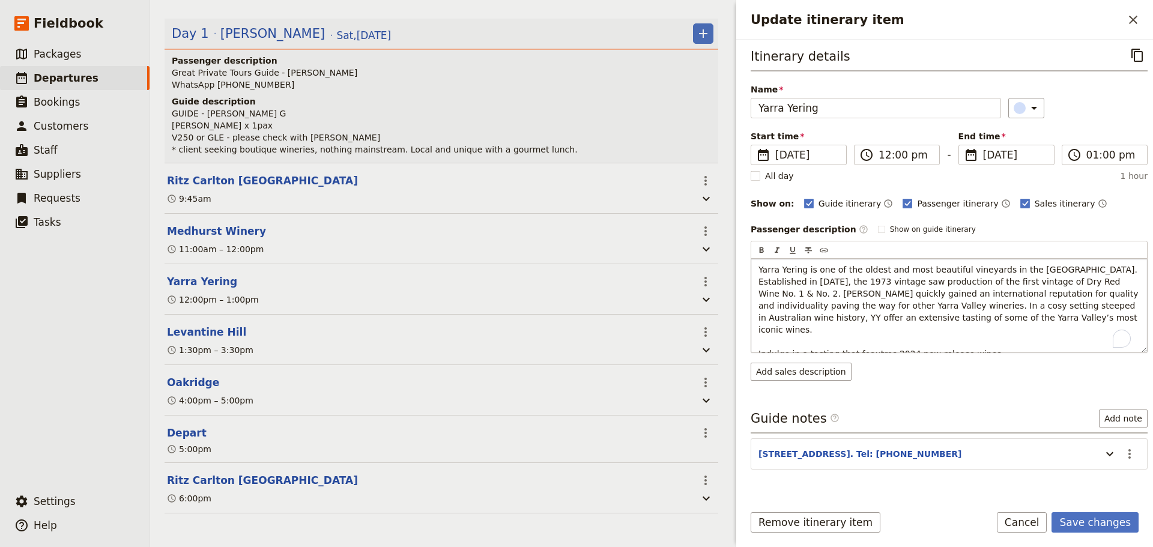
click at [1058, 270] on span "Yarra Yering is one of the oldest and most beautiful vineyards in the Yarra Val…" at bounding box center [949, 312] width 383 height 94
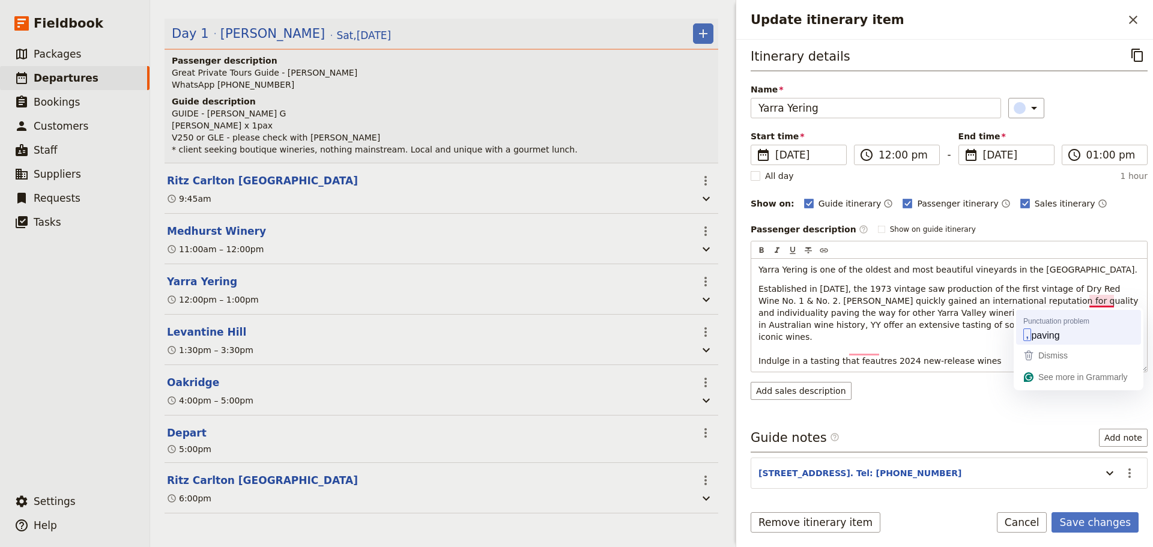
scroll to position [0, 0]
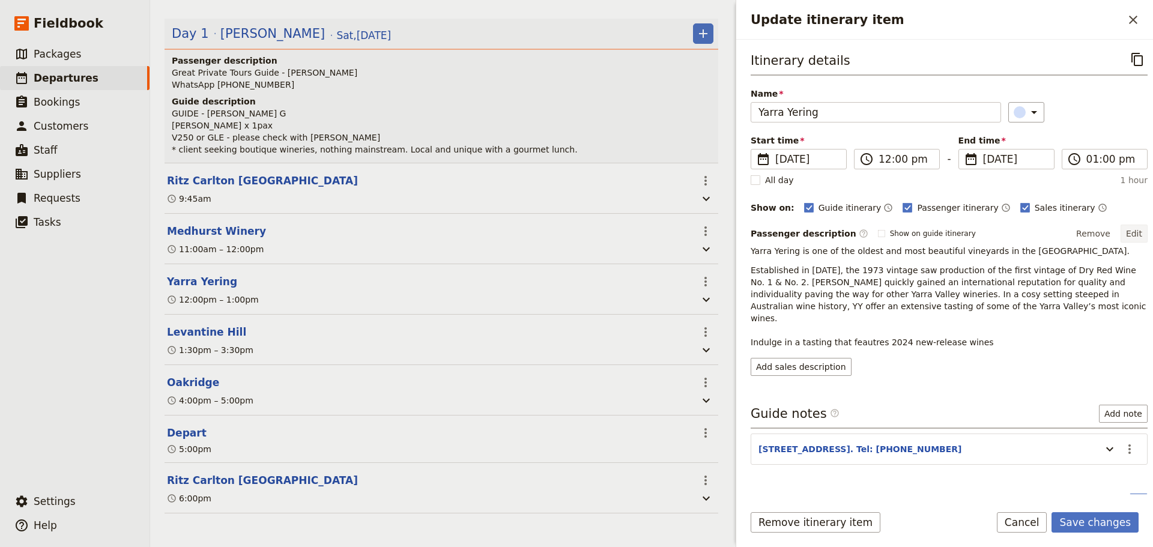
click at [1133, 237] on button "Edit" at bounding box center [1134, 234] width 27 height 18
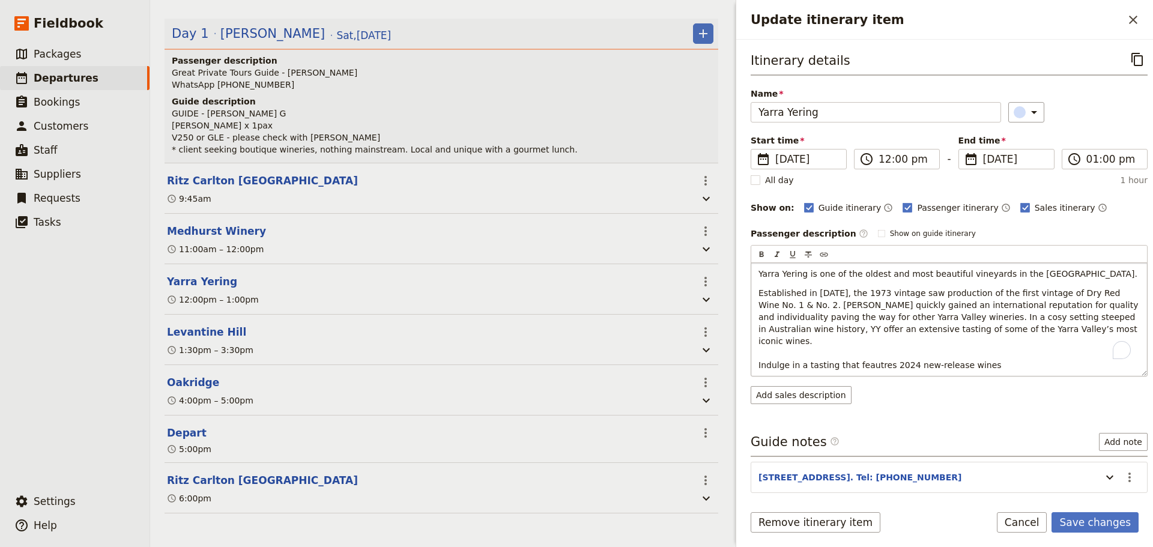
click at [888, 318] on span "Established in 1969, the 1973 vintage saw production of the first vintage of Dr…" at bounding box center [949, 329] width 383 height 82
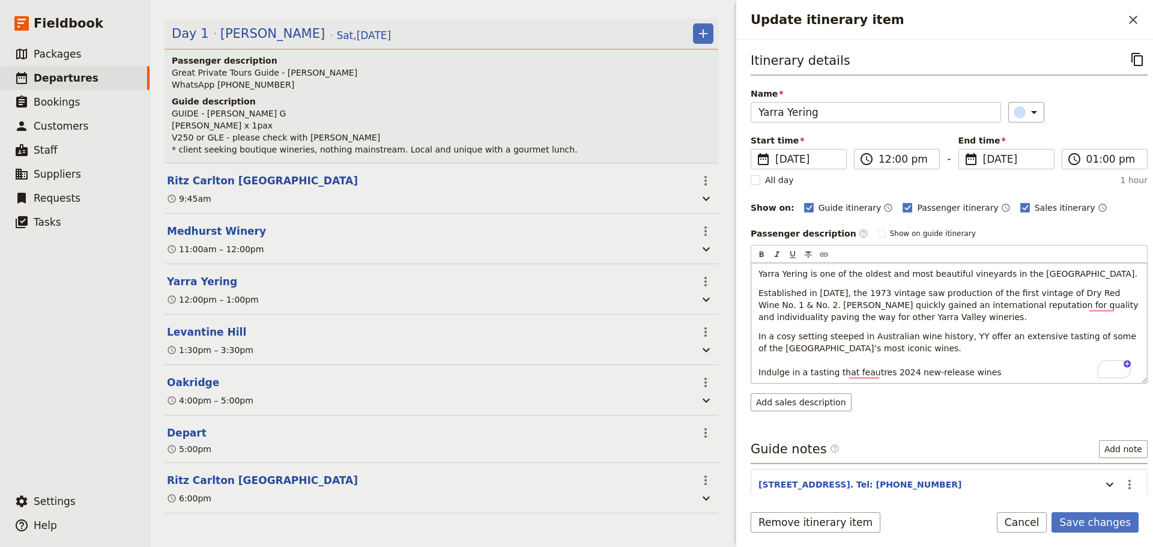
click at [953, 338] on span "In a cosy setting steeped in Australian wine history, YY offer an extensive tas…" at bounding box center [948, 354] width 381 height 46
drag, startPoint x: 981, startPoint y: 371, endPoint x: 668, endPoint y: 373, distance: 312.9
click at [668, 373] on div "Donald Dudrow Jr. ​ Confirmed 27 Sep 2025 1 day 1/1 booked 1 / 1 staff assigned…" at bounding box center [651, 273] width 1003 height 547
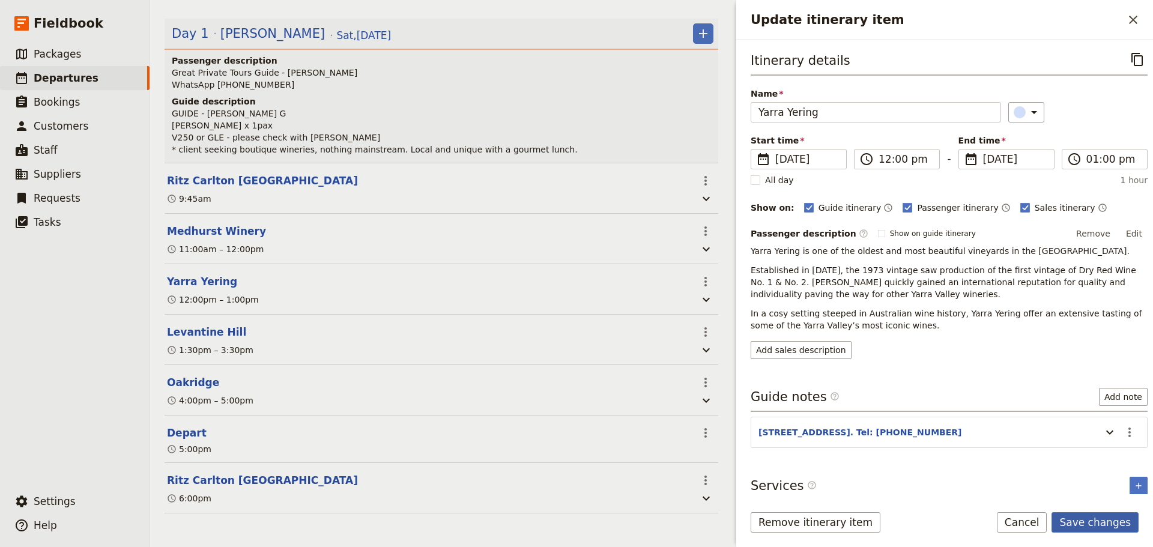
click at [1071, 510] on form "Itinerary details ​ Name Yarra Yering ​ Start time ​ 27 Sep 2025 27/09/2025 202…" at bounding box center [944, 293] width 417 height 507
click at [1107, 527] on button "Save changes" at bounding box center [1095, 522] width 87 height 20
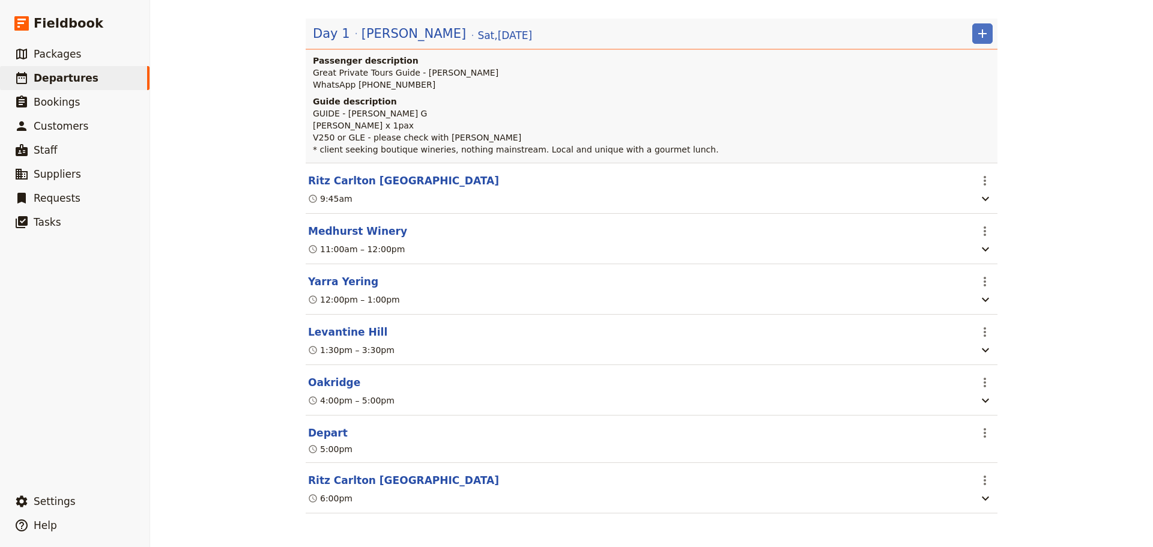
scroll to position [180, 0]
click at [333, 277] on button "Yarra Yering" at bounding box center [343, 281] width 70 height 14
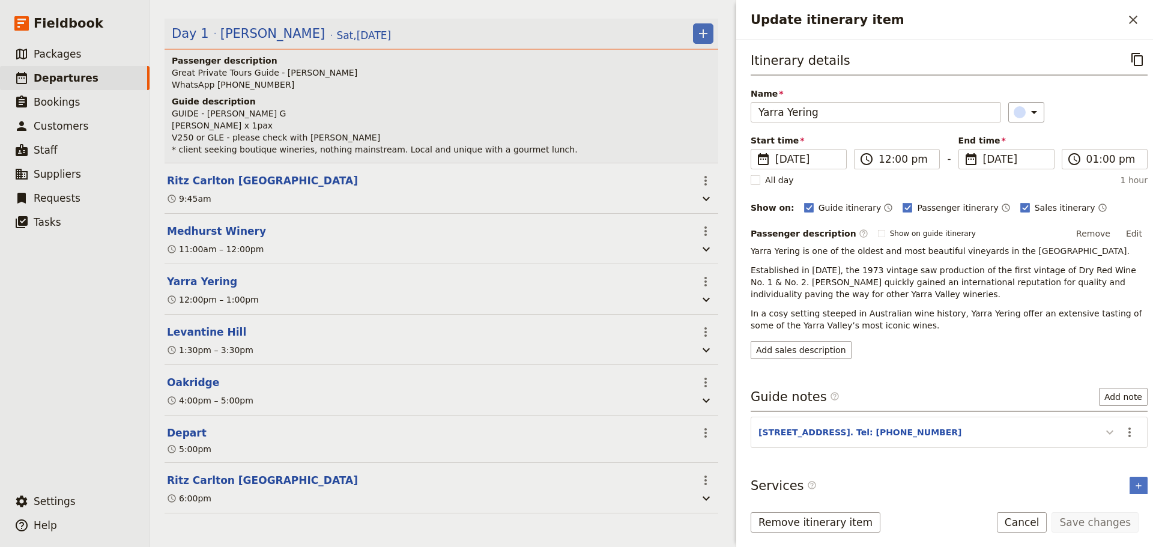
click at [1103, 429] on icon "Update itinerary item" at bounding box center [1110, 432] width 14 height 14
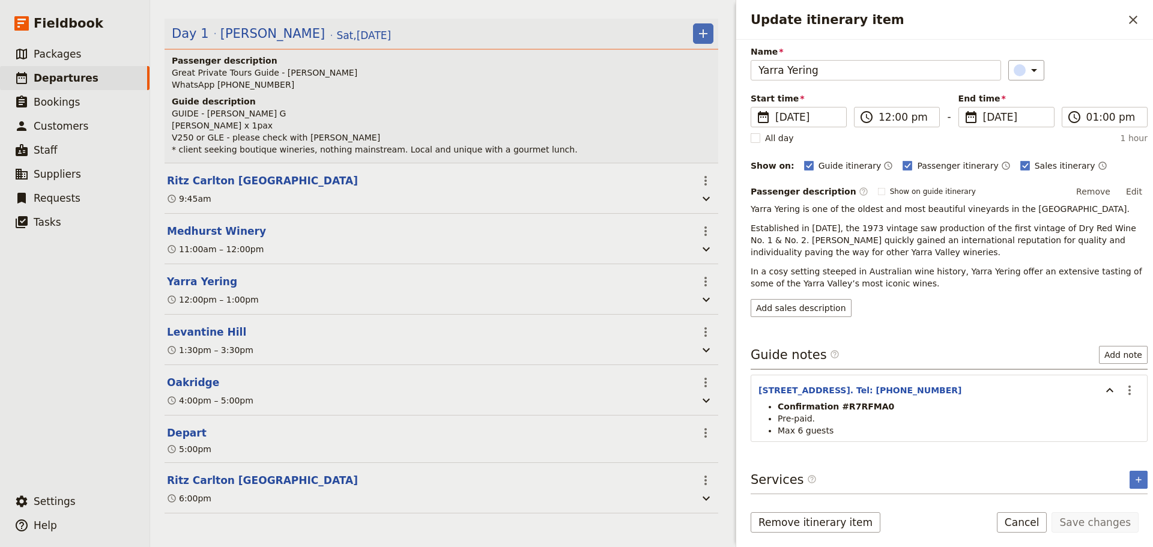
scroll to position [43, 0]
click at [1123, 390] on icon "Actions" at bounding box center [1129, 390] width 14 height 14
click at [1108, 412] on span "Edit note" at bounding box center [1095, 416] width 56 height 12
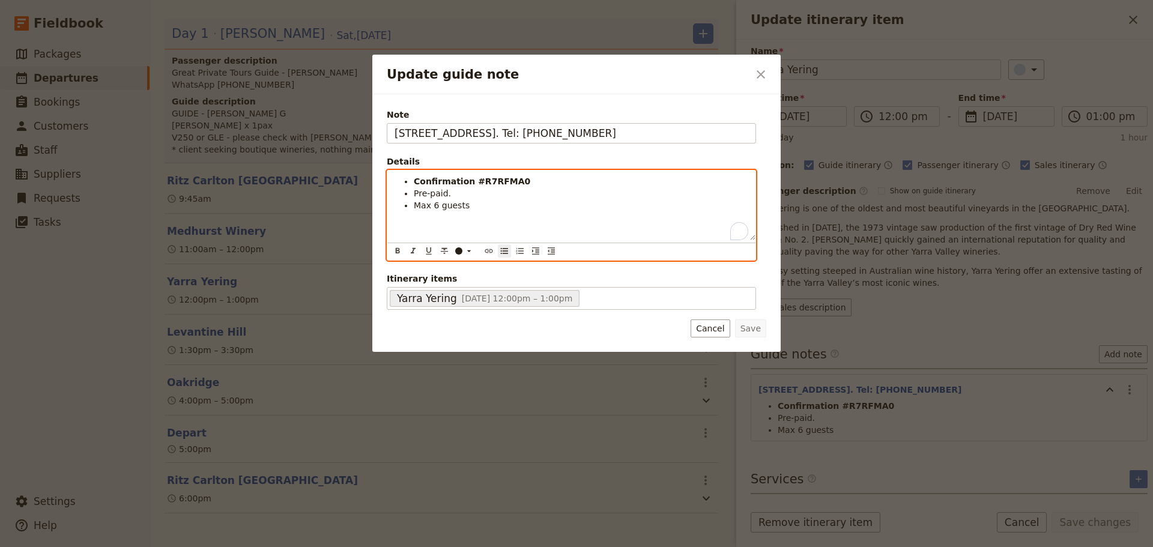
drag, startPoint x: 472, startPoint y: 208, endPoint x: 533, endPoint y: 158, distance: 79.0
click at [402, 208] on ul "Confirmation #R7RFMA0 Pre-paid. Max 6 guests" at bounding box center [572, 193] width 354 height 36
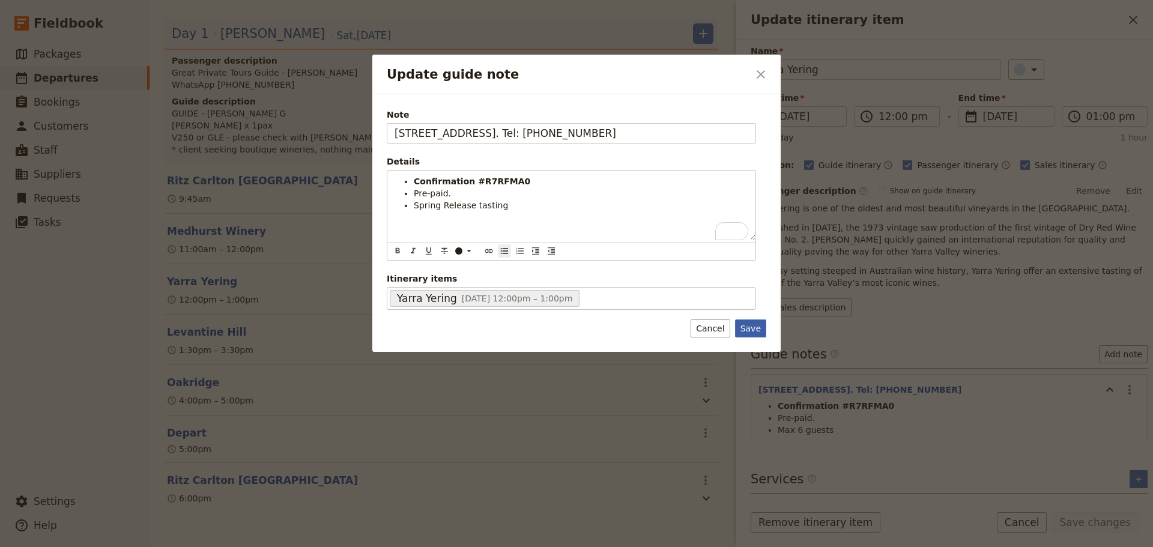
click at [759, 327] on button "Save" at bounding box center [750, 328] width 31 height 18
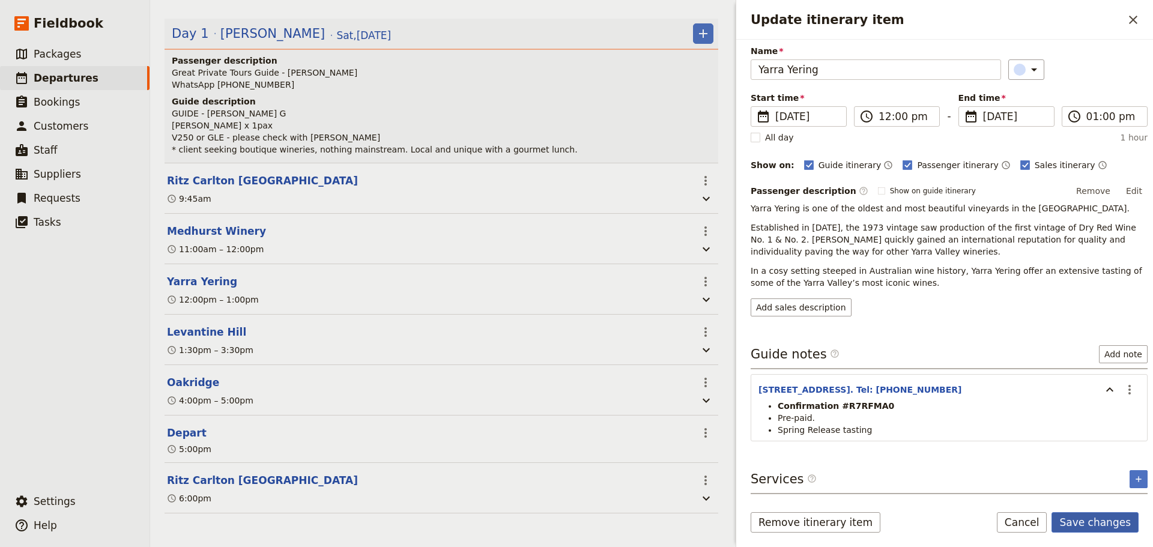
click at [1116, 522] on button "Save changes" at bounding box center [1095, 522] width 87 height 20
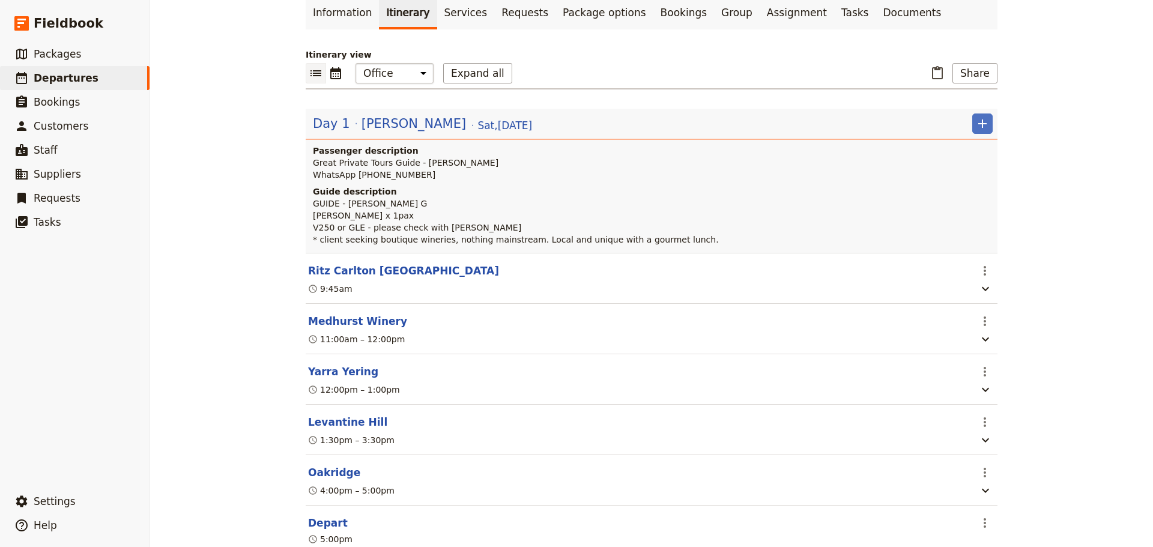
scroll to position [0, 0]
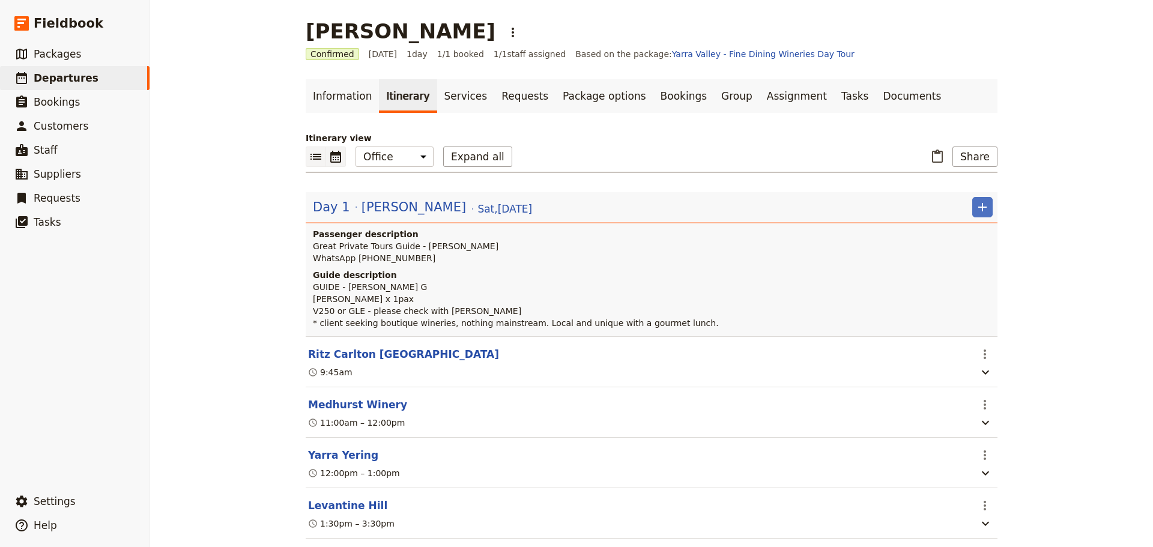
click at [333, 157] on icon "Calendar view" at bounding box center [335, 157] width 11 height 12
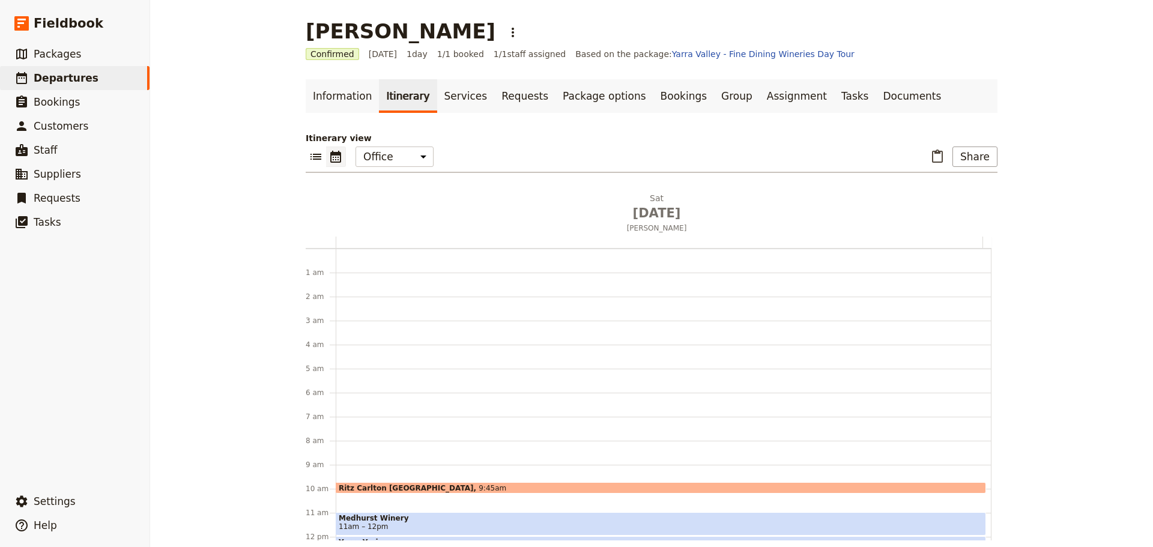
scroll to position [156, 0]
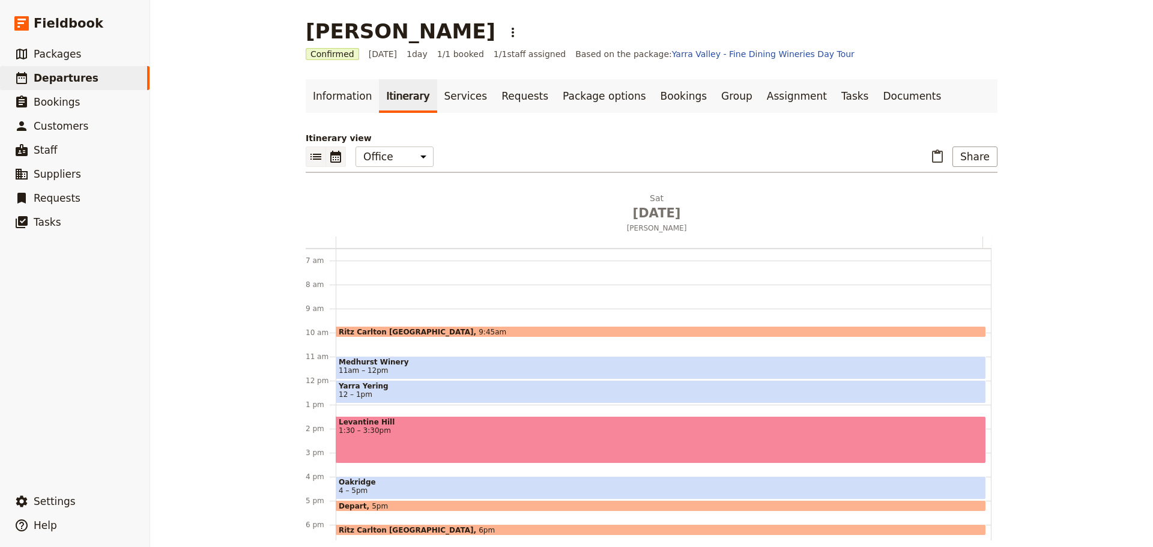
click at [316, 159] on icon "List view" at bounding box center [316, 157] width 14 height 14
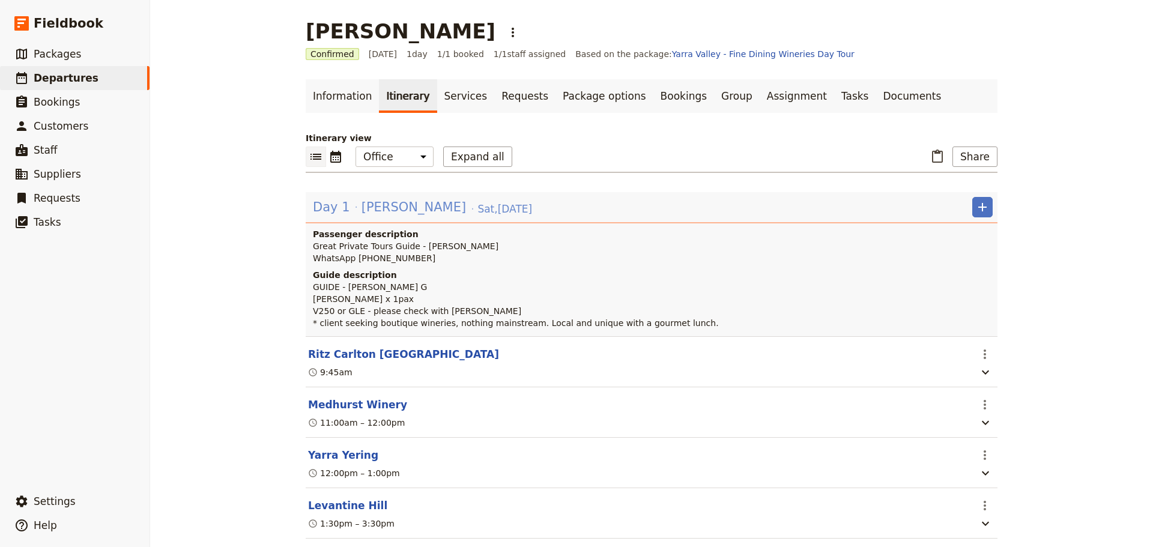
click at [384, 197] on div "Day 1 [PERSON_NAME] [DATE]" at bounding box center [423, 207] width 222 height 20
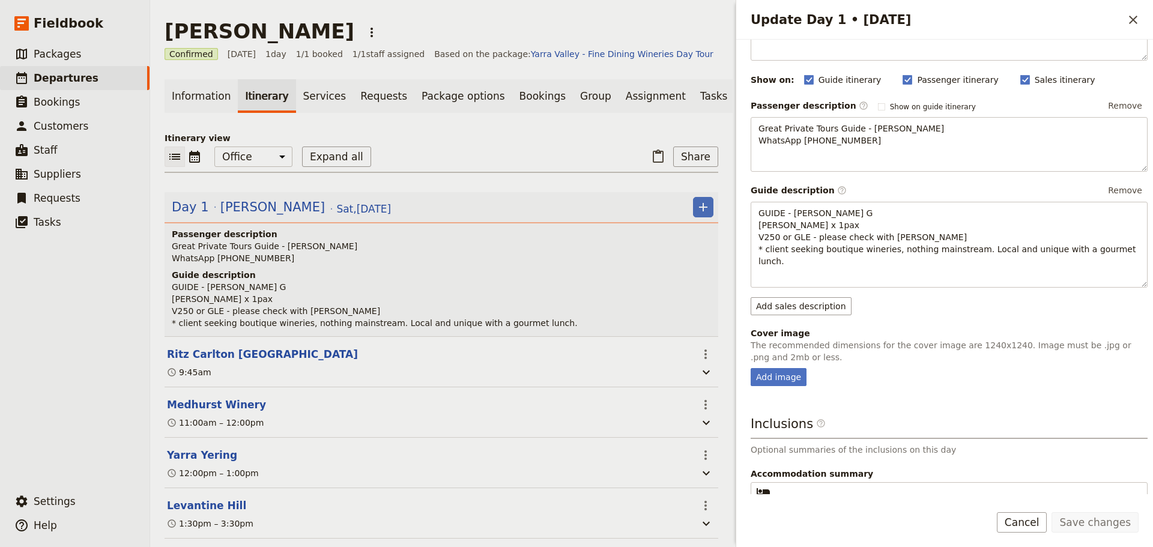
scroll to position [148, 0]
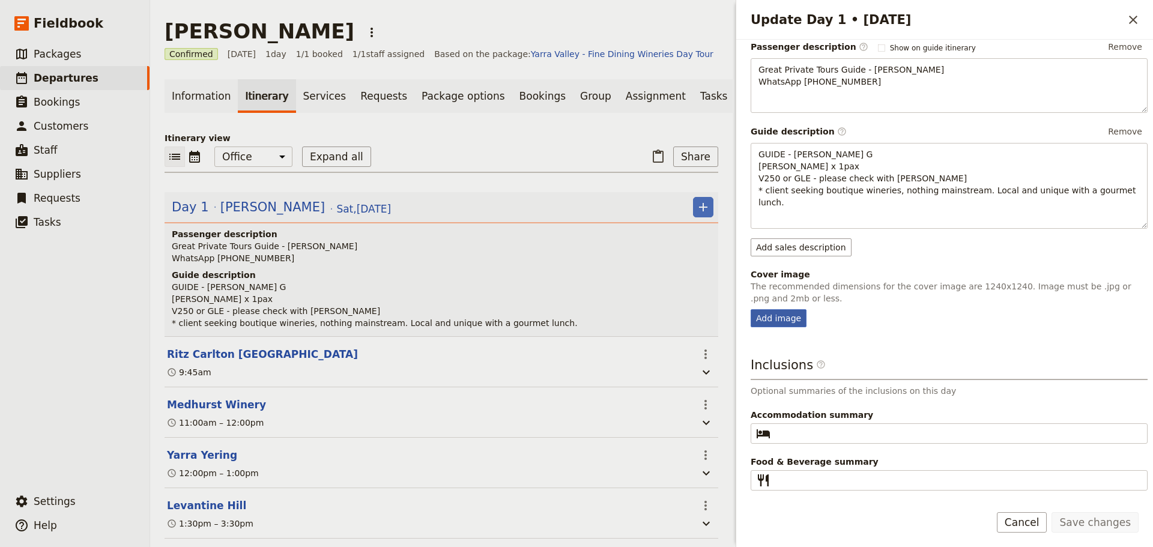
click at [787, 310] on div "Add image" at bounding box center [779, 318] width 56 height 18
click at [751, 309] on input "Add image" at bounding box center [750, 309] width 1 height 1
type input "C:\fakepath\Levantine Hill Wine Tasting.jpg"
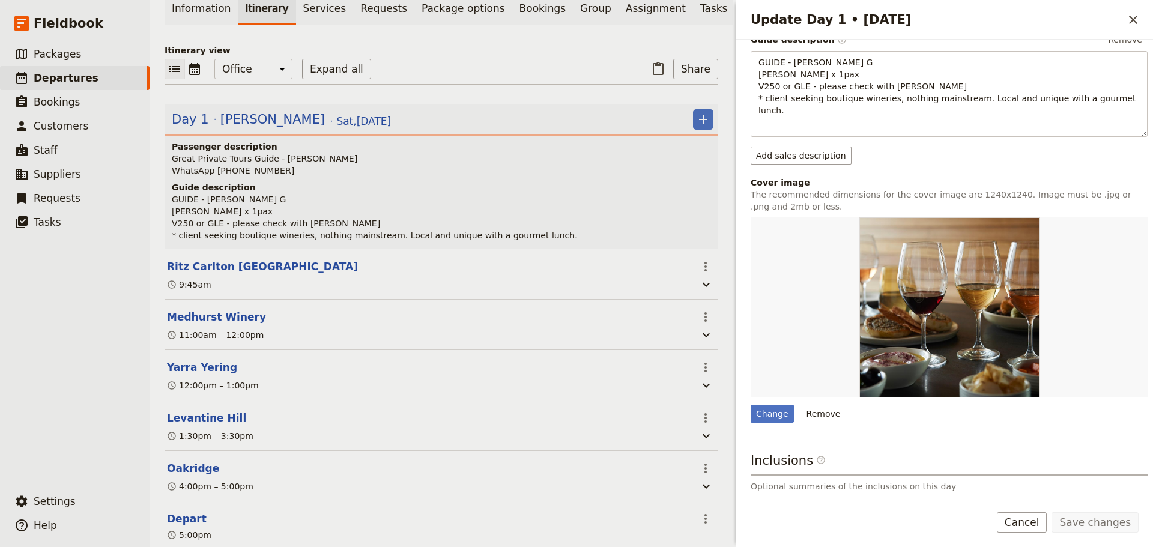
scroll to position [186, 0]
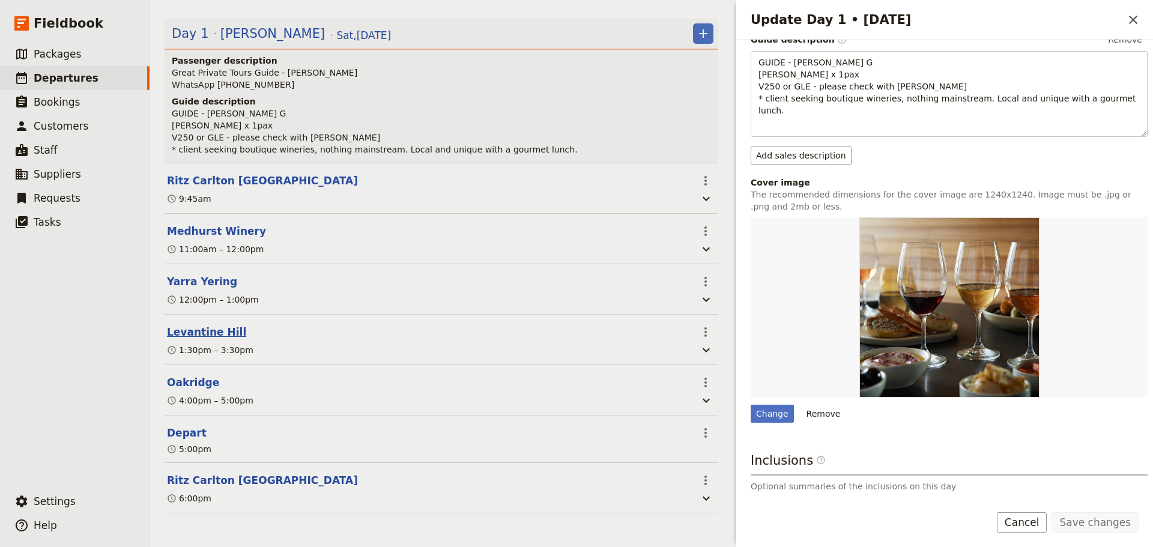
click at [178, 325] on button "Levantine Hill" at bounding box center [206, 332] width 79 height 14
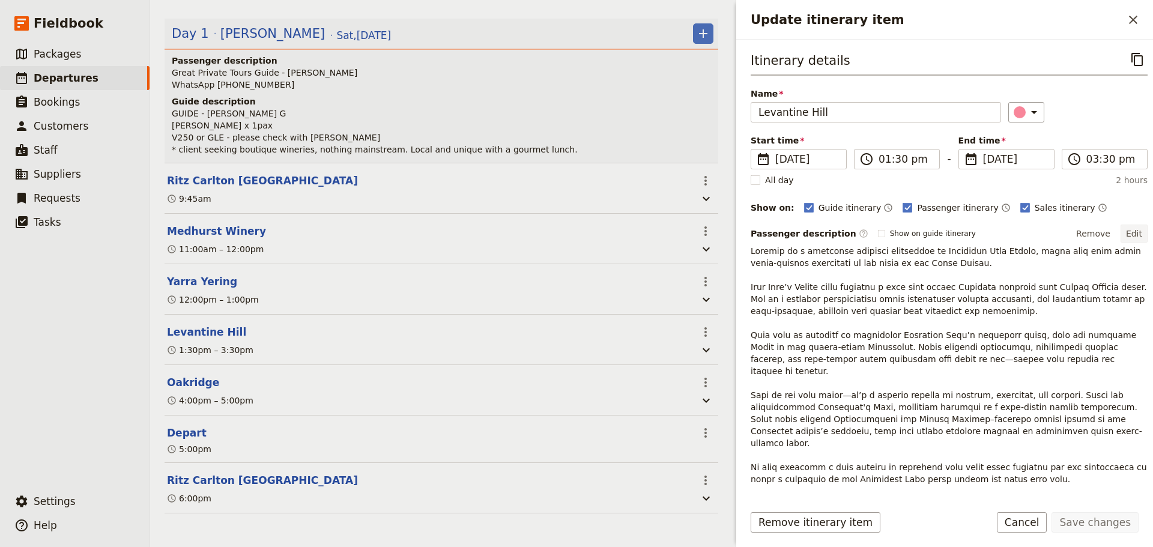
click at [1133, 228] on button "Edit" at bounding box center [1134, 234] width 27 height 18
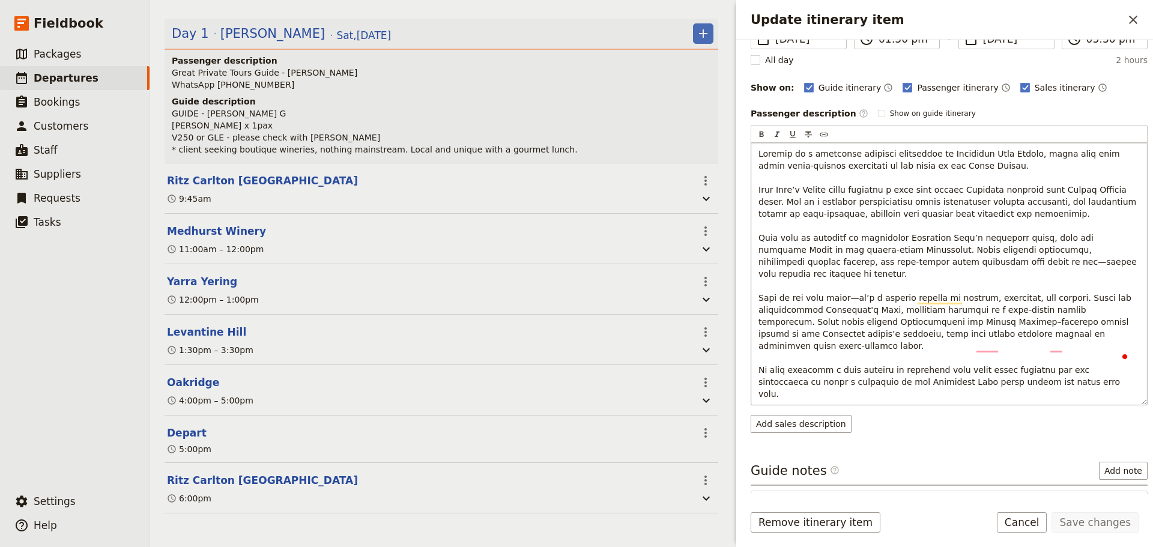
scroll to position [120, 0]
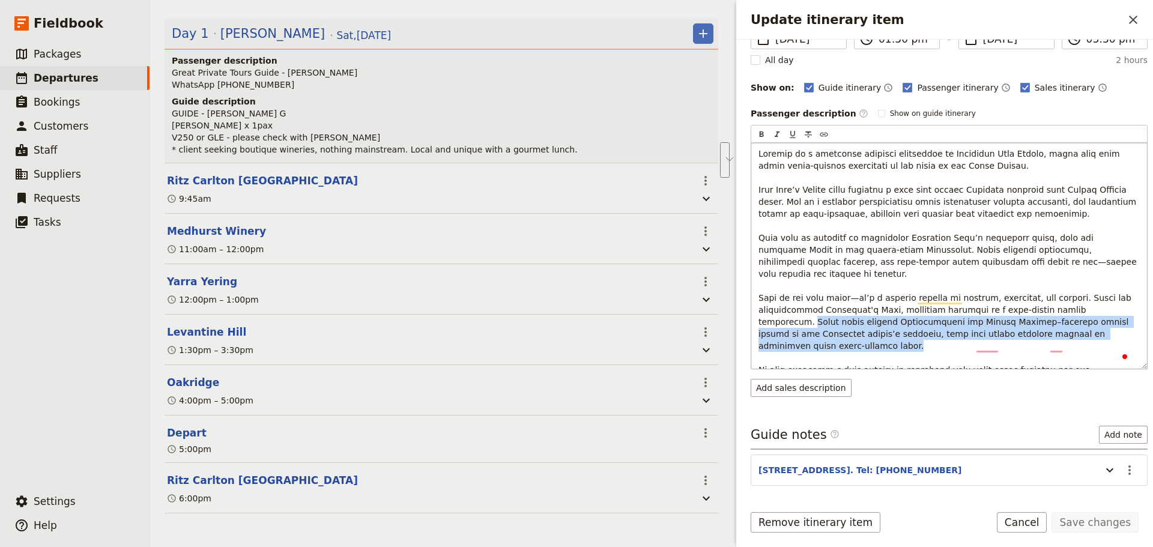
drag, startPoint x: 1076, startPoint y: 316, endPoint x: 1086, endPoint y: 300, distance: 18.7
click at [1086, 300] on span "To enrich screen reader interactions, please activate Accessibility in Grammarl…" at bounding box center [948, 274] width 381 height 250
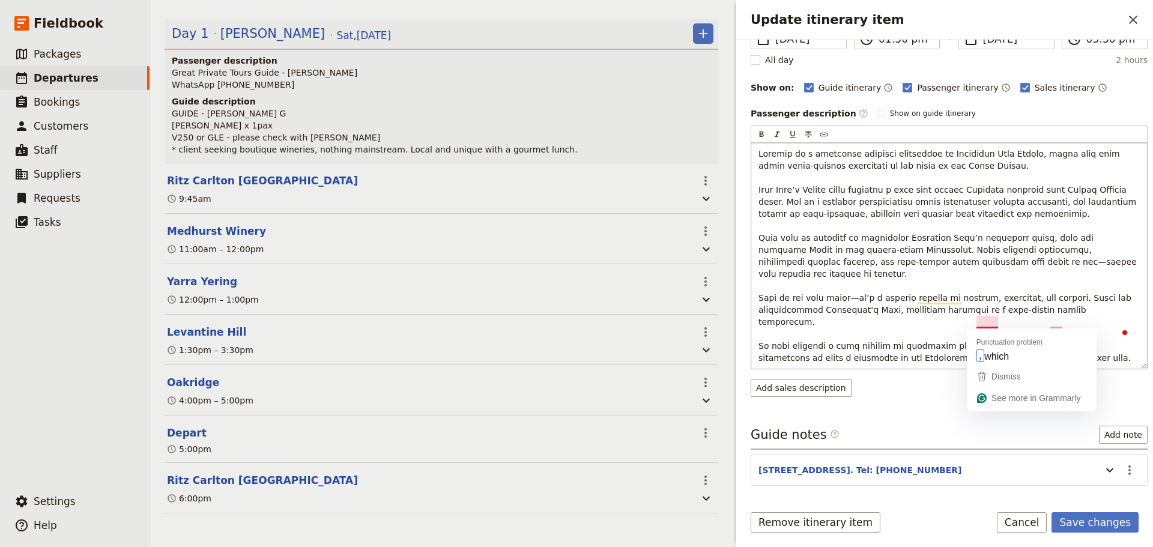
click at [973, 327] on p "To enrich screen reader interactions, please activate Accessibility in Grammarl…" at bounding box center [948, 256] width 381 height 216
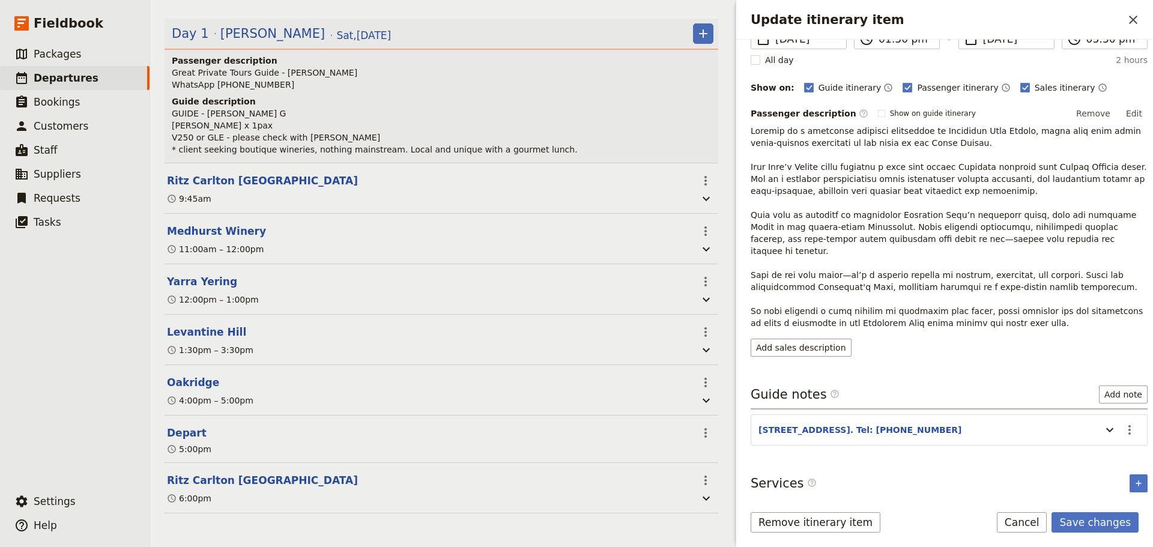
scroll to position [0, 0]
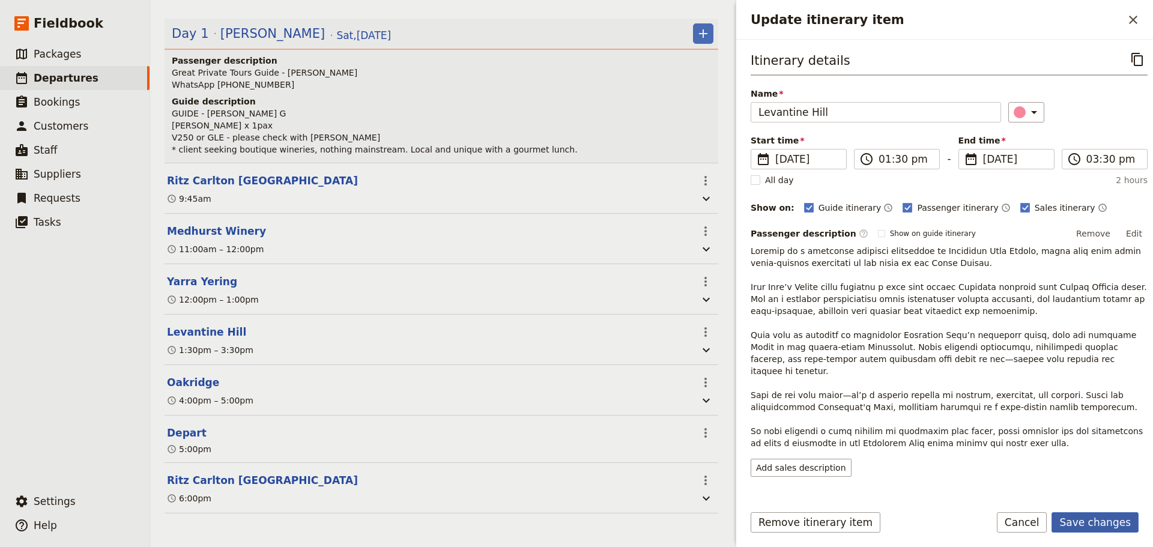
click at [1081, 521] on button "Save changes" at bounding box center [1095, 522] width 87 height 20
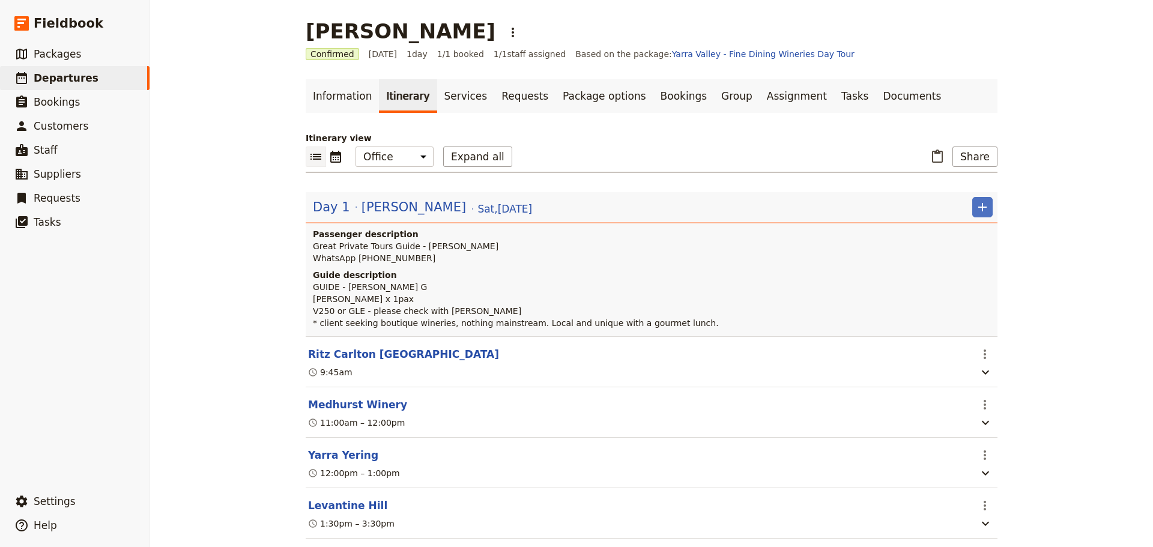
scroll to position [180, 0]
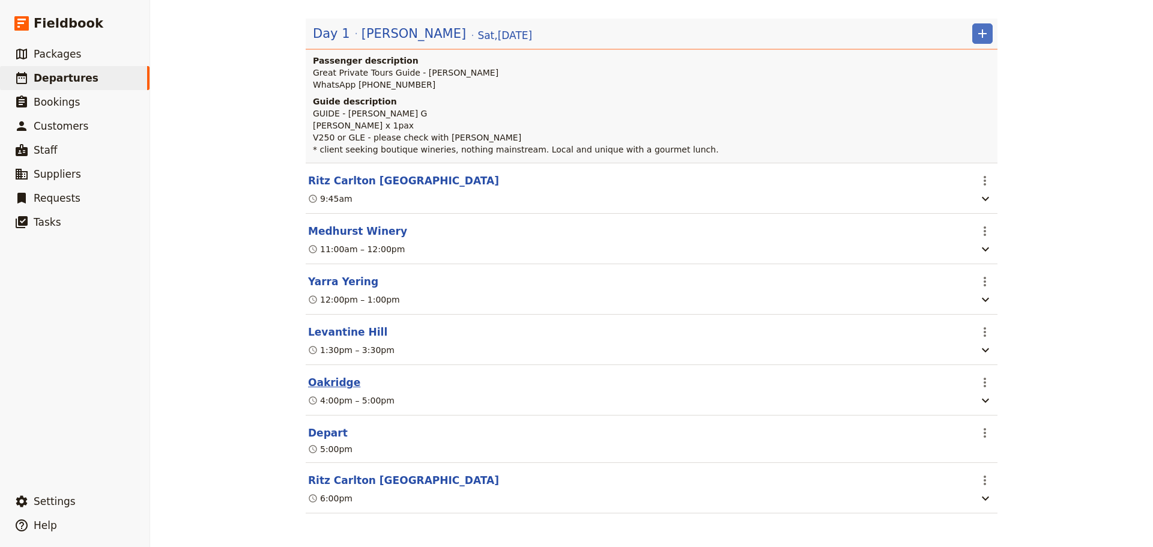
click at [323, 382] on button "Oakridge" at bounding box center [334, 382] width 52 height 14
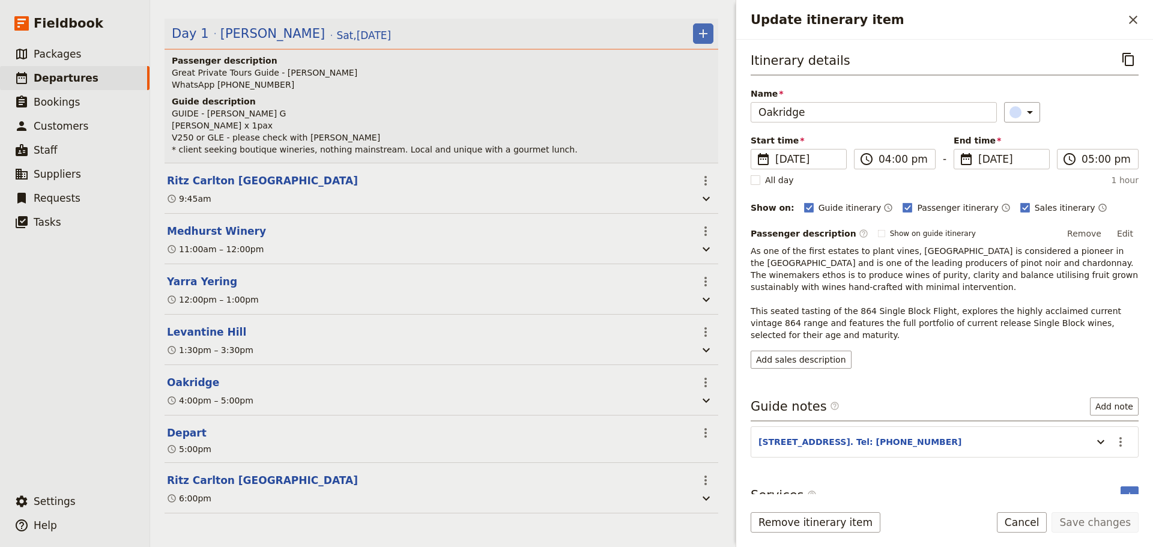
scroll to position [186, 0]
click at [1120, 234] on button "Edit" at bounding box center [1125, 234] width 27 height 18
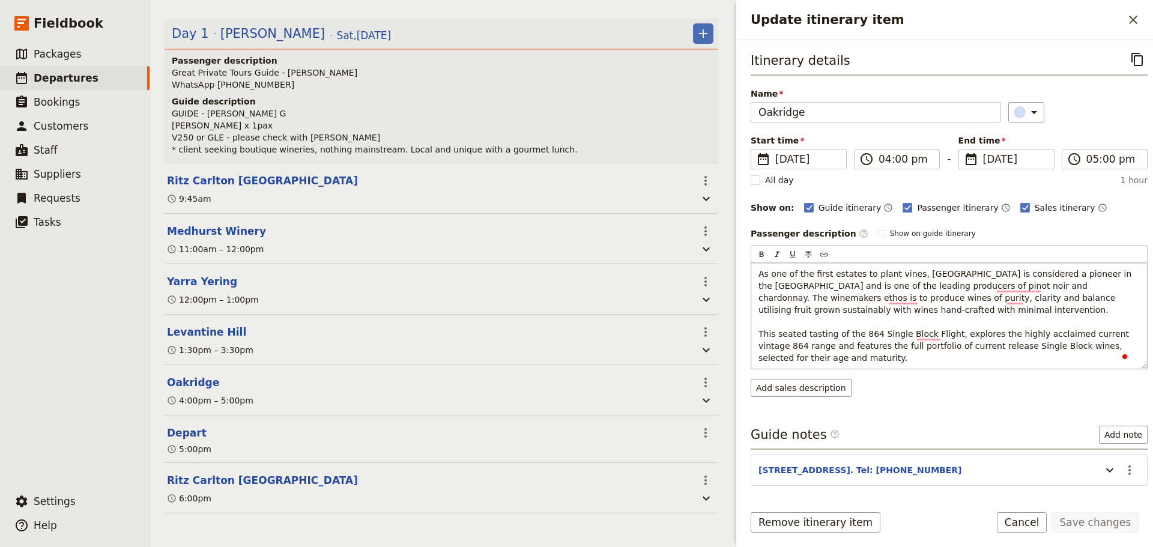
click at [844, 359] on p "As one of the first estates to plant vines, [GEOGRAPHIC_DATA] is considered a p…" at bounding box center [948, 316] width 381 height 96
click at [870, 321] on p "As one of the first estates to plant vines, [GEOGRAPHIC_DATA] is considered a p…" at bounding box center [948, 316] width 381 height 96
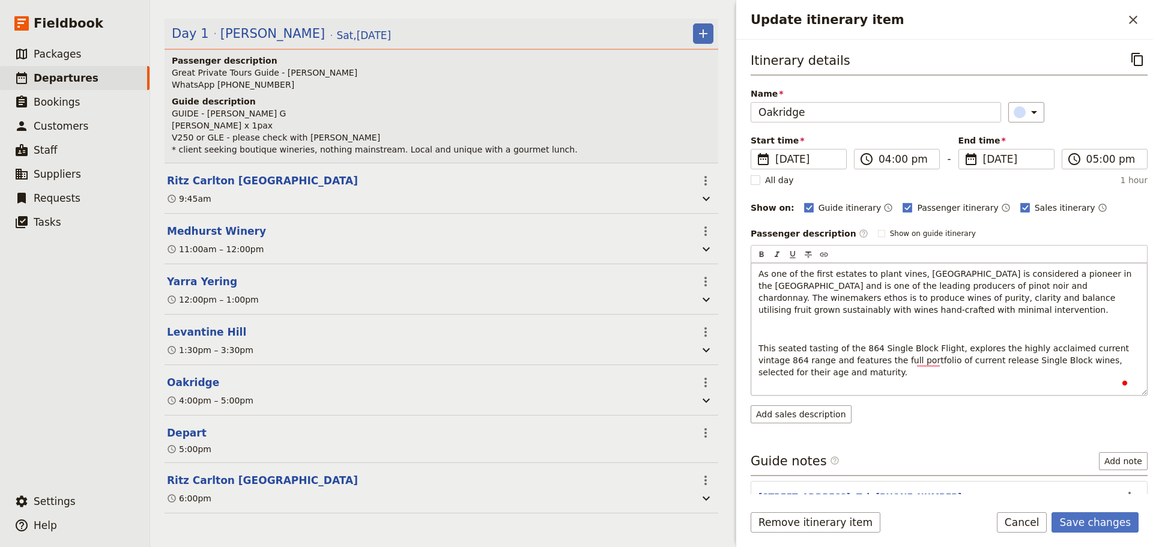
click at [792, 329] on p "To enrich screen reader interactions, please activate Accessibility in Grammarl…" at bounding box center [948, 329] width 381 height 12
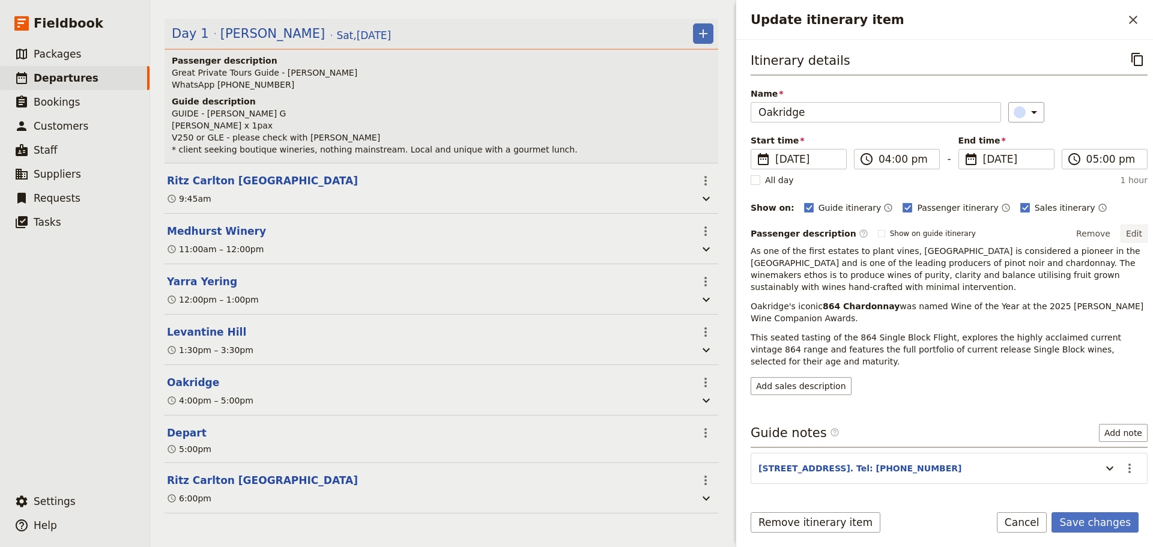
click at [1128, 232] on button "Edit" at bounding box center [1134, 234] width 27 height 18
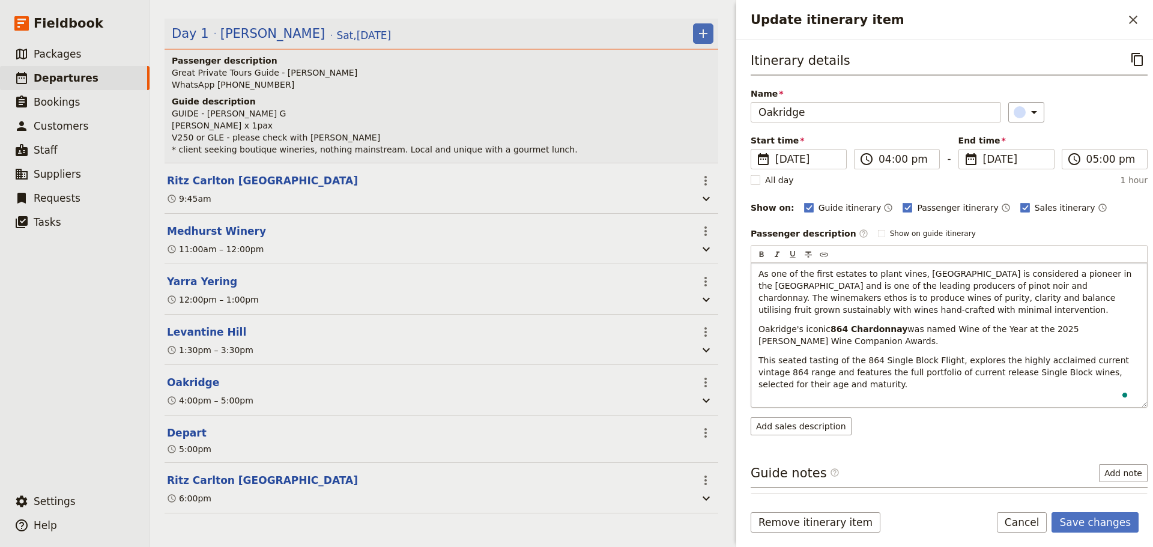
click at [784, 357] on p "This seated tasting of the 864 Single Block Flight, explores the highly acclaim…" at bounding box center [948, 372] width 381 height 36
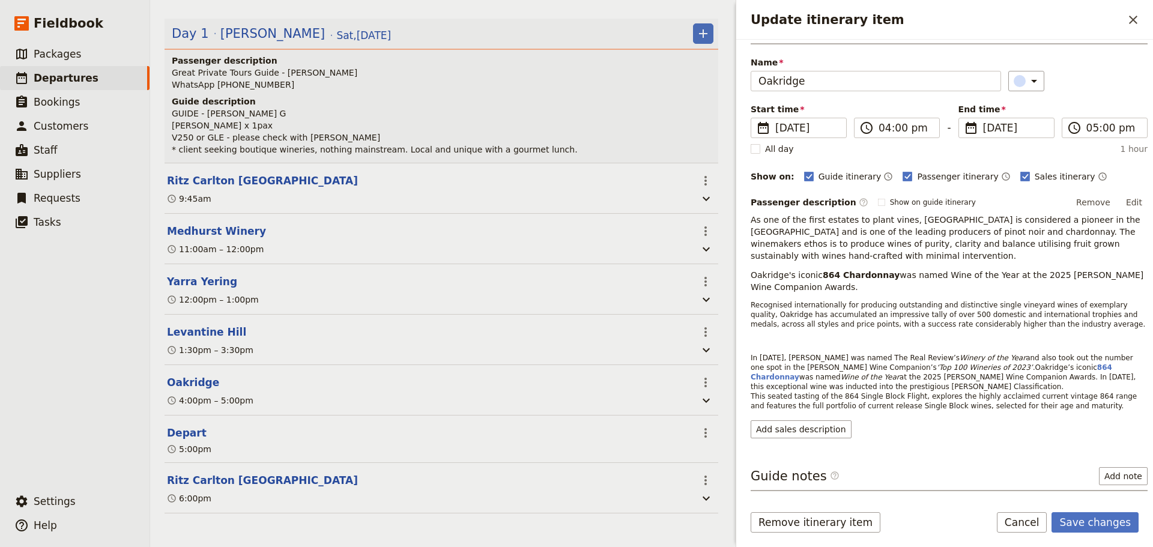
scroll to position [117, 0]
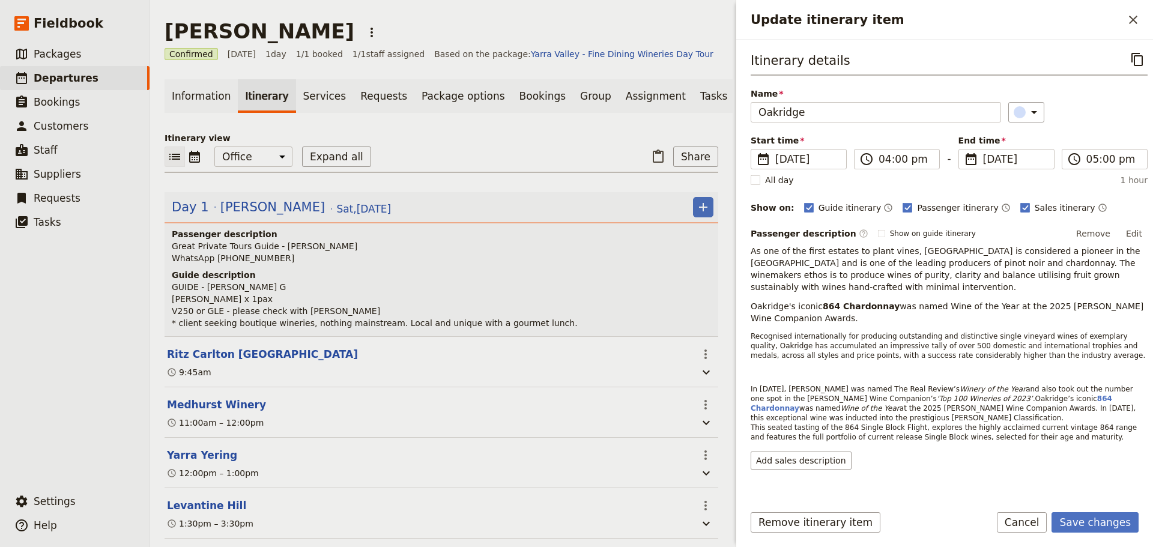
scroll to position [117, 0]
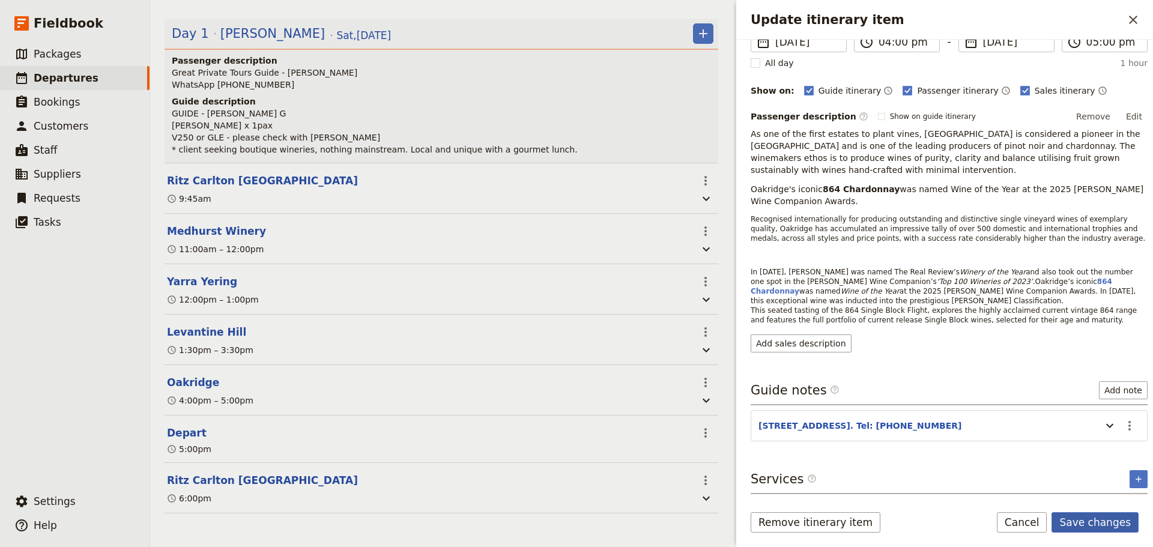
click at [1083, 518] on button "Save changes" at bounding box center [1095, 522] width 87 height 20
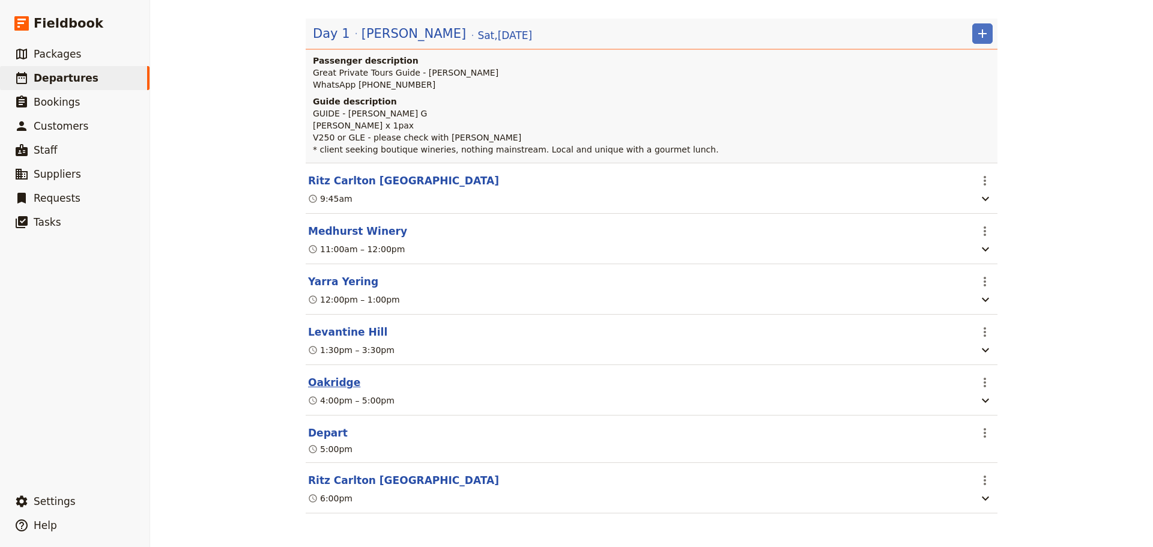
click at [318, 382] on button "Oakridge" at bounding box center [334, 382] width 52 height 14
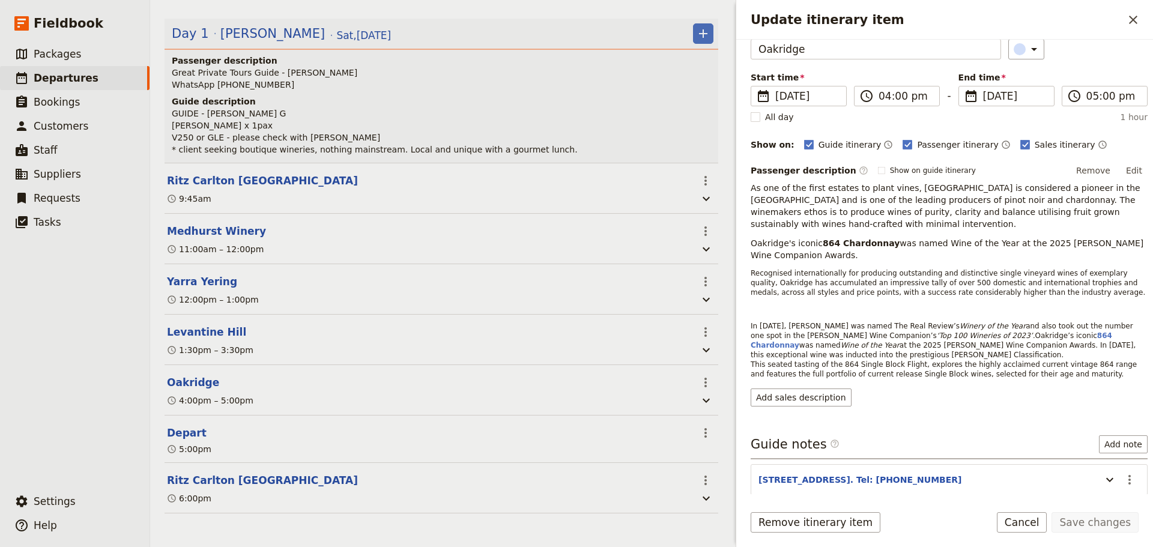
scroll to position [117, 0]
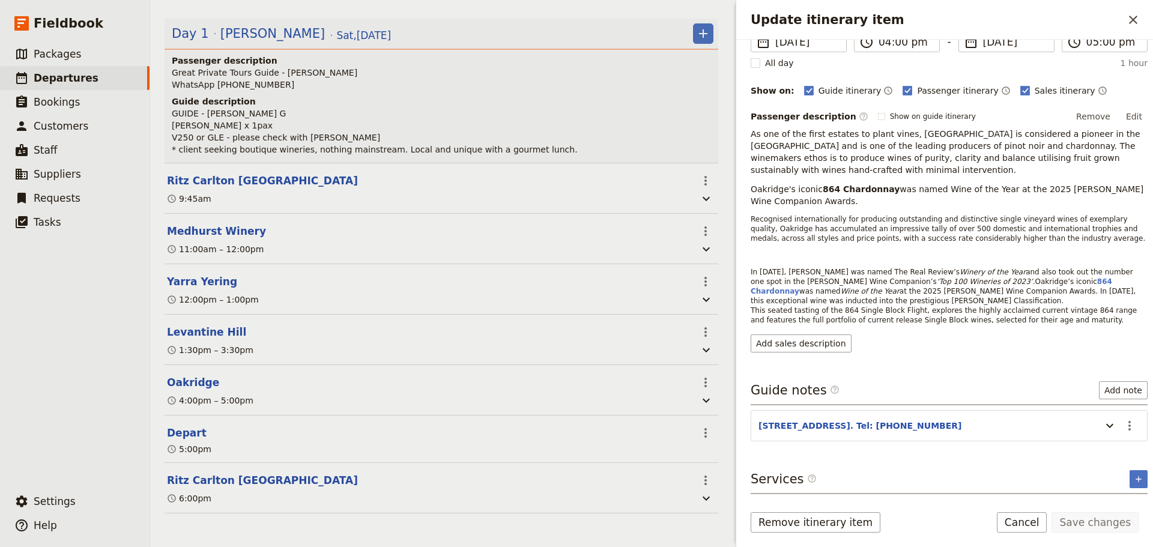
click at [1130, 109] on button "Edit" at bounding box center [1134, 116] width 27 height 18
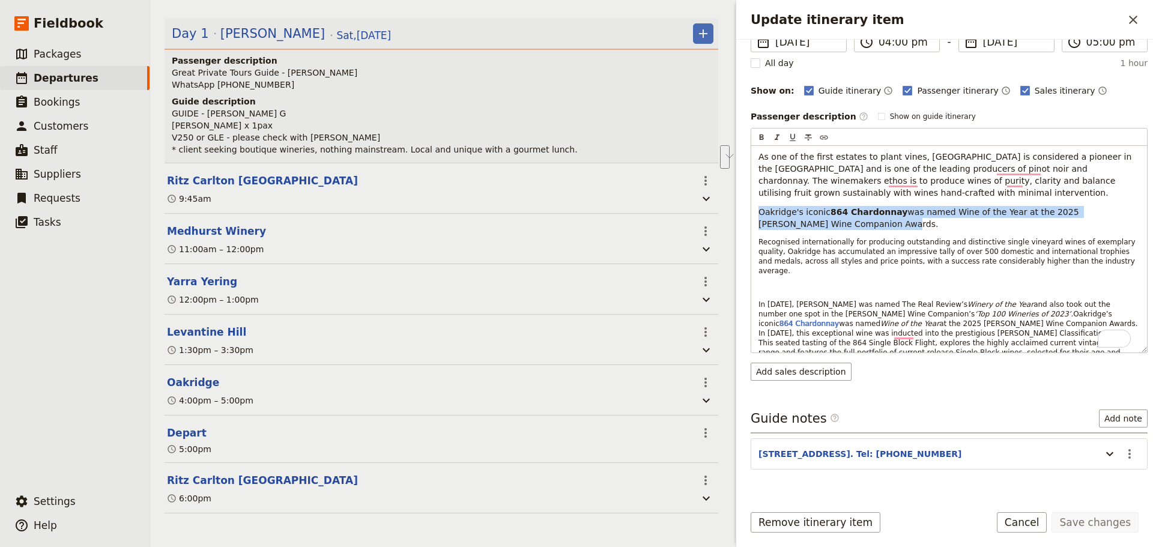
drag, startPoint x: 838, startPoint y: 224, endPoint x: 745, endPoint y: 205, distance: 95.0
click at [745, 205] on div "Itinerary details ​ Name [GEOGRAPHIC_DATA] ​ Start time ​ [DATE] [DATE] [DATE] …" at bounding box center [944, 267] width 417 height 455
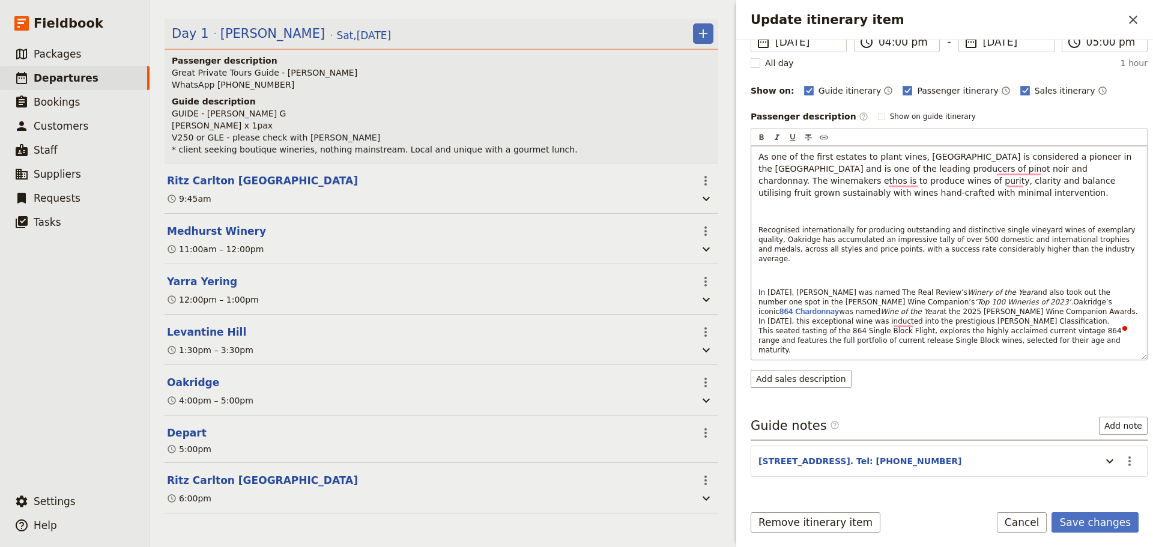
scroll to position [77, 0]
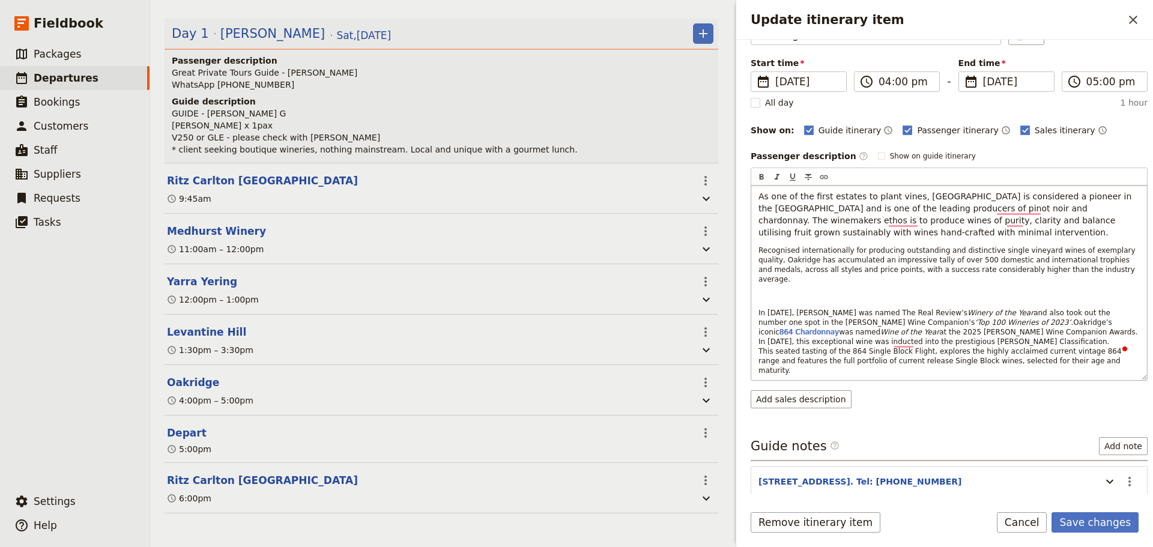
click at [790, 291] on p "To enrich screen reader interactions, please activate Accessibility in Grammarl…" at bounding box center [948, 296] width 381 height 10
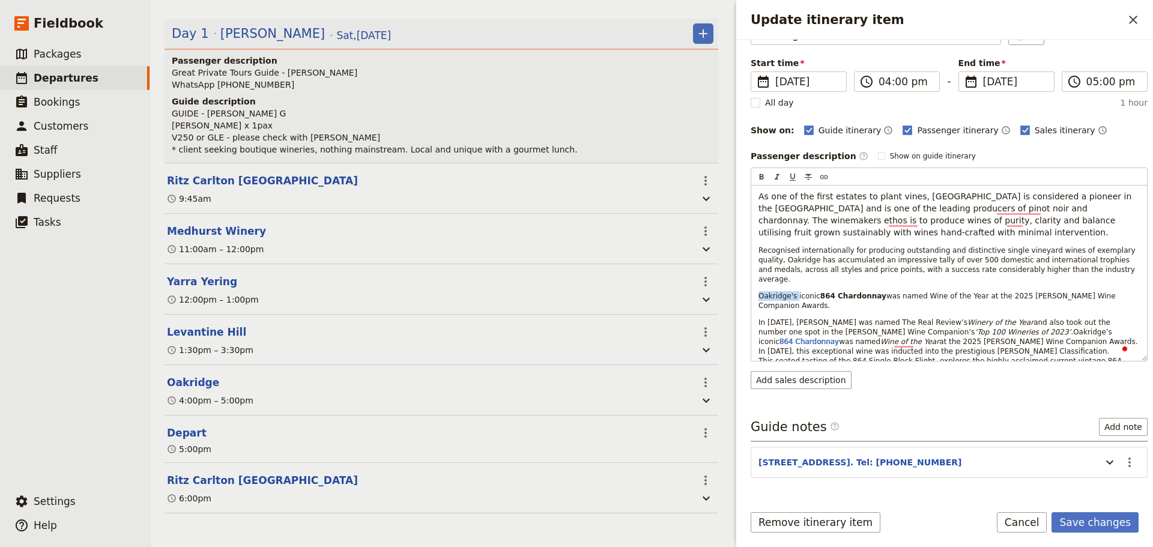
drag, startPoint x: 793, startPoint y: 289, endPoint x: 742, endPoint y: 290, distance: 51.1
click at [742, 290] on div "Itinerary details ​ Name [GEOGRAPHIC_DATA] ​ Start time ​ [DATE] [DATE] [DATE] …" at bounding box center [944, 267] width 417 height 455
click at [849, 333] on p "In [DATE], [PERSON_NAME] was named The Real Review’s Winery of the Year and als…" at bounding box center [948, 351] width 381 height 67
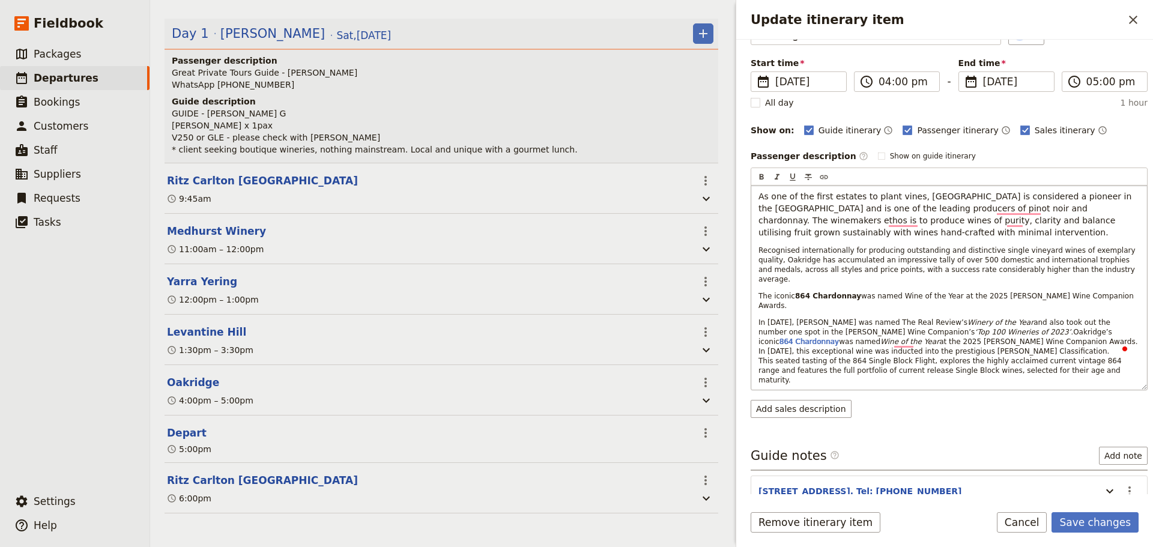
scroll to position [38, 0]
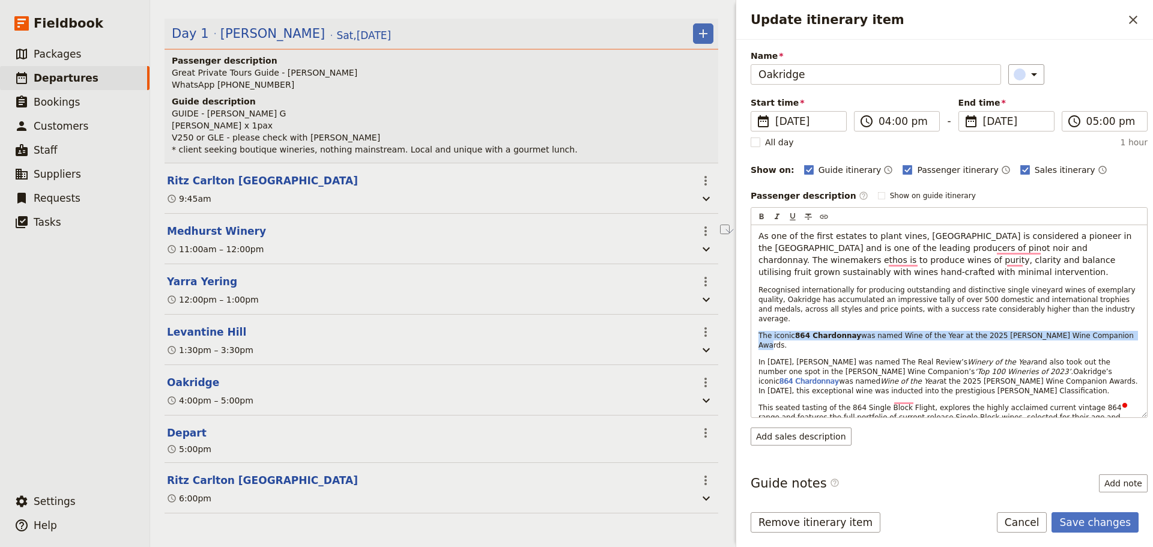
drag, startPoint x: 1093, startPoint y: 322, endPoint x: 750, endPoint y: 325, distance: 342.9
click at [750, 325] on div "Itinerary details ​ Name [GEOGRAPHIC_DATA] ​ Start time ​ [DATE] [DATE] [DATE] …" at bounding box center [944, 267] width 417 height 455
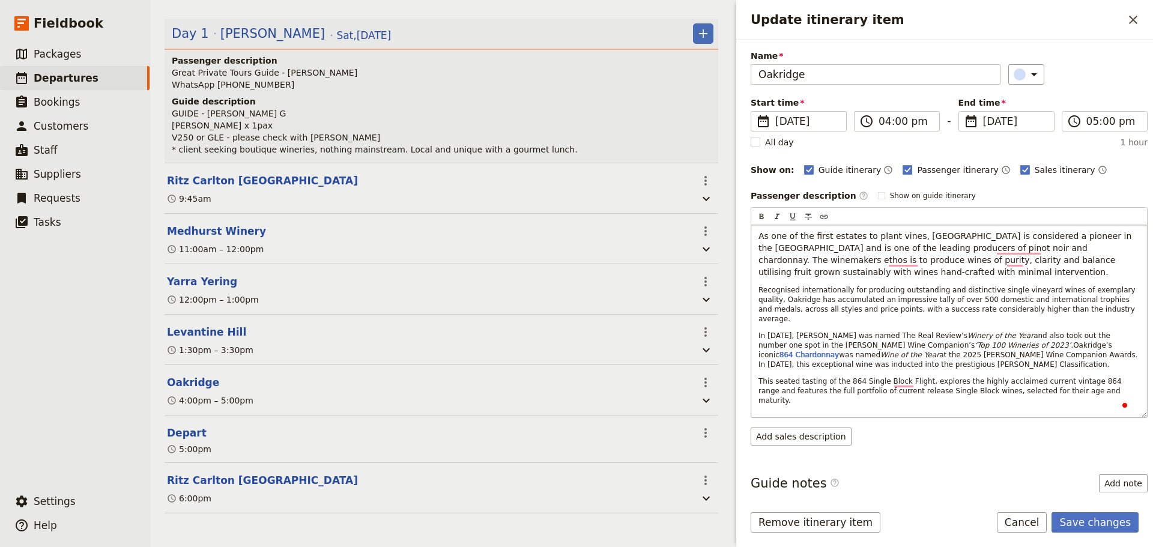
click at [842, 377] on p "This seated tasting of the 864 Single Block Flight, explores the highly acclaim…" at bounding box center [948, 391] width 381 height 29
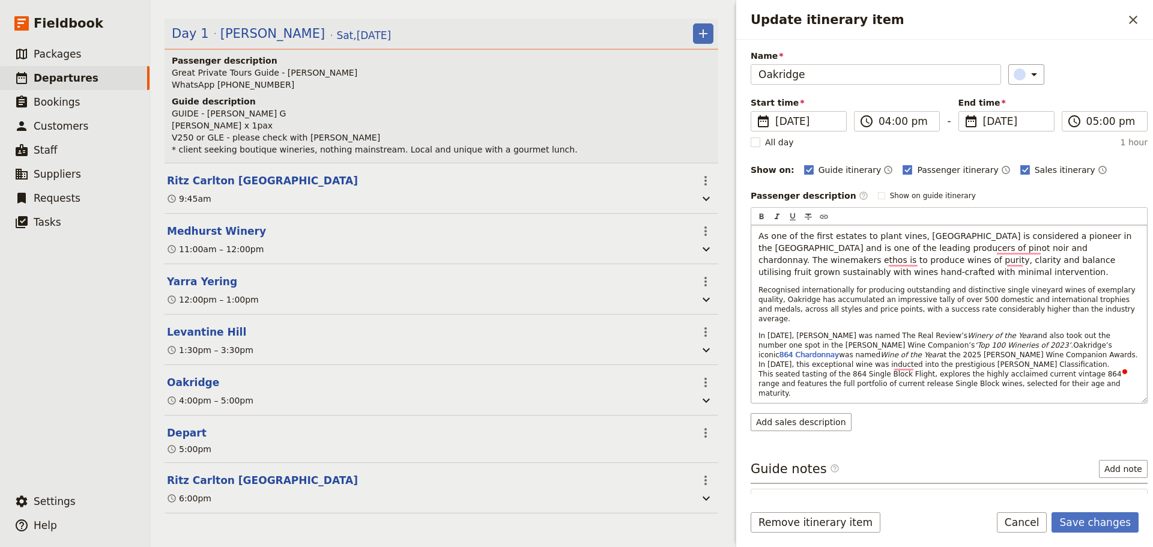
scroll to position [0, 0]
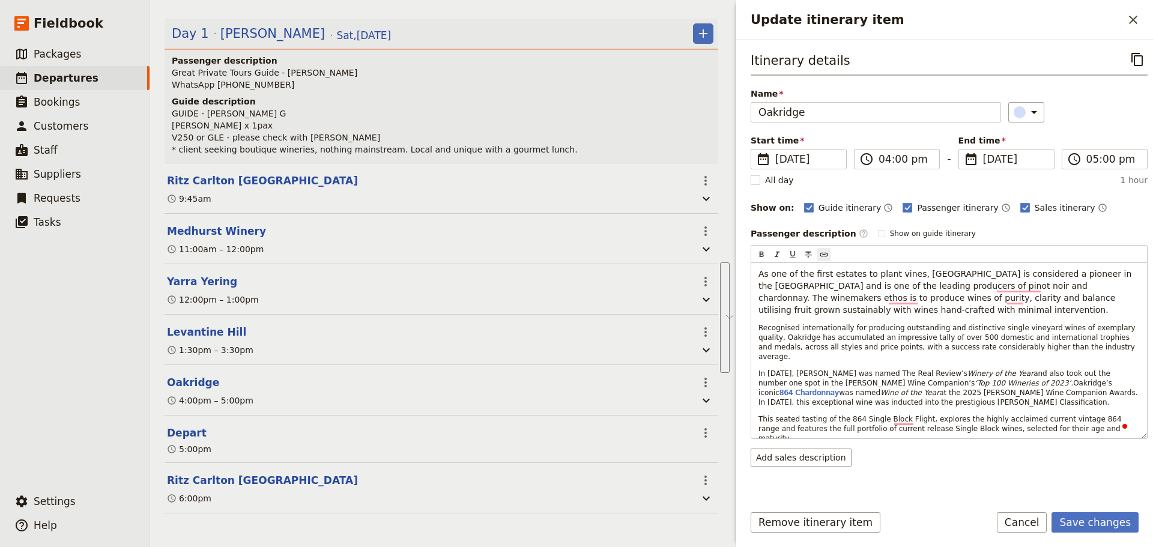
drag, startPoint x: 1083, startPoint y: 431, endPoint x: 748, endPoint y: 273, distance: 369.9
click at [748, 325] on div "Itinerary details ​ Name [GEOGRAPHIC_DATA] ​ Start time ​ [DATE] [DATE] [DATE] …" at bounding box center [944, 267] width 417 height 455
click at [883, 310] on p "As one of the first estates to plant vines, [GEOGRAPHIC_DATA] is considered a p…" at bounding box center [948, 292] width 381 height 48
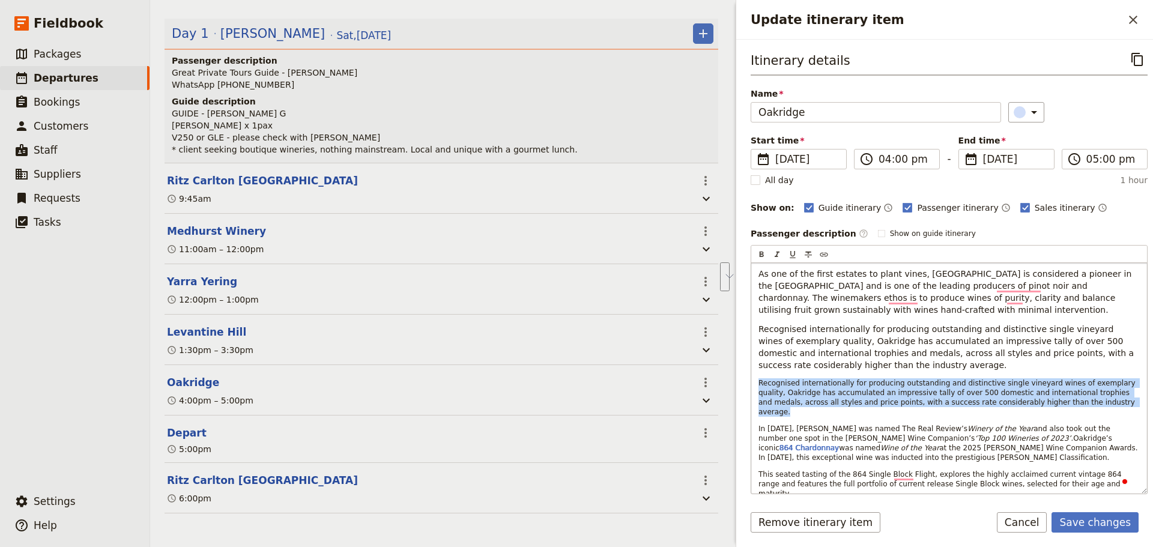
drag, startPoint x: 1059, startPoint y: 402, endPoint x: 752, endPoint y: 382, distance: 308.1
click at [752, 382] on div "As one of the first estates to plant vines, [GEOGRAPHIC_DATA] is considered a p…" at bounding box center [949, 378] width 396 height 231
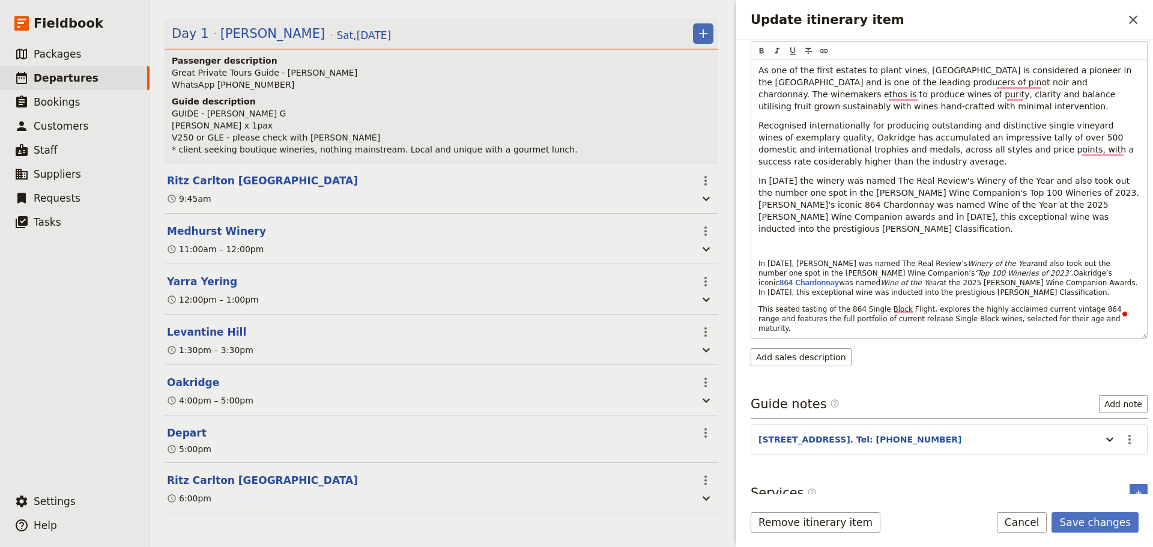
scroll to position [214, 0]
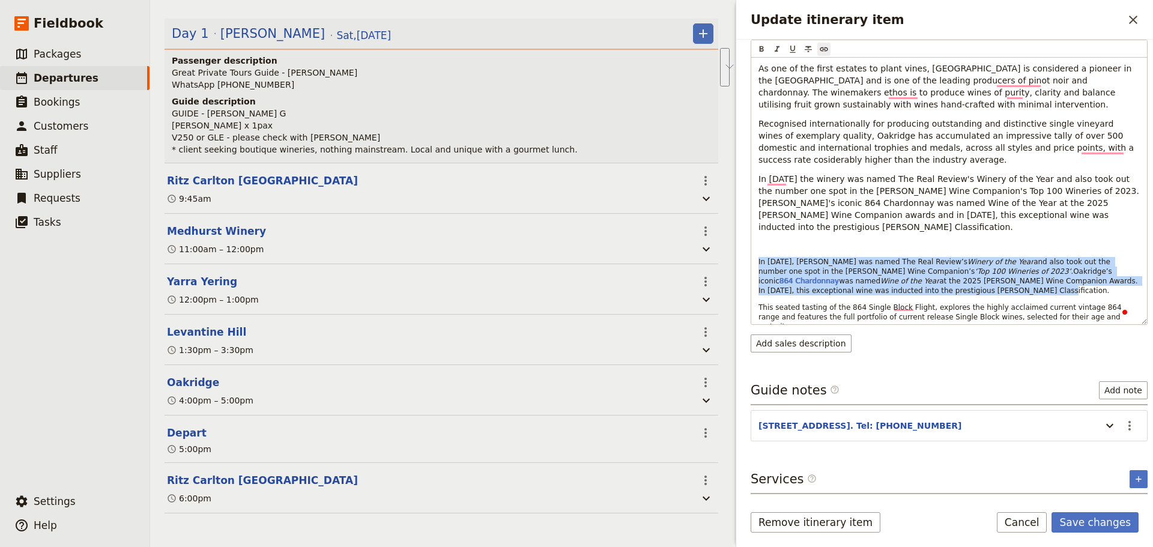
drag, startPoint x: 864, startPoint y: 266, endPoint x: 742, endPoint y: 244, distance: 124.5
click at [742, 244] on div "Itinerary details ​ Name [GEOGRAPHIC_DATA] ​ Start time ​ [DATE] [DATE] [DATE] …" at bounding box center [944, 267] width 417 height 455
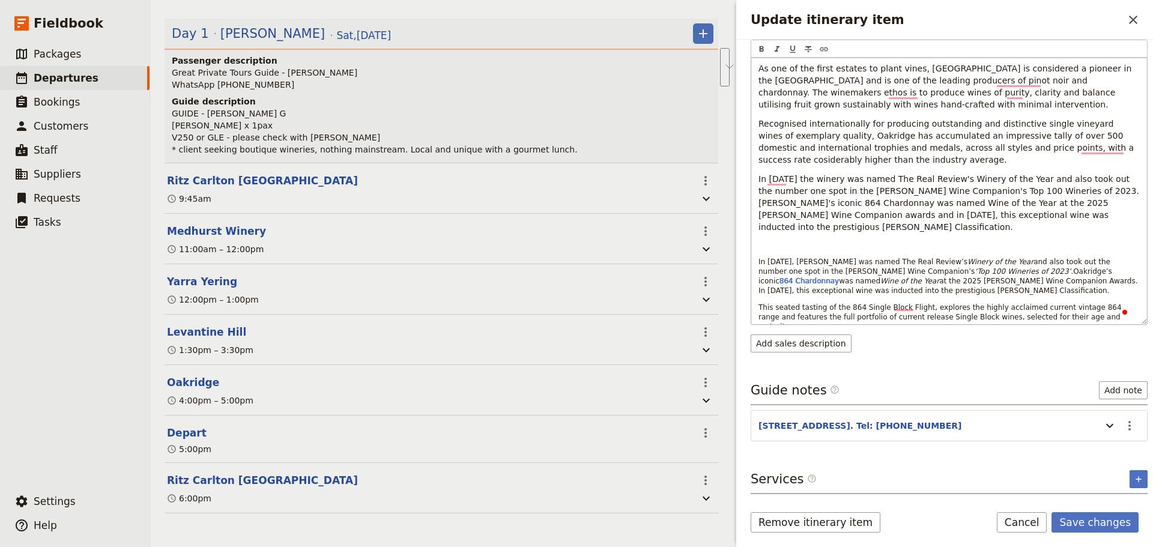
click at [1073, 203] on p "In [DATE] the winery was named The Real Review's Winery of the Year and also to…" at bounding box center [948, 203] width 381 height 60
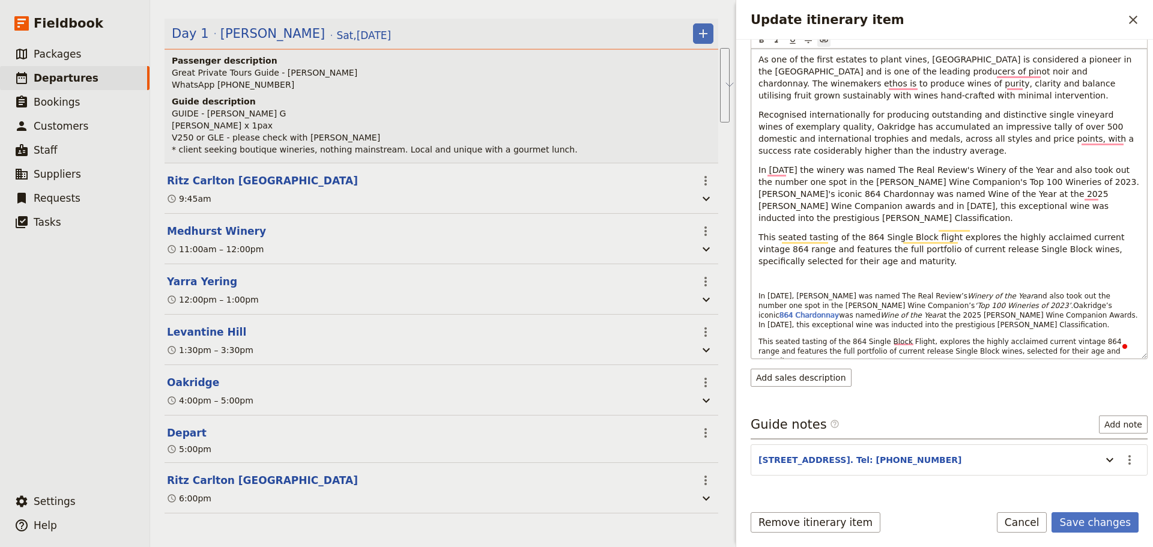
drag, startPoint x: 1076, startPoint y: 347, endPoint x: 760, endPoint y: 262, distance: 327.8
click at [759, 265] on div "As one of the first estates to plant vines, [GEOGRAPHIC_DATA] is considered a p…" at bounding box center [949, 204] width 396 height 310
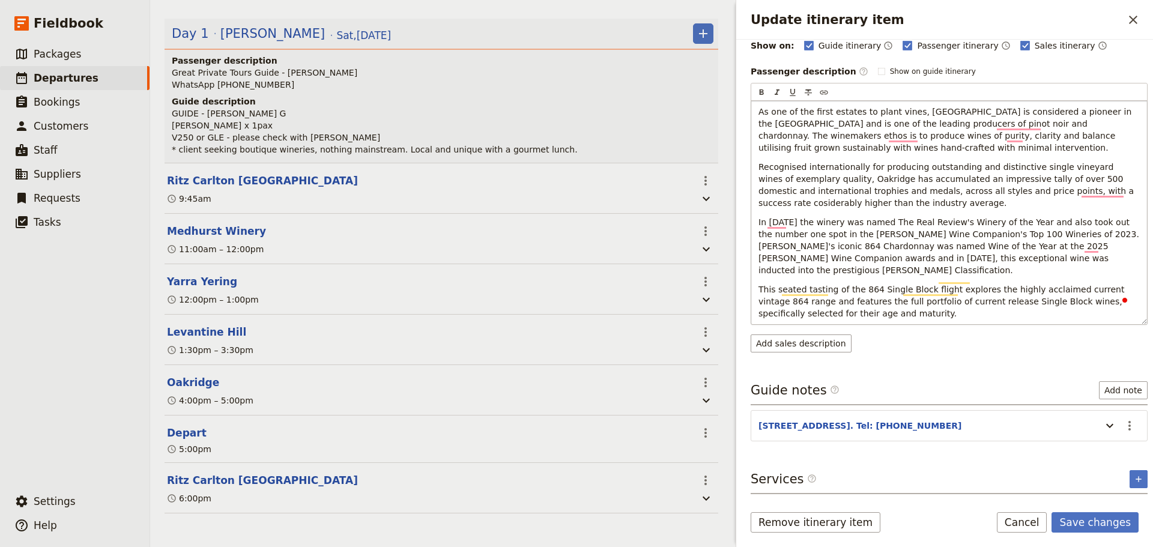
scroll to position [159, 0]
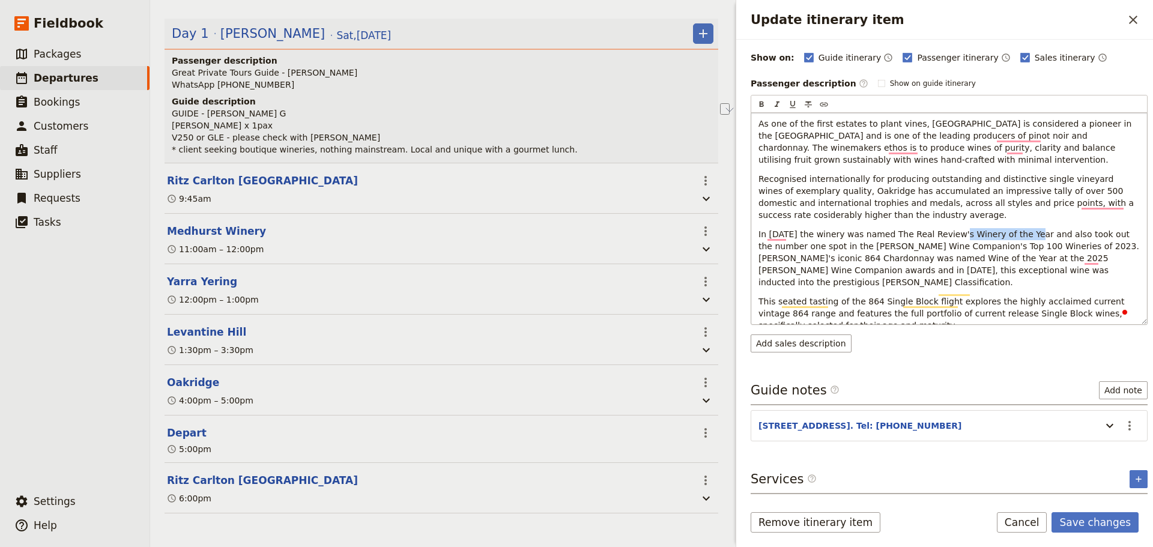
drag, startPoint x: 941, startPoint y: 221, endPoint x: 1008, endPoint y: 221, distance: 67.3
click at [1008, 229] on span "In [DATE] the winery was named The Real Review's Winery of the Year and also to…" at bounding box center [949, 258] width 383 height 58
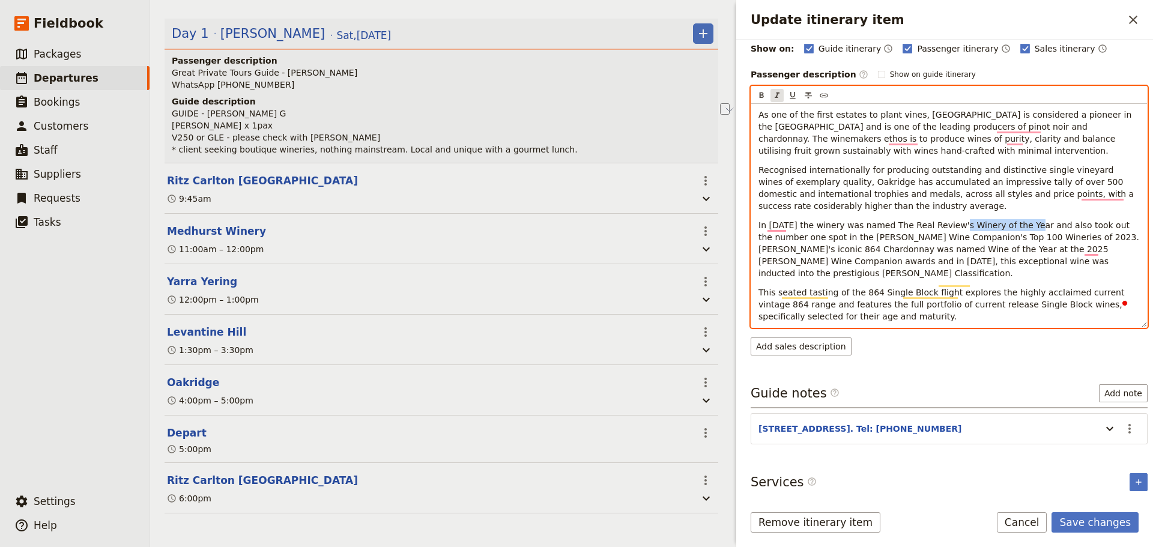
click at [779, 91] on icon "Format italic" at bounding box center [777, 96] width 10 height 10
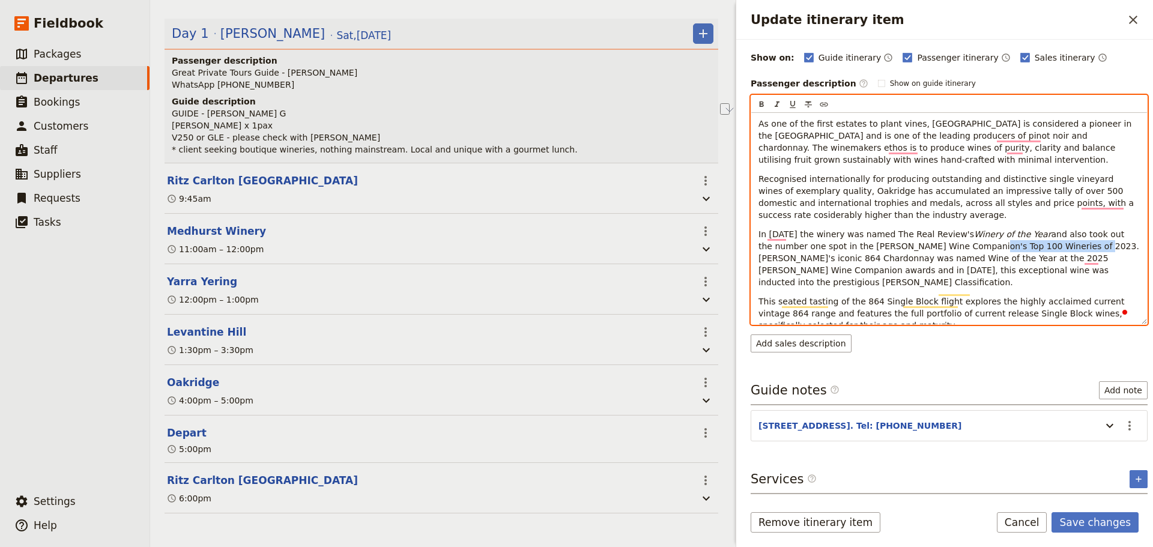
drag, startPoint x: 919, startPoint y: 238, endPoint x: 1013, endPoint y: 238, distance: 93.7
click at [1013, 238] on span "and also took out the number one spot in the [PERSON_NAME] Wine Companion's Top…" at bounding box center [949, 258] width 383 height 58
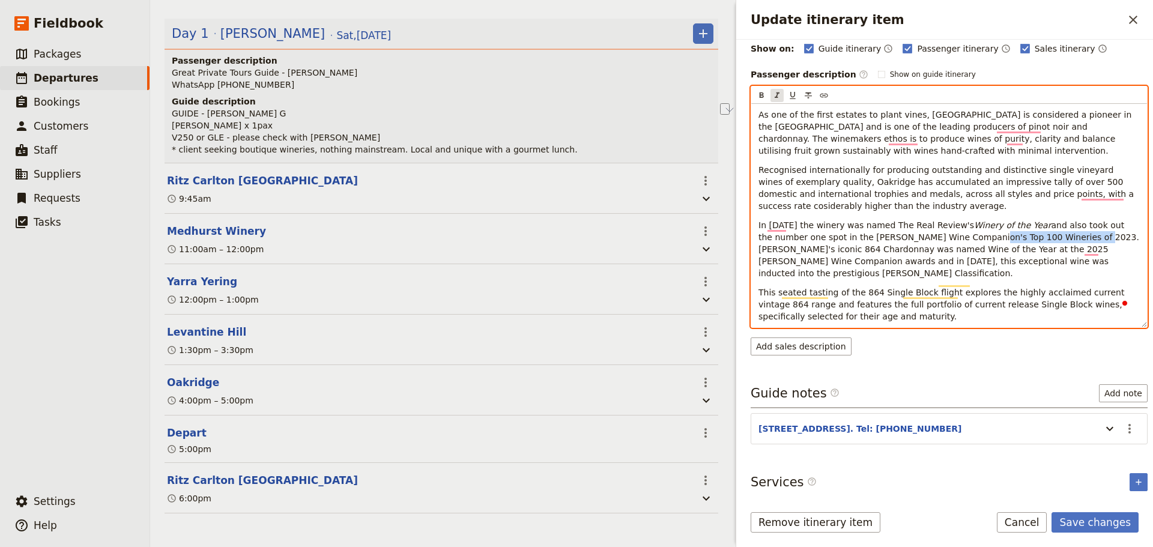
click at [781, 95] on icon "Format italic" at bounding box center [777, 96] width 10 height 10
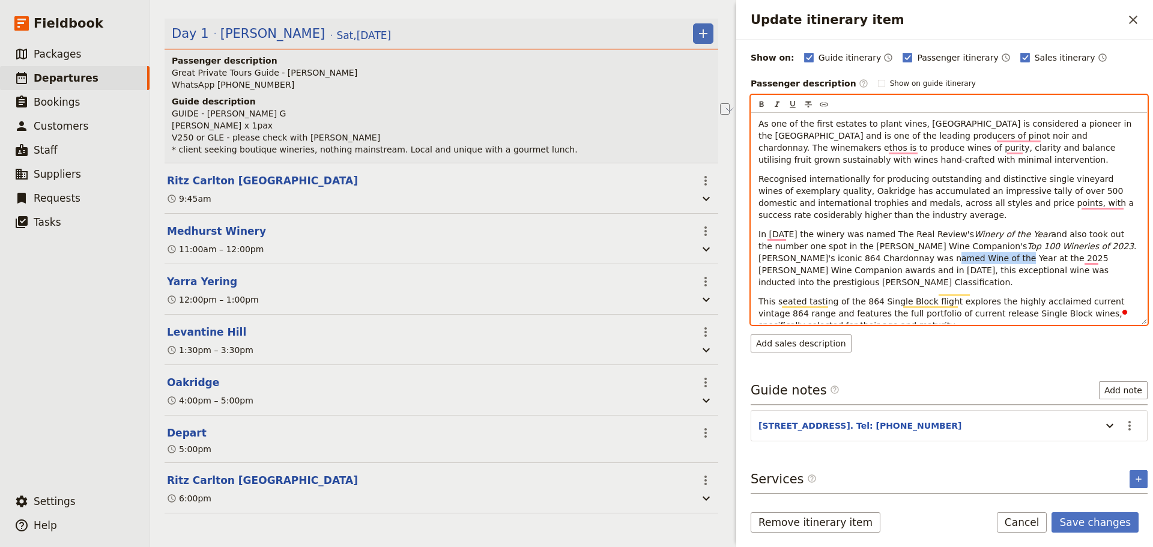
drag, startPoint x: 851, startPoint y: 247, endPoint x: 900, endPoint y: 226, distance: 53.0
click at [912, 249] on span ". [PERSON_NAME]'s iconic 864 Chardonnay was named Wine of the Year at the 2025 …" at bounding box center [948, 264] width 381 height 46
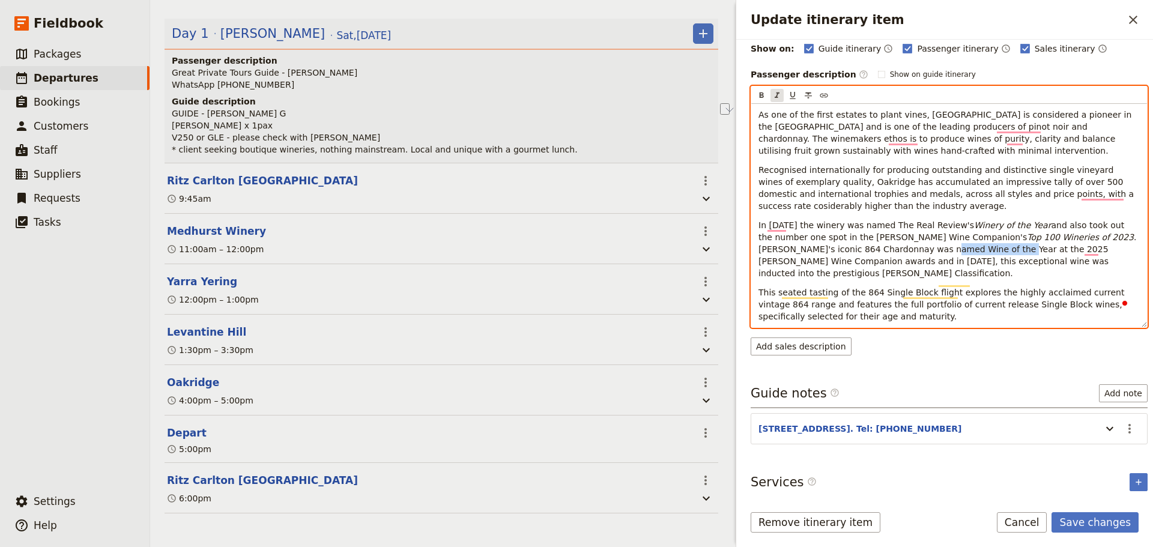
click at [775, 92] on icon "Format italic" at bounding box center [777, 96] width 10 height 10
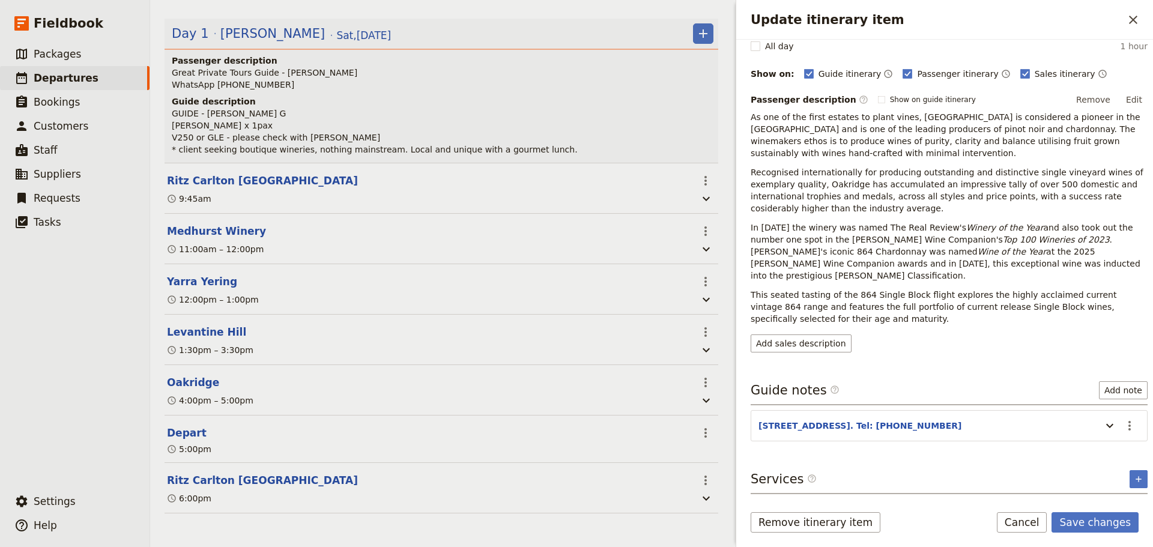
scroll to position [0, 0]
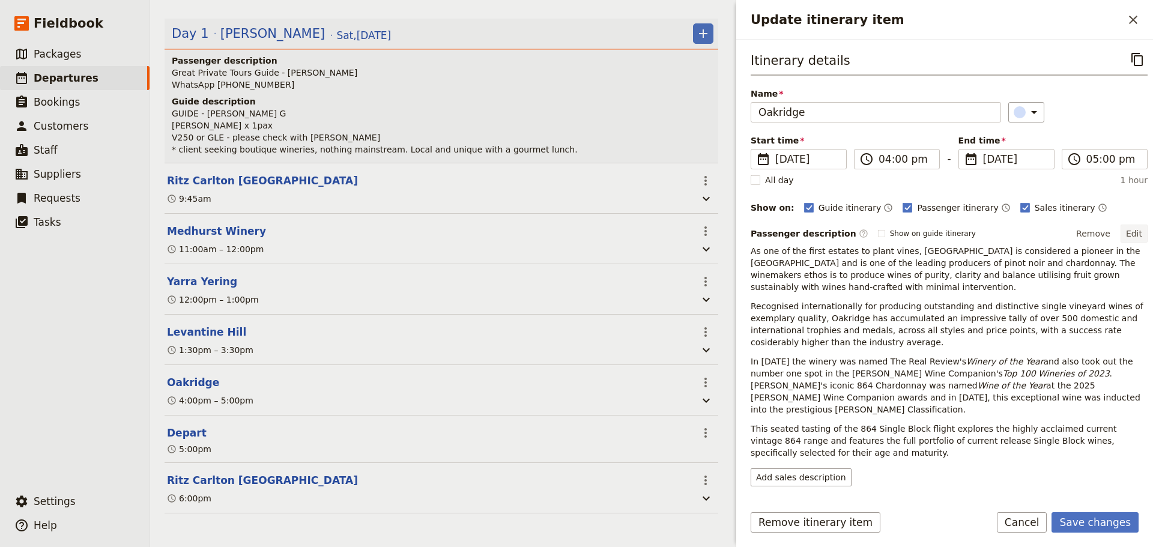
click at [1125, 234] on button "Edit" at bounding box center [1134, 234] width 27 height 18
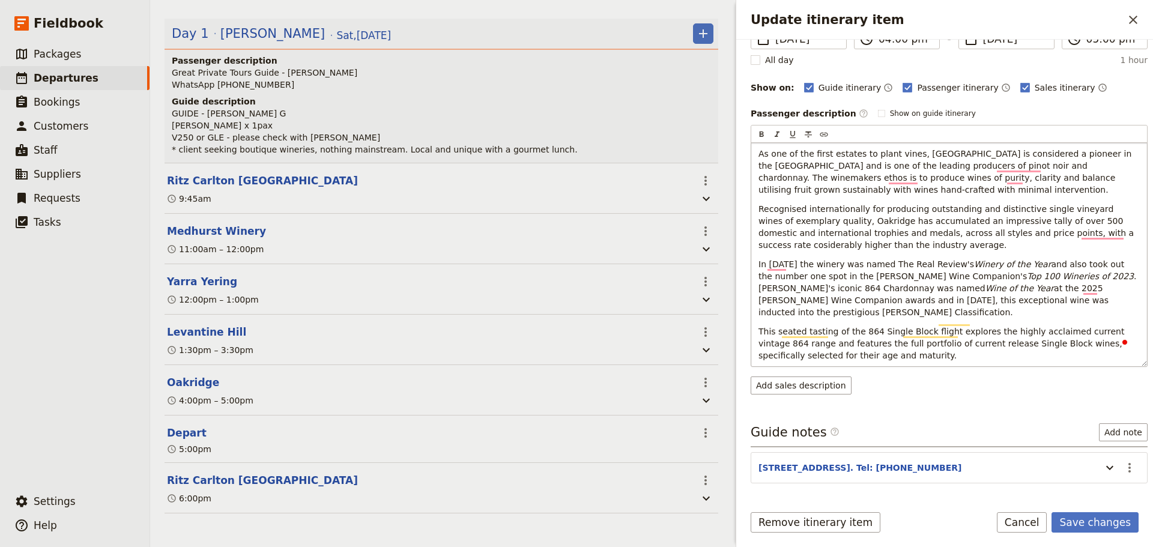
scroll to position [120, 0]
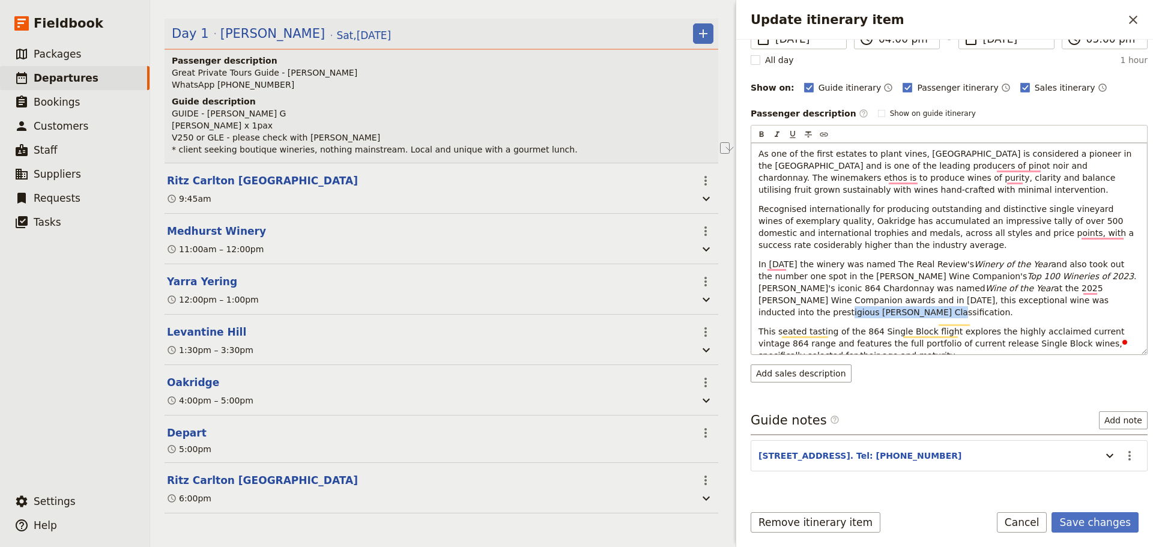
drag, startPoint x: 965, startPoint y: 302, endPoint x: 1050, endPoint y: 303, distance: 84.7
click at [1050, 303] on span "at the 2025 [PERSON_NAME] Wine Companion awards and in [DATE], this exceptional…" at bounding box center [934, 300] width 353 height 34
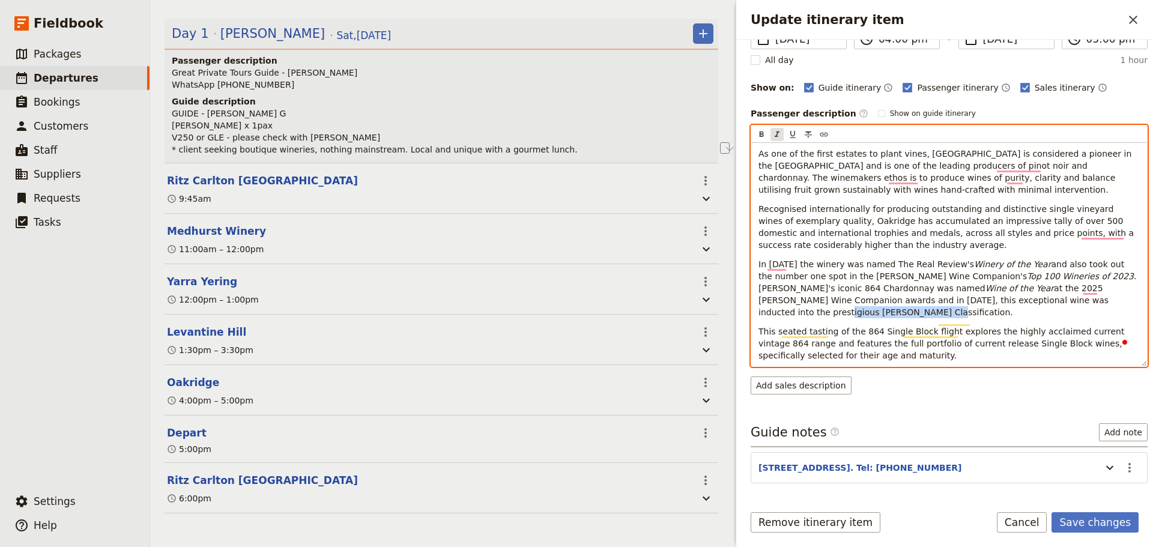
click at [775, 136] on icon "Format italic" at bounding box center [777, 135] width 10 height 10
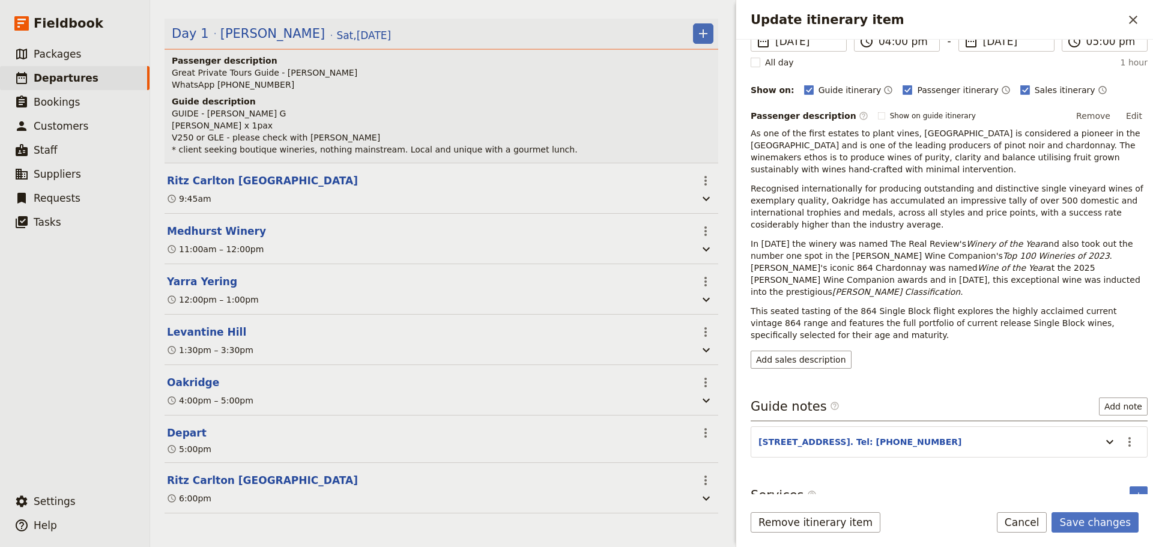
scroll to position [122, 0]
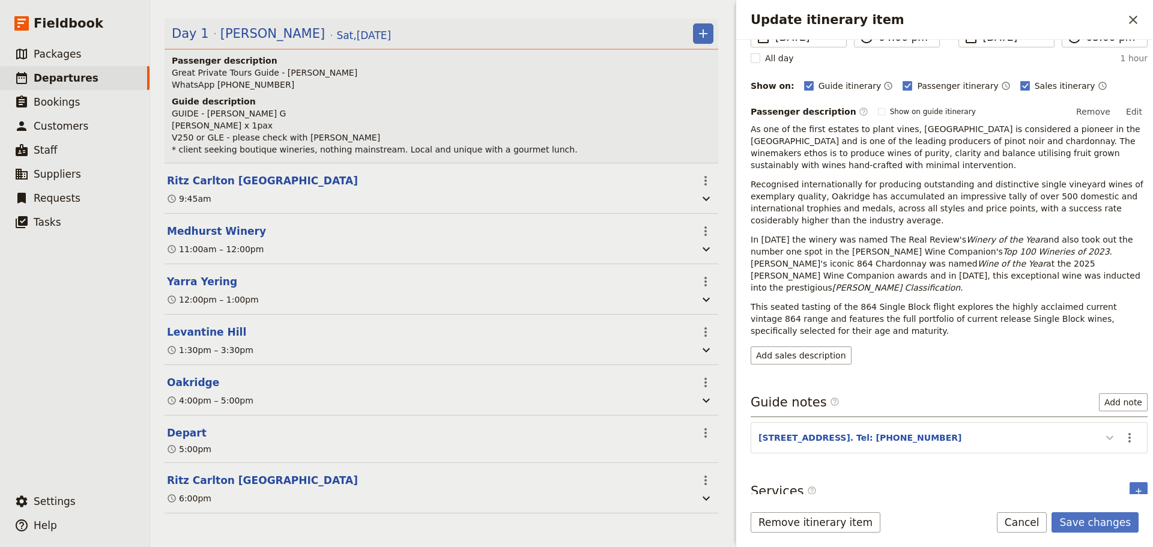
click at [1103, 431] on icon "Update itinerary item" at bounding box center [1110, 438] width 14 height 14
click at [1133, 108] on button "Edit" at bounding box center [1134, 112] width 27 height 18
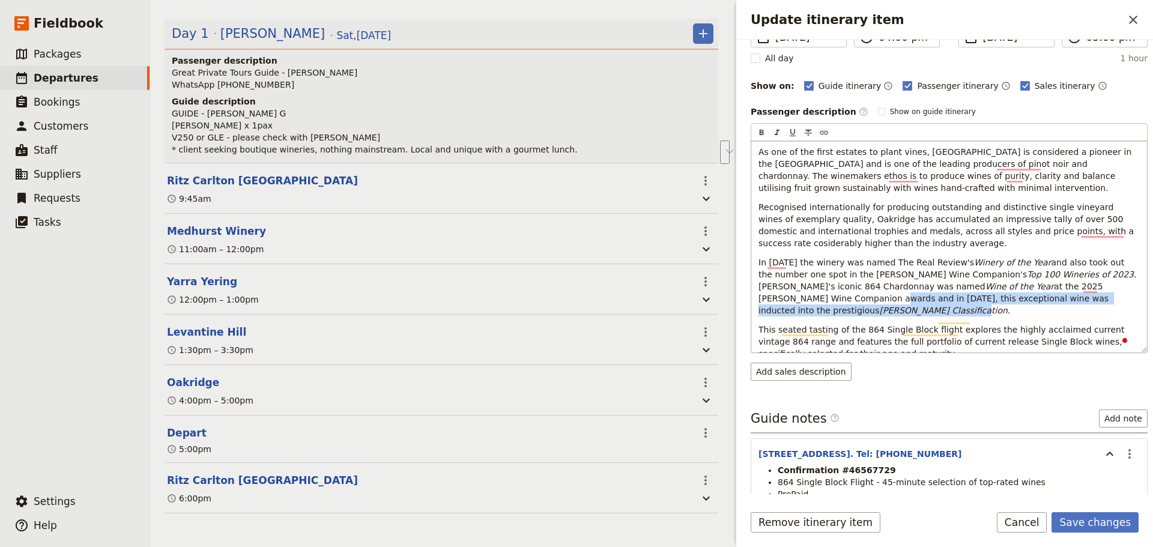
drag, startPoint x: 1047, startPoint y: 298, endPoint x: 1080, endPoint y: 283, distance: 36.3
click at [1080, 283] on p "In [DATE] the winery was named The Real Review's Winery of the Year and also to…" at bounding box center [948, 286] width 381 height 60
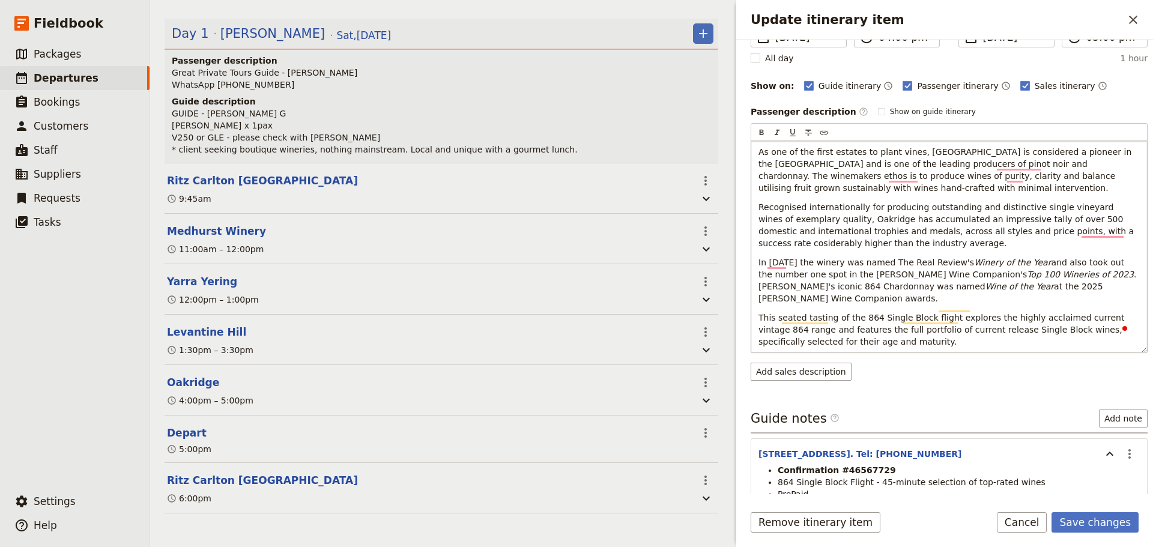
click at [820, 292] on div "As one of the first estates to plant vines, [GEOGRAPHIC_DATA] is considered a p…" at bounding box center [949, 246] width 396 height 211
click at [822, 285] on span ". [PERSON_NAME]'s iconic 864 Chardonnay was named" at bounding box center [948, 281] width 381 height 22
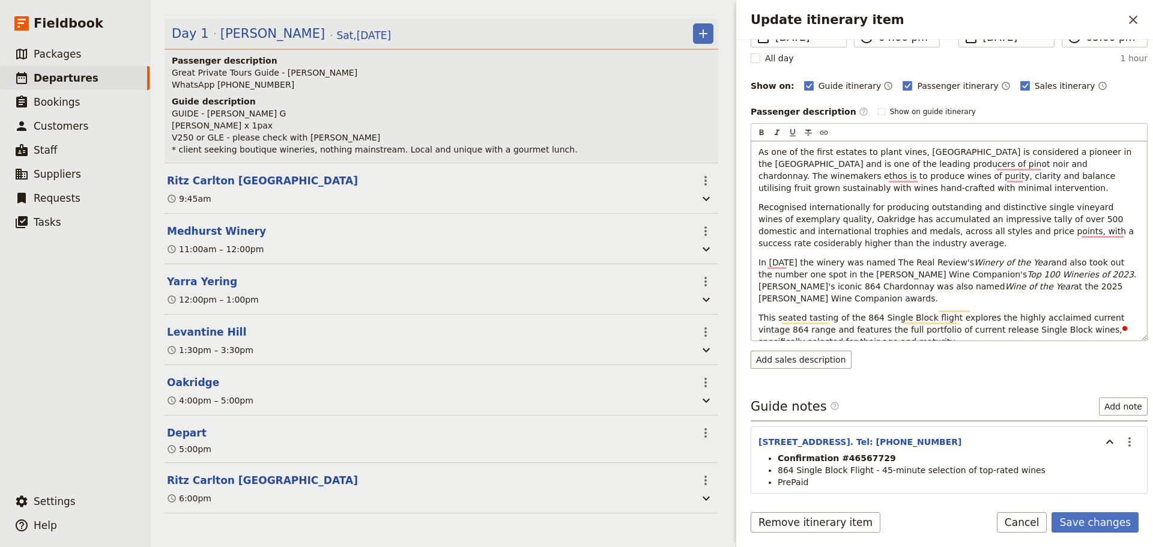
click at [853, 324] on p "This seated tasting of the 864 Single Block flight explores the highly acclaime…" at bounding box center [948, 330] width 381 height 36
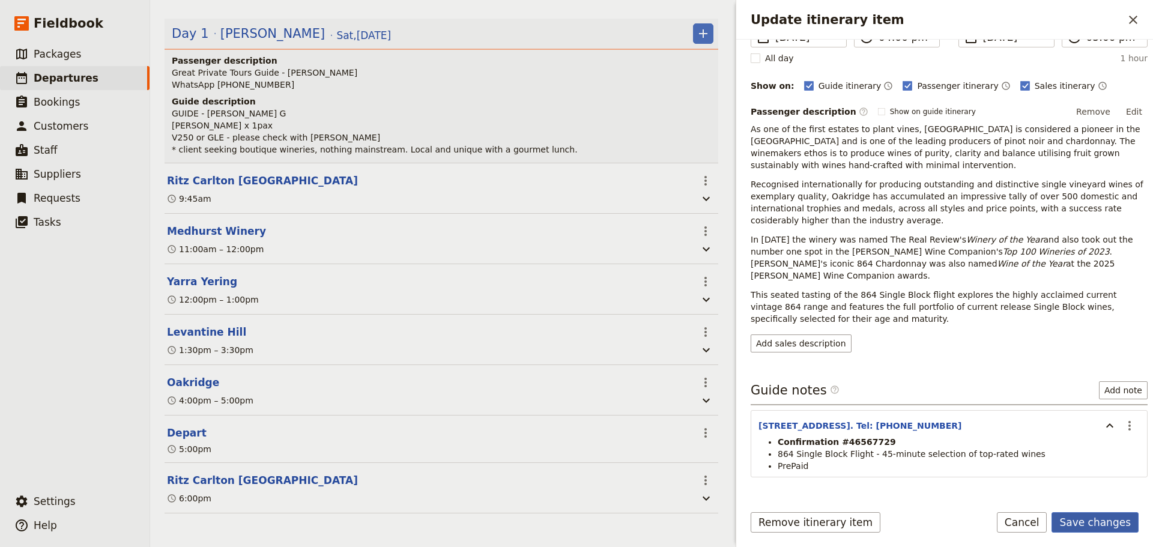
click at [1101, 521] on button "Save changes" at bounding box center [1095, 522] width 87 height 20
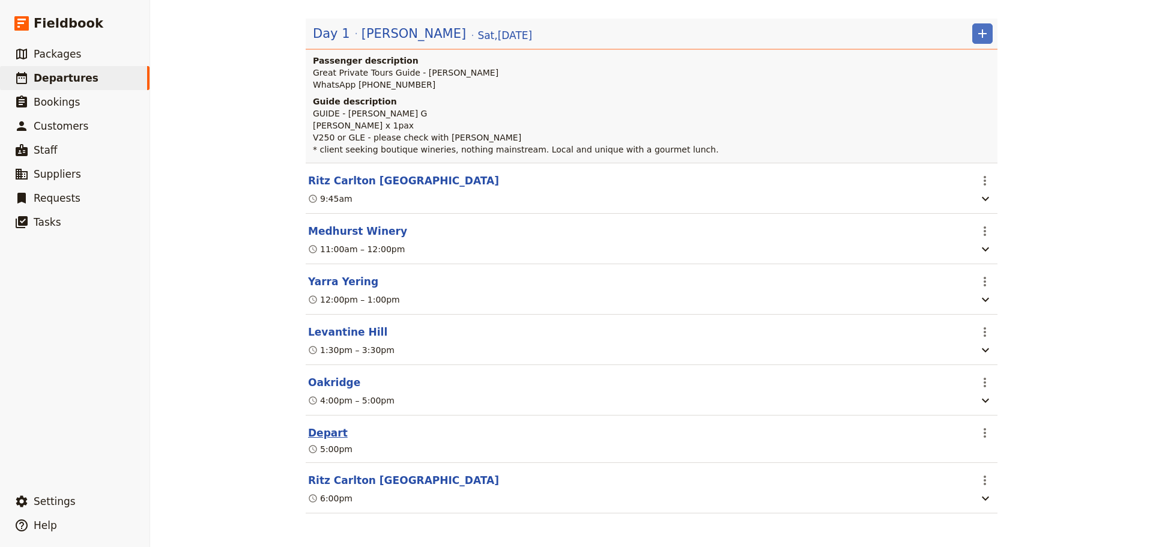
click at [326, 434] on button "Depart" at bounding box center [328, 433] width 40 height 14
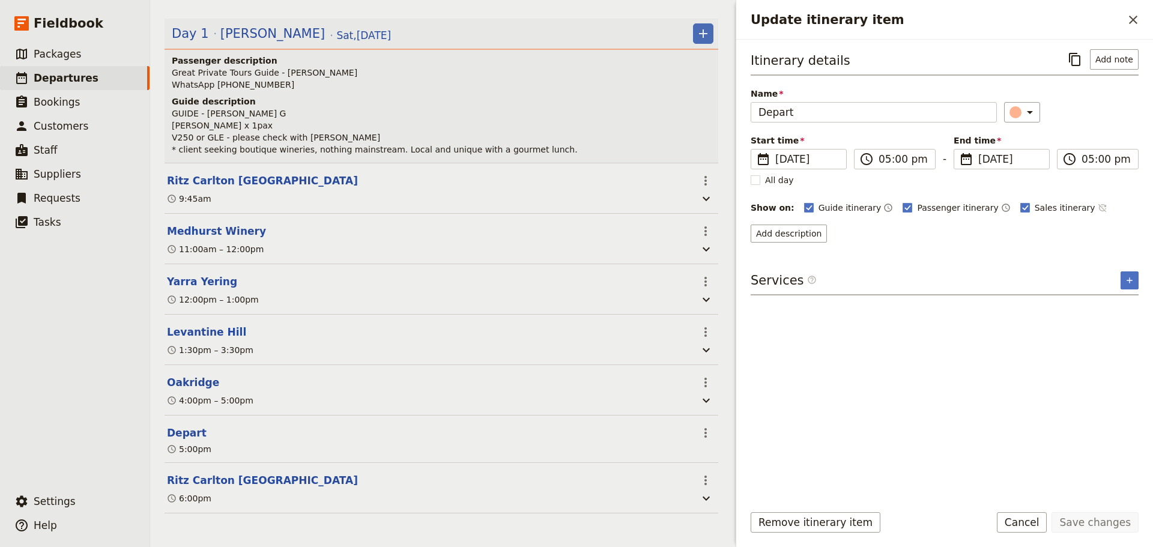
click at [1098, 209] on icon "Time not shown on sales itinerary" at bounding box center [1103, 208] width 10 height 10
click at [1098, 516] on button "Save changes" at bounding box center [1095, 522] width 87 height 20
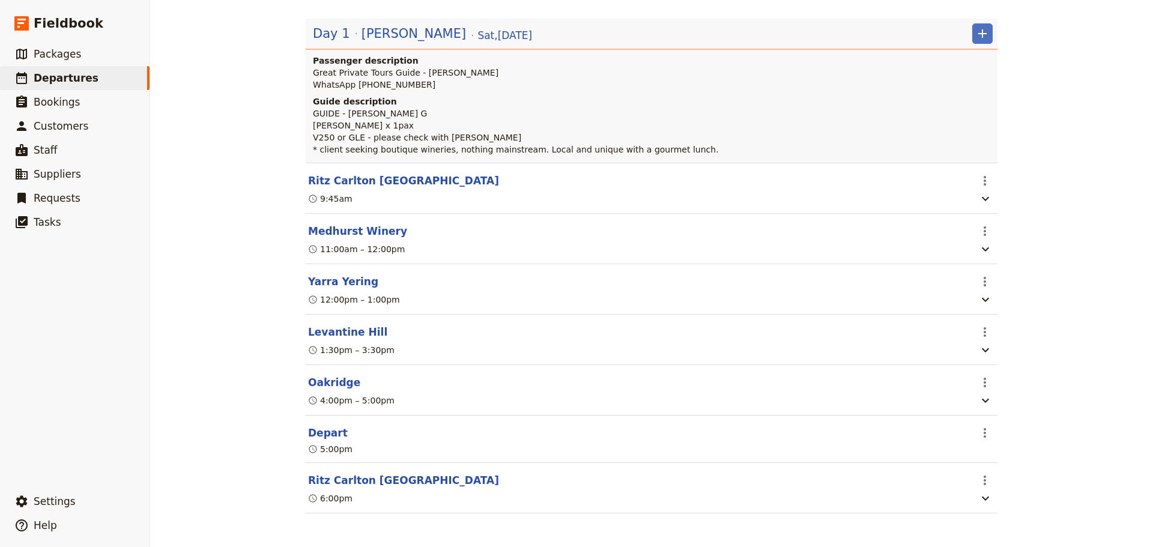
scroll to position [180, 0]
click at [327, 432] on button "Depart" at bounding box center [328, 433] width 40 height 14
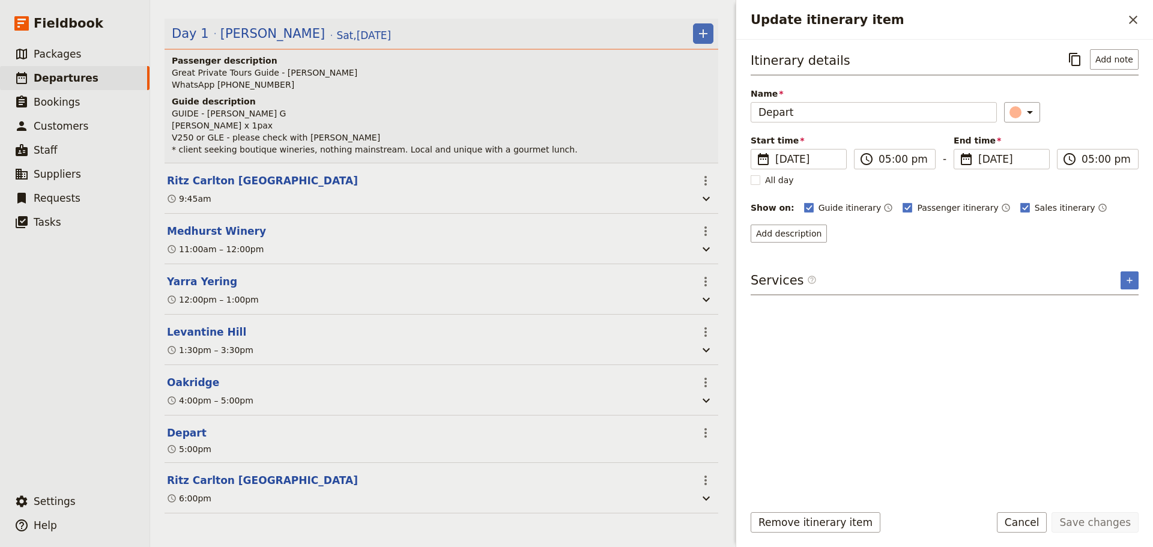
scroll to position [186, 0]
drag, startPoint x: 811, startPoint y: 235, endPoint x: 819, endPoint y: 246, distance: 13.0
click at [811, 235] on button "Add description" at bounding box center [789, 234] width 76 height 18
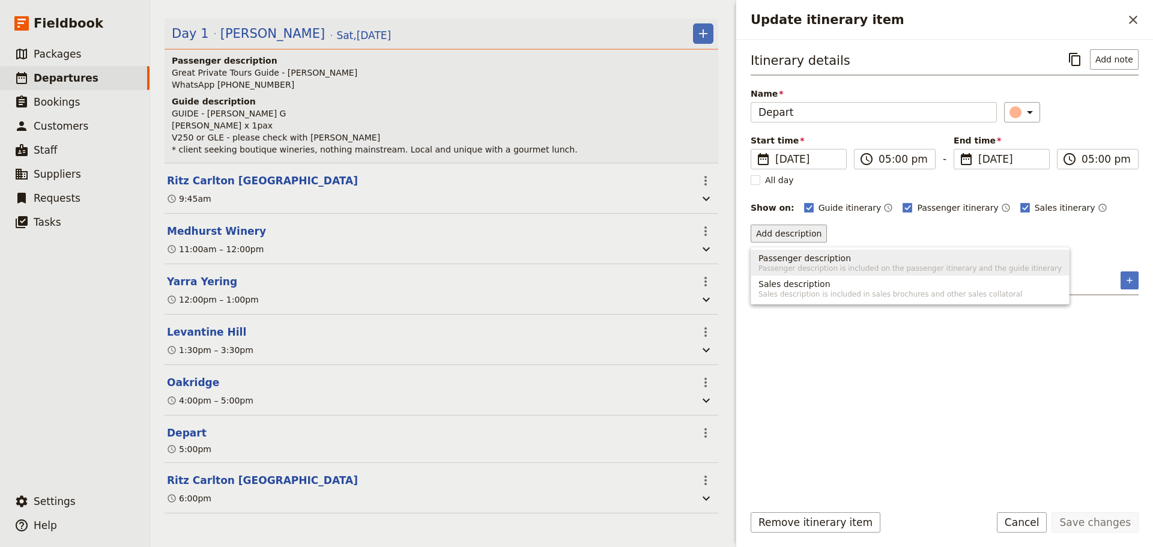
click at [820, 256] on span "Passenger description" at bounding box center [804, 258] width 92 height 12
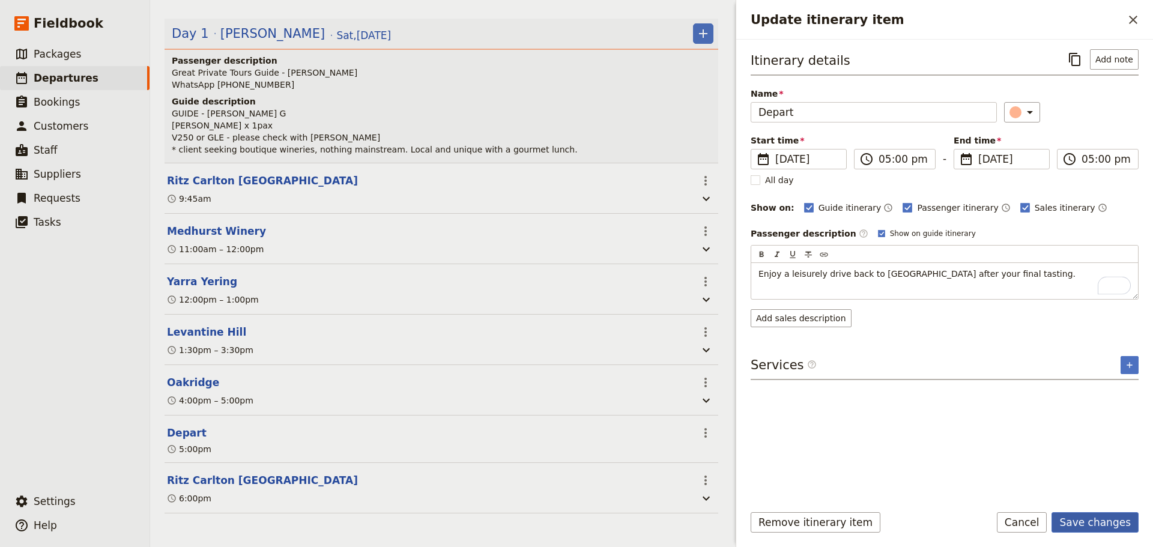
click at [1115, 504] on form "Itinerary details ​ Add note Name Depart ​ Start time ​ [DATE] [DATE] [DATE] 17…" at bounding box center [944, 293] width 417 height 507
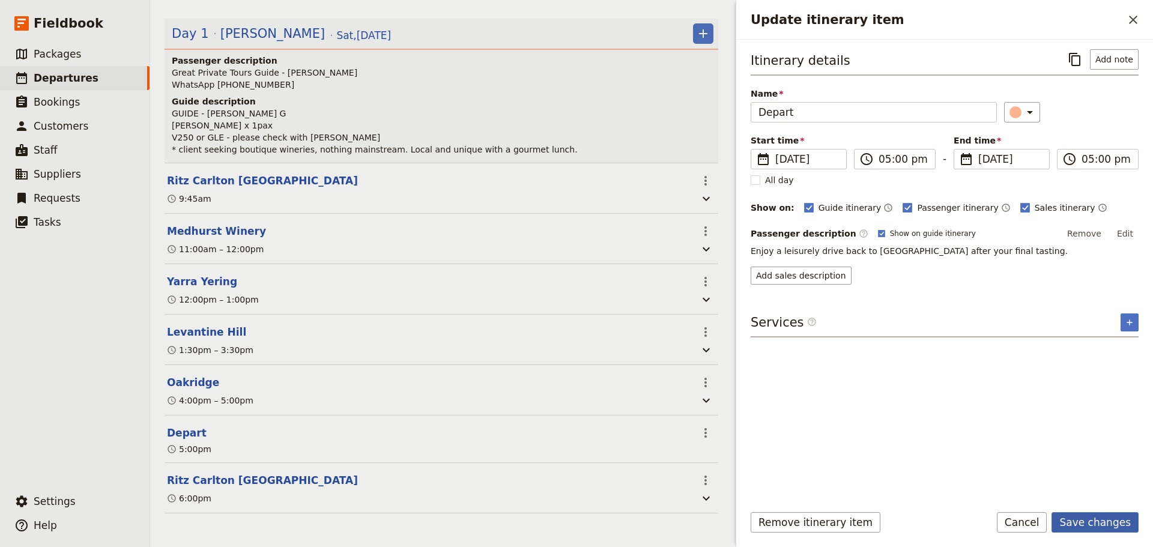
click at [1091, 521] on button "Save changes" at bounding box center [1095, 522] width 87 height 20
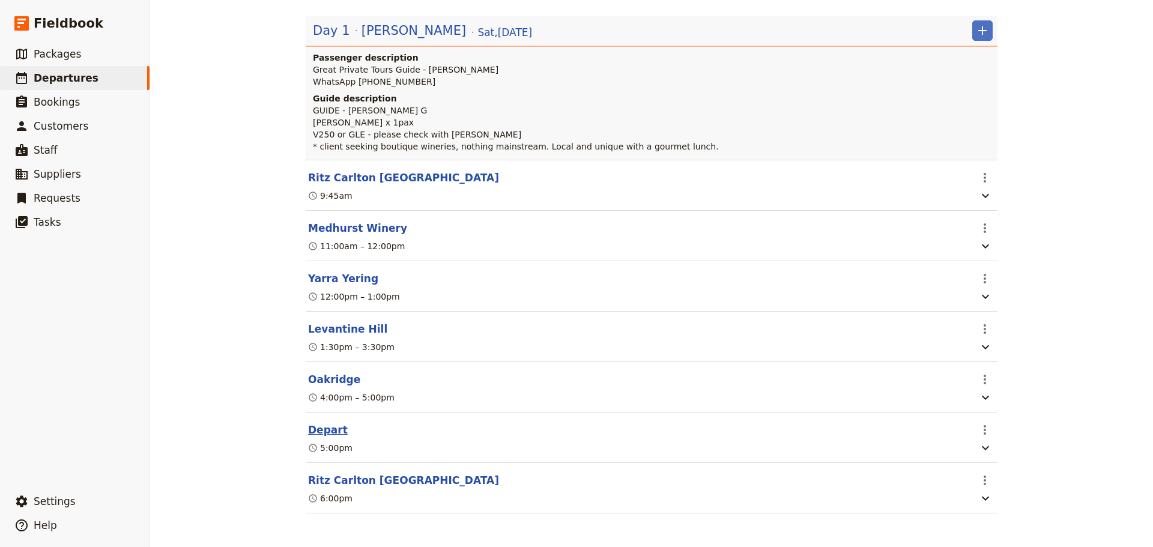
click at [314, 428] on button "Depart" at bounding box center [328, 430] width 40 height 14
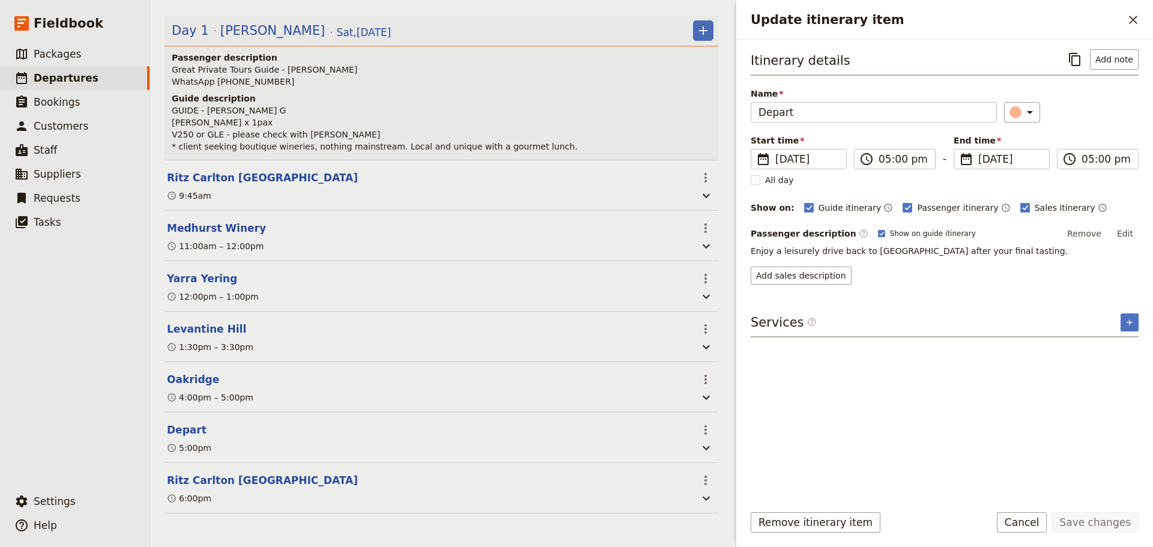
scroll to position [186, 0]
click at [878, 237] on label "Show on guide itinerary" at bounding box center [927, 234] width 98 height 10
click at [877, 229] on input "Show on guide itinerary" at bounding box center [877, 228] width 1 height 1
checkbox input "false"
click at [1087, 525] on button "Save changes" at bounding box center [1095, 522] width 87 height 20
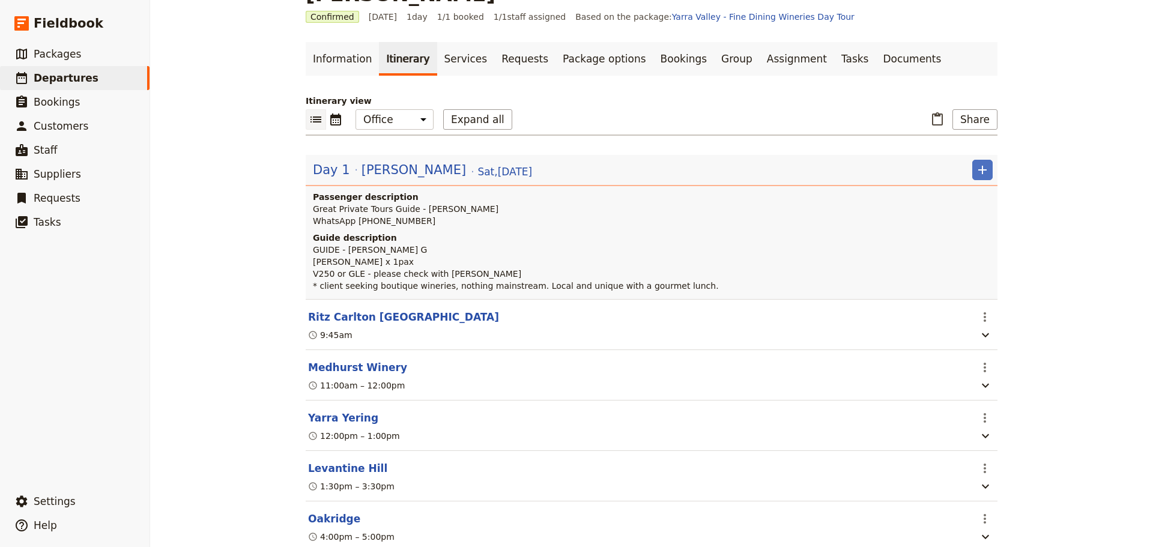
scroll to position [0, 0]
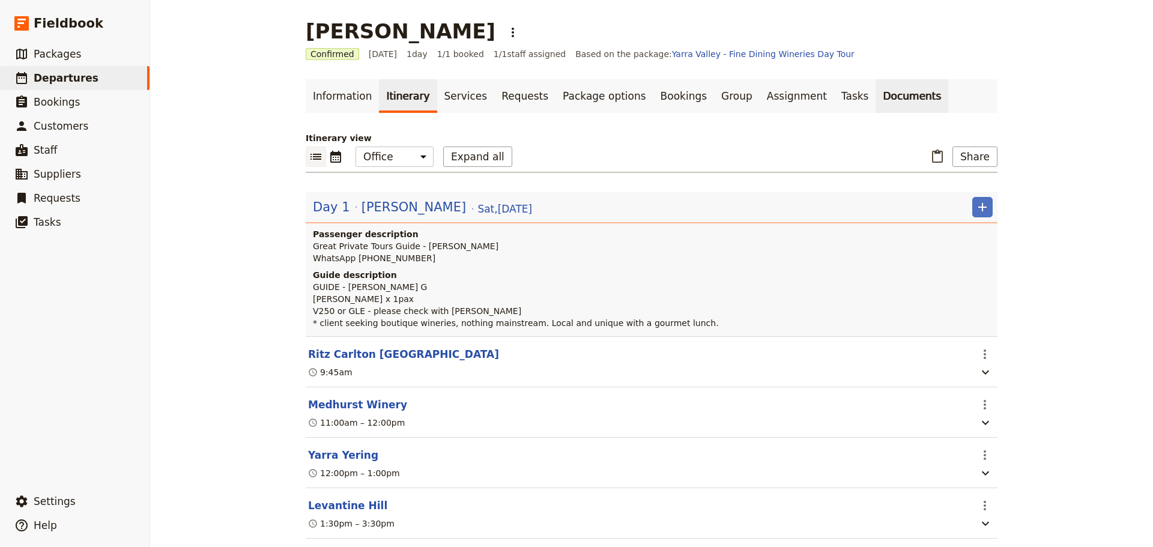
click at [876, 88] on link "Documents" at bounding box center [912, 96] width 73 height 34
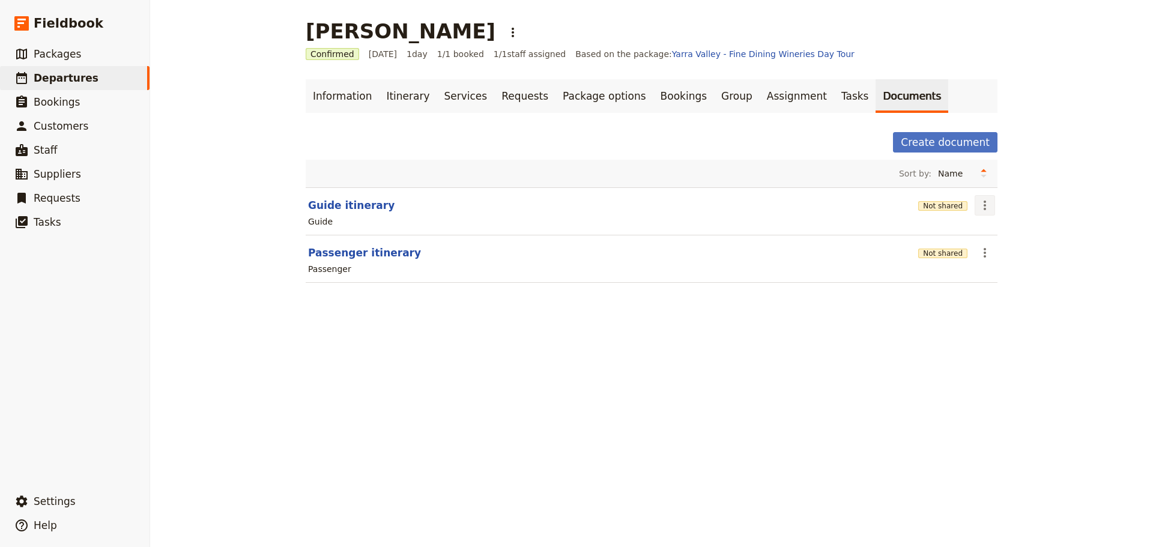
click at [979, 203] on icon "Actions" at bounding box center [985, 205] width 14 height 14
click at [1018, 234] on span "Share" at bounding box center [1014, 232] width 73 height 12
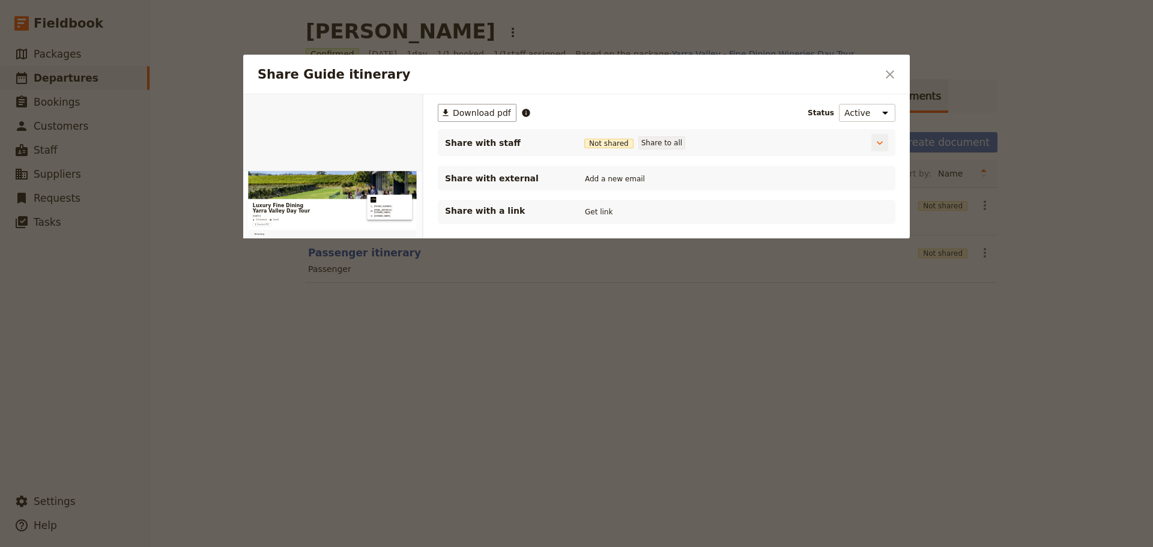
click at [659, 142] on button "Share to all" at bounding box center [661, 142] width 47 height 13
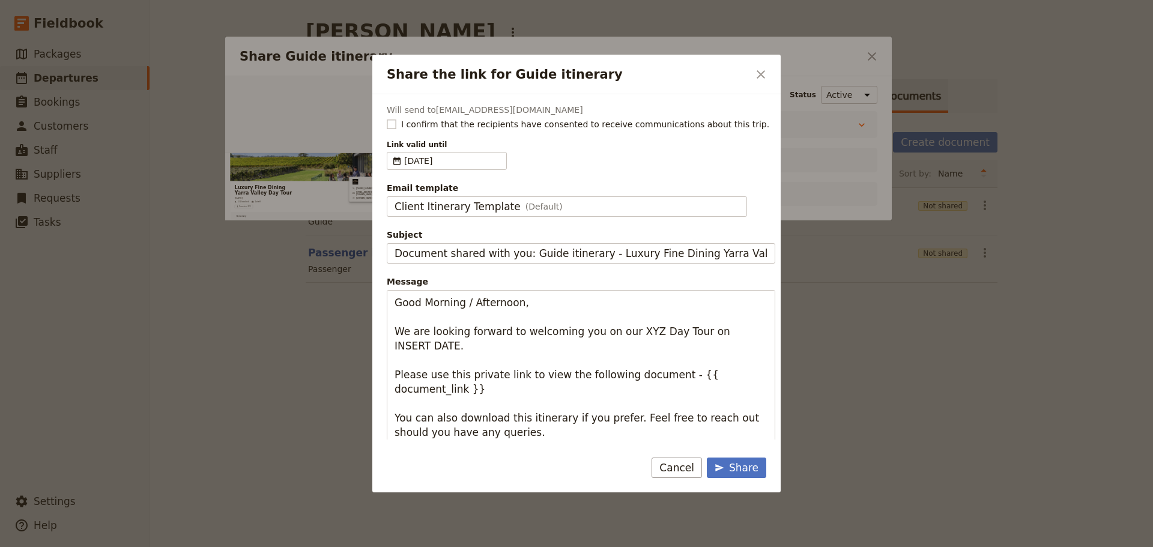
click at [390, 124] on rect "Share the link for Guide itinerary" at bounding box center [391, 124] width 9 height 9
click at [387, 118] on input "I confirm that the recipients have consented to receive communications about th…" at bounding box center [386, 118] width 1 height 1
checkbox input "true"
click at [446, 213] on span "Client Itinerary Template" at bounding box center [458, 206] width 126 height 14
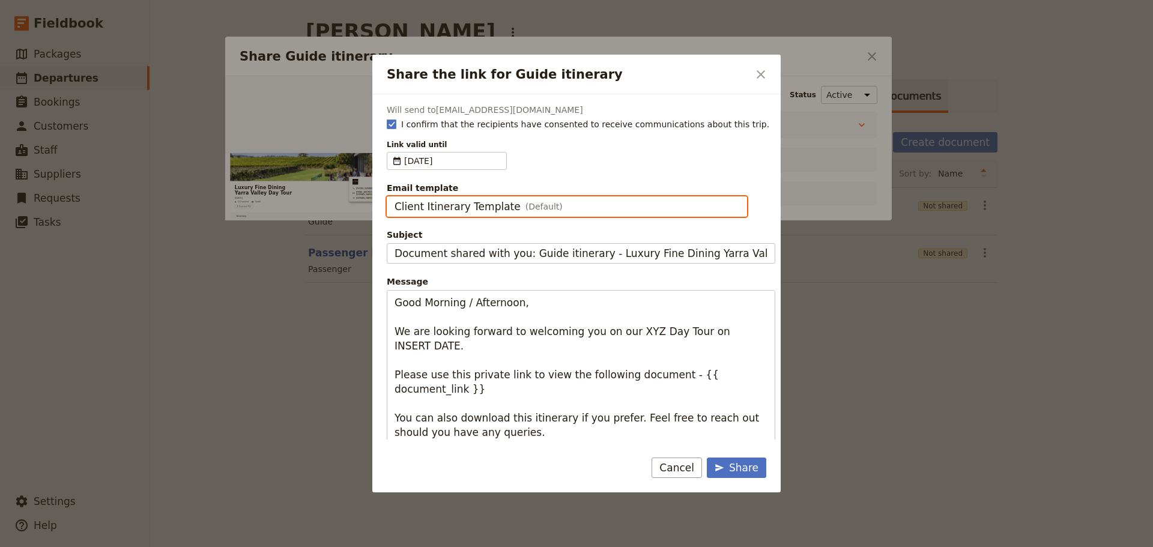
click at [395, 197] on input "Client Itinerary Template" at bounding box center [394, 196] width 1 height 1
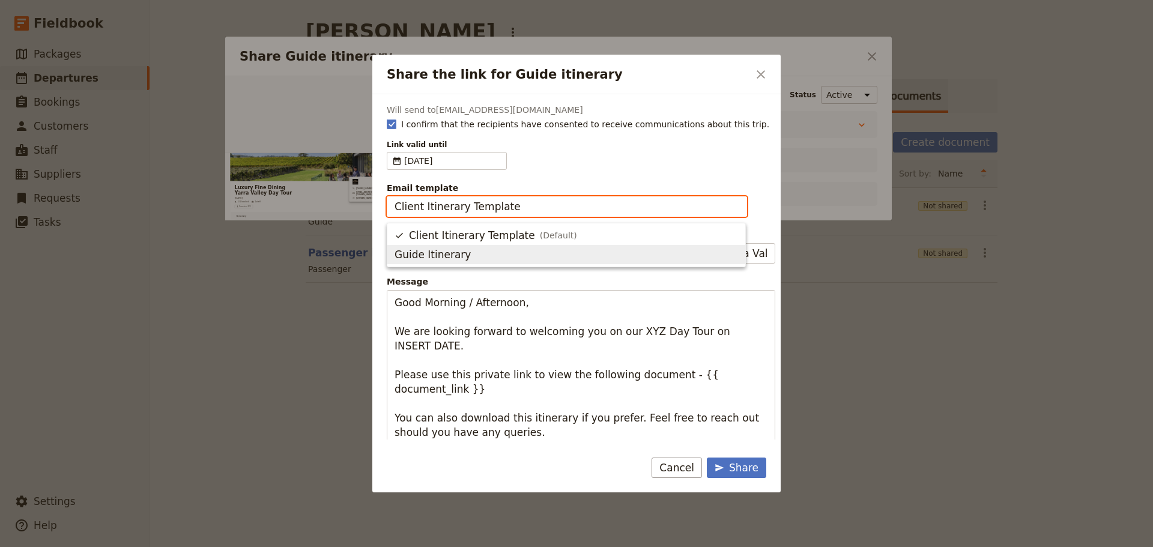
click at [447, 250] on span "Guide Itinerary" at bounding box center [433, 254] width 76 height 14
type input "Guide Itinerary"
type input "TOUR NAME & Date"
type textarea "Hi {{ contact_name }} Please find a link to your upcoming tour of Luxury Fine D…"
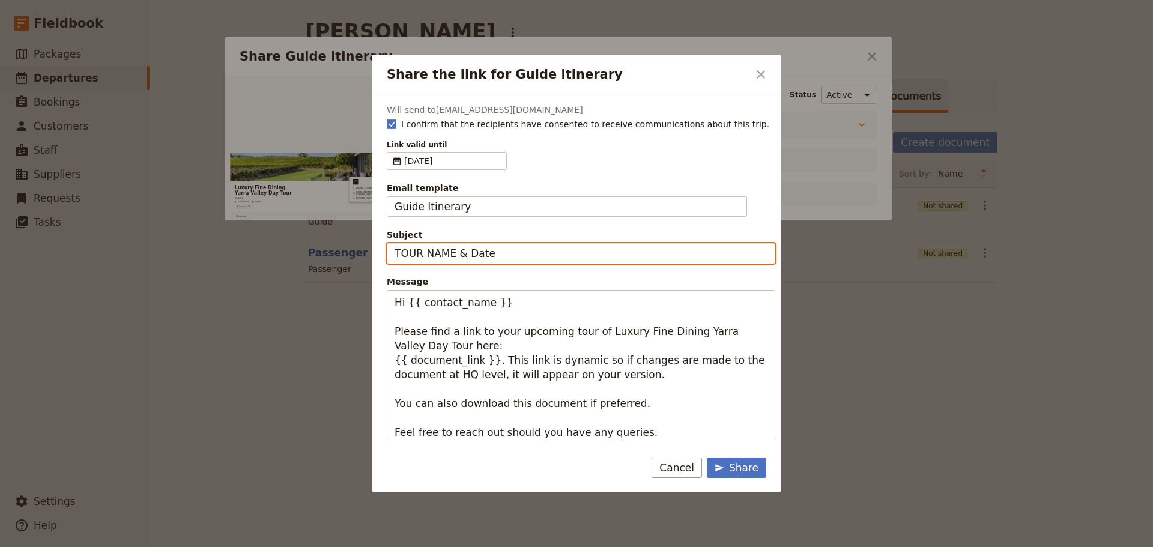
drag, startPoint x: 529, startPoint y: 255, endPoint x: 273, endPoint y: 258, distance: 256.5
click at [273, 546] on div "Share the link for Guide itinerary ​ Will send to [EMAIL_ADDRESS][DOMAIN_NAME] …" at bounding box center [576, 547] width 1153 height 0
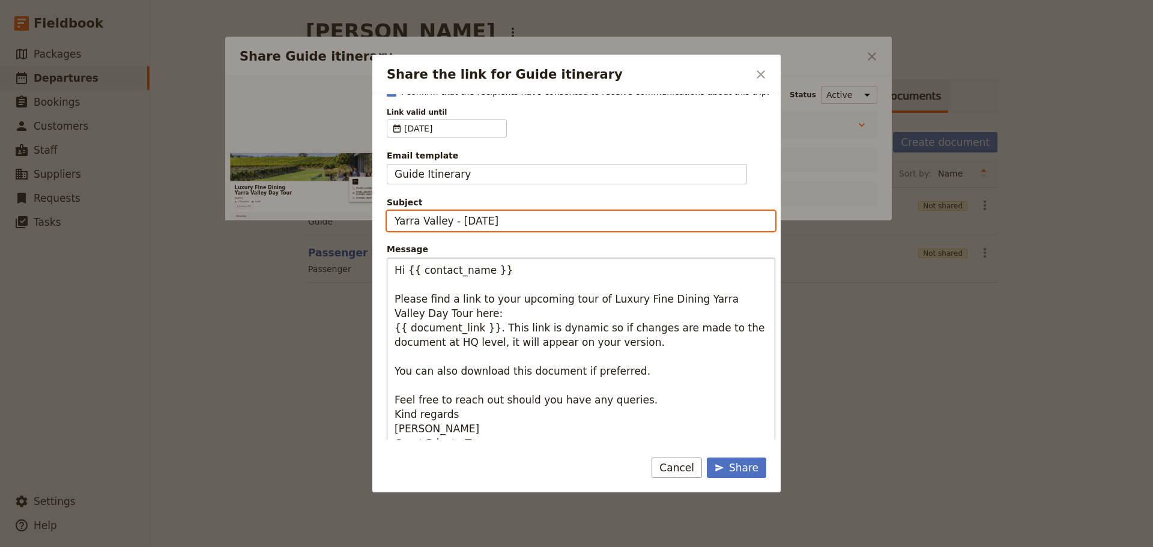
scroll to position [50, 0]
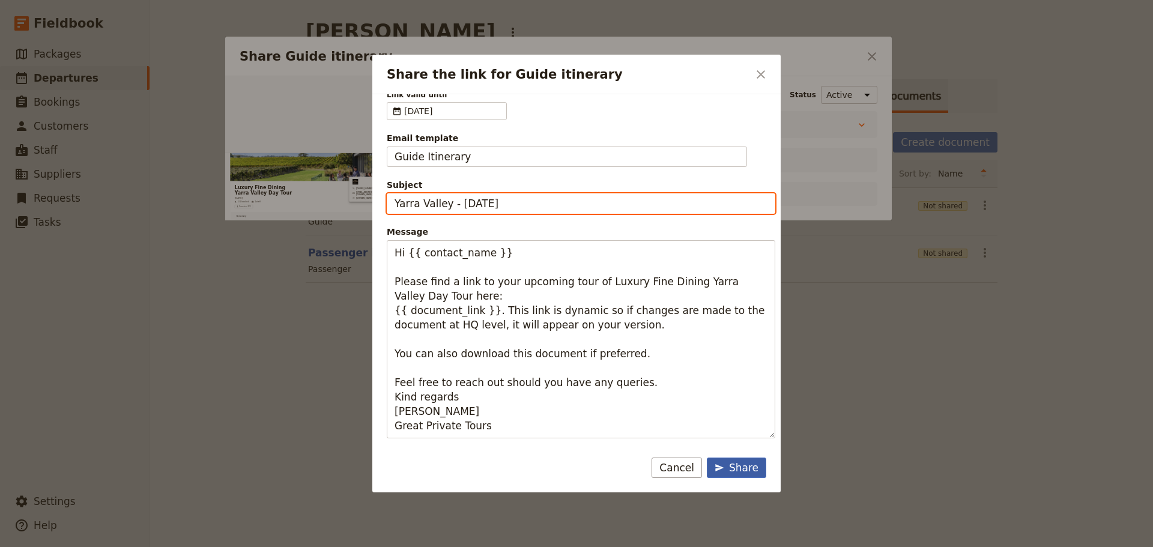
type input "Yarra Valley - [DATE]"
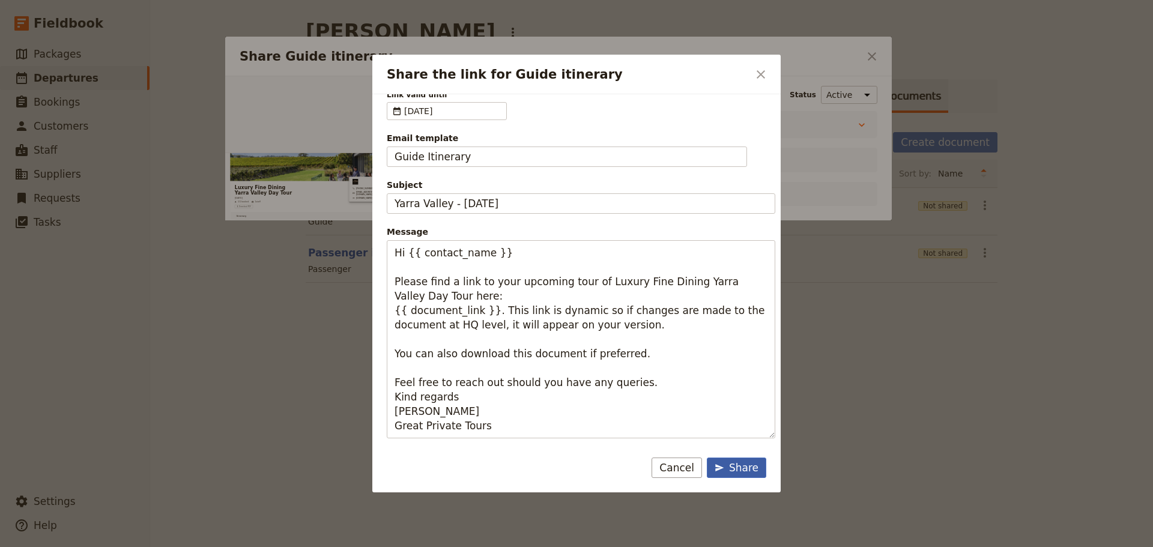
click at [756, 465] on div "Share" at bounding box center [737, 468] width 44 height 14
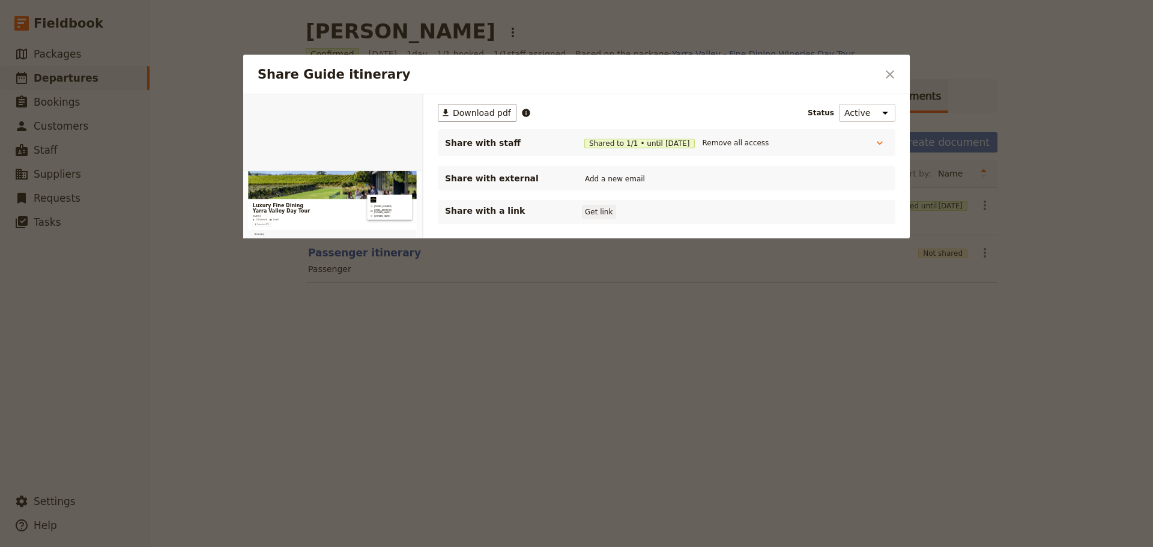
click at [606, 212] on button "Get link" at bounding box center [599, 211] width 34 height 13
click at [698, 210] on button "Get link" at bounding box center [690, 211] width 34 height 13
click at [888, 76] on icon "Close dialog" at bounding box center [890, 74] width 14 height 14
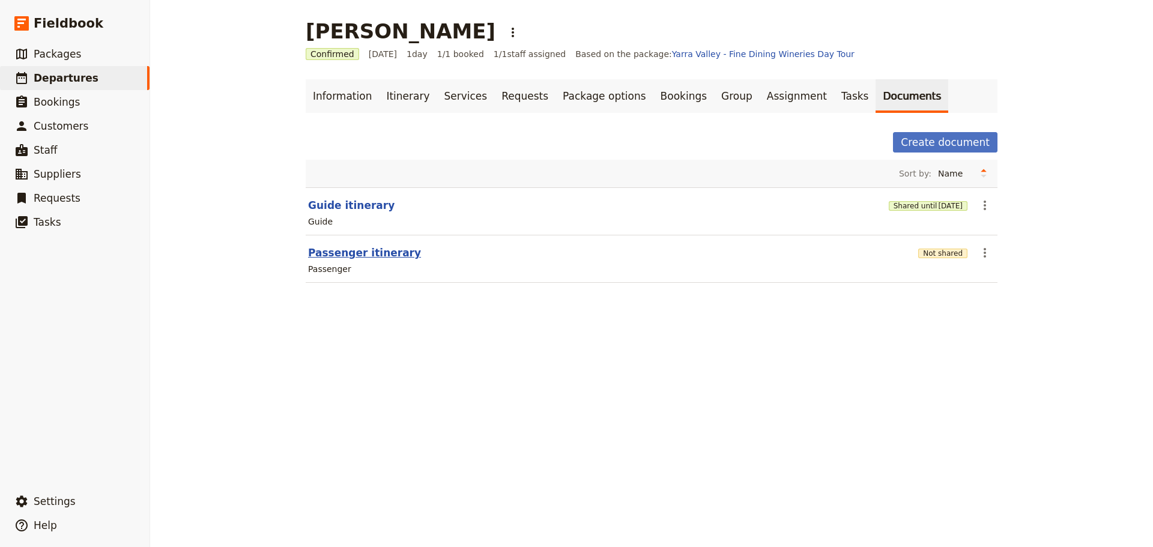
click at [336, 253] on button "Passenger itinerary" at bounding box center [364, 253] width 113 height 14
select select "PASSENGER"
select select "DEFAULT"
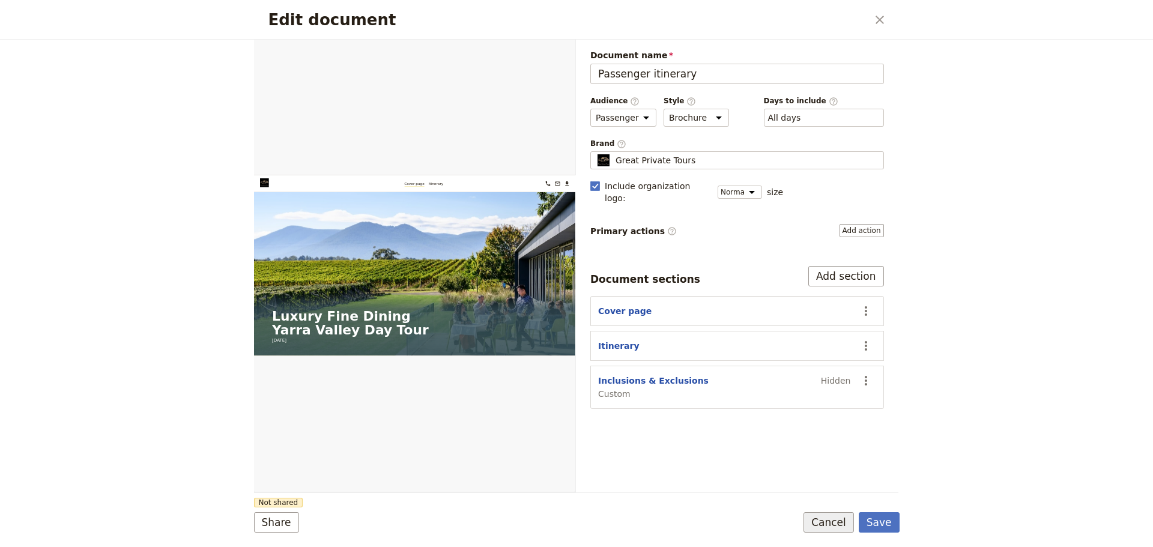
click at [817, 521] on button "Cancel" at bounding box center [829, 522] width 50 height 20
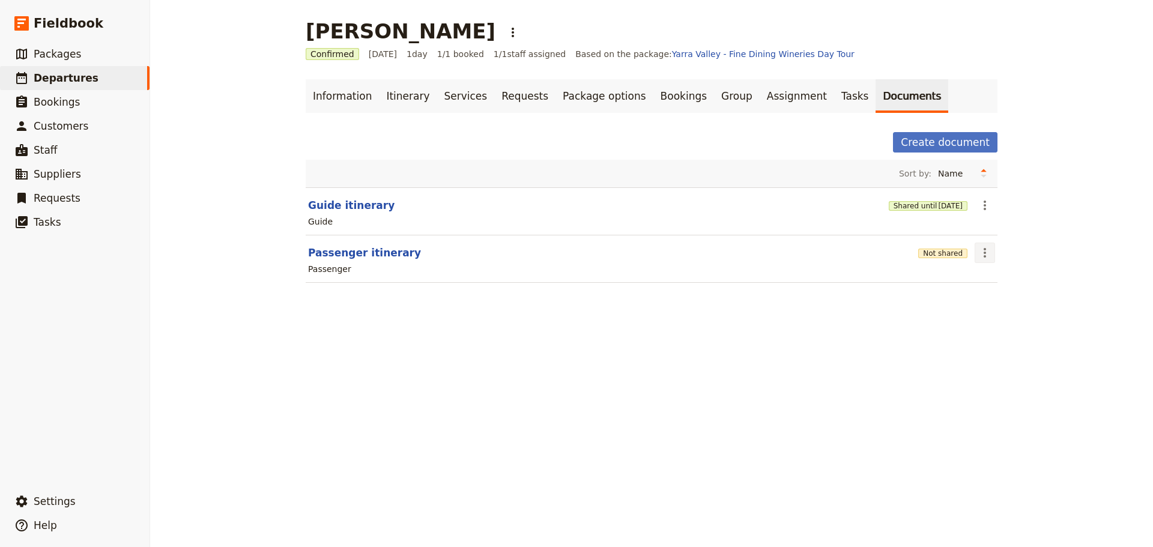
click at [984, 249] on icon "Actions" at bounding box center [985, 253] width 14 height 14
click at [994, 276] on span "Share" at bounding box center [990, 279] width 24 height 12
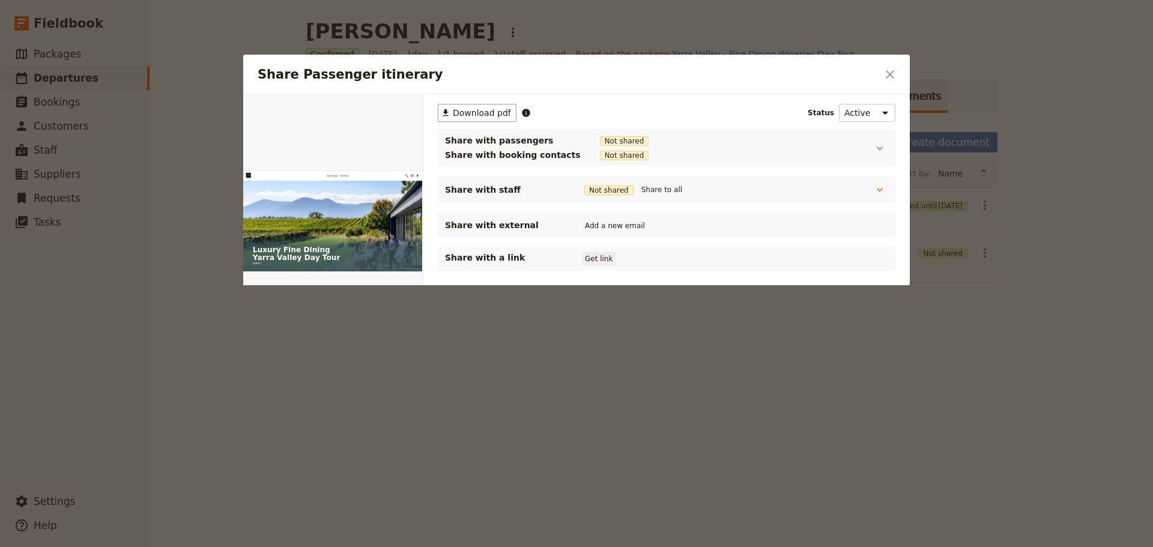
click at [601, 258] on button "Get link" at bounding box center [599, 258] width 34 height 13
click at [886, 70] on icon "Close dialog" at bounding box center [890, 74] width 14 height 14
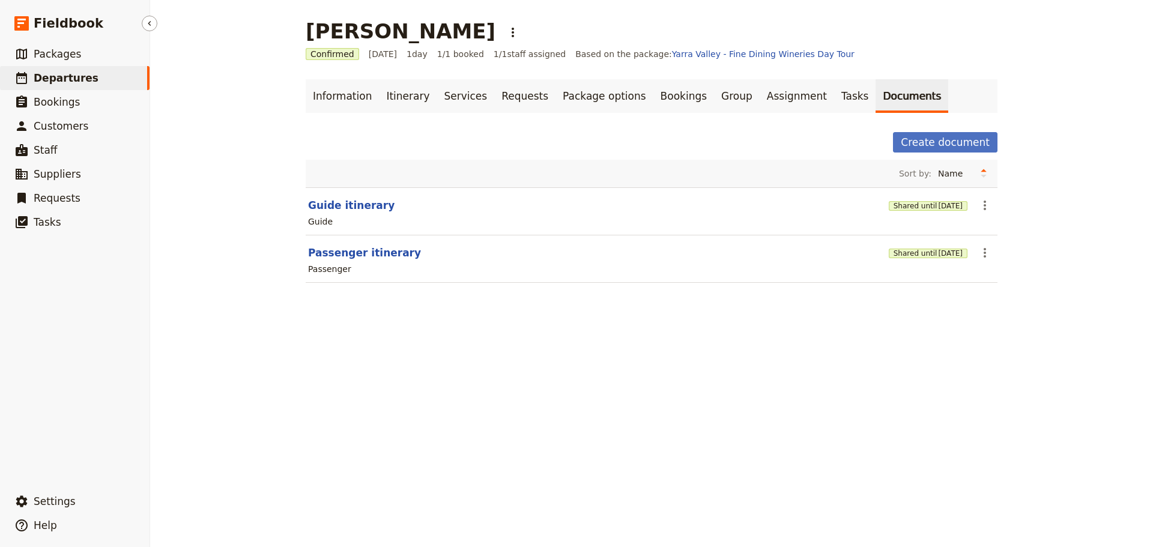
click at [76, 68] on link "​ Departures" at bounding box center [75, 78] width 150 height 24
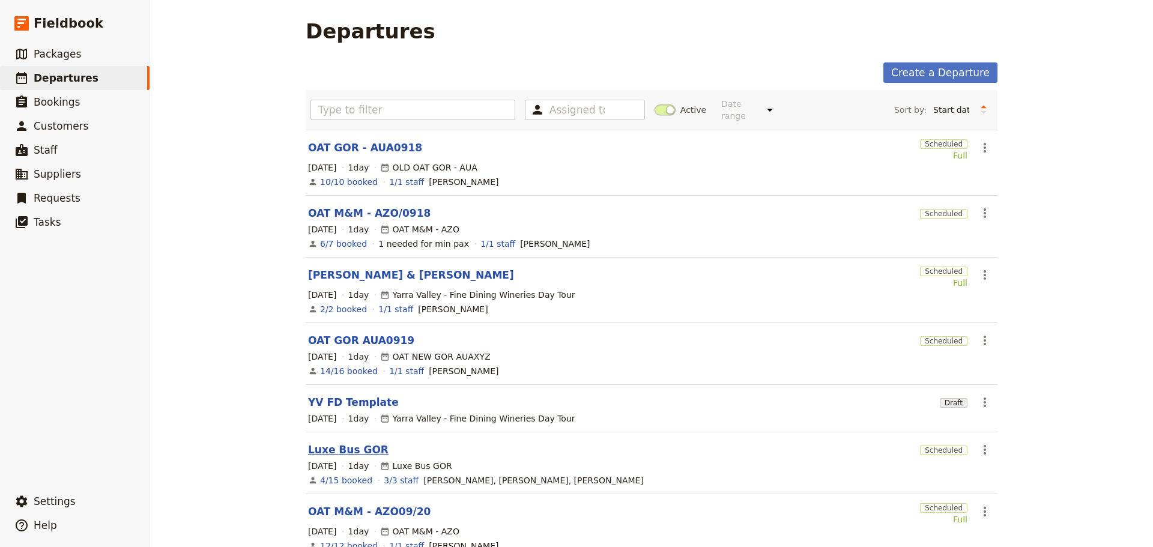
click at [340, 443] on link "Luxe Bus GOR" at bounding box center [348, 450] width 80 height 14
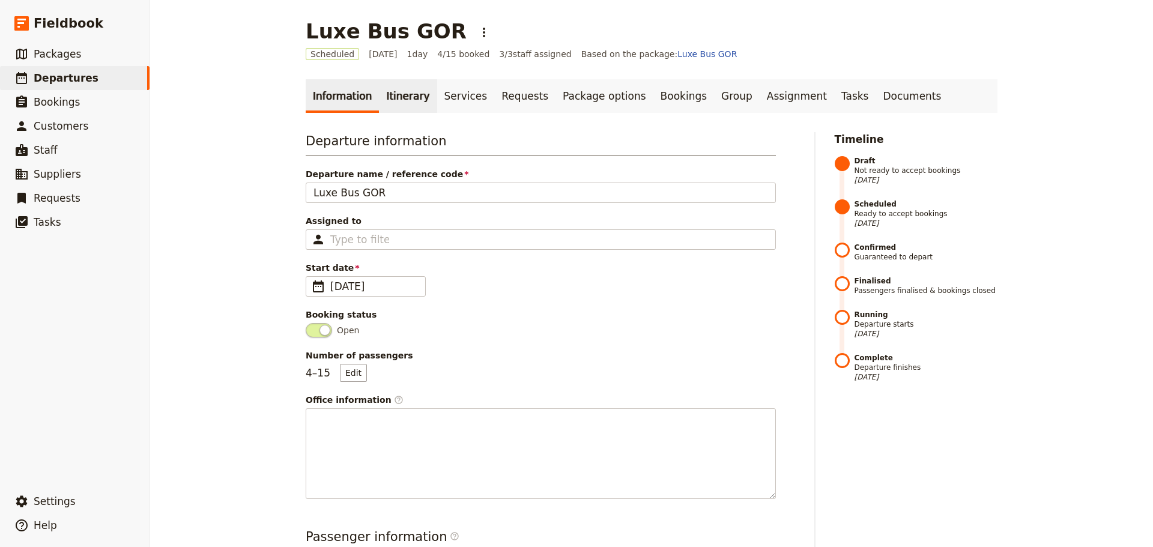
click at [393, 95] on link "Itinerary" at bounding box center [408, 96] width 58 height 34
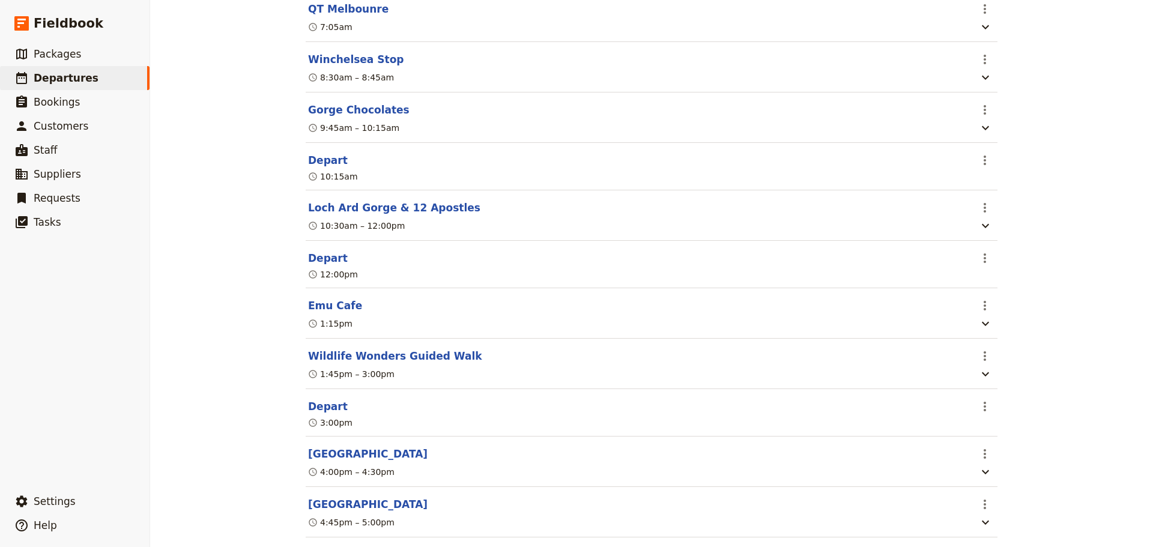
scroll to position [115, 0]
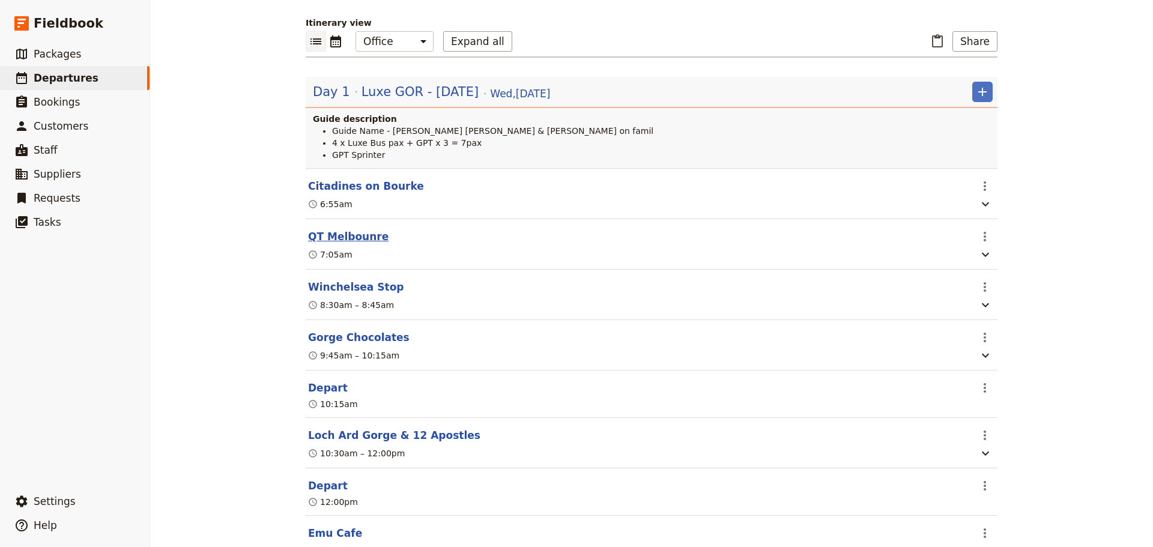
click at [332, 235] on button "QT Melbounre" at bounding box center [348, 236] width 80 height 14
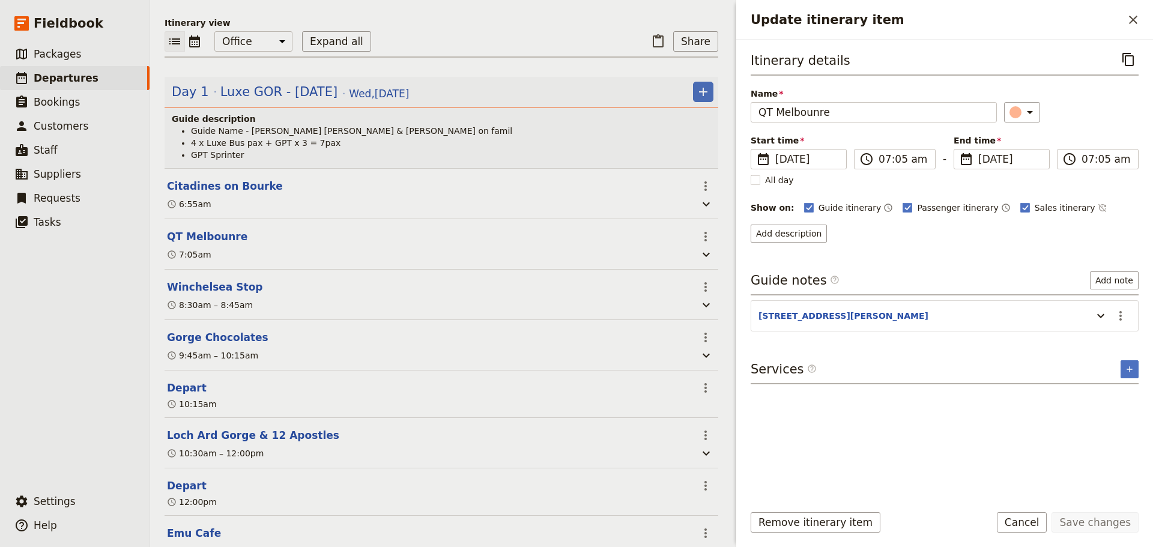
scroll to position [121, 0]
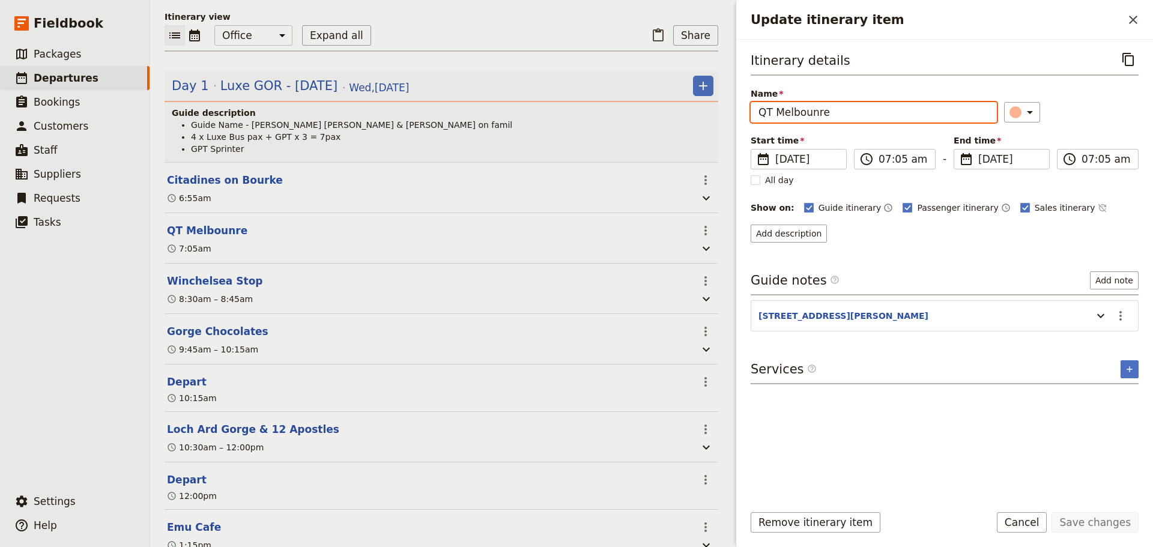
click at [808, 119] on input "QT Melbounre" at bounding box center [874, 112] width 246 height 20
type input "QT [GEOGRAPHIC_DATA]"
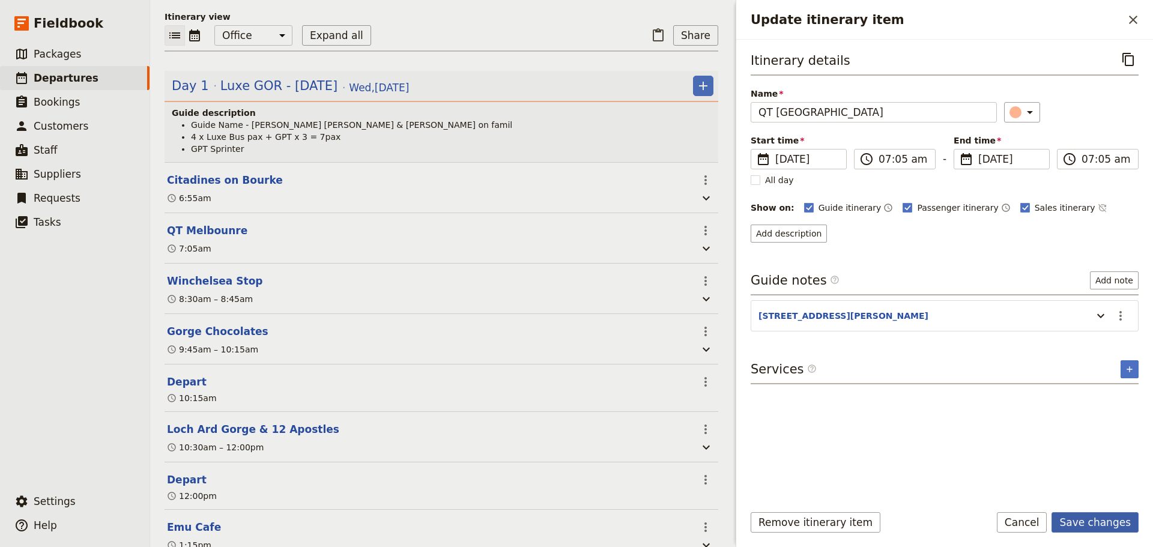
click at [1082, 519] on button "Save changes" at bounding box center [1095, 522] width 87 height 20
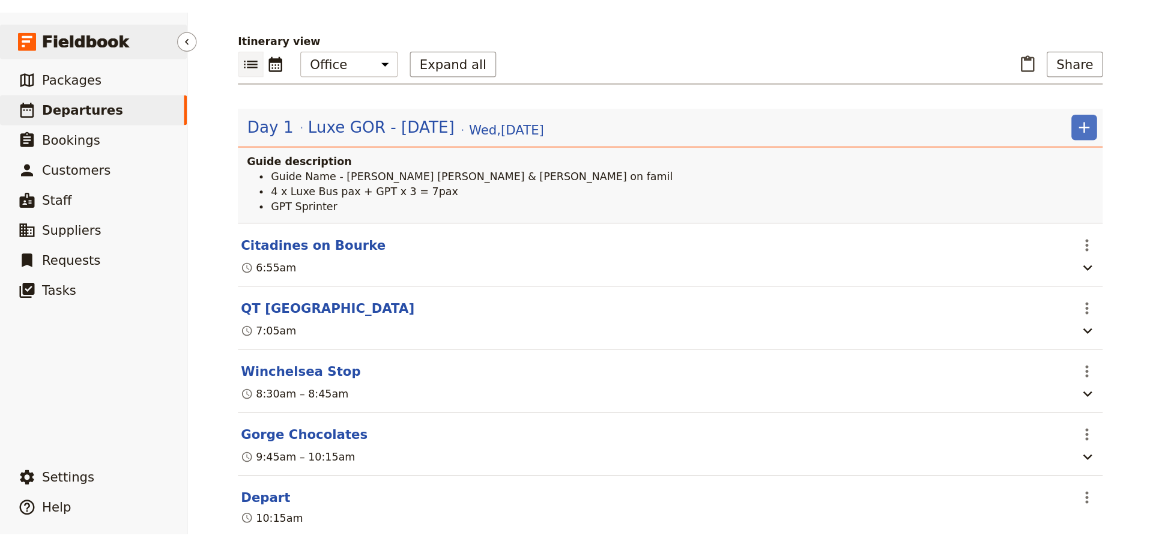
scroll to position [115, 0]
